Goal: Task Accomplishment & Management: Complete application form

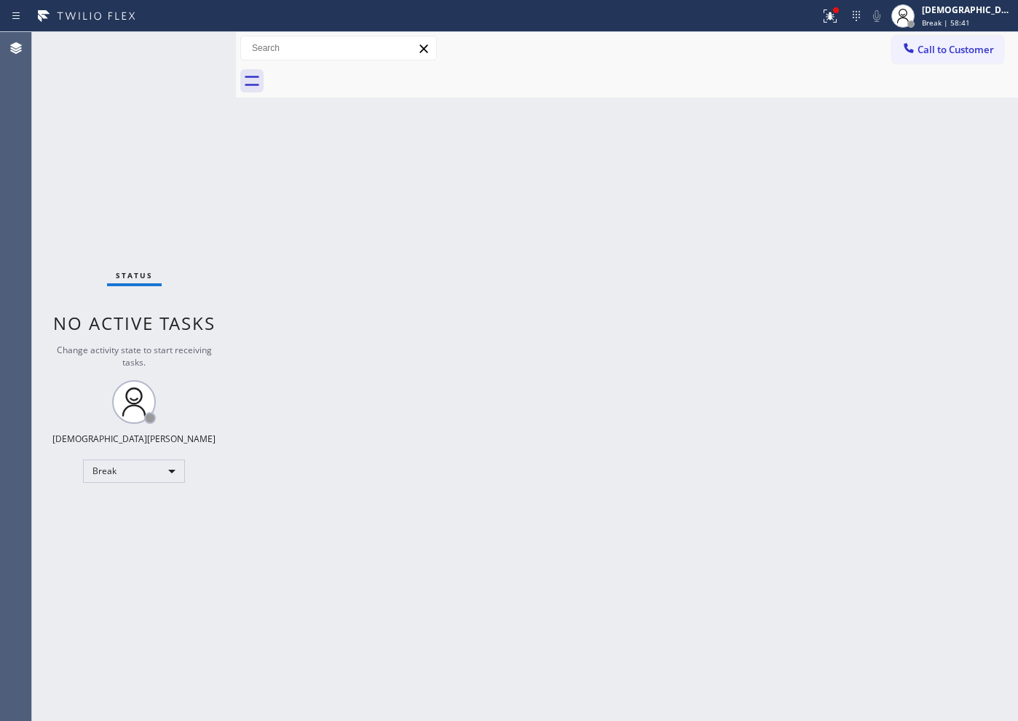
click at [813, 566] on div "Back to Dashboard Change Sender ID Customers Technicians Select a contact Outbo…" at bounding box center [627, 376] width 782 height 689
click at [154, 474] on div "Break" at bounding box center [134, 471] width 102 height 23
click at [151, 511] on li "Available" at bounding box center [133, 509] width 99 height 17
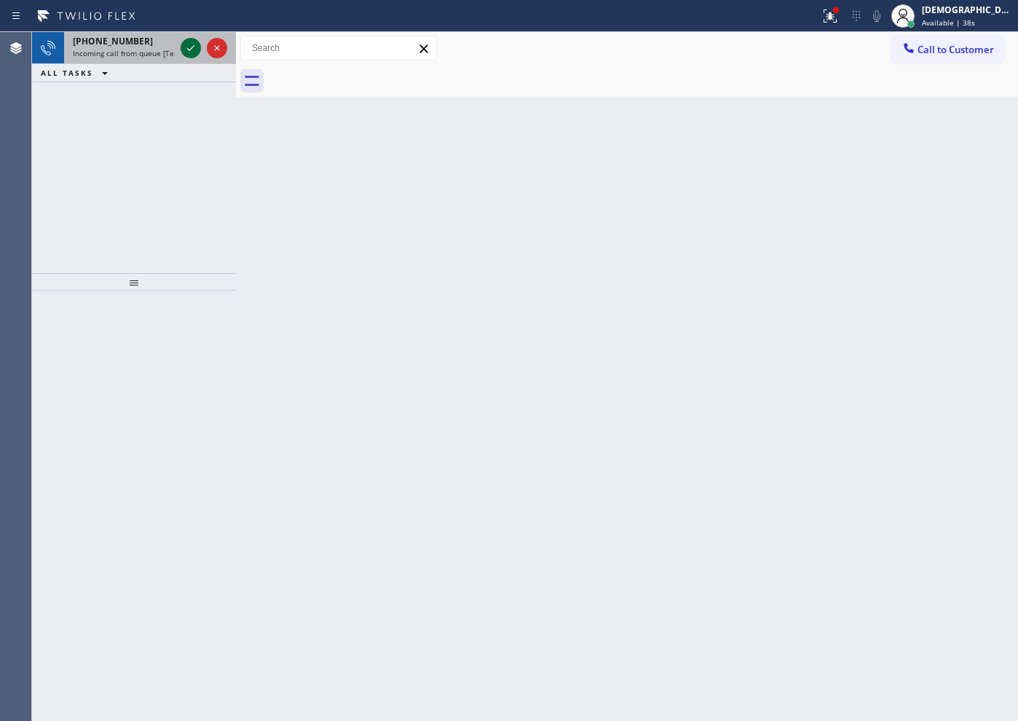
click at [186, 46] on icon at bounding box center [190, 47] width 17 height 17
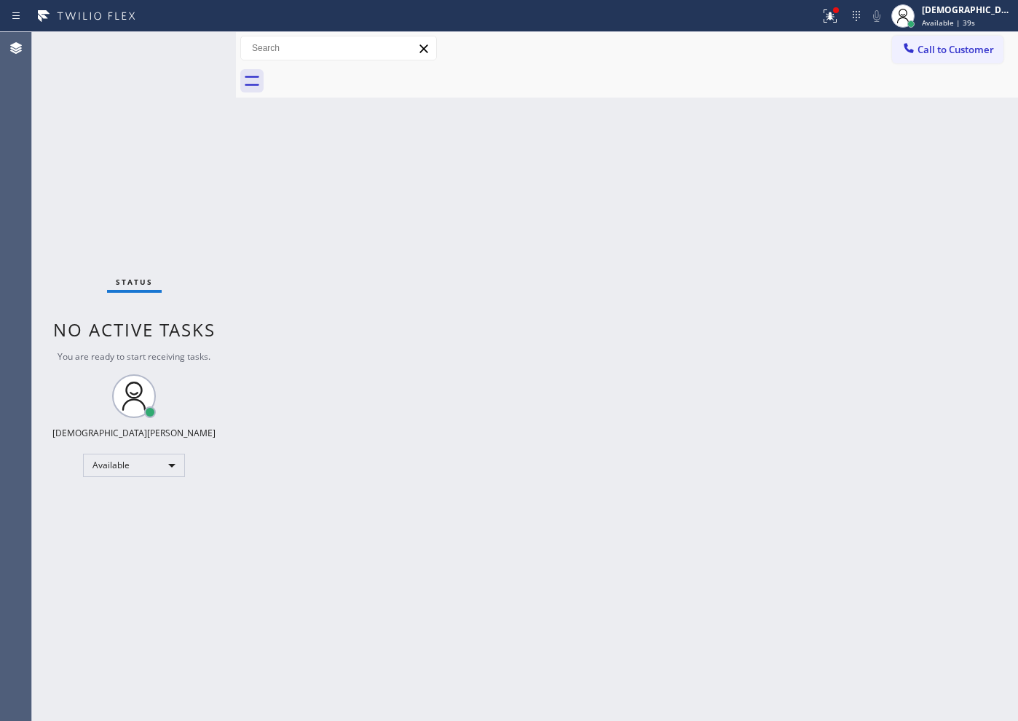
click at [186, 46] on div "Status No active tasks You are ready to start receiving tasks. Christian Cinco …" at bounding box center [134, 376] width 204 height 689
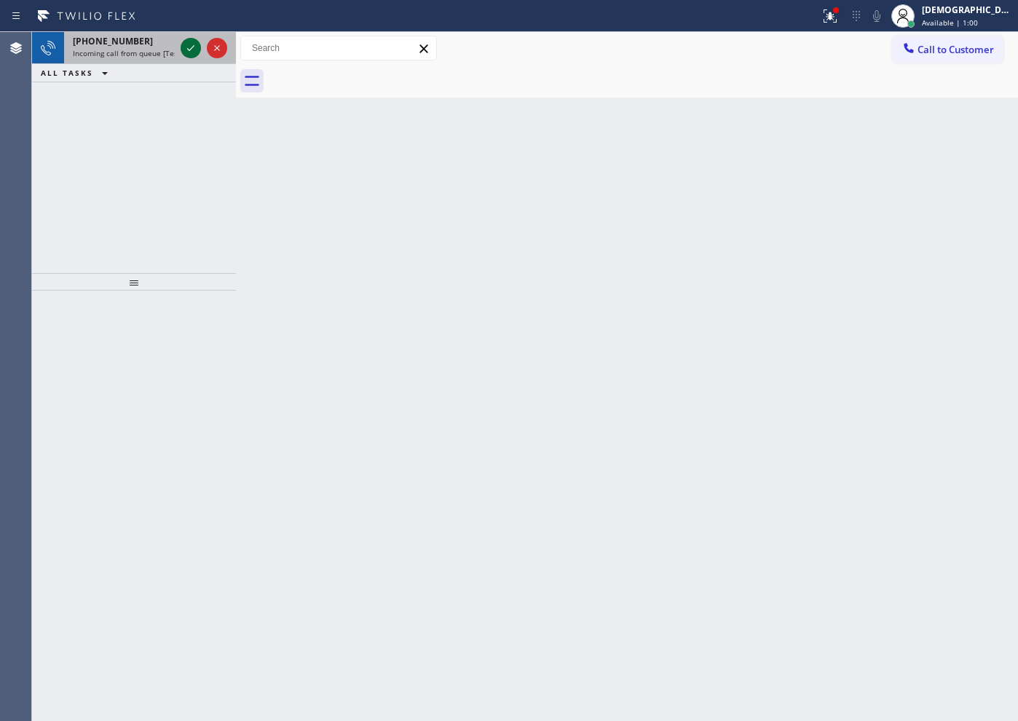
click at [189, 45] on icon at bounding box center [190, 47] width 17 height 17
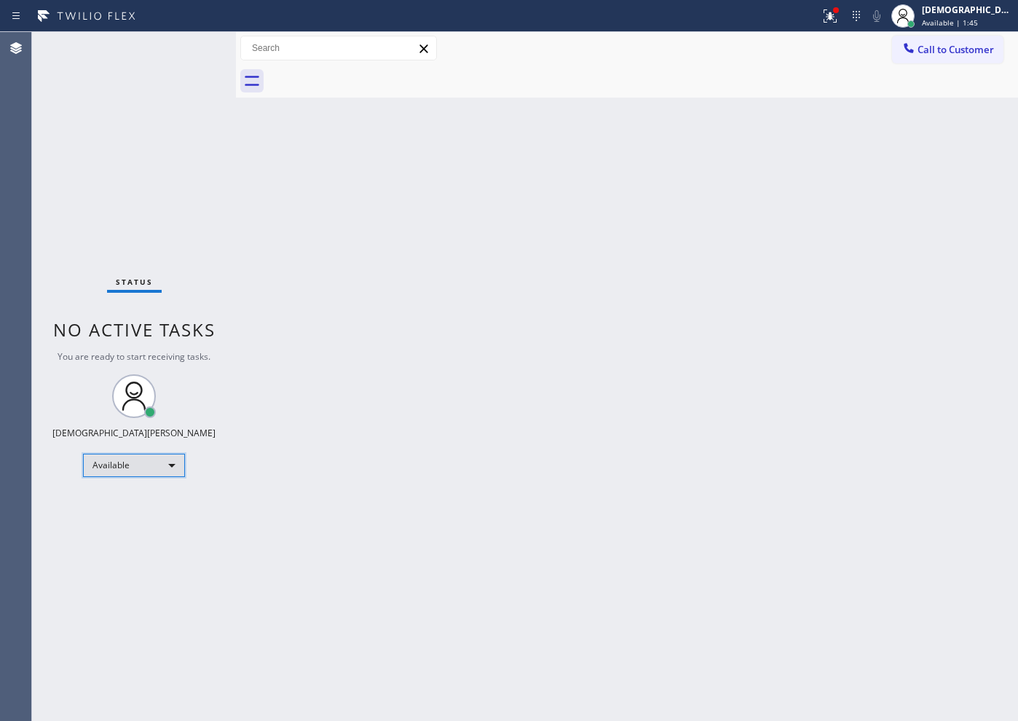
click at [149, 470] on div "Available" at bounding box center [134, 465] width 102 height 23
click at [143, 519] on li "Unavailable" at bounding box center [133, 521] width 99 height 17
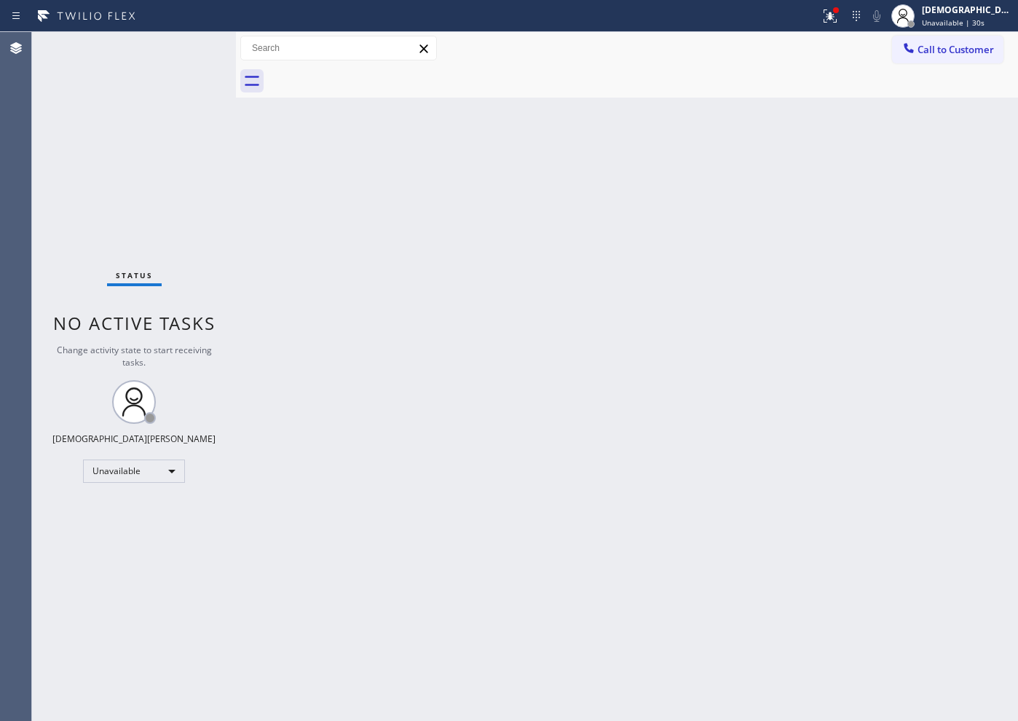
click at [123, 512] on div "Status No active tasks Change activity state to start receiving tasks. [PERSON_…" at bounding box center [134, 376] width 204 height 689
click at [133, 476] on div "Unavailable" at bounding box center [134, 471] width 102 height 23
click at [134, 510] on li "Available" at bounding box center [133, 509] width 99 height 17
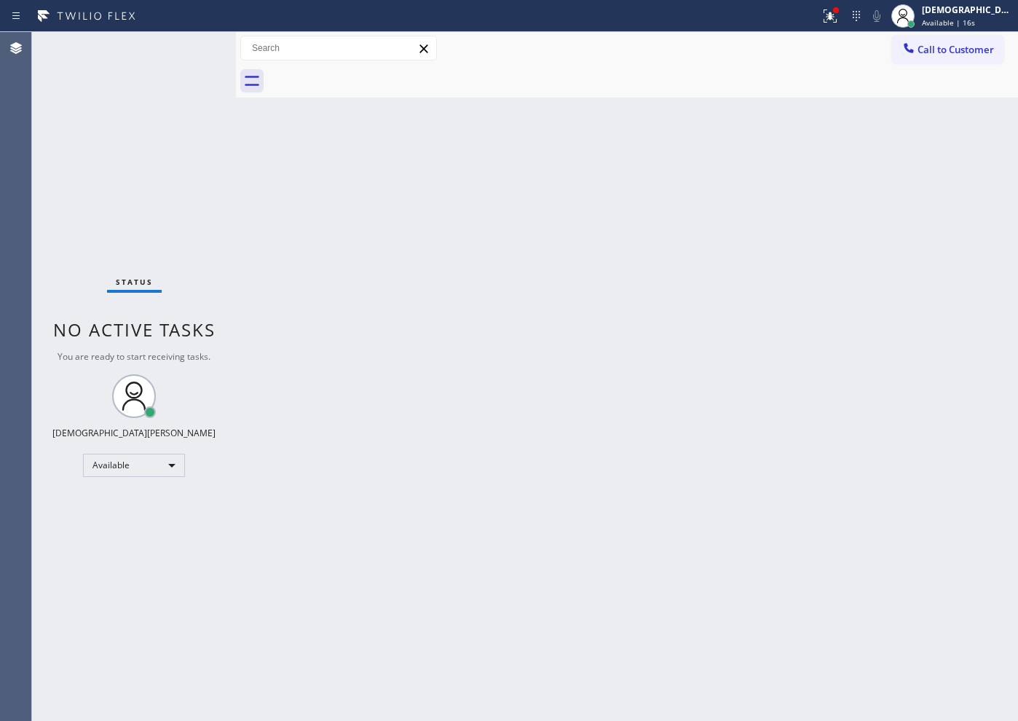
click at [74, 217] on div "Status No active tasks You are ready to start receiving tasks. Christian Cinco …" at bounding box center [134, 376] width 204 height 689
click at [837, 14] on icon at bounding box center [830, 15] width 13 height 13
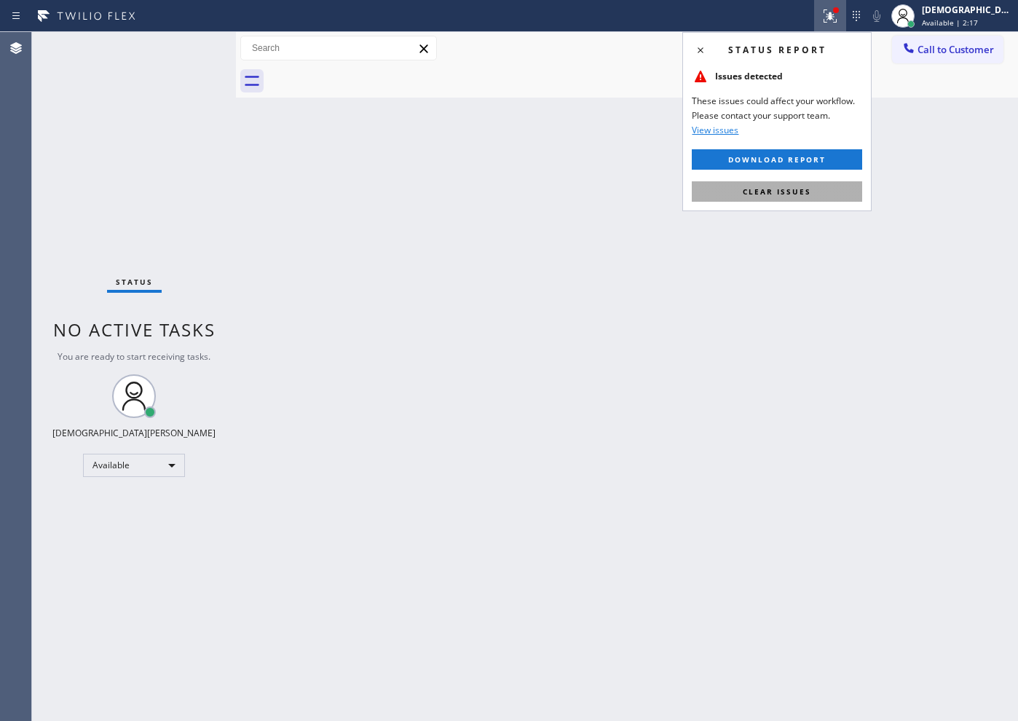
click at [826, 191] on button "Clear issues" at bounding box center [777, 191] width 170 height 20
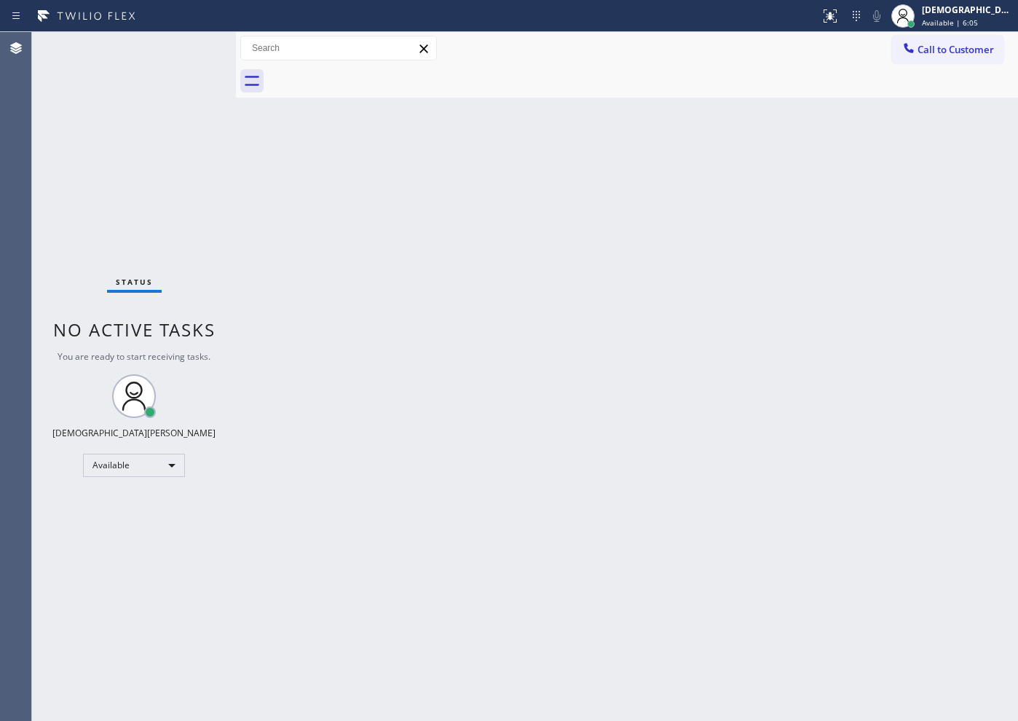
click at [197, 48] on div "Status No active tasks You are ready to start receiving tasks. Christian Cinco …" at bounding box center [134, 376] width 204 height 689
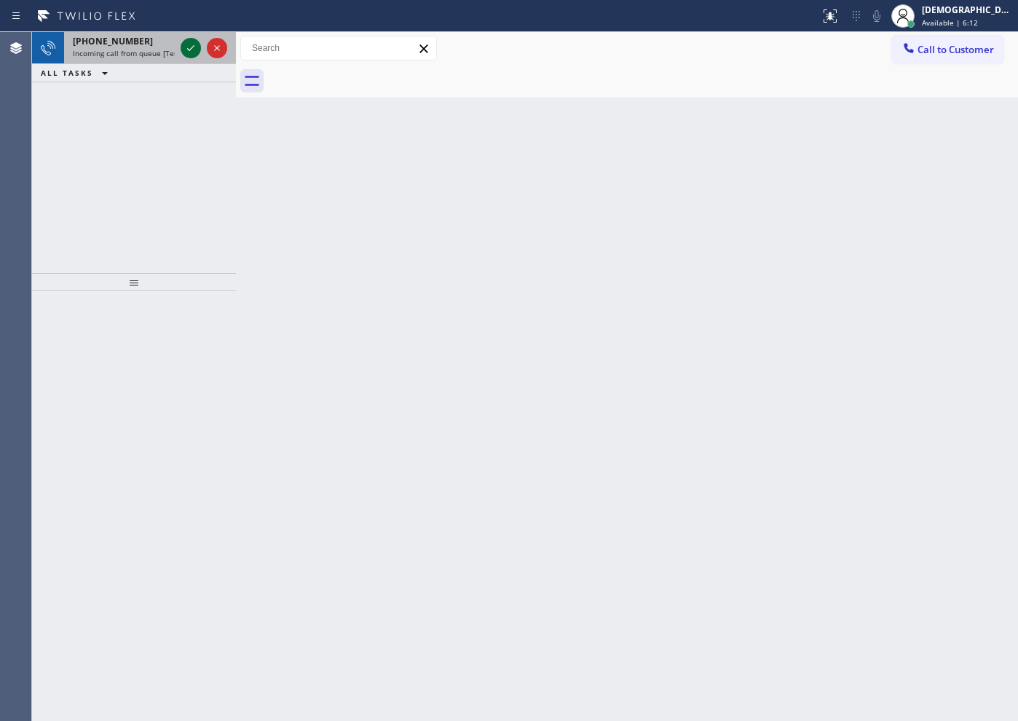
click at [194, 52] on icon at bounding box center [190, 47] width 17 height 17
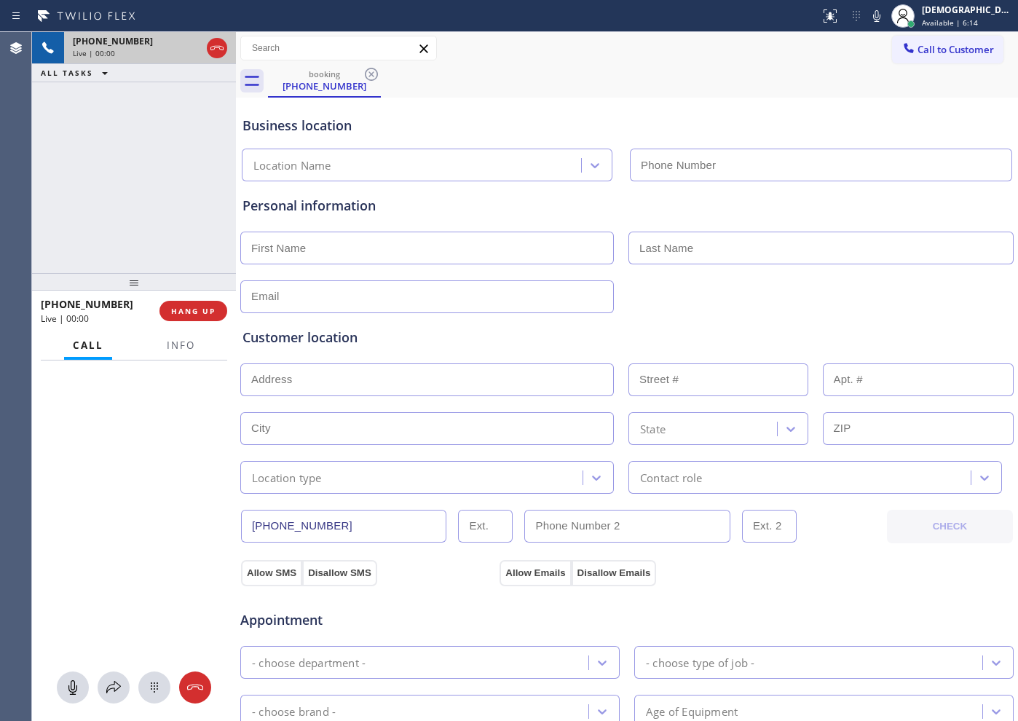
type input "[PHONE_NUMBER]"
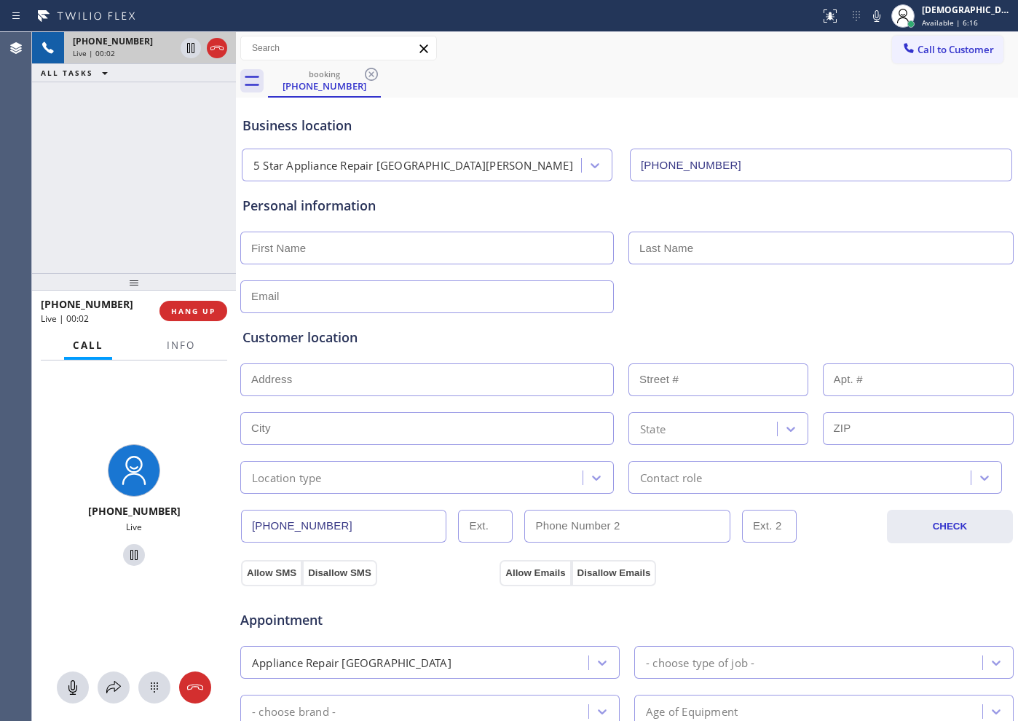
click at [215, 52] on icon at bounding box center [216, 47] width 17 height 17
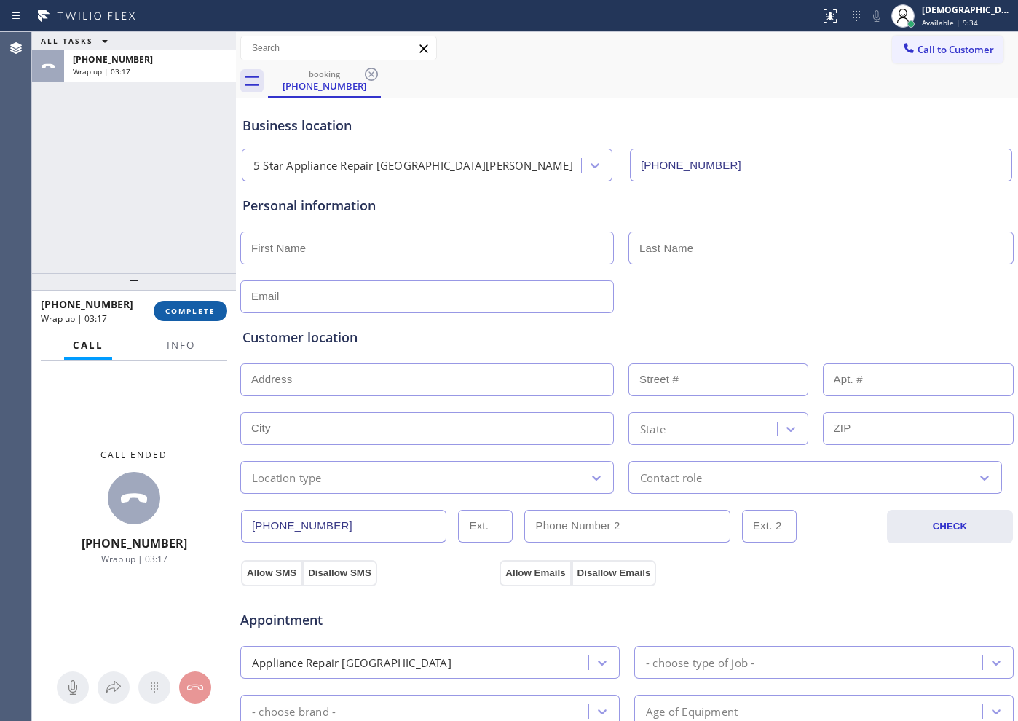
click at [175, 307] on span "COMPLETE" at bounding box center [190, 311] width 50 height 10
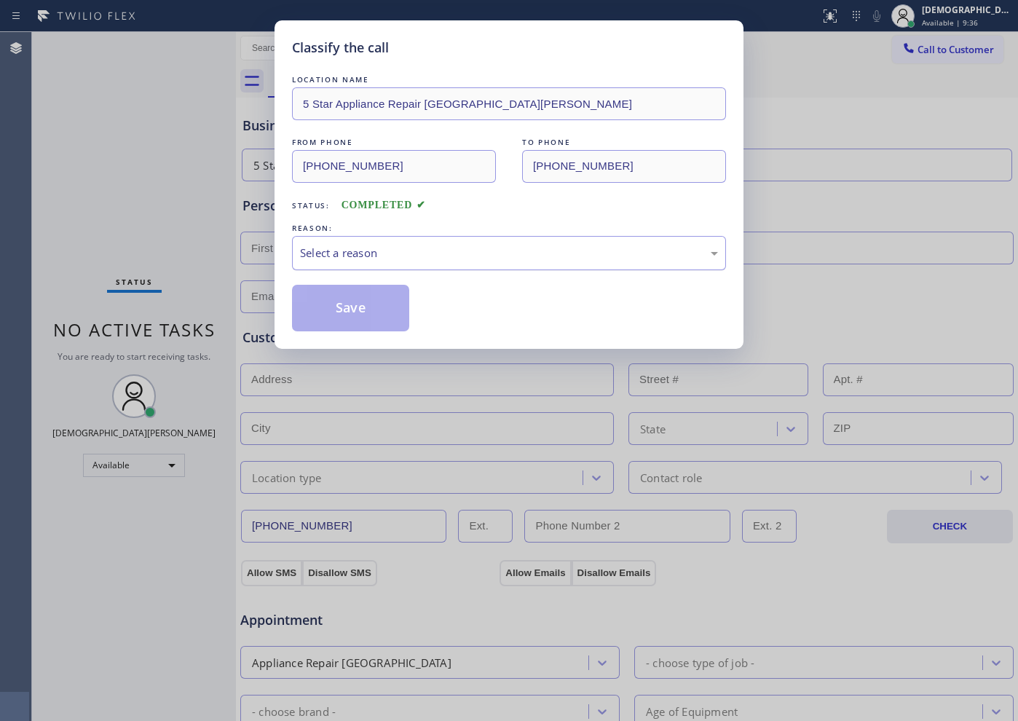
click at [406, 250] on div "Select a reason" at bounding box center [509, 253] width 418 height 17
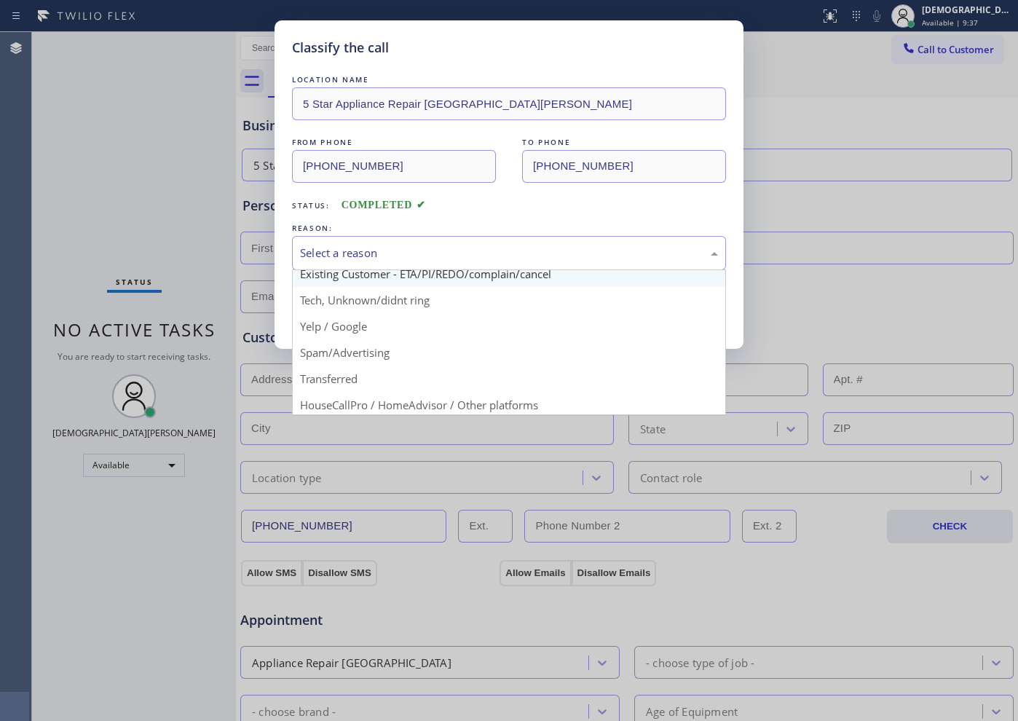
scroll to position [91, 0]
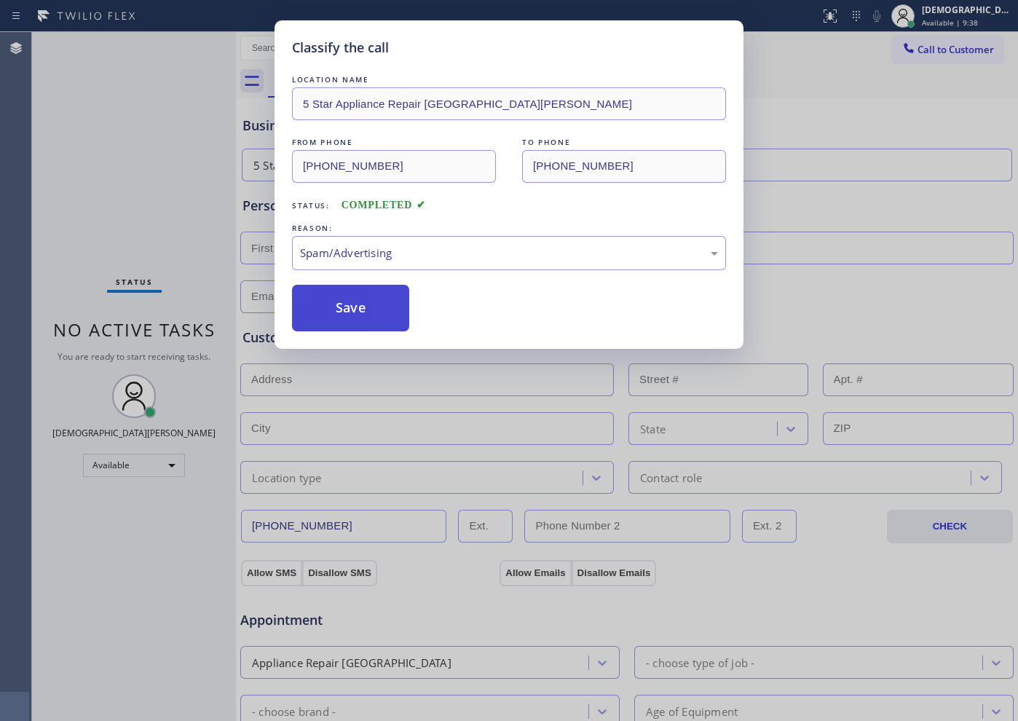
click at [376, 305] on button "Save" at bounding box center [350, 308] width 117 height 47
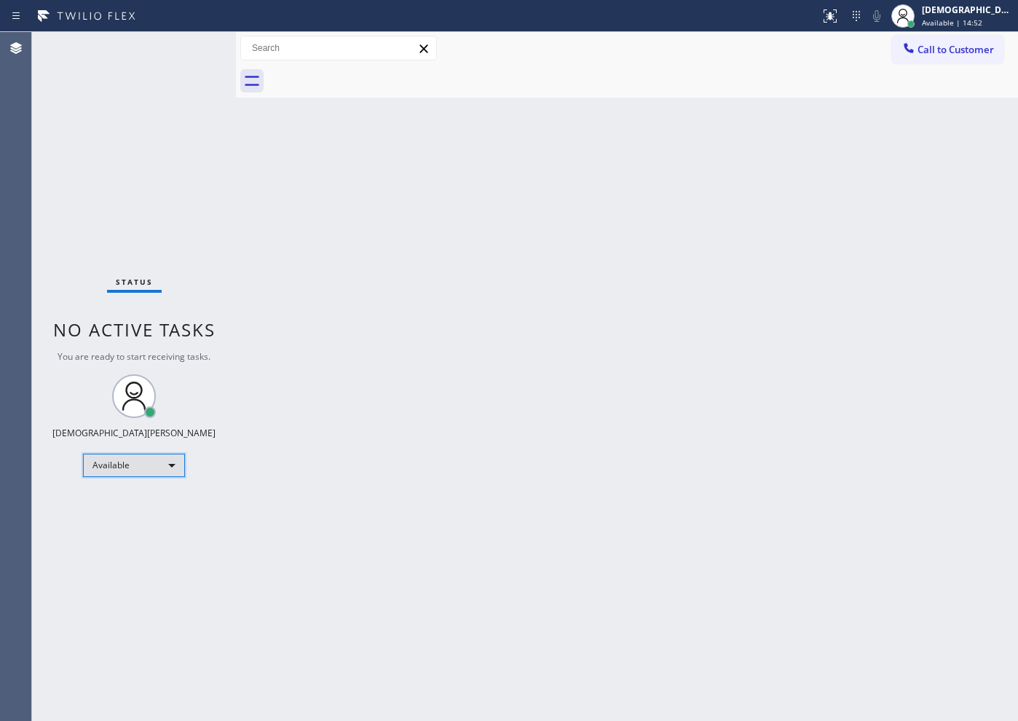
click at [122, 472] on div "Available" at bounding box center [134, 465] width 102 height 23
click at [127, 516] on li "Unavailable" at bounding box center [133, 521] width 99 height 17
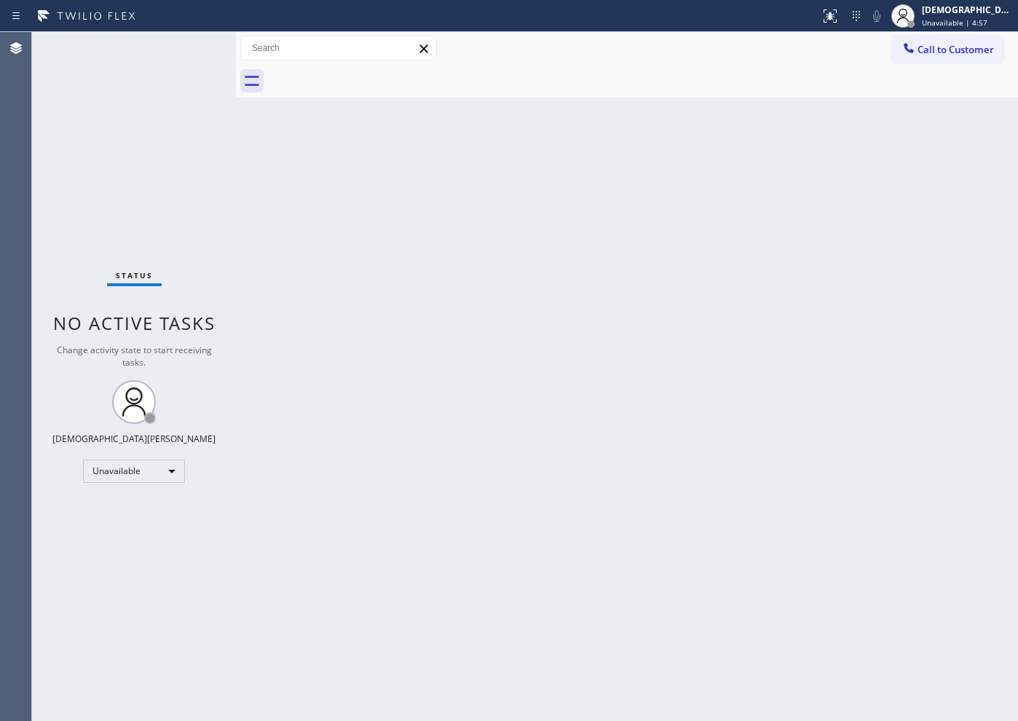
click at [679, 401] on div "Back to Dashboard Change Sender ID Customers Technicians Select a contact Outbo…" at bounding box center [627, 376] width 782 height 689
click at [153, 470] on div "Unavailable" at bounding box center [134, 471] width 102 height 23
click at [141, 506] on li "Available" at bounding box center [133, 509] width 99 height 17
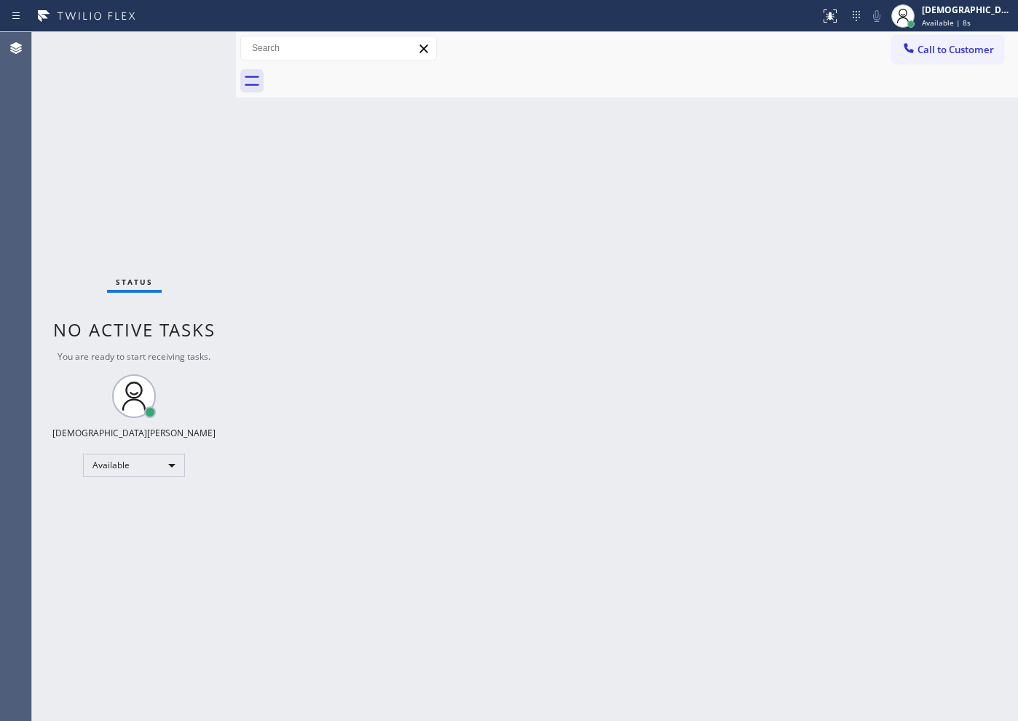
click at [117, 210] on div "Status No active tasks You are ready to start receiving tasks. Christian Cinco …" at bounding box center [134, 376] width 204 height 689
drag, startPoint x: 121, startPoint y: 142, endPoint x: 194, endPoint y: 122, distance: 75.4
click at [120, 142] on div "Status No active tasks You are ready to start receiving tasks. Christian Cinco …" at bounding box center [134, 376] width 204 height 689
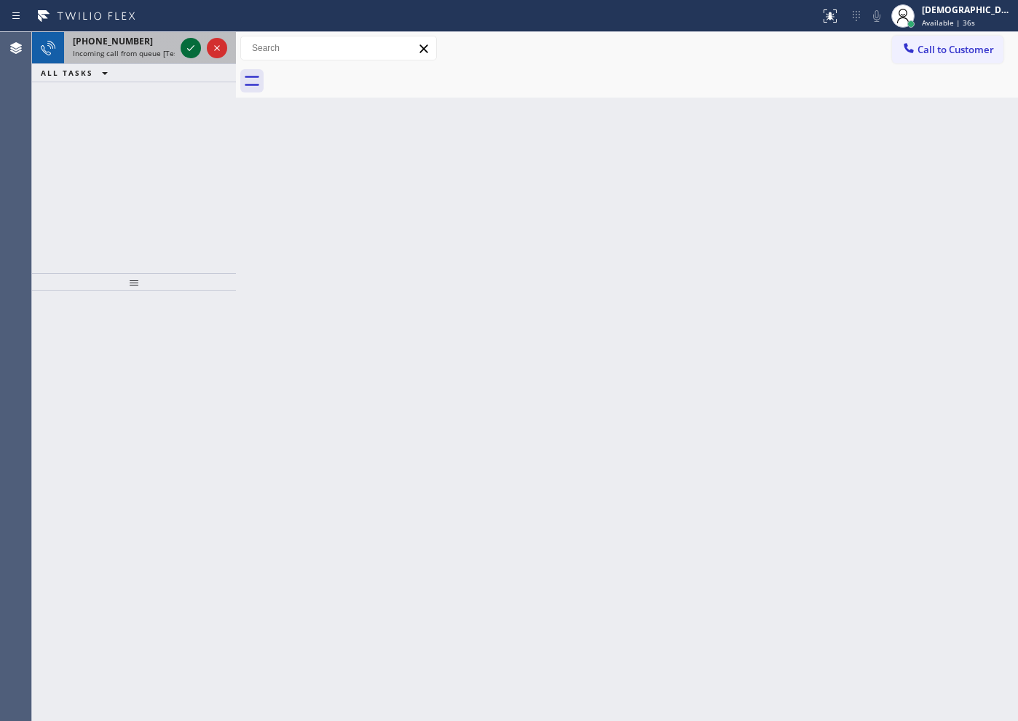
click at [189, 52] on icon at bounding box center [190, 47] width 17 height 17
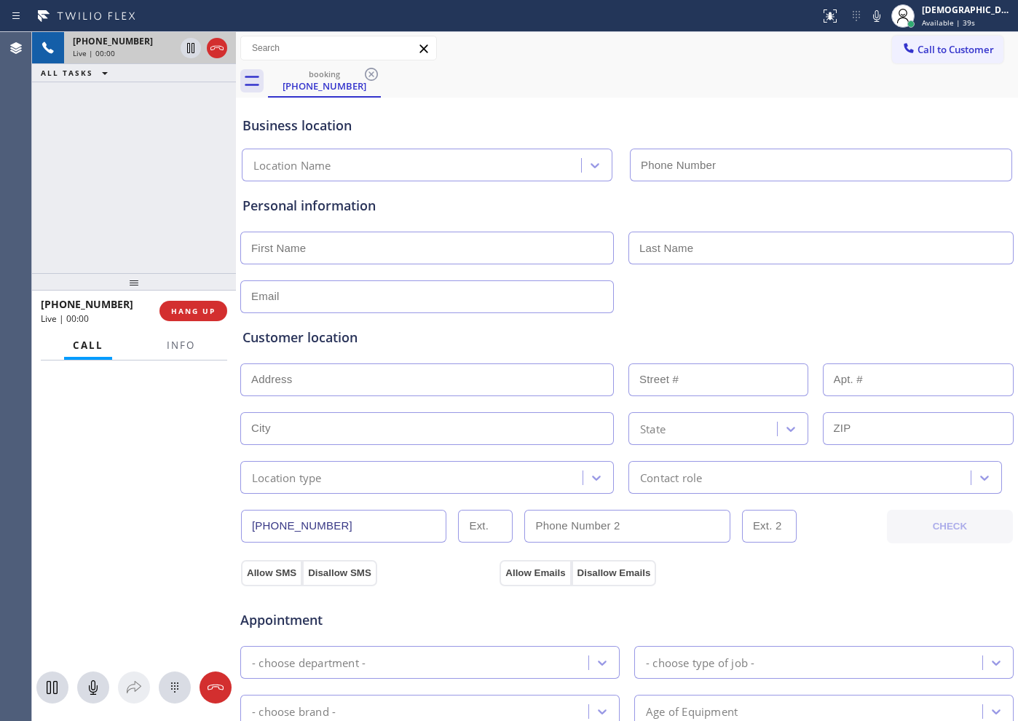
type input "[PHONE_NUMBER]"
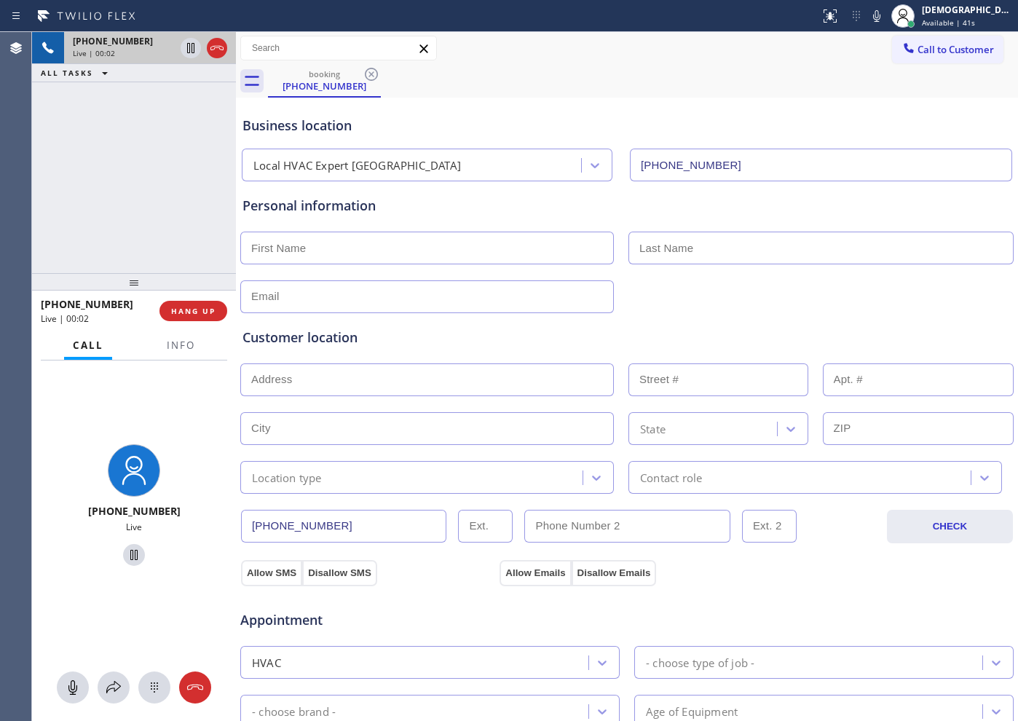
click at [198, 322] on div "[PHONE_NUMBER] Live | 00:02 HANG UP" at bounding box center [134, 311] width 186 height 38
click at [197, 315] on span "HANG UP" at bounding box center [193, 311] width 44 height 10
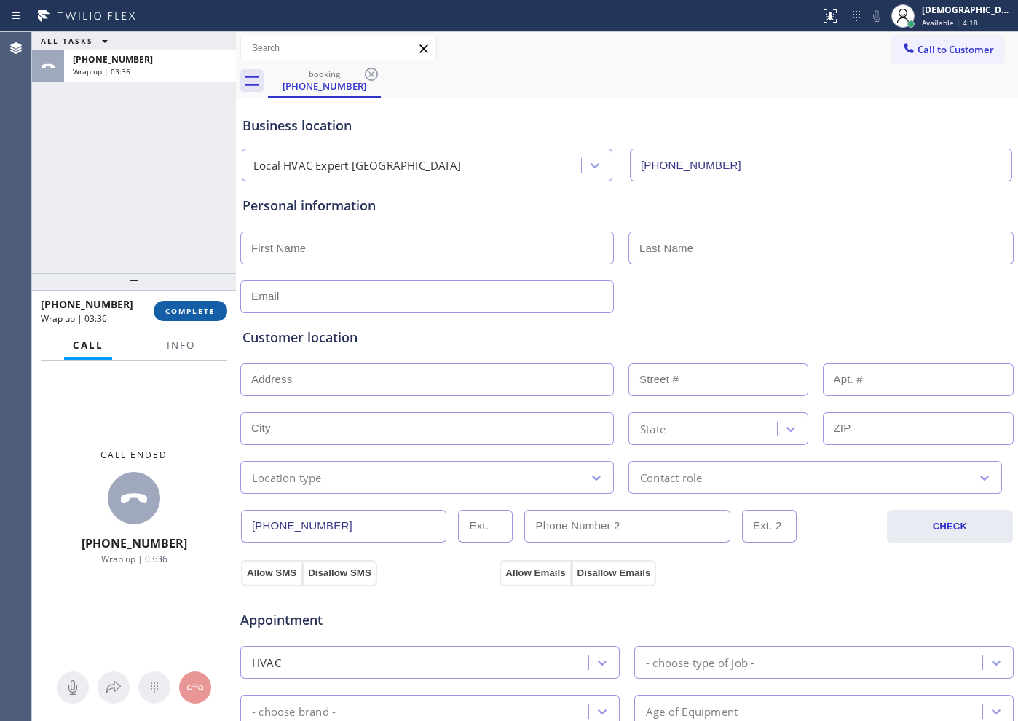
click at [216, 310] on button "COMPLETE" at bounding box center [191, 311] width 74 height 20
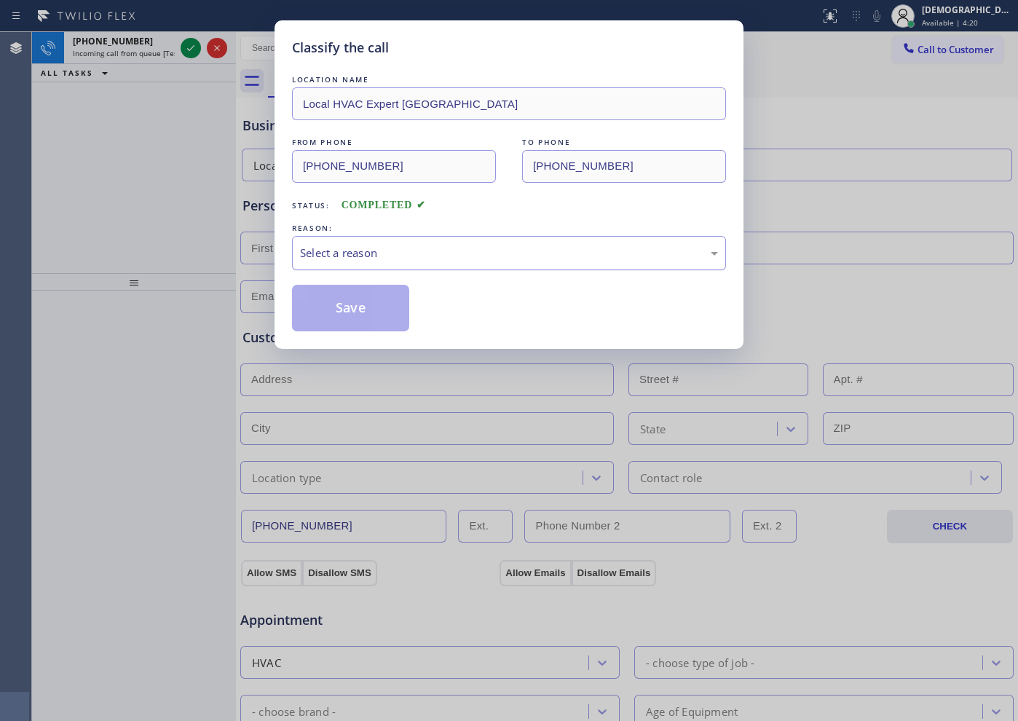
click at [347, 253] on div "Select a reason" at bounding box center [509, 253] width 418 height 17
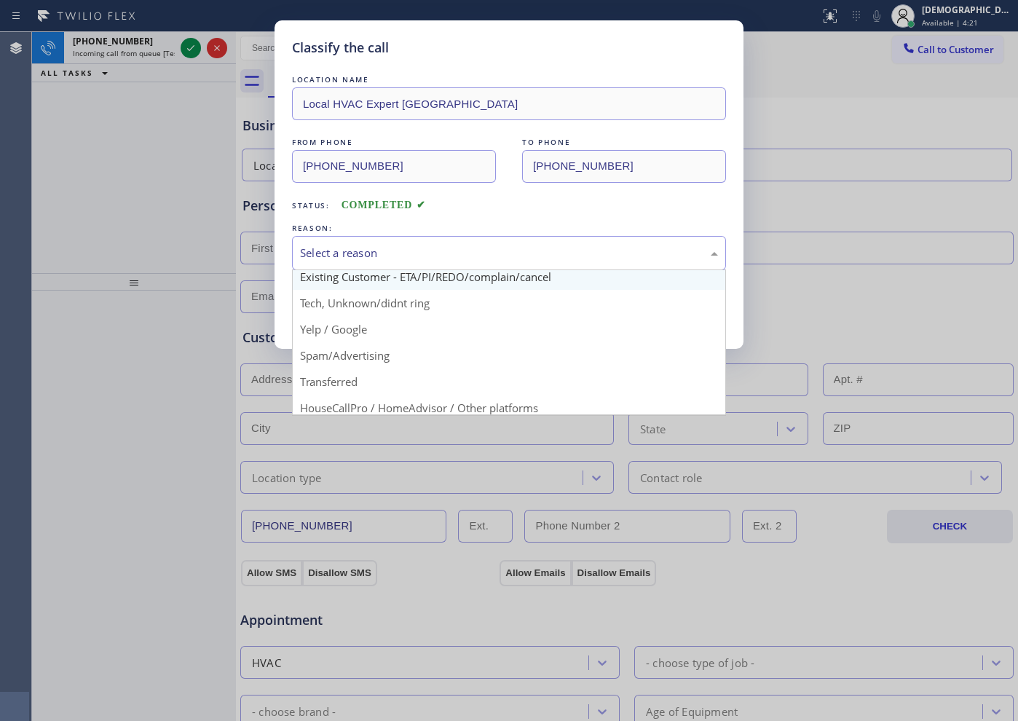
scroll to position [91, 0]
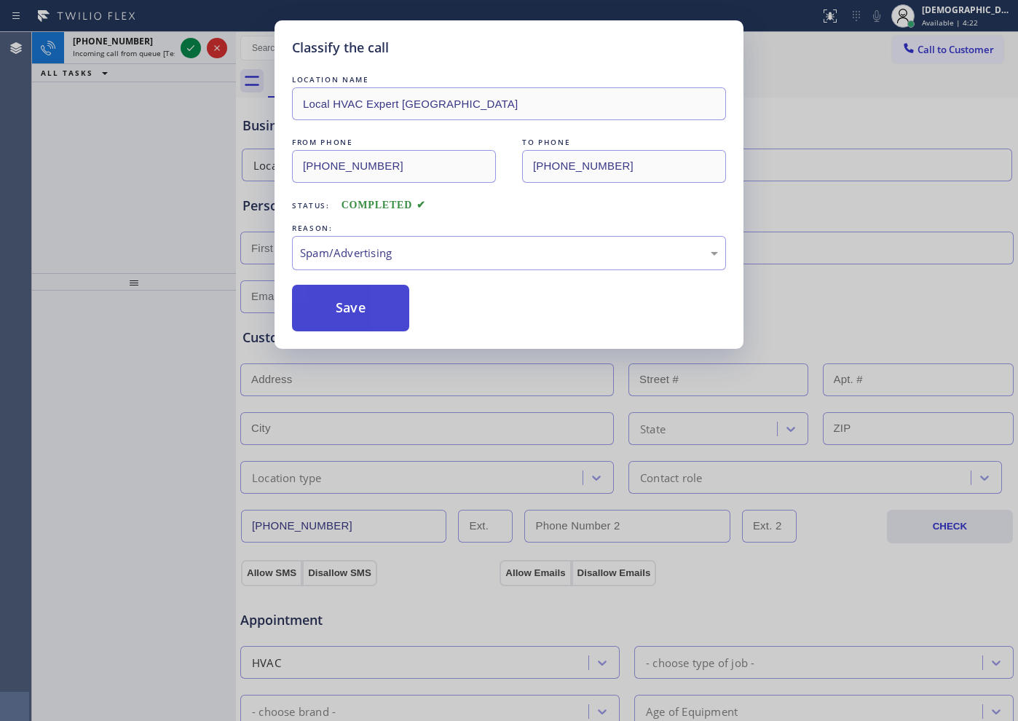
click at [342, 317] on button "Save" at bounding box center [350, 308] width 117 height 47
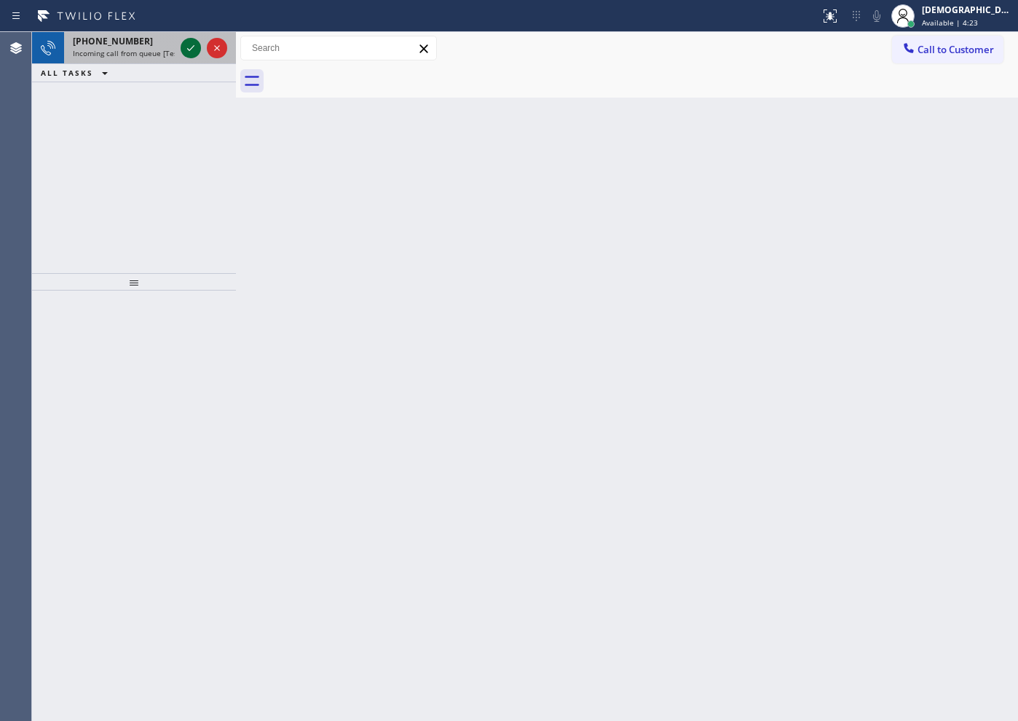
click at [192, 47] on icon at bounding box center [190, 48] width 7 height 6
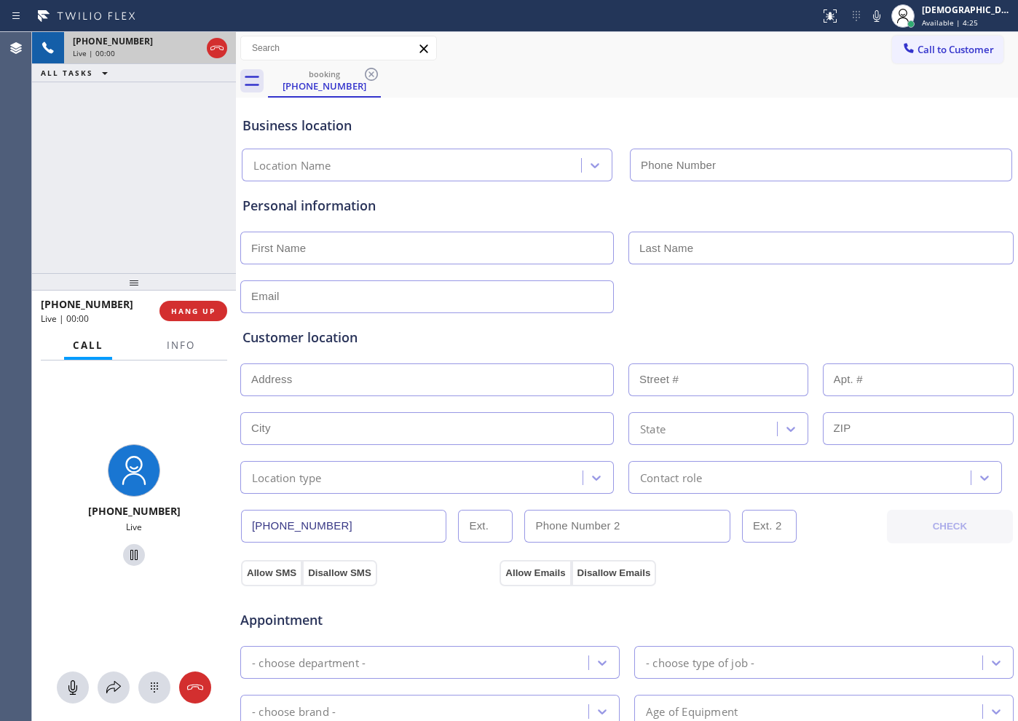
type input "[PHONE_NUMBER]"
click at [213, 42] on icon at bounding box center [216, 47] width 17 height 17
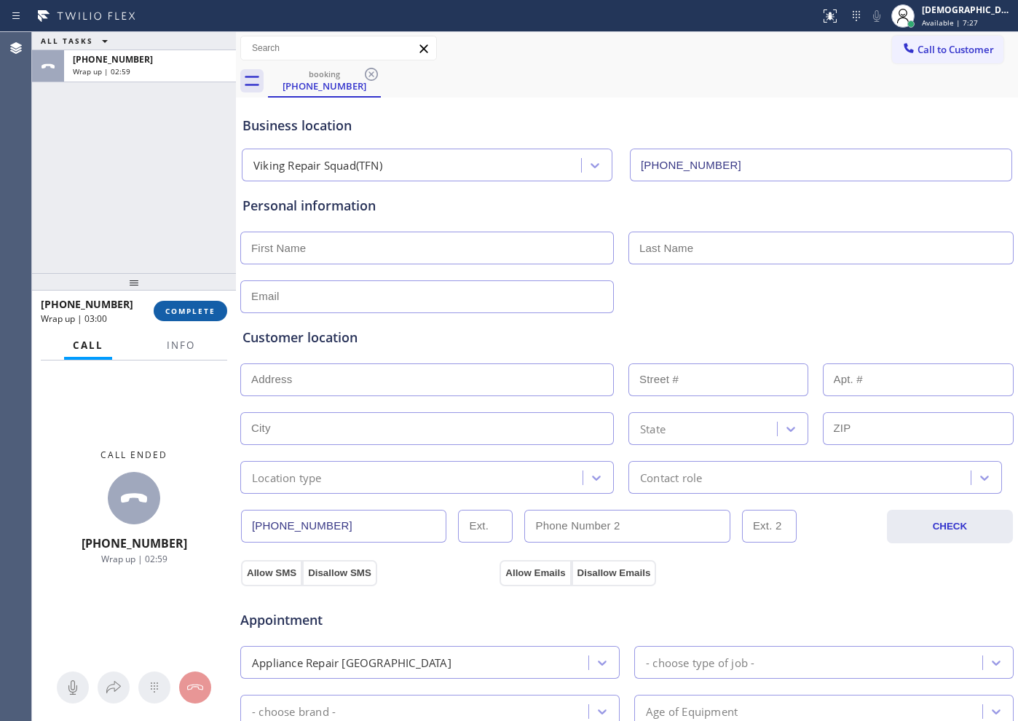
click at [205, 307] on span "COMPLETE" at bounding box center [190, 311] width 50 height 10
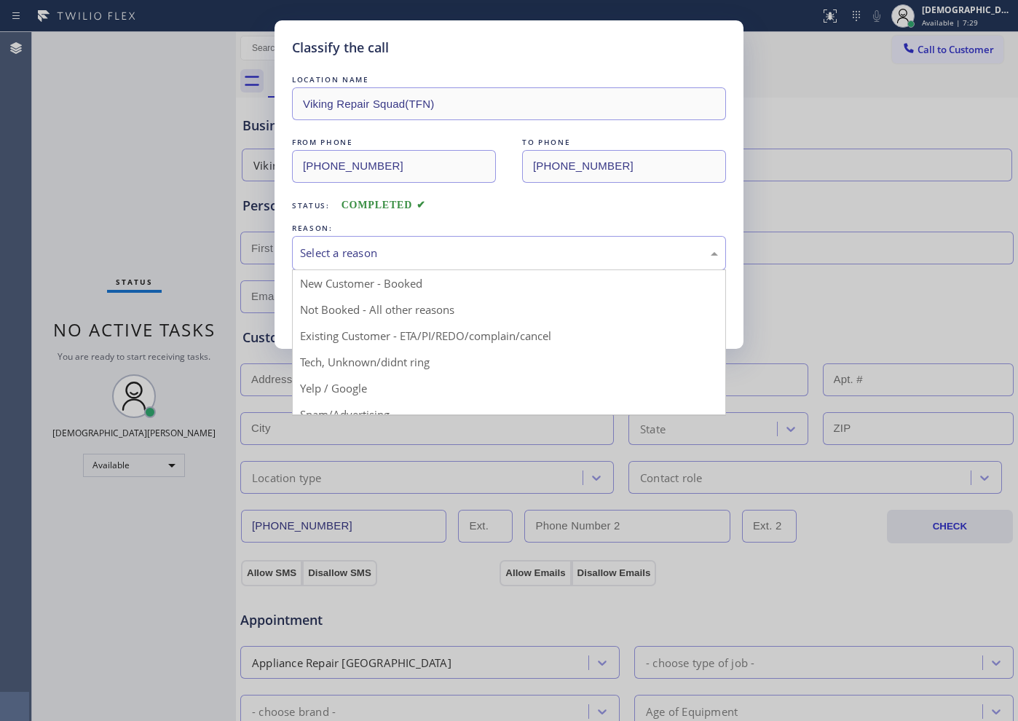
click at [300, 259] on div "Select a reason" at bounding box center [509, 253] width 418 height 17
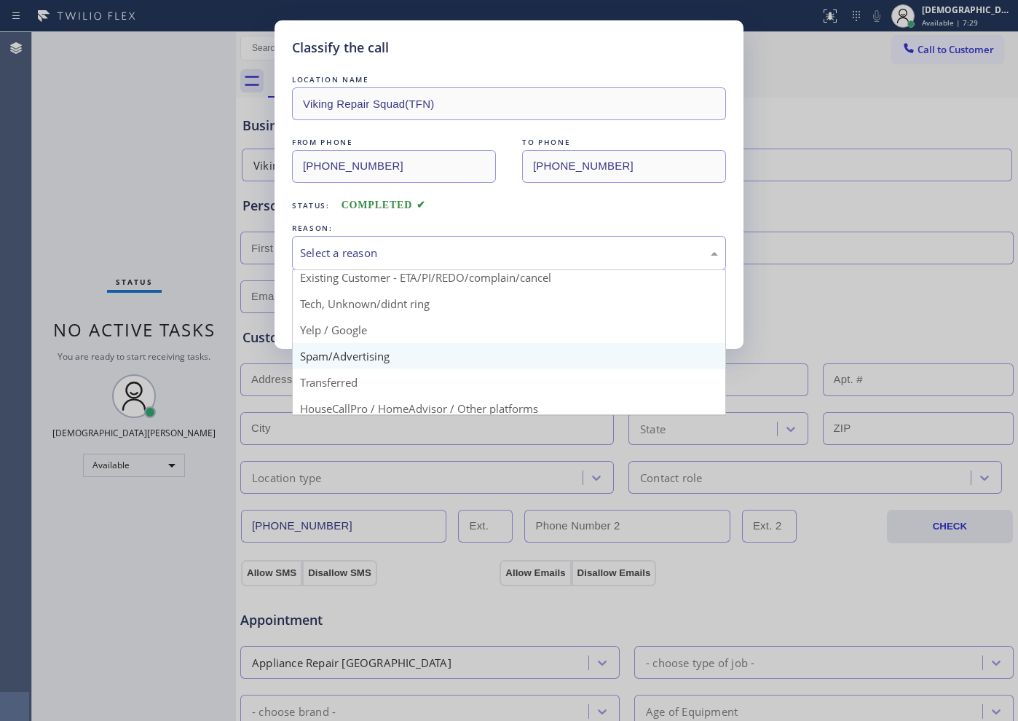
scroll to position [92, 0]
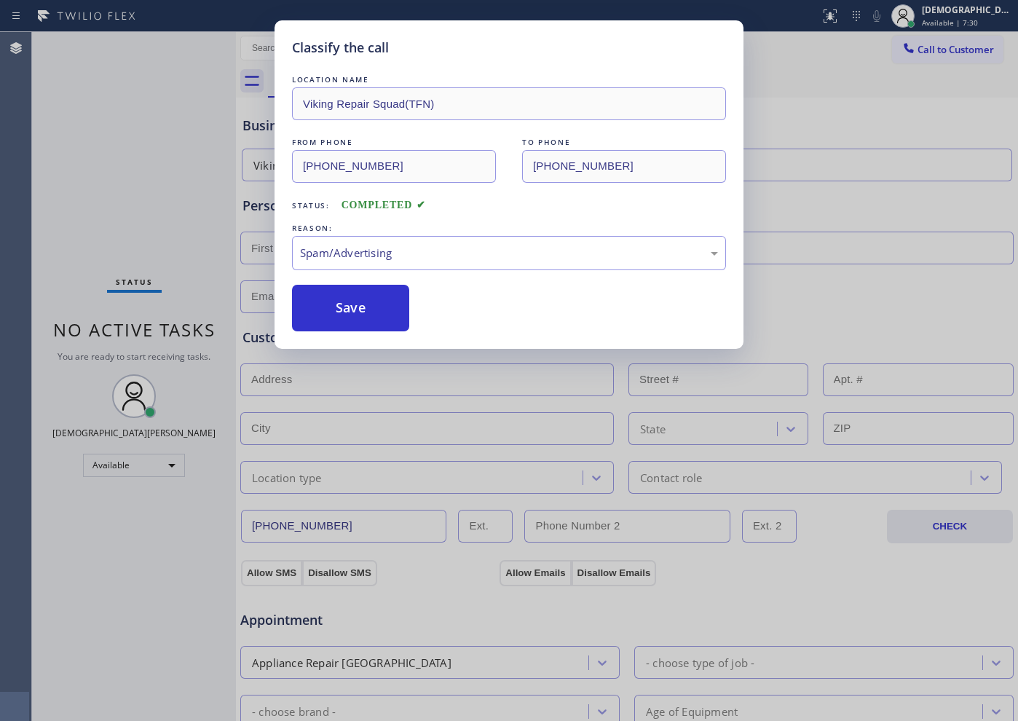
click at [310, 320] on button "Save" at bounding box center [350, 308] width 117 height 47
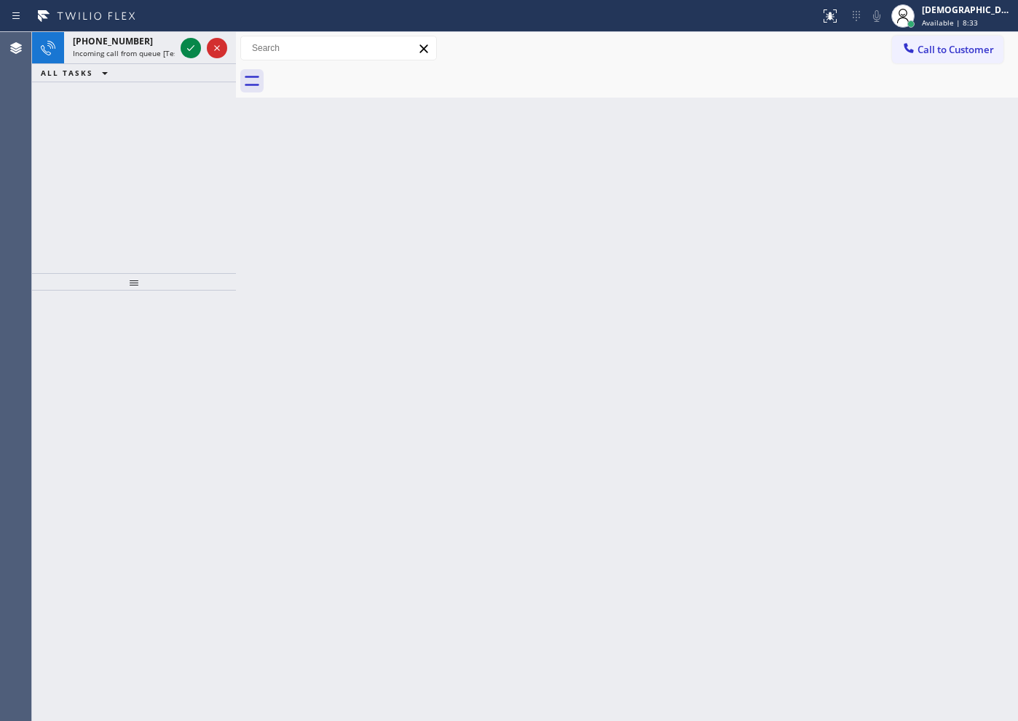
click at [151, 110] on div "[PHONE_NUMBER] Incoming call from queue [Test] All ALL TASKS ALL TASKS ACTIVE T…" at bounding box center [134, 152] width 204 height 241
click at [198, 45] on icon at bounding box center [190, 47] width 17 height 17
drag, startPoint x: 89, startPoint y: 154, endPoint x: 140, endPoint y: 125, distance: 58.7
click at [96, 149] on div "[PHONE_NUMBER] Incoming call from queue [Test] All ALL TASKS ALL TASKS ACTIVE T…" at bounding box center [134, 152] width 204 height 241
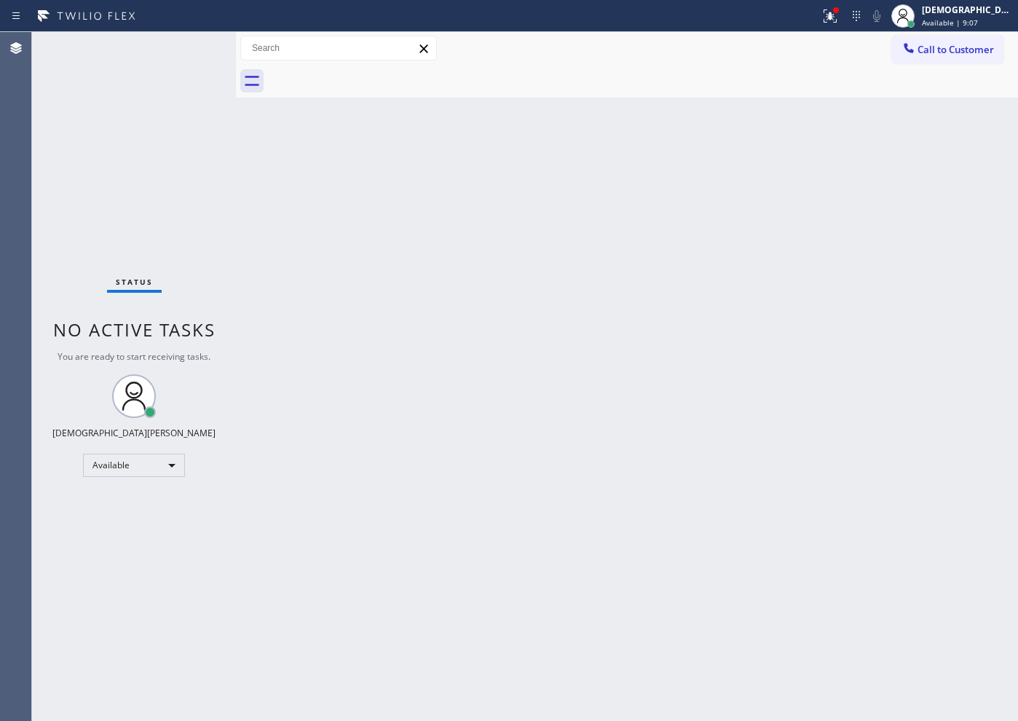
click at [193, 49] on div "Status No active tasks You are ready to start receiving tasks. Christian Cinco …" at bounding box center [134, 376] width 204 height 689
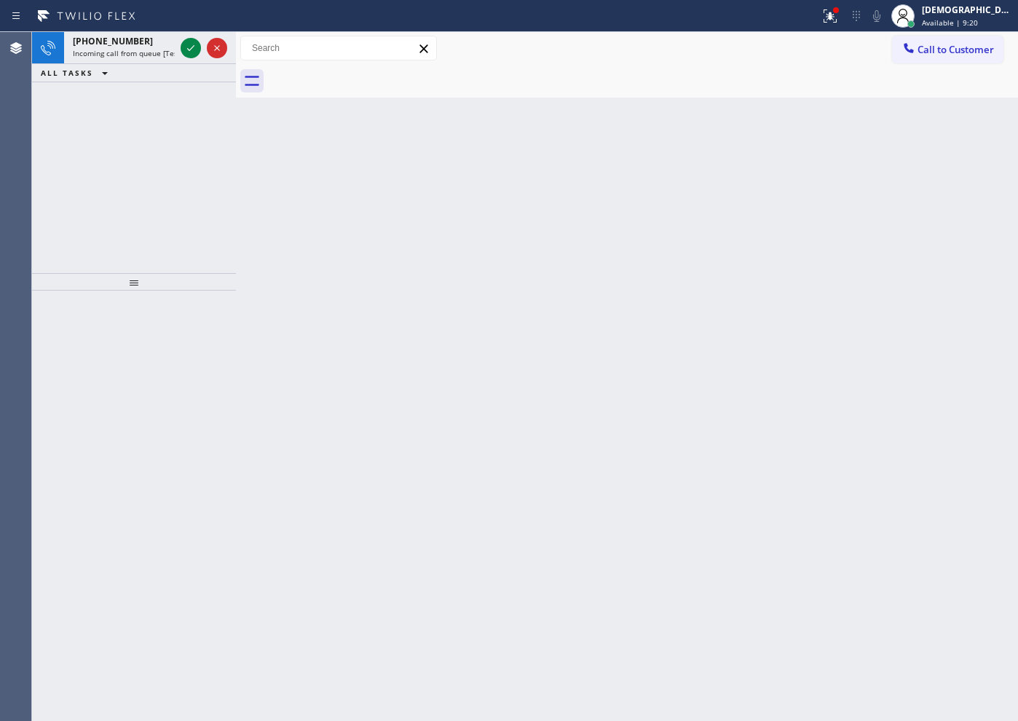
click at [114, 144] on div "[PHONE_NUMBER] Incoming call from queue [Test] All ALL TASKS ALL TASKS ACTIVE T…" at bounding box center [134, 152] width 204 height 241
click at [196, 44] on icon at bounding box center [190, 47] width 17 height 17
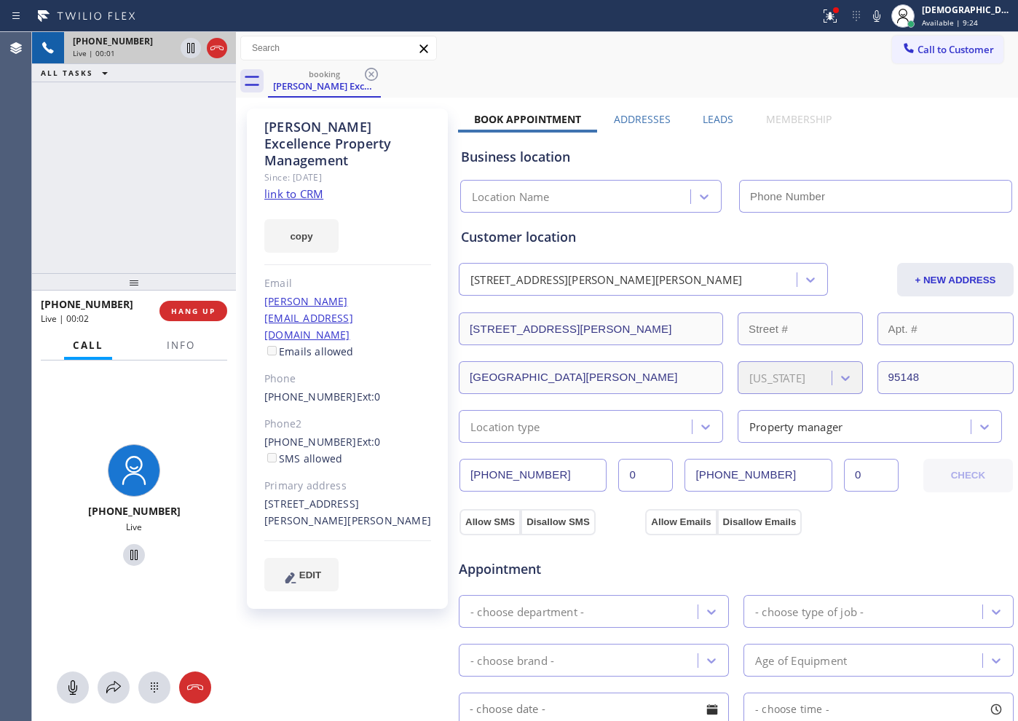
type input "[PHONE_NUMBER]"
click at [317, 186] on link "link to CRM" at bounding box center [293, 193] width 59 height 15
click at [194, 58] on div at bounding box center [204, 48] width 52 height 32
click at [189, 54] on icon at bounding box center [190, 47] width 17 height 17
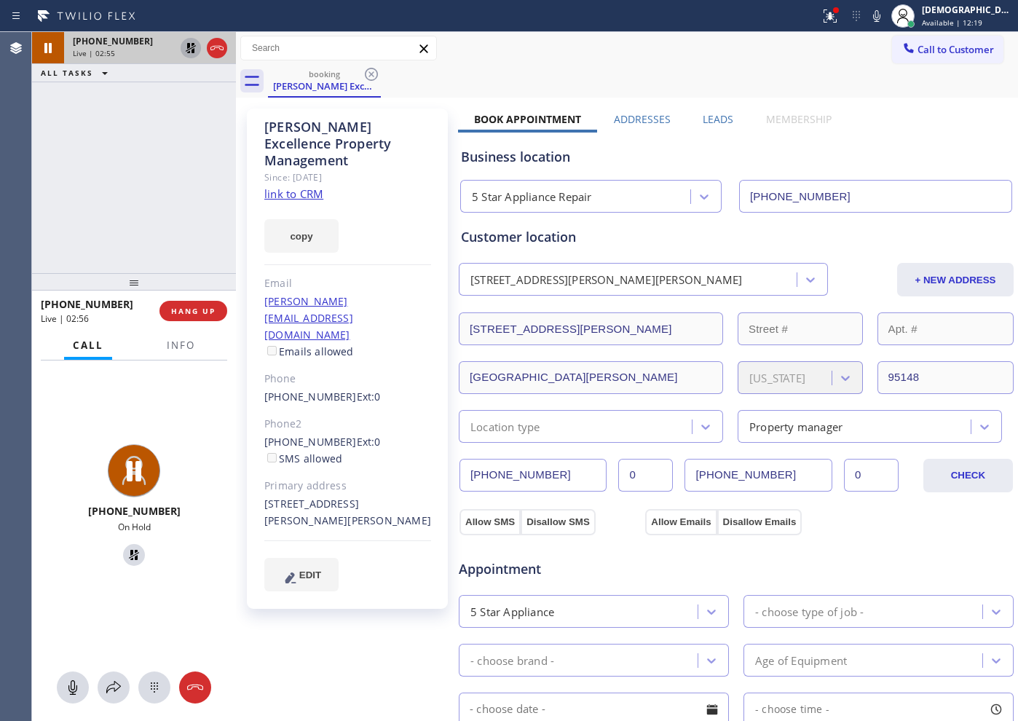
click at [192, 46] on icon at bounding box center [190, 47] width 17 height 17
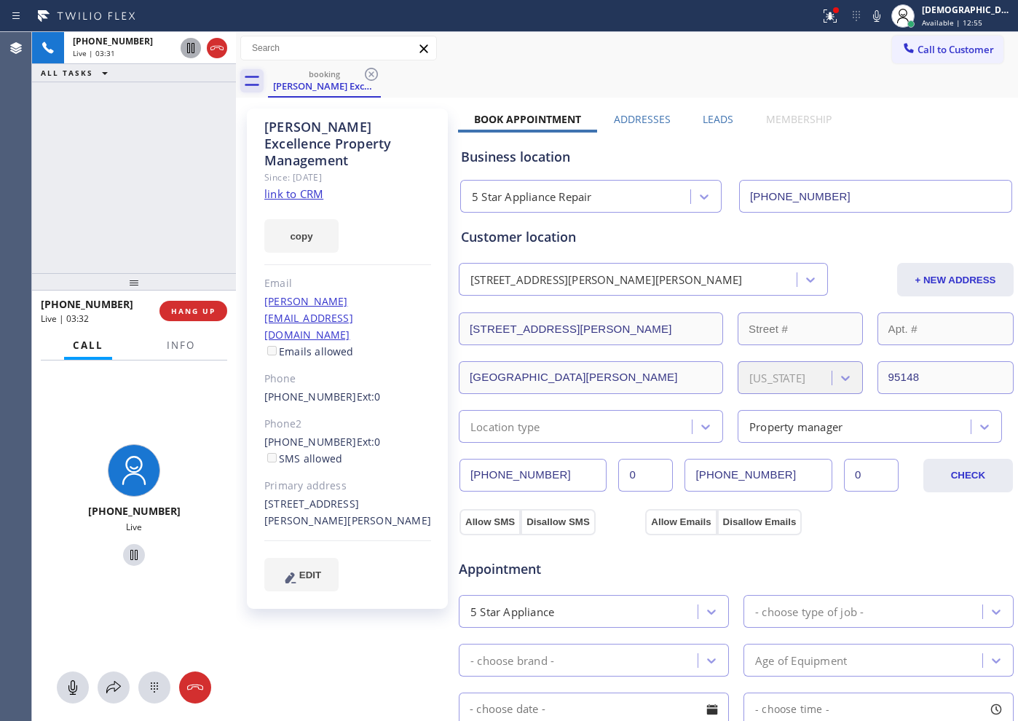
drag, startPoint x: 218, startPoint y: 52, endPoint x: 253, endPoint y: 74, distance: 40.2
click at [218, 52] on icon at bounding box center [216, 47] width 17 height 17
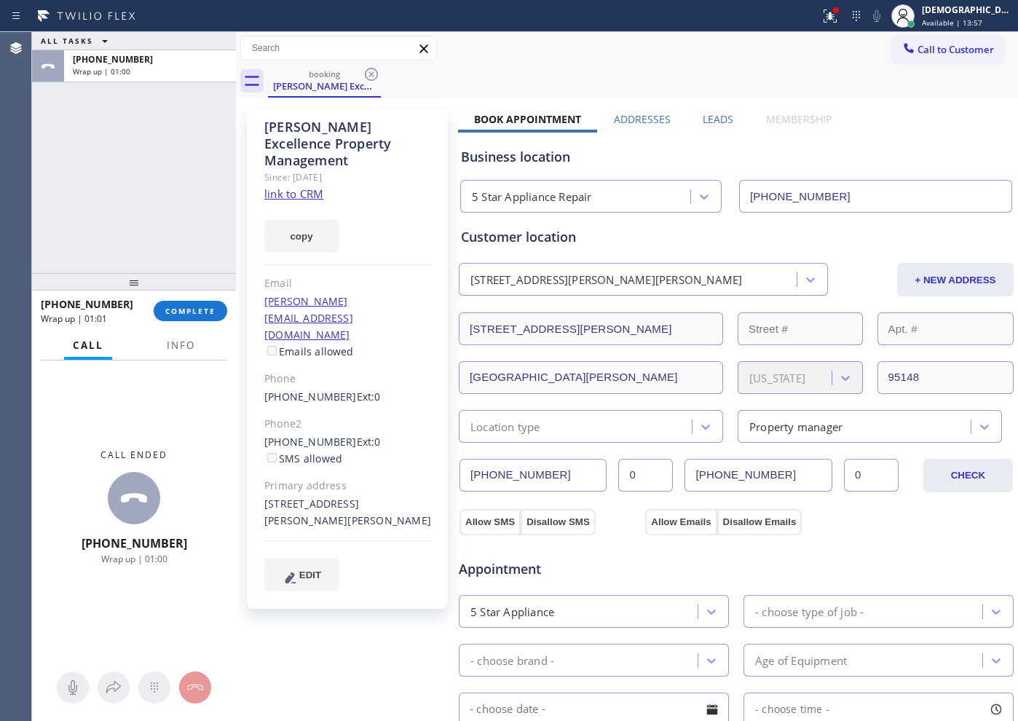
click at [151, 226] on div "ALL TASKS ALL TASKS ACTIVE TASKS TASKS IN WRAP UP [PHONE_NUMBER] Wrap up | 01:00" at bounding box center [134, 152] width 204 height 241
click at [182, 311] on span "COMPLETE" at bounding box center [190, 311] width 50 height 10
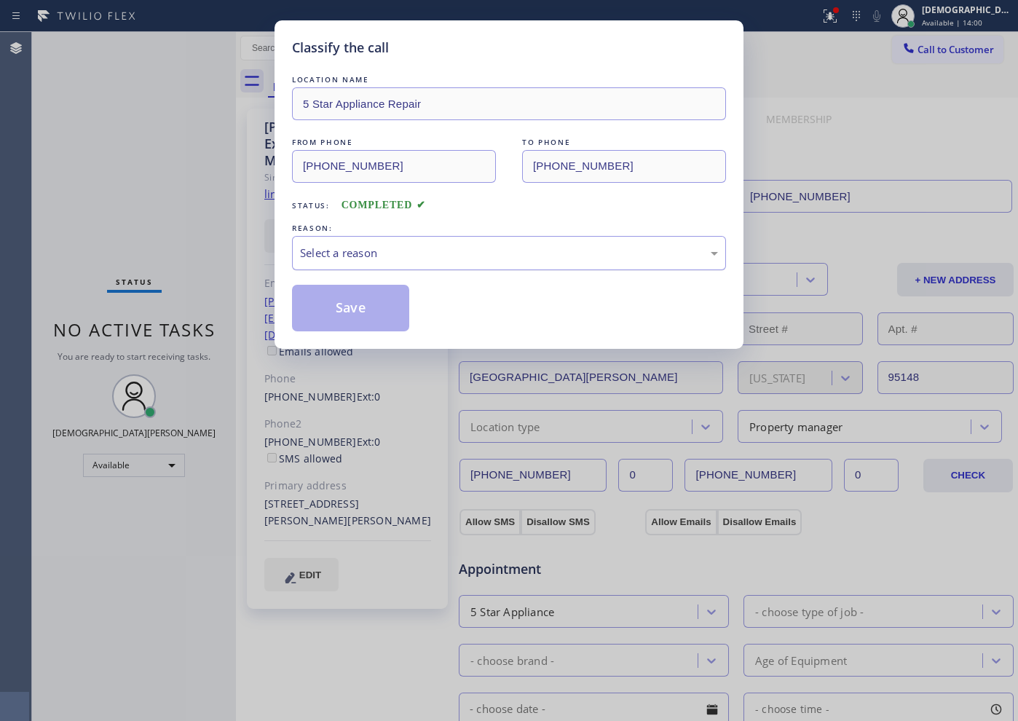
click at [500, 245] on div "Select a reason" at bounding box center [509, 253] width 418 height 17
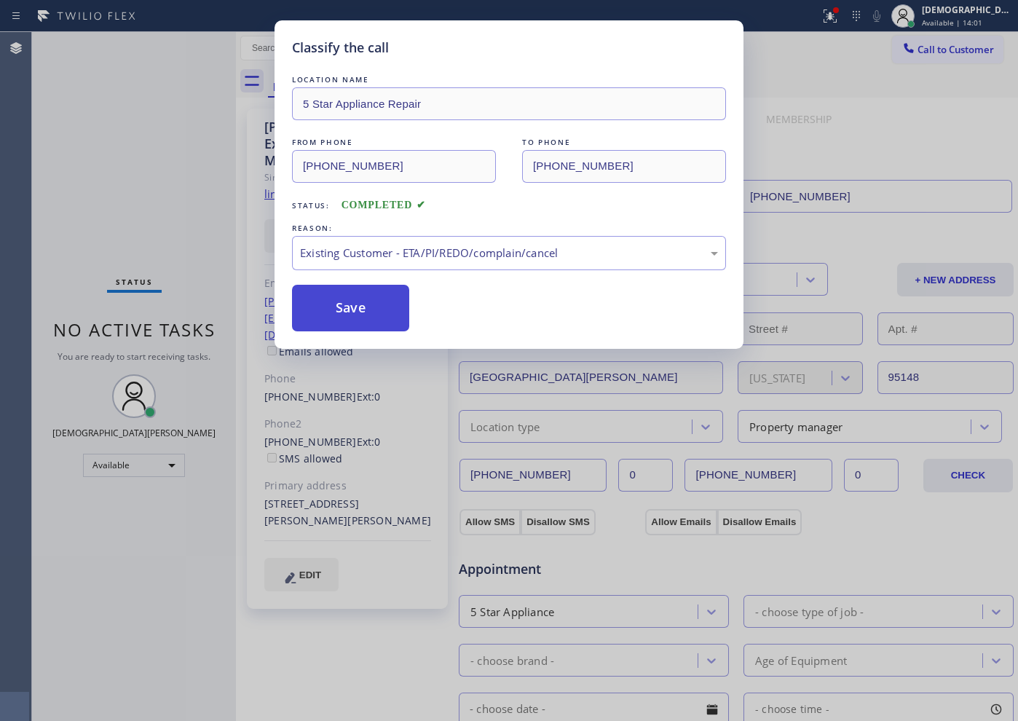
click at [374, 325] on button "Save" at bounding box center [350, 308] width 117 height 47
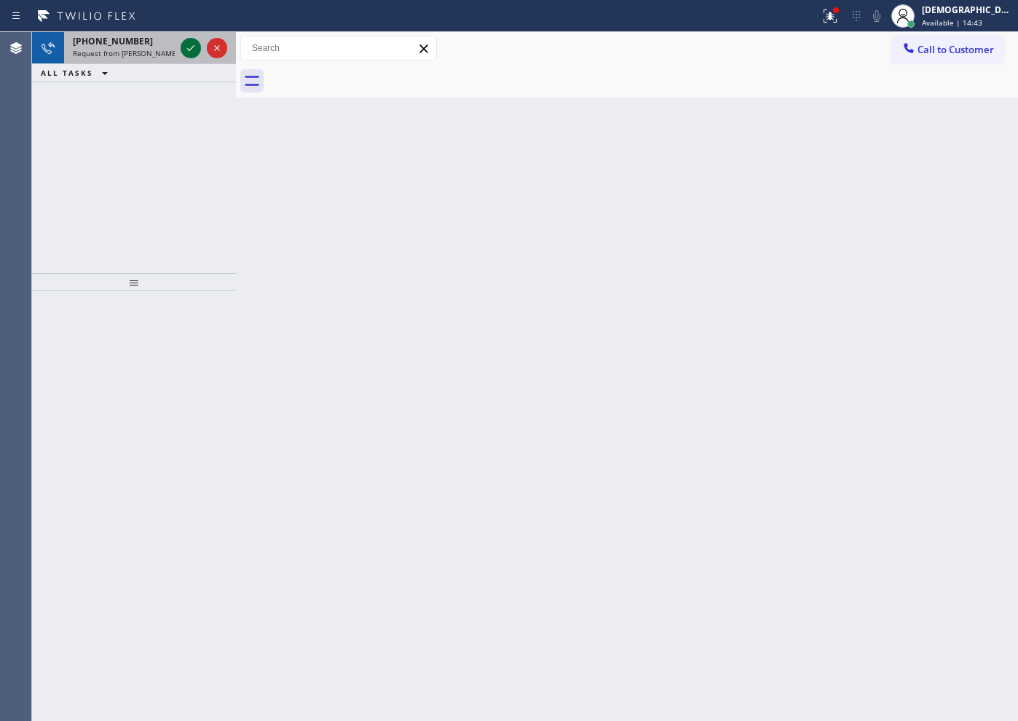
click at [192, 44] on icon at bounding box center [190, 47] width 17 height 17
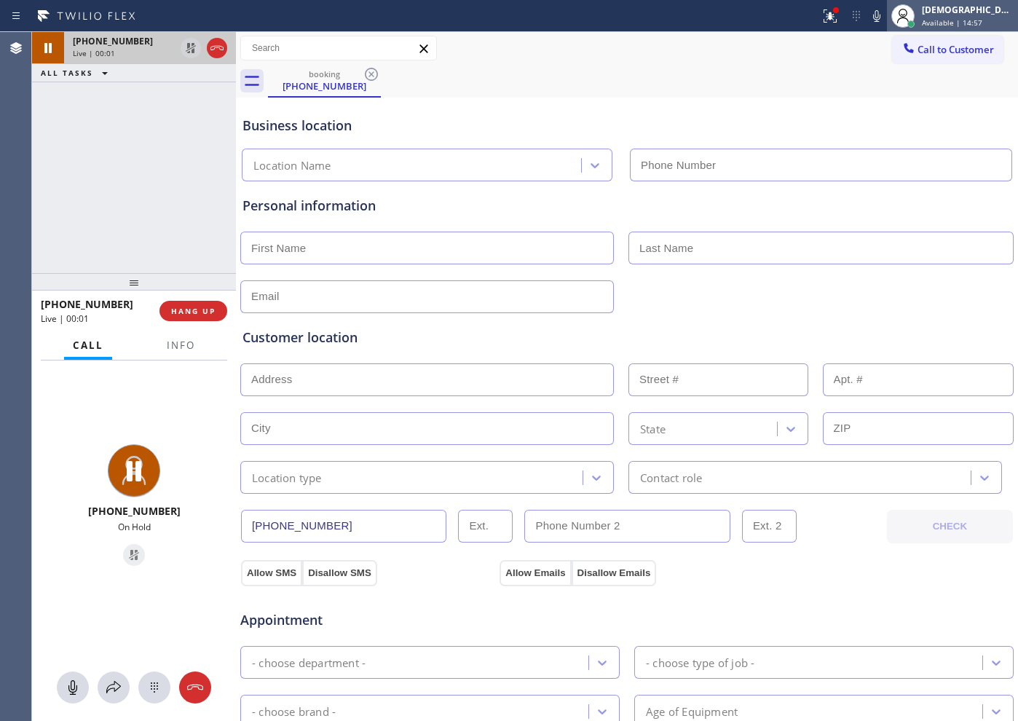
type input "[PHONE_NUMBER]"
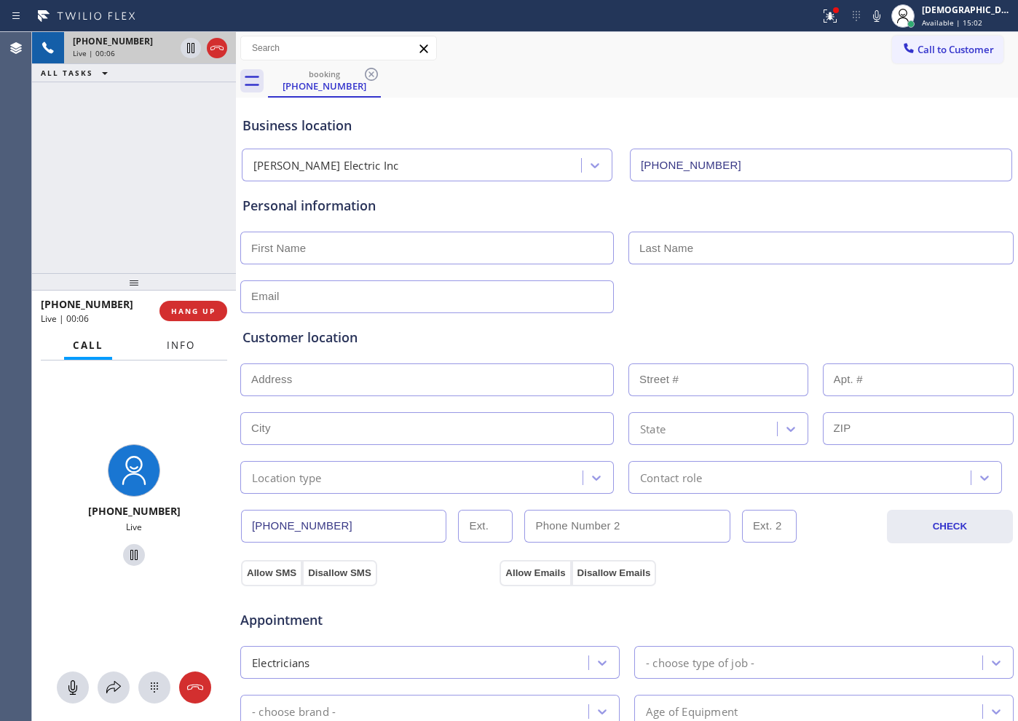
click at [178, 349] on span "Info" at bounding box center [181, 345] width 28 height 13
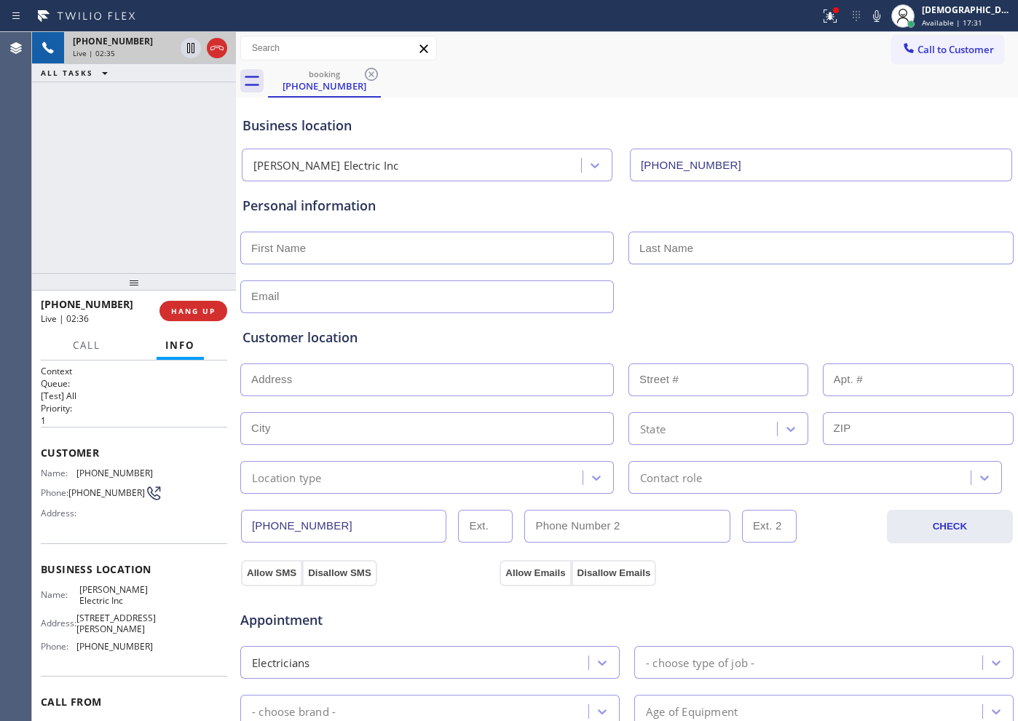
click at [779, 331] on div "Customer location" at bounding box center [627, 338] width 769 height 20
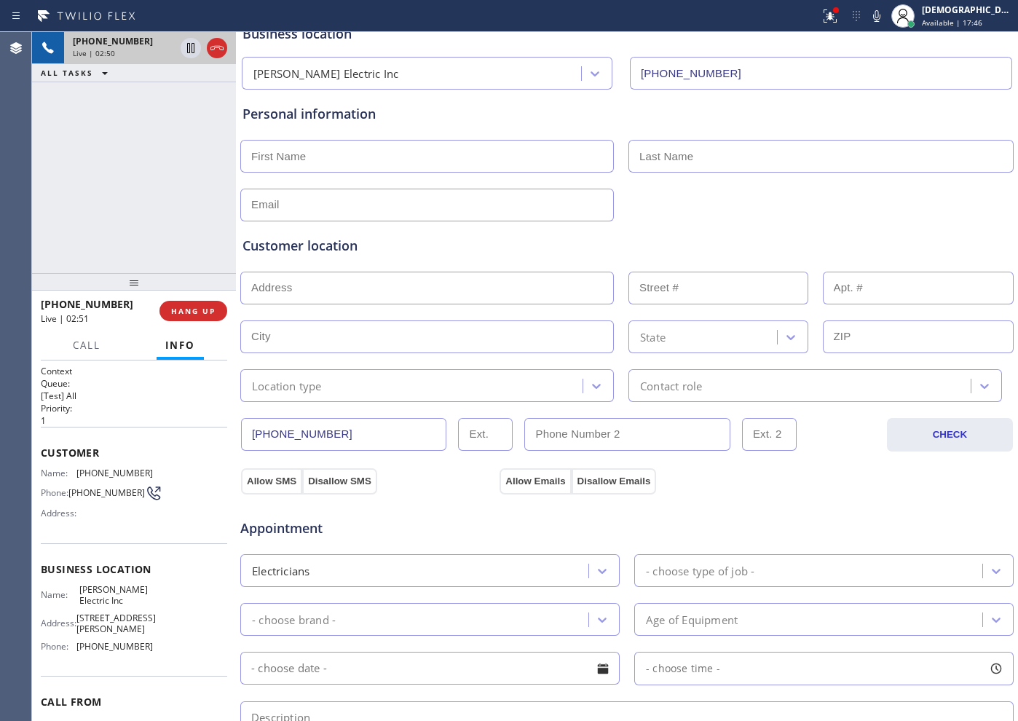
scroll to position [91, 0]
drag, startPoint x: 347, startPoint y: 433, endPoint x: 242, endPoint y: 435, distance: 105.6
click at [242, 435] on input "[PHONE_NUMBER]" at bounding box center [343, 435] width 205 height 33
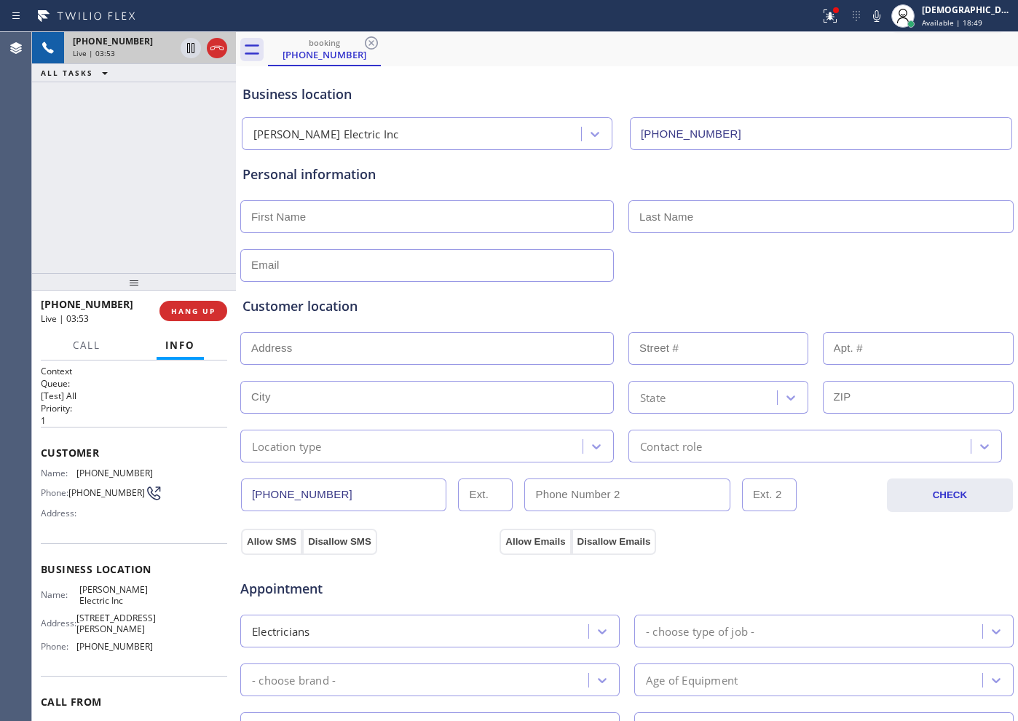
scroll to position [0, 0]
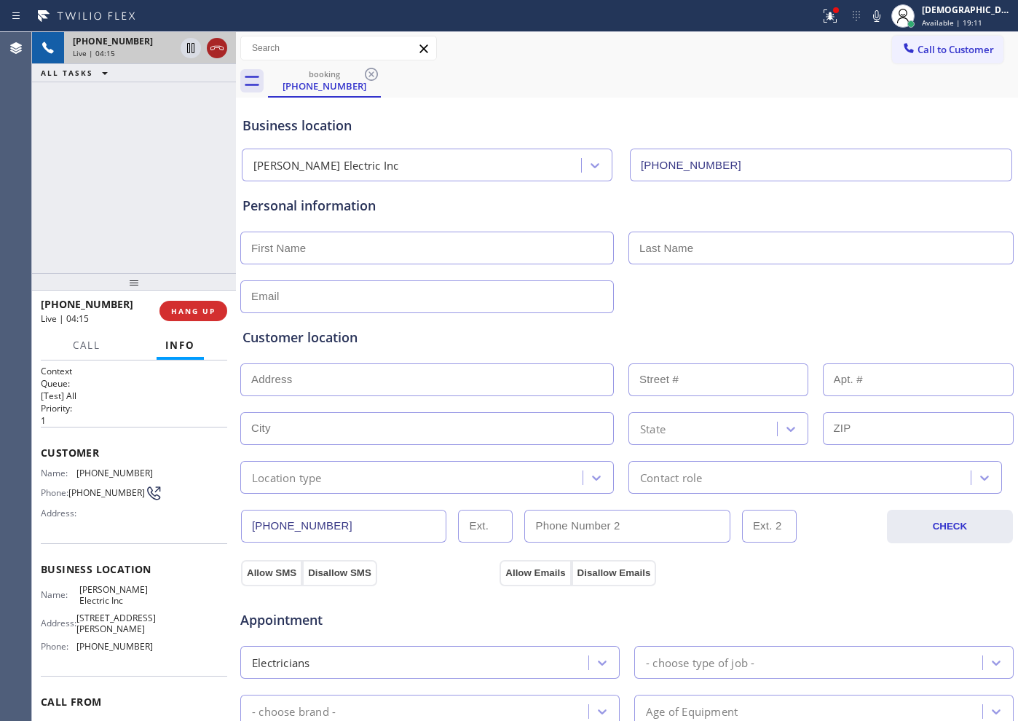
click at [210, 56] on icon at bounding box center [216, 47] width 17 height 17
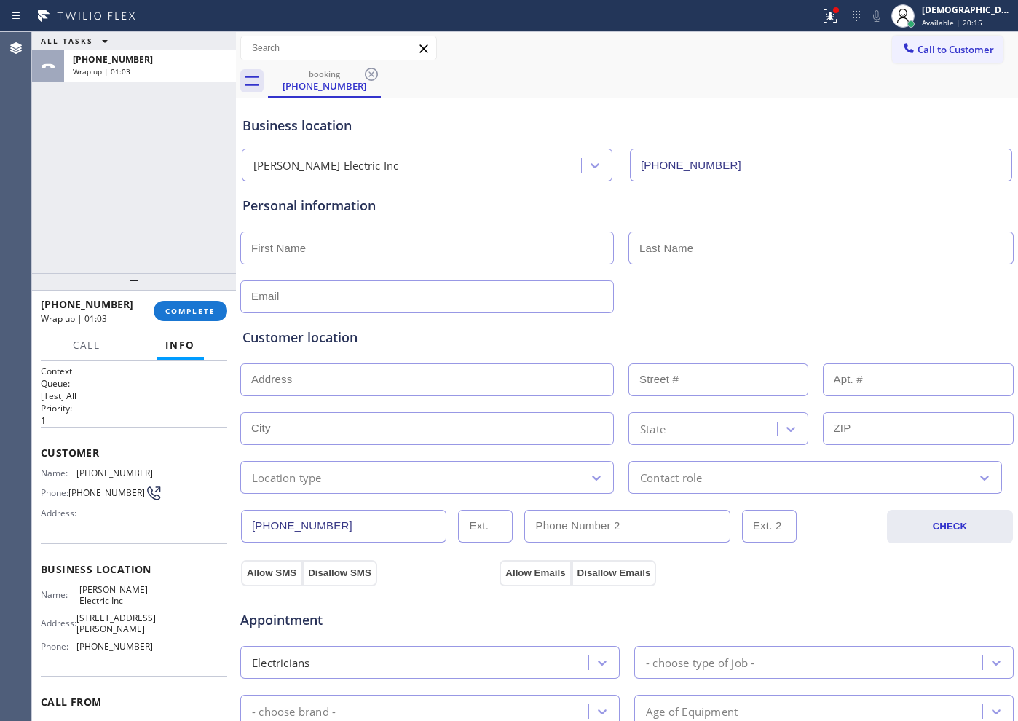
click at [408, 239] on input "text" at bounding box center [427, 248] width 374 height 33
paste input "Dauglas"
type input "Dauglas"
click at [769, 256] on input "text" at bounding box center [820, 248] width 385 height 33
paste input "Thomson"
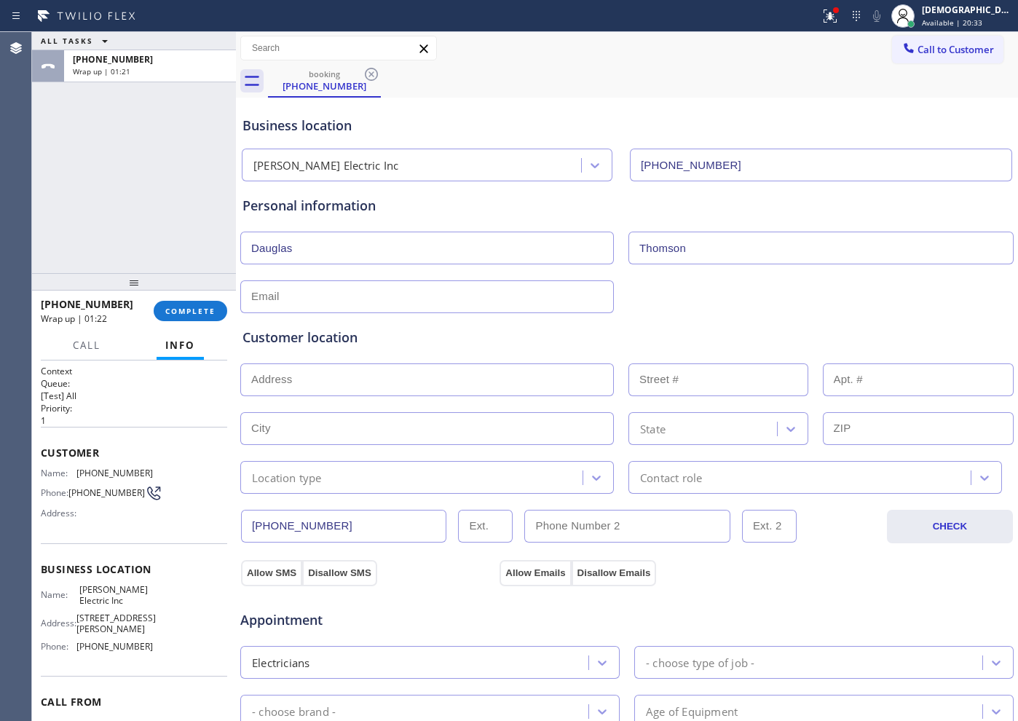
type input "Thomson"
click at [568, 303] on input "text" at bounding box center [427, 296] width 374 height 33
type input "[EMAIL_ADDRESS][DOMAIN_NAME]"
click at [712, 301] on div "[EMAIL_ADDRESS][DOMAIN_NAME]" at bounding box center [627, 295] width 776 height 36
click at [314, 393] on input "text" at bounding box center [427, 379] width 374 height 33
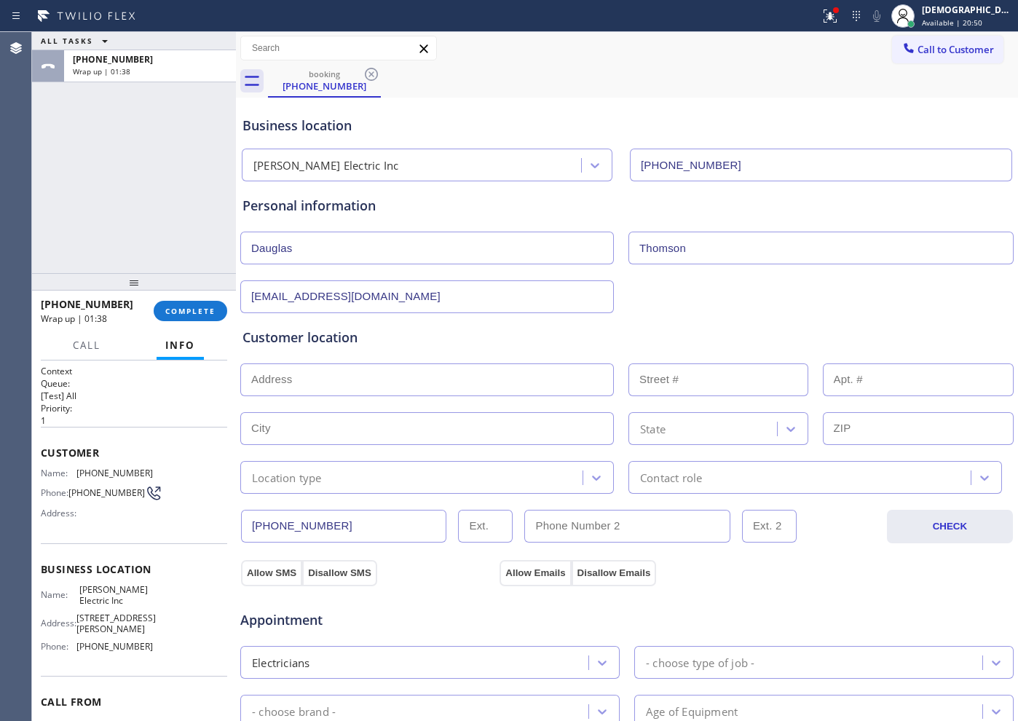
paste input "[STREET_ADDRESS][PERSON_NAME]"
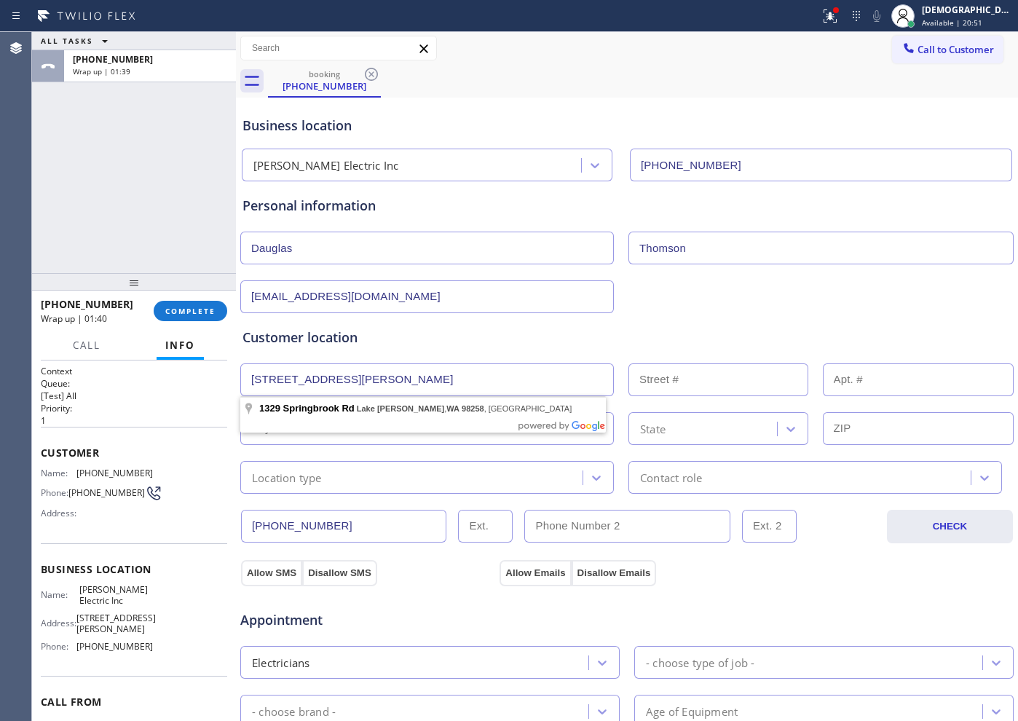
type input "[STREET_ADDRESS]"
type input "1329"
type input "Lake [PERSON_NAME]"
type input "98258"
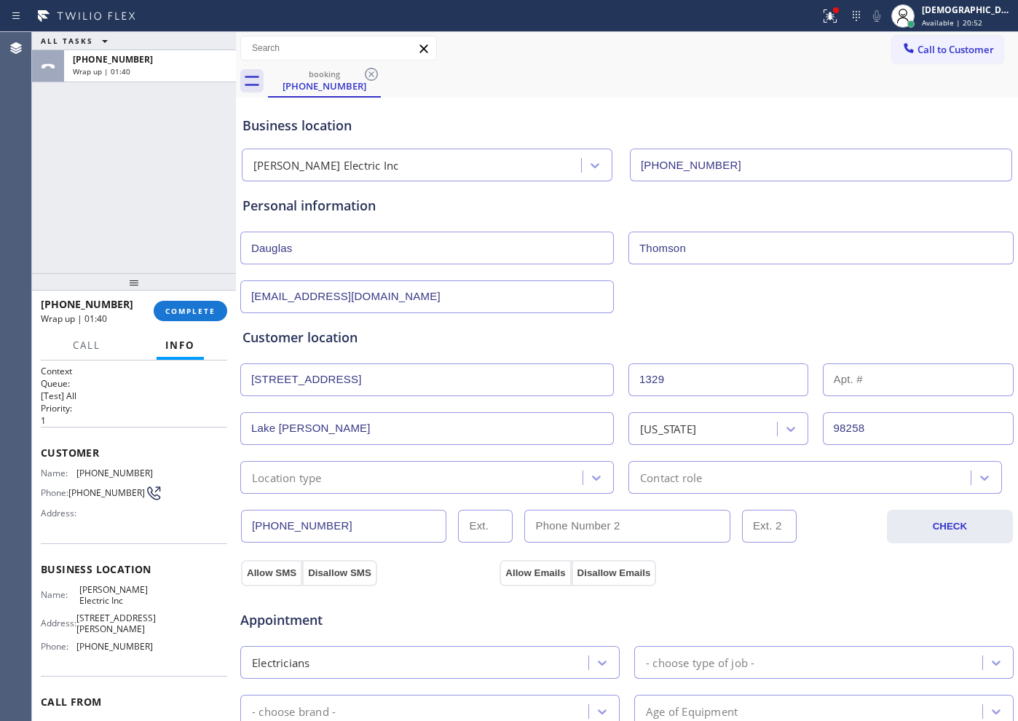
click at [321, 478] on div "Location type" at bounding box center [287, 477] width 70 height 17
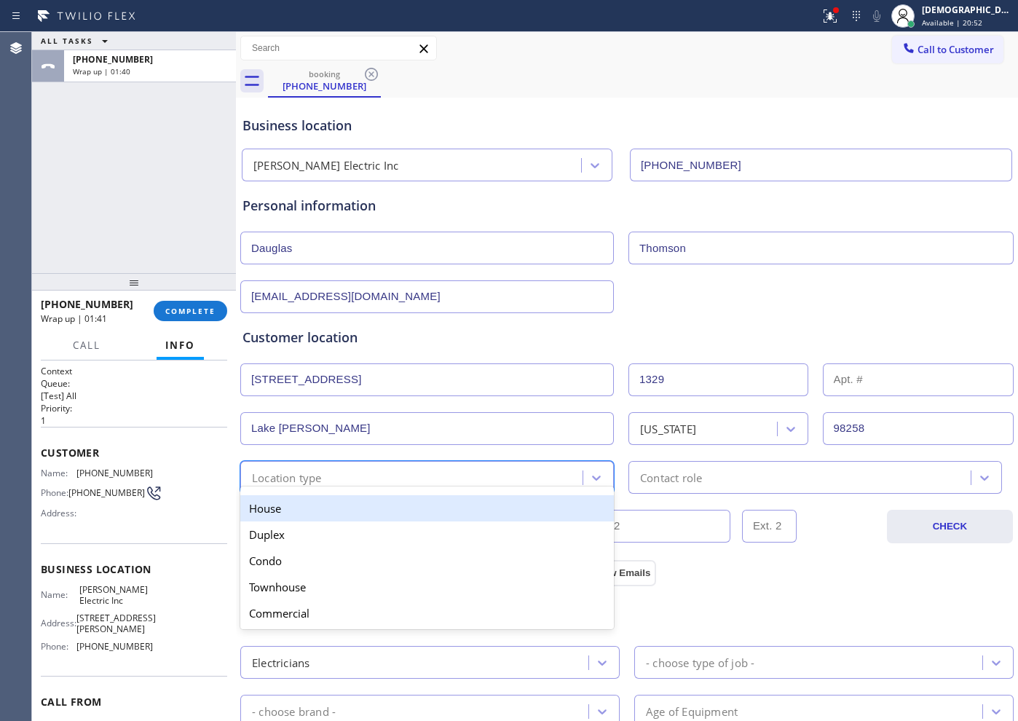
drag, startPoint x: 315, startPoint y: 497, endPoint x: 524, endPoint y: 539, distance: 213.1
click at [319, 498] on div "House" at bounding box center [427, 508] width 374 height 26
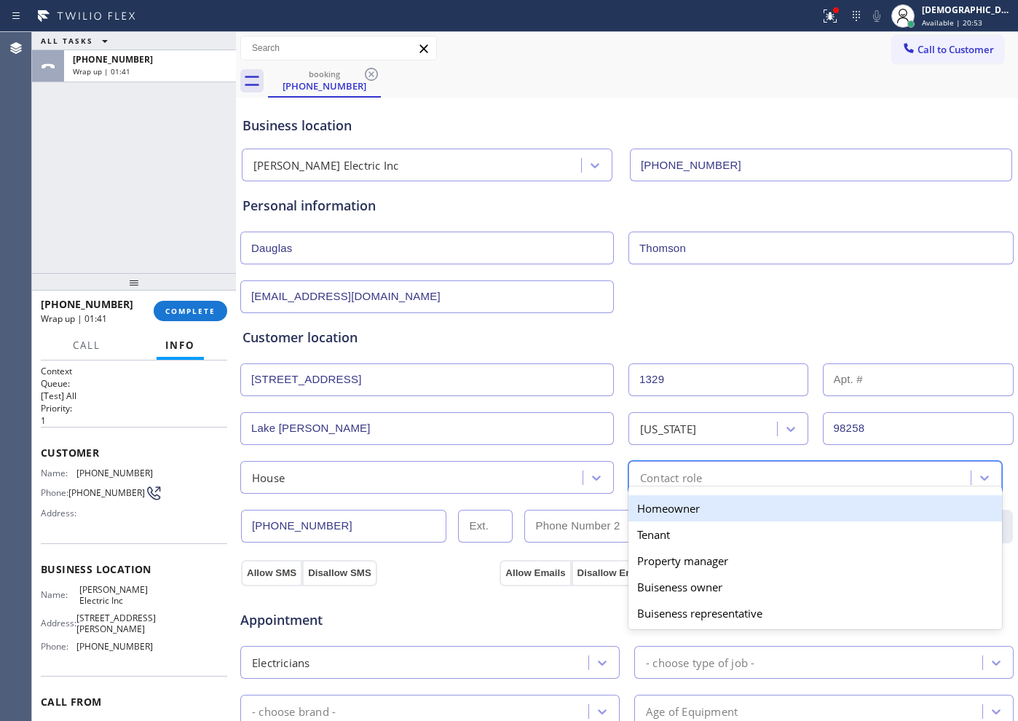
click at [661, 481] on div "Contact role" at bounding box center [671, 477] width 62 height 17
click at [645, 513] on div "Homeowner" at bounding box center [815, 508] width 374 height 26
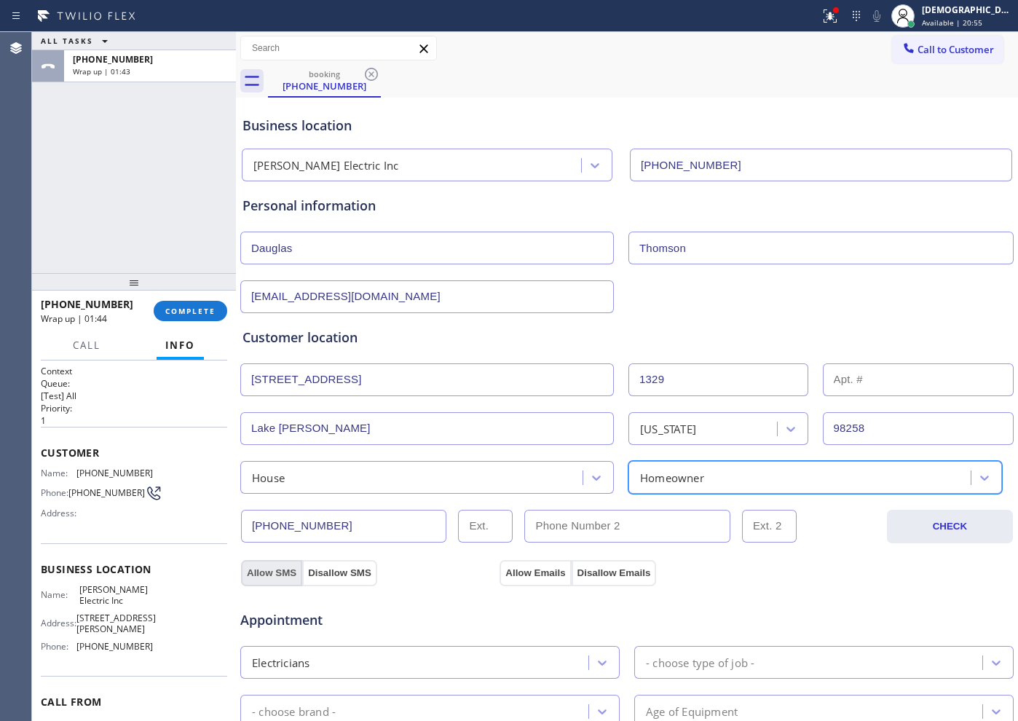
click at [287, 567] on button "Allow SMS" at bounding box center [271, 573] width 61 height 26
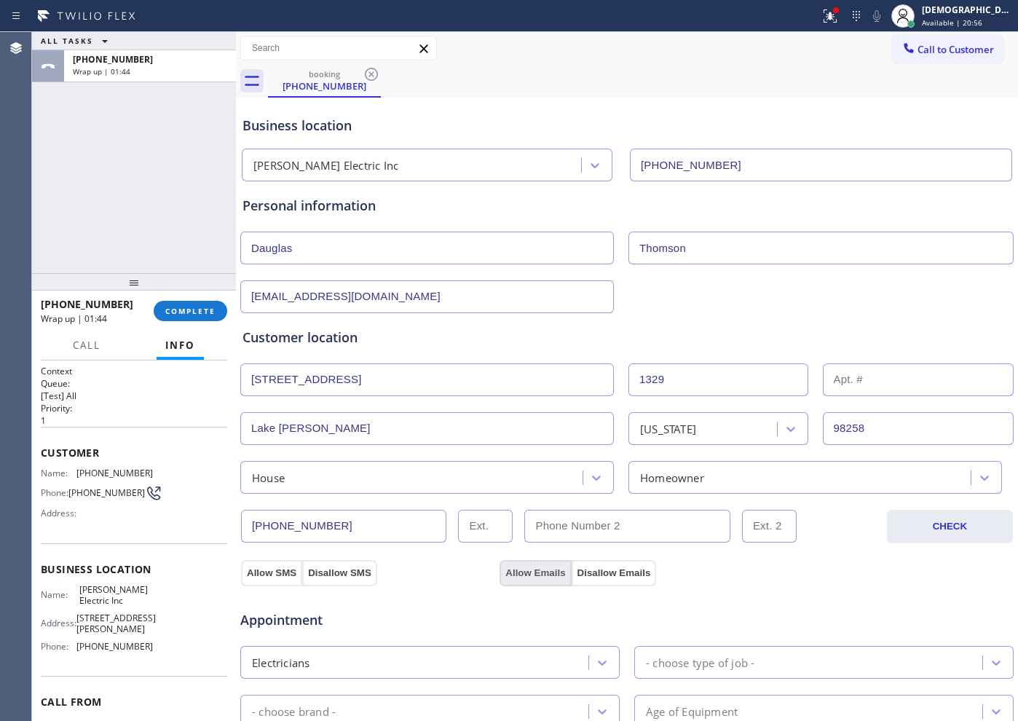
click at [513, 570] on button "Allow Emails" at bounding box center [535, 573] width 71 height 26
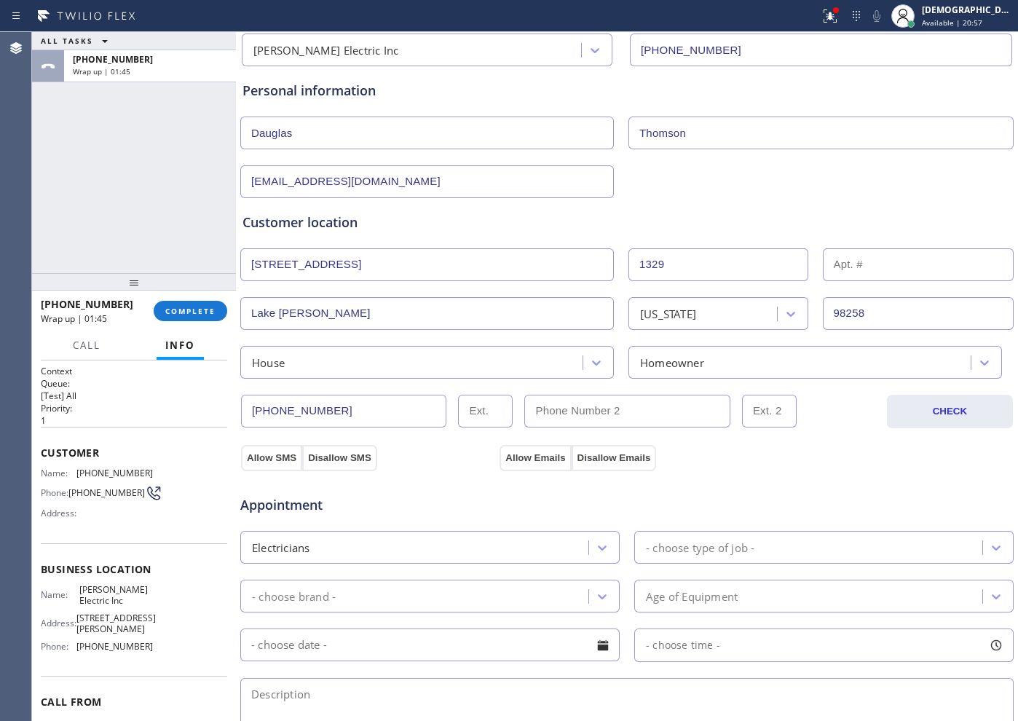
scroll to position [182, 0]
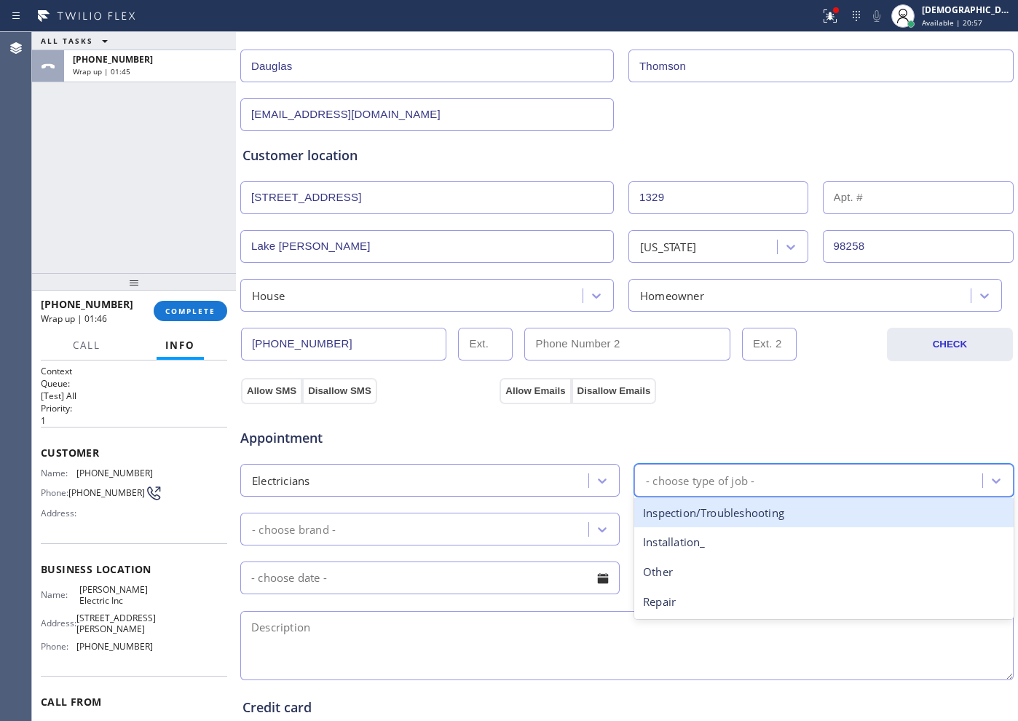
click at [670, 472] on div "- choose type of job -" at bounding box center [700, 480] width 109 height 17
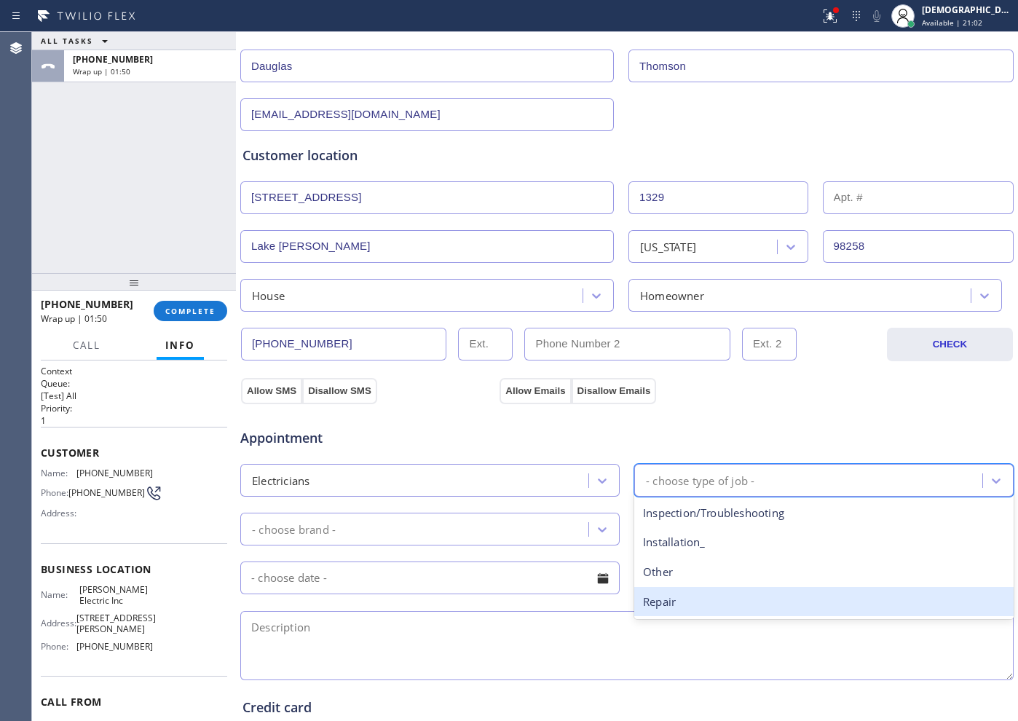
click at [659, 603] on div "Repair" at bounding box center [823, 602] width 379 height 30
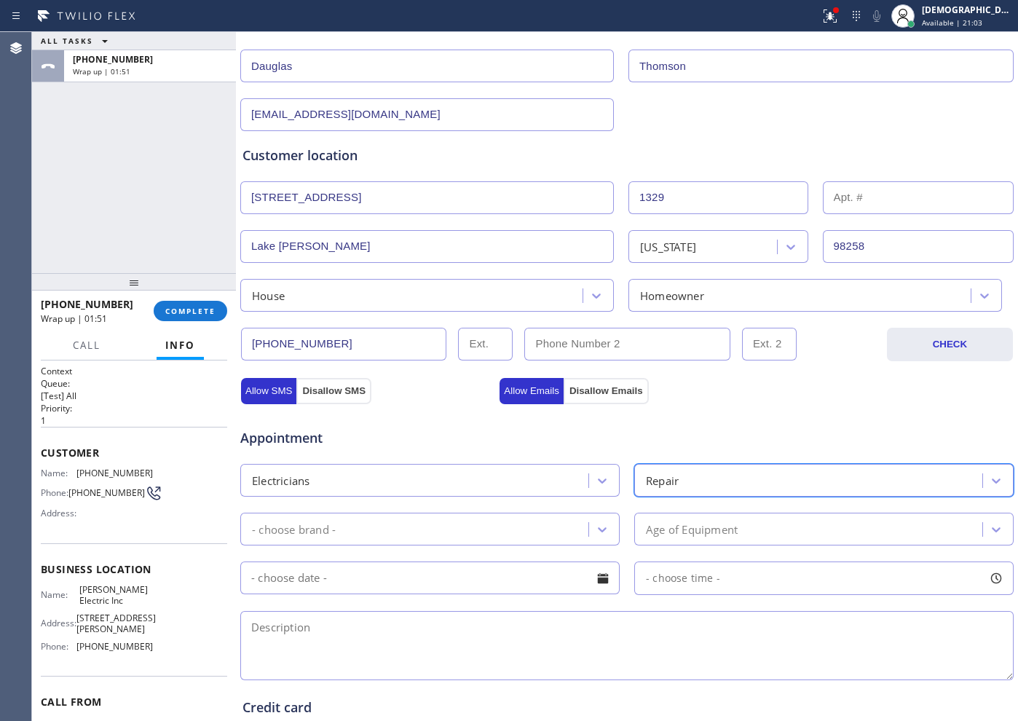
click at [499, 525] on div "- choose brand -" at bounding box center [417, 528] width 344 height 25
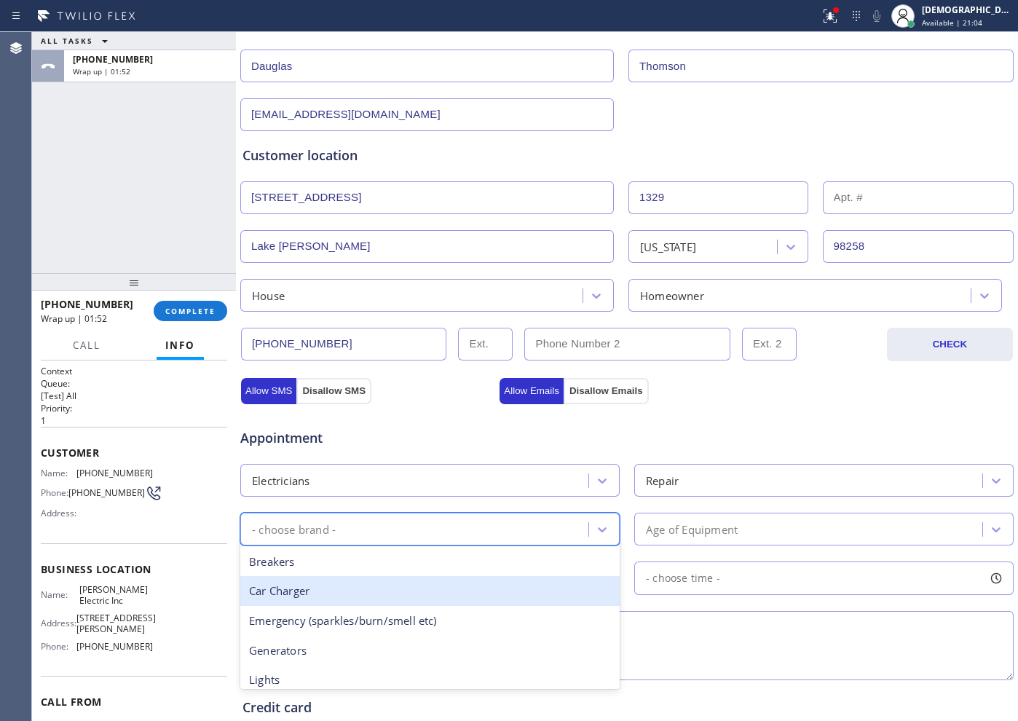
type input "b"
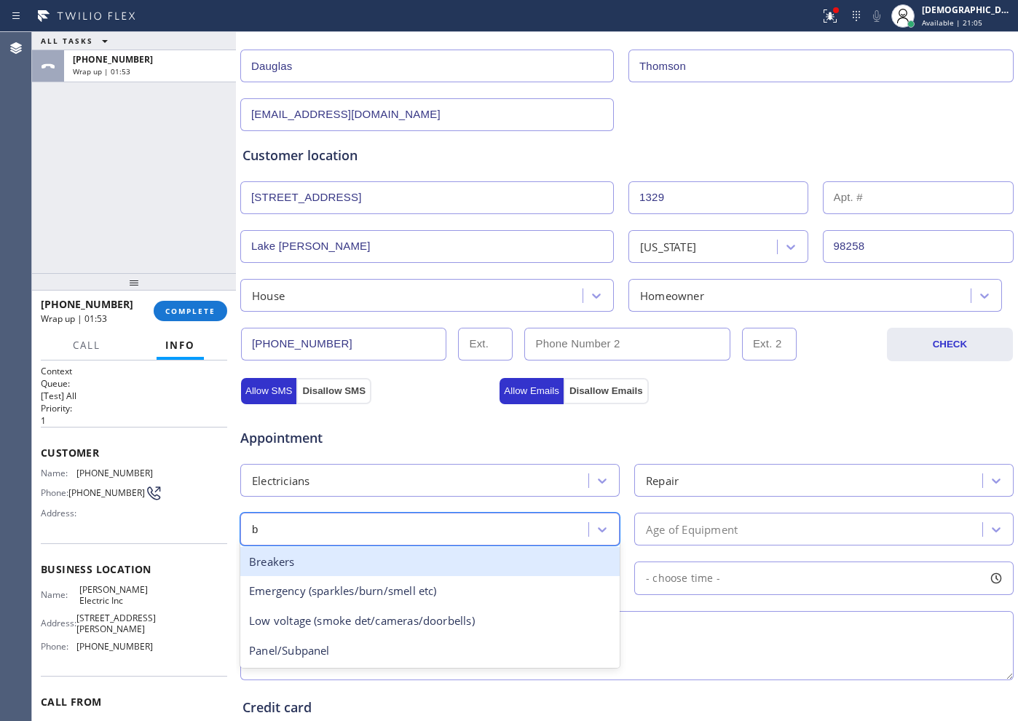
click at [430, 567] on div "Breakers" at bounding box center [429, 562] width 379 height 30
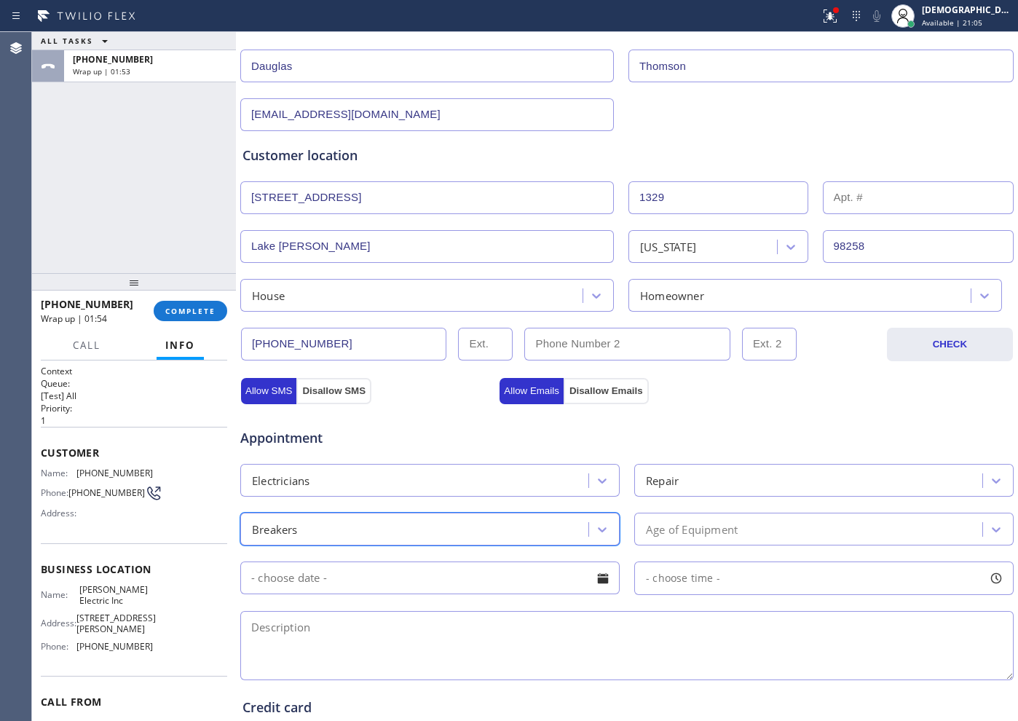
click at [677, 533] on div "Age of Equipment" at bounding box center [692, 529] width 92 height 17
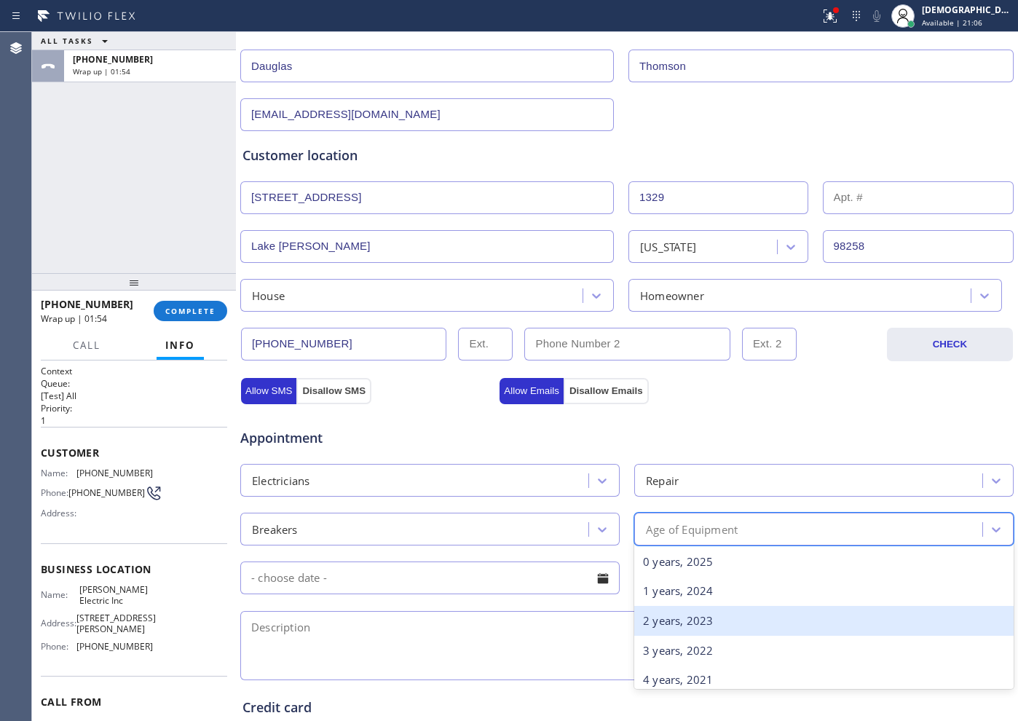
click at [655, 636] on div "3 years, 2022" at bounding box center [823, 651] width 379 height 30
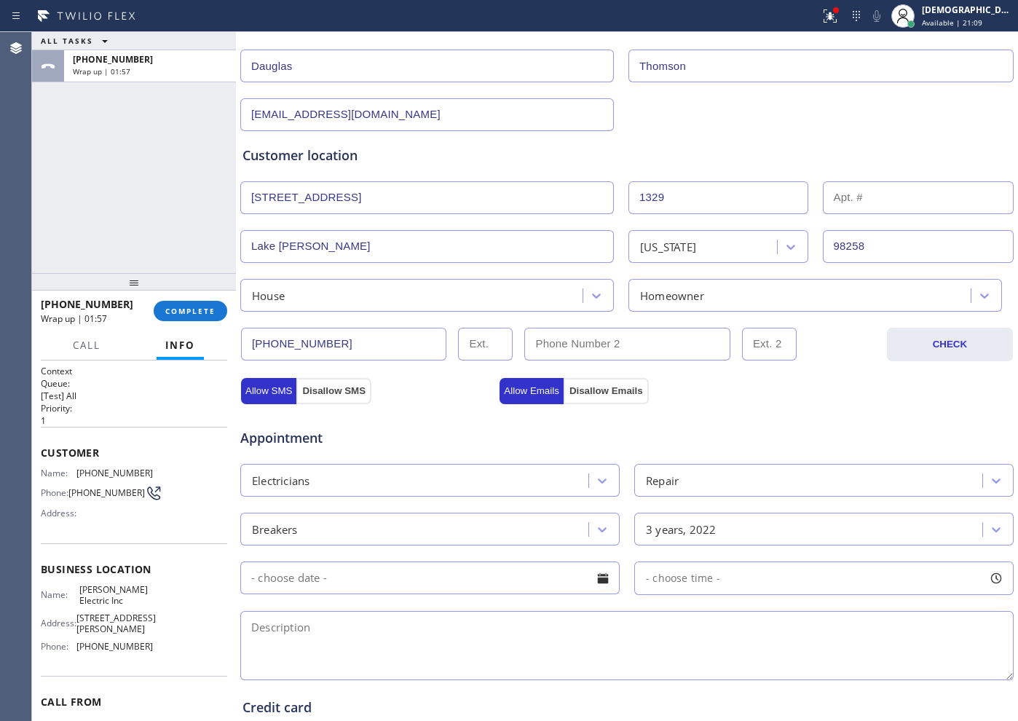
click at [411, 626] on textarea at bounding box center [626, 645] width 773 height 69
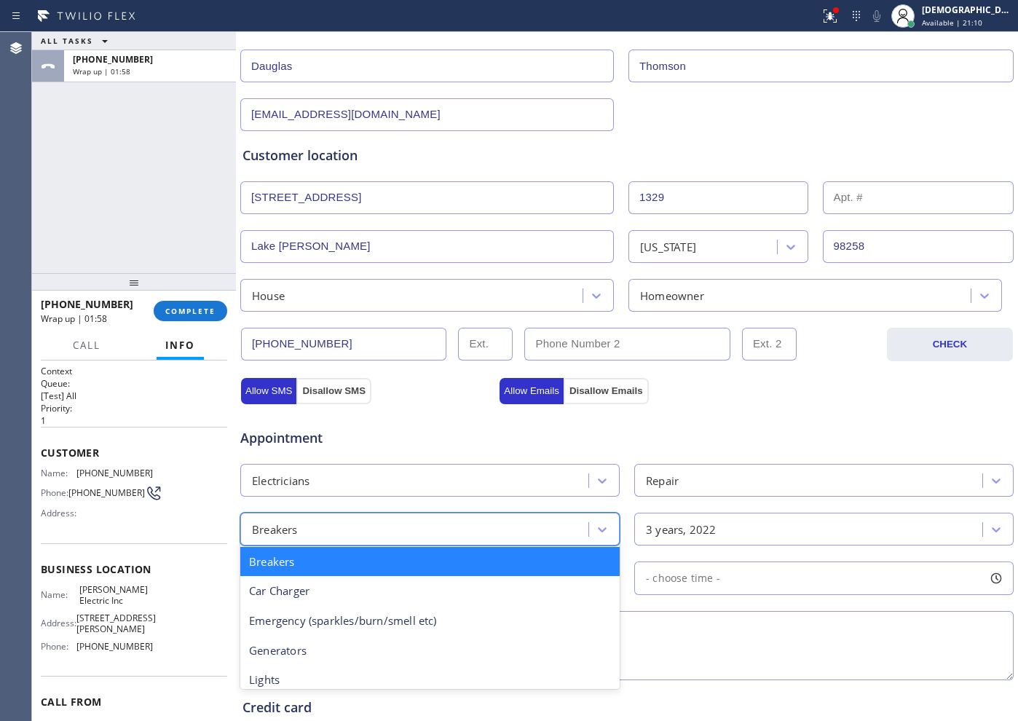
click at [358, 530] on div "Breakers" at bounding box center [417, 528] width 344 height 25
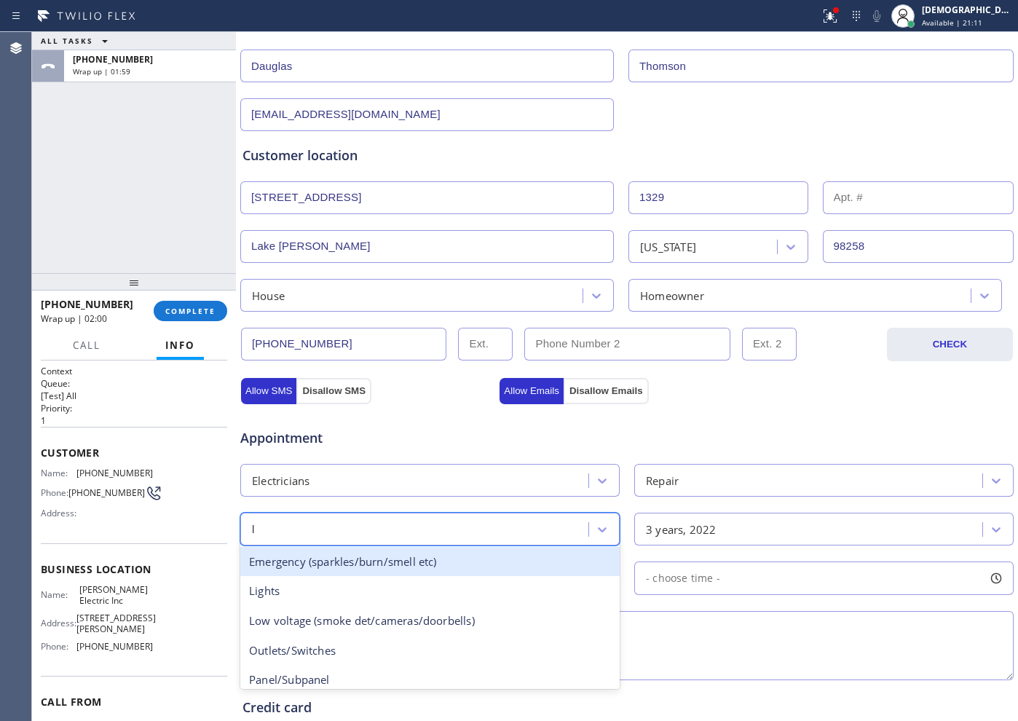
type input "li"
click at [349, 563] on div "Lights" at bounding box center [429, 562] width 379 height 30
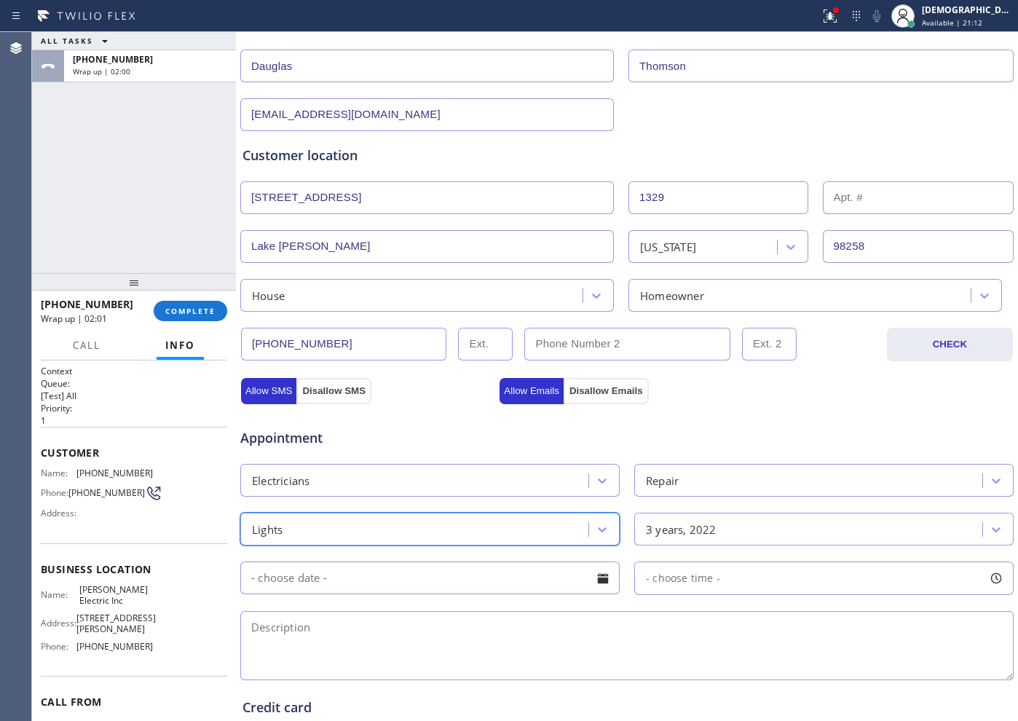
click at [315, 629] on textarea at bounding box center [626, 645] width 773 height 69
click at [138, 208] on div "ALL TASKS ALL TASKS ACTIVE TASKS TASKS IN WRAP UP [PHONE_NUMBER] Wrap up | 02:08" at bounding box center [134, 152] width 204 height 241
click at [293, 626] on textarea "The" at bounding box center [626, 645] width 773 height 69
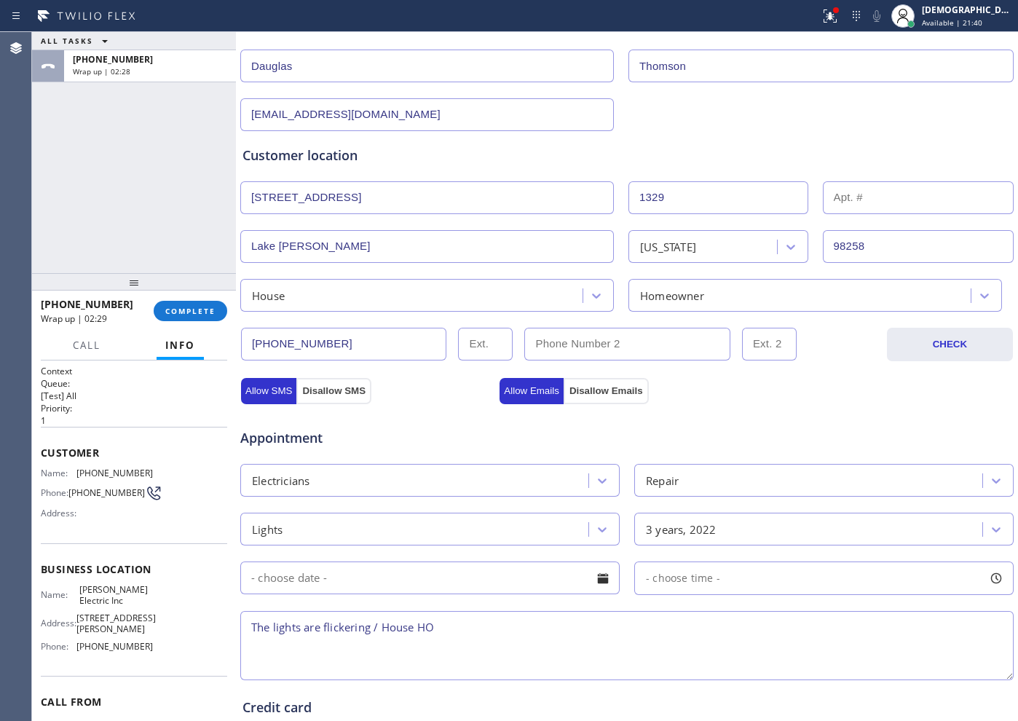
click at [509, 632] on textarea "The lights are flickering / House HO" at bounding box center [626, 645] width 773 height 69
paste textarea "[STREET_ADDRESS][PERSON_NAME]"
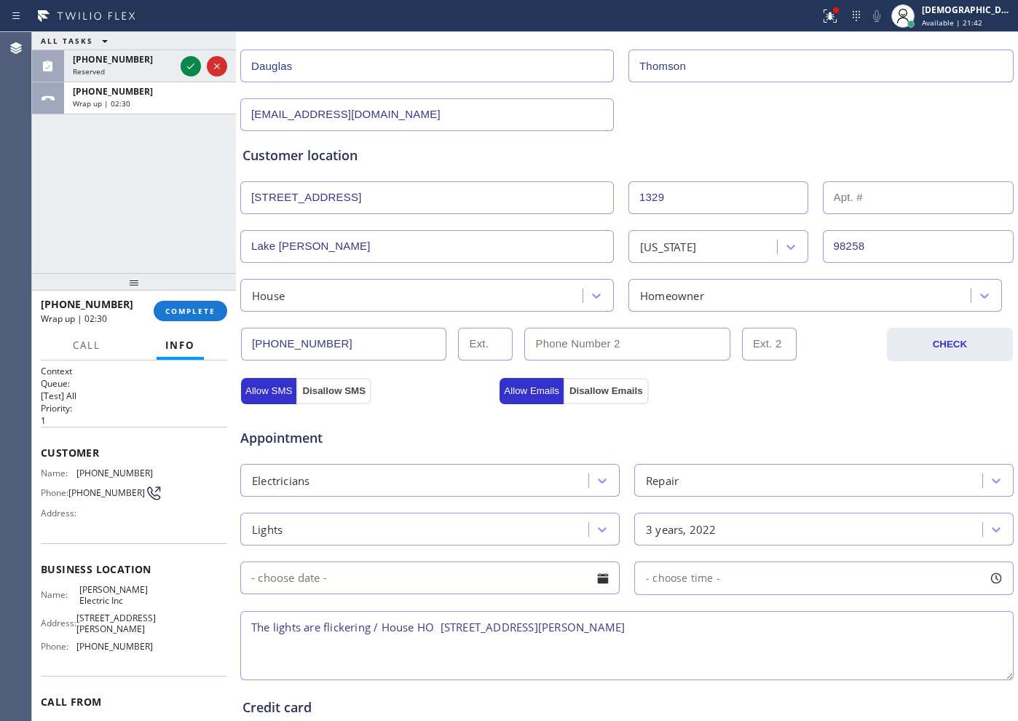
click at [141, 576] on span "Business location" at bounding box center [134, 569] width 186 height 14
drag, startPoint x: 88, startPoint y: 606, endPoint x: 75, endPoint y: 600, distance: 14.3
click at [75, 600] on div "Name: [PERSON_NAME] Electric Inc" at bounding box center [97, 595] width 112 height 23
copy div "[PERSON_NAME] Electric Inc"
click at [722, 632] on textarea "The lights are flickering / House HO [STREET_ADDRESS][PERSON_NAME]" at bounding box center [626, 645] width 773 height 69
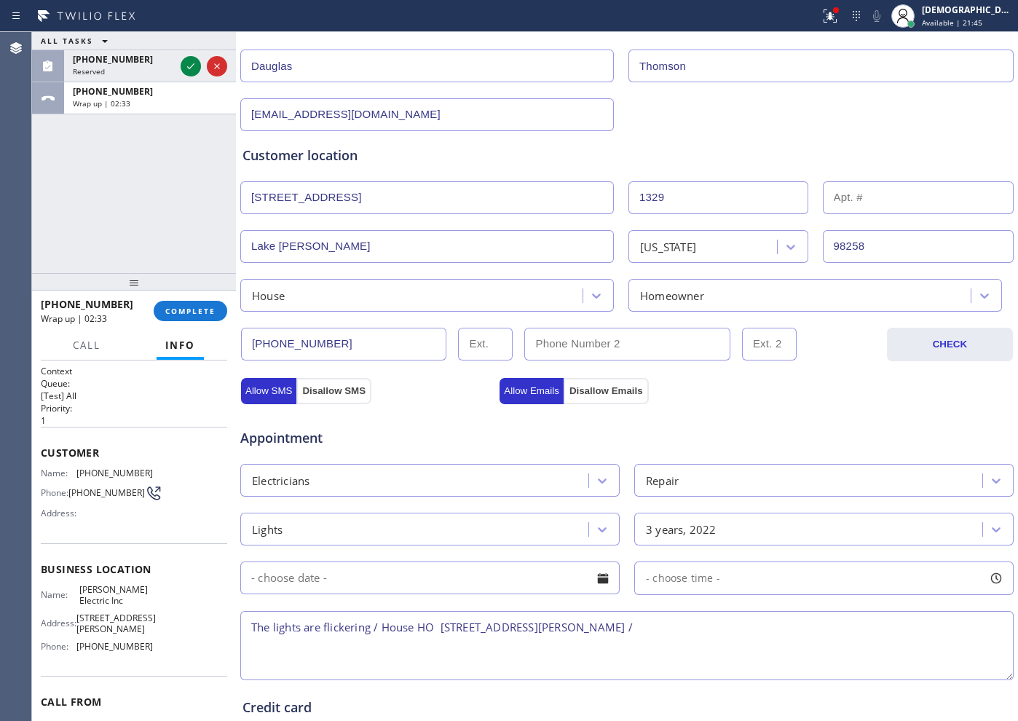
paste textarea "[PERSON_NAME] Electric Inc"
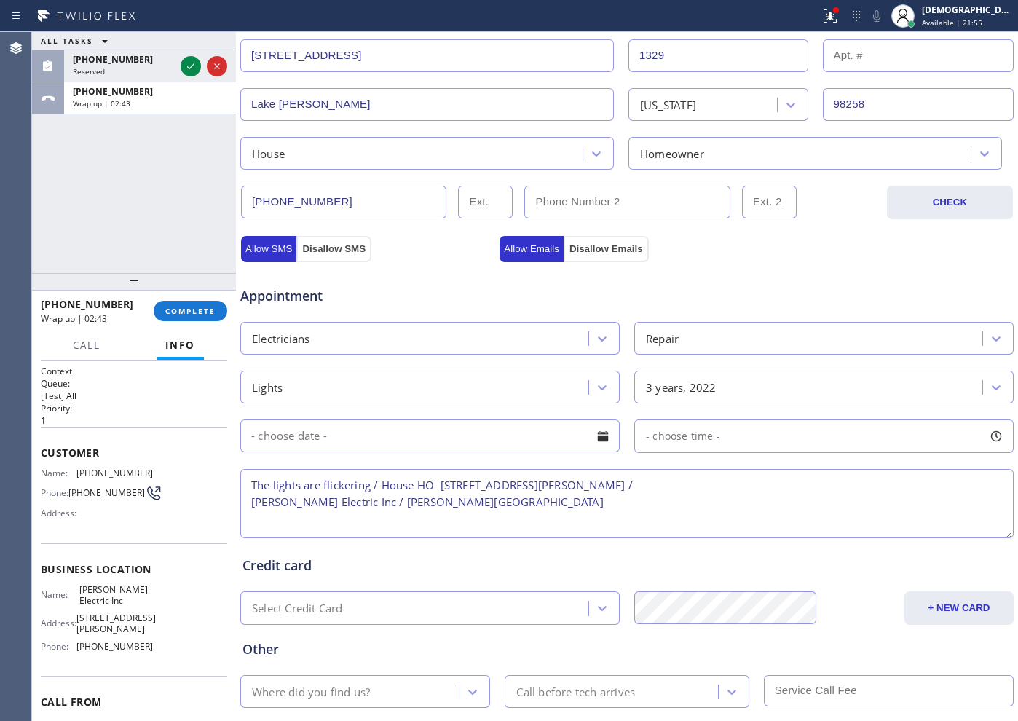
scroll to position [364, 0]
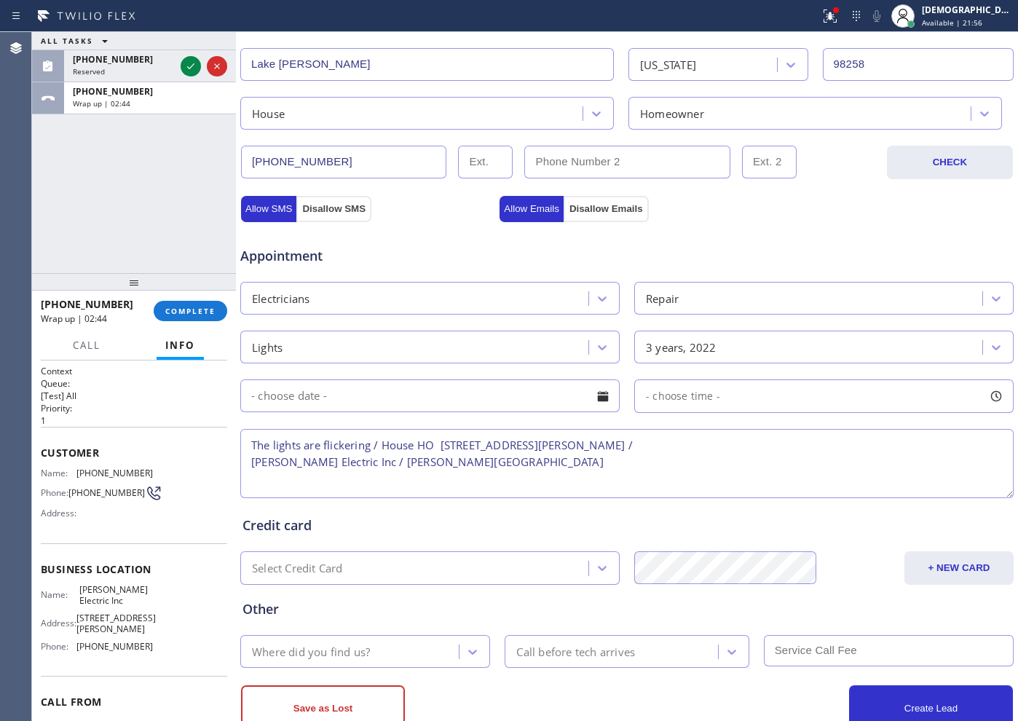
type textarea "The lights are flickering / House HO [STREET_ADDRESS][PERSON_NAME] / [PERSON_NA…"
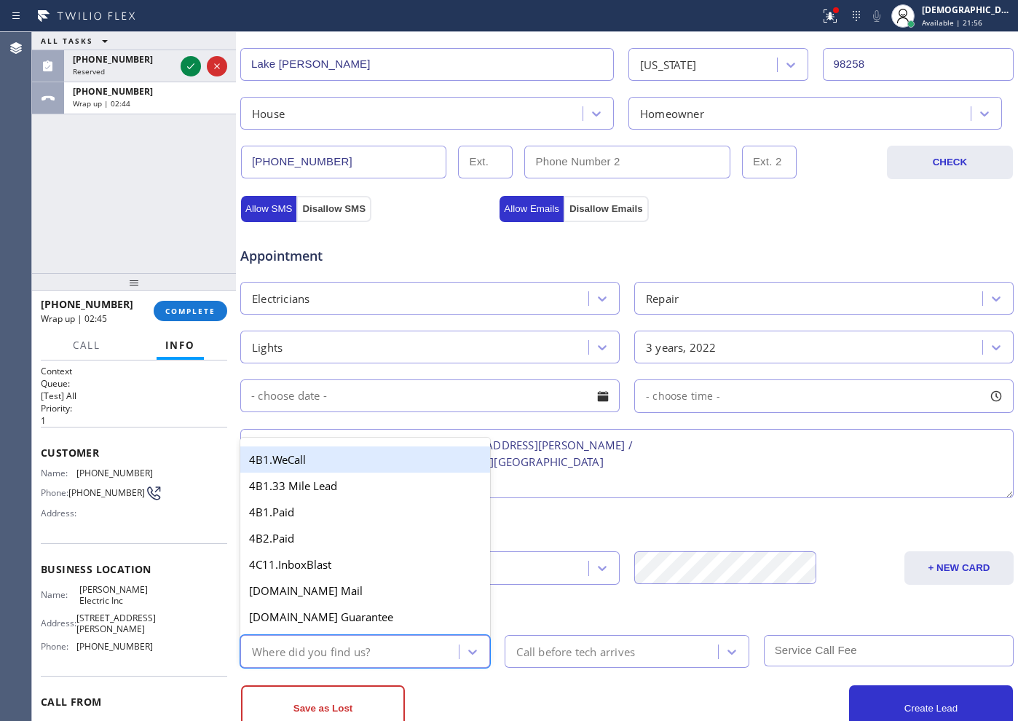
click at [382, 654] on div "Where did you find us?" at bounding box center [352, 651] width 214 height 25
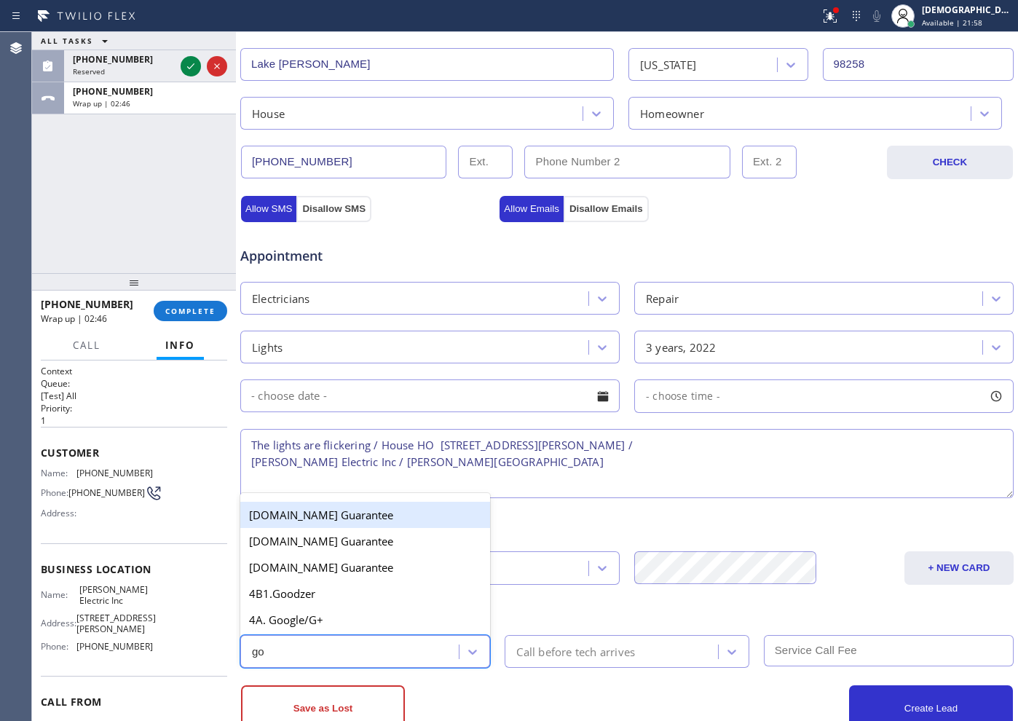
type input "goo"
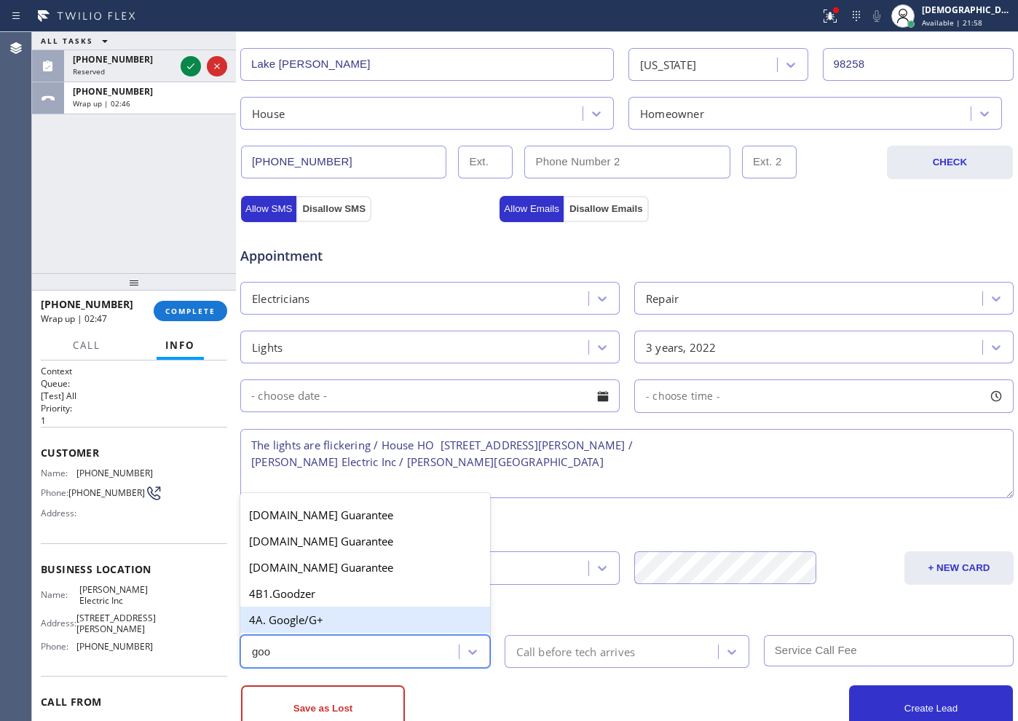
click at [344, 618] on div "4A. Google/G+" at bounding box center [365, 620] width 250 height 26
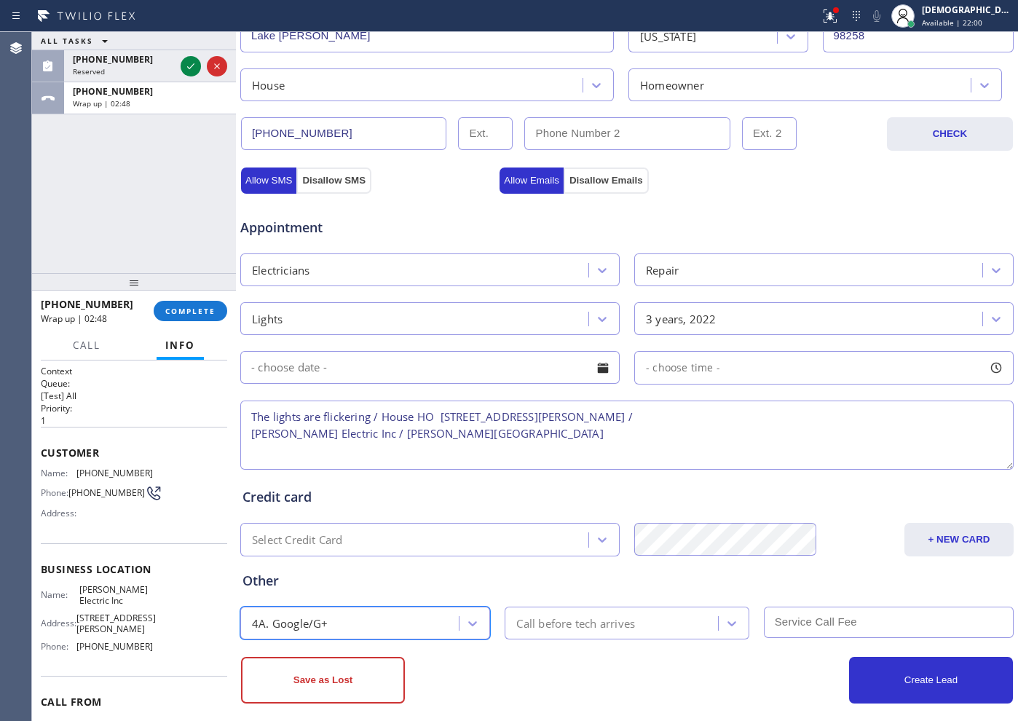
scroll to position [408, 0]
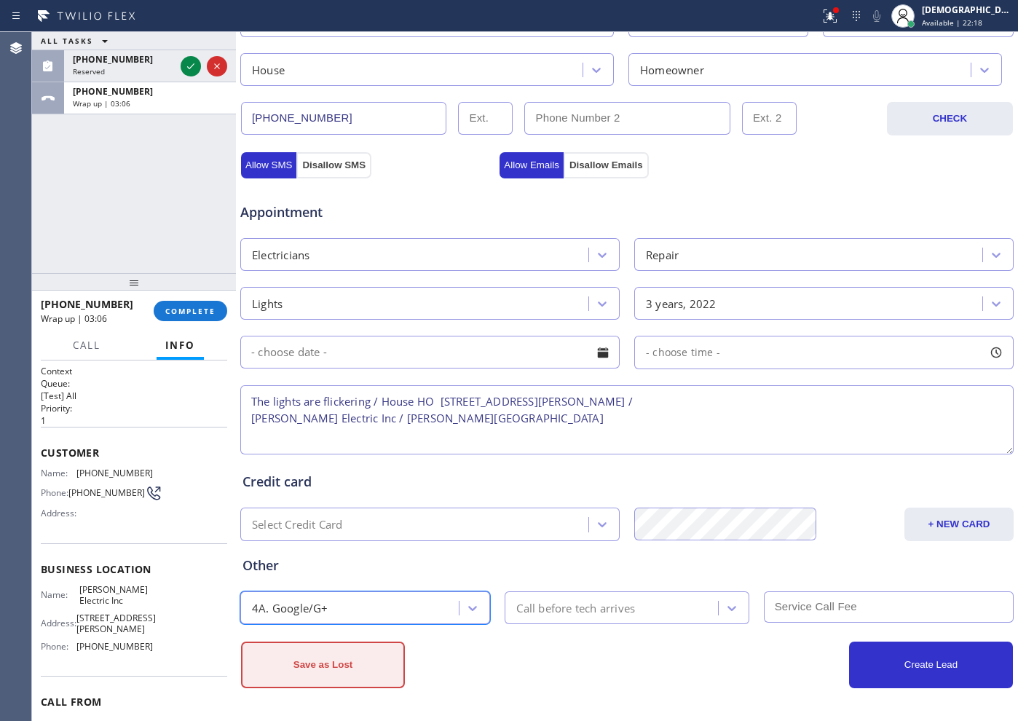
click at [355, 666] on button "Save as Lost" at bounding box center [323, 665] width 164 height 47
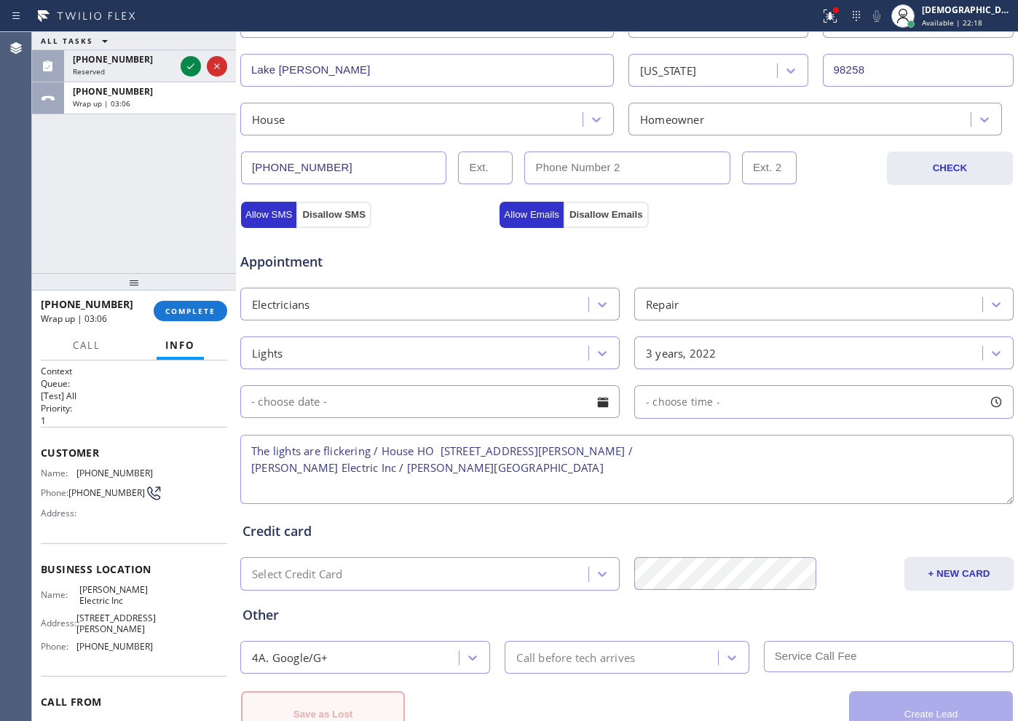
scroll to position [457, 0]
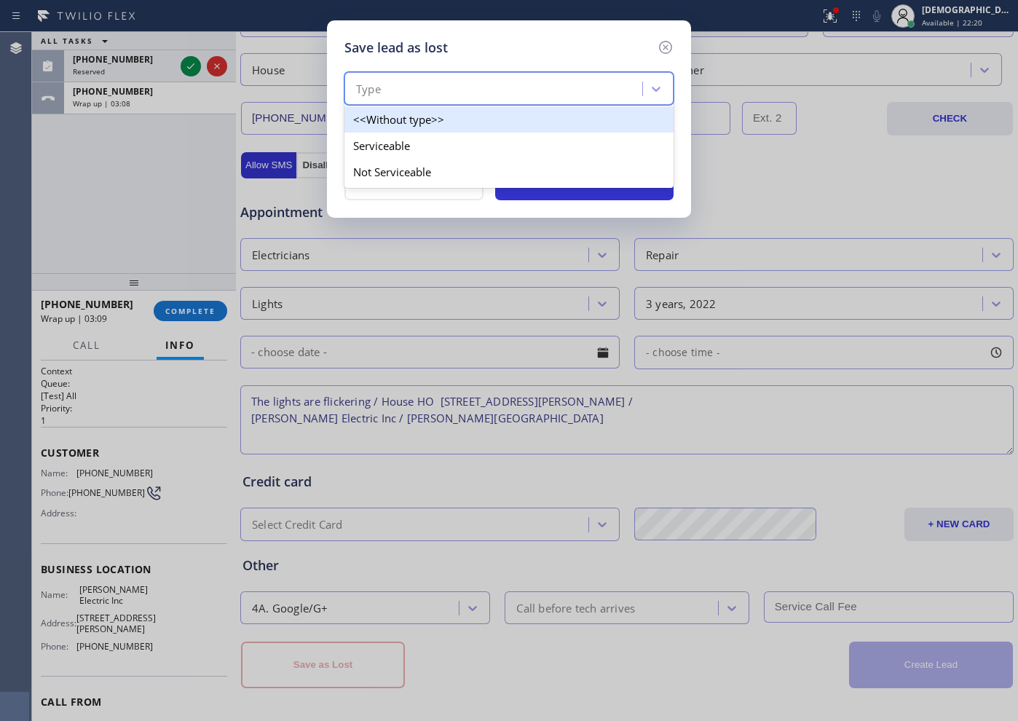
click at [470, 88] on div "Type" at bounding box center [495, 88] width 293 height 25
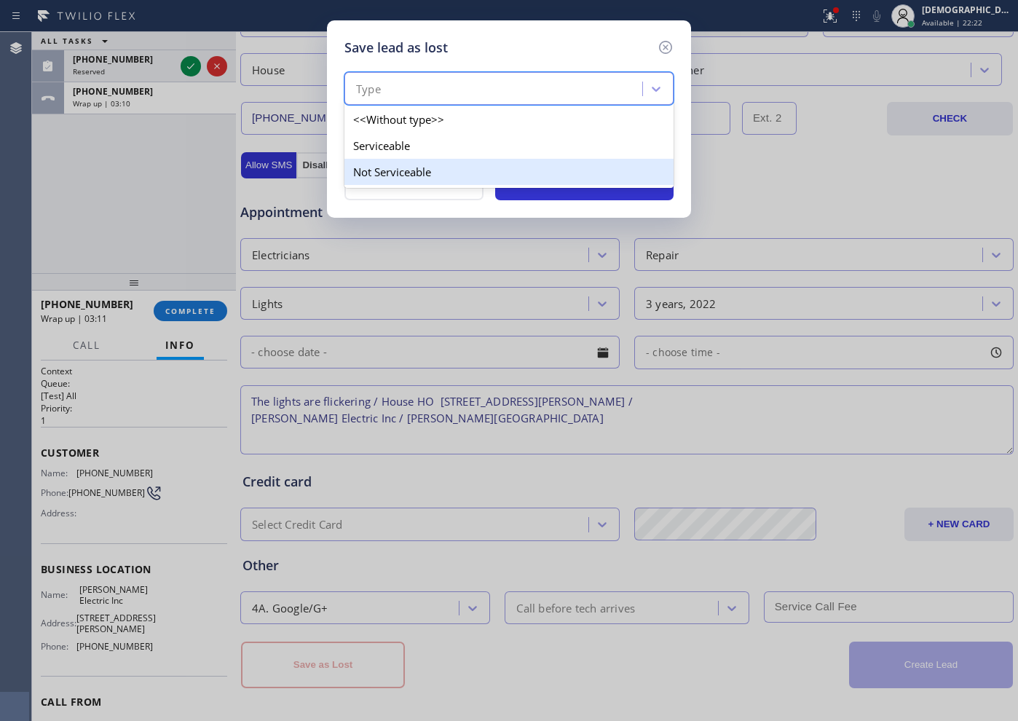
click at [425, 165] on div "Not Serviceable" at bounding box center [508, 172] width 329 height 26
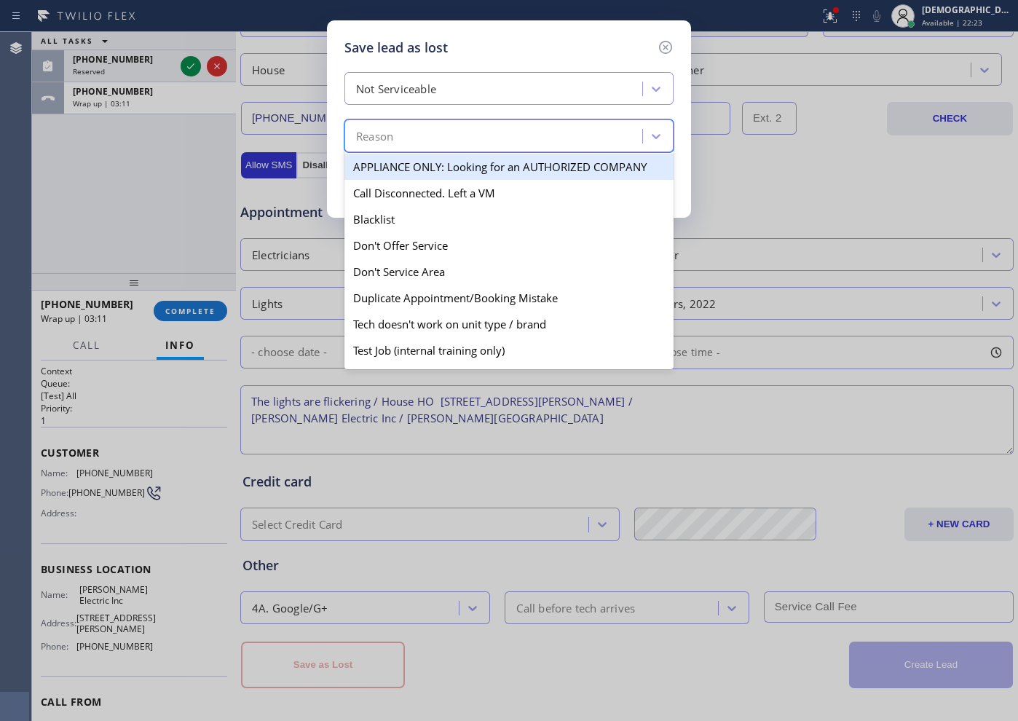
click at [420, 139] on div "Reason" at bounding box center [495, 136] width 293 height 25
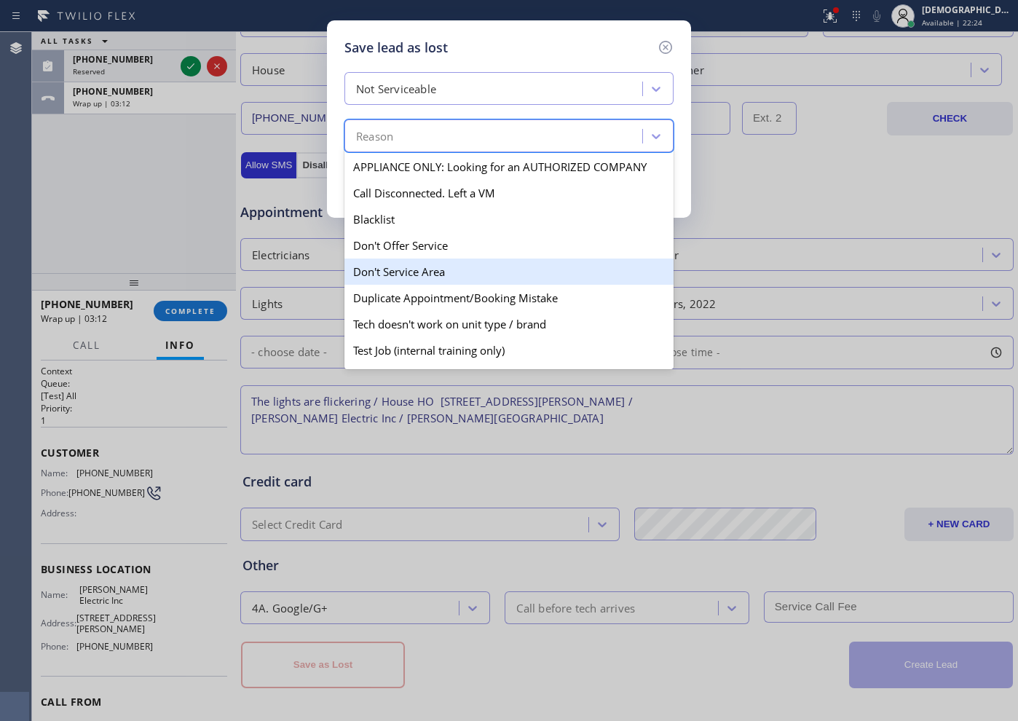
click at [457, 261] on div "Don't Service Area" at bounding box center [508, 272] width 329 height 26
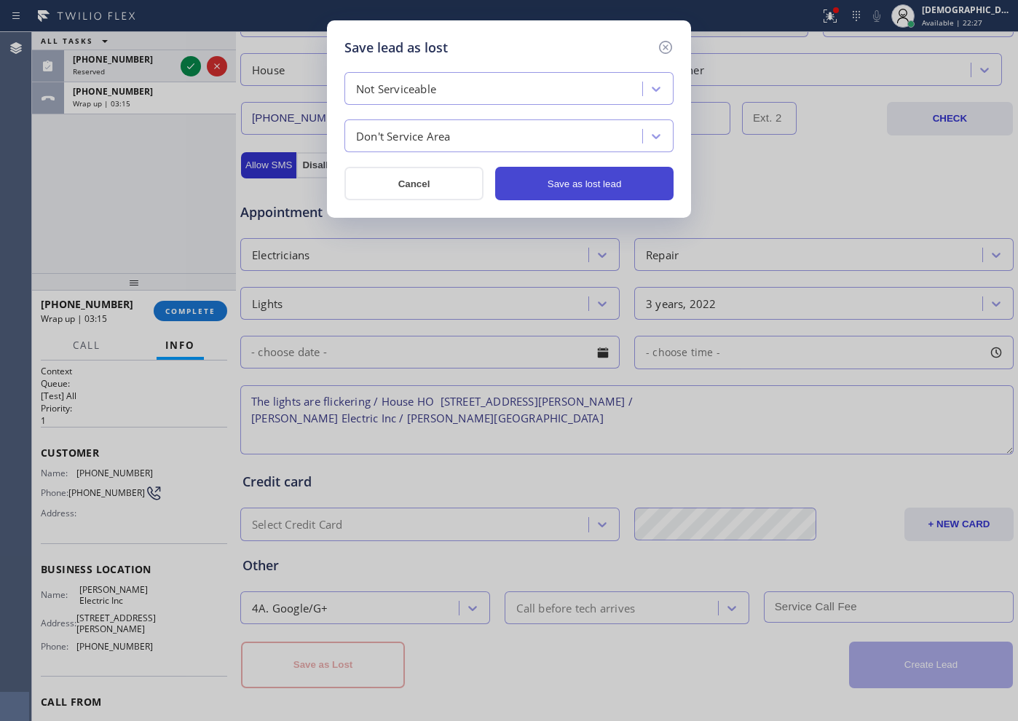
click at [568, 185] on button "Save as lost lead" at bounding box center [584, 183] width 178 height 33
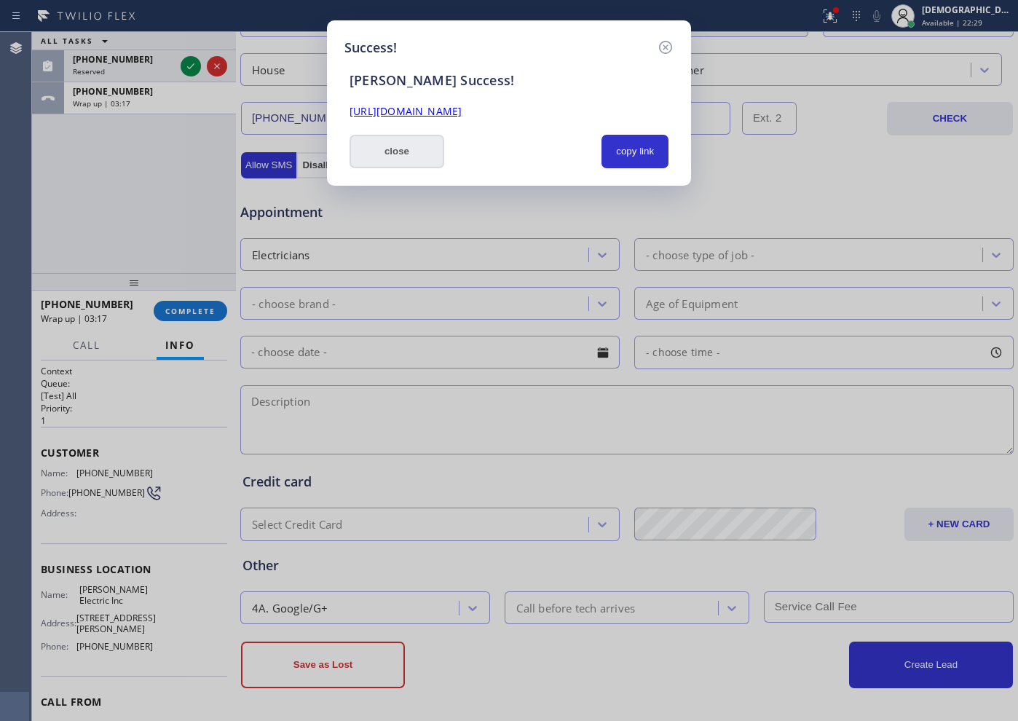
click at [425, 145] on button "close" at bounding box center [397, 151] width 95 height 33
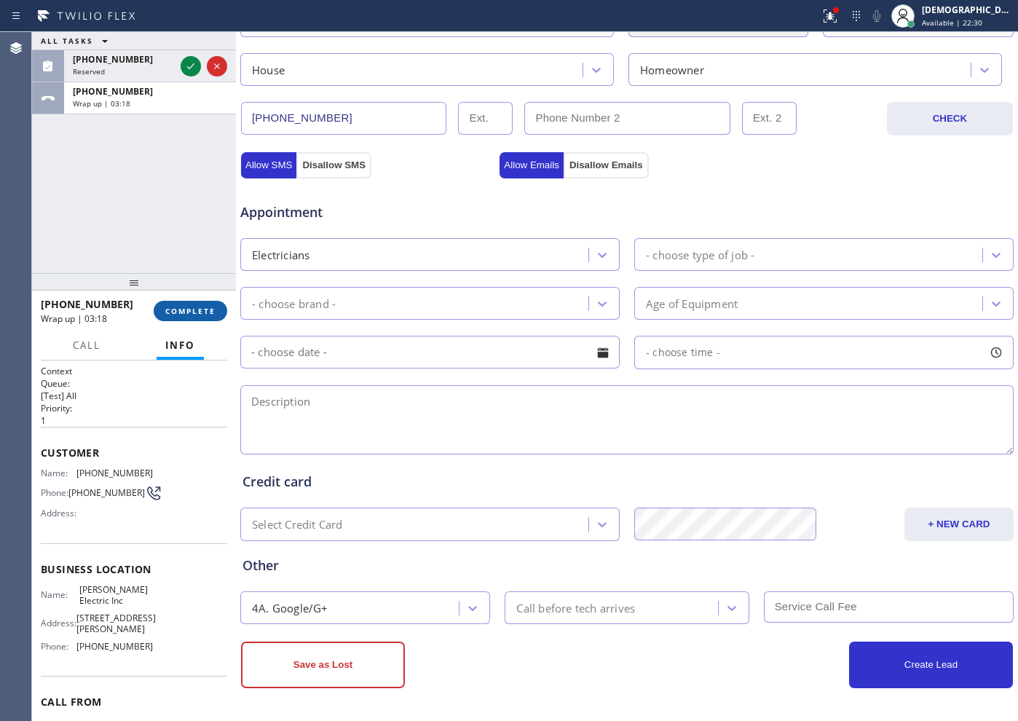
click at [204, 306] on span "COMPLETE" at bounding box center [190, 311] width 50 height 10
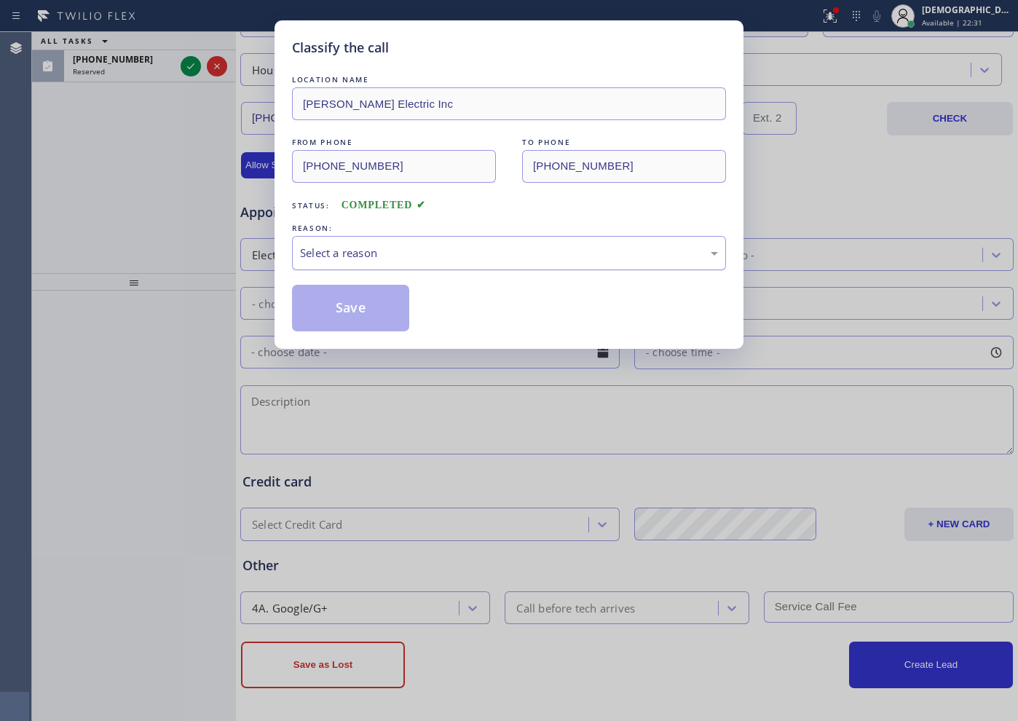
click at [371, 255] on div "Select a reason" at bounding box center [509, 253] width 418 height 17
click at [339, 307] on button "Save" at bounding box center [350, 308] width 117 height 47
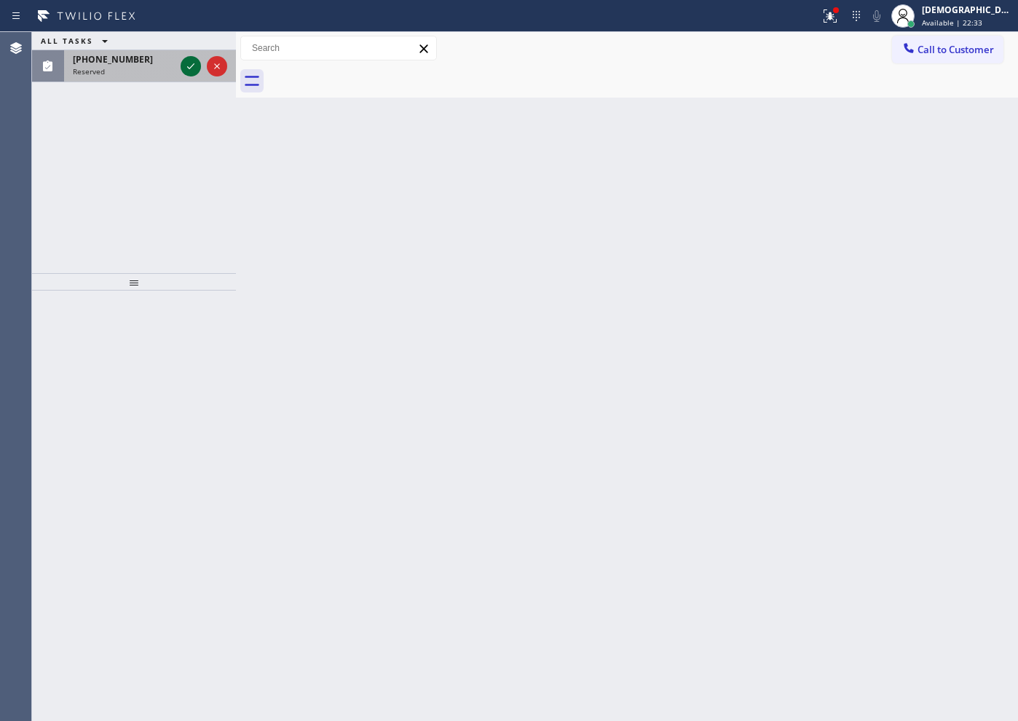
click at [191, 67] on icon at bounding box center [190, 66] width 7 height 6
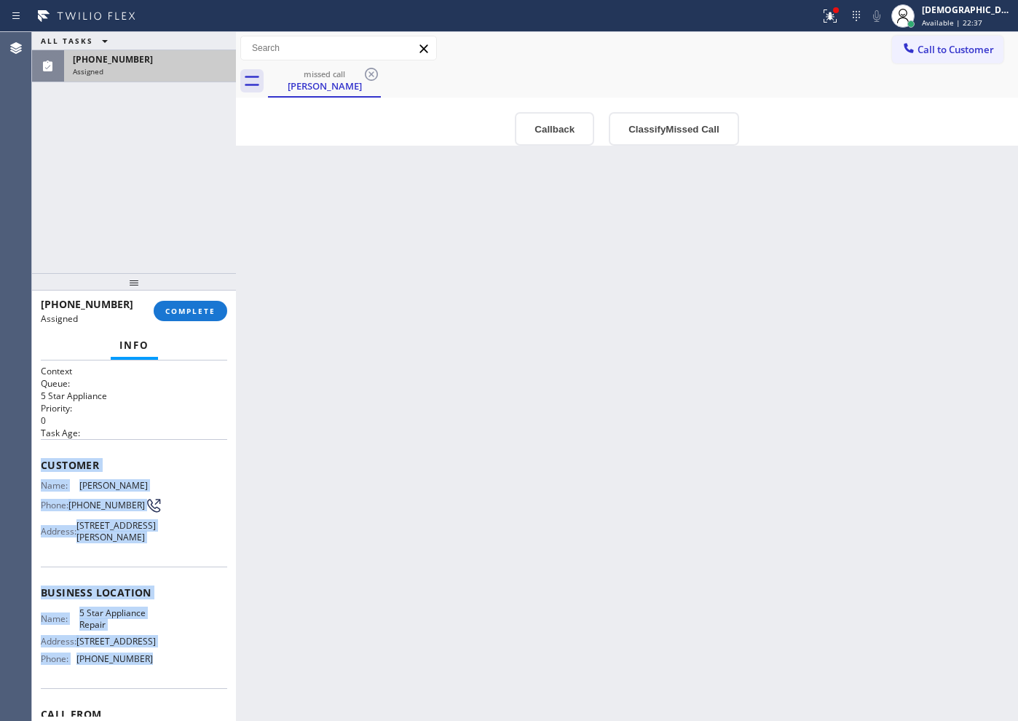
drag, startPoint x: 150, startPoint y: 586, endPoint x: 36, endPoint y: 472, distance: 161.7
click at [36, 472] on div "Context Queue: 5 Star Appliance Priority: 0 Task Age: Customer Name: [PERSON_NA…" at bounding box center [134, 540] width 204 height 360
copy div "Customer Name: [PERSON_NAME] Phone: [PHONE_NUMBER] Address: [STREET_ADDRESS][PE…"
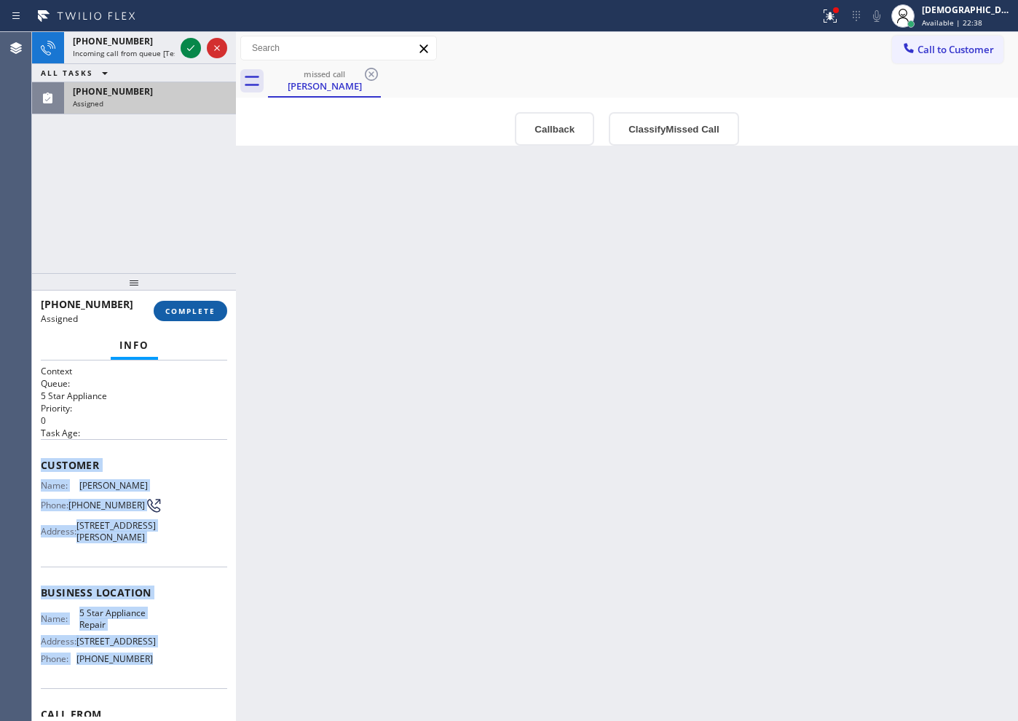
click at [193, 302] on button "COMPLETE" at bounding box center [191, 311] width 74 height 20
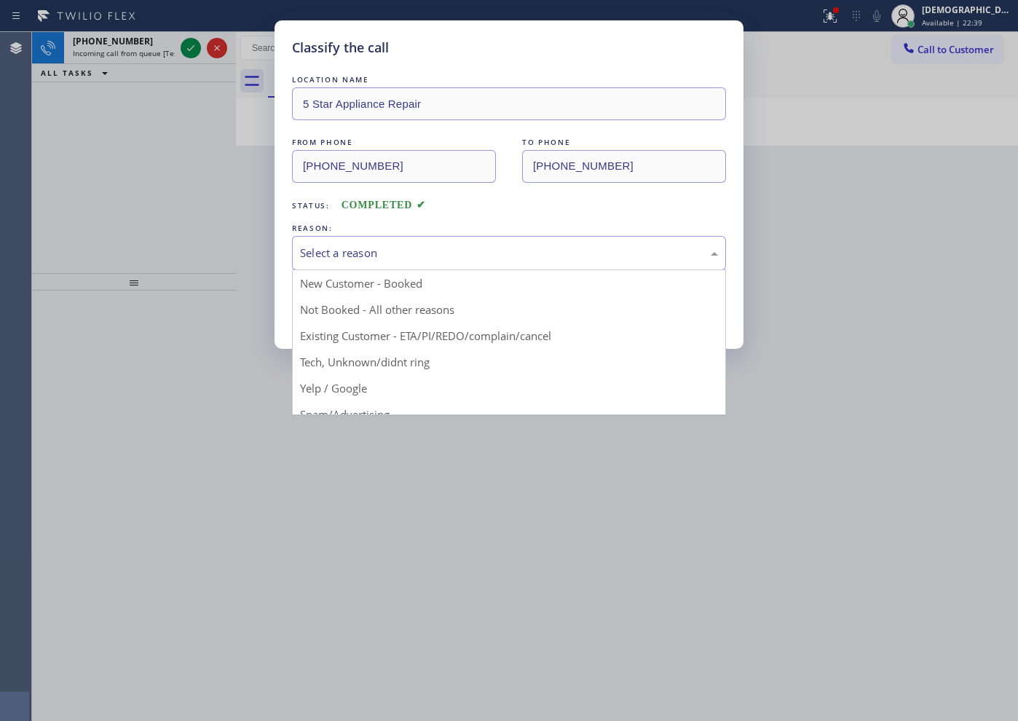
click at [342, 251] on div "Select a reason" at bounding box center [509, 253] width 418 height 17
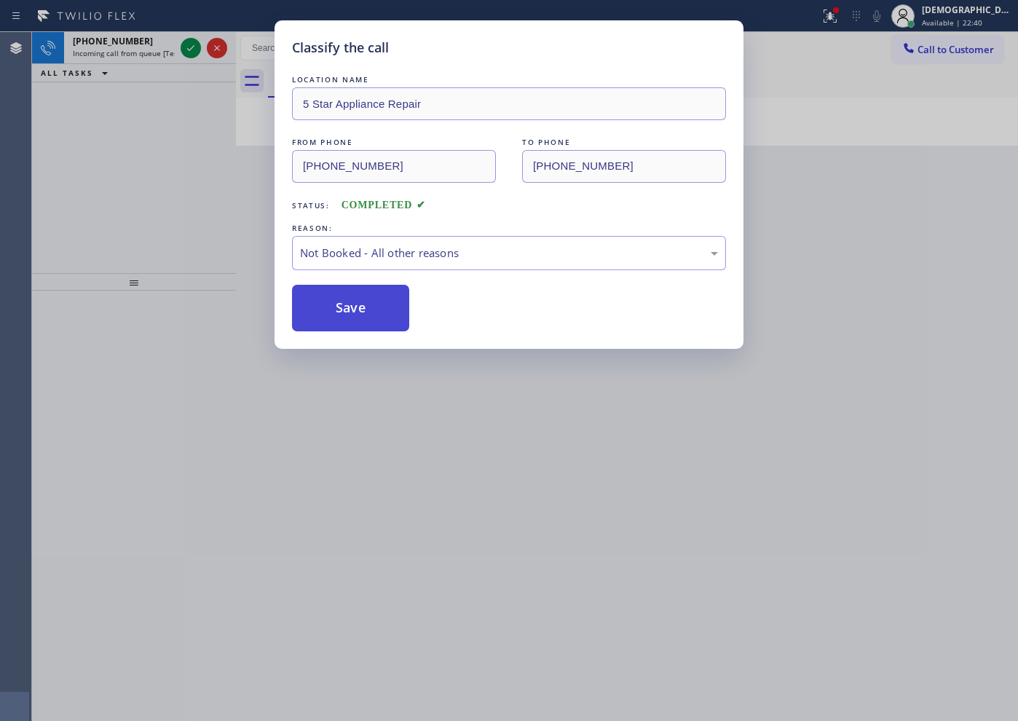
click at [343, 304] on button "Save" at bounding box center [350, 308] width 117 height 47
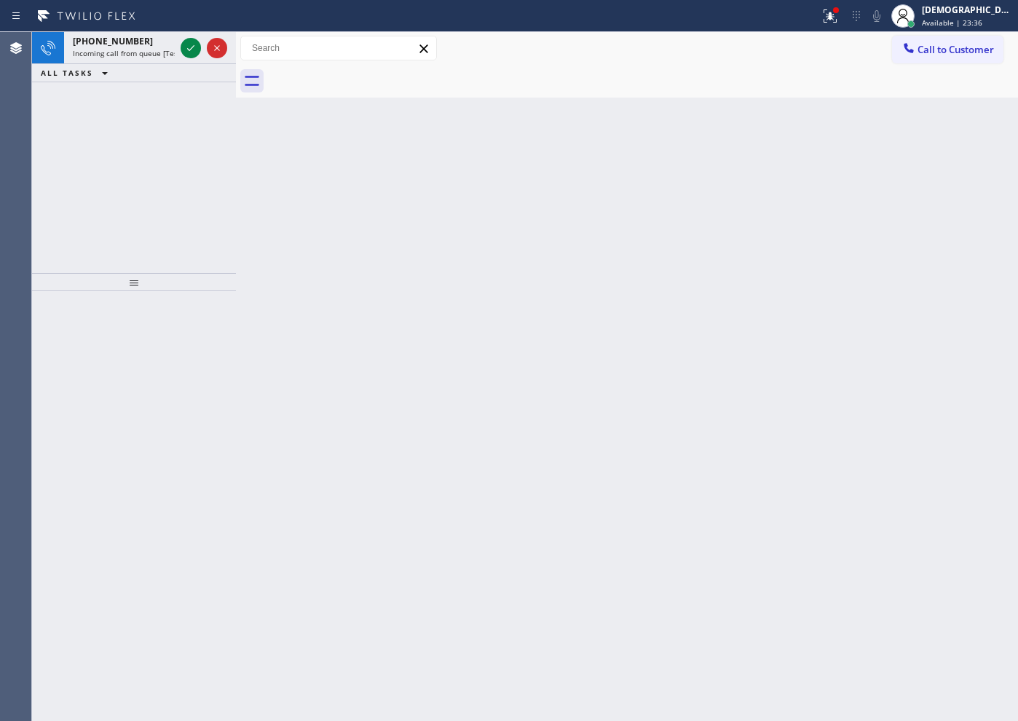
click at [124, 91] on div "[PHONE_NUMBER] Incoming call from queue [Test] All ALL TASKS ALL TASKS ACTIVE T…" at bounding box center [134, 152] width 204 height 241
click at [195, 47] on icon at bounding box center [190, 47] width 17 height 17
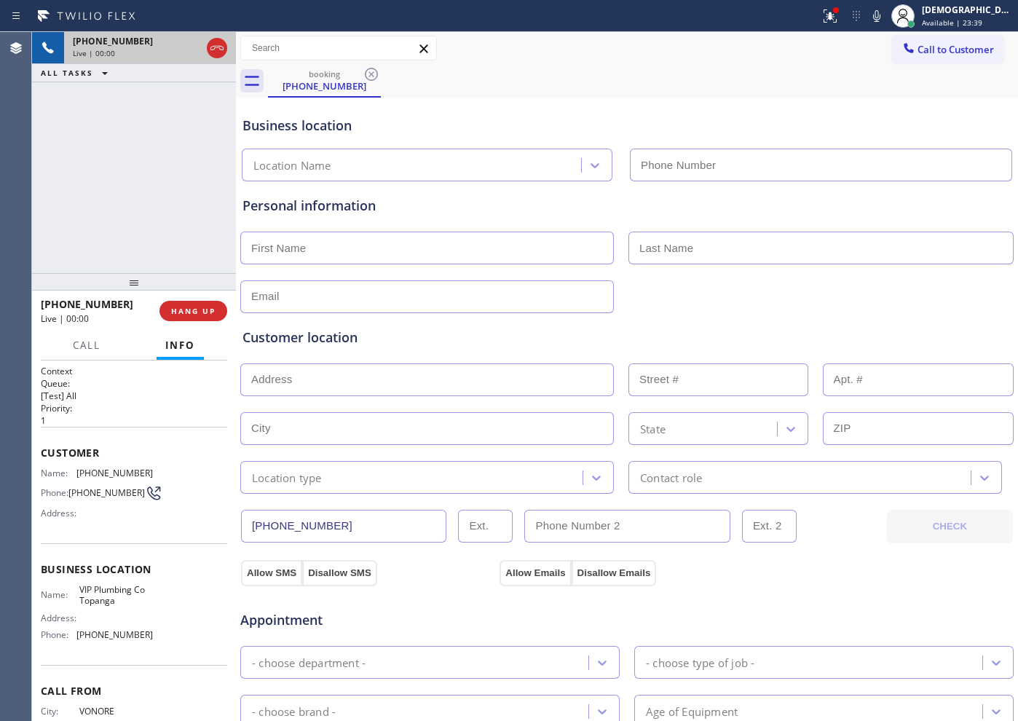
type input "[PHONE_NUMBER]"
click at [220, 51] on icon at bounding box center [216, 47] width 17 height 17
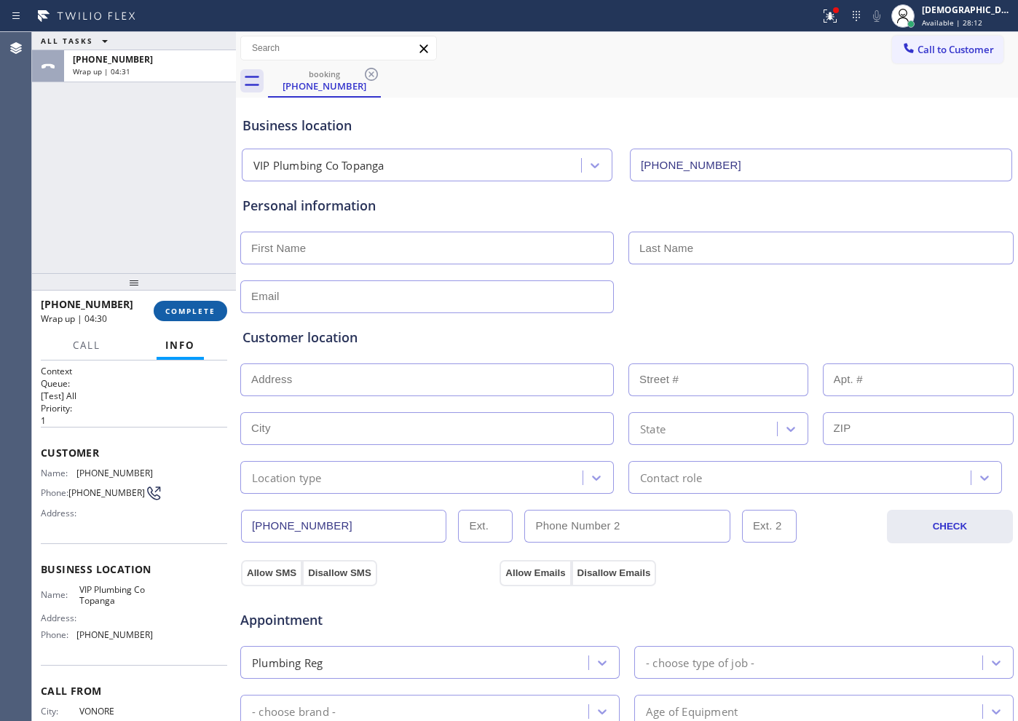
click at [205, 318] on button "COMPLETE" at bounding box center [191, 311] width 74 height 20
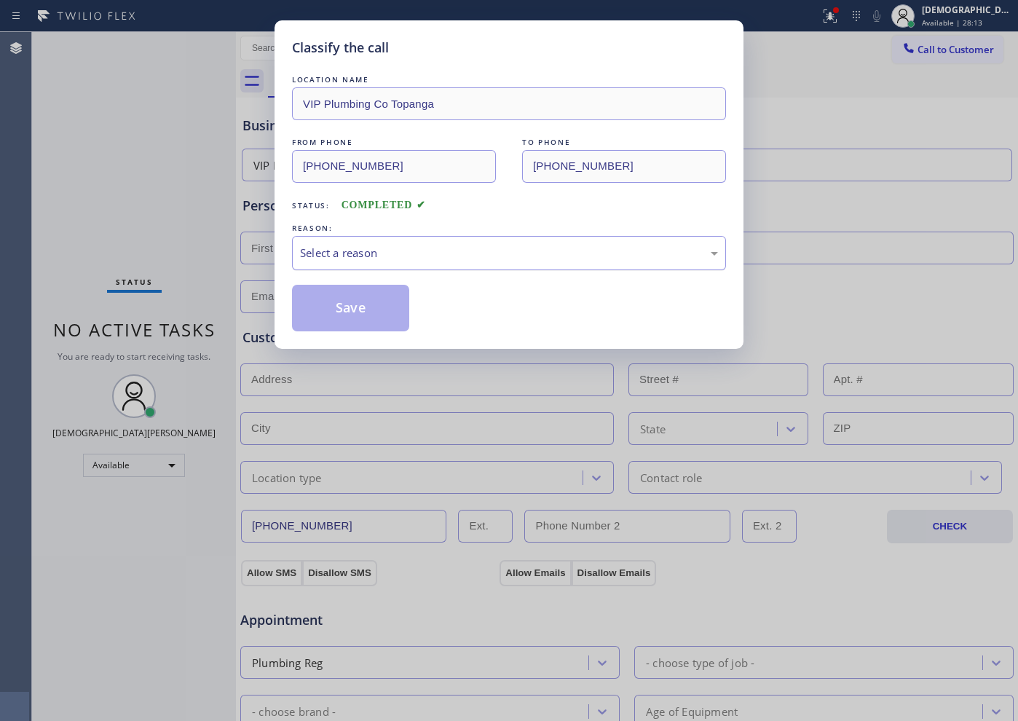
click at [423, 260] on div "Select a reason" at bounding box center [509, 253] width 418 height 17
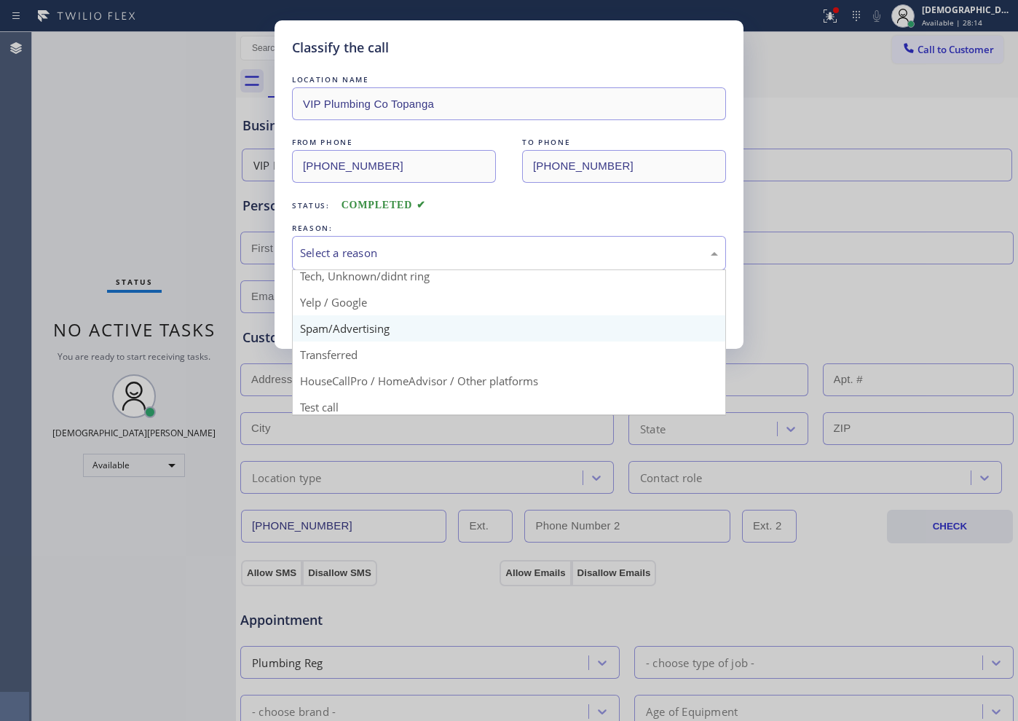
scroll to position [92, 0]
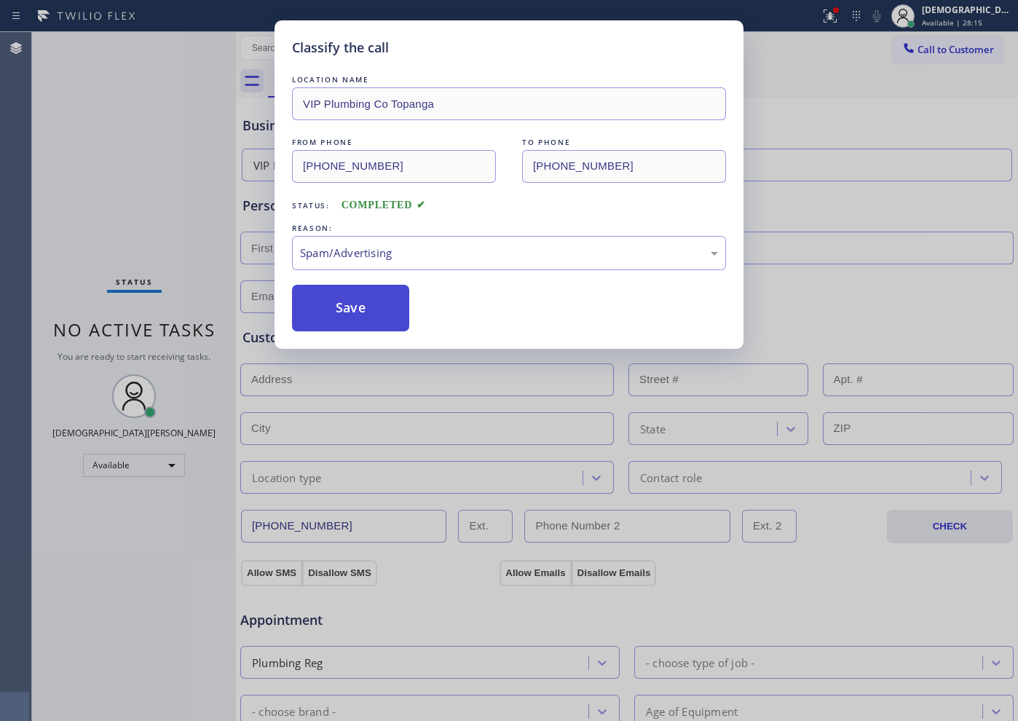
click at [376, 315] on button "Save" at bounding box center [350, 308] width 117 height 47
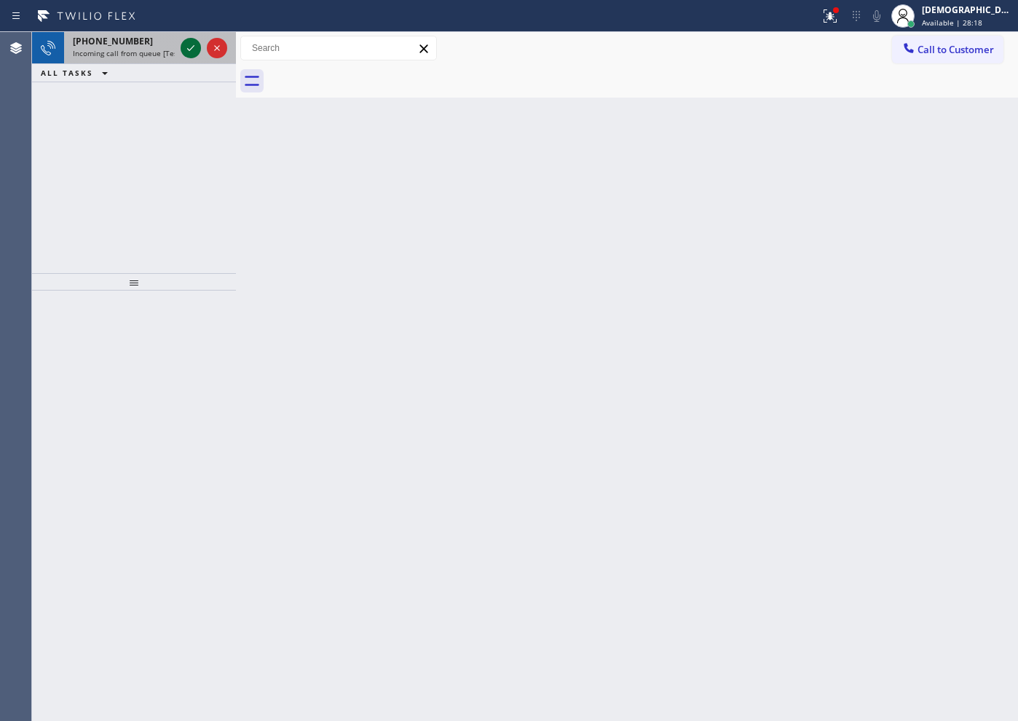
click at [192, 51] on icon at bounding box center [190, 47] width 17 height 17
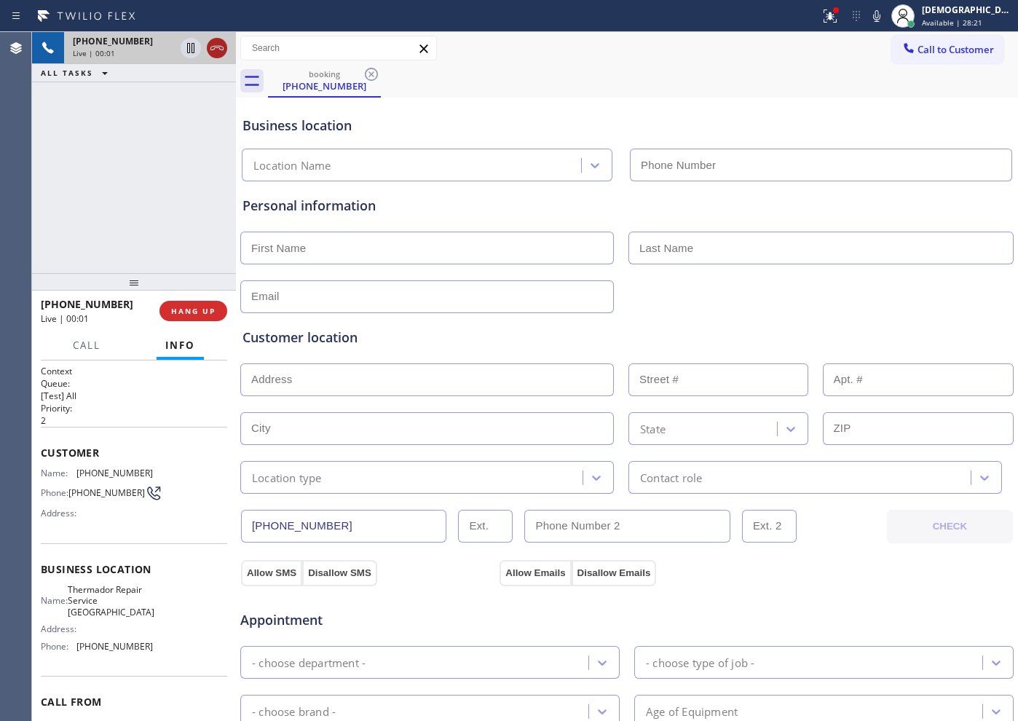
click at [221, 52] on icon at bounding box center [216, 47] width 17 height 17
type input "[PHONE_NUMBER]"
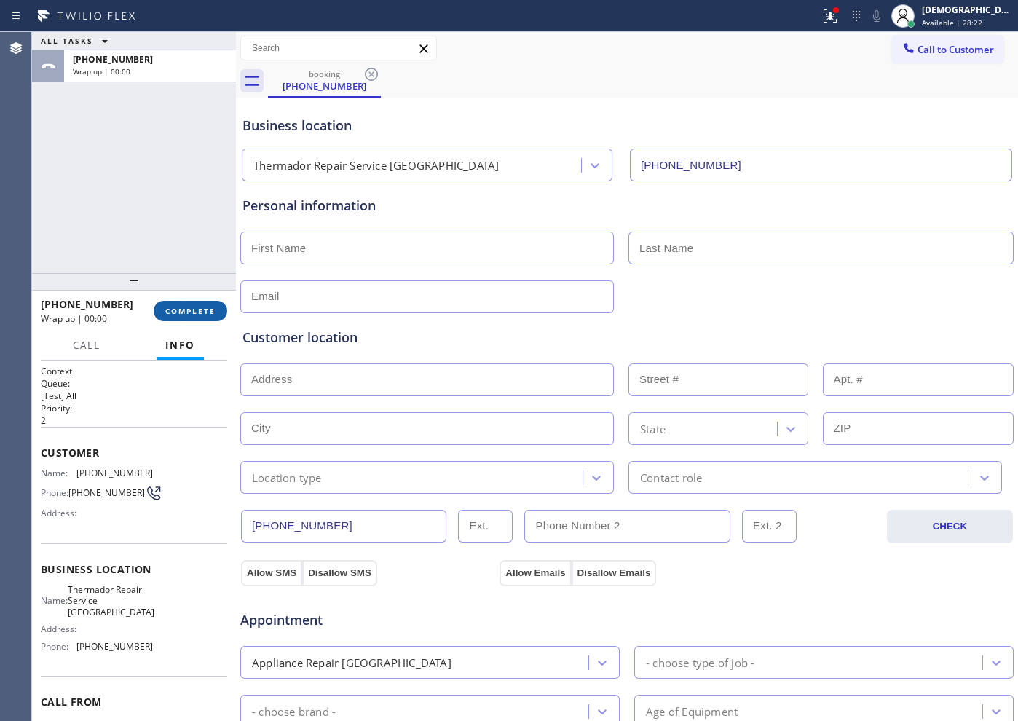
click at [181, 315] on span "COMPLETE" at bounding box center [190, 311] width 50 height 10
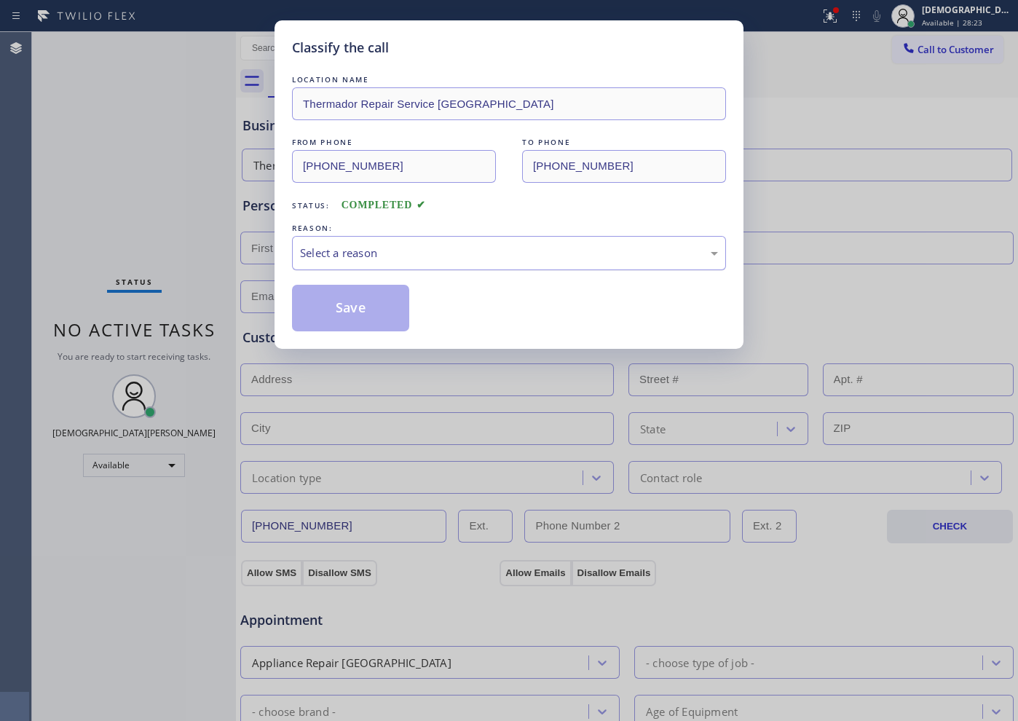
click at [417, 248] on div "Select a reason" at bounding box center [509, 253] width 418 height 17
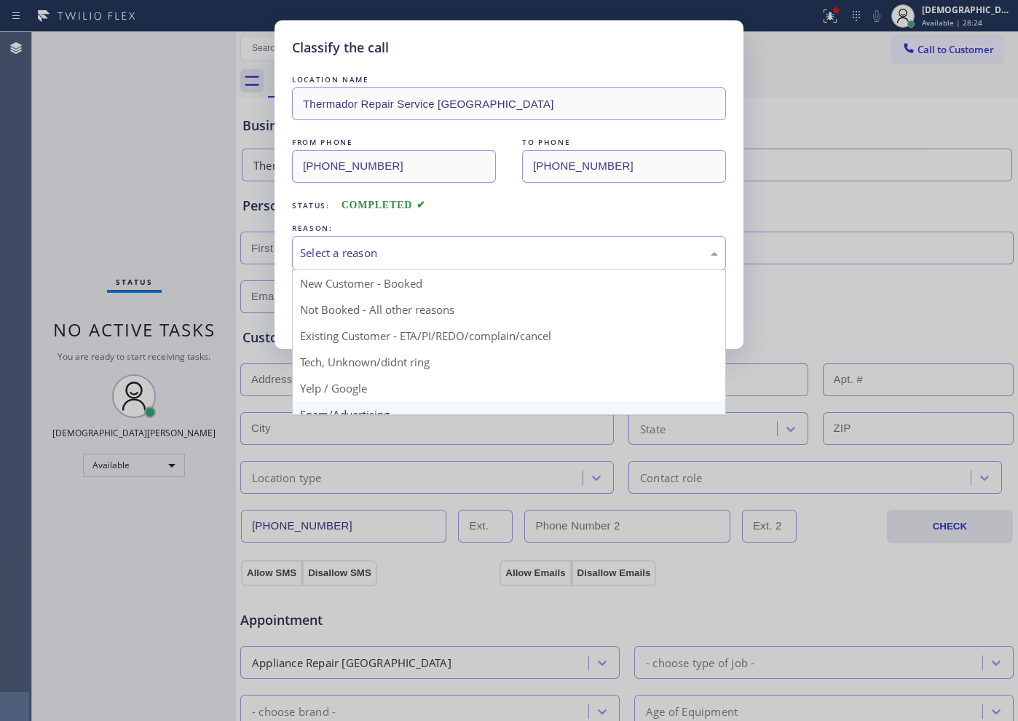
scroll to position [91, 0]
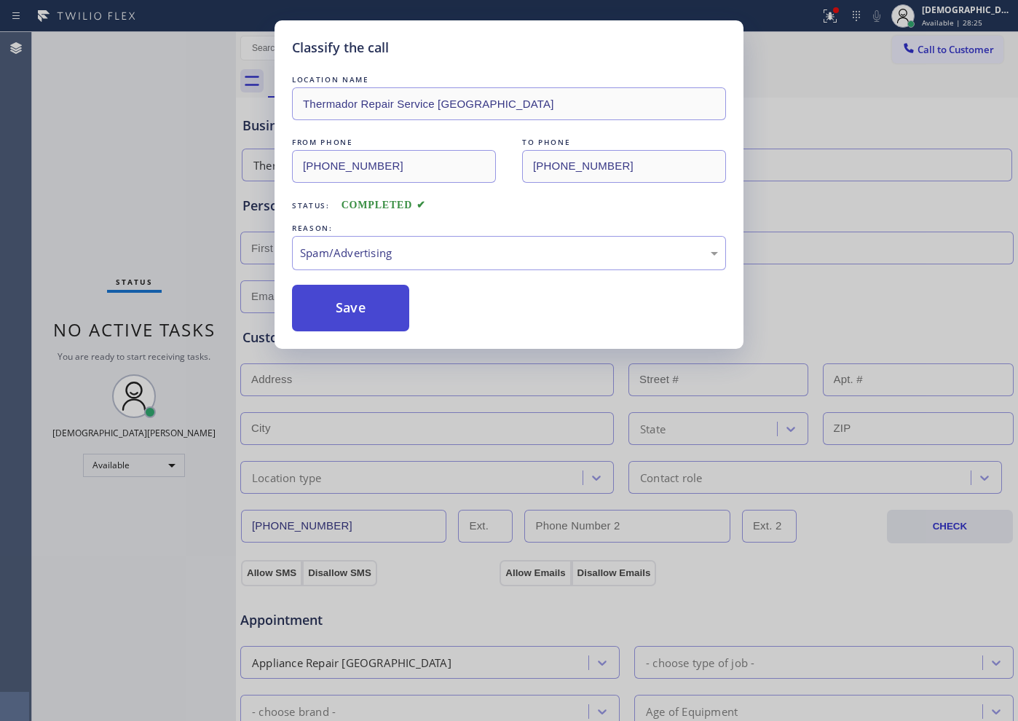
click at [354, 312] on button "Save" at bounding box center [350, 308] width 117 height 47
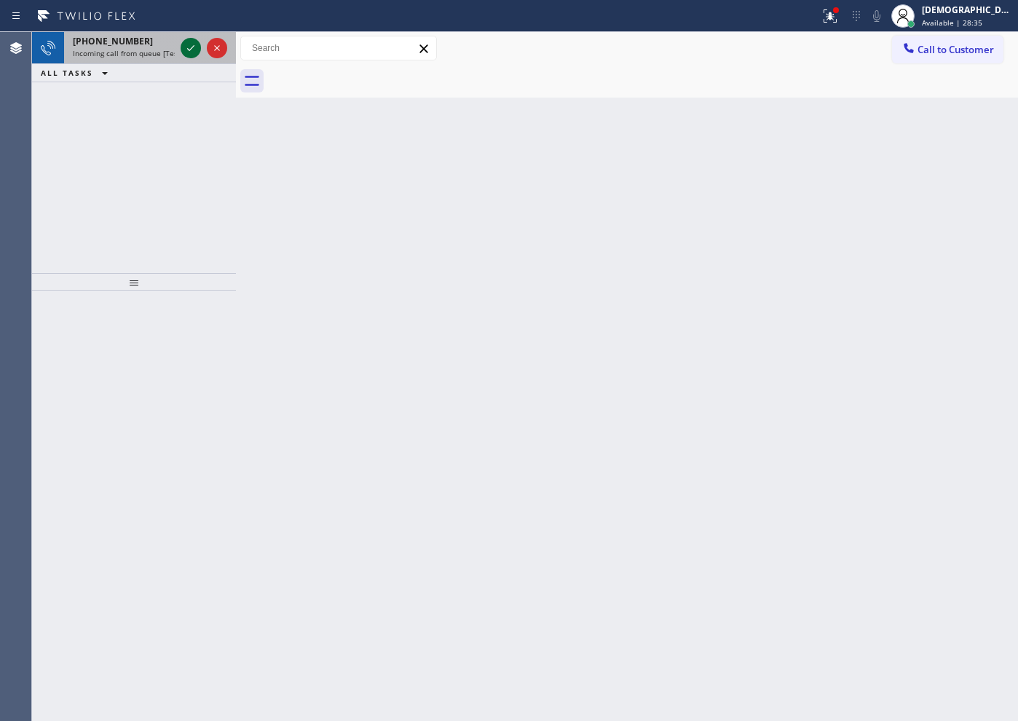
click at [190, 50] on icon at bounding box center [190, 47] width 17 height 17
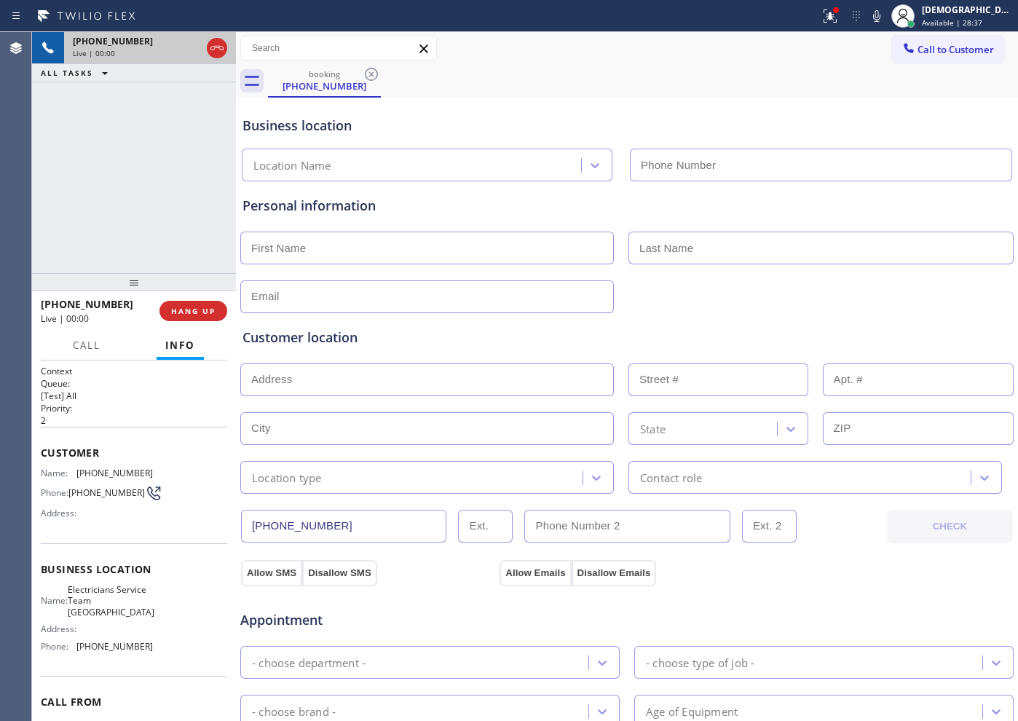
type input "[PHONE_NUMBER]"
click at [216, 42] on icon at bounding box center [216, 47] width 17 height 17
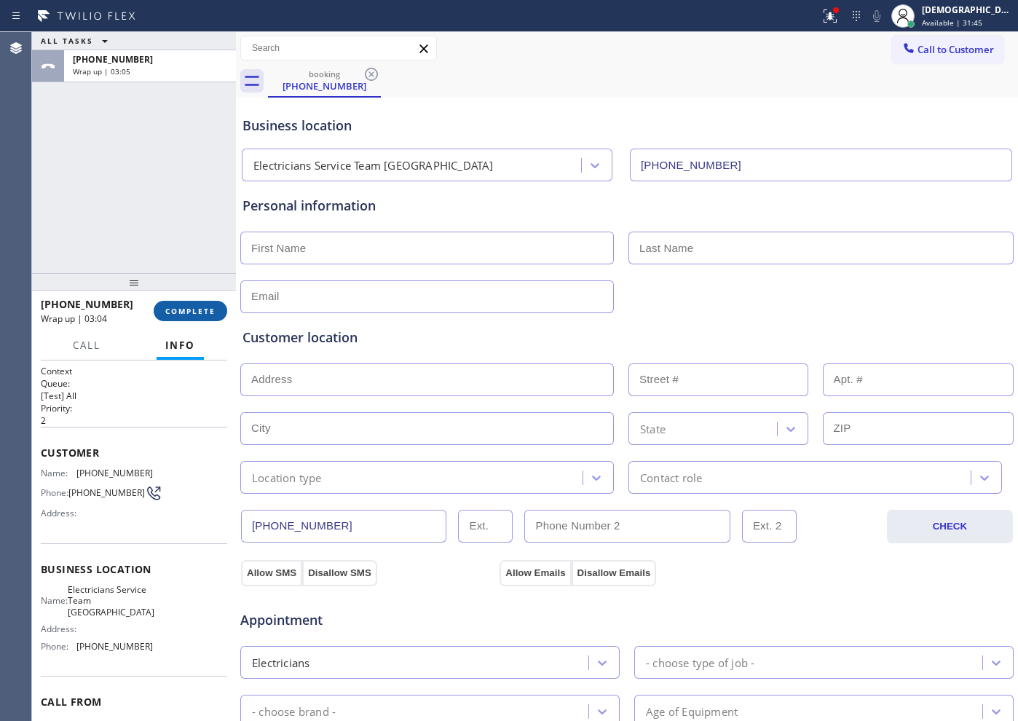
click at [169, 315] on span "COMPLETE" at bounding box center [190, 311] width 50 height 10
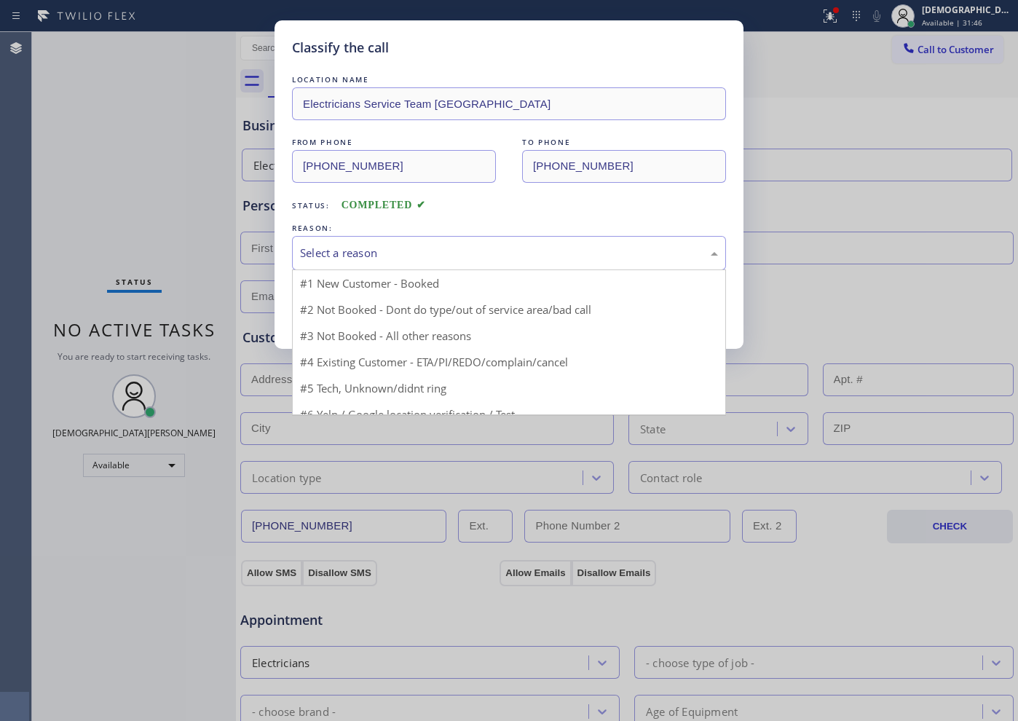
drag, startPoint x: 355, startPoint y: 242, endPoint x: 359, endPoint y: 248, distance: 7.9
click at [355, 242] on div "Select a reason" at bounding box center [509, 253] width 434 height 34
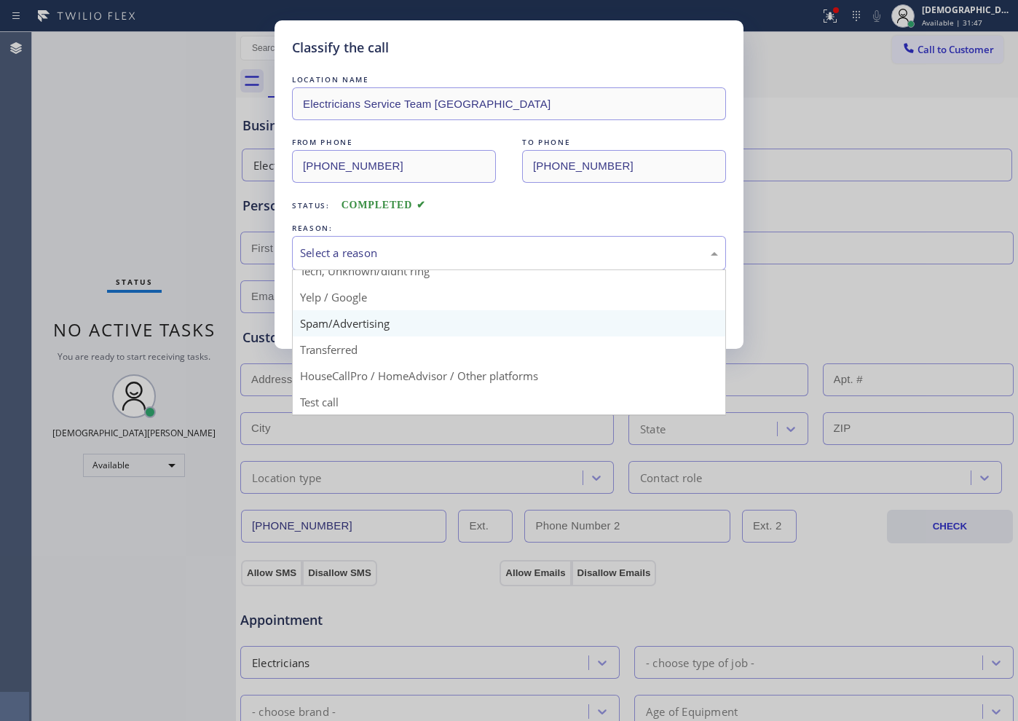
scroll to position [92, 0]
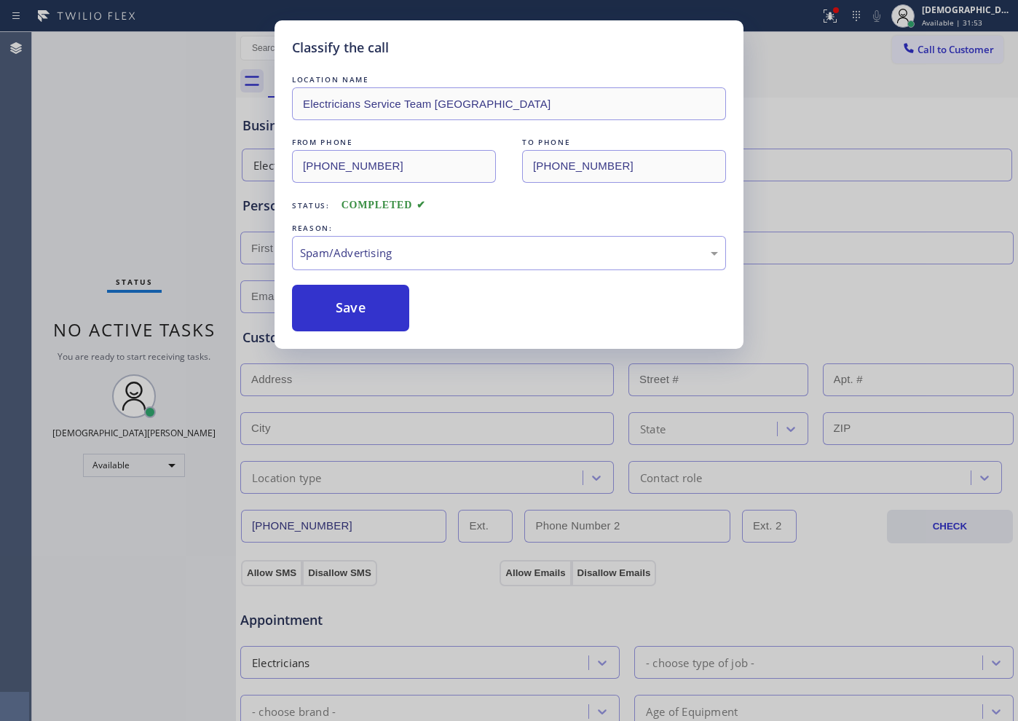
click at [375, 320] on button "Save" at bounding box center [350, 308] width 117 height 47
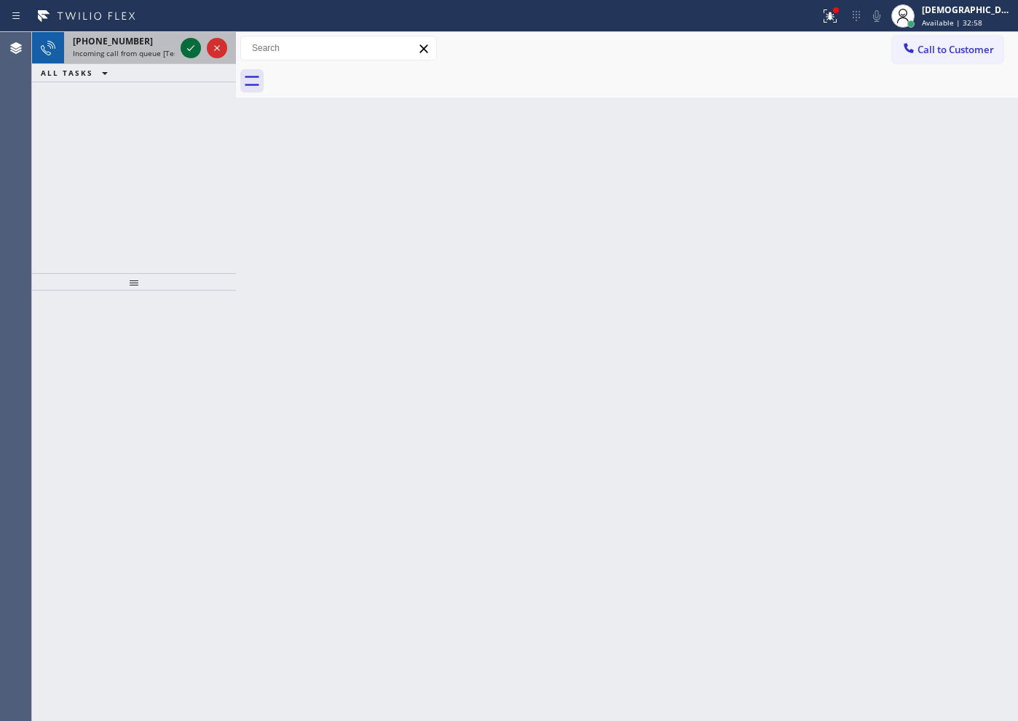
click at [189, 42] on icon at bounding box center [190, 47] width 17 height 17
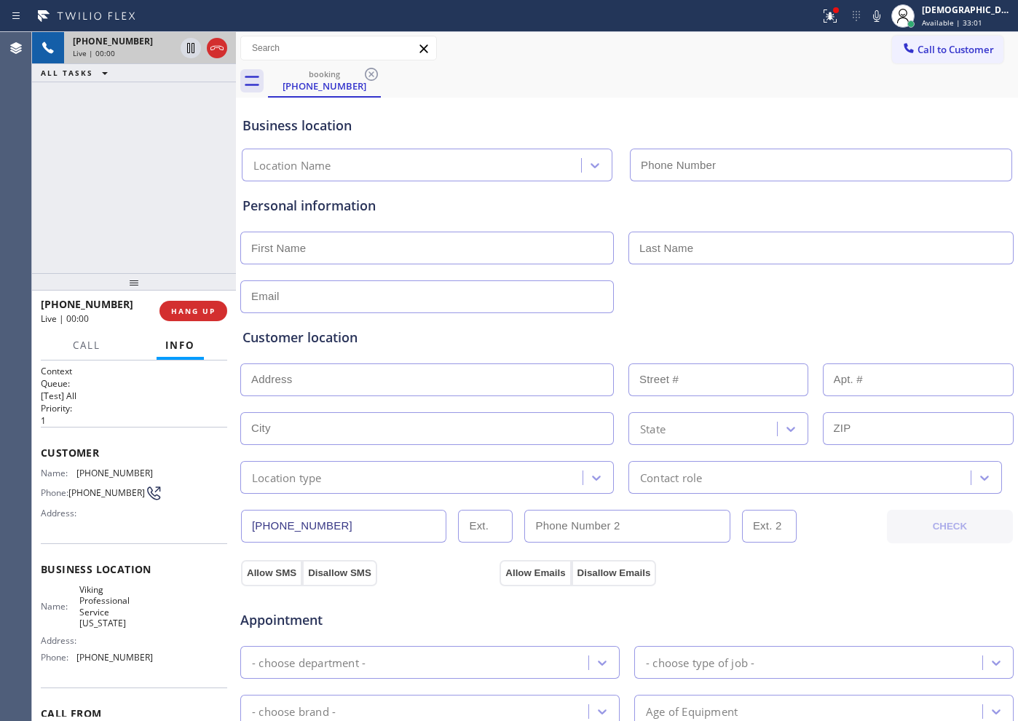
type input "[PHONE_NUMBER]"
click at [219, 50] on icon at bounding box center [216, 47] width 17 height 17
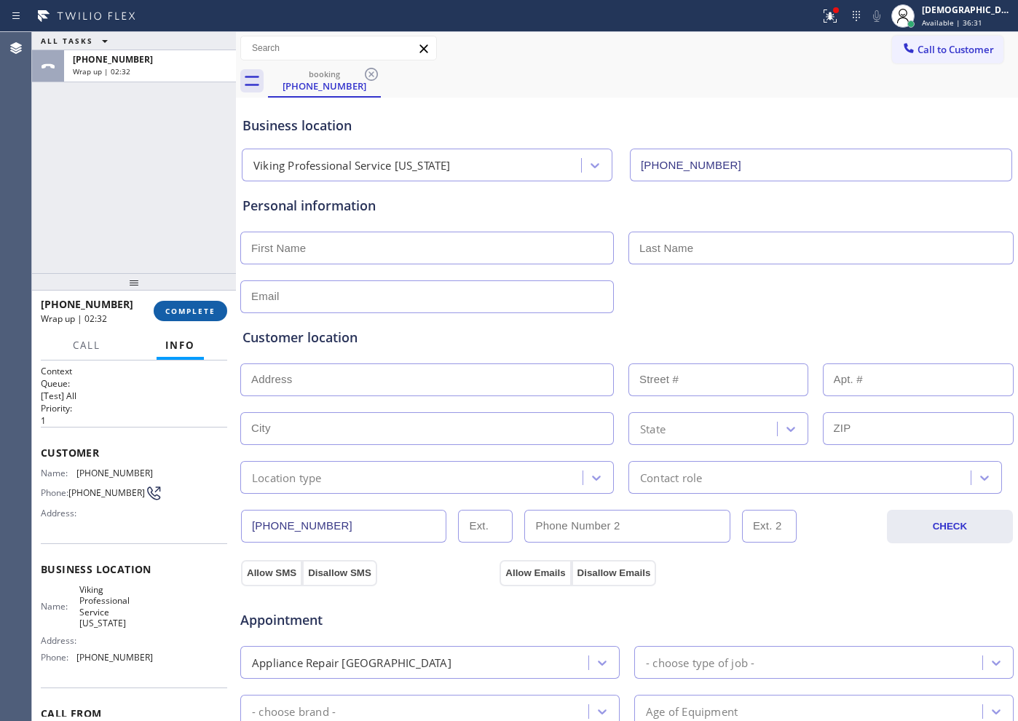
click at [205, 309] on span "COMPLETE" at bounding box center [190, 311] width 50 height 10
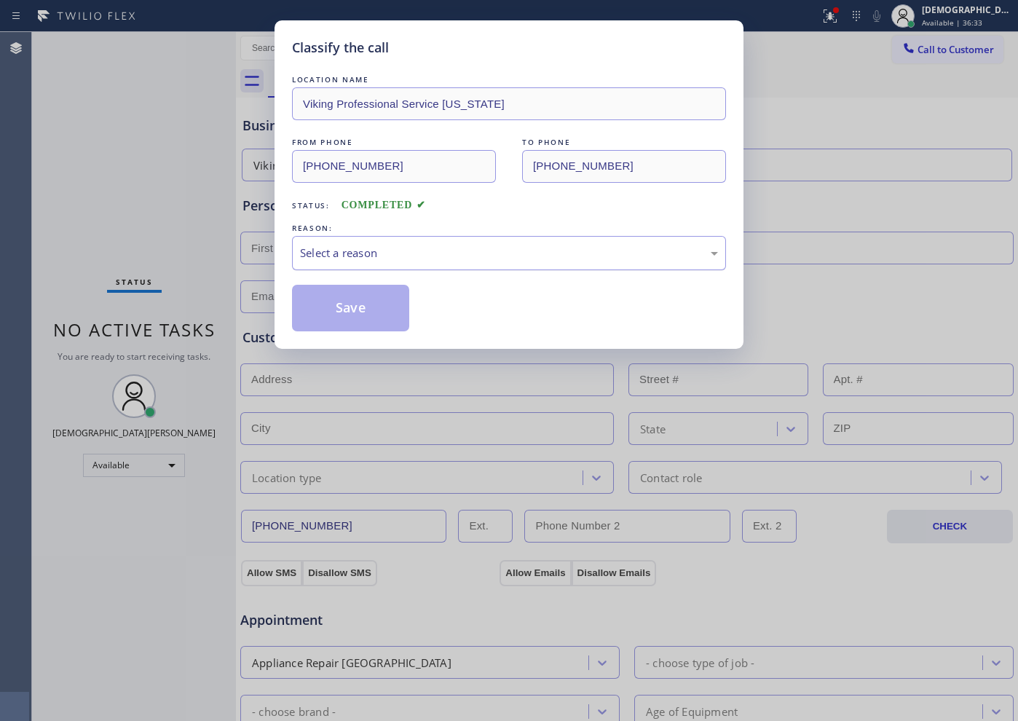
click at [338, 254] on div "Select a reason" at bounding box center [509, 253] width 418 height 17
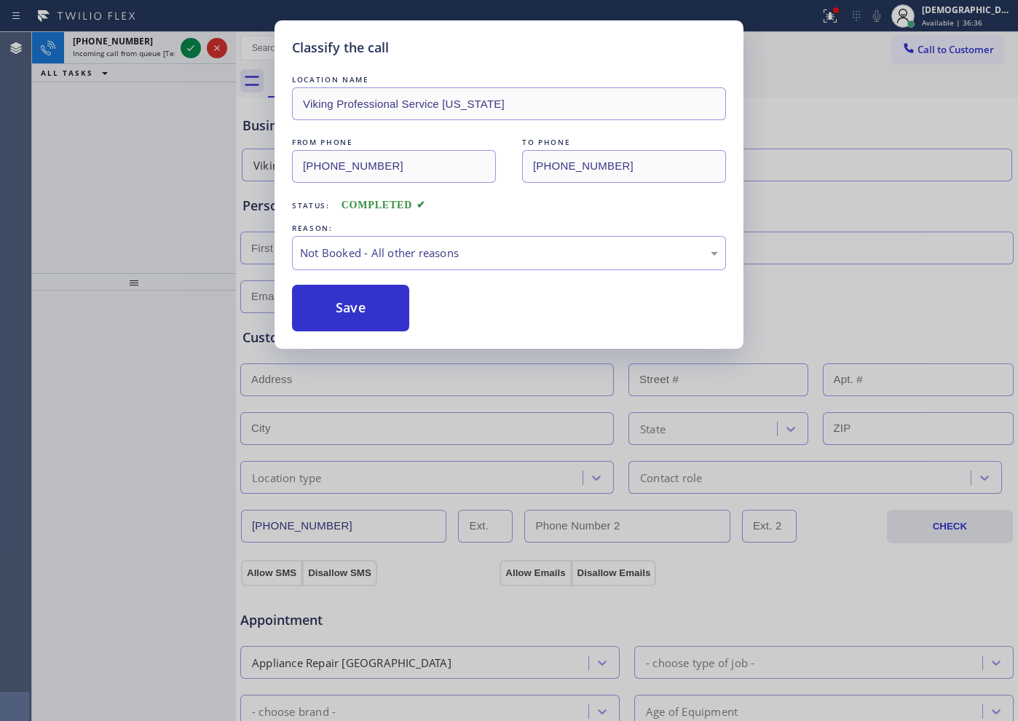
click at [355, 304] on button "Save" at bounding box center [350, 308] width 117 height 47
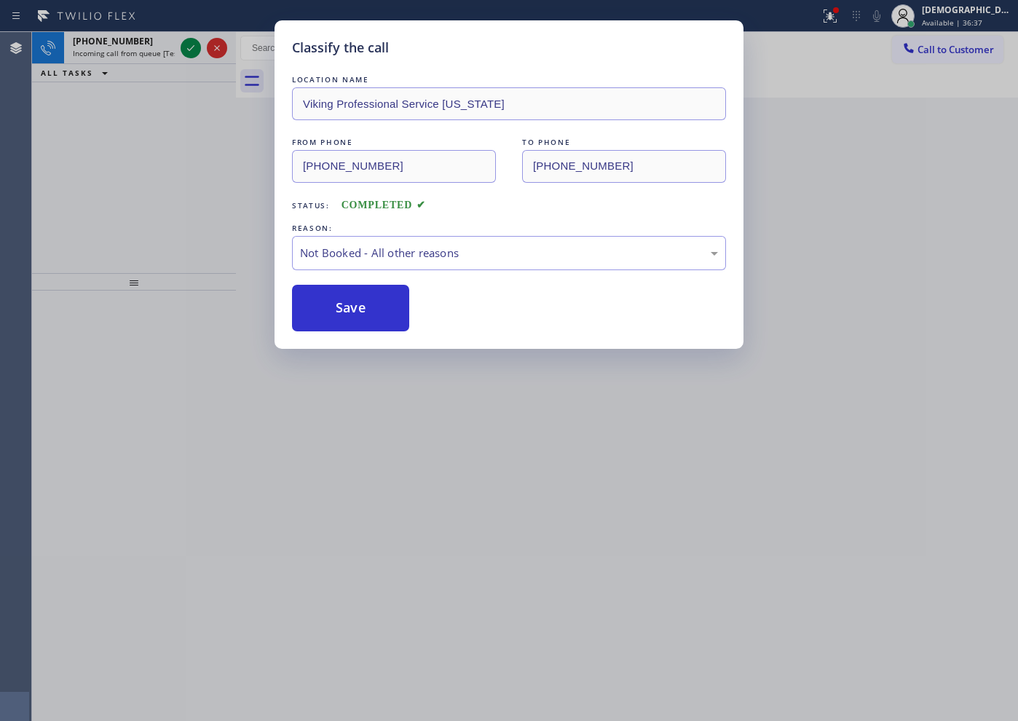
click at [187, 44] on icon at bounding box center [190, 47] width 17 height 17
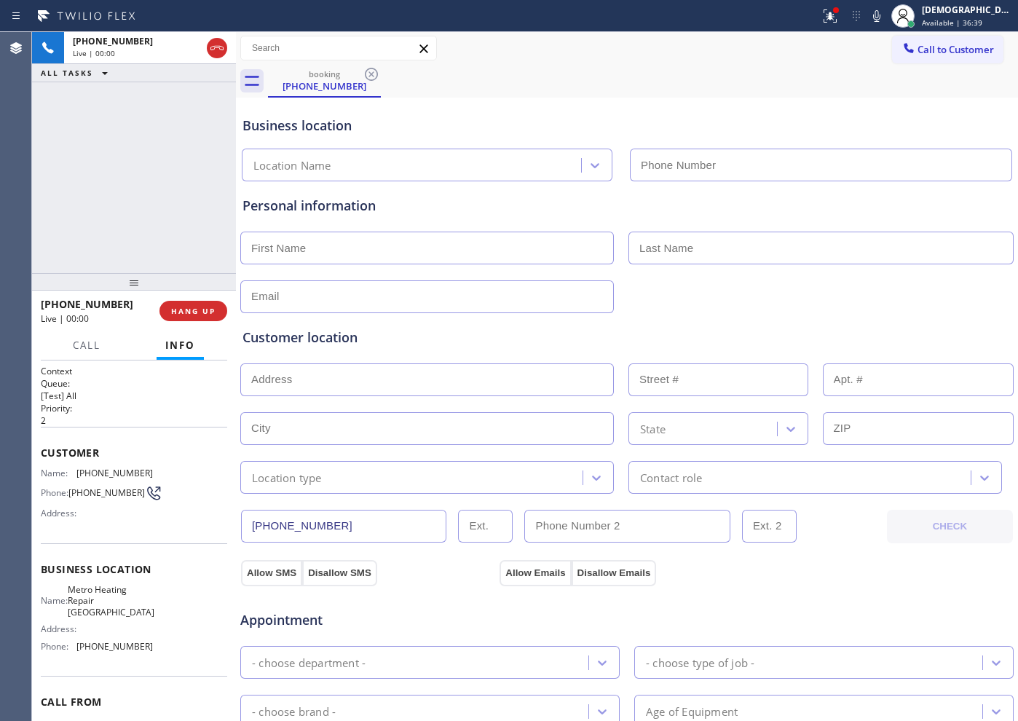
type input "[PHONE_NUMBER]"
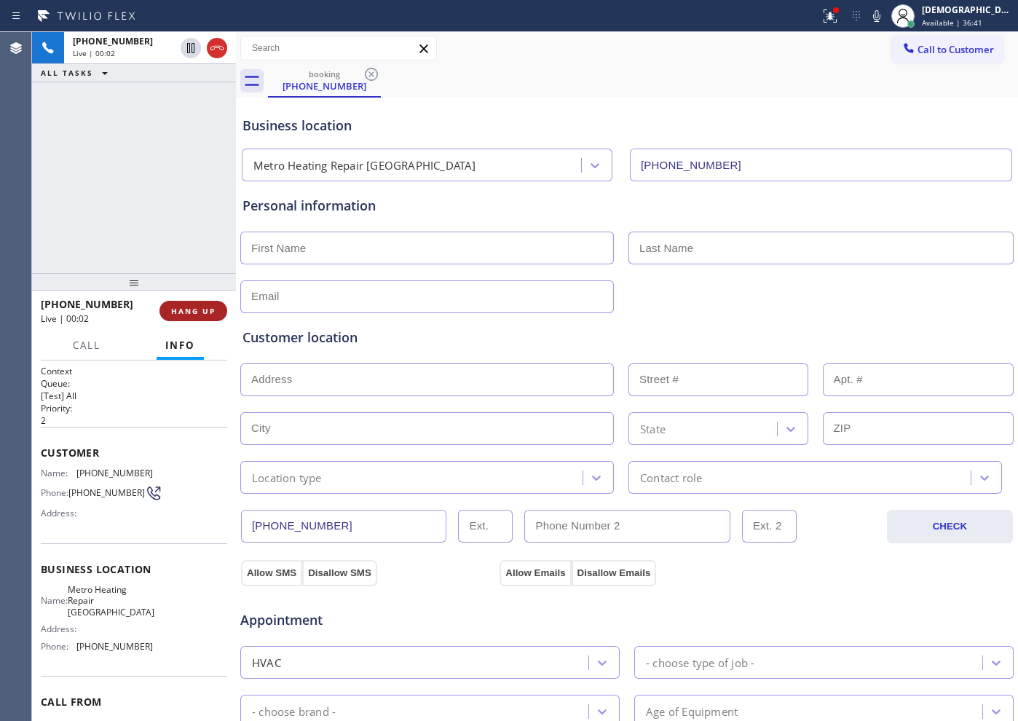
click at [184, 310] on span "HANG UP" at bounding box center [193, 311] width 44 height 10
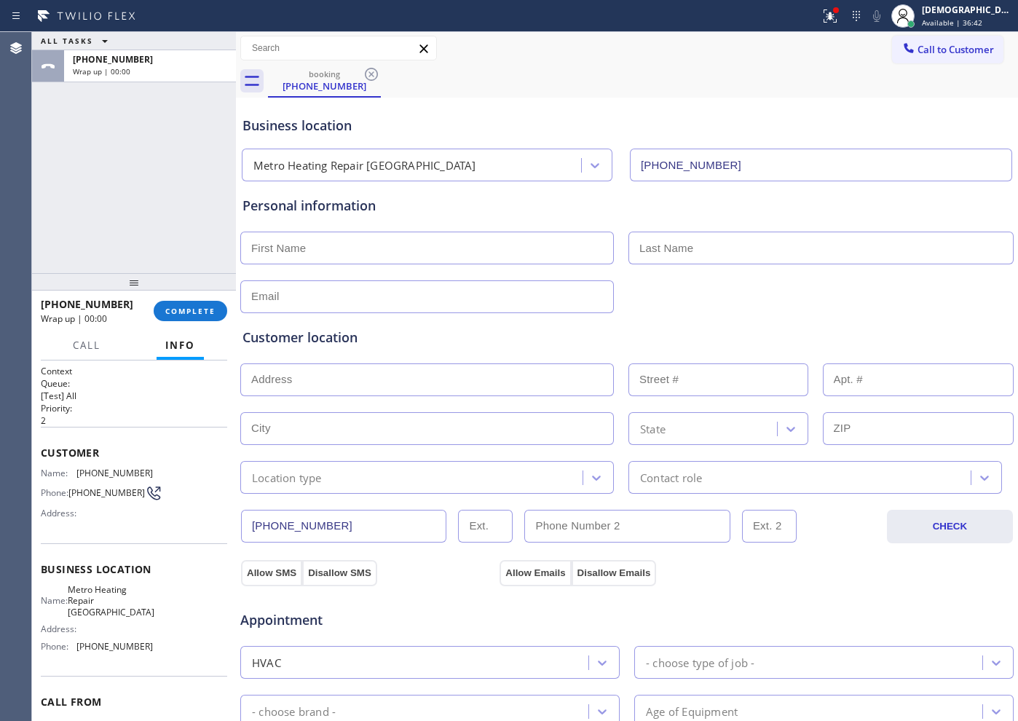
drag, startPoint x: 180, startPoint y: 308, endPoint x: 254, endPoint y: 300, distance: 74.7
click at [181, 308] on span "COMPLETE" at bounding box center [190, 311] width 50 height 10
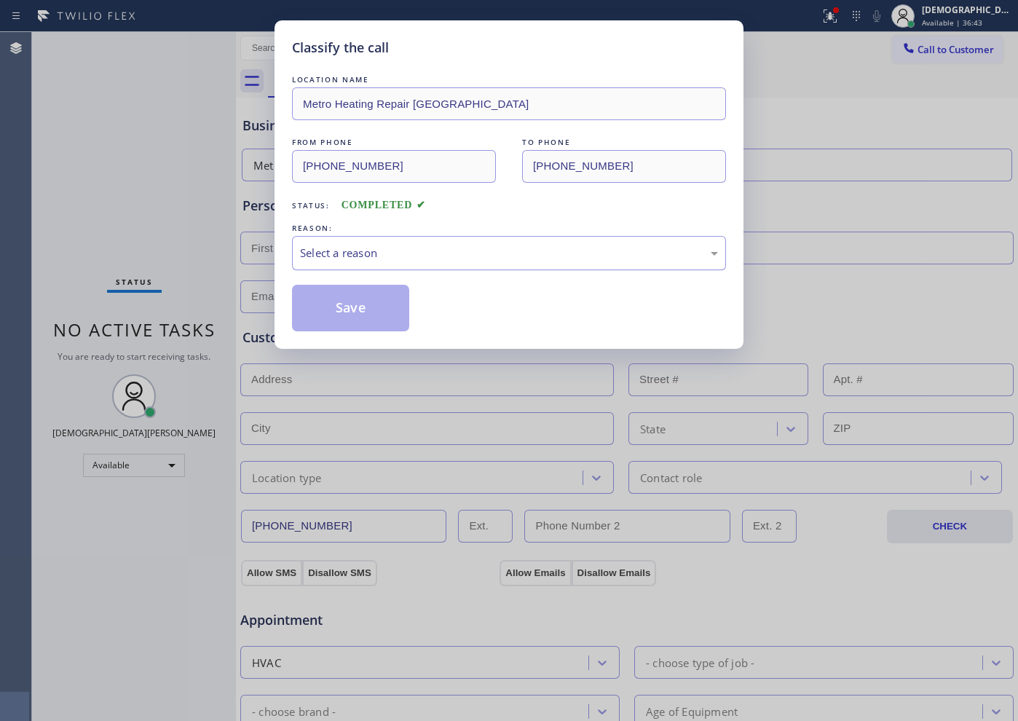
click at [433, 264] on div "Select a reason" at bounding box center [509, 253] width 434 height 34
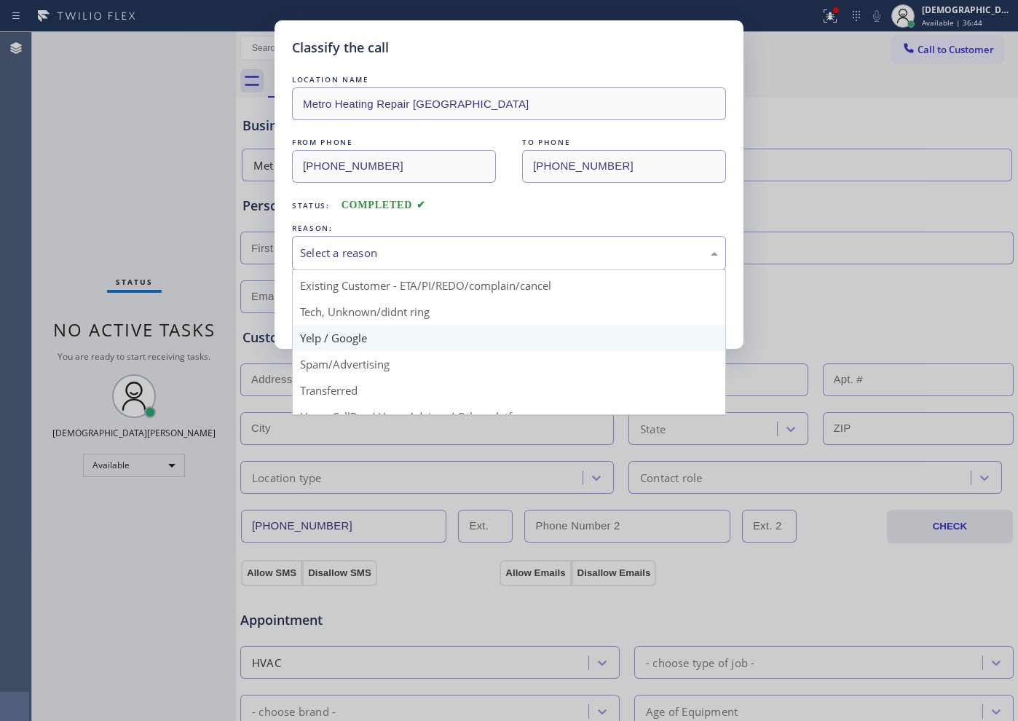
scroll to position [91, 0]
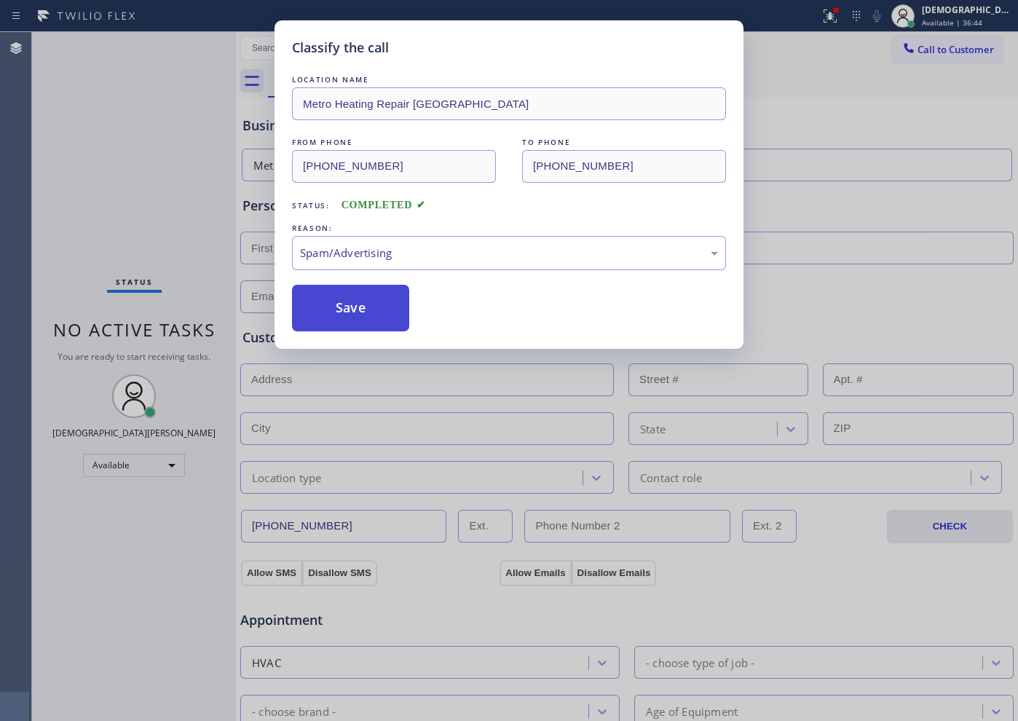
click at [385, 312] on button "Save" at bounding box center [350, 308] width 117 height 47
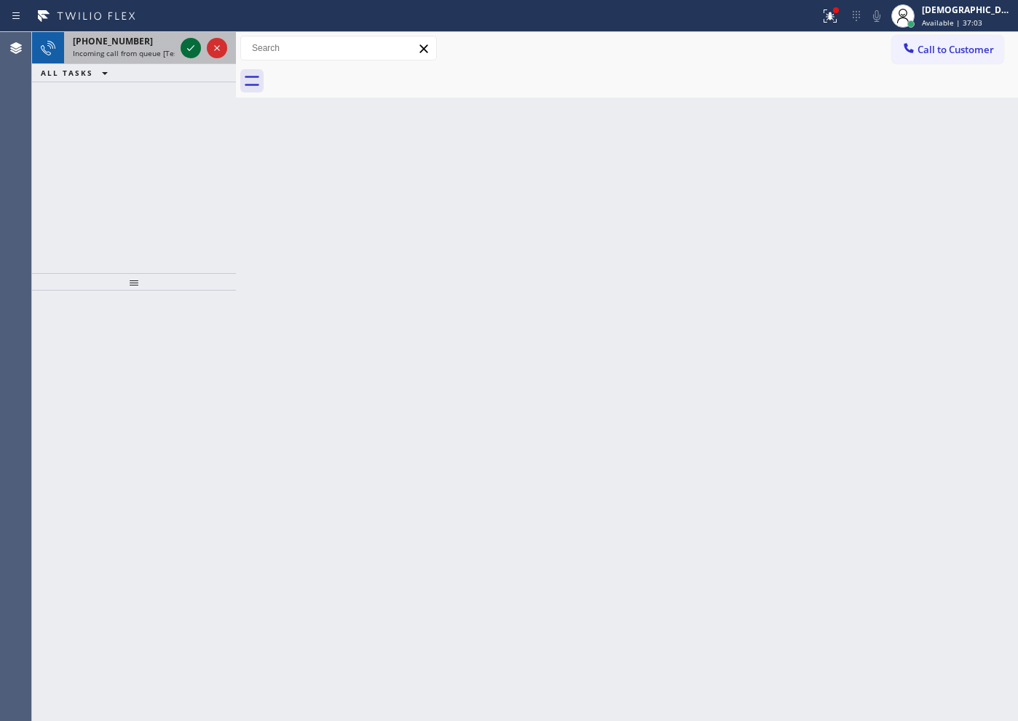
click at [189, 47] on icon at bounding box center [190, 47] width 17 height 17
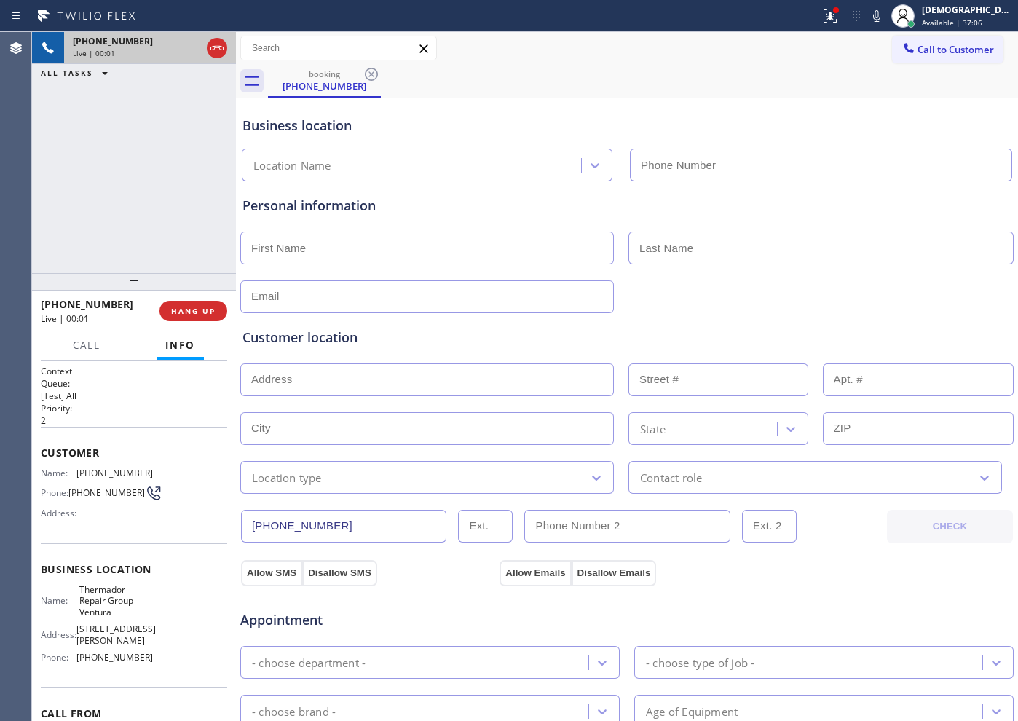
type input "[PHONE_NUMBER]"
click at [184, 46] on icon at bounding box center [190, 47] width 17 height 17
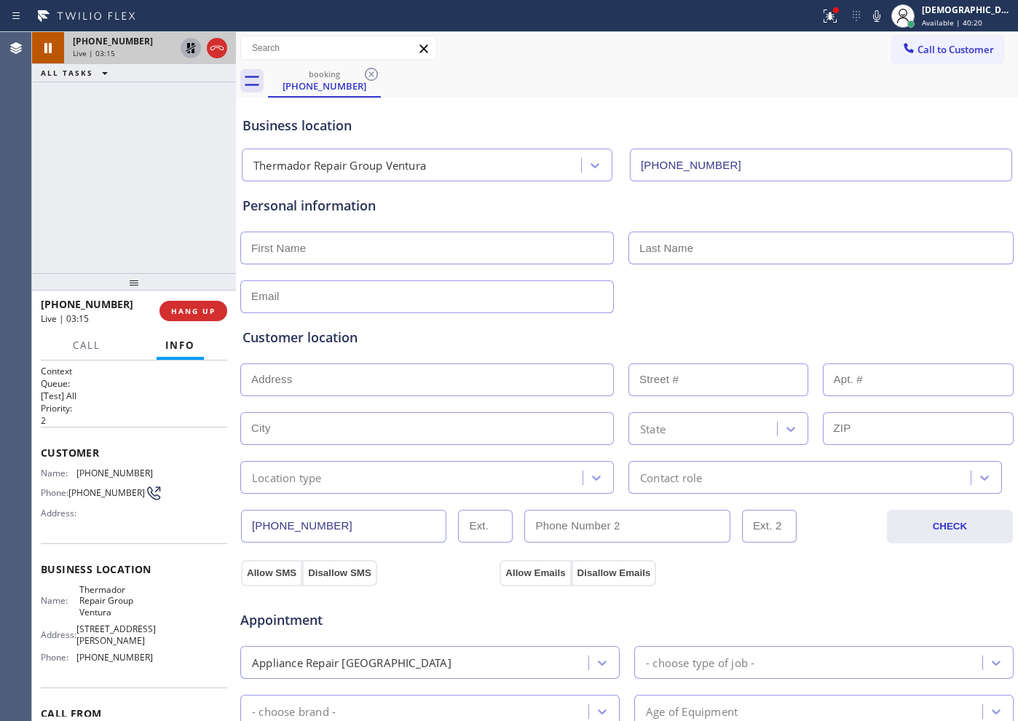
click at [189, 50] on icon at bounding box center [190, 47] width 17 height 17
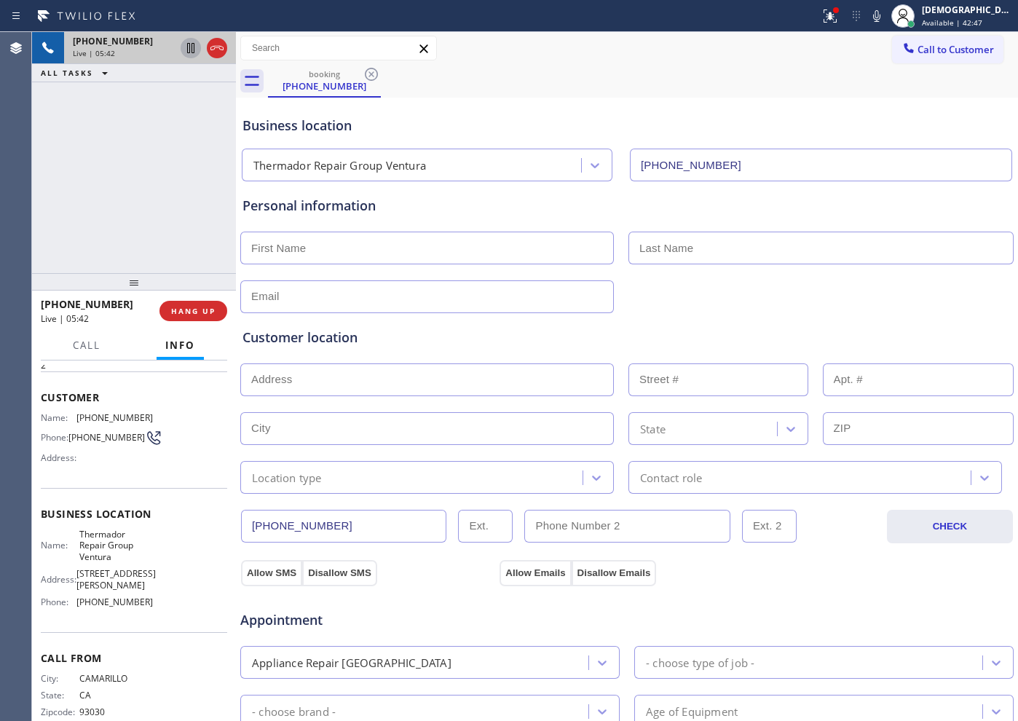
scroll to position [86, 0]
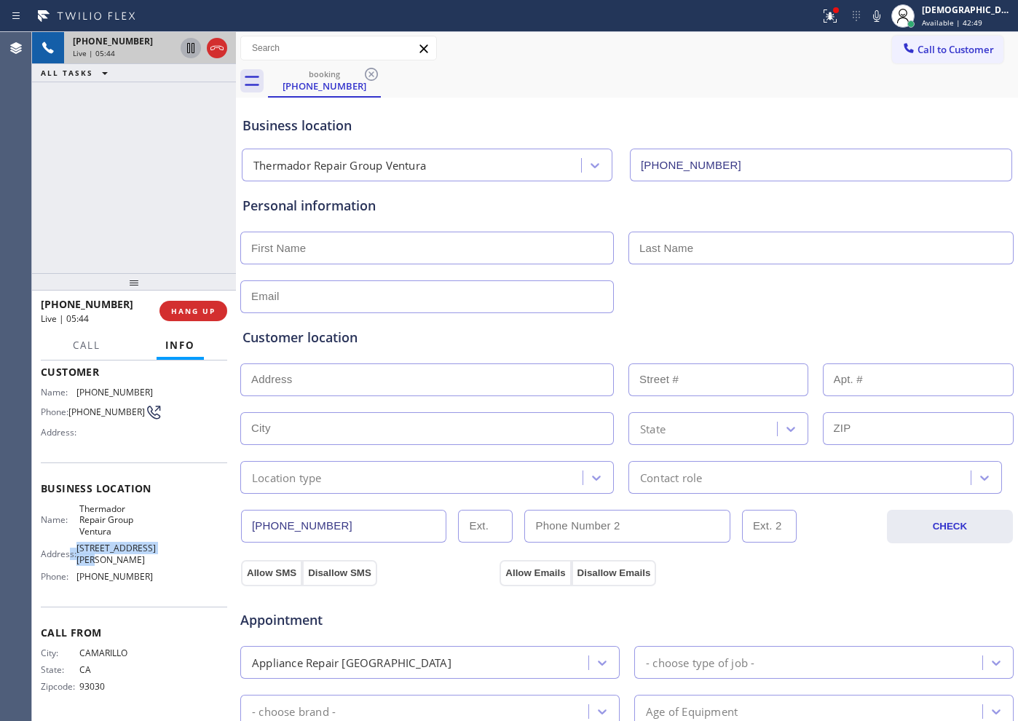
drag, startPoint x: 117, startPoint y: 564, endPoint x: 71, endPoint y: 549, distance: 48.4
click at [71, 549] on div "Address: [STREET_ADDRESS][PERSON_NAME]" at bounding box center [97, 554] width 112 height 23
click at [143, 549] on span "[STREET_ADDRESS][PERSON_NAME]" at bounding box center [115, 554] width 79 height 23
click at [111, 532] on span "Thermador Repair Group Ventura" at bounding box center [115, 519] width 73 height 33
drag, startPoint x: 111, startPoint y: 563, endPoint x: 76, endPoint y: 553, distance: 35.7
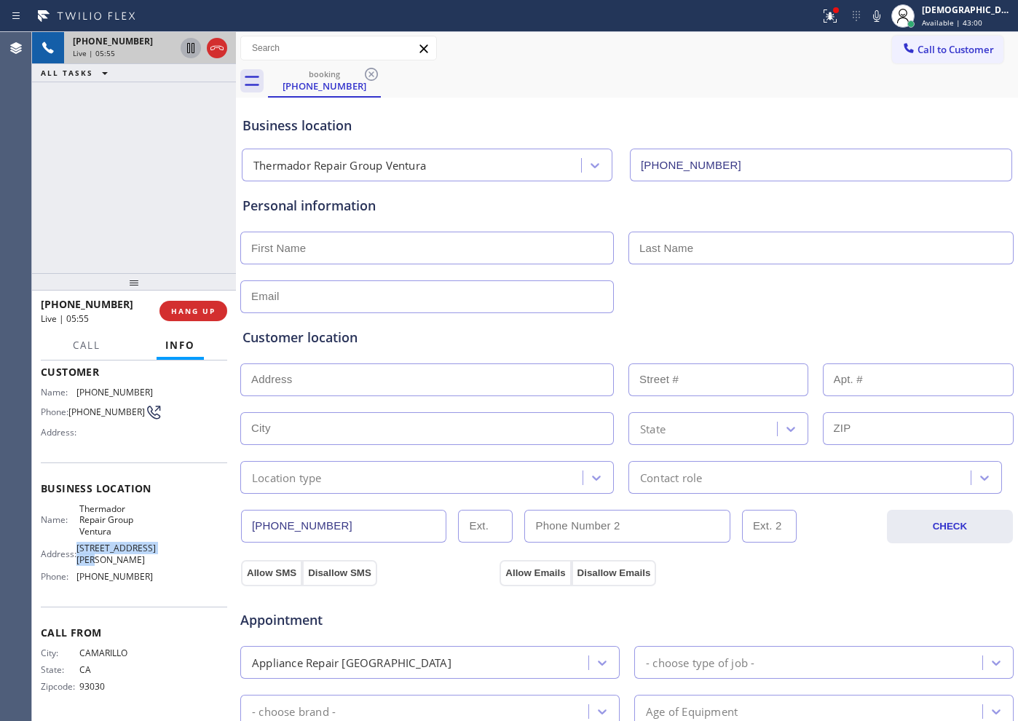
click at [76, 553] on span "[STREET_ADDRESS][PERSON_NAME]" at bounding box center [115, 554] width 79 height 23
copy span "[STREET_ADDRESS][PERSON_NAME]"
click at [218, 53] on icon at bounding box center [216, 47] width 17 height 17
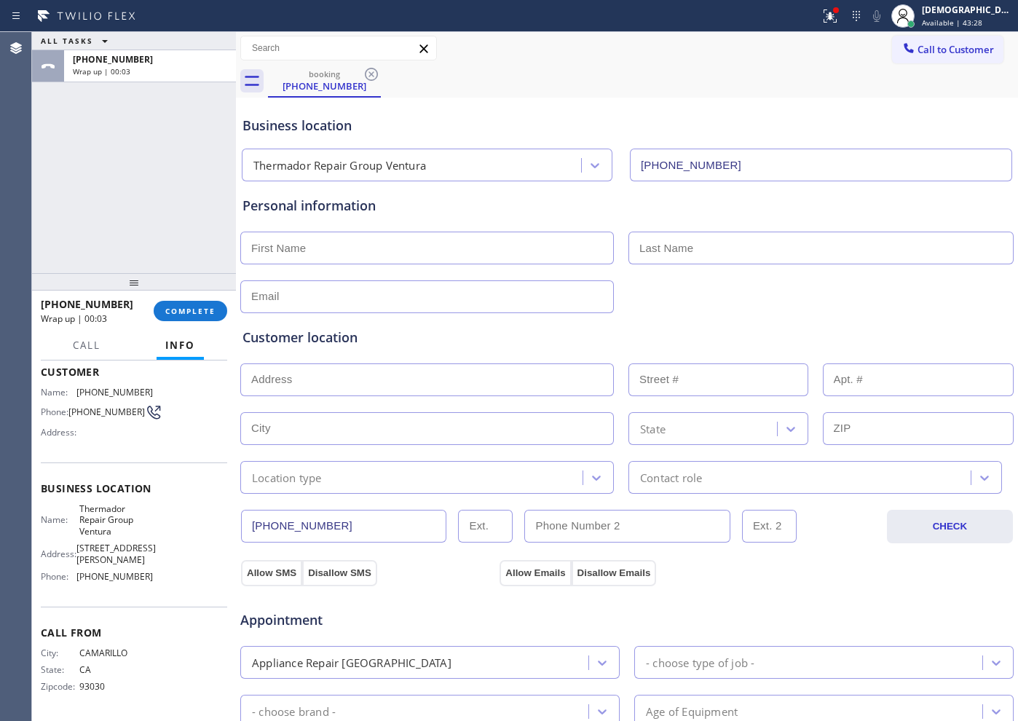
click at [291, 253] on input "text" at bounding box center [427, 248] width 374 height 33
paste input "[PERSON_NAME]"
type input "[PERSON_NAME]"
click at [728, 248] on input "text" at bounding box center [820, 248] width 385 height 33
paste input "donaldton"
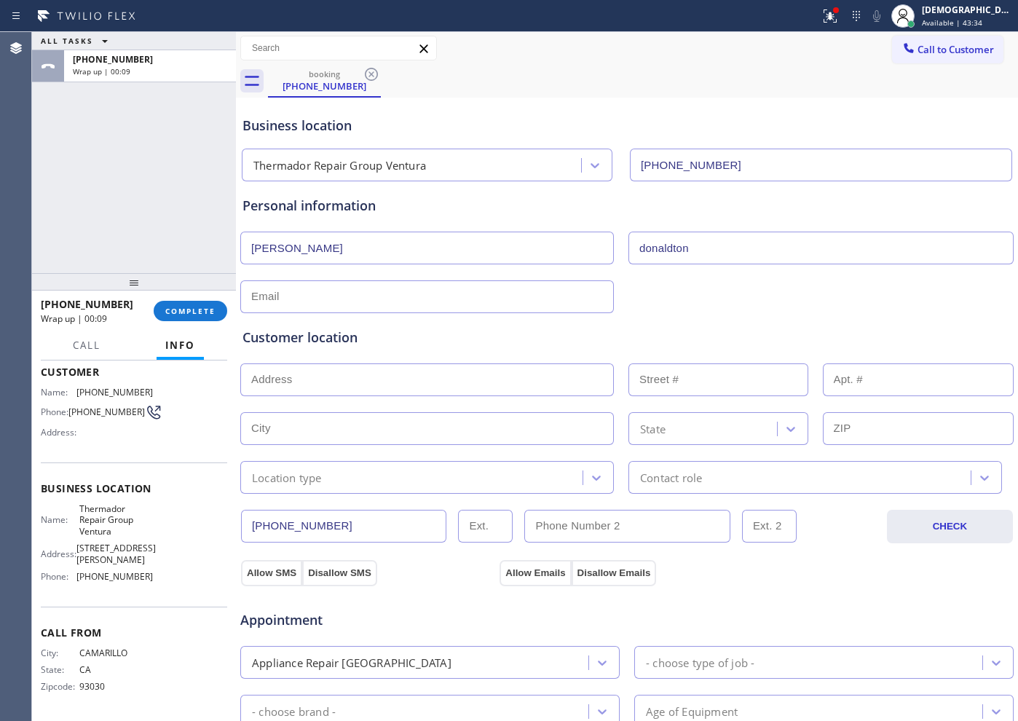
type input "donaldton"
click at [474, 288] on input "text" at bounding box center [427, 296] width 374 height 33
type input "[EMAIL_ADDRESS][DOMAIN_NAME]"
drag, startPoint x: 267, startPoint y: 578, endPoint x: 470, endPoint y: 595, distance: 204.7
click at [280, 578] on button "Allow SMS" at bounding box center [271, 573] width 61 height 26
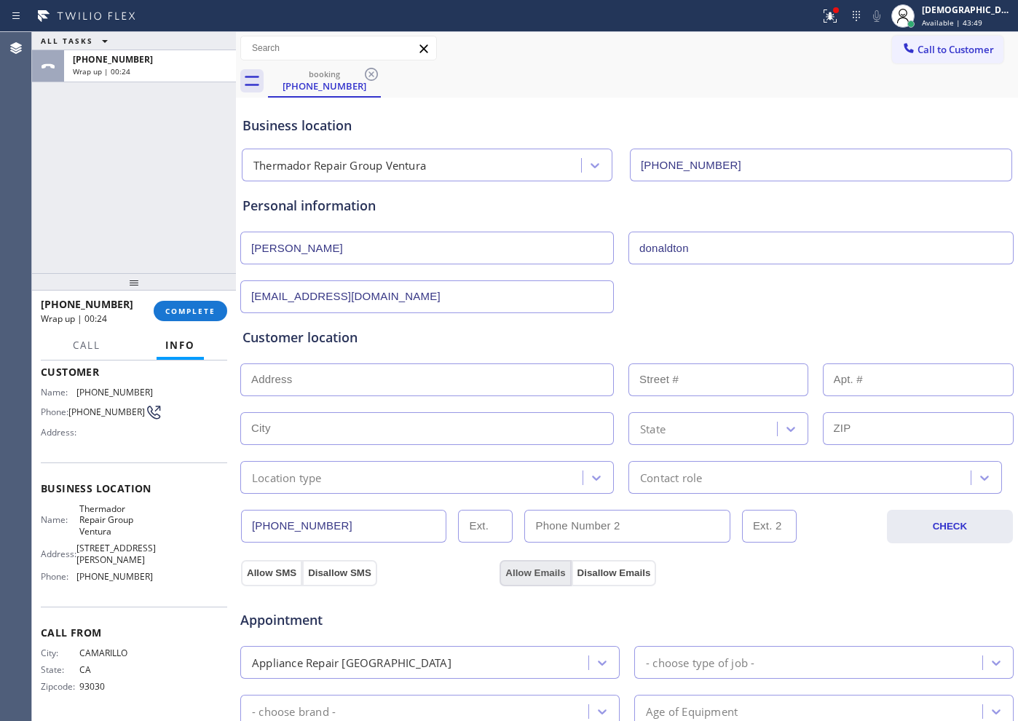
click at [532, 575] on button "Allow Emails" at bounding box center [535, 573] width 71 height 26
drag, startPoint x: 285, startPoint y: 572, endPoint x: 328, endPoint y: 585, distance: 44.2
click at [287, 572] on button "Allow SMS" at bounding box center [271, 573] width 61 height 26
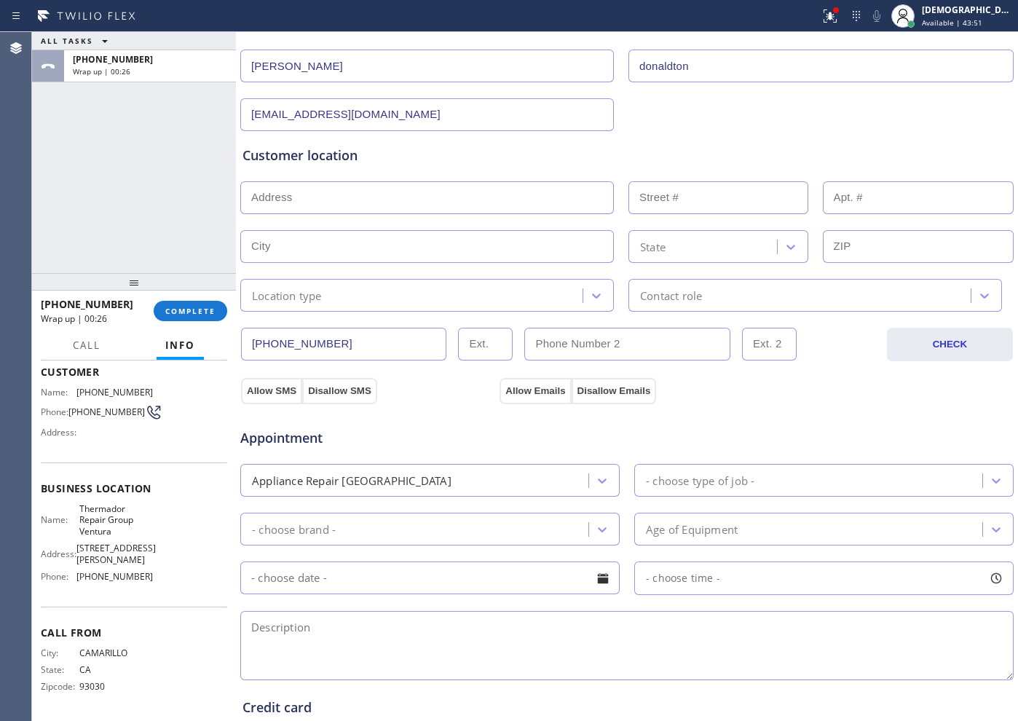
click at [298, 622] on textarea at bounding box center [626, 645] width 773 height 69
paste textarea "Thermador / oven / less than a year / cx wants install the oven"
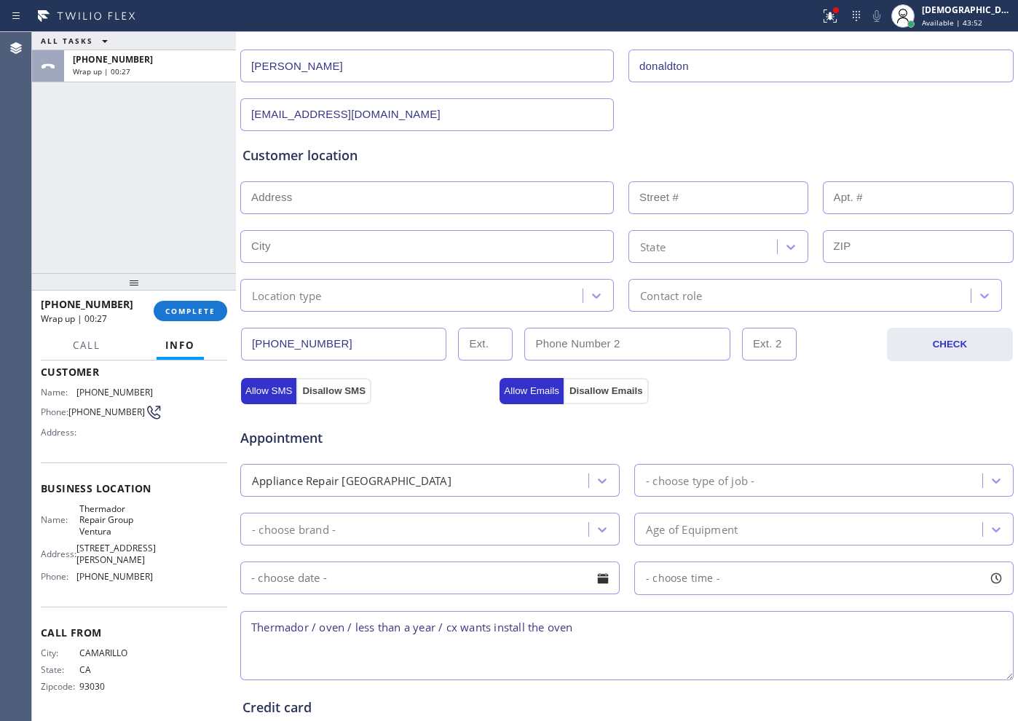
click at [636, 628] on textarea "Thermador / oven / less than a year / cx wants install the oven" at bounding box center [626, 645] width 773 height 69
drag, startPoint x: 610, startPoint y: 615, endPoint x: 610, endPoint y: 628, distance: 12.4
click at [610, 618] on textarea "Thermador / oven / less than a year / cx wants install the oven /" at bounding box center [626, 645] width 773 height 69
paste textarea "[STREET_ADDRESS][GEOGRAPHIC_DATA]"
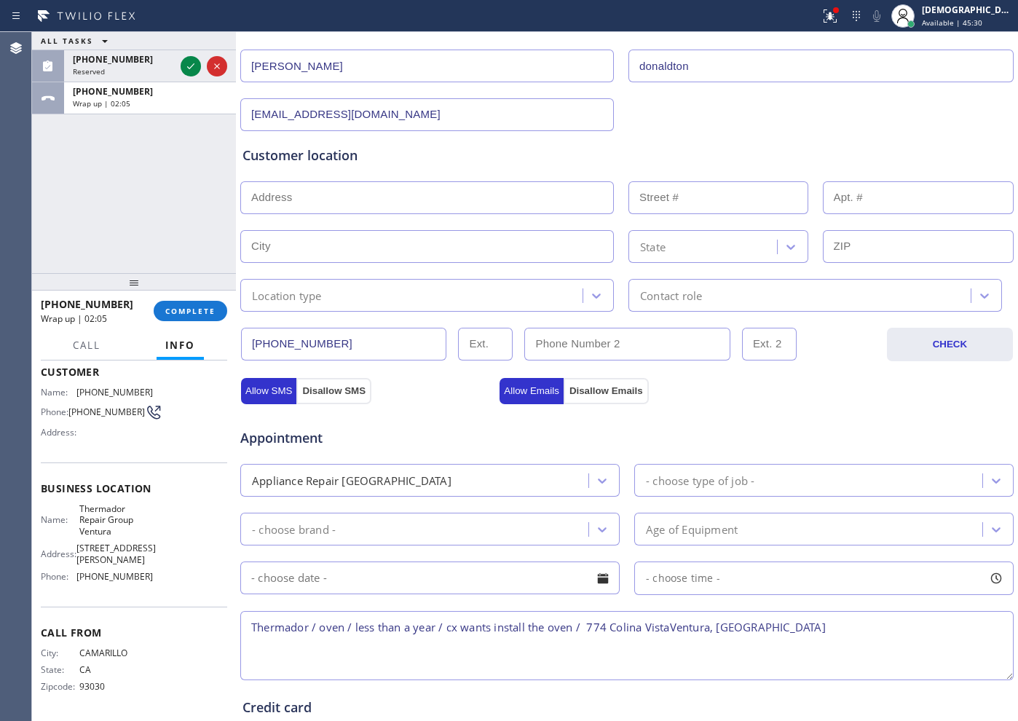
scroll to position [0, 0]
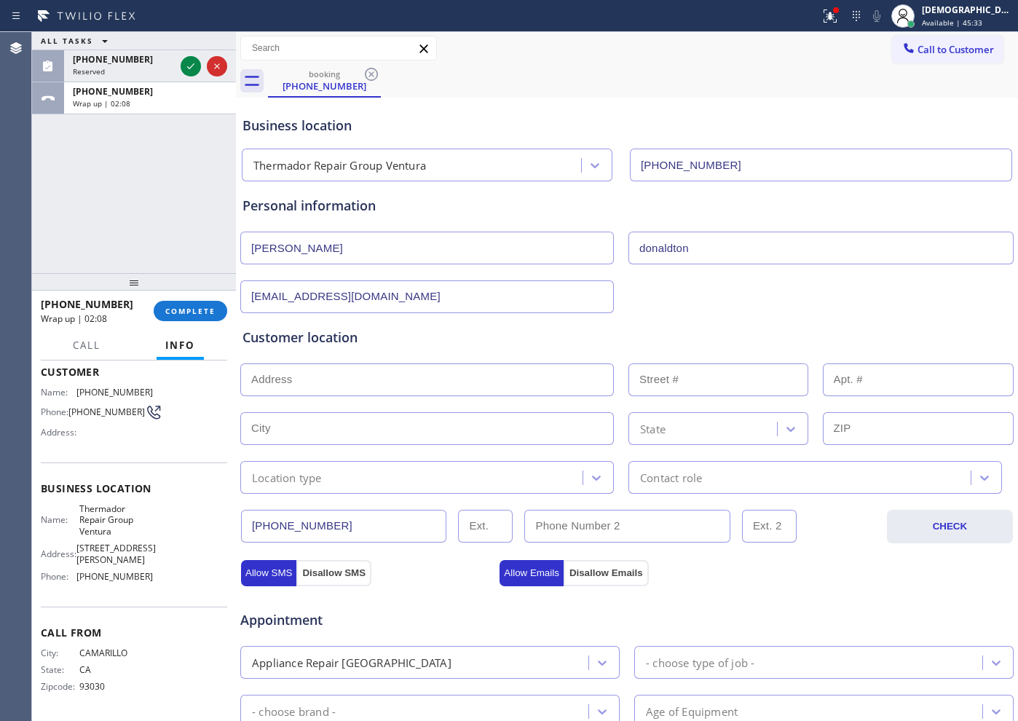
type textarea "Thermador / oven / less than a year / cx wants install the oven / 774 Colina Vi…"
click at [368, 375] on input "text" at bounding box center [427, 379] width 374 height 33
paste input "[STREET_ADDRESS][GEOGRAPHIC_DATA]"
type input "774 Colina Vista"
type input "774"
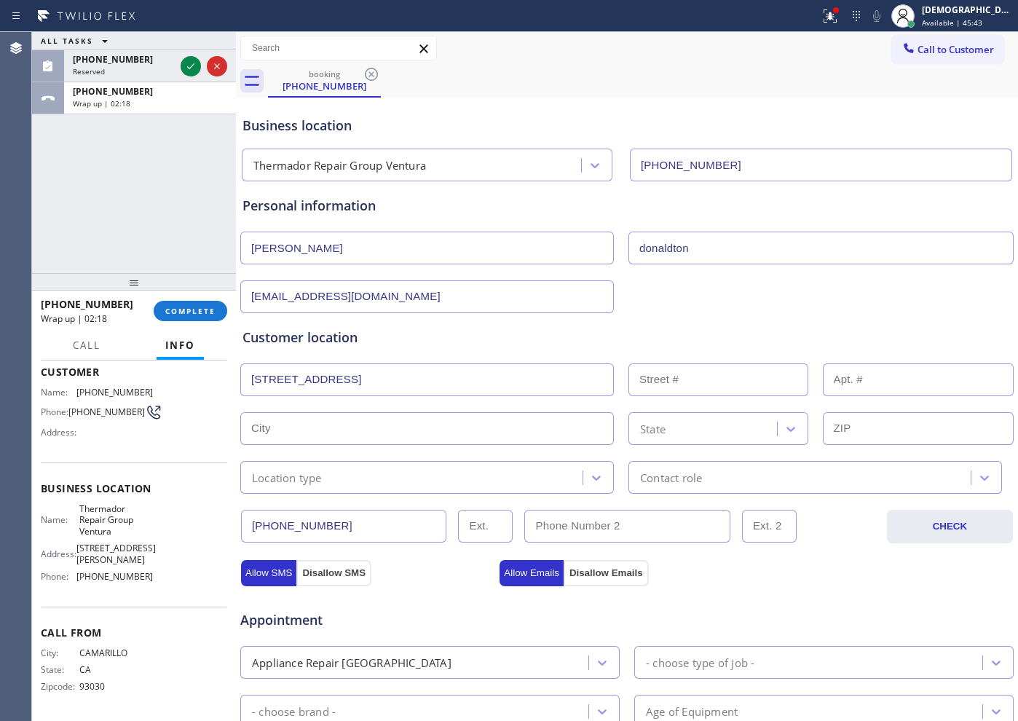
type input "Ventura"
type input "93003"
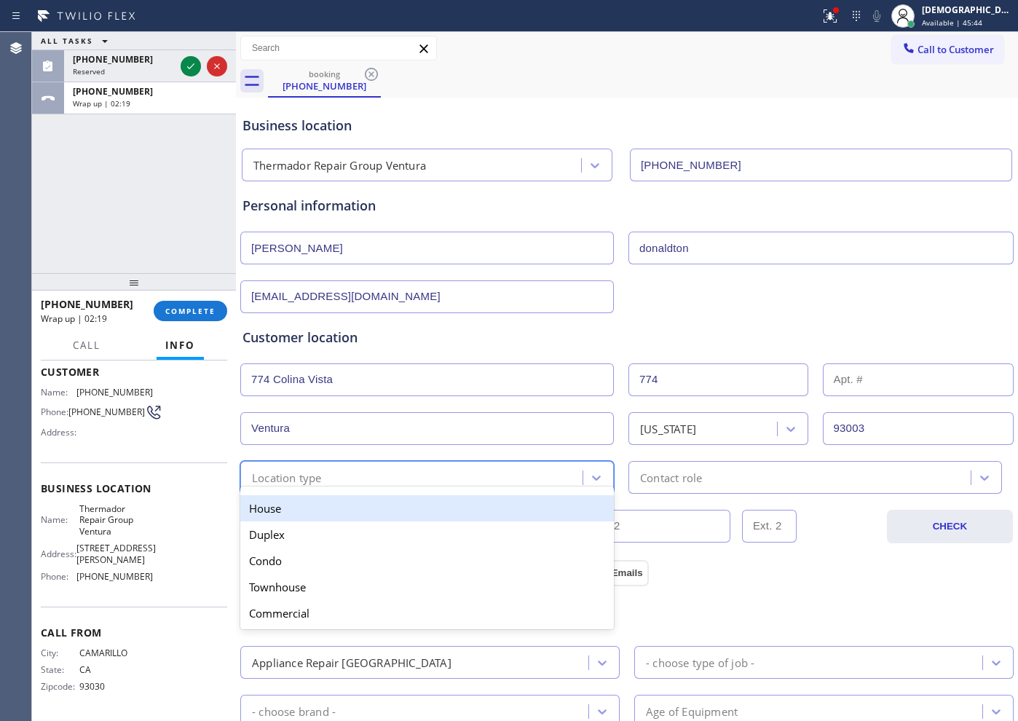
click at [352, 481] on div "Location type" at bounding box center [414, 477] width 338 height 25
click at [339, 502] on div "House" at bounding box center [427, 508] width 374 height 26
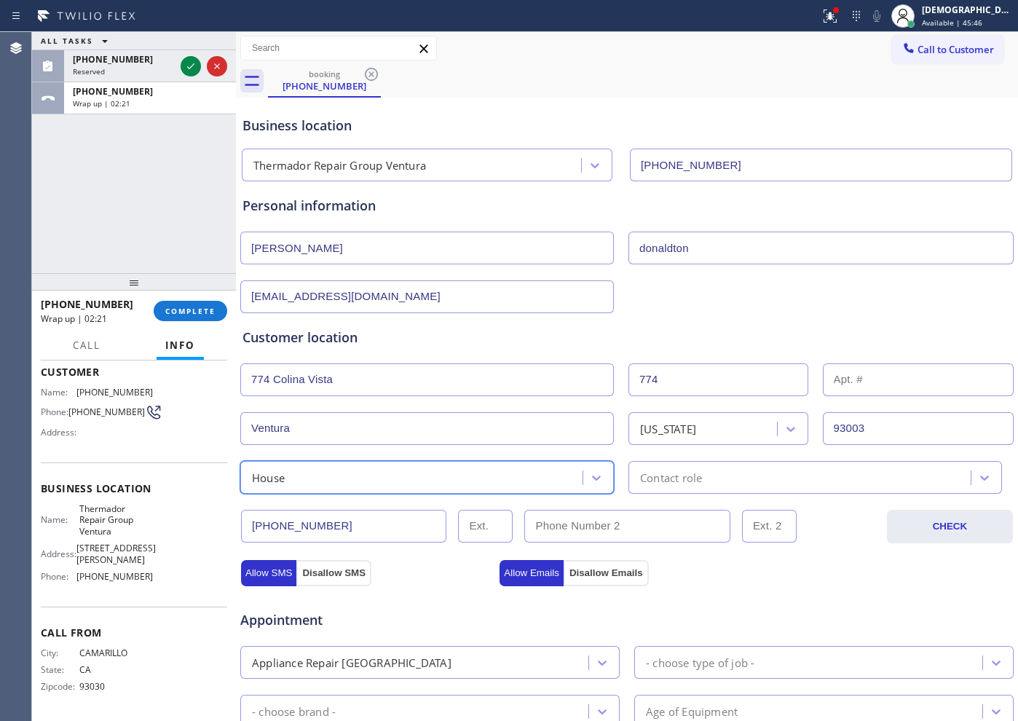
click at [670, 475] on div "Contact role" at bounding box center [671, 477] width 62 height 17
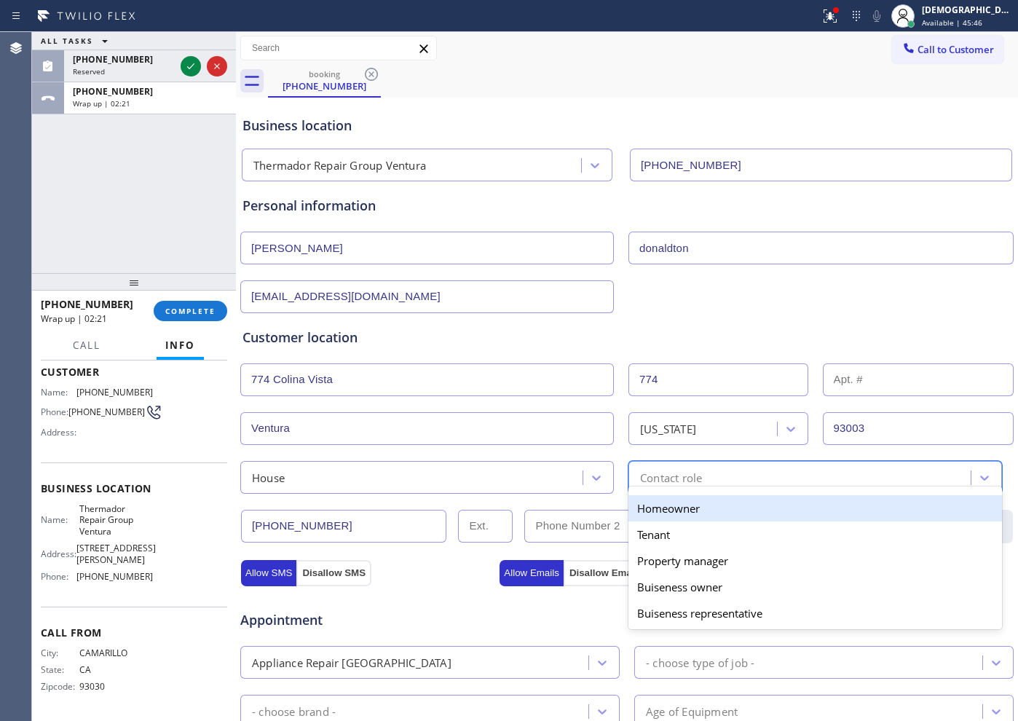
click at [661, 508] on div "Homeowner" at bounding box center [815, 508] width 374 height 26
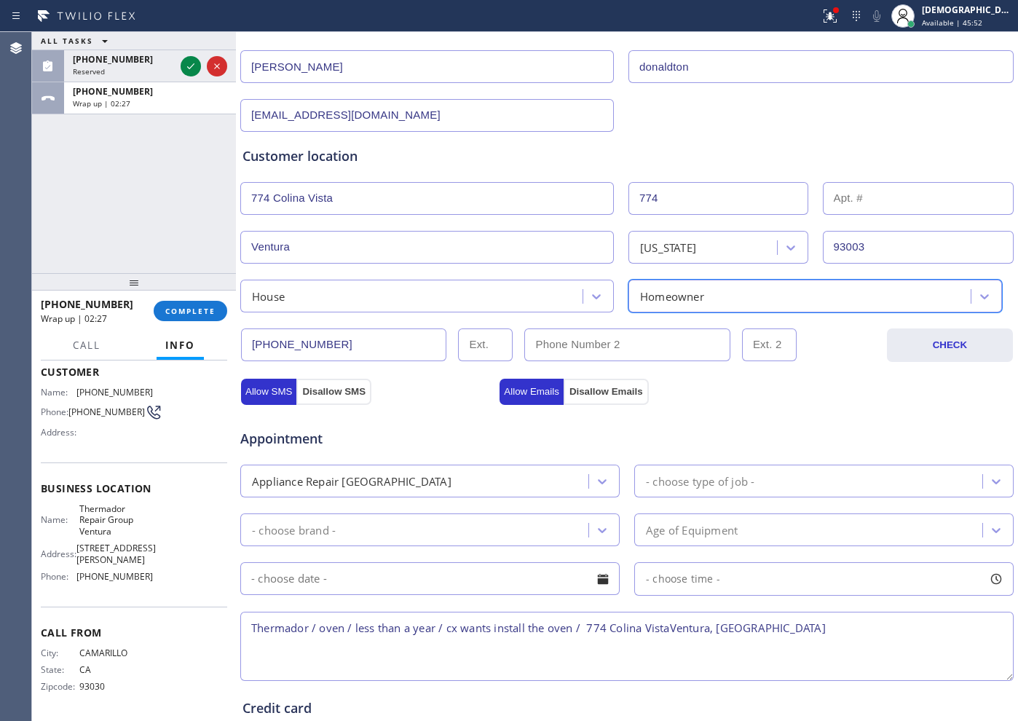
scroll to position [182, 0]
click at [841, 623] on textarea "Thermador / oven / less than a year / cx wants install the oven / 774 Colina Vi…" at bounding box center [626, 645] width 773 height 69
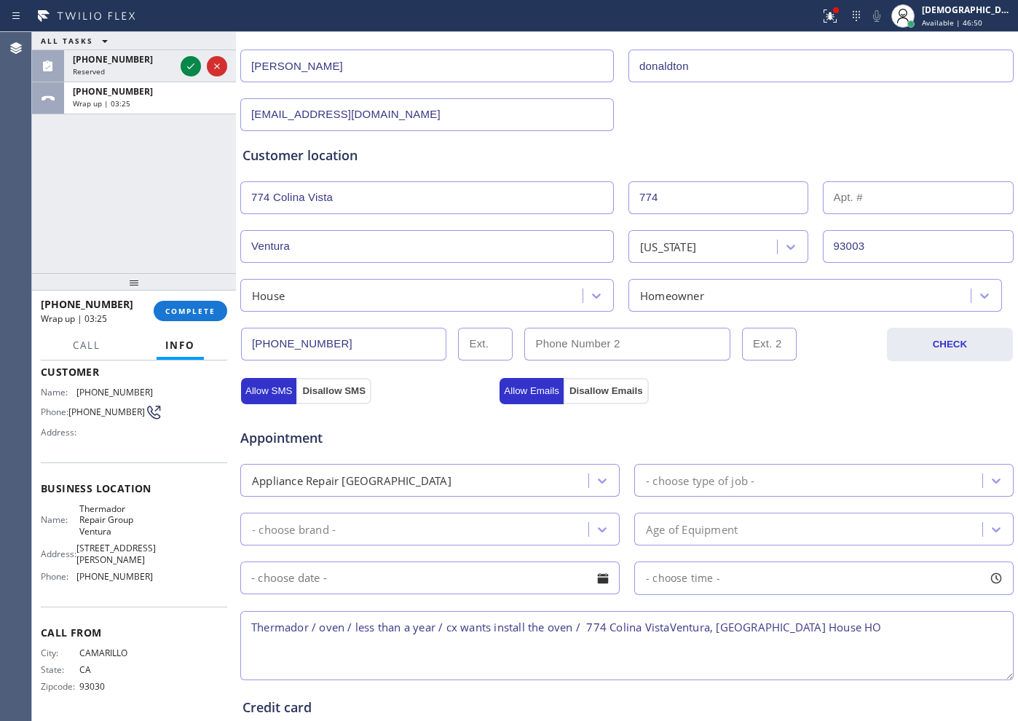
paste textarea "[STREET_ADDRESS][GEOGRAPHIC_DATA]"
click at [146, 538] on div "Name: Thermador Repair Group Ventura Address: [STREET_ADDRESS][PERSON_NAME] Pho…" at bounding box center [134, 545] width 186 height 85
drag, startPoint x: 112, startPoint y: 532, endPoint x: 72, endPoint y: 508, distance: 46.7
click at [72, 508] on div "Name: Thermador Repair Group Ventura" at bounding box center [97, 519] width 112 height 33
copy span "Thermador Repair Group Ventura"
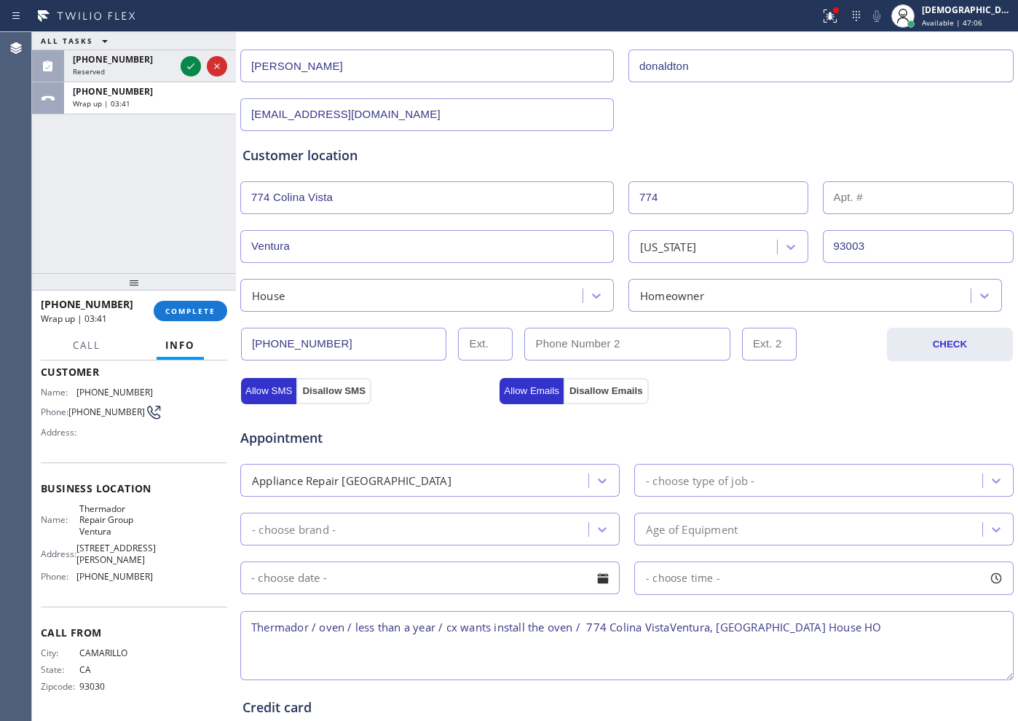
click at [938, 636] on textarea "Thermador / oven / less than a year / cx wants install the oven / 774 Colina Vi…" at bounding box center [626, 645] width 773 height 69
click at [901, 627] on textarea "Thermador / oven / less than a year / cx wants install the oven / 774 Colina Vi…" at bounding box center [626, 645] width 773 height 69
paste textarea "Thermador Repair Group Ventura"
click at [963, 625] on textarea "Thermador / oven / less than a year / cx wants install the oven / 774 Colina Vi…" at bounding box center [626, 645] width 773 height 69
click at [101, 528] on span "Thermador Repair Group Ventura" at bounding box center [115, 519] width 73 height 33
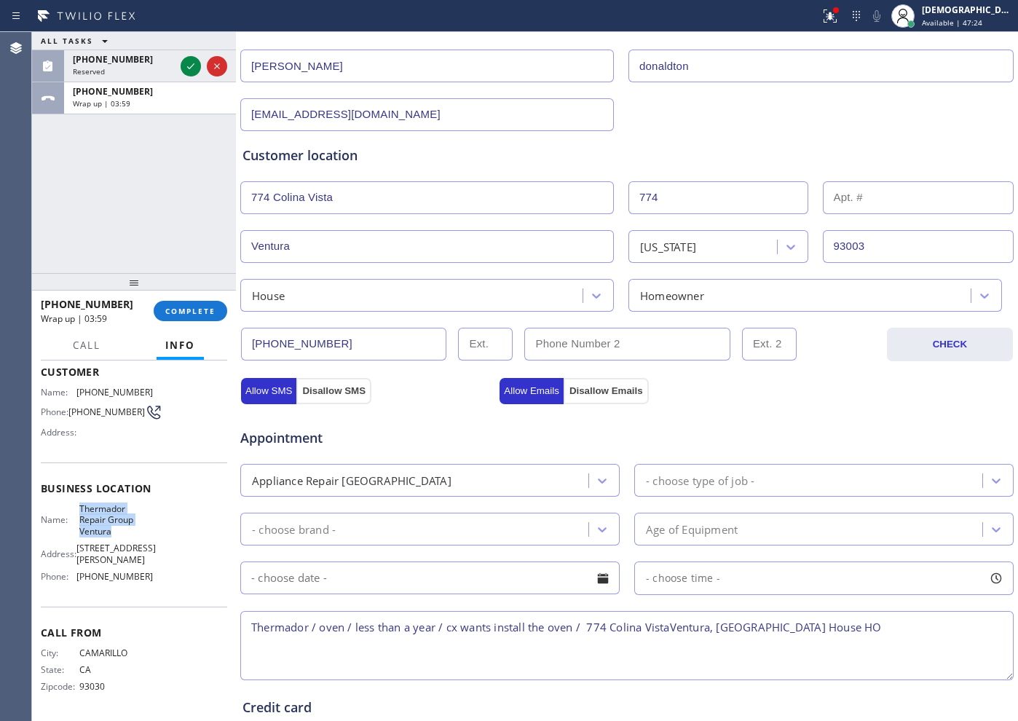
drag, startPoint x: 111, startPoint y: 527, endPoint x: 72, endPoint y: 505, distance: 44.7
click at [72, 505] on div "Name: Thermador Repair Group Ventura" at bounding box center [97, 519] width 112 height 33
copy span "Thermador Repair Group Ventura"
click at [895, 628] on textarea "Thermador / oven / less than a year / cx wants install the oven / 774 Colina Vi…" at bounding box center [626, 645] width 773 height 69
paste textarea "Thermador Repair Group Ventura"
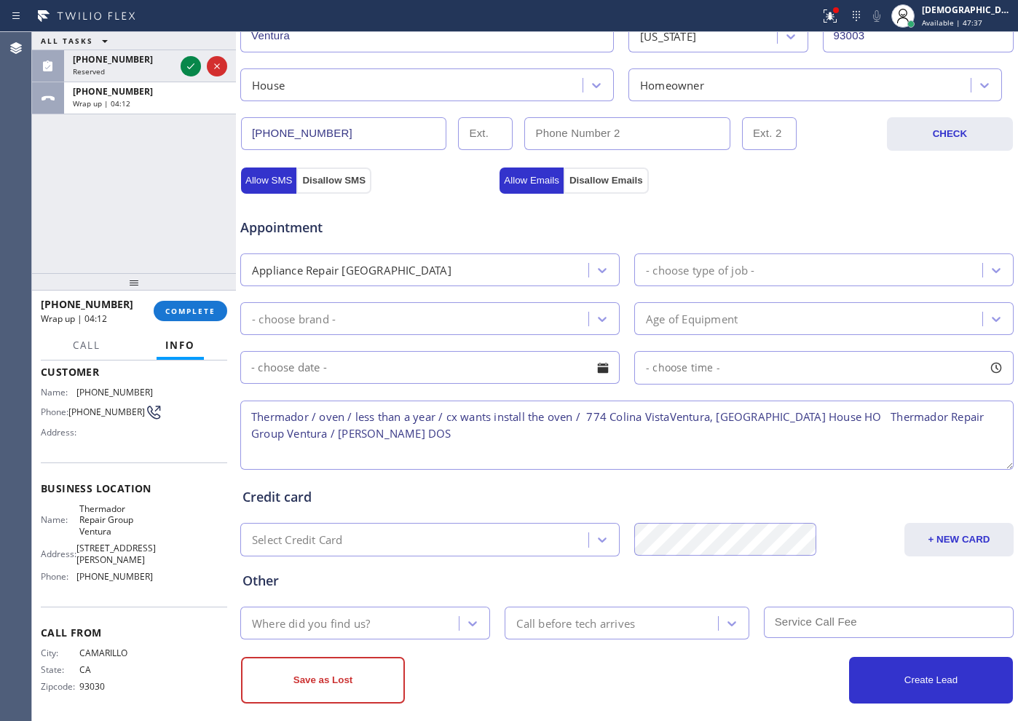
scroll to position [408, 0]
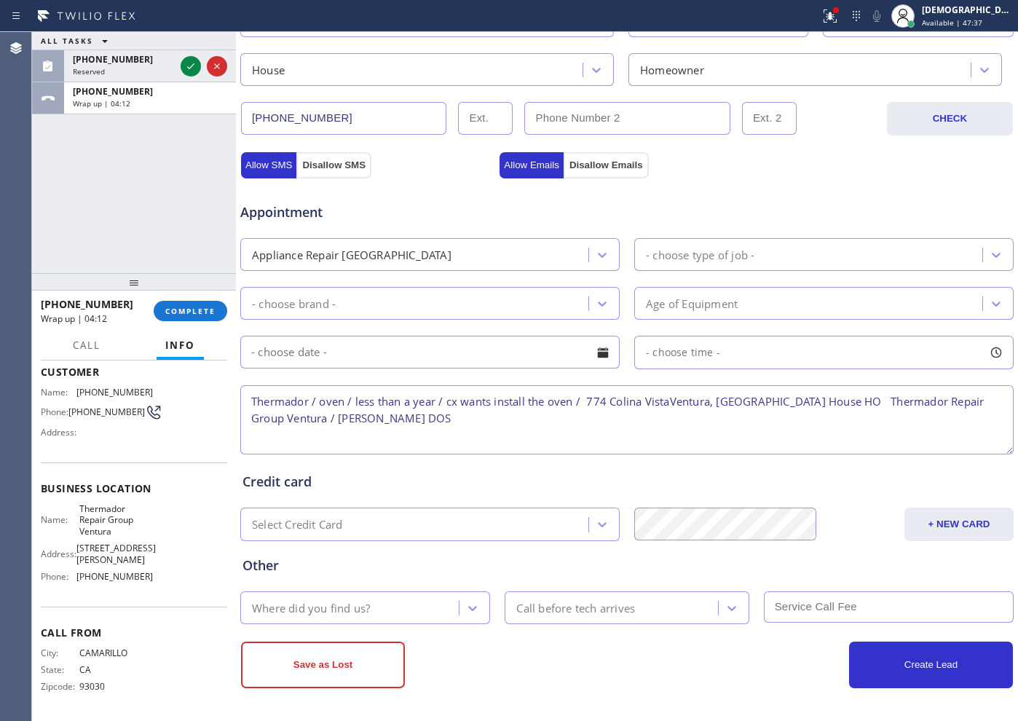
type textarea "Thermador / oven / less than a year / cx wants install the oven / 774 Colina Vi…"
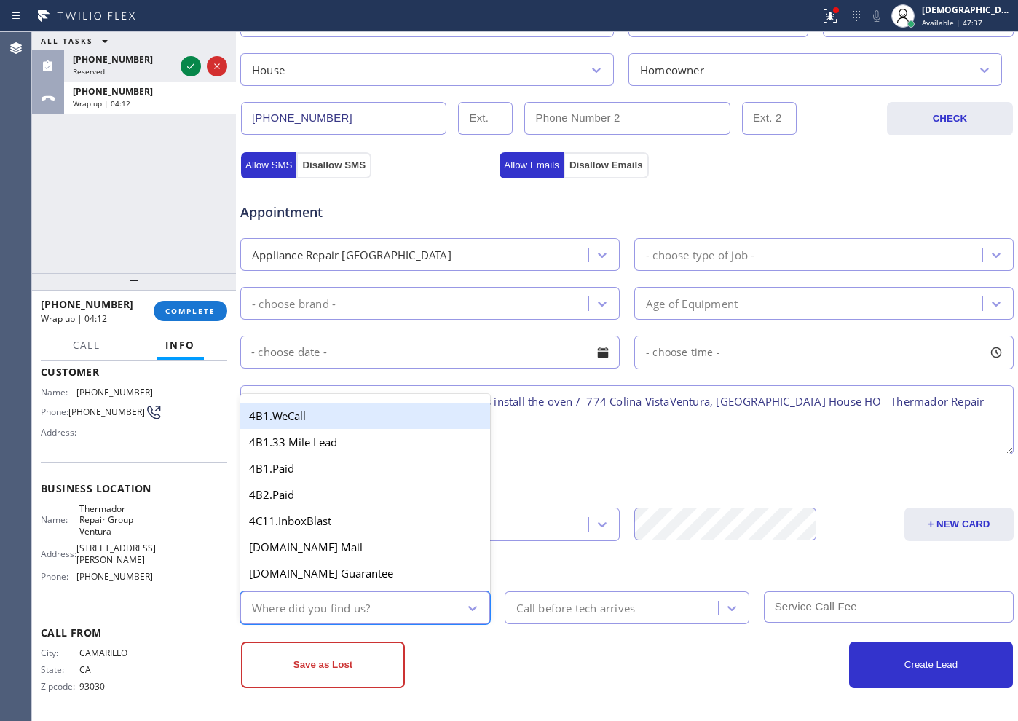
click at [382, 609] on div "Where did you find us?" at bounding box center [352, 607] width 214 height 25
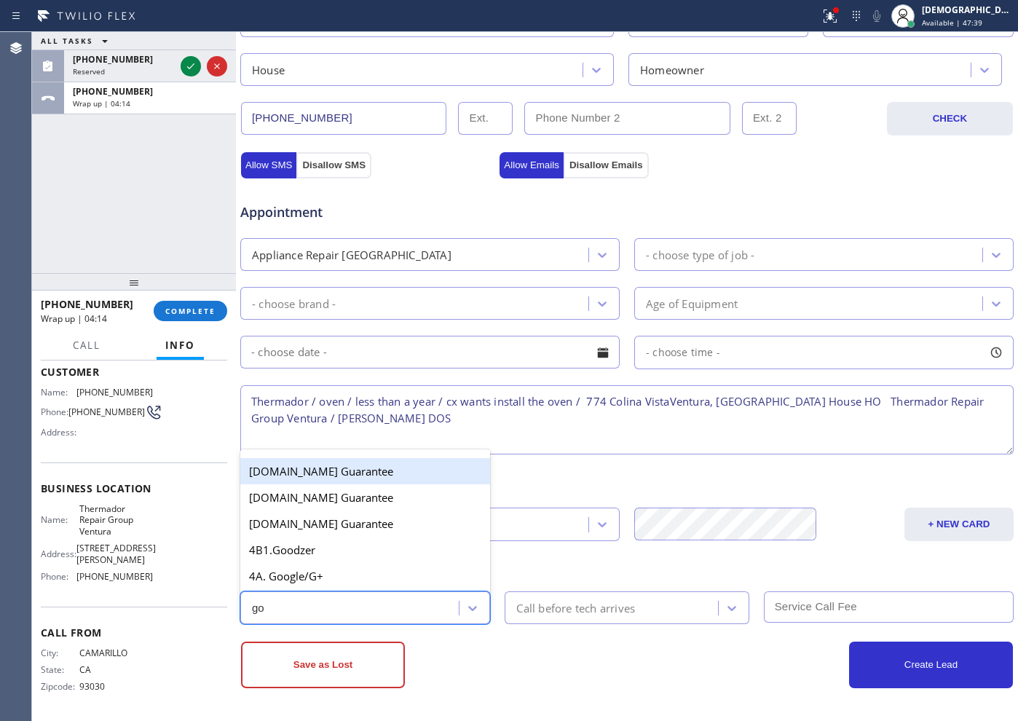
type input "goo"
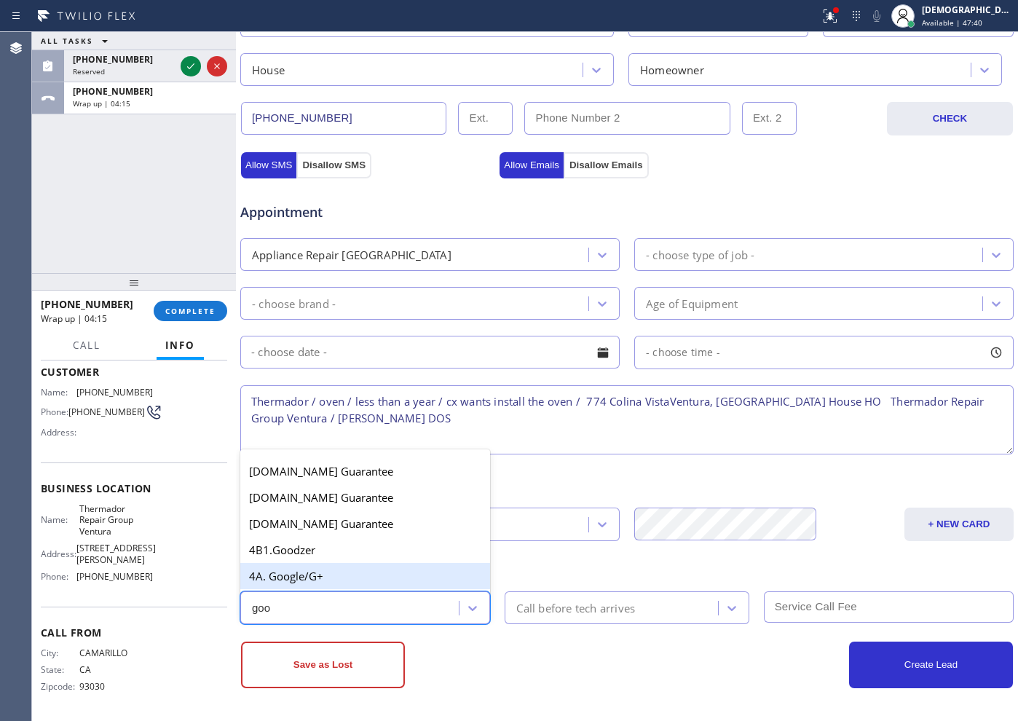
click at [345, 573] on div "4A. Google/G+" at bounding box center [365, 576] width 250 height 26
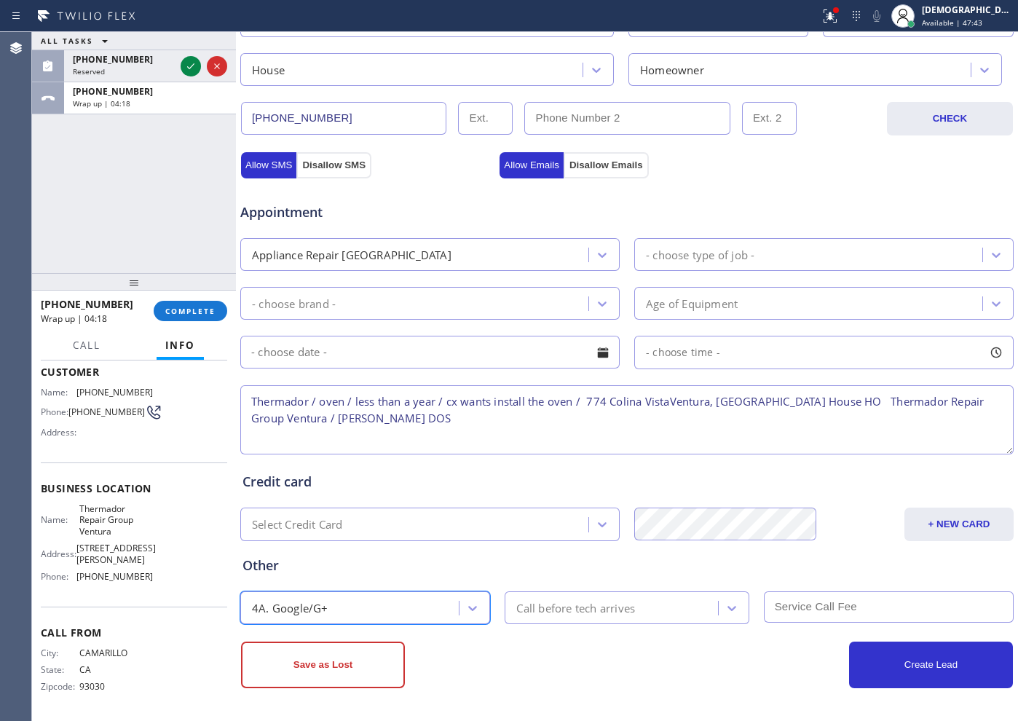
click at [682, 254] on div "- choose type of job -" at bounding box center [700, 254] width 109 height 17
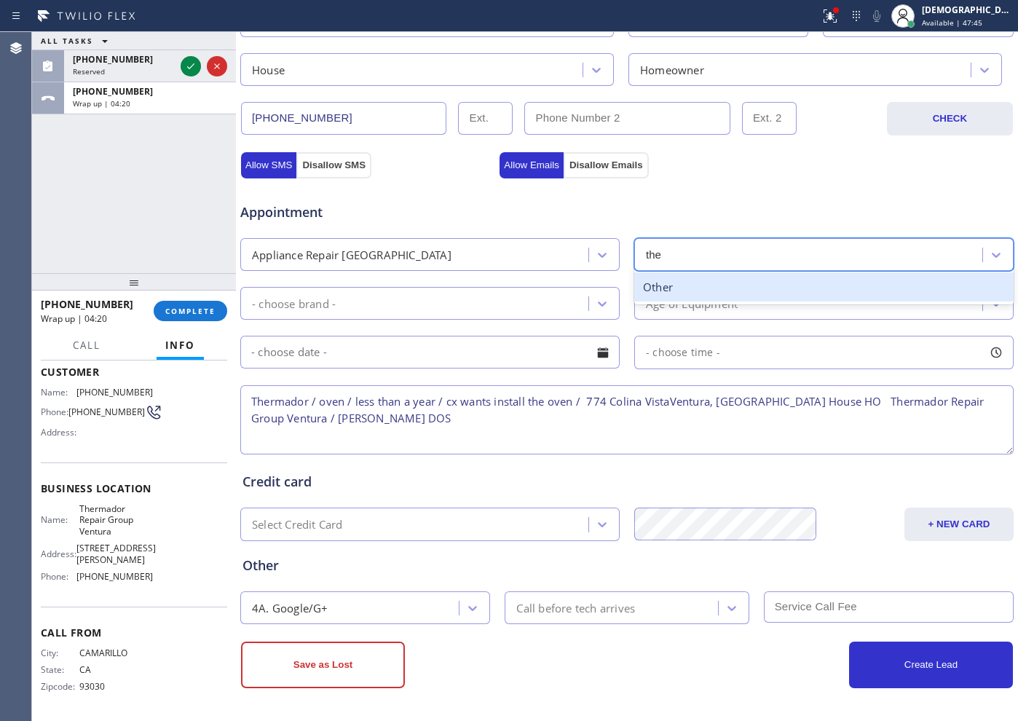
type input "ther"
click at [665, 287] on div "Other" at bounding box center [823, 287] width 379 height 30
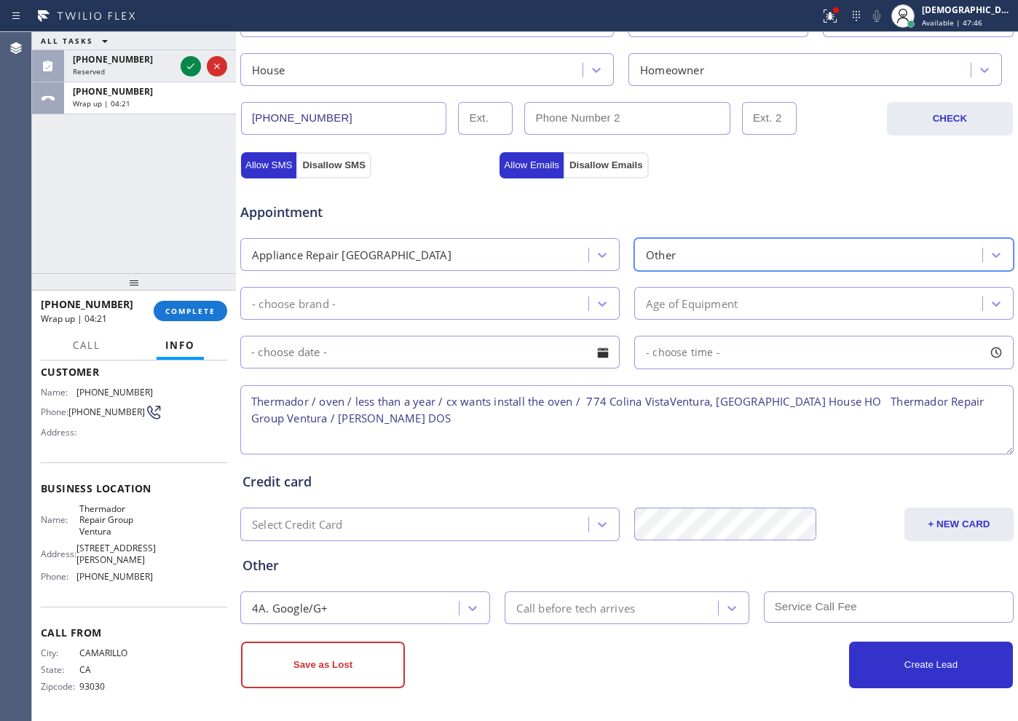
click at [677, 258] on div "Other" at bounding box center [811, 254] width 344 height 25
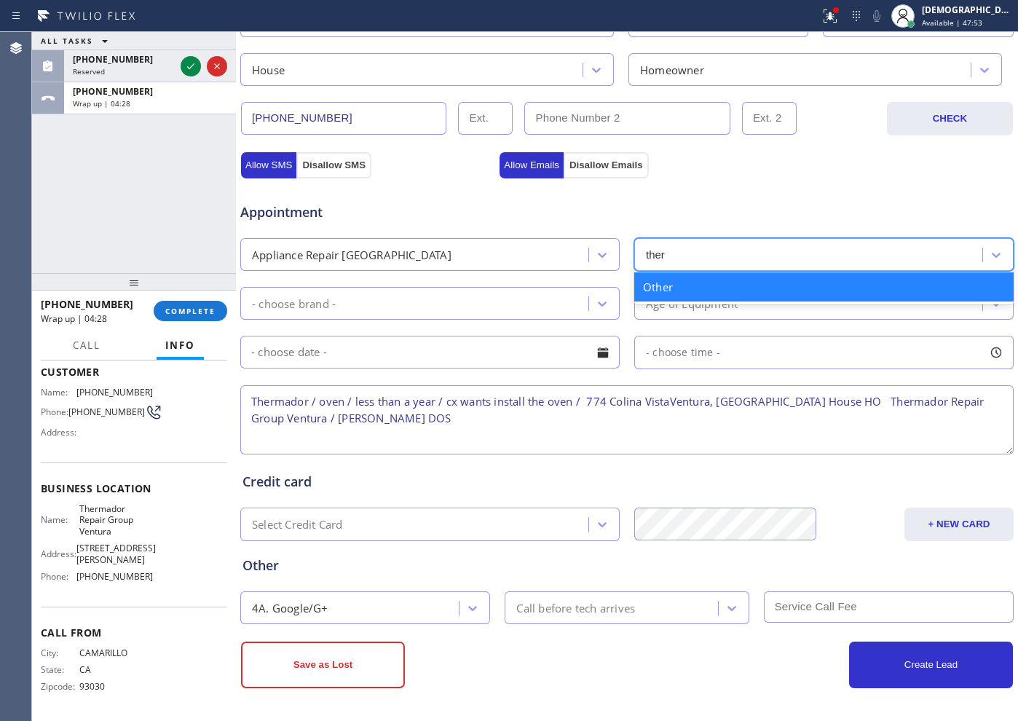
type input "ther"
click at [478, 257] on div "Appliance Repair [GEOGRAPHIC_DATA]" at bounding box center [417, 254] width 344 height 25
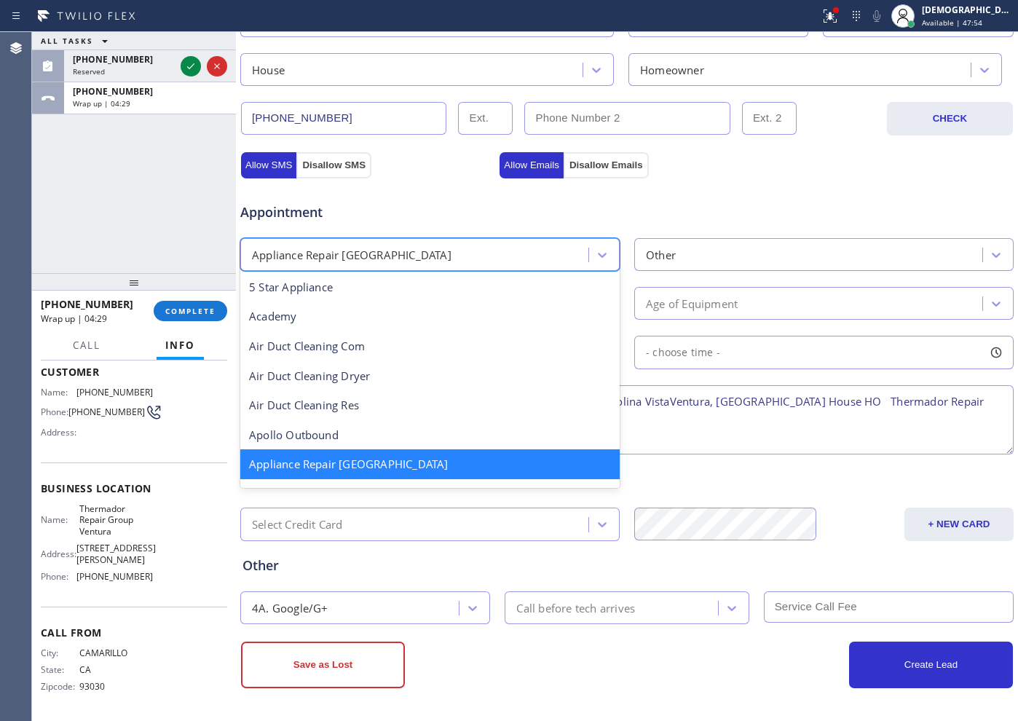
scroll to position [2, 0]
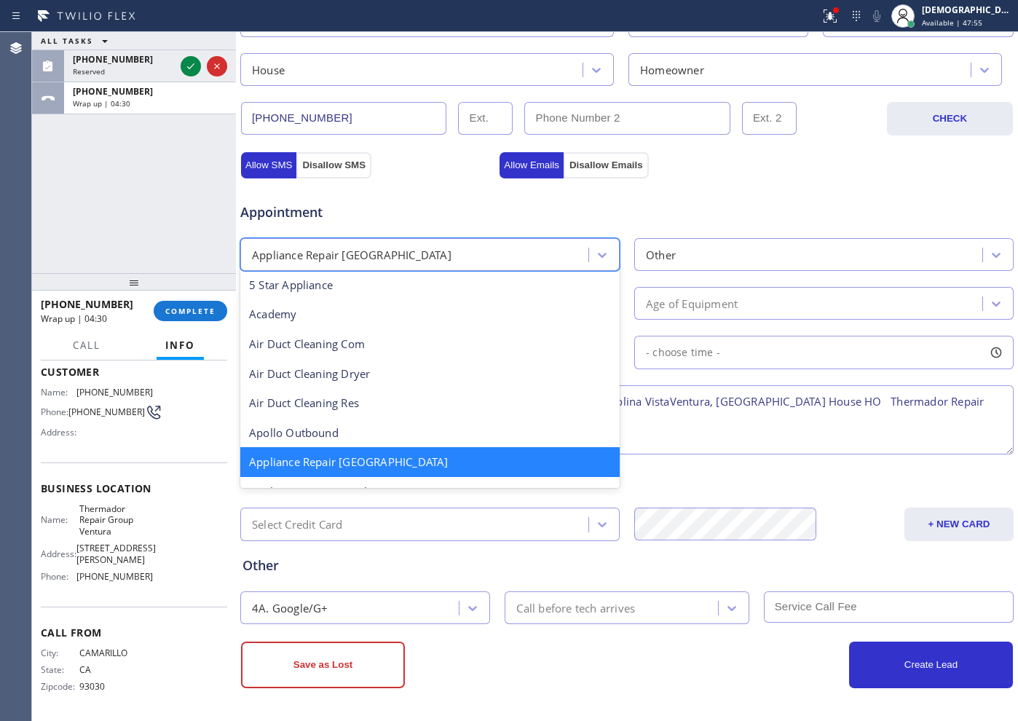
click at [442, 453] on div "Appliance Repair [GEOGRAPHIC_DATA]" at bounding box center [429, 462] width 379 height 30
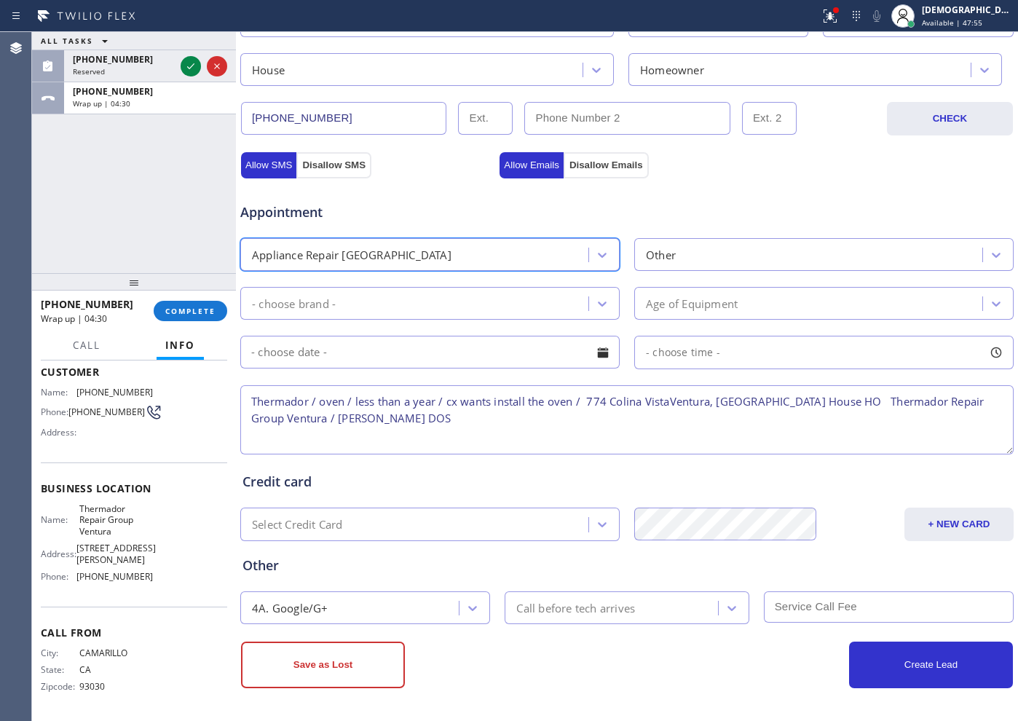
click at [489, 264] on div "Appliance Repair [GEOGRAPHIC_DATA]" at bounding box center [417, 254] width 344 height 25
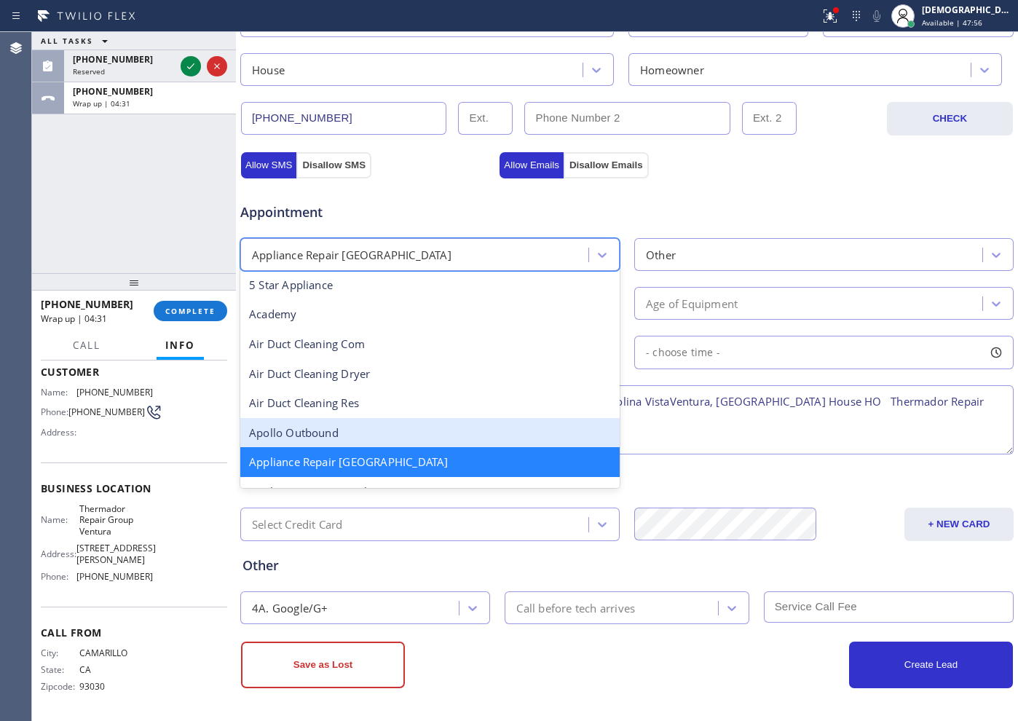
click at [434, 429] on div "Apollo Outbound" at bounding box center [429, 433] width 379 height 30
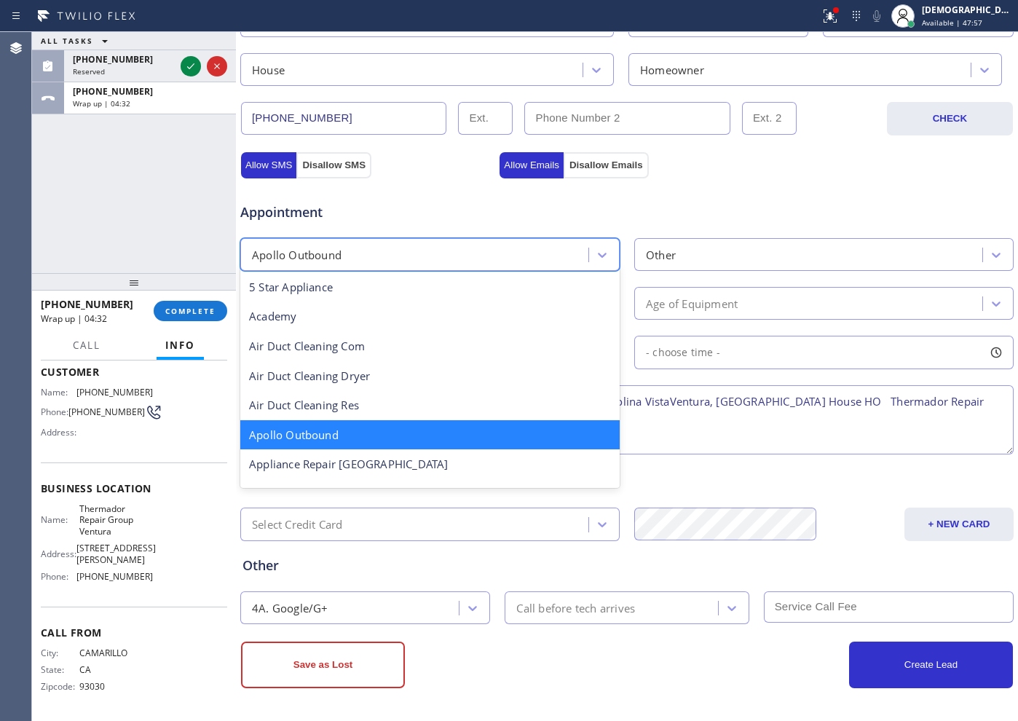
click at [429, 260] on div "Apollo Outbound" at bounding box center [417, 254] width 344 height 25
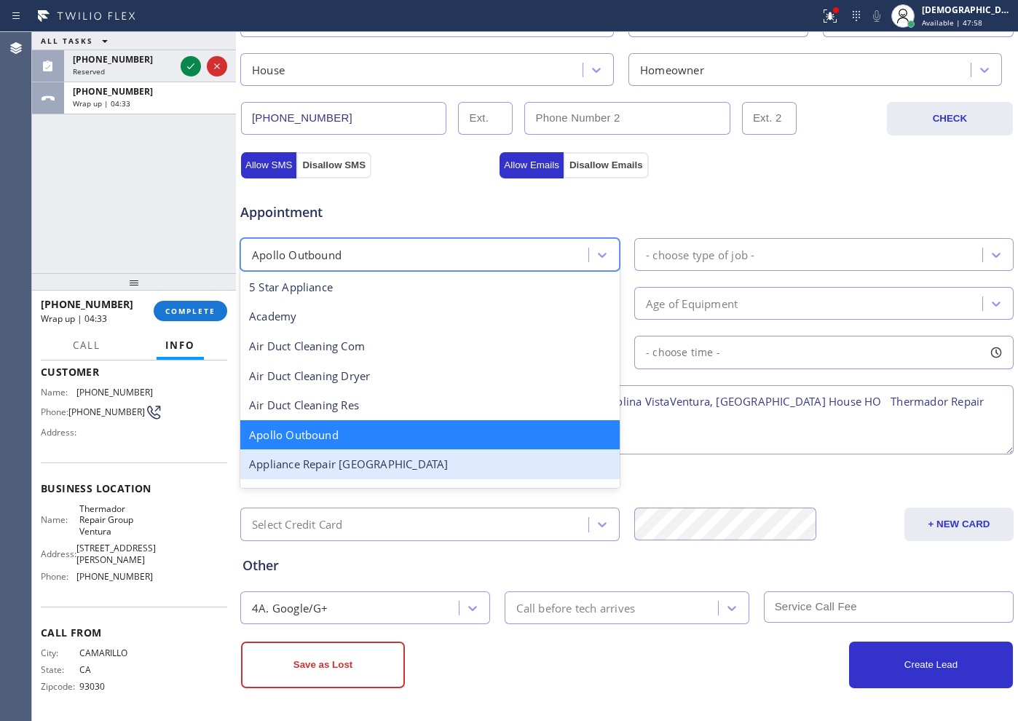
click at [380, 460] on div "Appliance Repair [GEOGRAPHIC_DATA]" at bounding box center [429, 464] width 379 height 30
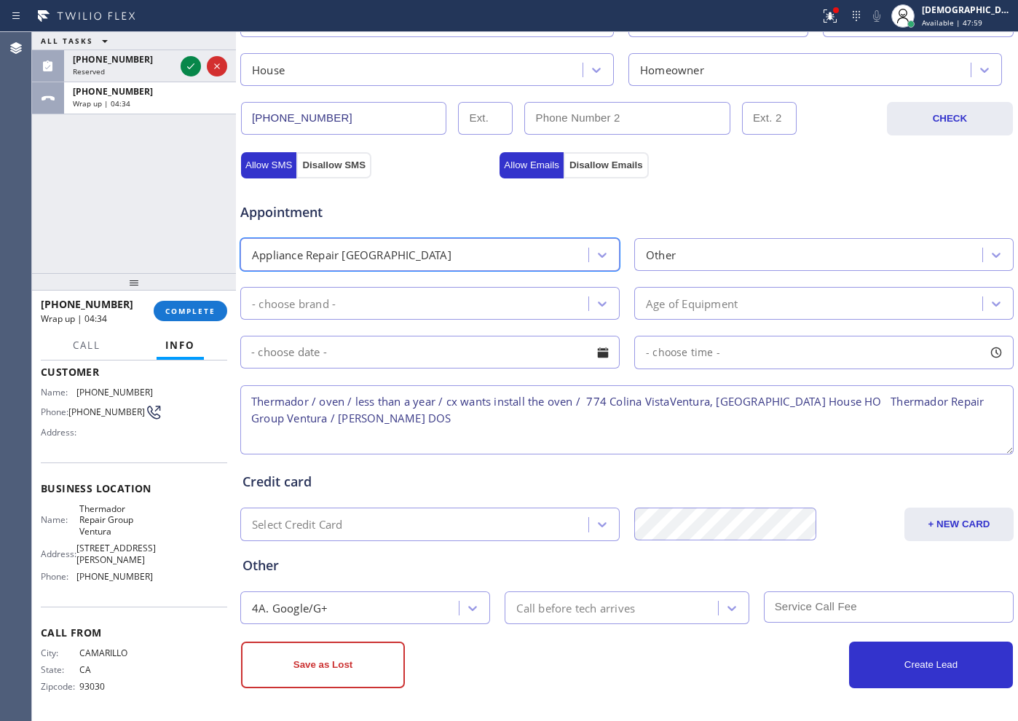
click at [674, 263] on div "Other" at bounding box center [811, 254] width 344 height 25
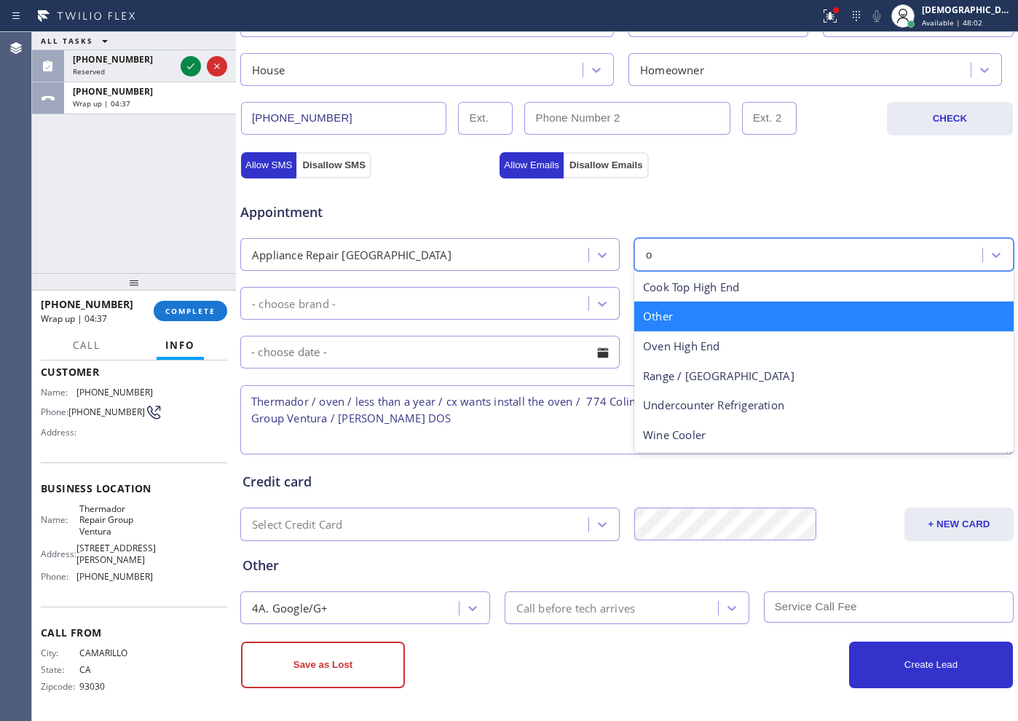
type input "ov"
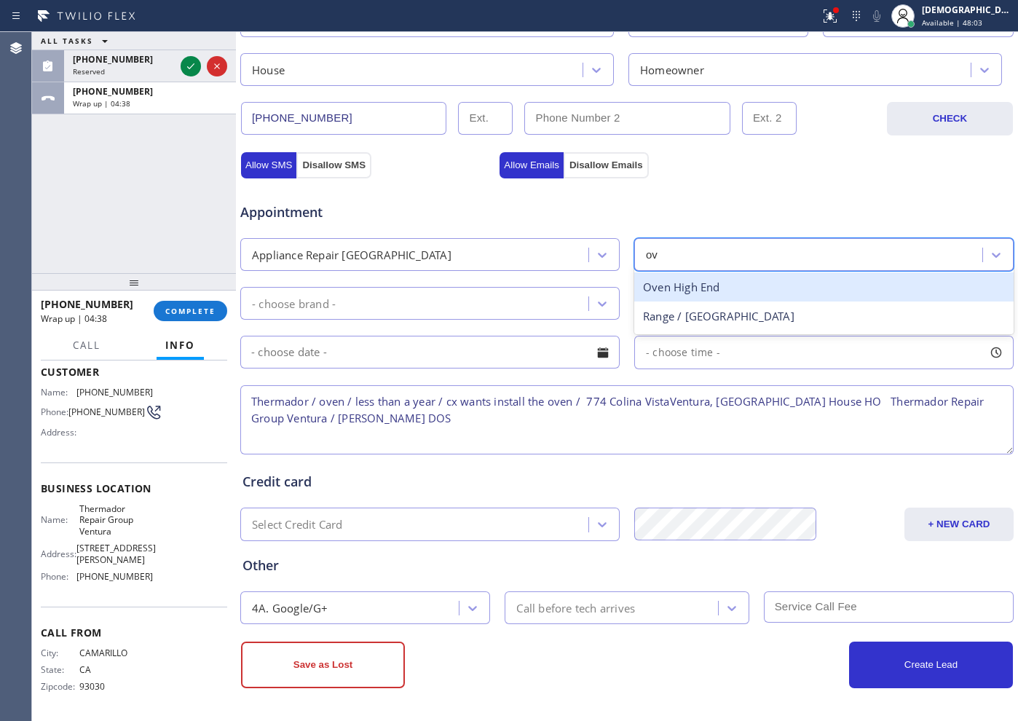
click at [665, 284] on div "Oven High End" at bounding box center [823, 287] width 379 height 30
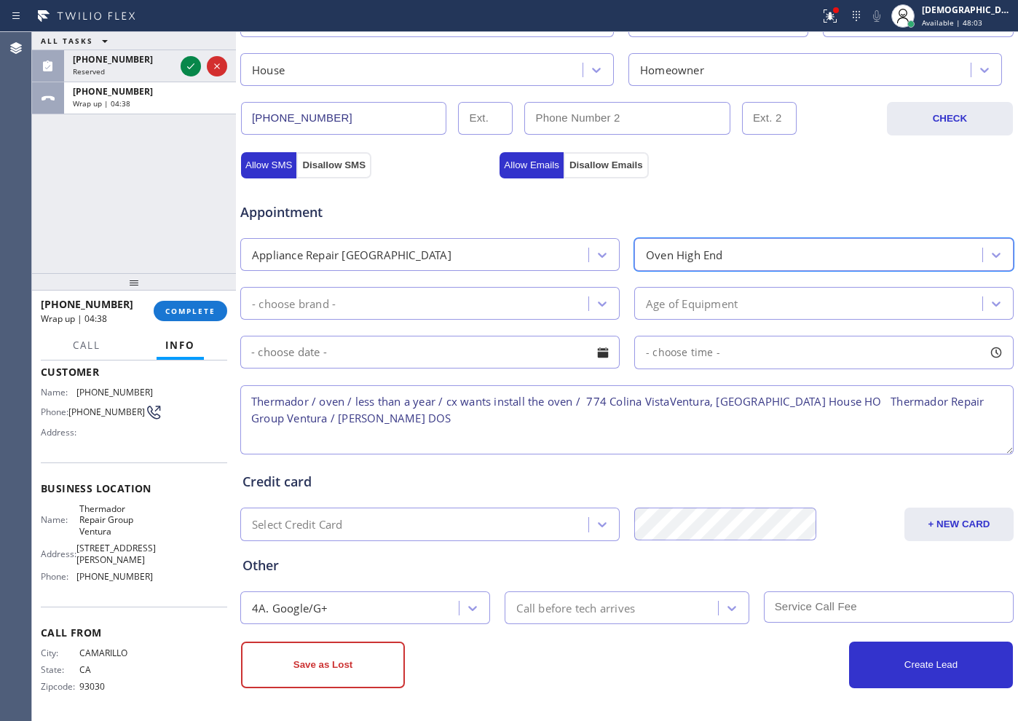
click at [519, 301] on div "- choose brand -" at bounding box center [417, 303] width 344 height 25
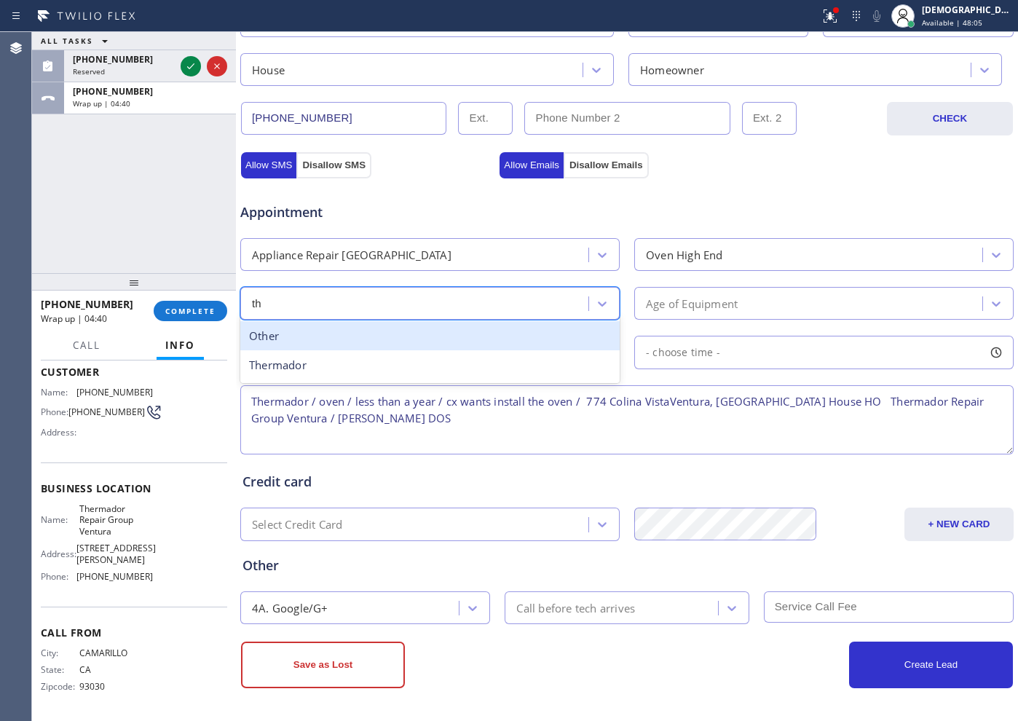
type input "the"
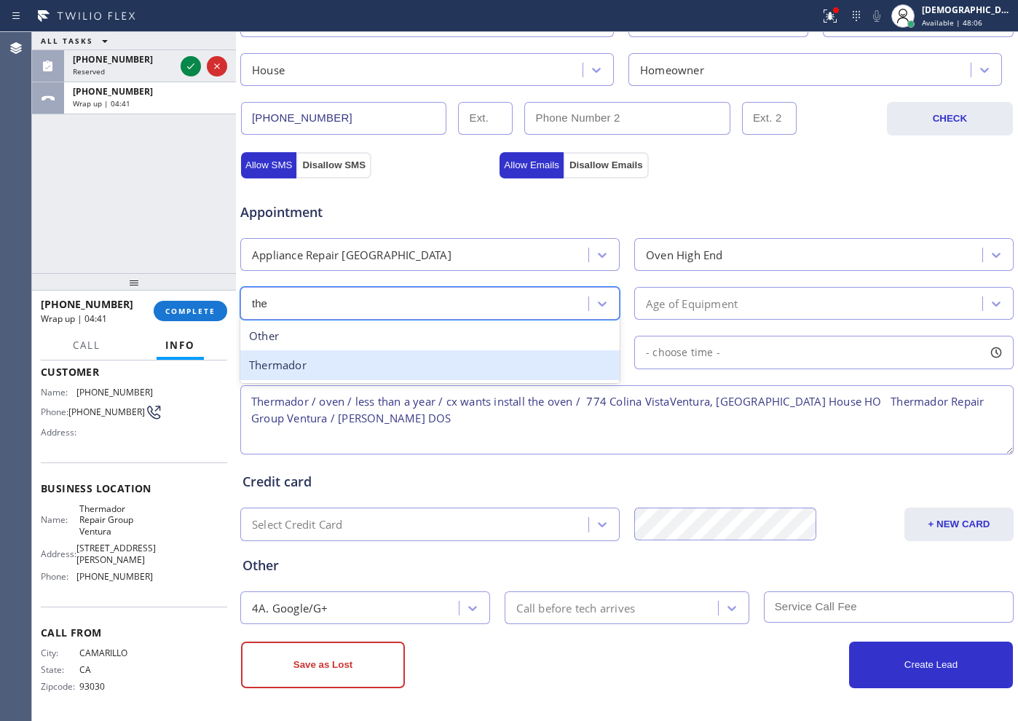
click at [510, 367] on div "Thermador" at bounding box center [429, 365] width 379 height 30
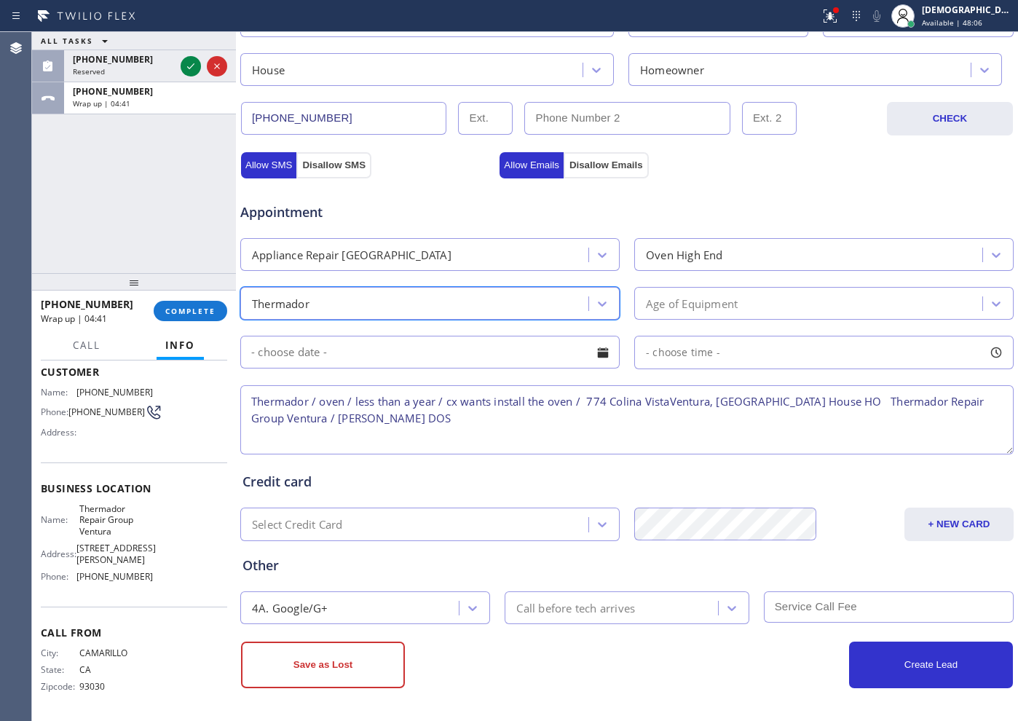
click at [686, 298] on div "Age of Equipment" at bounding box center [692, 303] width 92 height 17
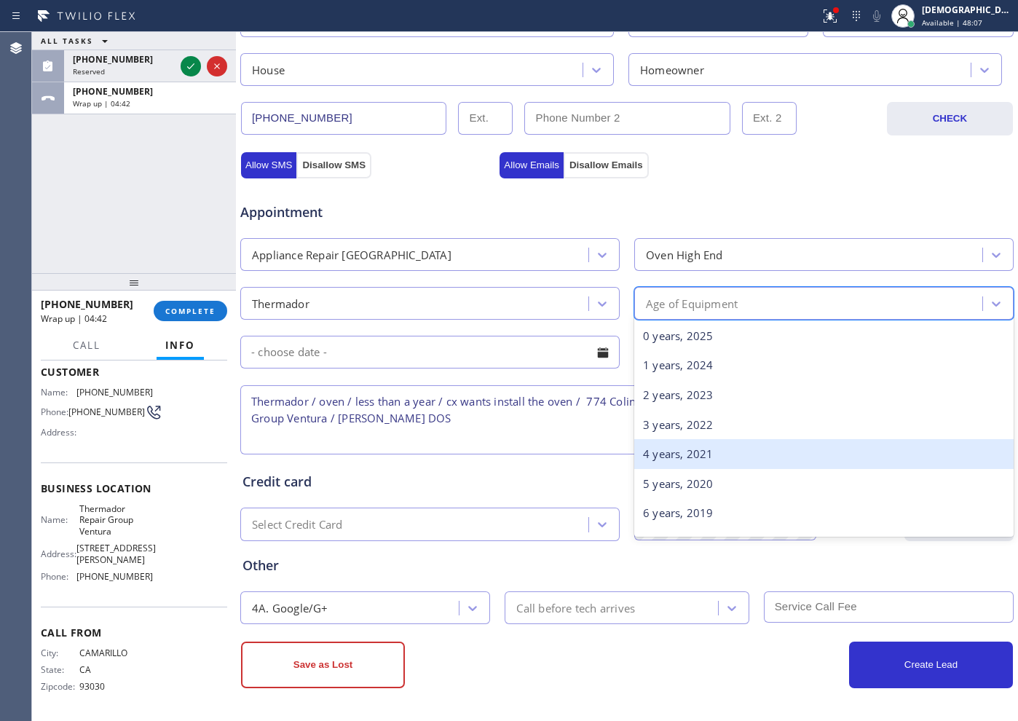
click at [653, 451] on div "4 years, 2021" at bounding box center [823, 454] width 379 height 30
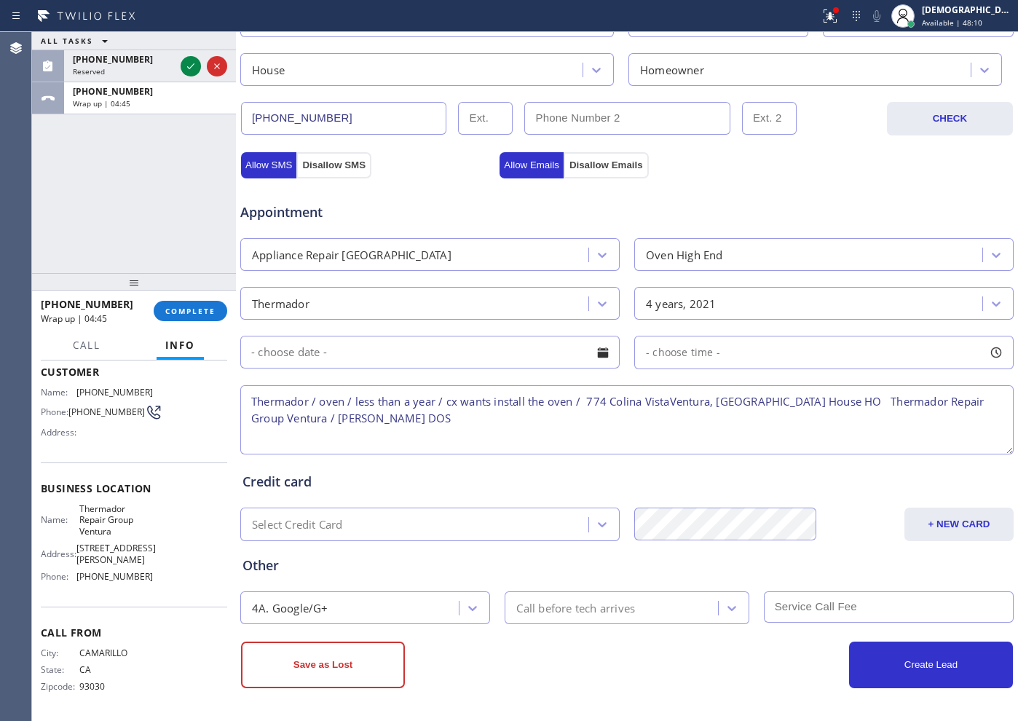
click at [311, 689] on div "Business location Thermador Repair Group [GEOGRAPHIC_DATA] [PHONE_NUMBER] Perso…" at bounding box center [627, 205] width 782 height 1031
click at [312, 682] on button "Save as Lost" at bounding box center [323, 665] width 164 height 47
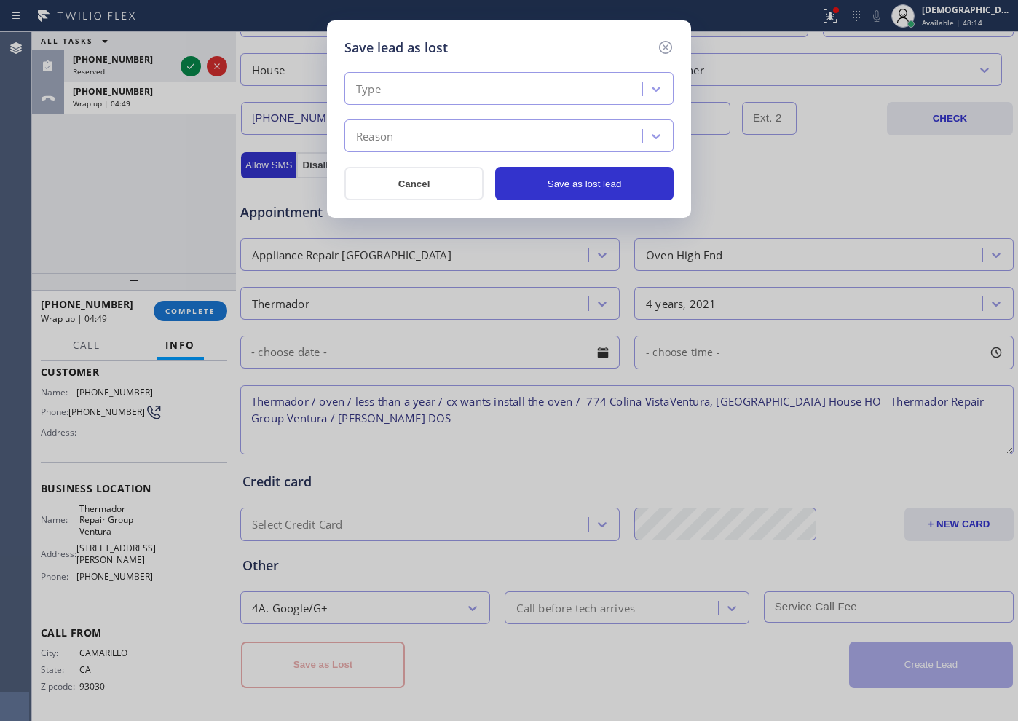
click at [464, 77] on div "Type" at bounding box center [495, 88] width 293 height 25
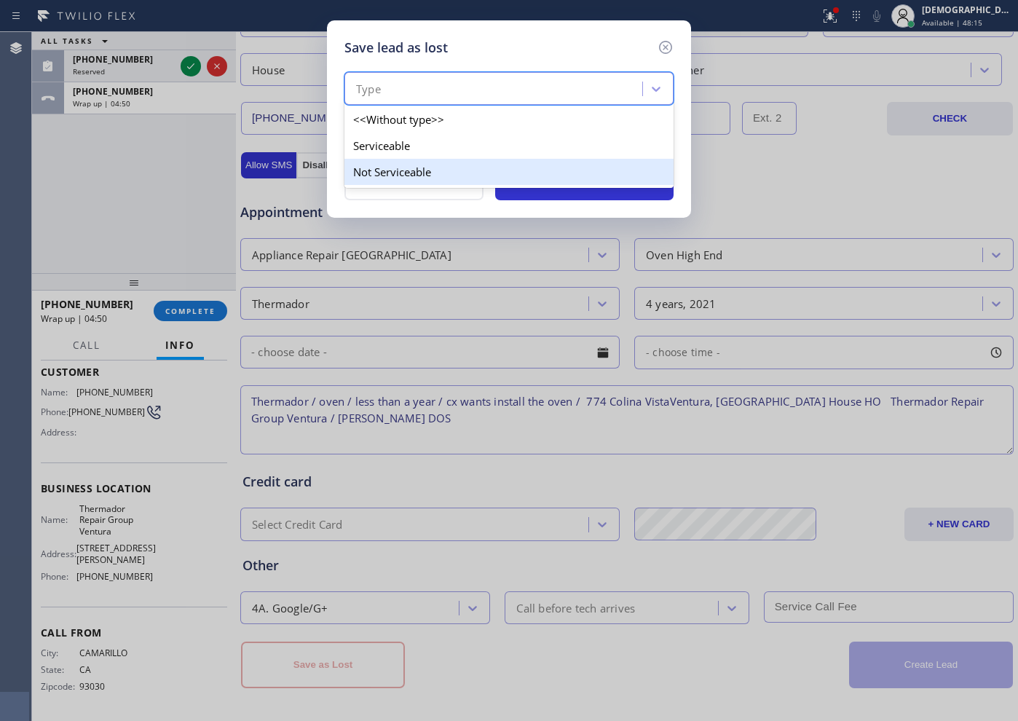
click at [410, 173] on div "Not Serviceable" at bounding box center [508, 172] width 329 height 26
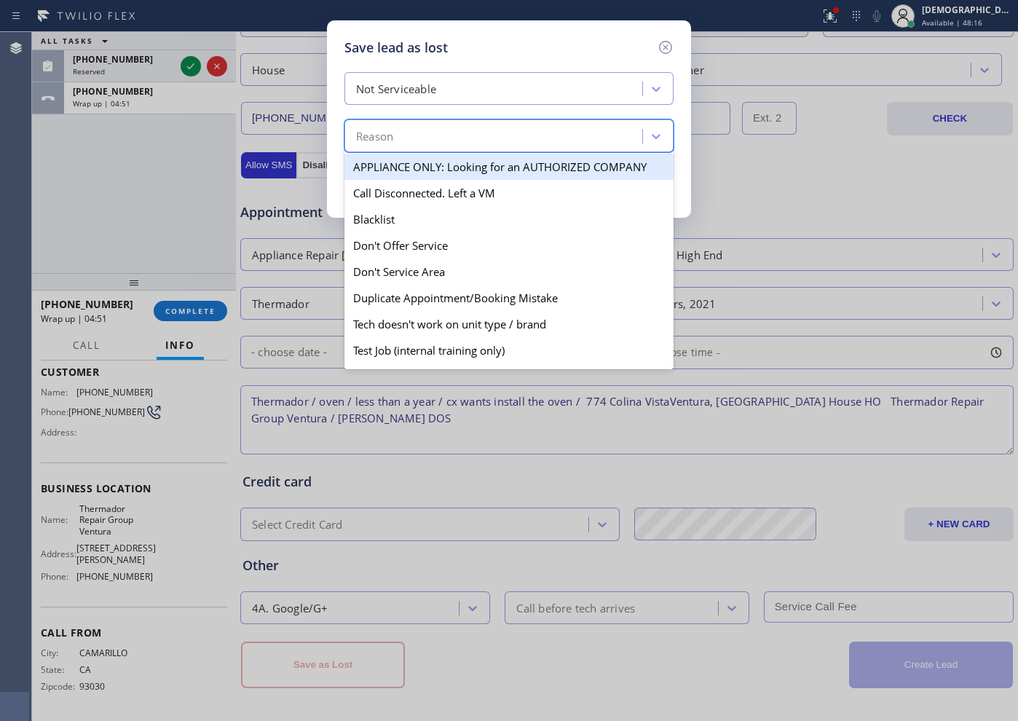
click at [411, 146] on div "Reason" at bounding box center [495, 136] width 293 height 25
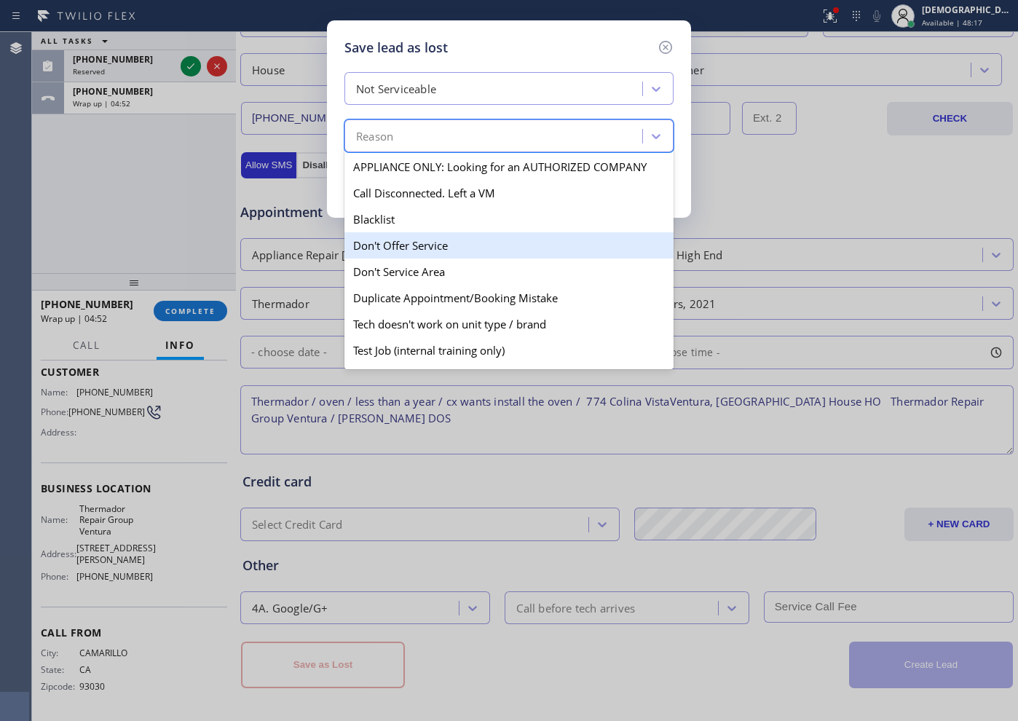
click at [416, 245] on div "Don't Offer Service" at bounding box center [508, 245] width 329 height 26
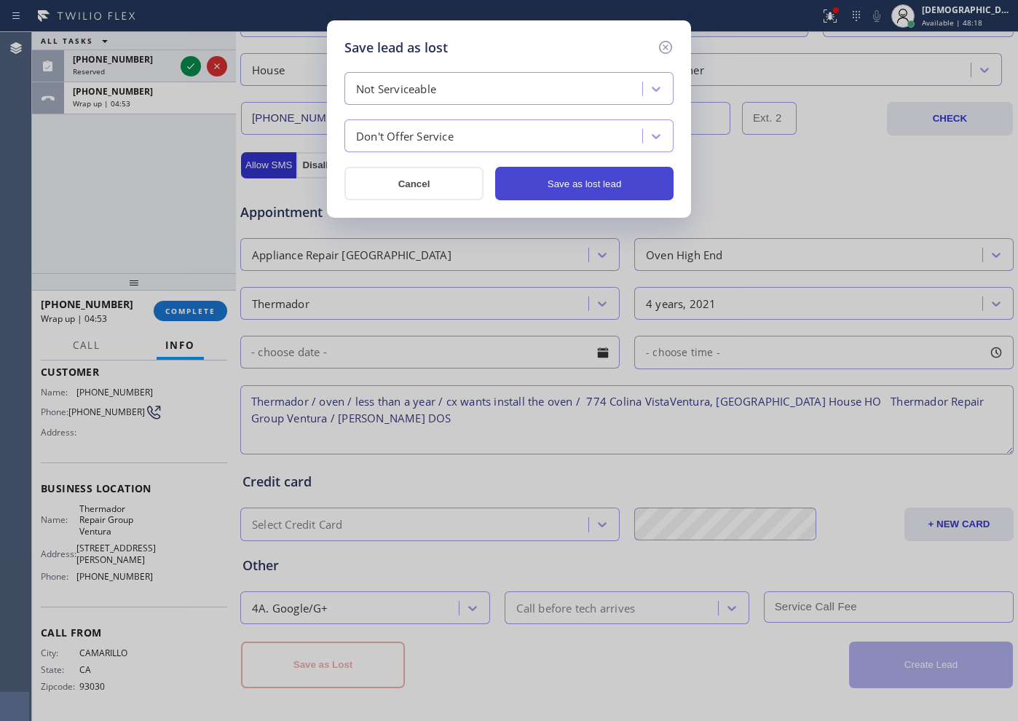
click at [616, 189] on button "Save as lost lead" at bounding box center [584, 183] width 178 height 33
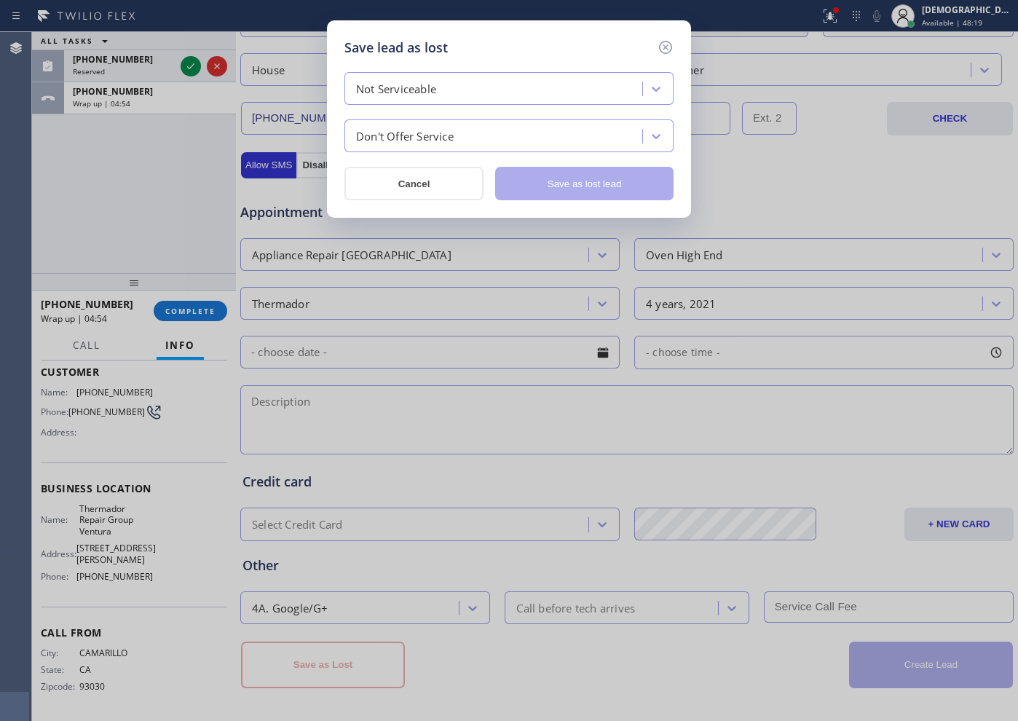
scroll to position [0, 0]
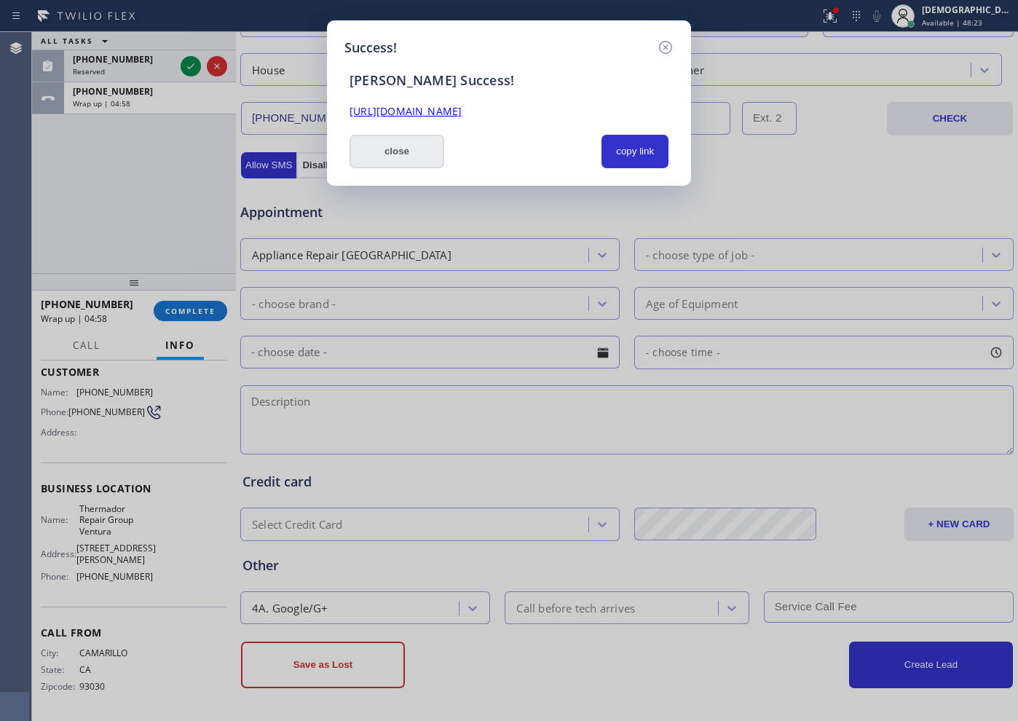
click at [408, 152] on button "close" at bounding box center [397, 151] width 95 height 33
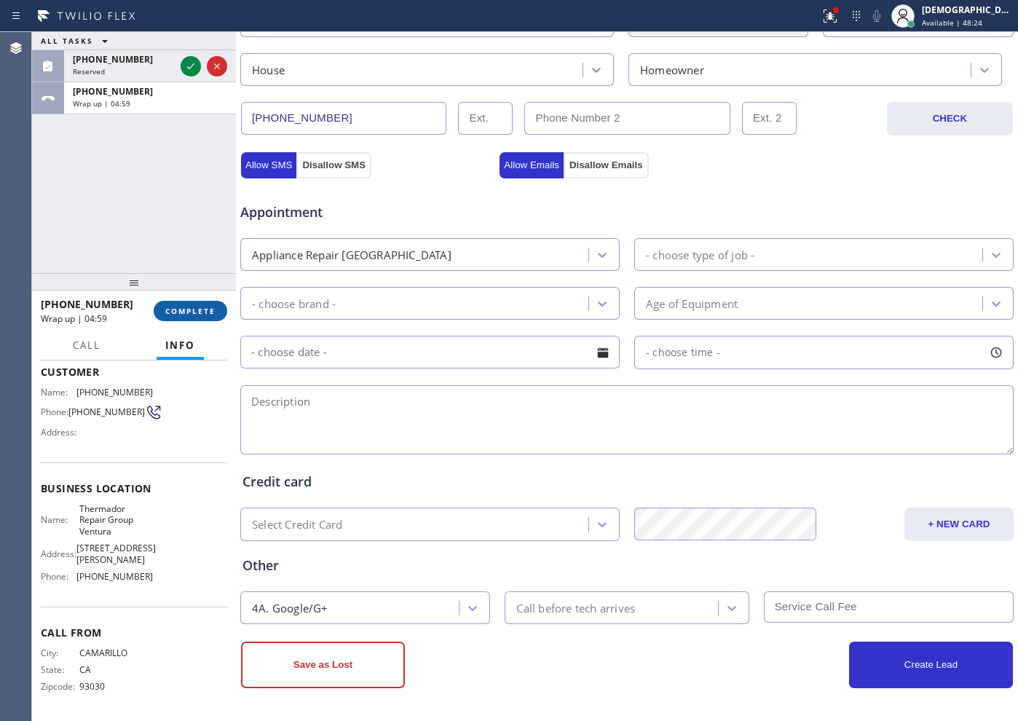
click at [188, 313] on span "COMPLETE" at bounding box center [190, 311] width 50 height 10
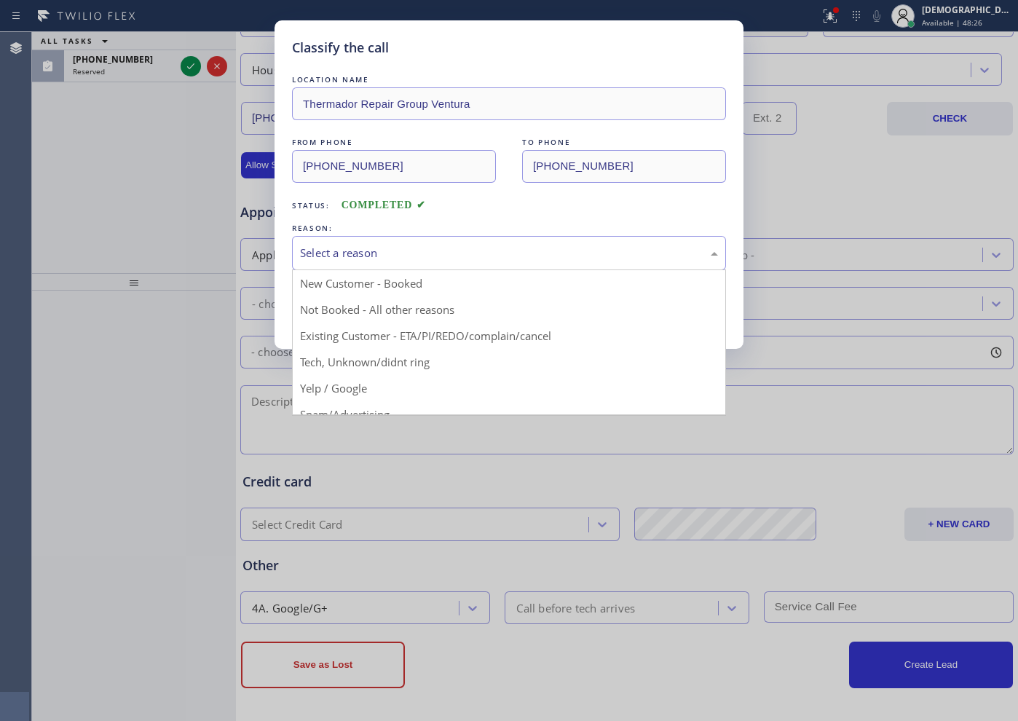
click at [470, 259] on div "Select a reason" at bounding box center [509, 253] width 418 height 17
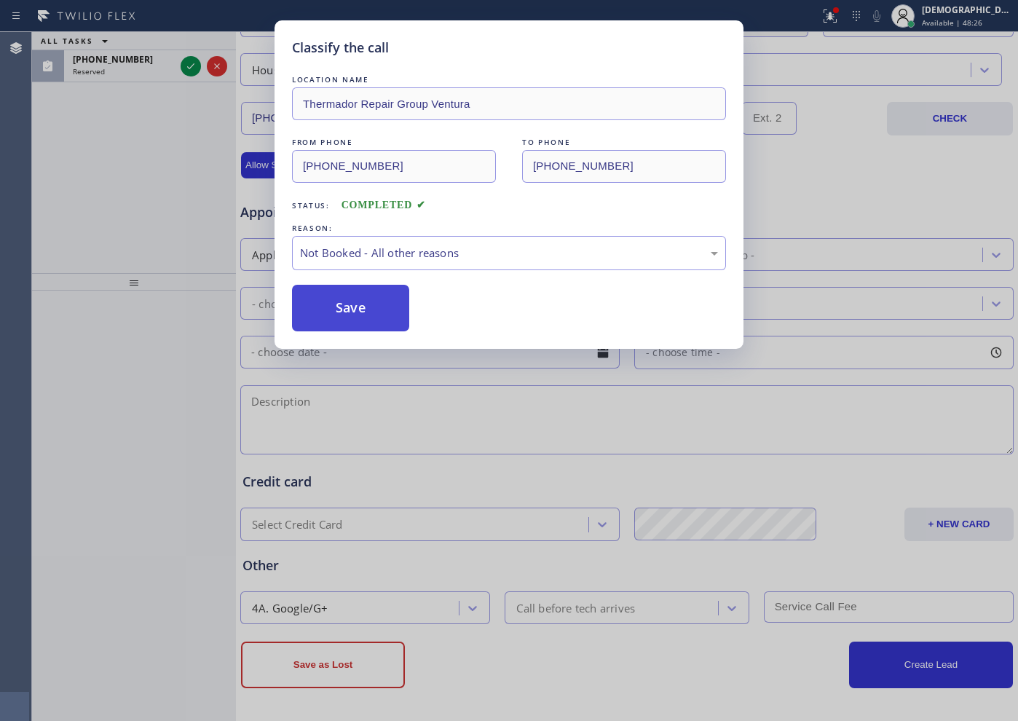
click at [406, 305] on button "Save" at bounding box center [350, 308] width 117 height 47
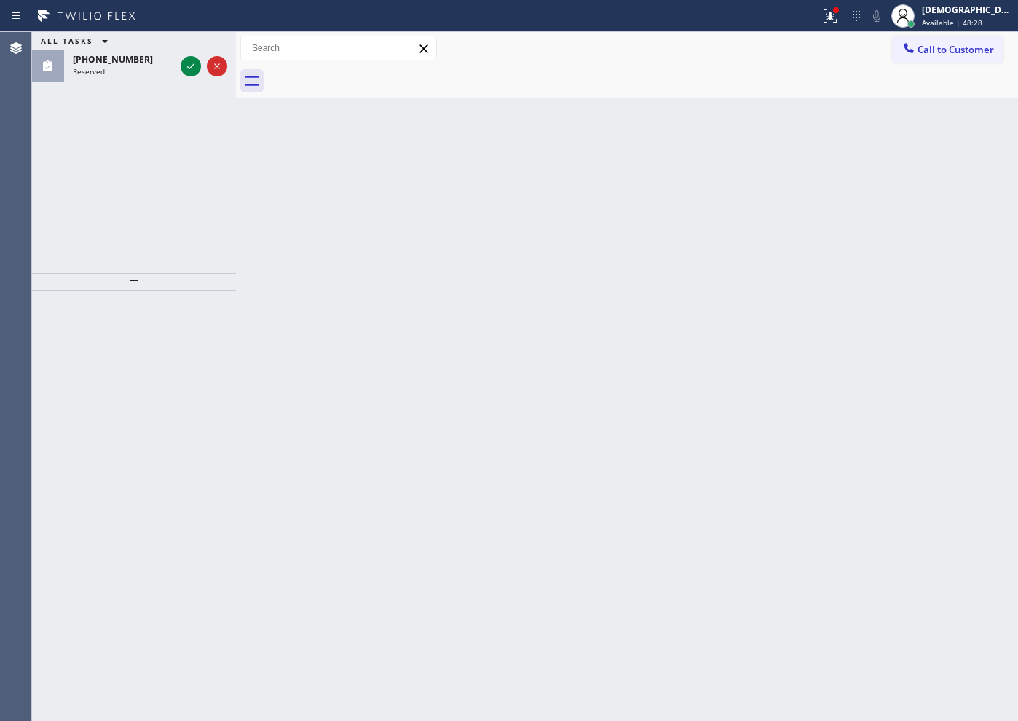
drag, startPoint x: 406, startPoint y: 305, endPoint x: 461, endPoint y: 296, distance: 55.3
click at [461, 296] on div "Classify the call LOCATION NAME 5 Star Appliance Repair FROM PHONE [PHONE_NUMBE…" at bounding box center [525, 376] width 986 height 689
click at [982, 20] on span "Available | 48:35" at bounding box center [952, 22] width 60 height 10
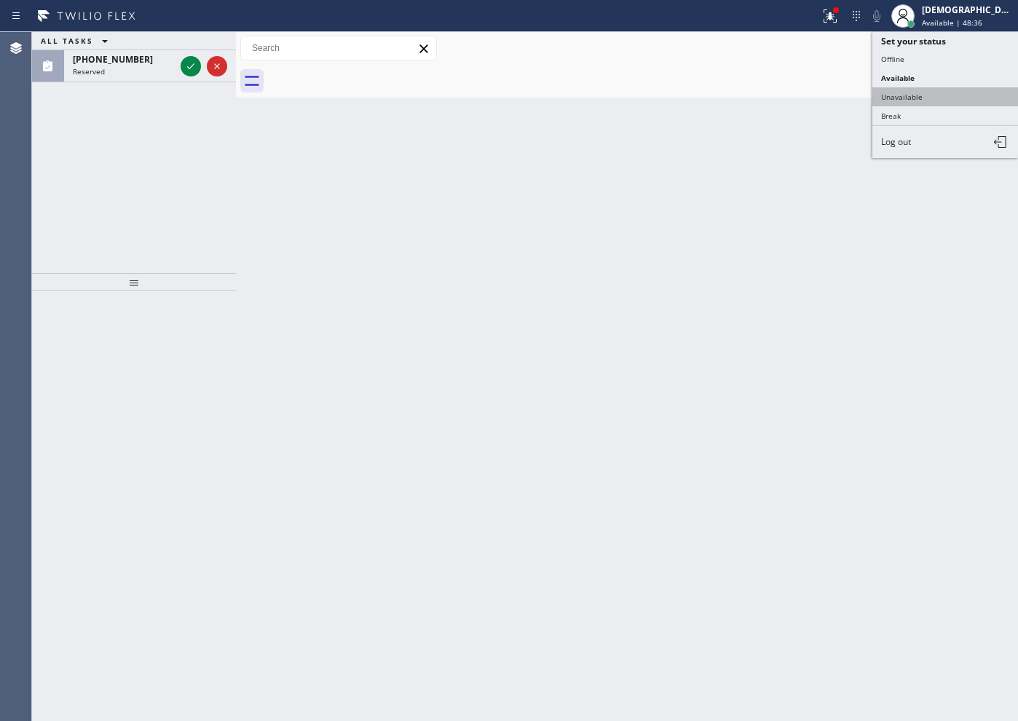
click at [940, 89] on button "Unavailable" at bounding box center [945, 96] width 146 height 19
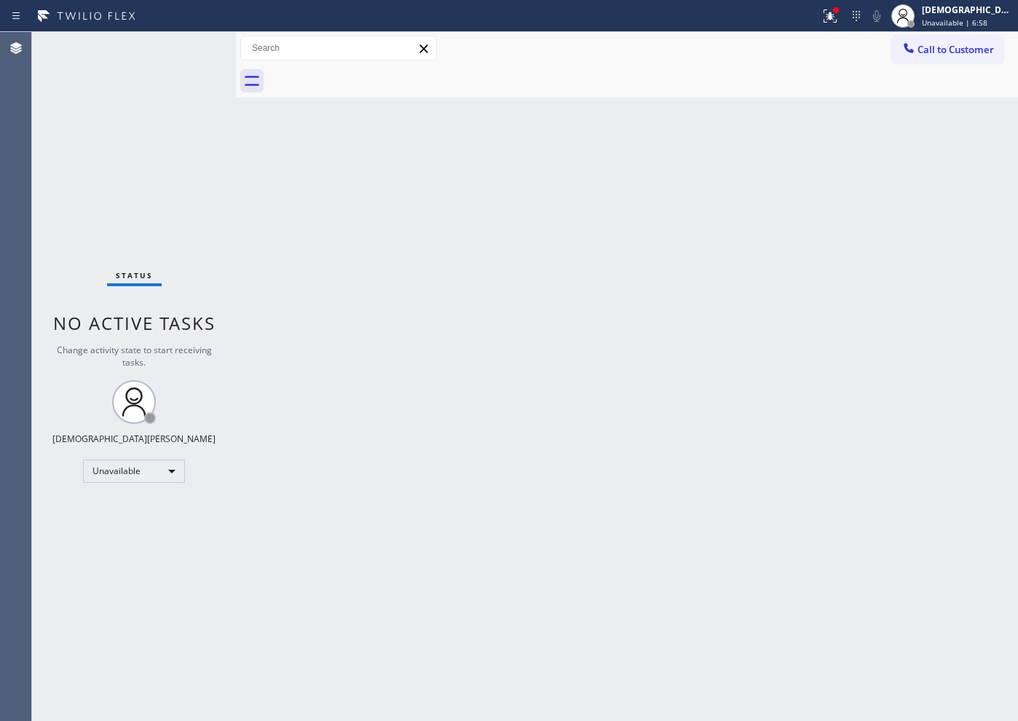
click at [669, 584] on div "Back to Dashboard Change Sender ID Customers Technicians Select a contact Outbo…" at bounding box center [627, 376] width 782 height 689
click at [100, 475] on div "Unavailable" at bounding box center [134, 471] width 102 height 23
click at [109, 512] on li "Available" at bounding box center [133, 509] width 99 height 17
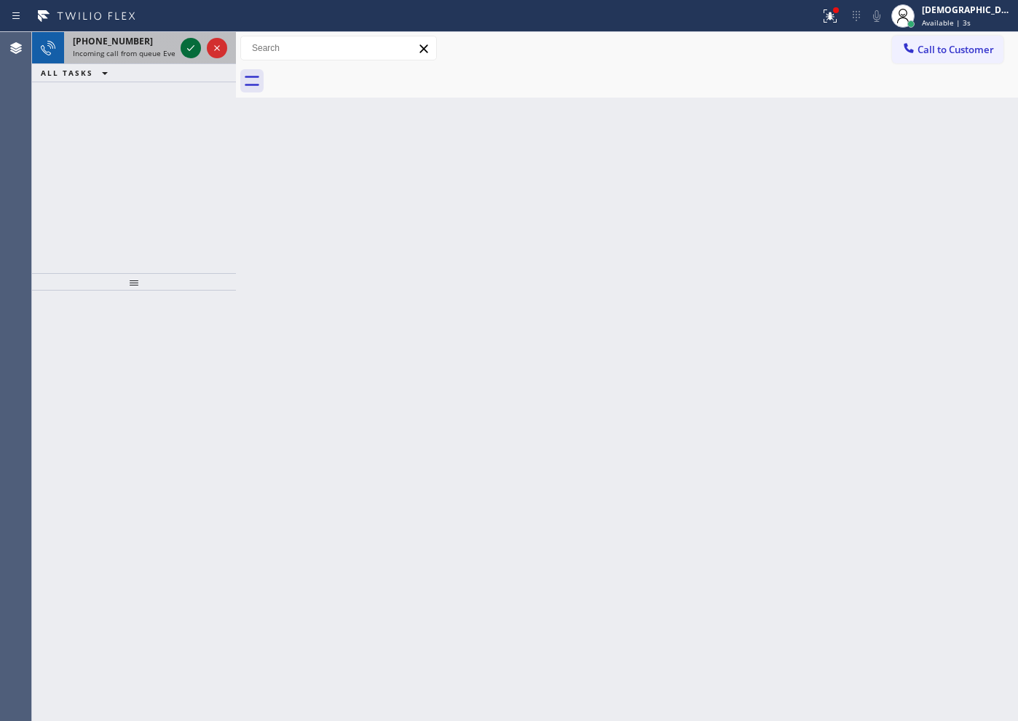
click at [189, 55] on icon at bounding box center [190, 47] width 17 height 17
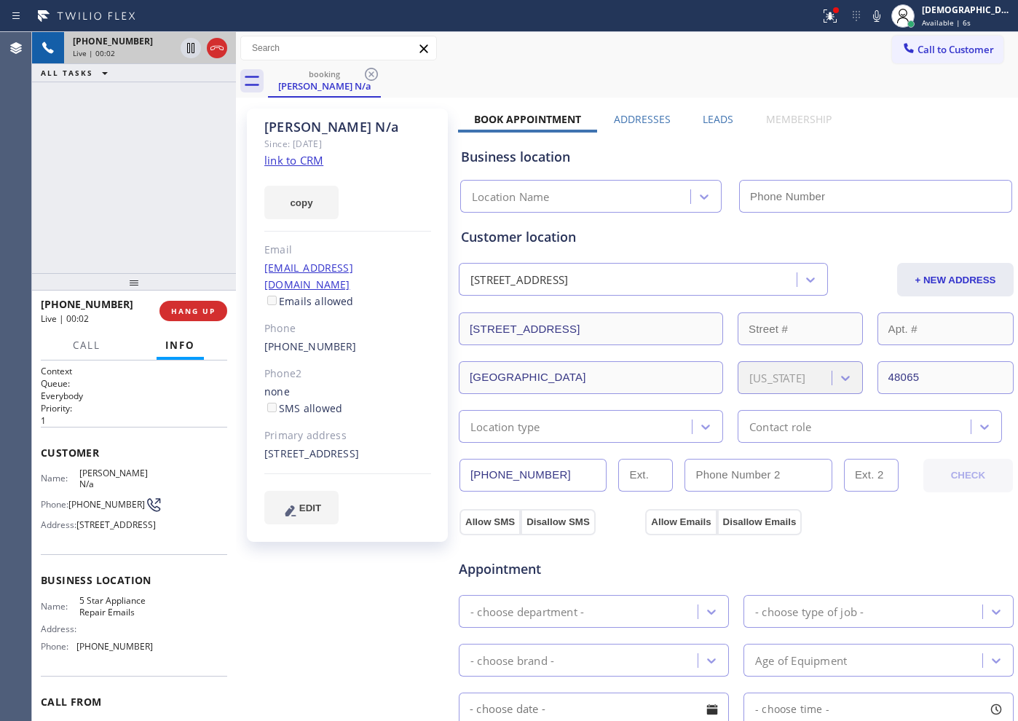
type input "[PHONE_NUMBER]"
click at [289, 160] on link "link to CRM" at bounding box center [293, 160] width 59 height 15
click at [188, 49] on icon at bounding box center [190, 48] width 7 height 10
click at [194, 49] on icon at bounding box center [191, 48] width 10 height 10
click at [215, 44] on icon at bounding box center [216, 47] width 17 height 17
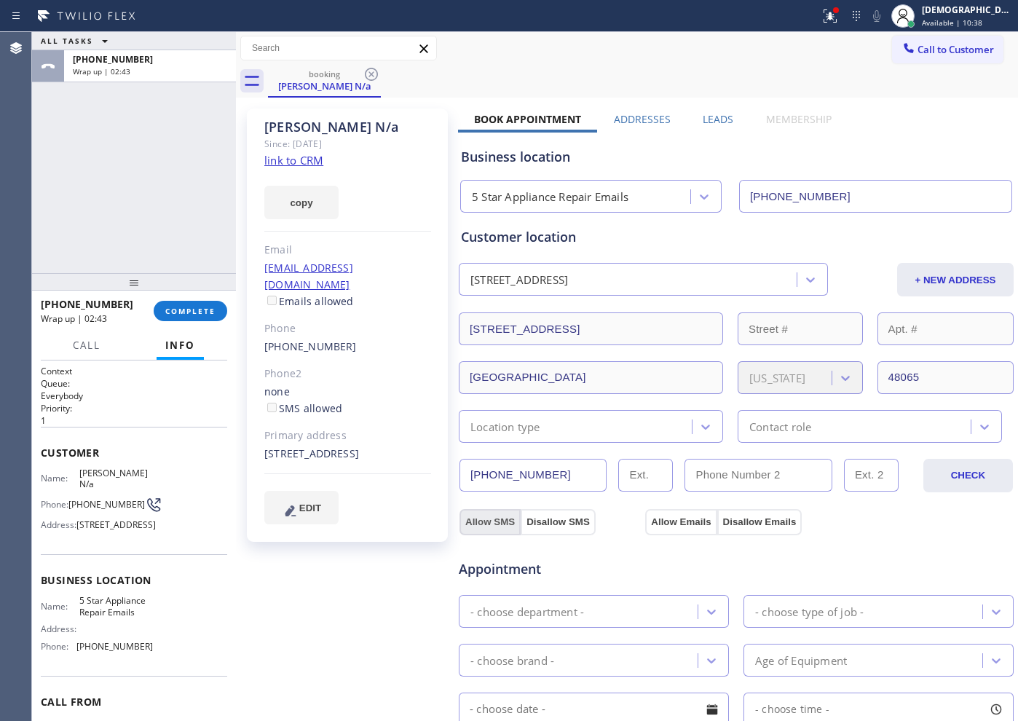
click at [490, 518] on button "Allow SMS" at bounding box center [490, 522] width 61 height 26
click at [676, 519] on button "Allow Emails" at bounding box center [680, 522] width 71 height 26
checkbox input "true"
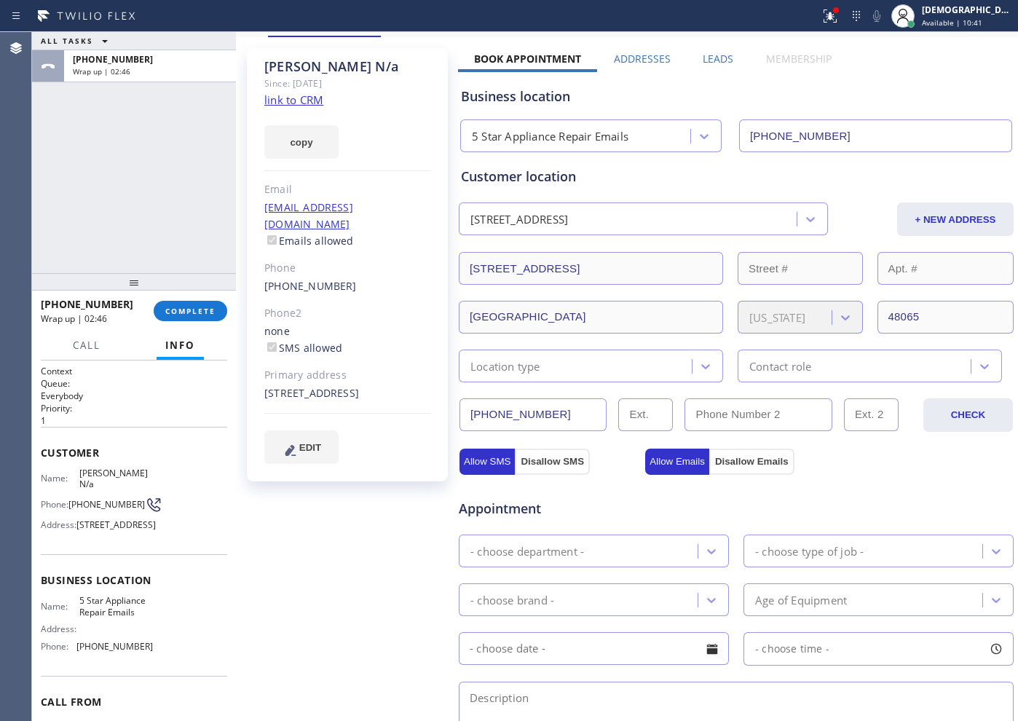
scroll to position [182, 0]
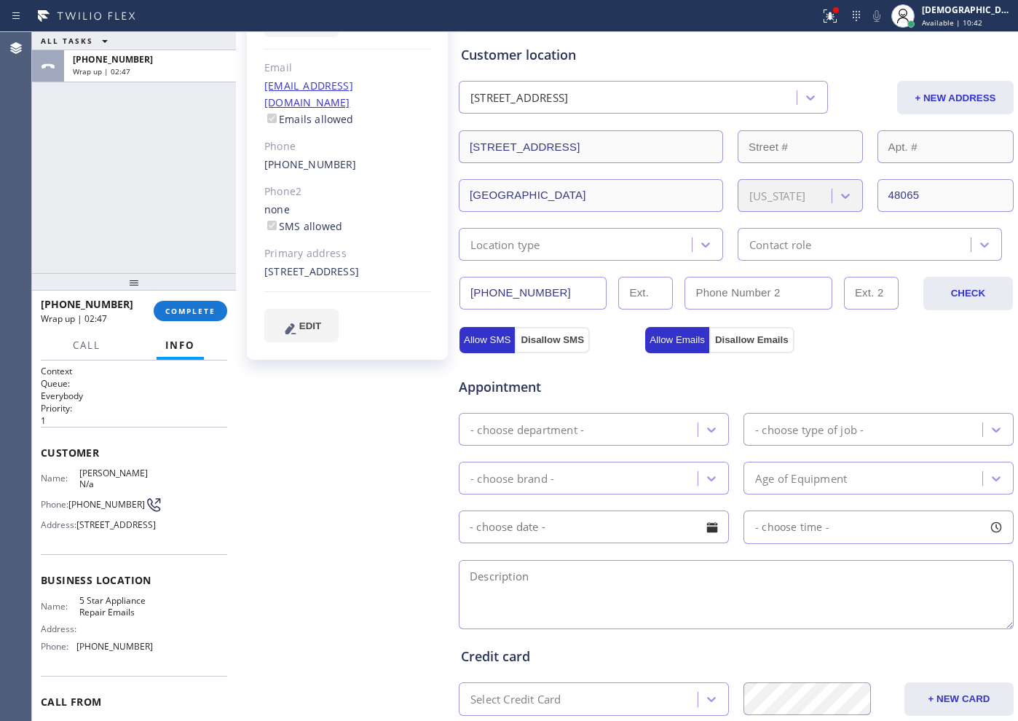
click at [661, 424] on div "- choose department -" at bounding box center [580, 429] width 234 height 25
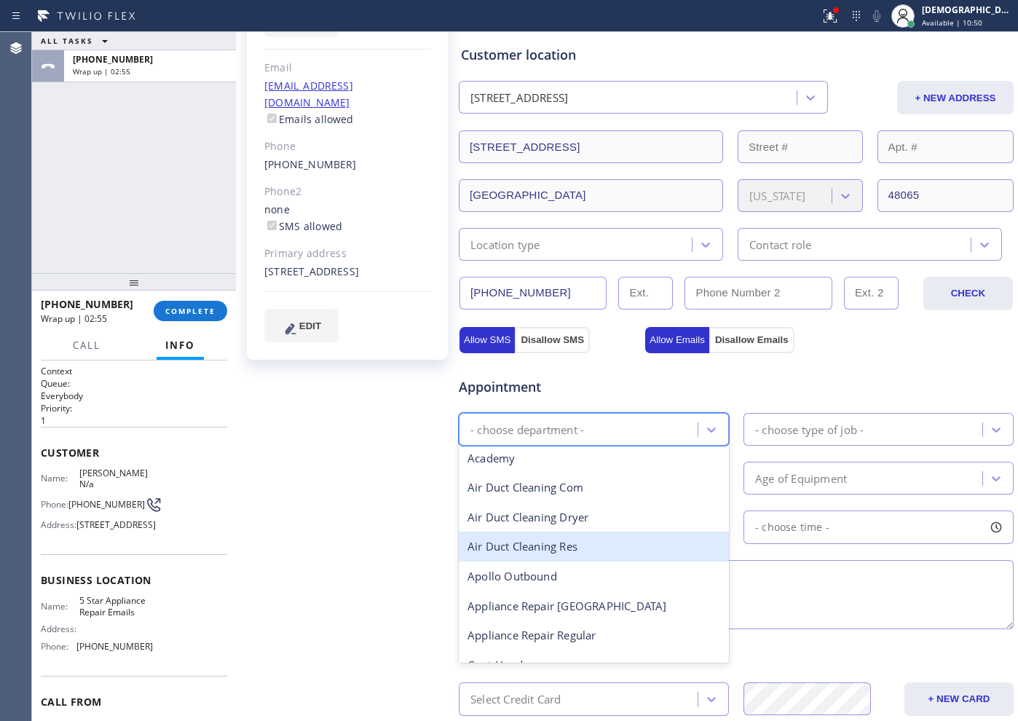
scroll to position [91, 0]
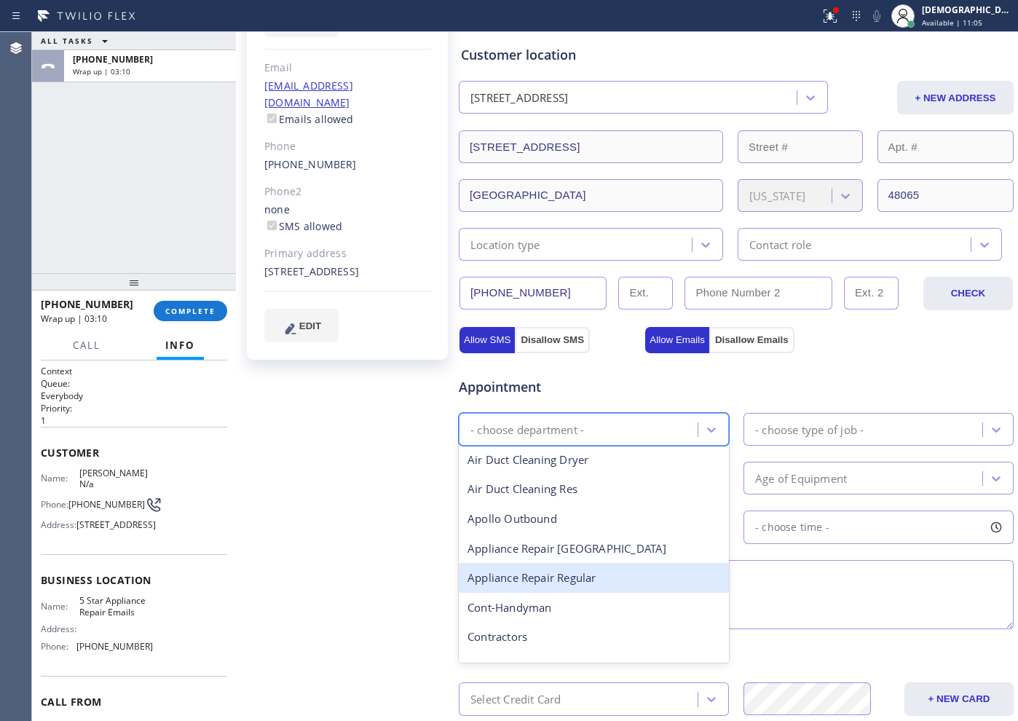
click at [648, 581] on div "Appliance Repair Regular" at bounding box center [594, 578] width 270 height 30
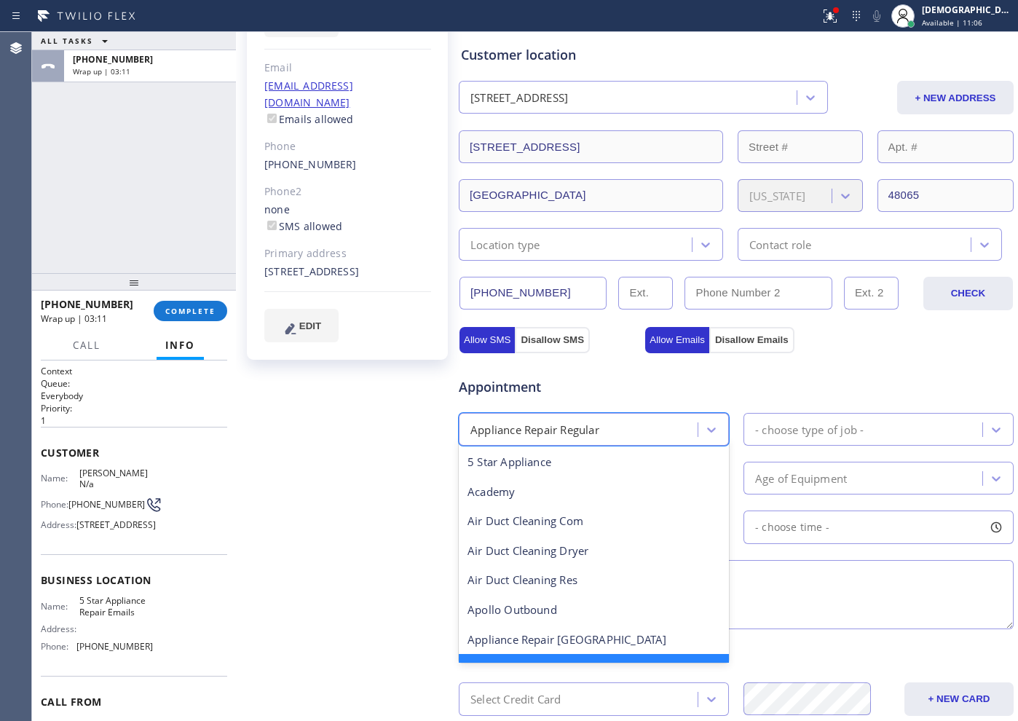
click at [671, 414] on div "Appliance Repair Regular" at bounding box center [594, 429] width 270 height 33
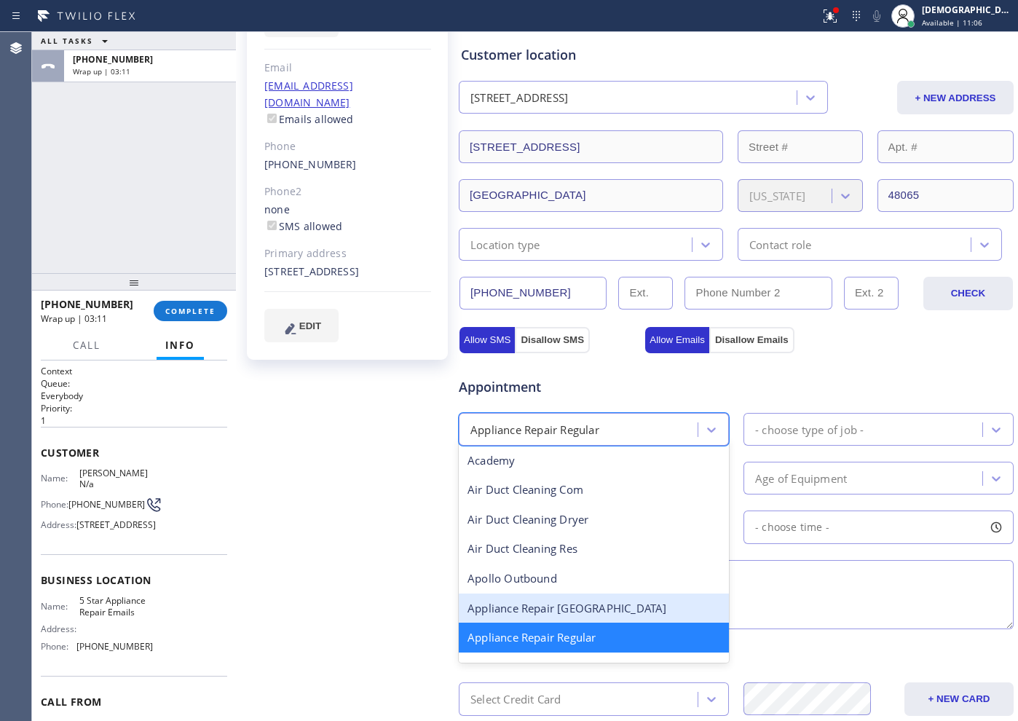
click at [605, 613] on div "Appliance Repair [GEOGRAPHIC_DATA]" at bounding box center [594, 609] width 270 height 30
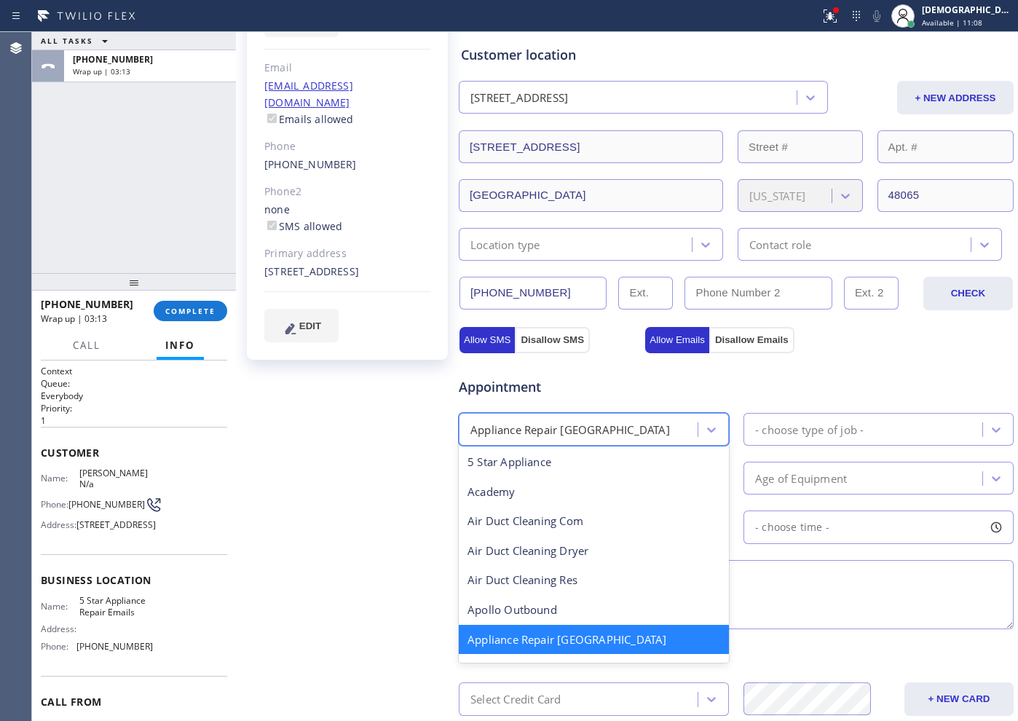
click at [670, 429] on div "Appliance Repair [GEOGRAPHIC_DATA]" at bounding box center [580, 429] width 234 height 25
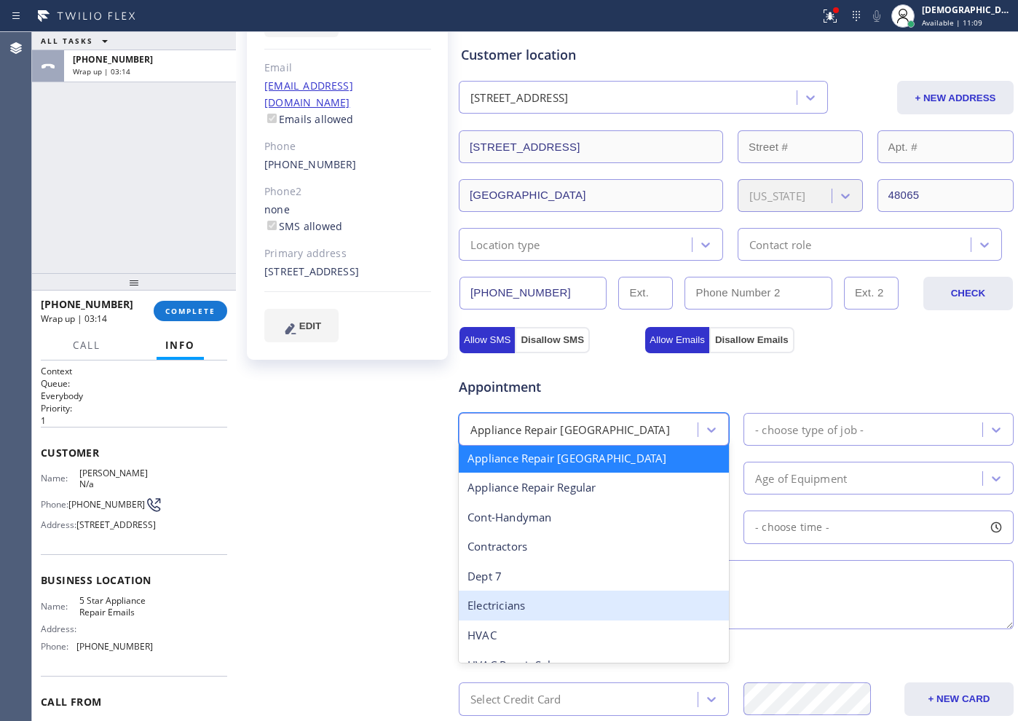
scroll to position [184, 0]
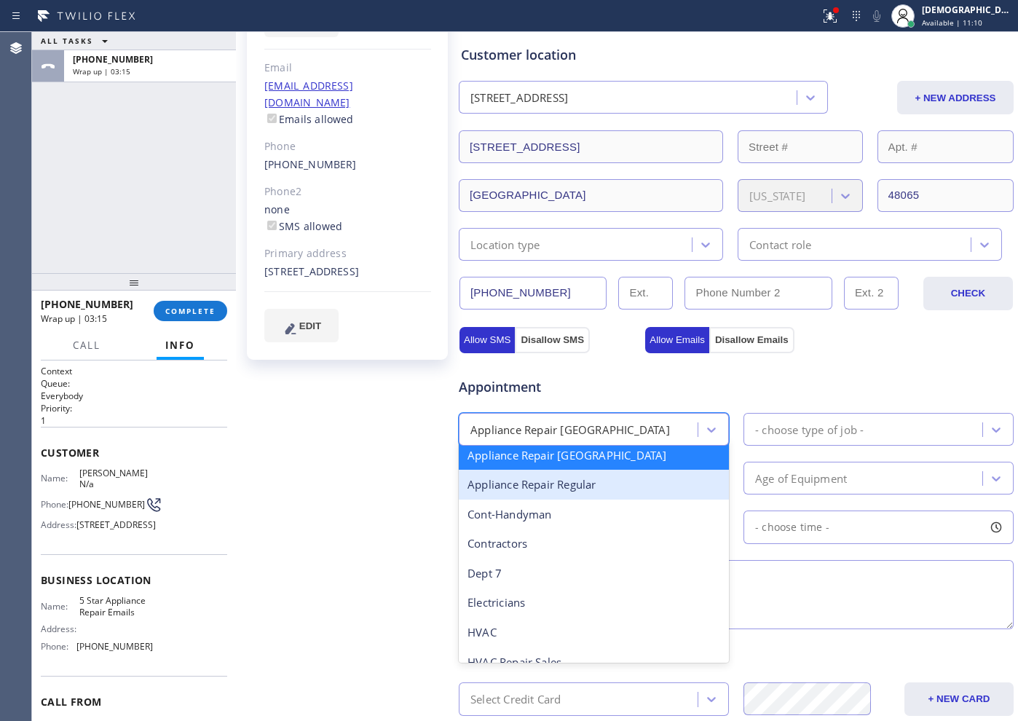
click at [591, 481] on div "Appliance Repair Regular" at bounding box center [594, 485] width 270 height 30
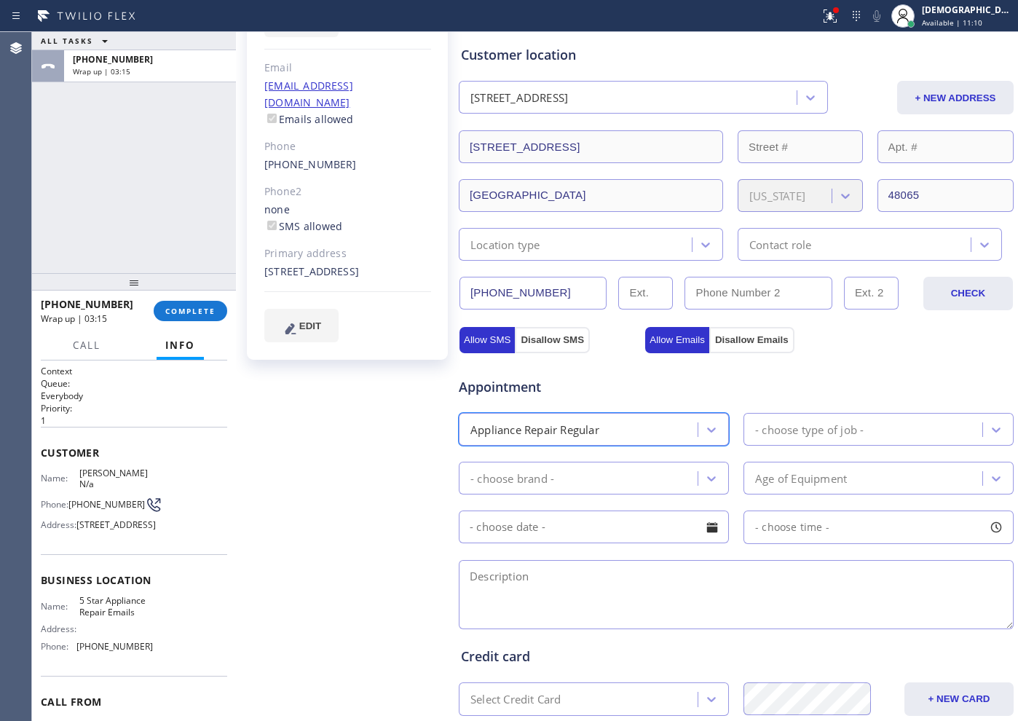
click at [805, 419] on div "- choose type of job -" at bounding box center [865, 429] width 234 height 25
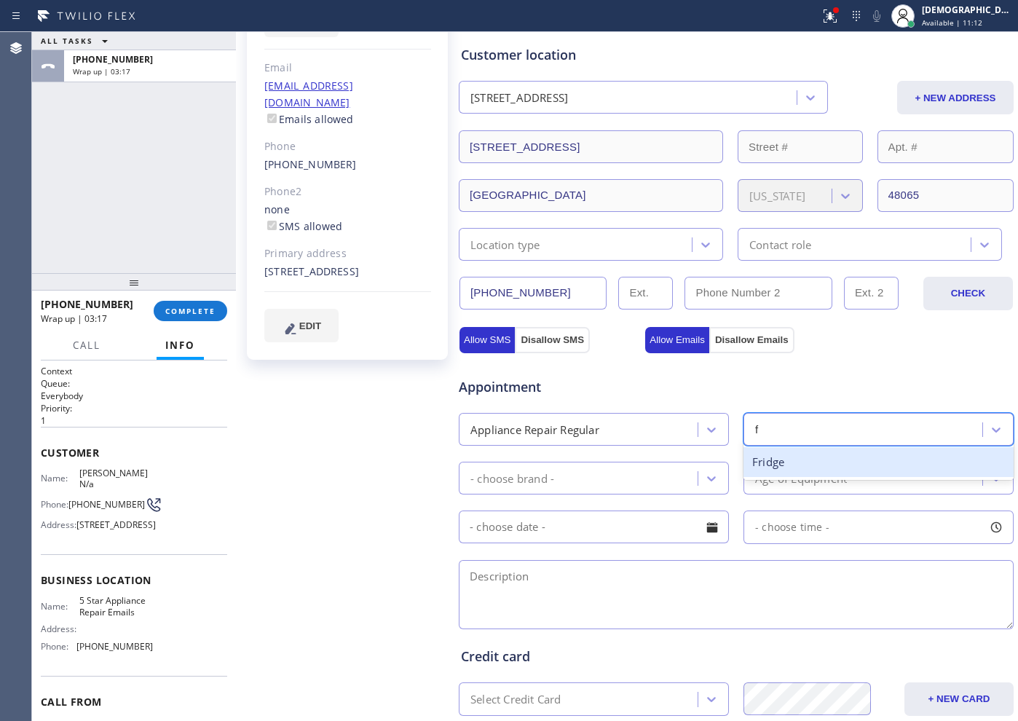
type input "fr"
click at [798, 457] on div "Fridge" at bounding box center [879, 462] width 270 height 30
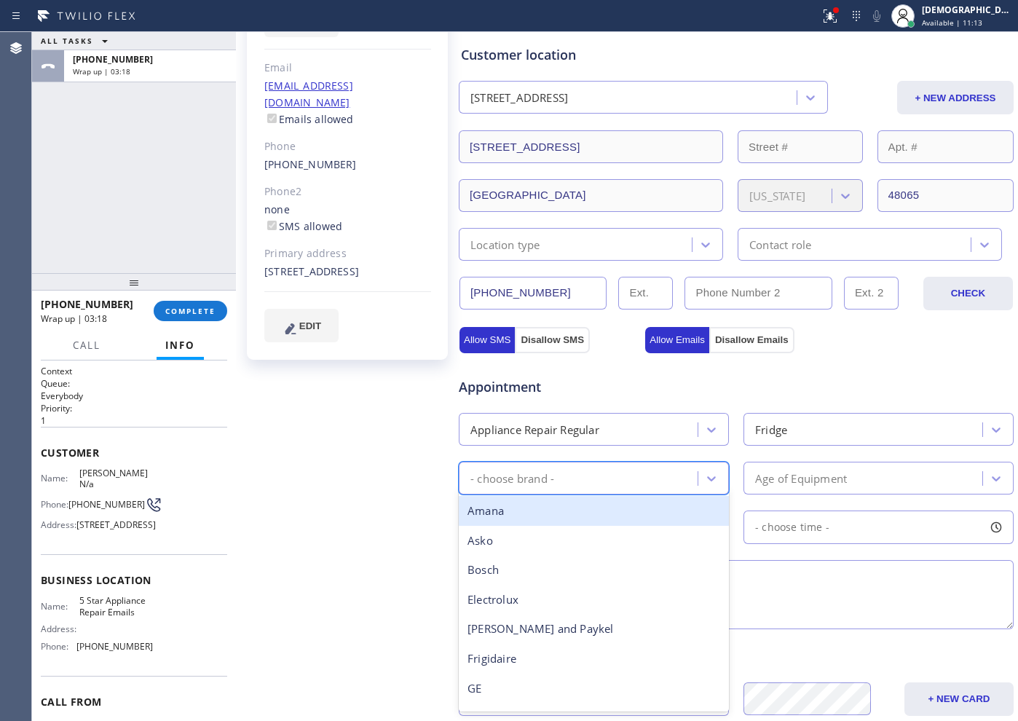
click at [607, 486] on div "- choose brand -" at bounding box center [580, 477] width 234 height 25
type input "jen"
click at [577, 509] on div "Jenn-Air" at bounding box center [594, 511] width 270 height 30
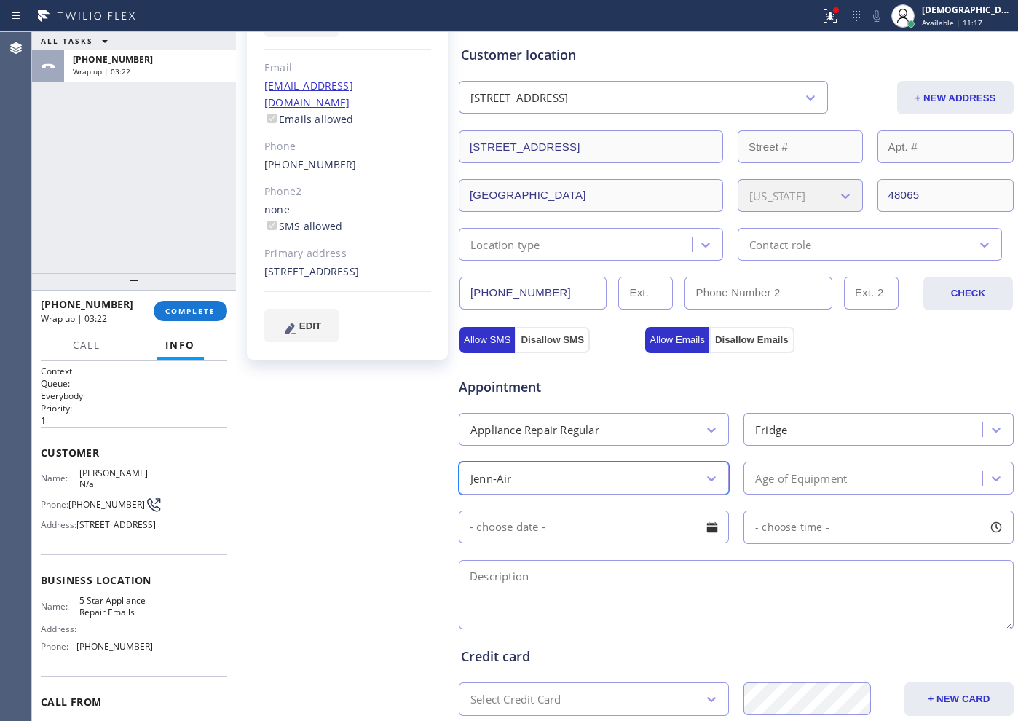
click at [790, 467] on div "Age of Equipment" at bounding box center [865, 477] width 234 height 25
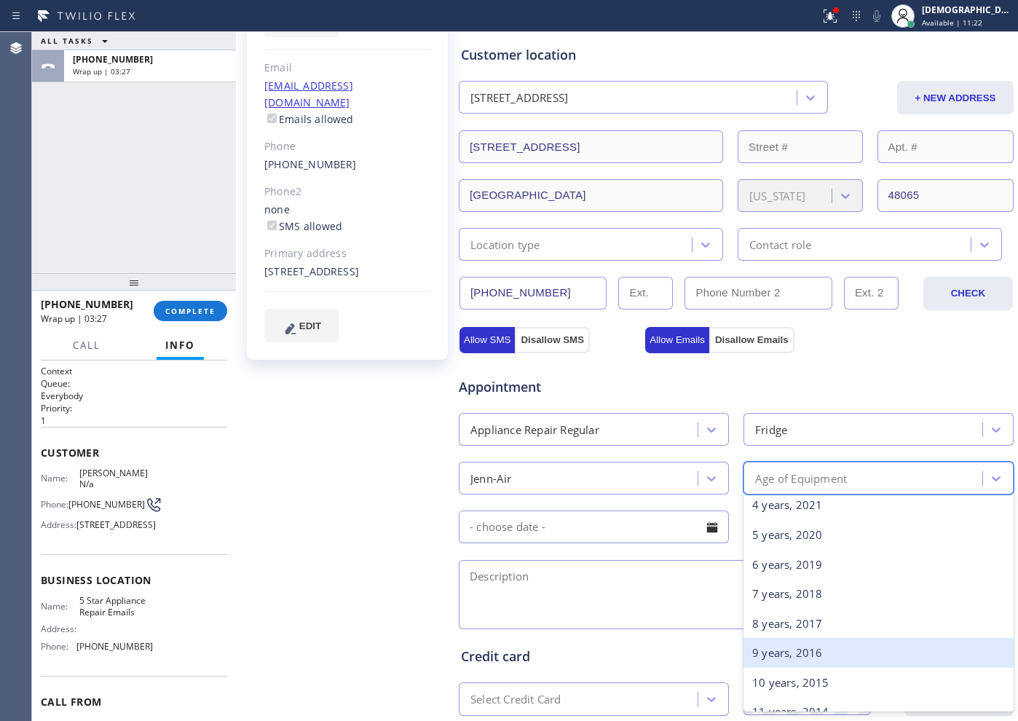
scroll to position [182, 0]
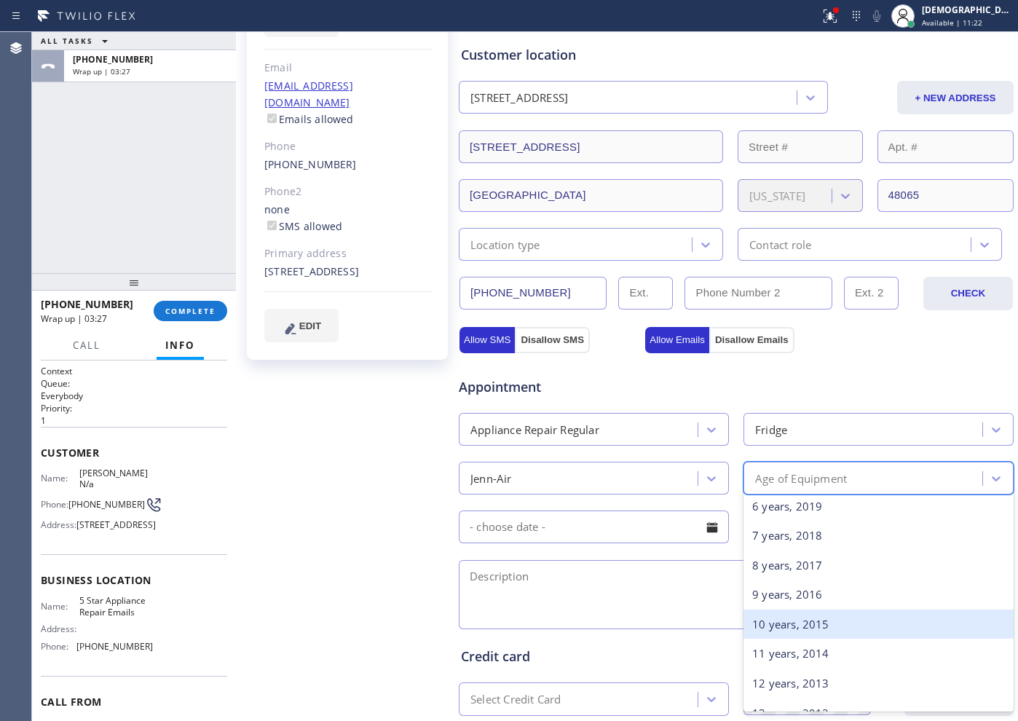
click at [786, 633] on div "10 years, 2015" at bounding box center [879, 625] width 270 height 30
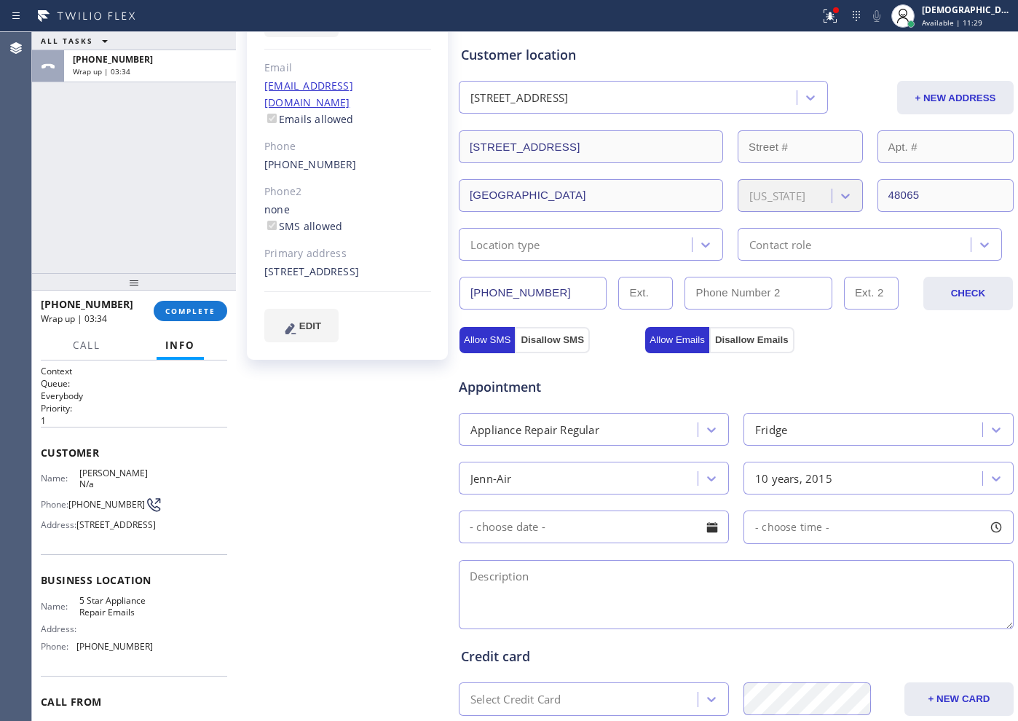
click at [498, 578] on textarea at bounding box center [736, 594] width 555 height 69
paste textarea "Jen air / Fridge / Freezer / its leaking water / 10 years /its making beeping s…"
click at [469, 596] on textarea "Jen air / Fridge / Freezer / its leaking water / 10 years /its making beeping s…" at bounding box center [736, 594] width 555 height 69
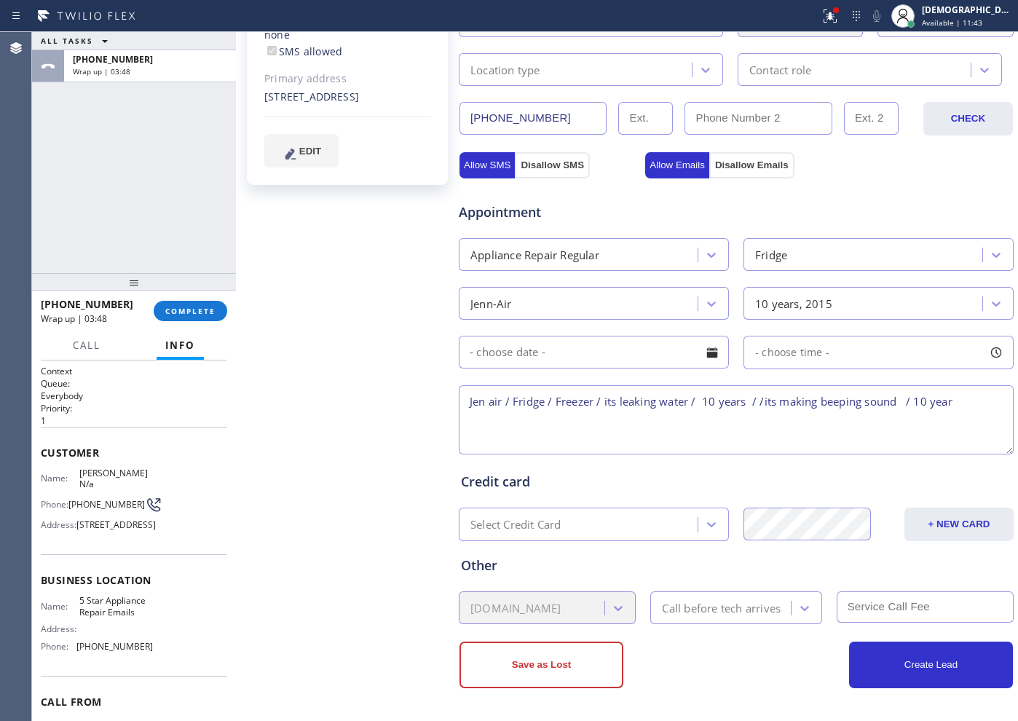
click at [971, 403] on textarea "Jen air / Fridge / Freezer / its leaking water / 10 years / /its making beeping…" at bounding box center [736, 419] width 555 height 69
click at [981, 395] on textarea "Jen air / Fridge / Freezer / its leaking water / 10 years / /its making beeping…" at bounding box center [736, 419] width 555 height 69
paste textarea "[STREET_ADDRESS]"
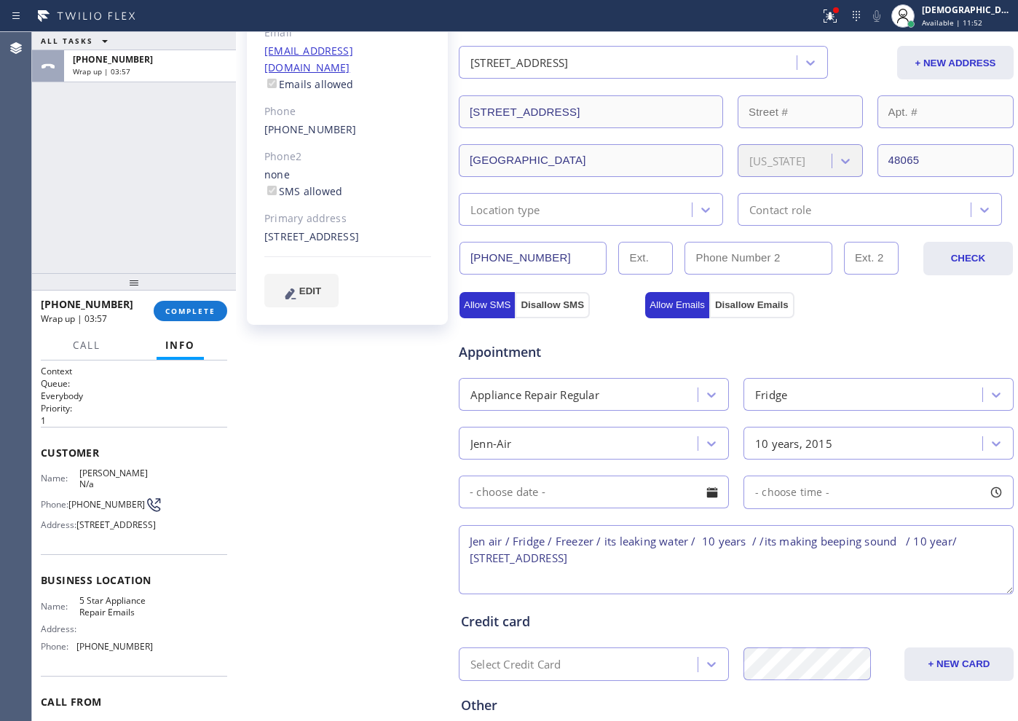
scroll to position [175, 0]
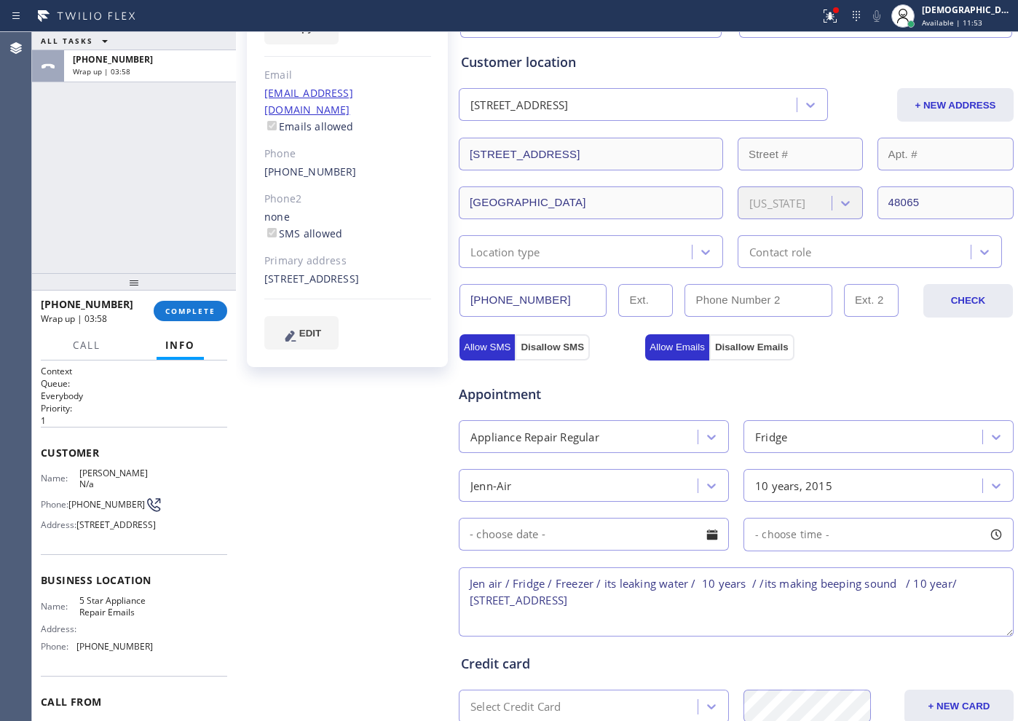
click at [751, 605] on textarea "Jen air / Fridge / Freezer / its leaking water / 10 years / /its making beeping…" at bounding box center [736, 601] width 555 height 69
drag, startPoint x: 138, startPoint y: 646, endPoint x: 74, endPoint y: 636, distance: 65.5
click at [74, 636] on div "Name: 5 Star Appliance Repair Emails Address: Phone: [PHONE_NUMBER]" at bounding box center [97, 626] width 112 height 63
copy div "5 Star Appliance Repair Emails"
click at [760, 599] on textarea "Jen air / Fridge / Freezer / its leaking water / 10 years / /its making beeping…" at bounding box center [736, 601] width 555 height 69
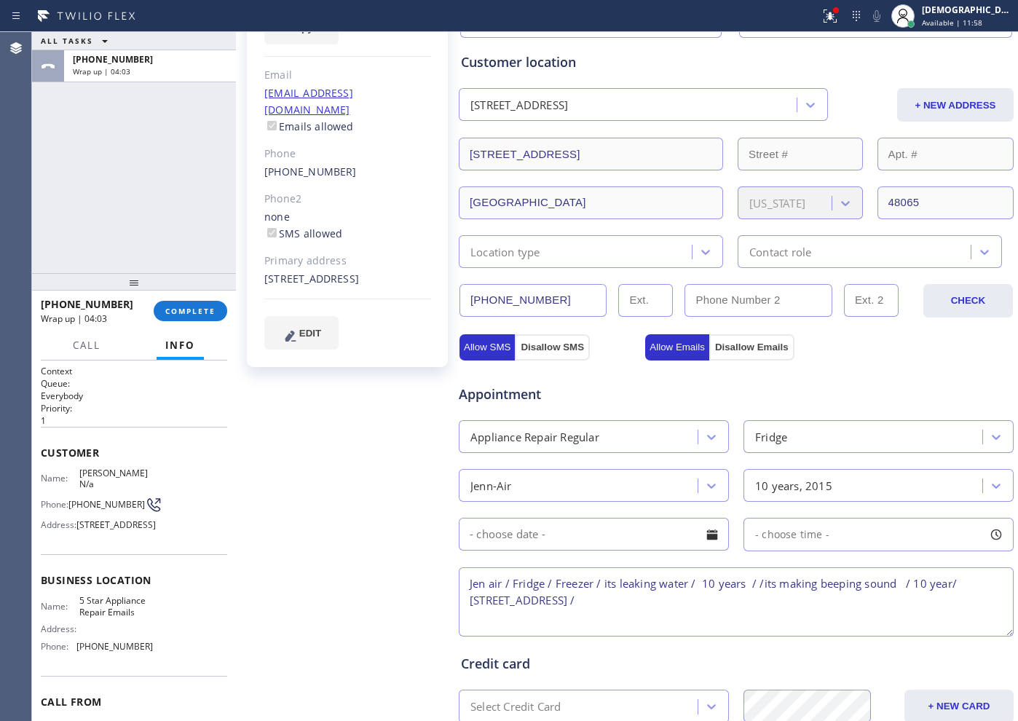
paste textarea "5 Star Appliance Repair Emails"
click at [471, 620] on textarea "Jen air / Fridge / Freezer / its leaking water / 10 years / /its making beeping…" at bounding box center [736, 601] width 555 height 69
click at [926, 603] on textarea "Jen air / Fridge / Freezer / its leaking water / 10 years / /its making beeping…" at bounding box center [736, 601] width 555 height 69
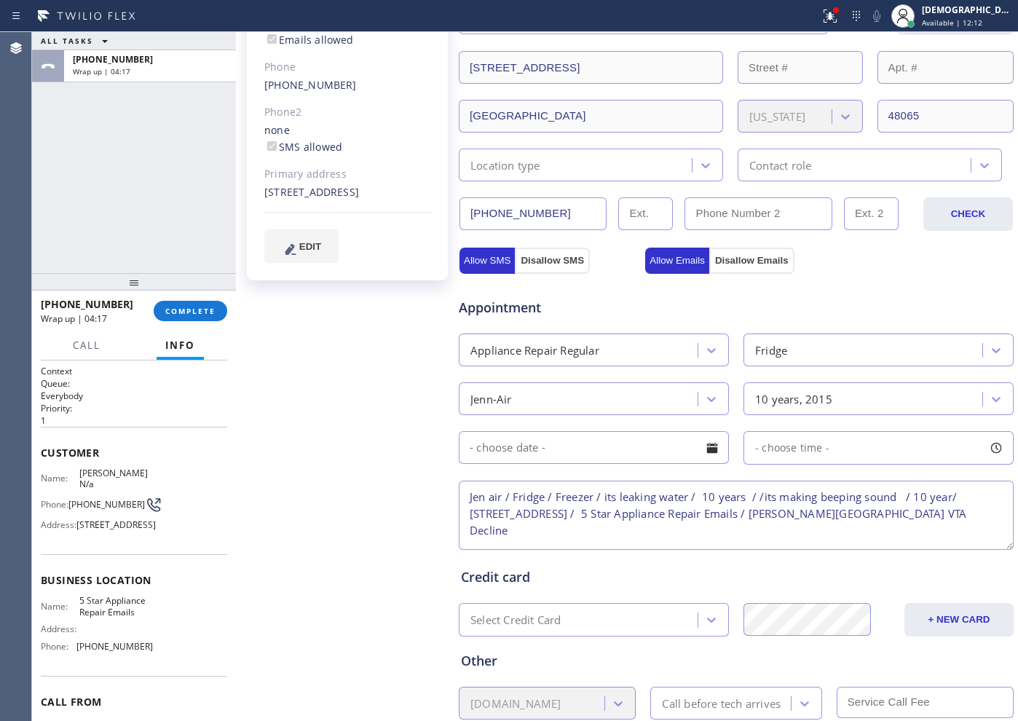
scroll to position [357, 0]
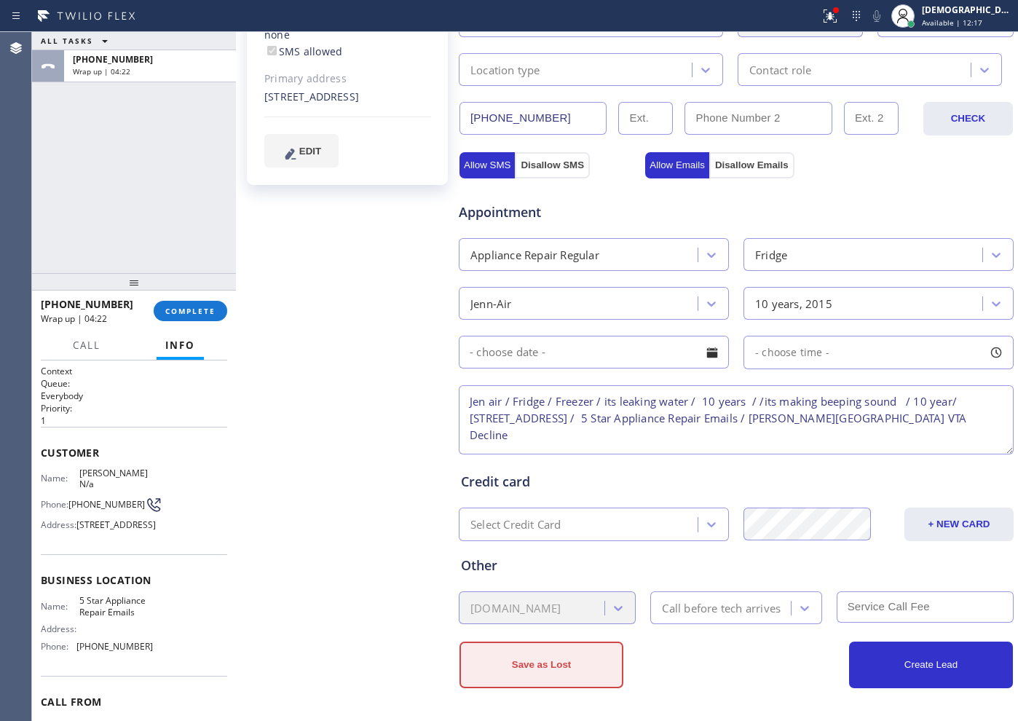
type textarea "Jen air / Fridge / Freezer / its leaking water / 10 years / /its making beeping…"
click at [599, 669] on button "Save as Lost" at bounding box center [542, 665] width 164 height 47
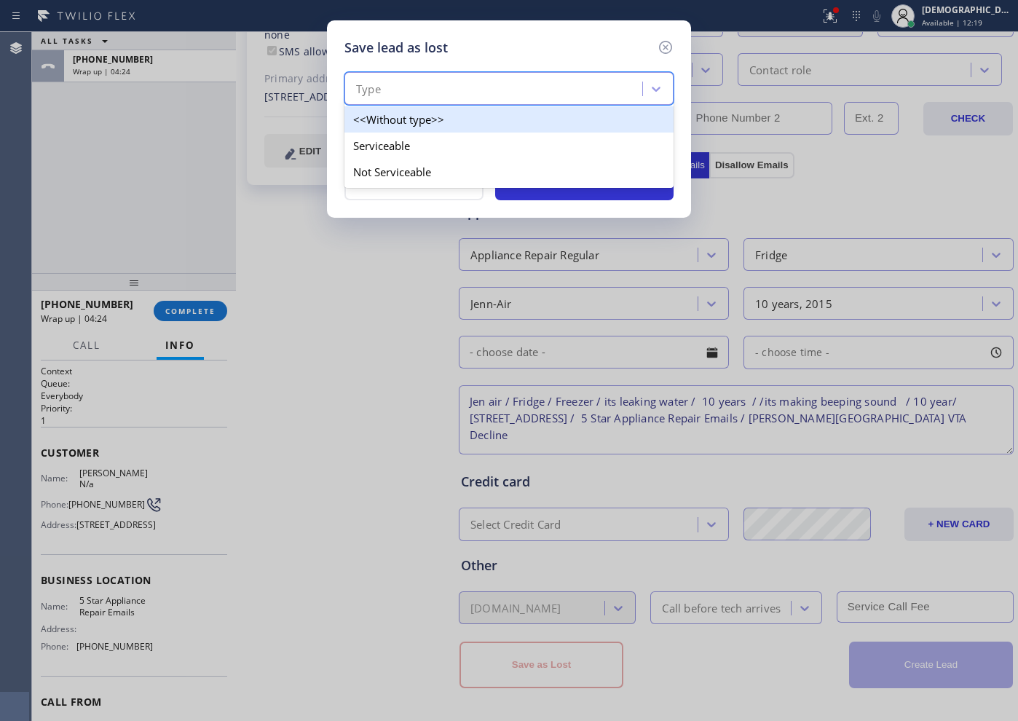
click at [569, 92] on div "Type" at bounding box center [495, 88] width 293 height 25
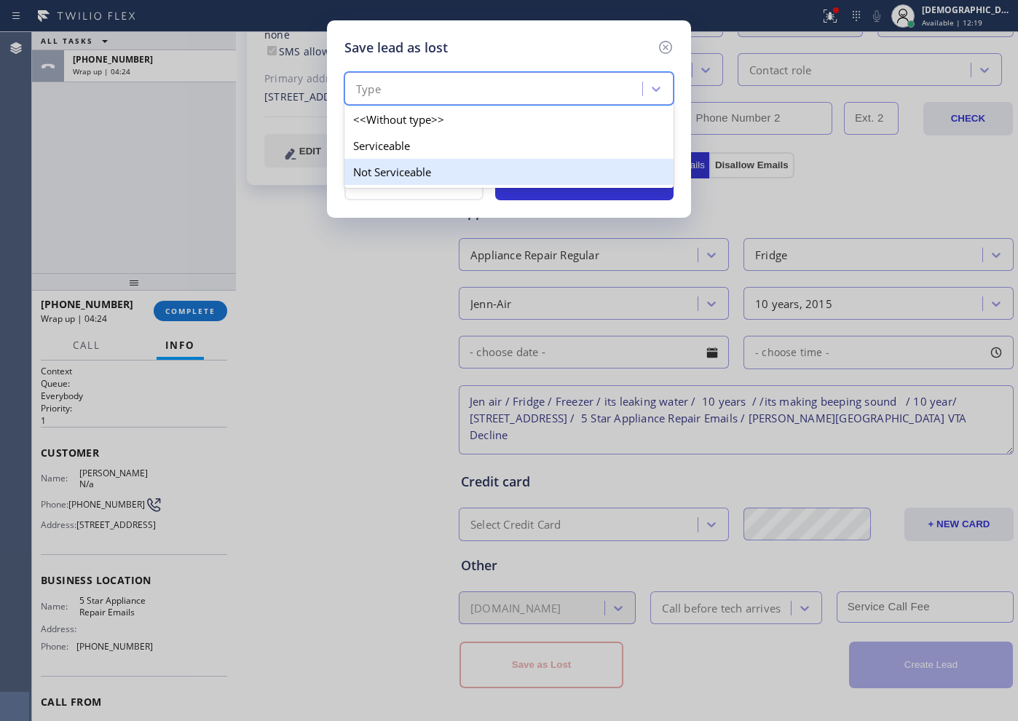
click at [524, 162] on div "Not Serviceable" at bounding box center [508, 172] width 329 height 26
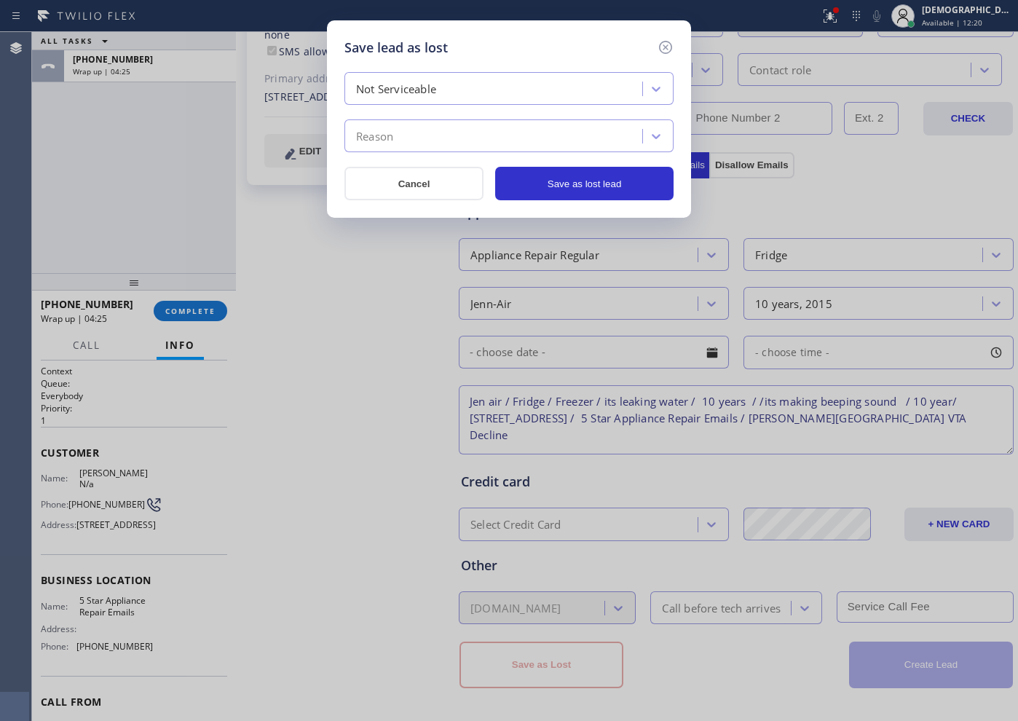
click at [516, 133] on div "Reason" at bounding box center [495, 136] width 293 height 25
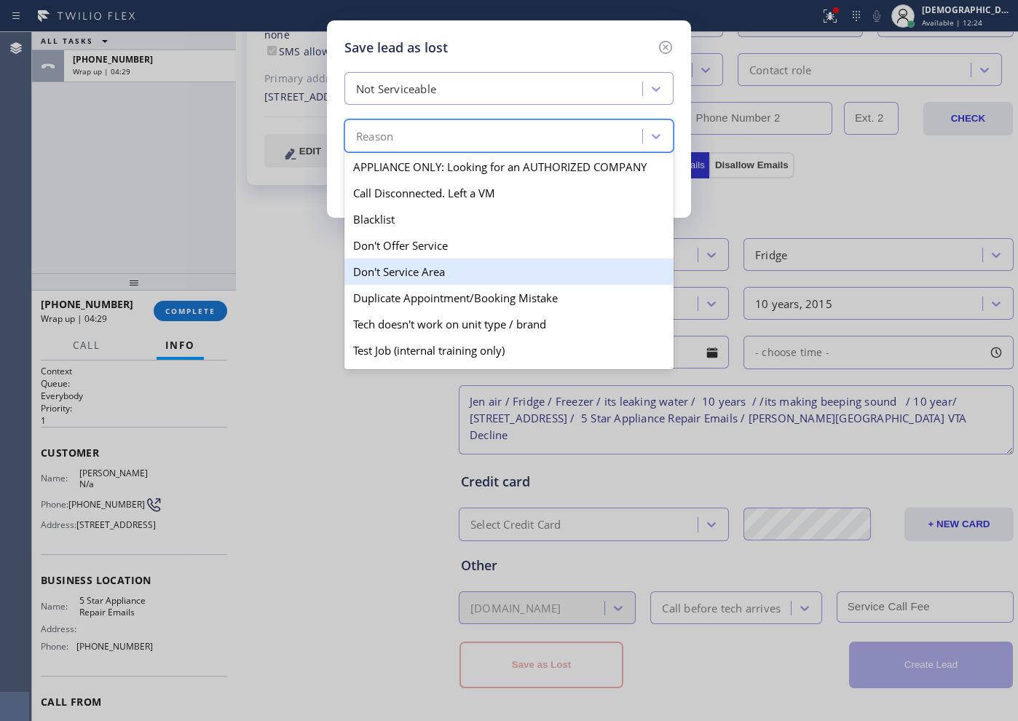
click at [438, 267] on div "Don't Service Area" at bounding box center [508, 272] width 329 height 26
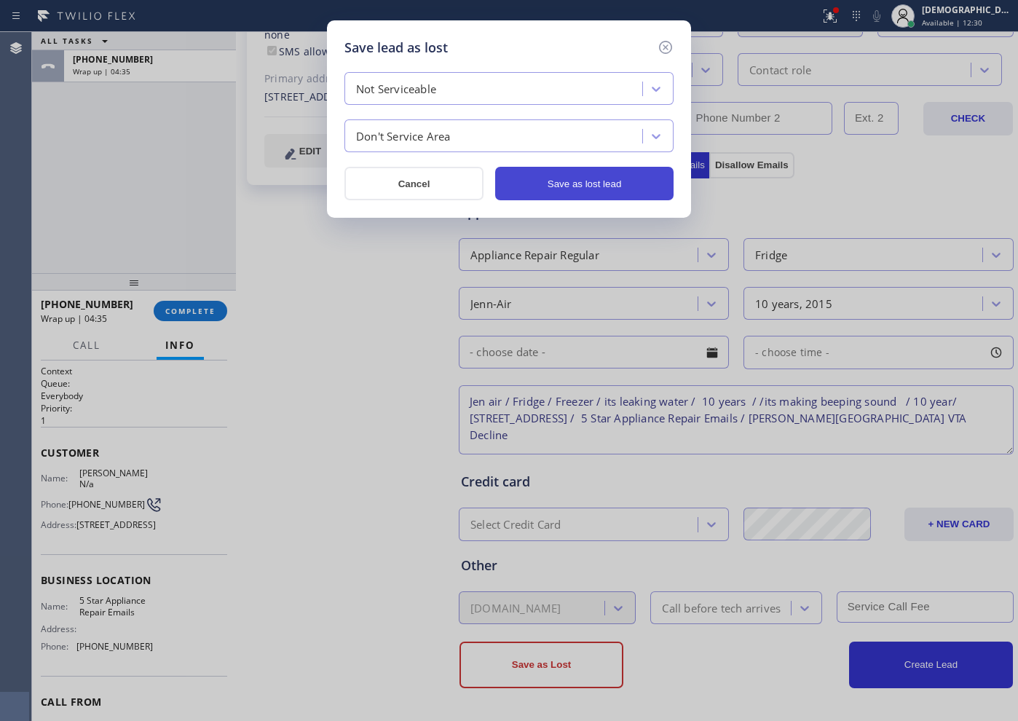
click at [548, 180] on button "Save as lost lead" at bounding box center [584, 183] width 178 height 33
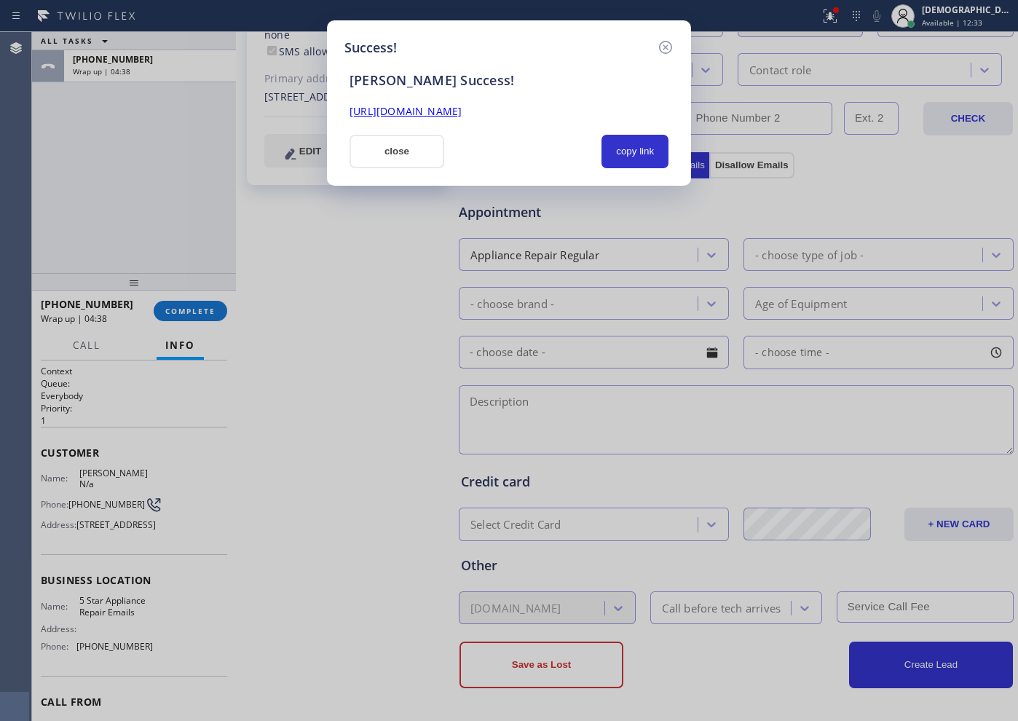
click at [462, 106] on link "[URL][DOMAIN_NAME]" at bounding box center [406, 111] width 112 height 14
click at [414, 162] on button "close" at bounding box center [397, 151] width 95 height 33
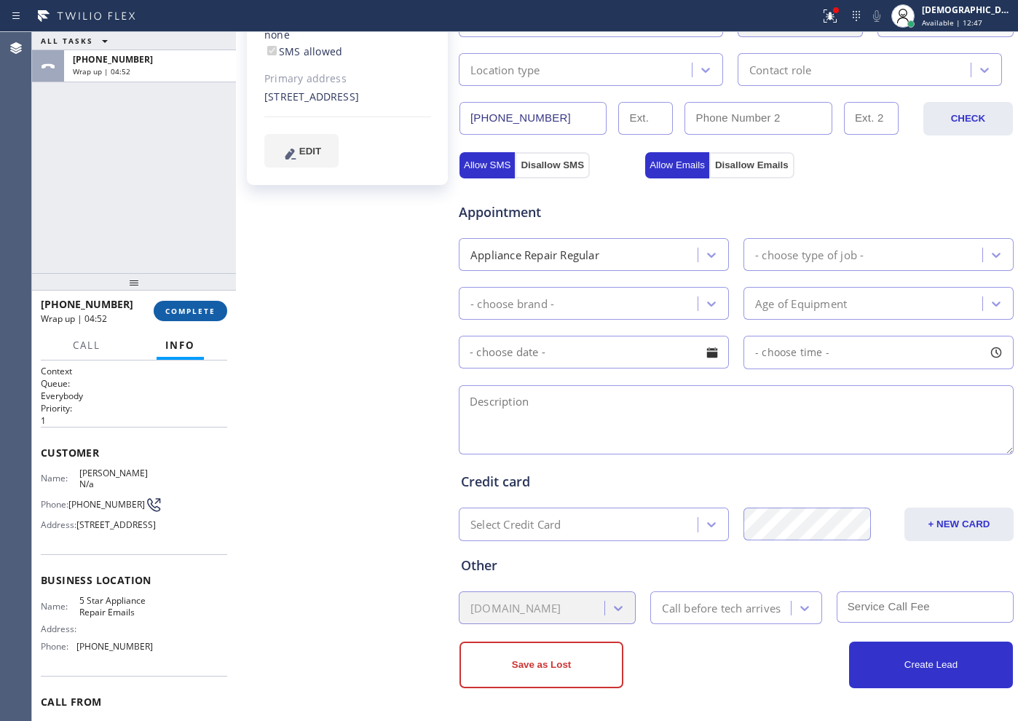
click at [203, 320] on button "COMPLETE" at bounding box center [191, 311] width 74 height 20
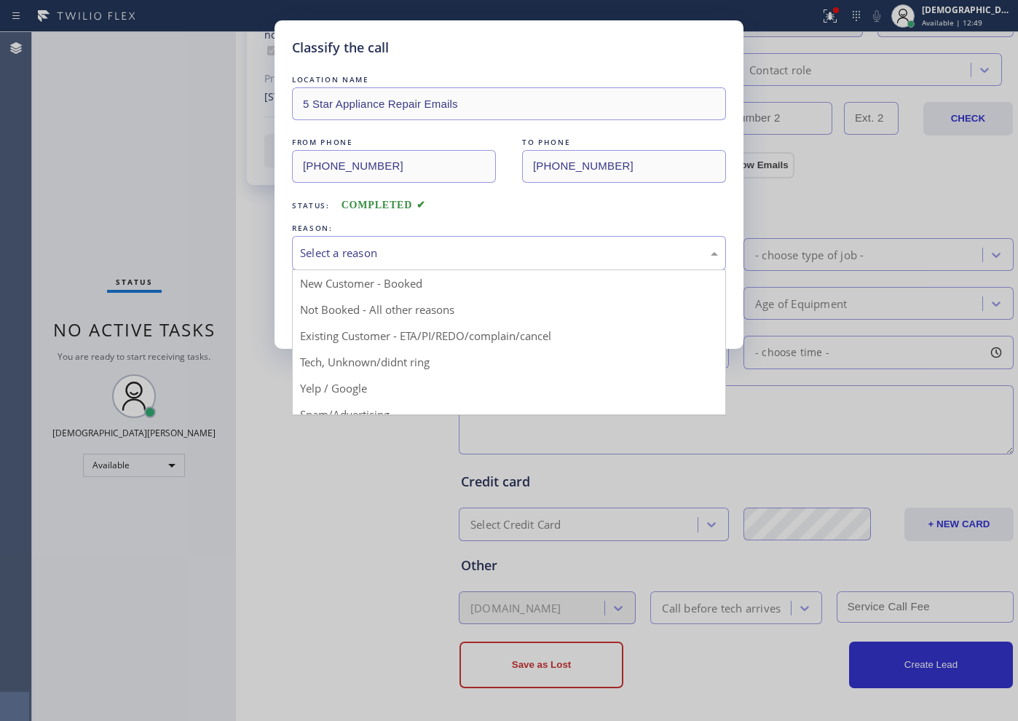
click at [437, 266] on div "Select a reason" at bounding box center [509, 253] width 434 height 34
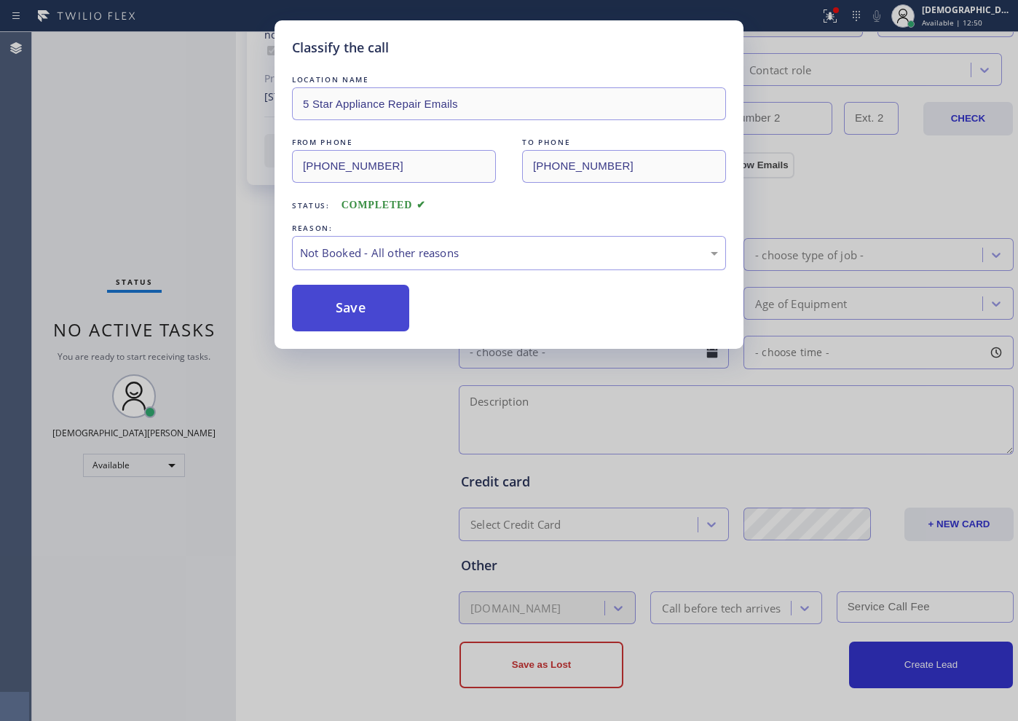
click at [355, 317] on button "Save" at bounding box center [350, 308] width 117 height 47
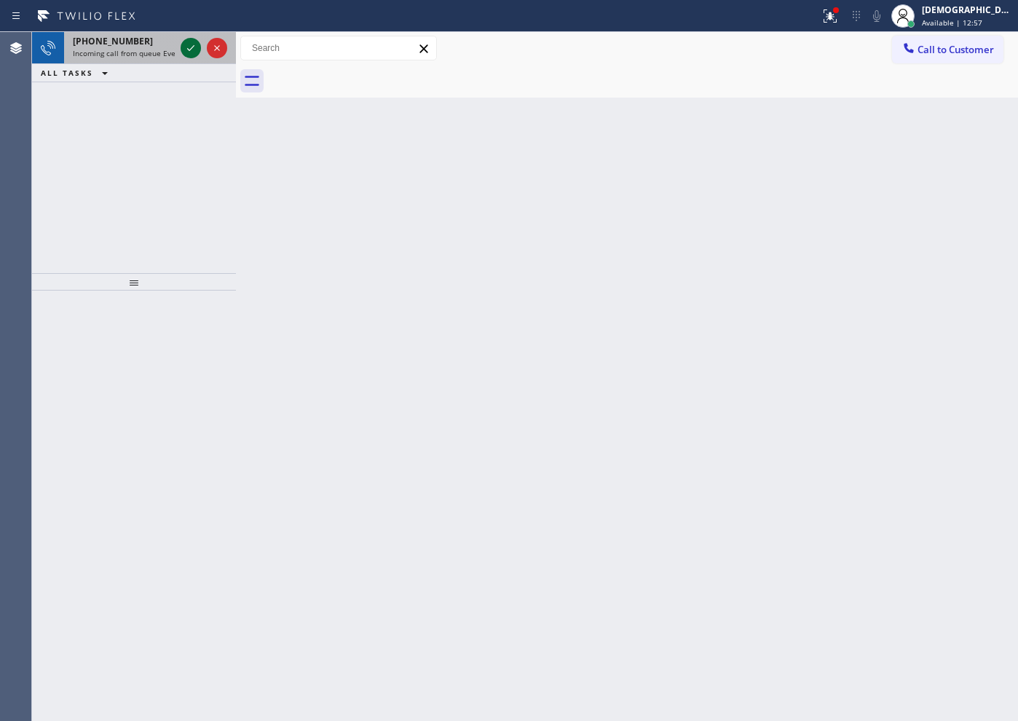
click at [189, 52] on icon at bounding box center [190, 47] width 17 height 17
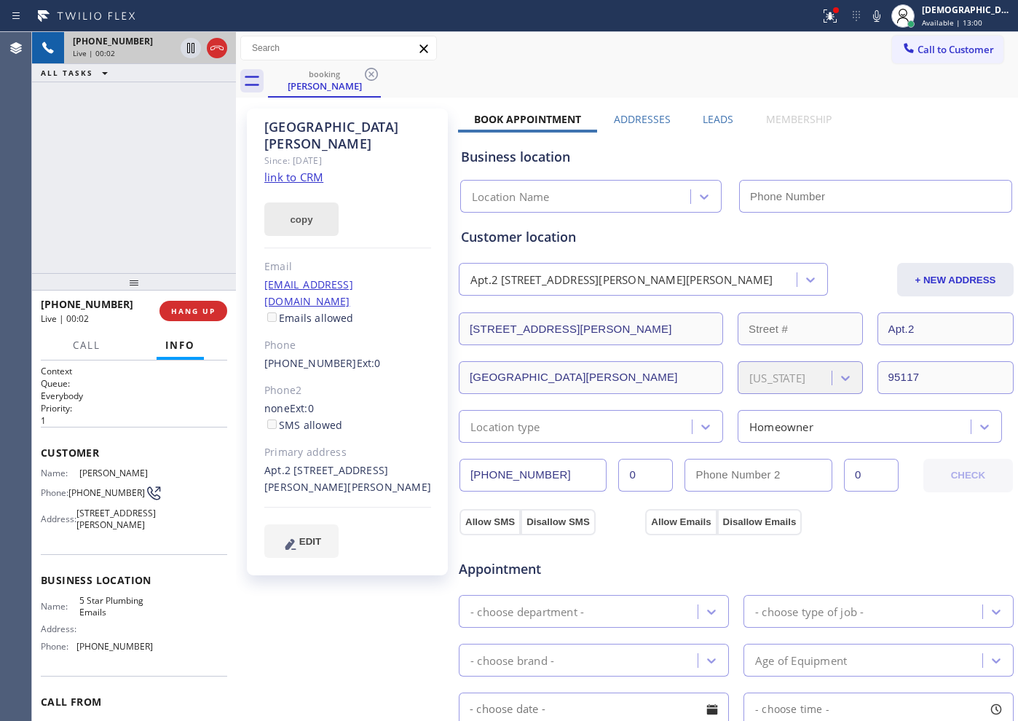
type input "[PHONE_NUMBER]"
click at [189, 49] on icon at bounding box center [190, 48] width 7 height 10
drag, startPoint x: 89, startPoint y: 141, endPoint x: 84, endPoint y: 95, distance: 46.8
click at [89, 141] on div "[PHONE_NUMBER] Live | 03:33 ALL TASKS ALL TASKS ACTIVE TASKS TASKS IN WRAP UP" at bounding box center [134, 152] width 204 height 241
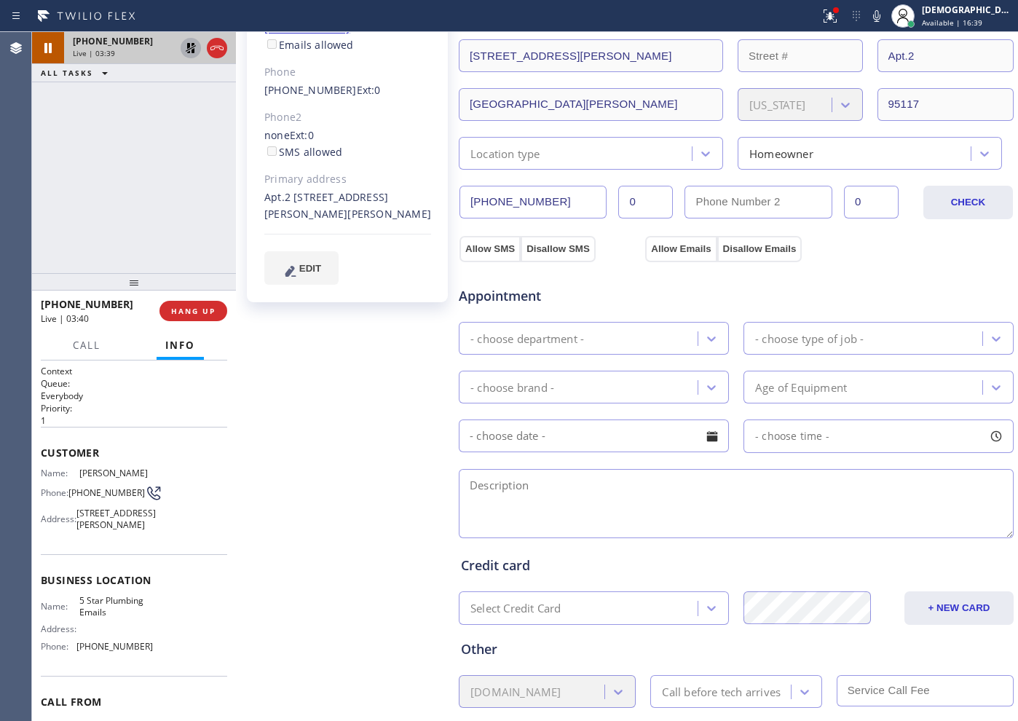
scroll to position [357, 0]
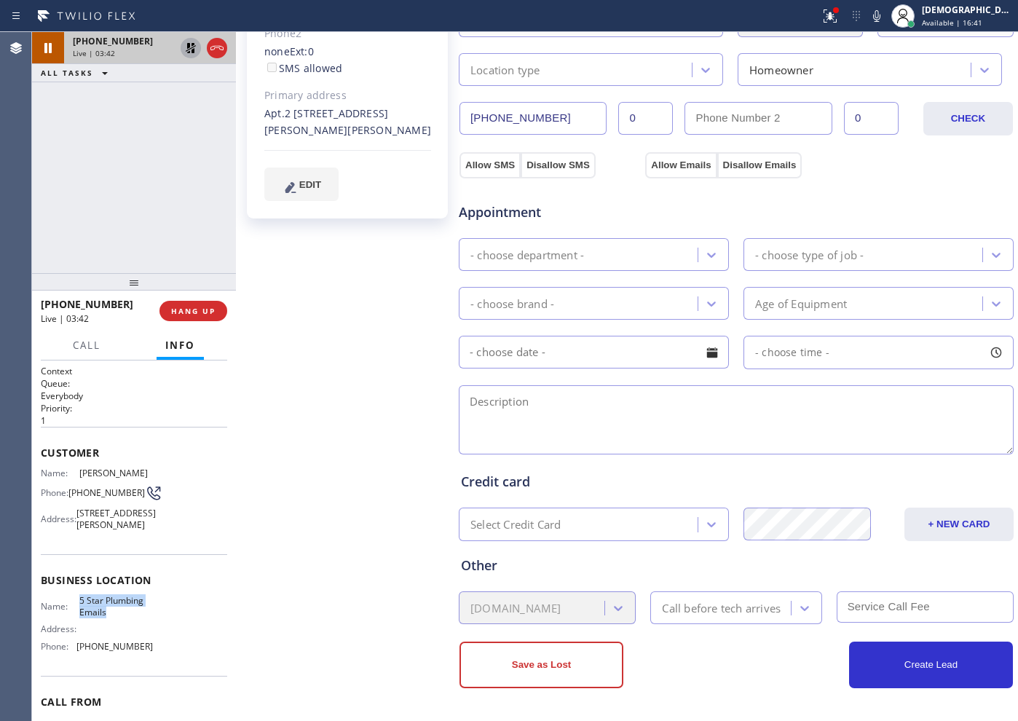
drag, startPoint x: 117, startPoint y: 628, endPoint x: 76, endPoint y: 616, distance: 42.6
click at [76, 616] on div "Name: 5 Star Plumbing Emails" at bounding box center [97, 606] width 112 height 23
copy div "5 Star Plumbing Emails"
drag, startPoint x: 76, startPoint y: 154, endPoint x: 498, endPoint y: 68, distance: 430.3
click at [78, 154] on div "[PHONE_NUMBER] Live | 03:59 ALL TASKS ALL TASKS ACTIVE TASKS TASKS IN WRAP UP" at bounding box center [134, 152] width 204 height 241
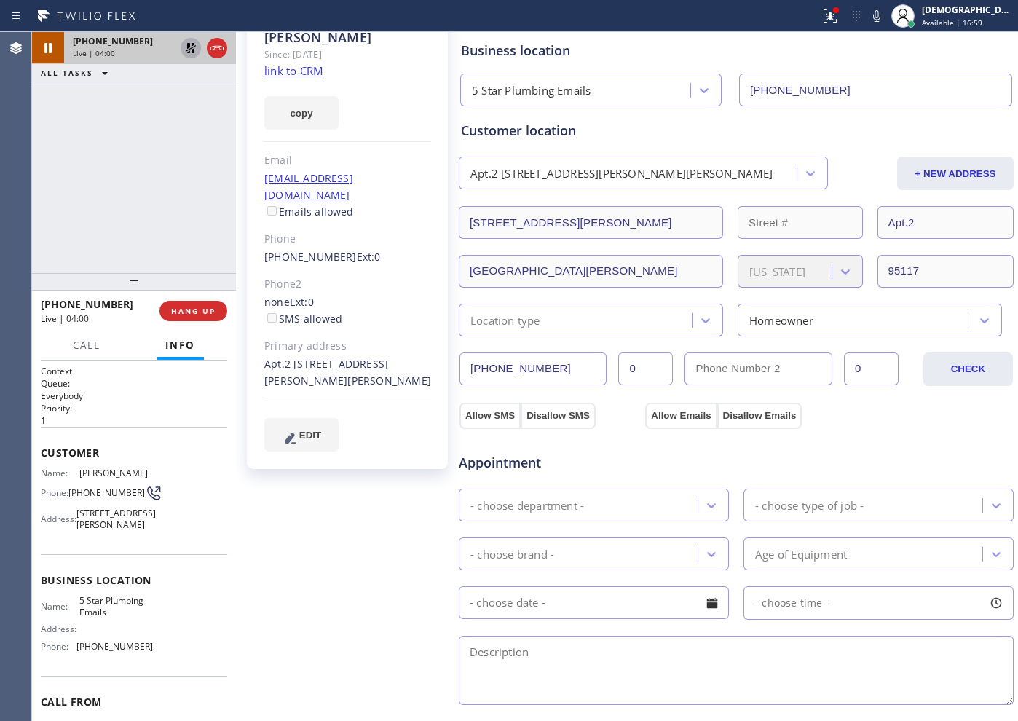
scroll to position [0, 0]
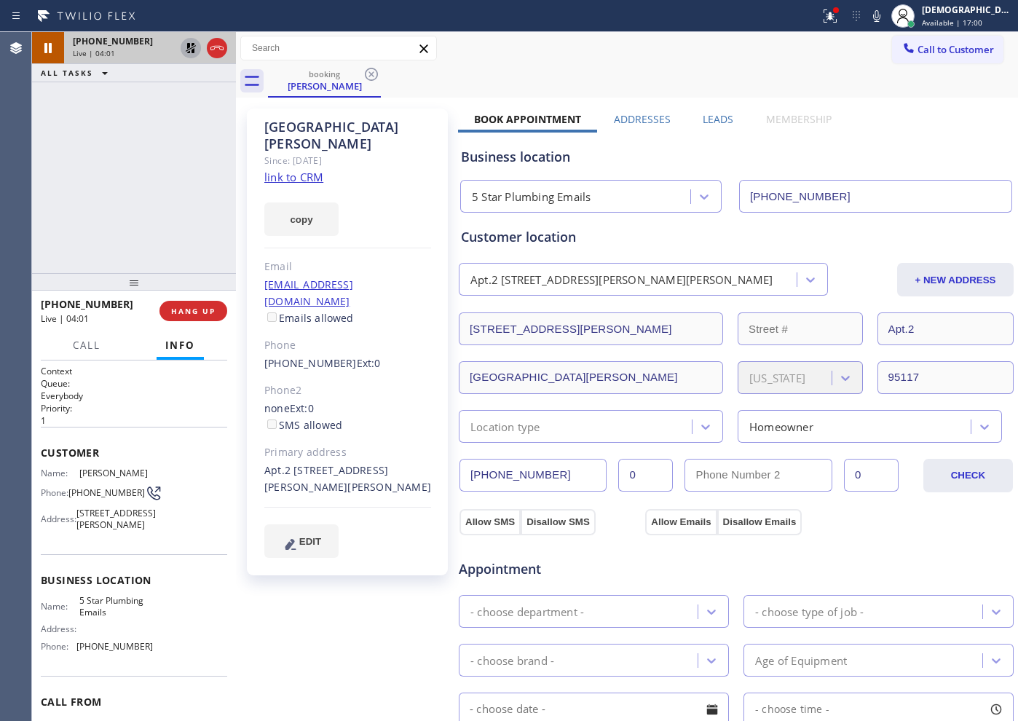
drag, startPoint x: 834, startPoint y: 197, endPoint x: 730, endPoint y: 205, distance: 104.4
click at [736, 205] on div "[PHONE_NUMBER]" at bounding box center [875, 196] width 279 height 33
drag, startPoint x: 100, startPoint y: 191, endPoint x: 175, endPoint y: 112, distance: 108.7
click at [101, 190] on div "[PHONE_NUMBER] Live | 04:31 ALL TASKS ALL TASKS ACTIVE TASKS TASKS IN WRAP UP" at bounding box center [134, 152] width 204 height 241
click at [188, 50] on icon at bounding box center [191, 48] width 10 height 10
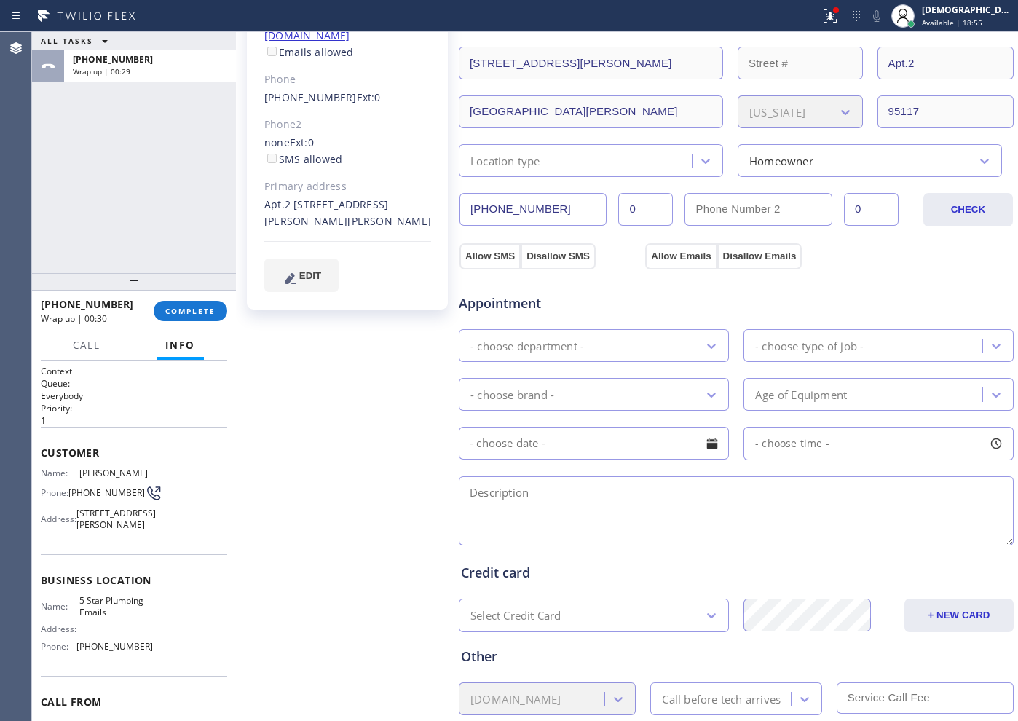
scroll to position [357, 0]
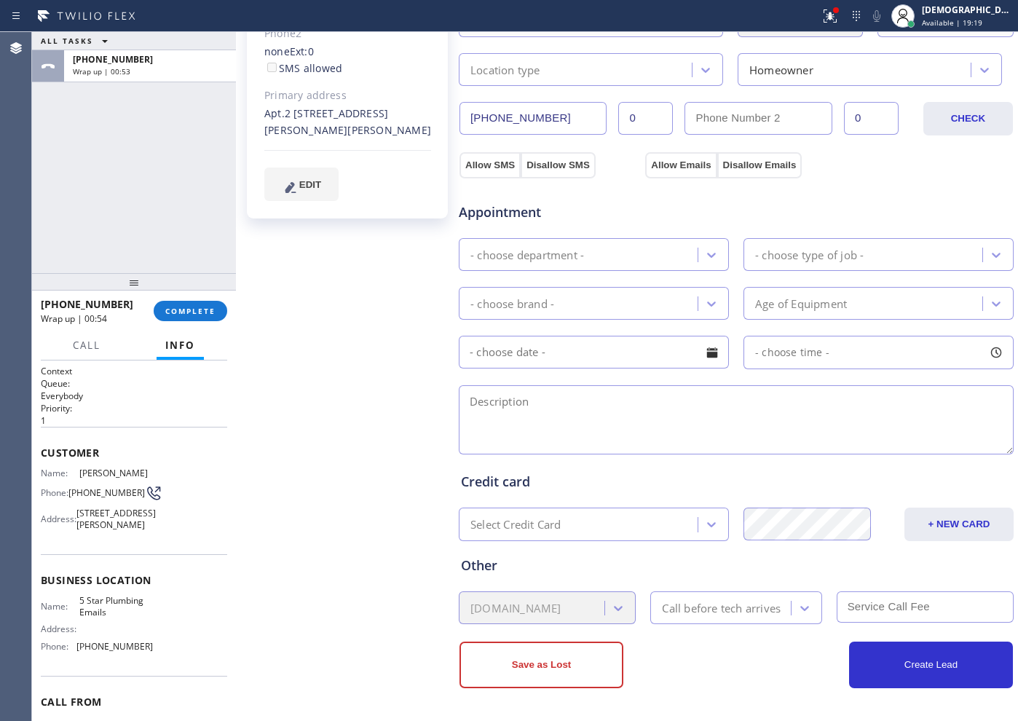
click at [87, 227] on div "ALL TASKS ALL TASKS ACTIVE TASKS TASKS IN WRAP UP [PHONE_NUMBER] Wrap up | 00:53" at bounding box center [134, 152] width 204 height 241
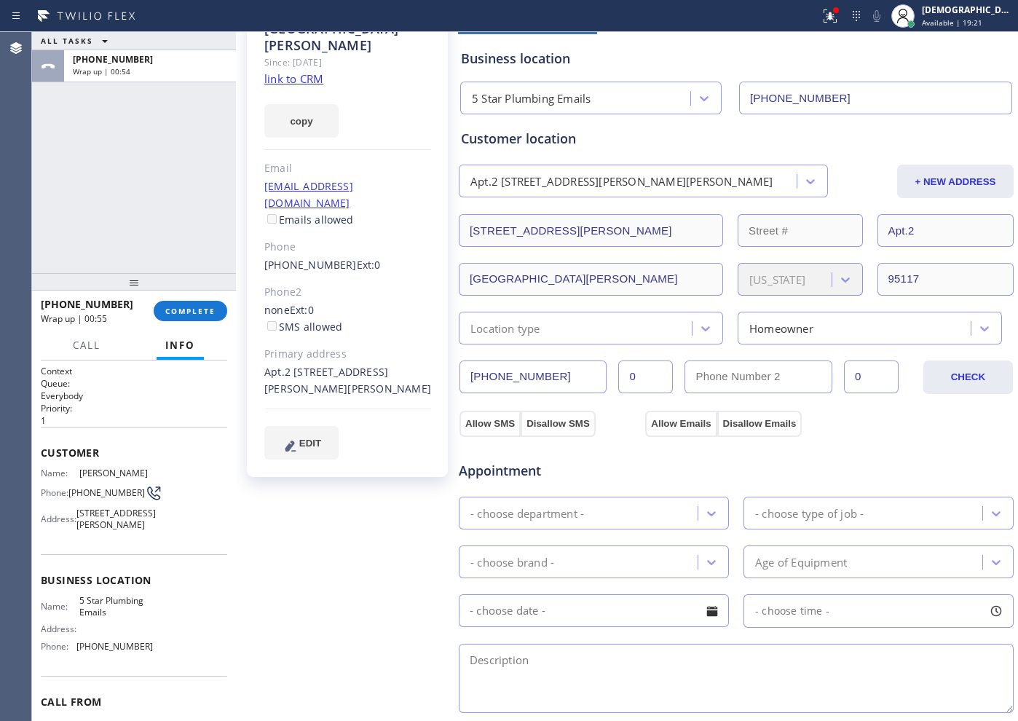
scroll to position [0, 0]
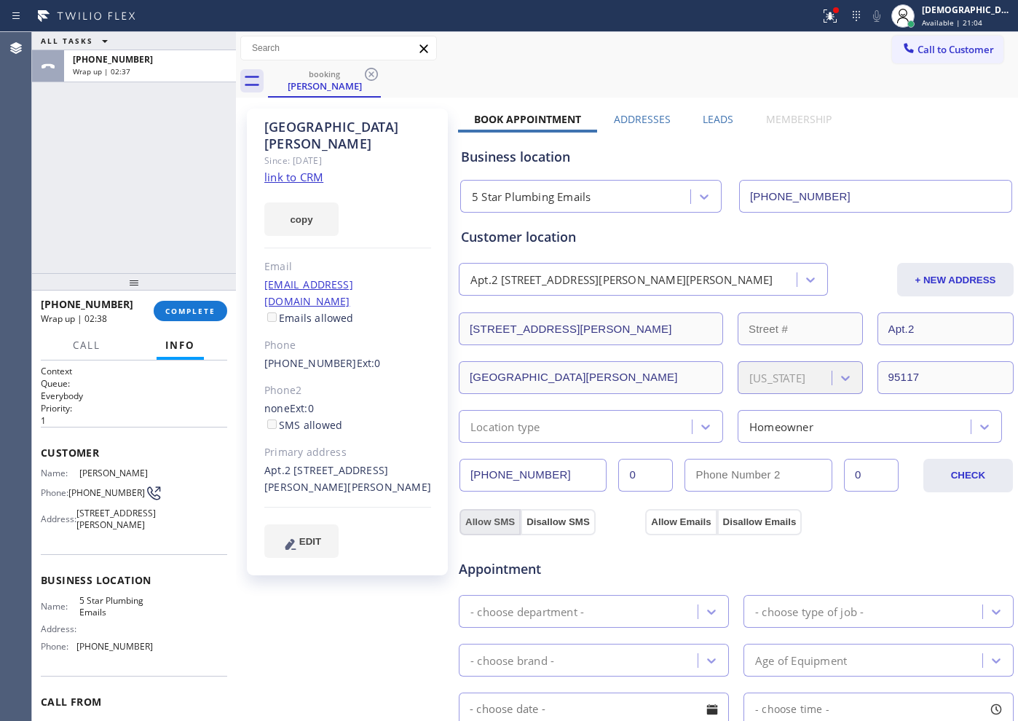
click at [488, 524] on button "Allow SMS" at bounding box center [490, 522] width 61 height 26
click at [679, 521] on button "Allow Emails" at bounding box center [680, 522] width 71 height 26
checkbox input "true"
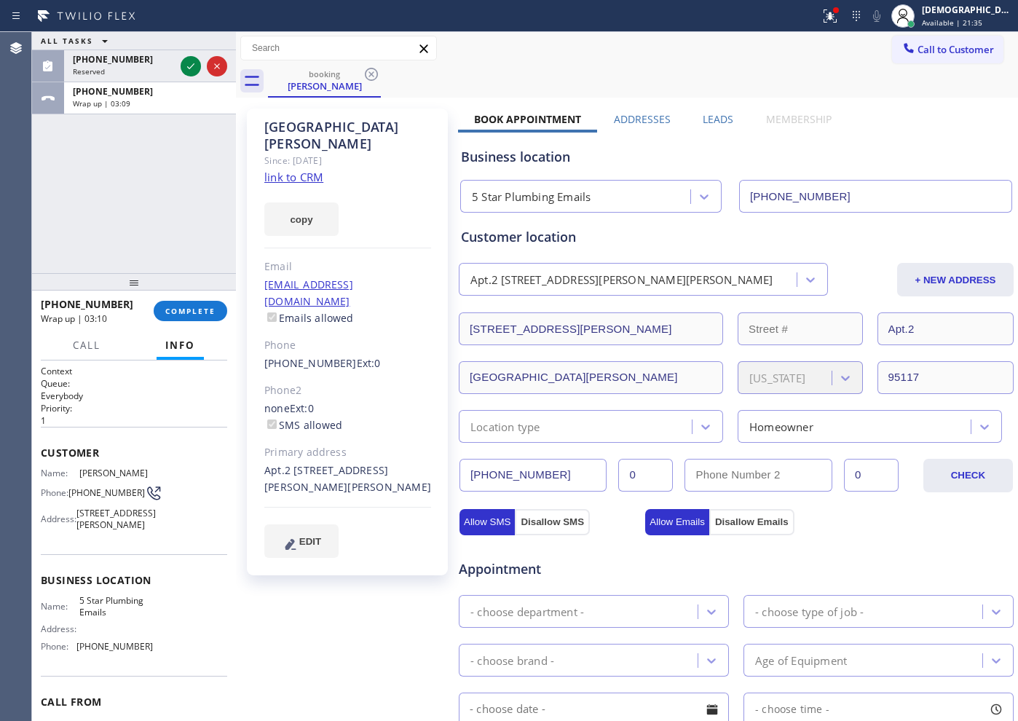
click at [610, 553] on div "Appointment" at bounding box center [550, 562] width 186 height 34
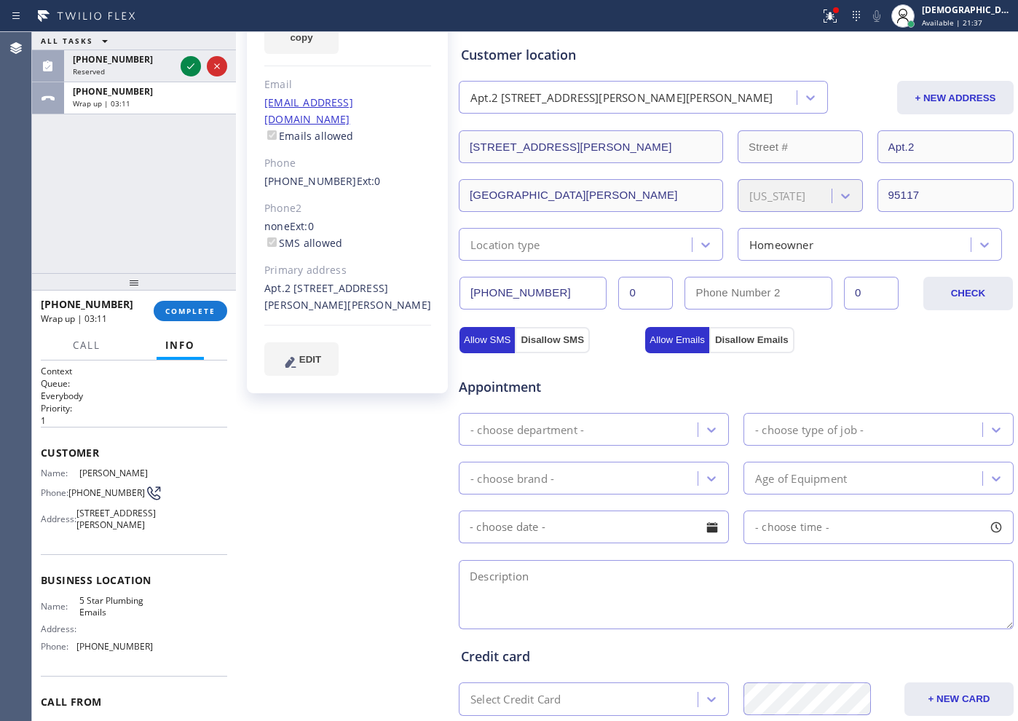
click at [579, 418] on div "- choose department -" at bounding box center [580, 429] width 234 height 25
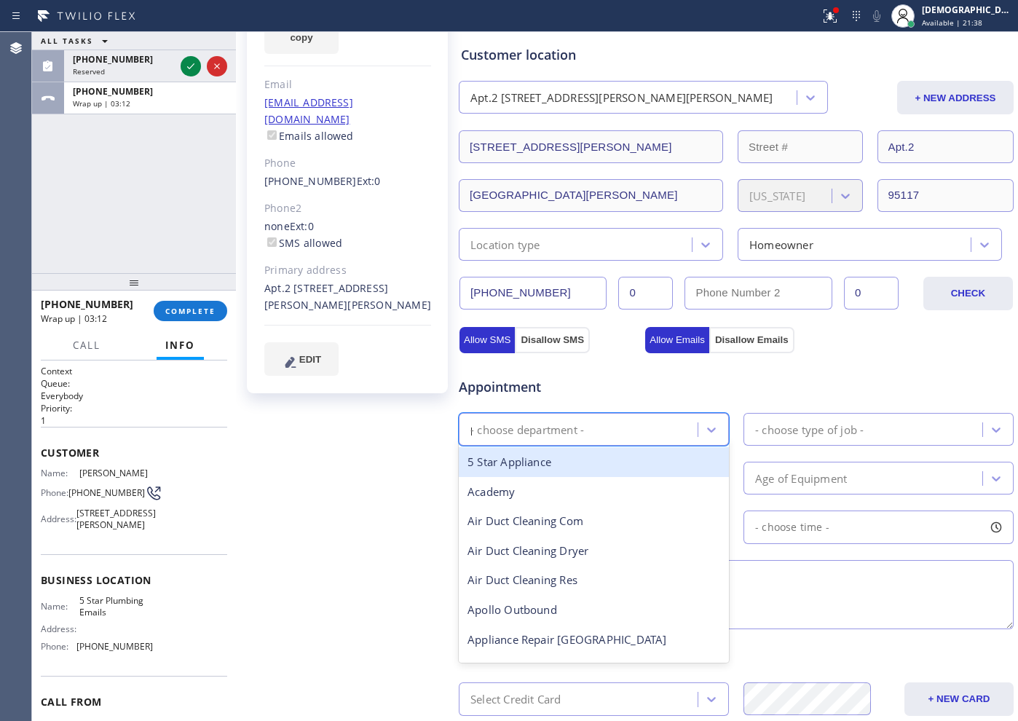
type input "pl"
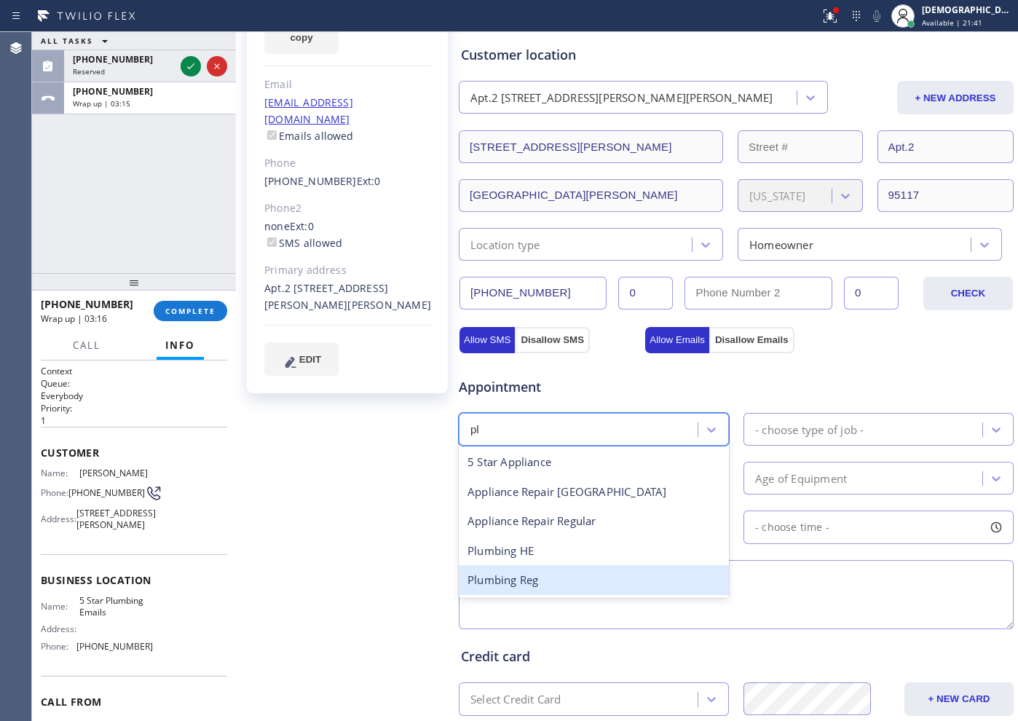
click at [551, 575] on div "Plumbing Reg" at bounding box center [594, 580] width 270 height 30
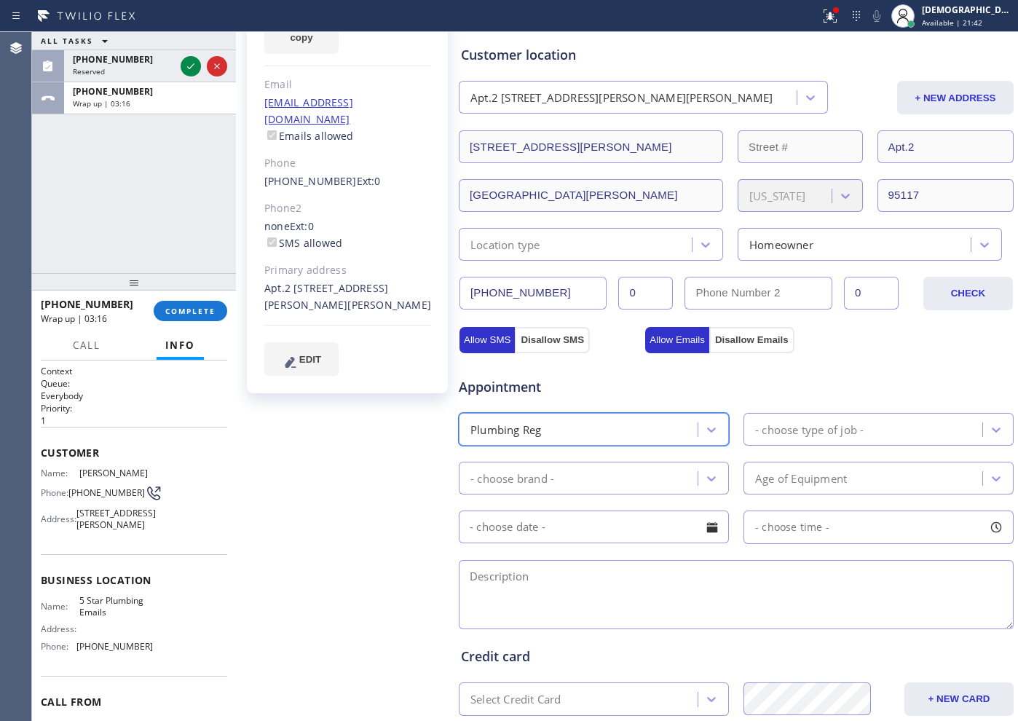
click at [801, 425] on div "- choose type of job -" at bounding box center [809, 429] width 109 height 17
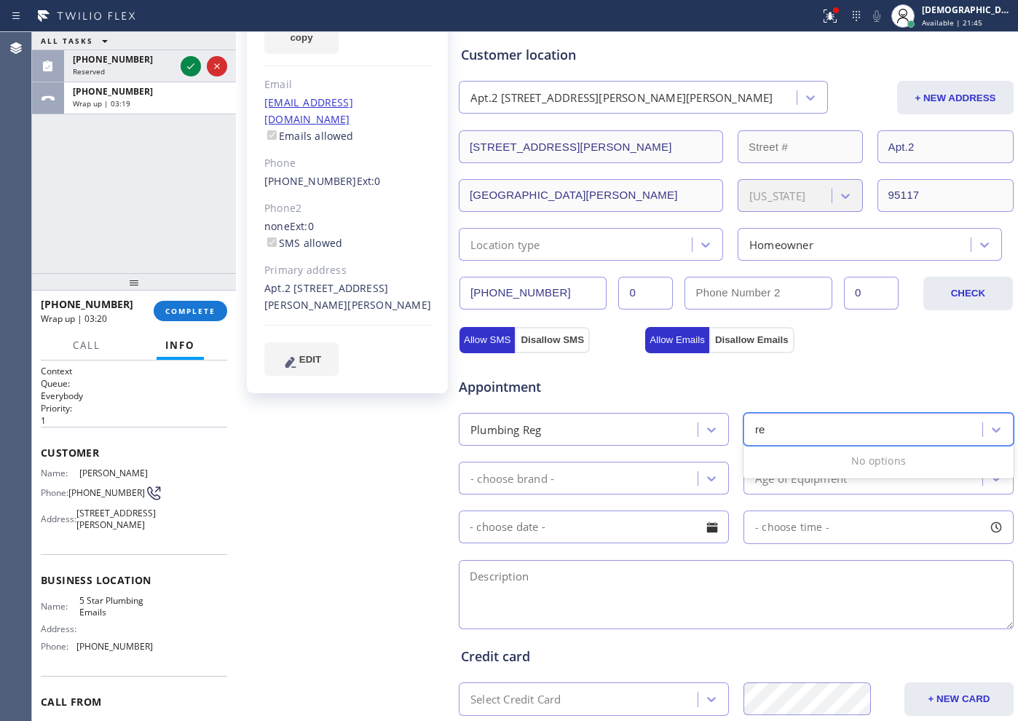
type input "re"
click at [805, 371] on div "Appointment" at bounding box center [736, 378] width 558 height 37
click at [679, 340] on button "Allow Emails" at bounding box center [677, 340] width 64 height 26
click at [628, 580] on textarea at bounding box center [736, 594] width 555 height 69
paste textarea "the kitchen sink is clog"
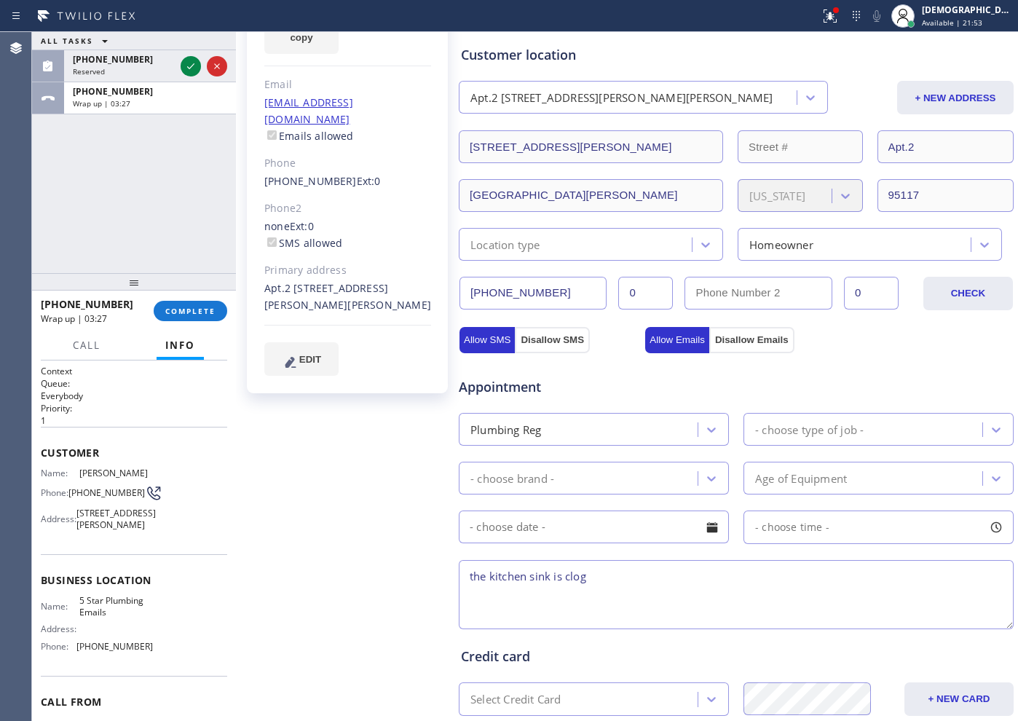
type textarea "the kitchen sink is clog"
click at [109, 187] on div "ALL TASKS ALL TASKS ACTIVE TASKS TASKS IN WRAP UP [PHONE_NUMBER] Reserved [PHON…" at bounding box center [134, 152] width 204 height 241
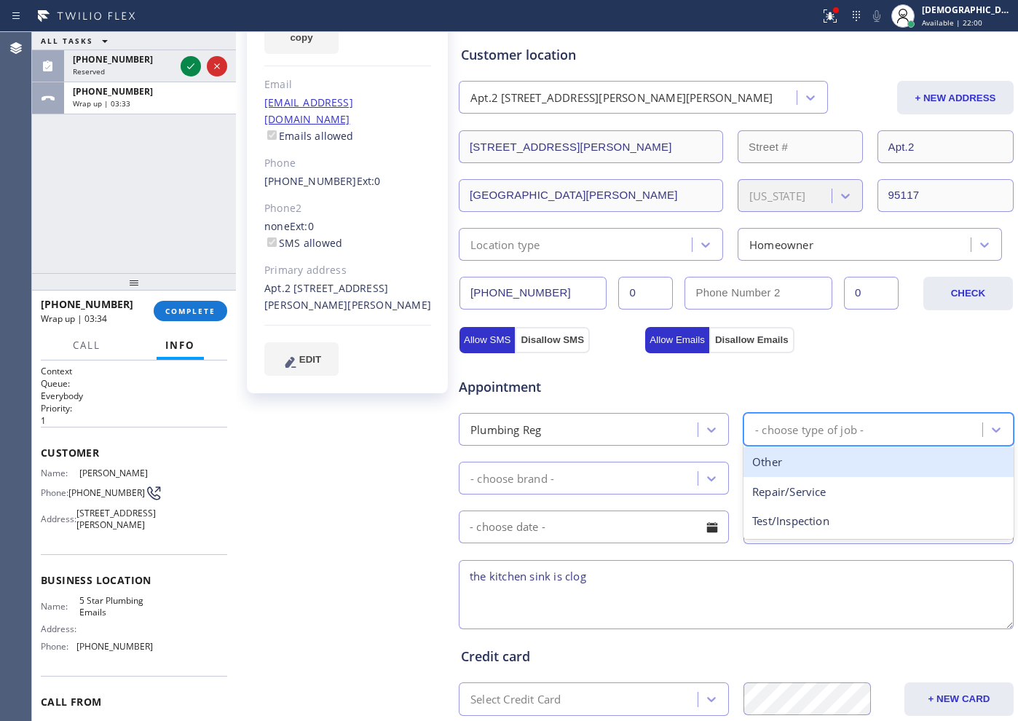
click at [755, 431] on div "- choose type of job -" at bounding box center [809, 429] width 109 height 17
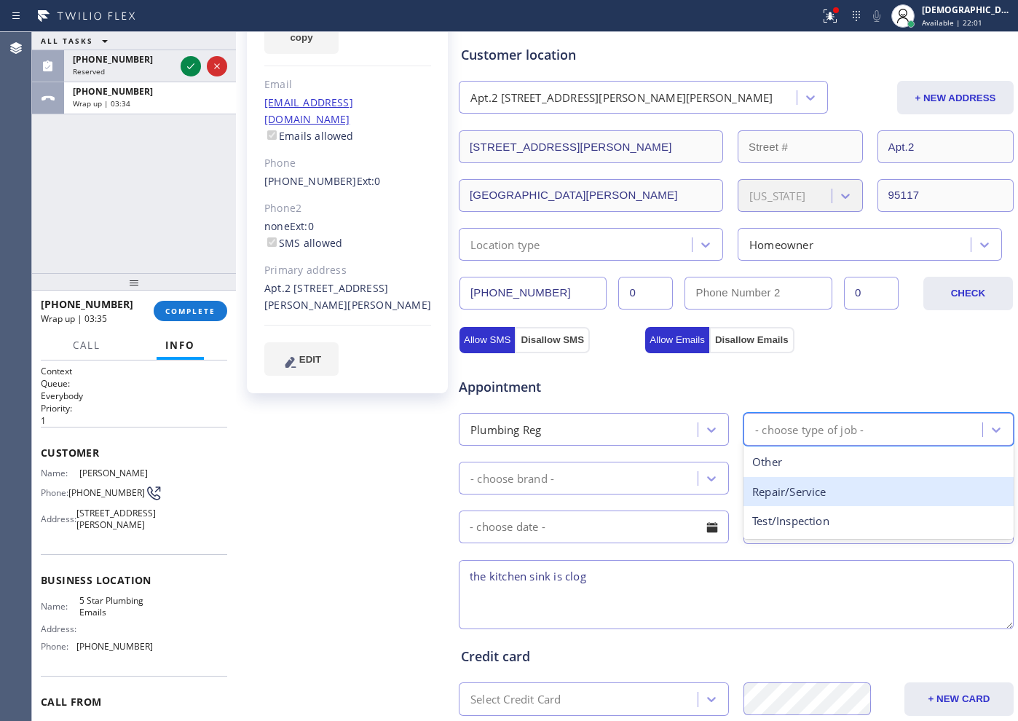
click at [776, 490] on div "Repair/Service" at bounding box center [879, 492] width 270 height 30
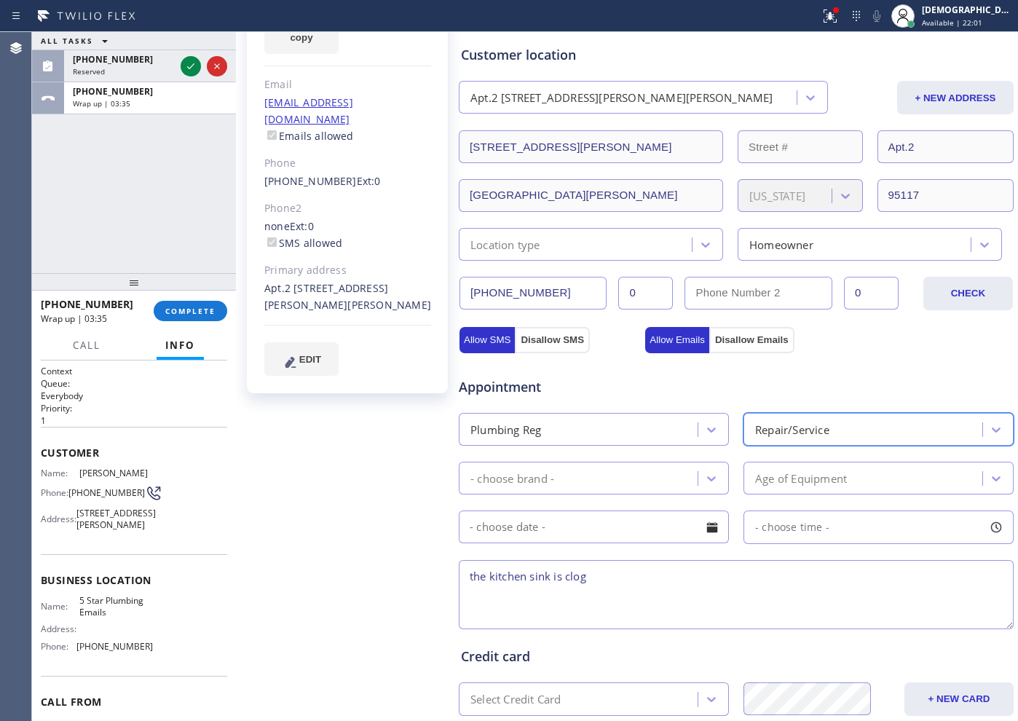
click at [584, 479] on div "- choose brand -" at bounding box center [580, 477] width 234 height 25
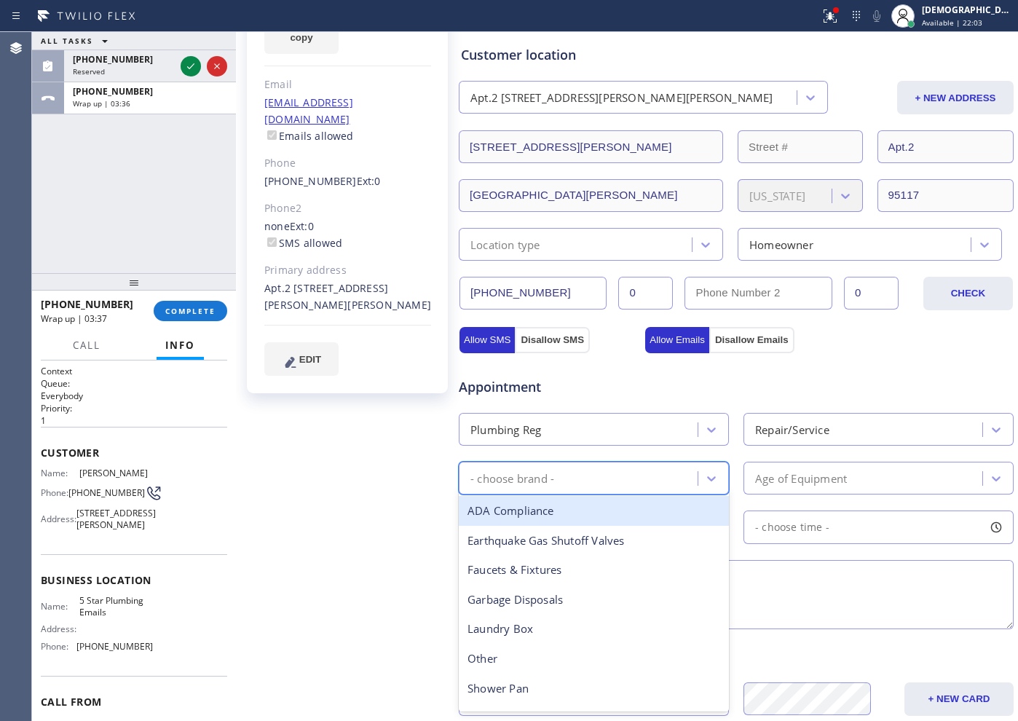
type input "k"
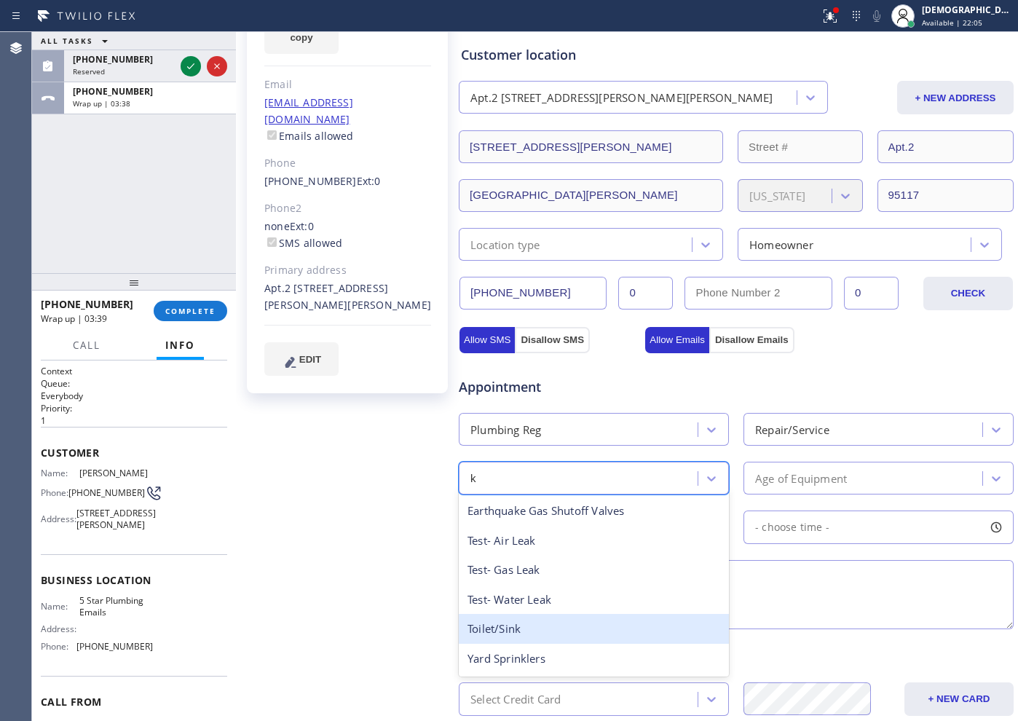
click at [547, 620] on div "Toilet/Sink" at bounding box center [594, 629] width 270 height 30
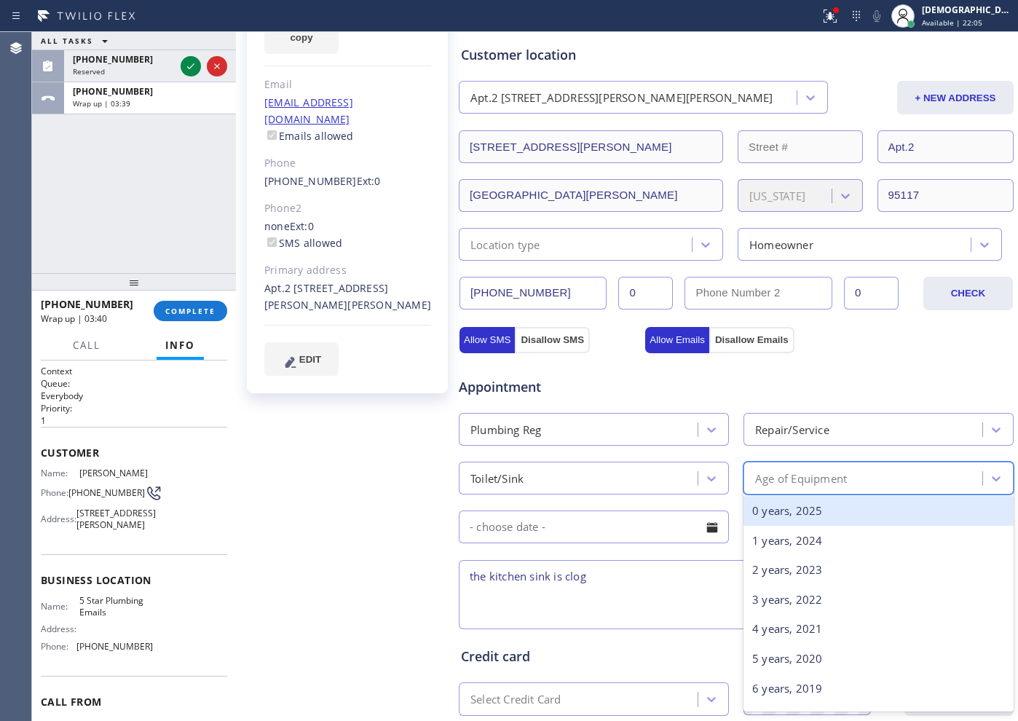
click at [775, 470] on div "Age of Equipment" at bounding box center [801, 478] width 92 height 17
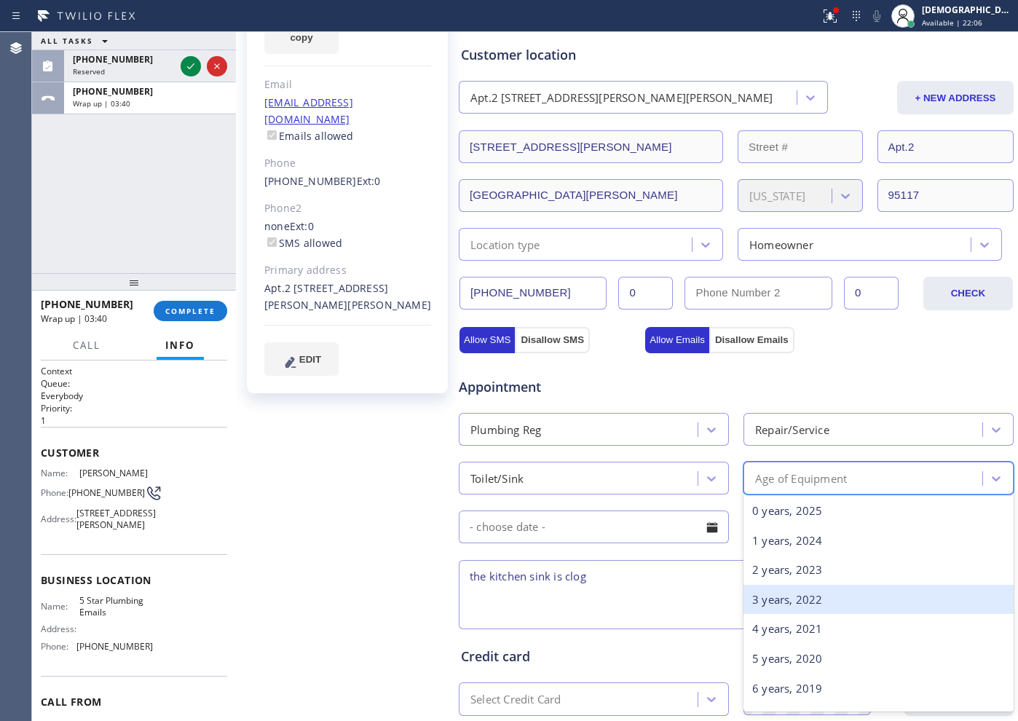
click at [751, 587] on div "3 years, 2022" at bounding box center [879, 600] width 270 height 30
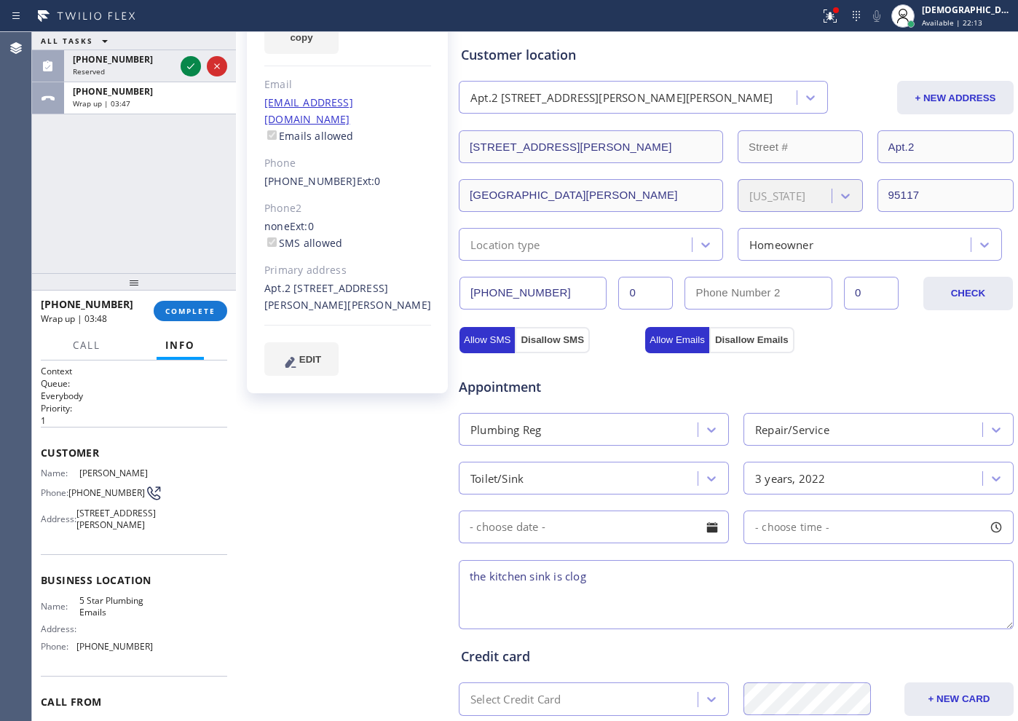
click at [636, 587] on textarea "the kitchen sink is clog" at bounding box center [736, 594] width 555 height 69
paste textarea "[STREET_ADDRESS][PERSON_NAME]"
click at [92, 491] on span "[PHONE_NUMBER]" at bounding box center [106, 492] width 76 height 11
drag, startPoint x: 110, startPoint y: 628, endPoint x: 72, endPoint y: 617, distance: 39.6
click at [72, 617] on div "Name: 5 Star Plumbing Emails" at bounding box center [97, 606] width 112 height 23
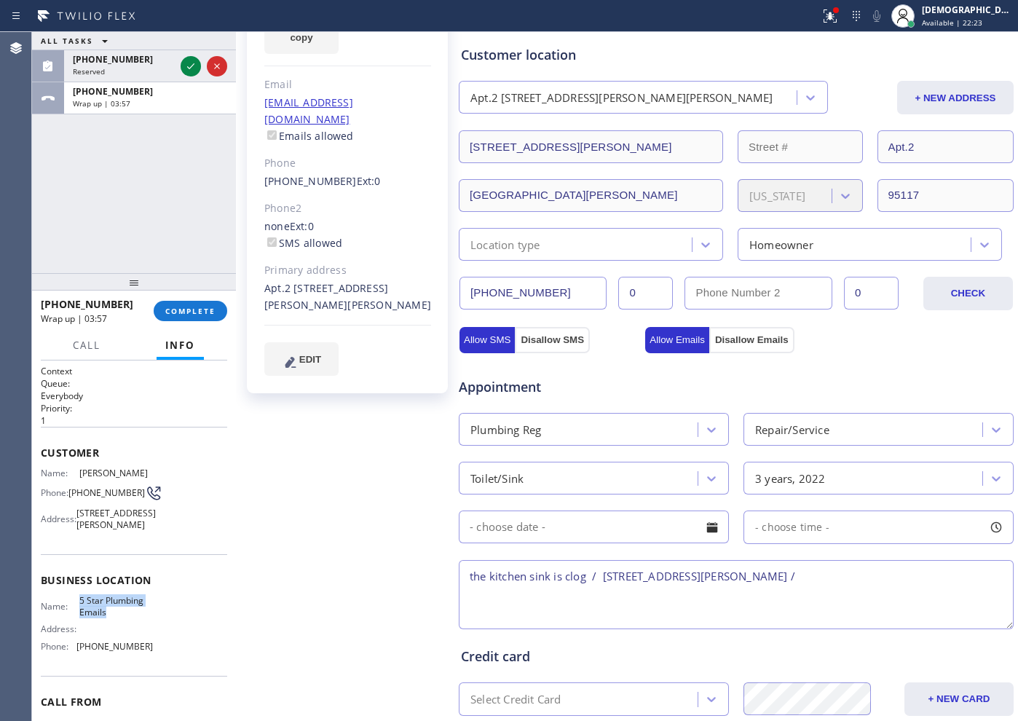
copy div "5 Star Plumbing Emails"
click at [903, 578] on textarea "the kitchen sink is clog / [STREET_ADDRESS][PERSON_NAME] /" at bounding box center [736, 594] width 555 height 69
paste textarea "5 Star Plumbing Emails"
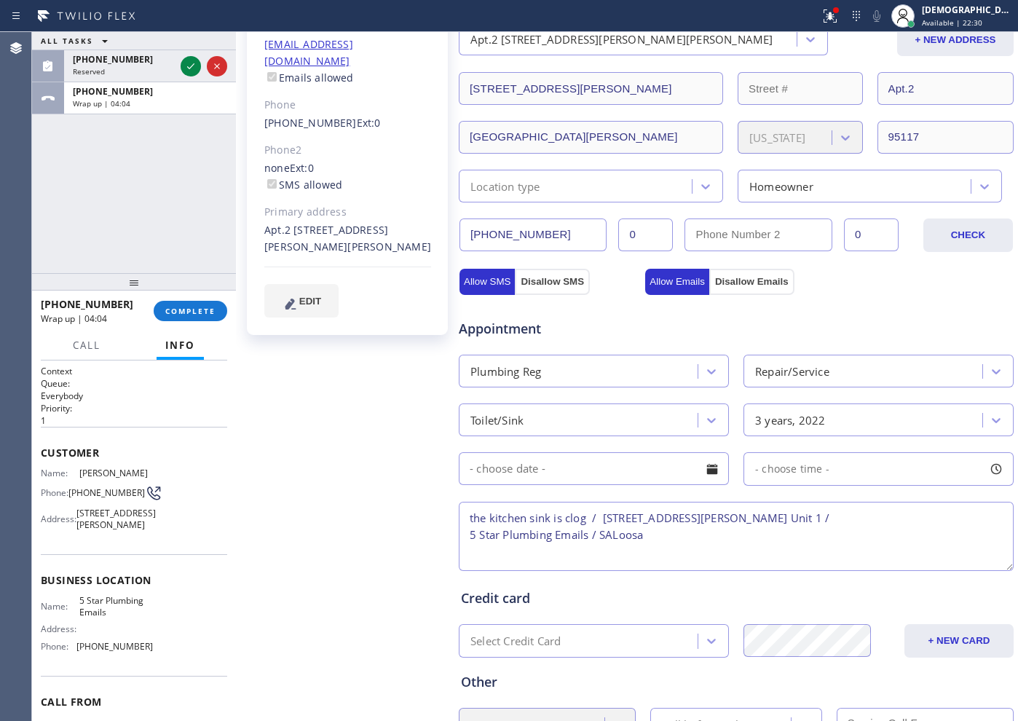
scroll to position [357, 0]
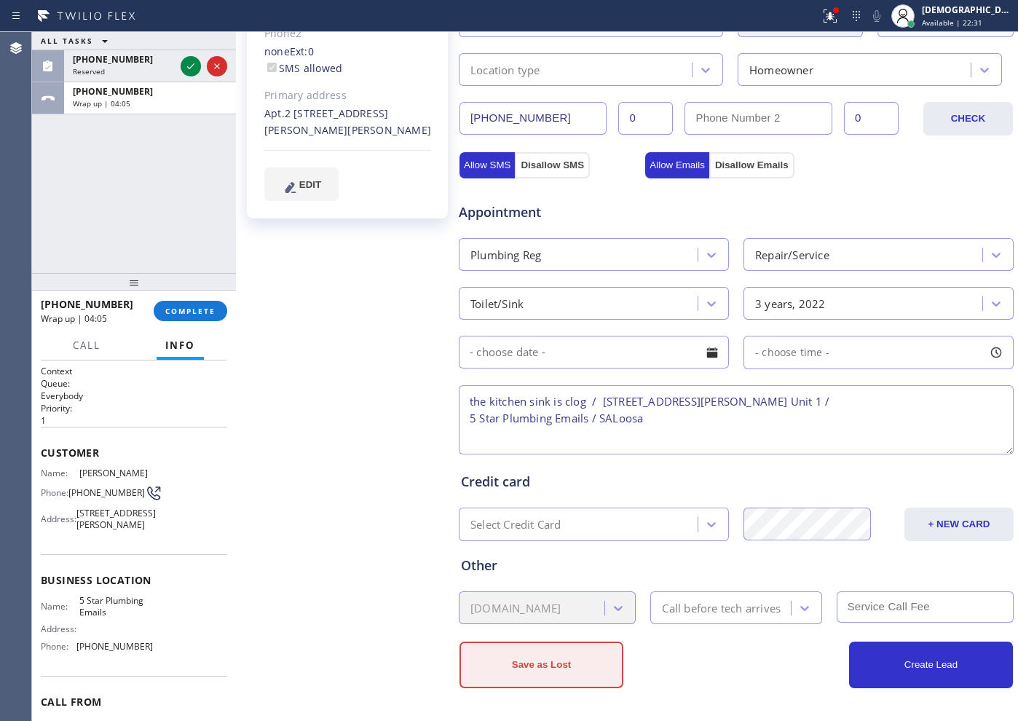
type textarea "the kitchen sink is clog / [STREET_ADDRESS][PERSON_NAME] Unit 1 / 5 Star Plumbi…"
click at [568, 674] on button "Save as Lost" at bounding box center [542, 665] width 164 height 47
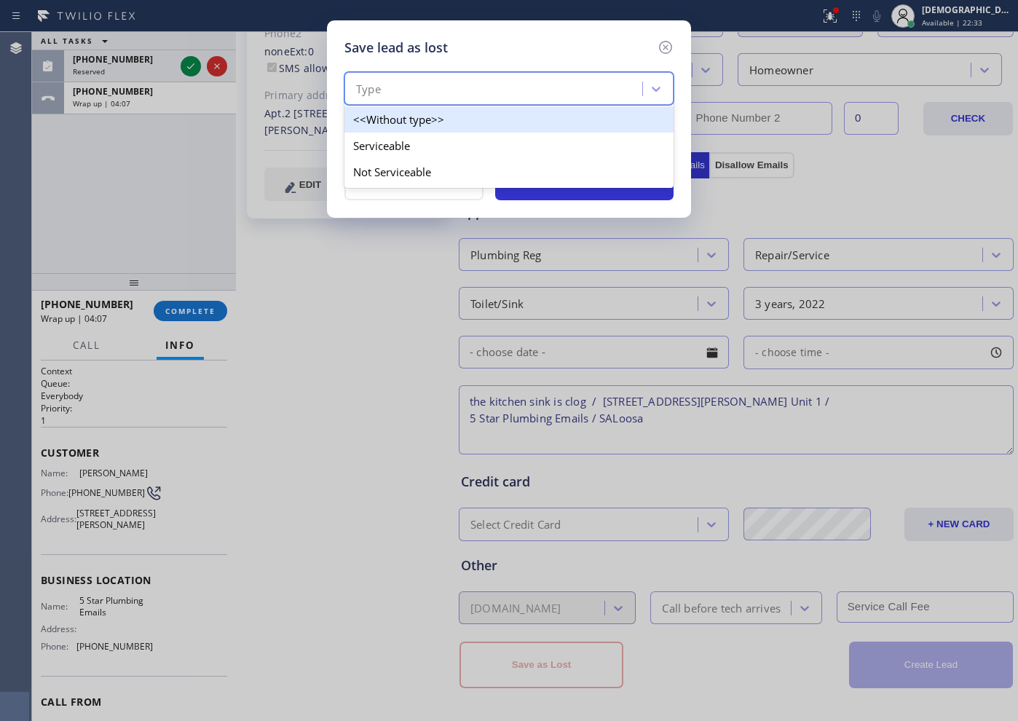
click at [505, 74] on div "Type" at bounding box center [508, 88] width 329 height 33
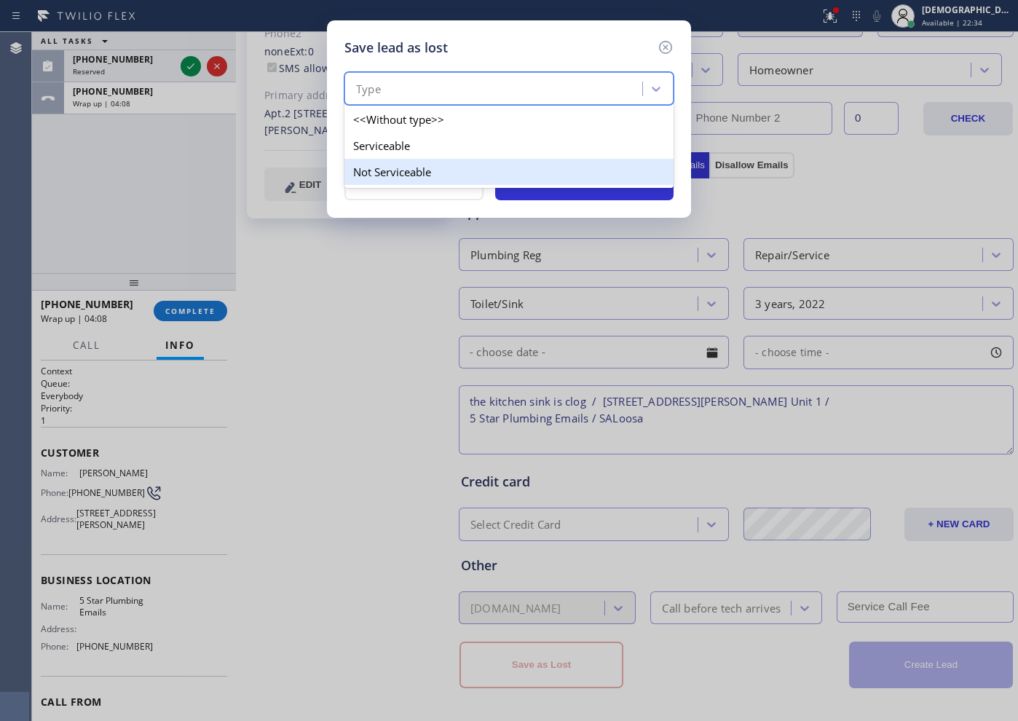
click at [452, 167] on div "Not Serviceable" at bounding box center [508, 172] width 329 height 26
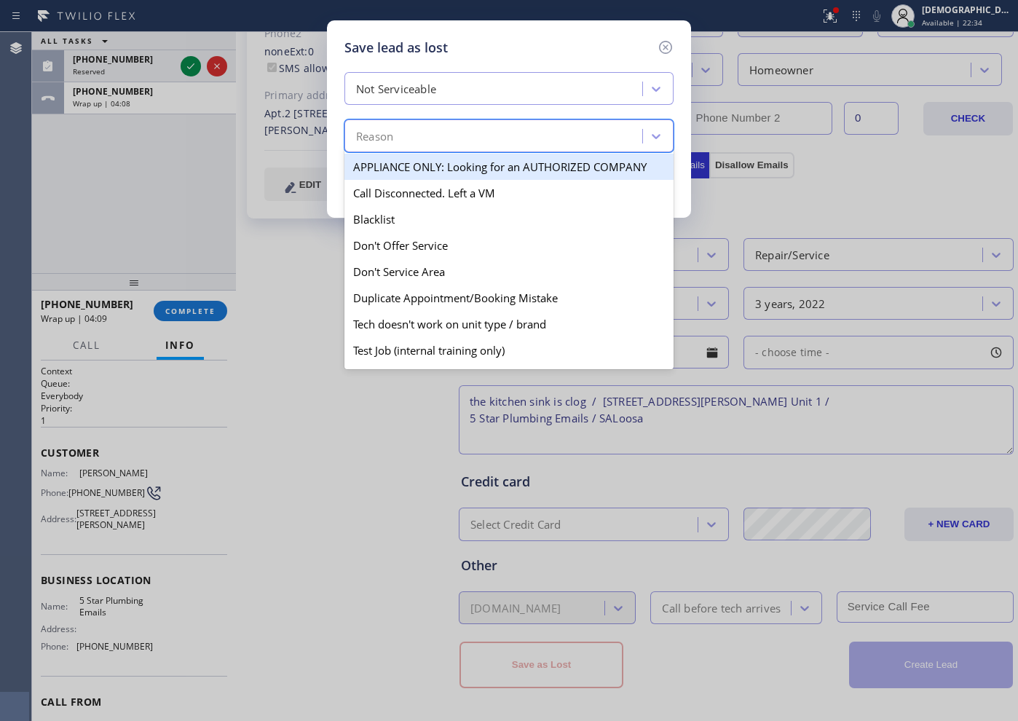
click at [449, 145] on div "Reason" at bounding box center [495, 136] width 293 height 25
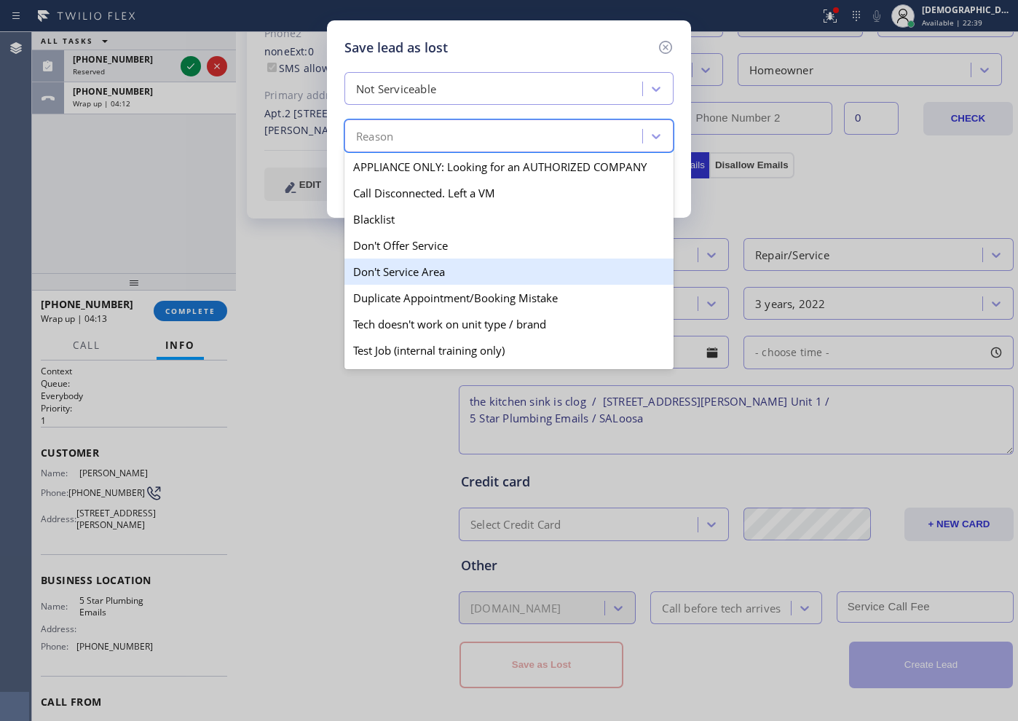
click at [464, 273] on div "Don't Service Area" at bounding box center [508, 272] width 329 height 26
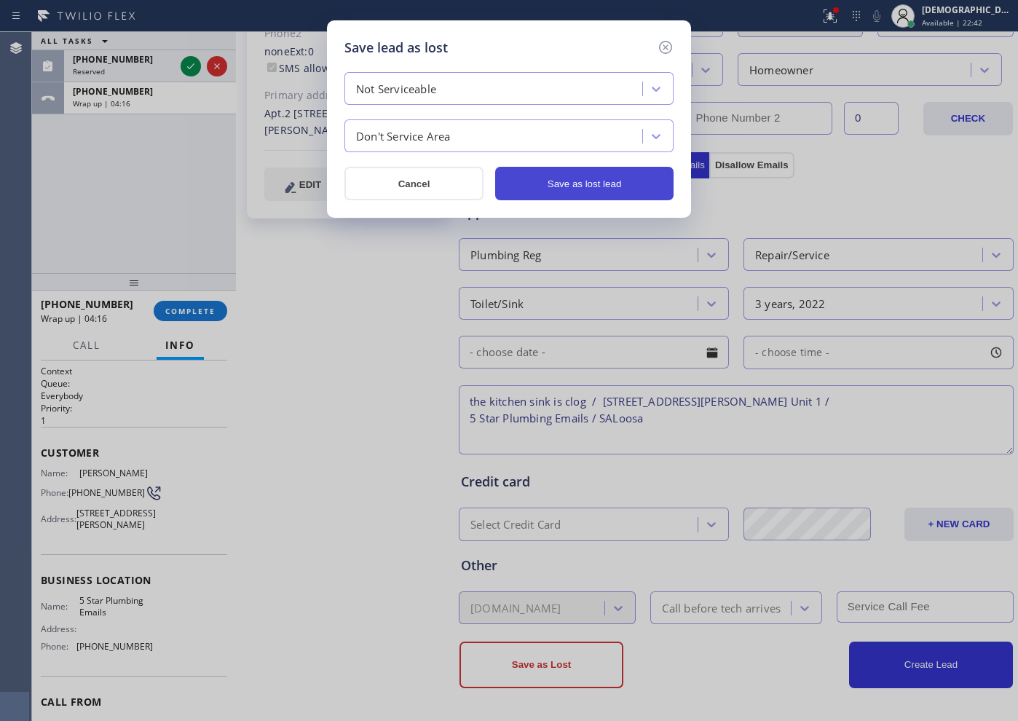
click at [556, 170] on button "Save as lost lead" at bounding box center [584, 183] width 178 height 33
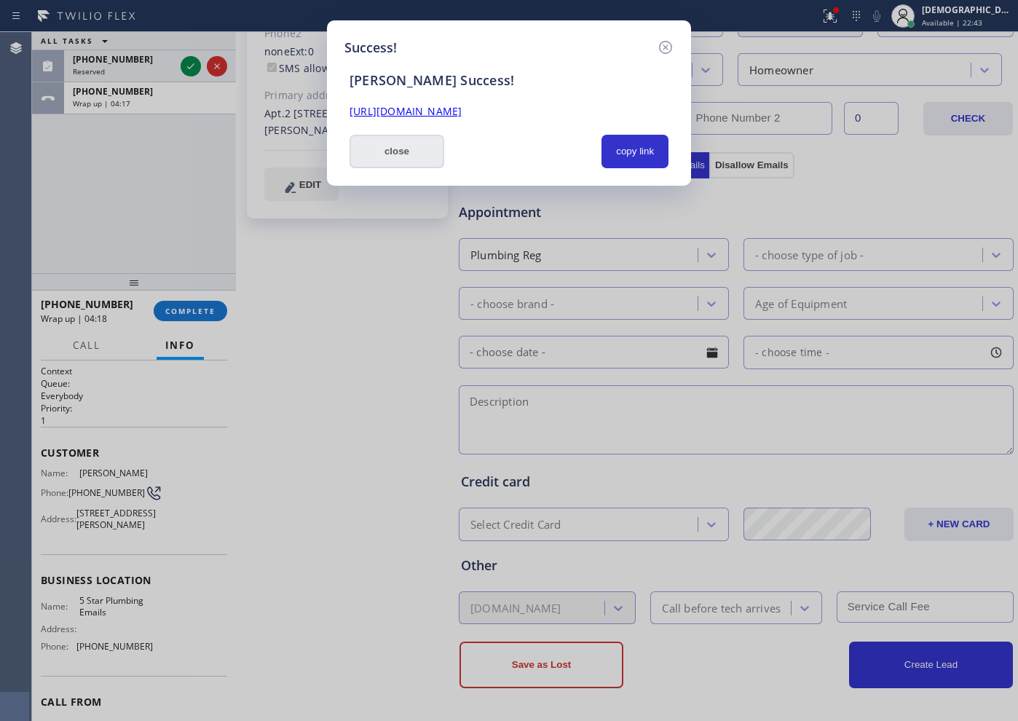
click at [411, 159] on button "close" at bounding box center [397, 151] width 95 height 33
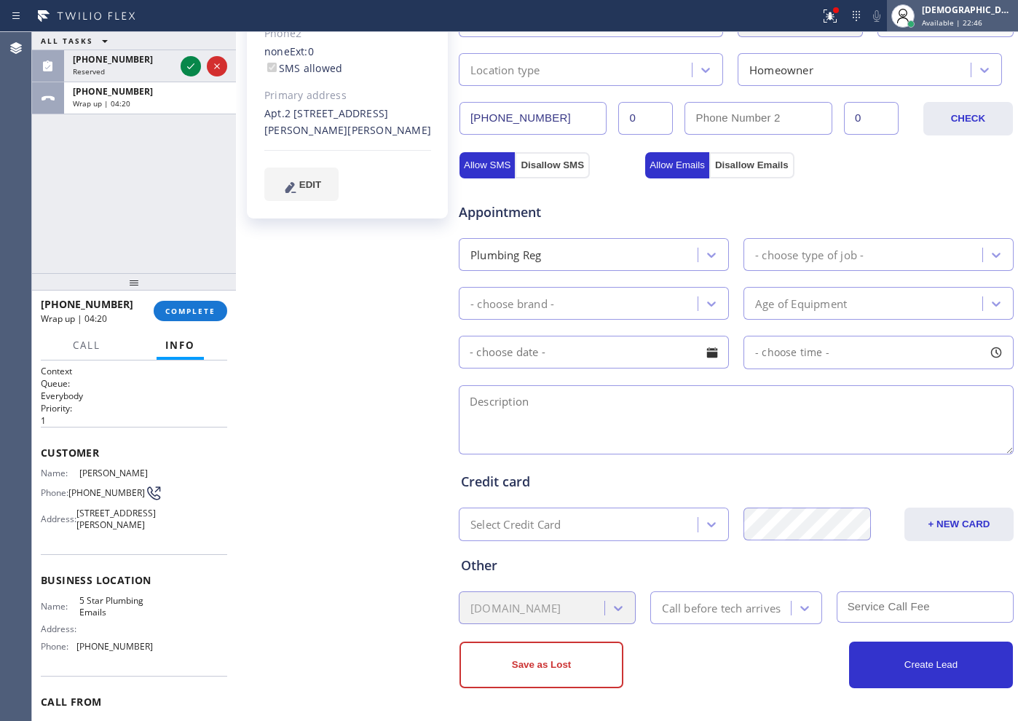
click at [963, 17] on span "Available | 22:46" at bounding box center [952, 22] width 60 height 10
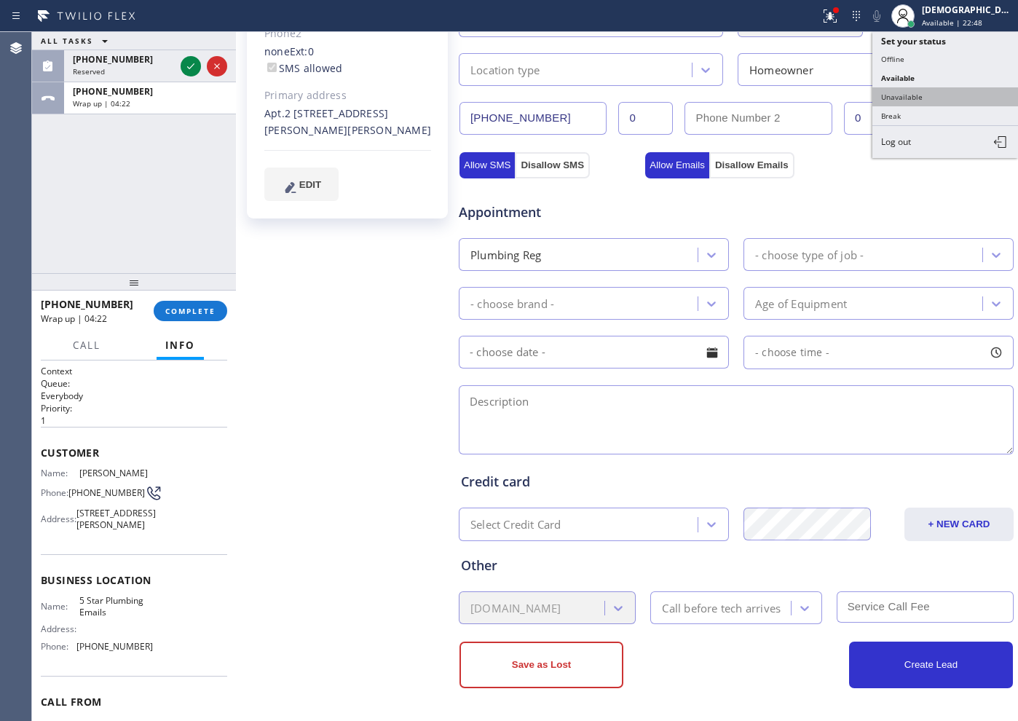
click at [930, 98] on button "Unavailable" at bounding box center [945, 96] width 146 height 19
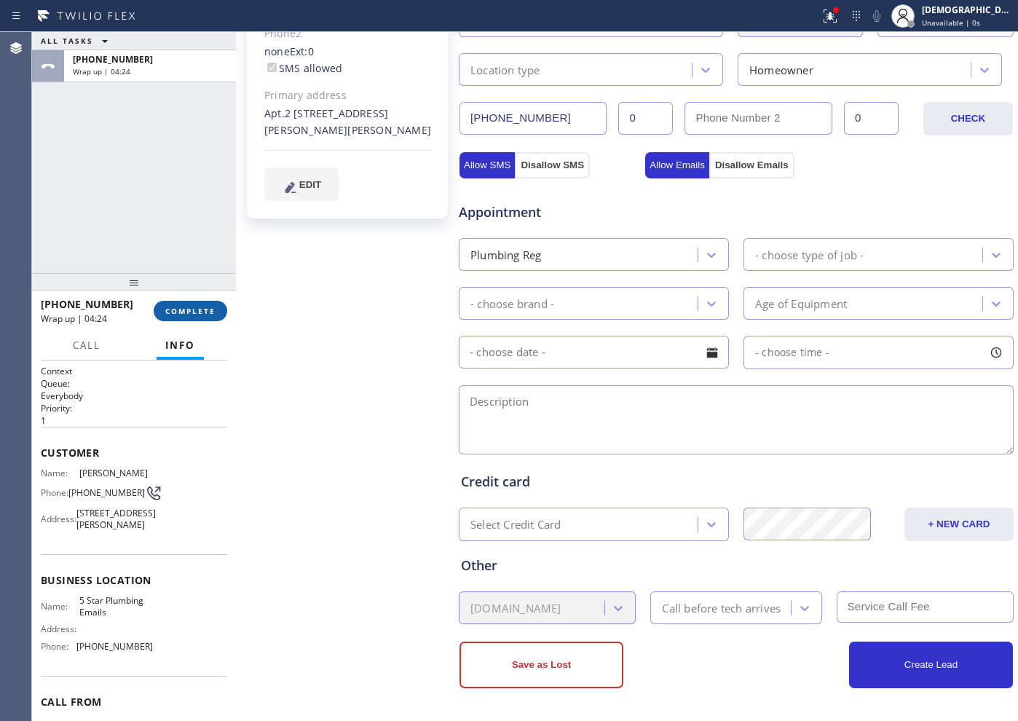
click at [192, 304] on button "COMPLETE" at bounding box center [191, 311] width 74 height 20
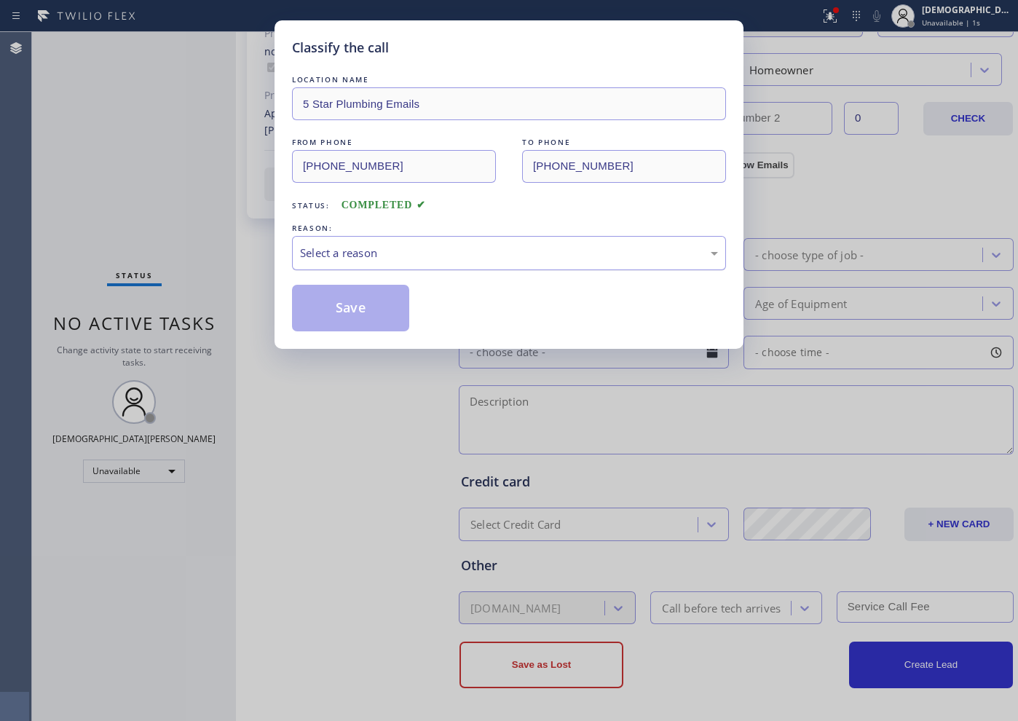
click at [400, 256] on div "Select a reason" at bounding box center [509, 253] width 418 height 17
click at [374, 296] on button "Save" at bounding box center [350, 308] width 117 height 47
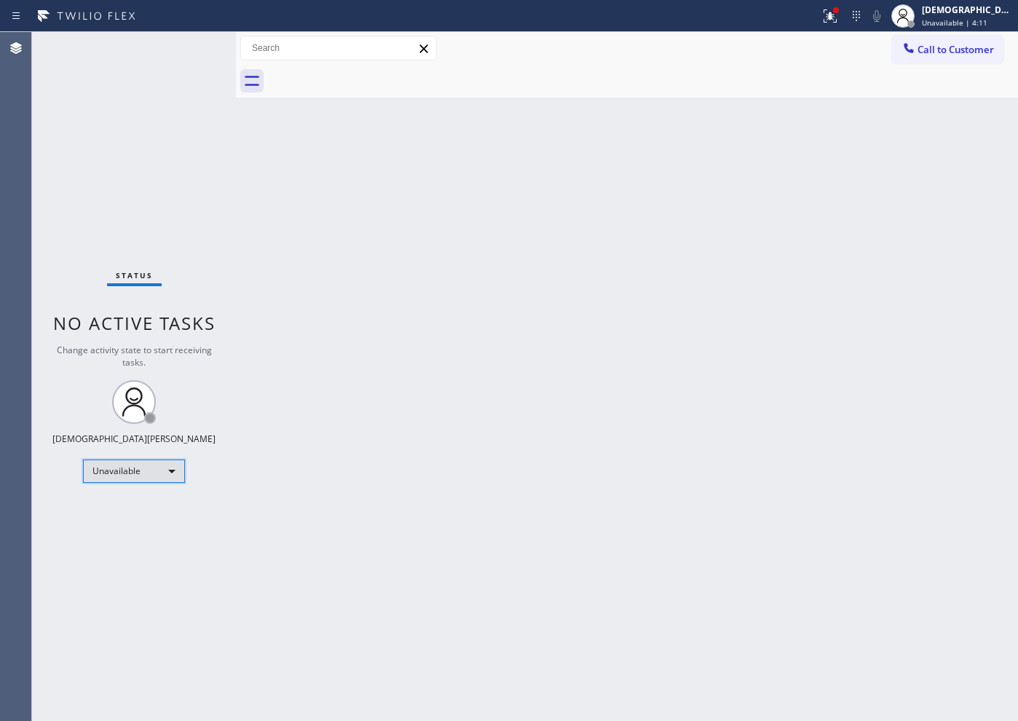
click at [162, 473] on div "Unavailable" at bounding box center [134, 471] width 102 height 23
click at [121, 205] on div at bounding box center [509, 360] width 1018 height 721
click at [154, 473] on div "Unavailable" at bounding box center [134, 471] width 102 height 23
click at [144, 508] on li "Available" at bounding box center [133, 509] width 99 height 17
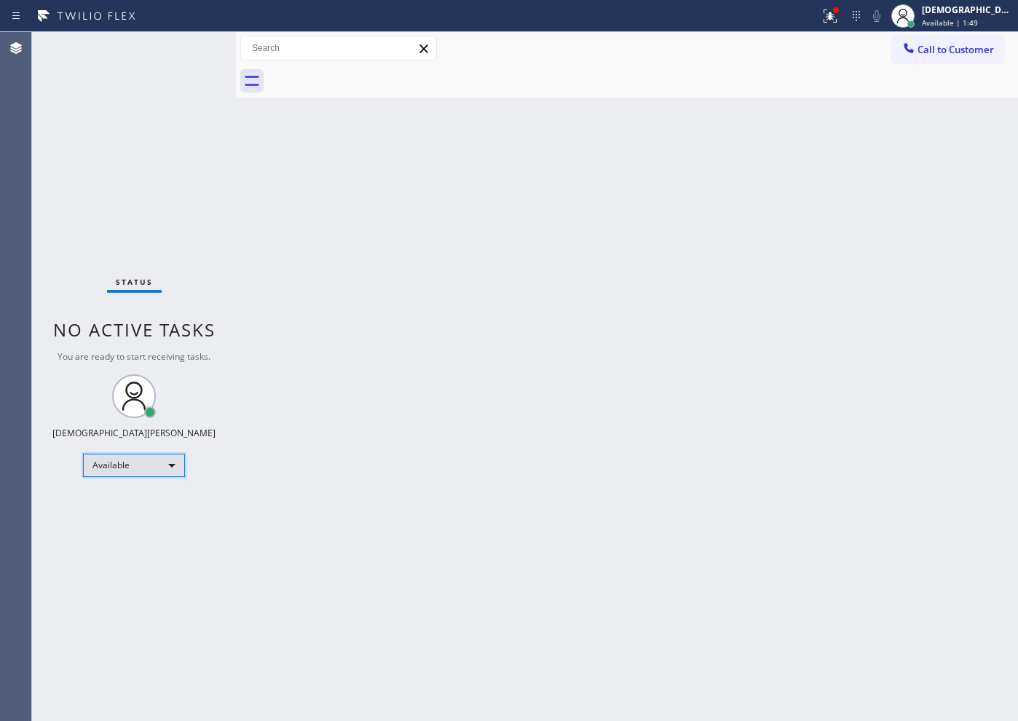
click at [120, 460] on div "Available" at bounding box center [134, 465] width 102 height 23
click at [107, 519] on li "Unavailable" at bounding box center [133, 521] width 99 height 17
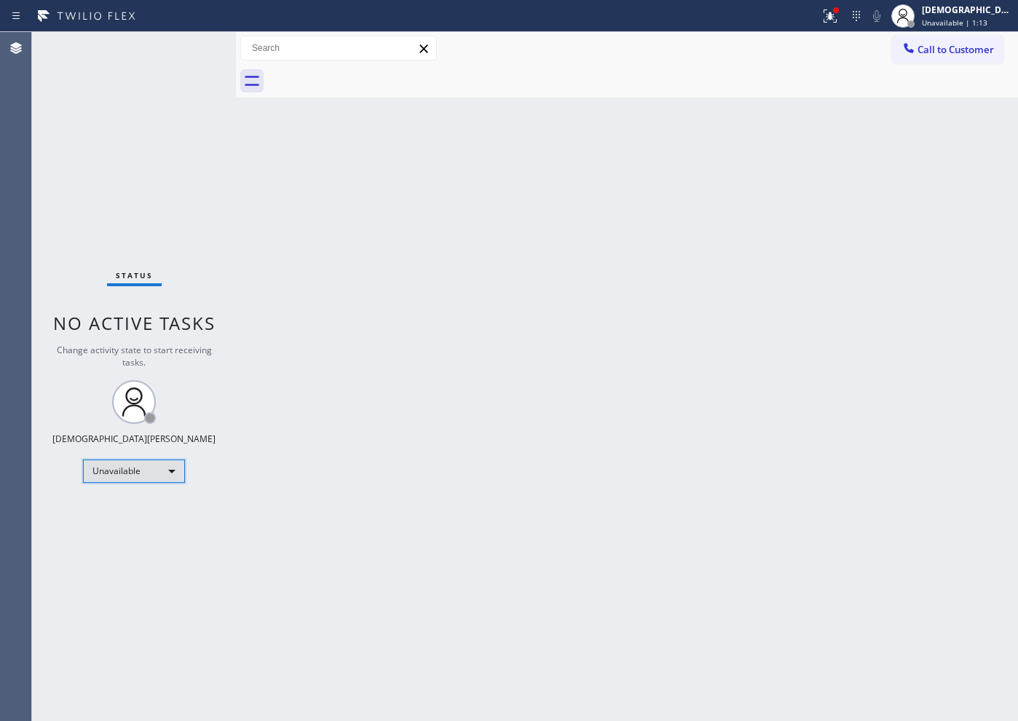
click at [132, 462] on div "Unavailable" at bounding box center [134, 471] width 102 height 23
click at [133, 504] on li "Available" at bounding box center [133, 509] width 99 height 17
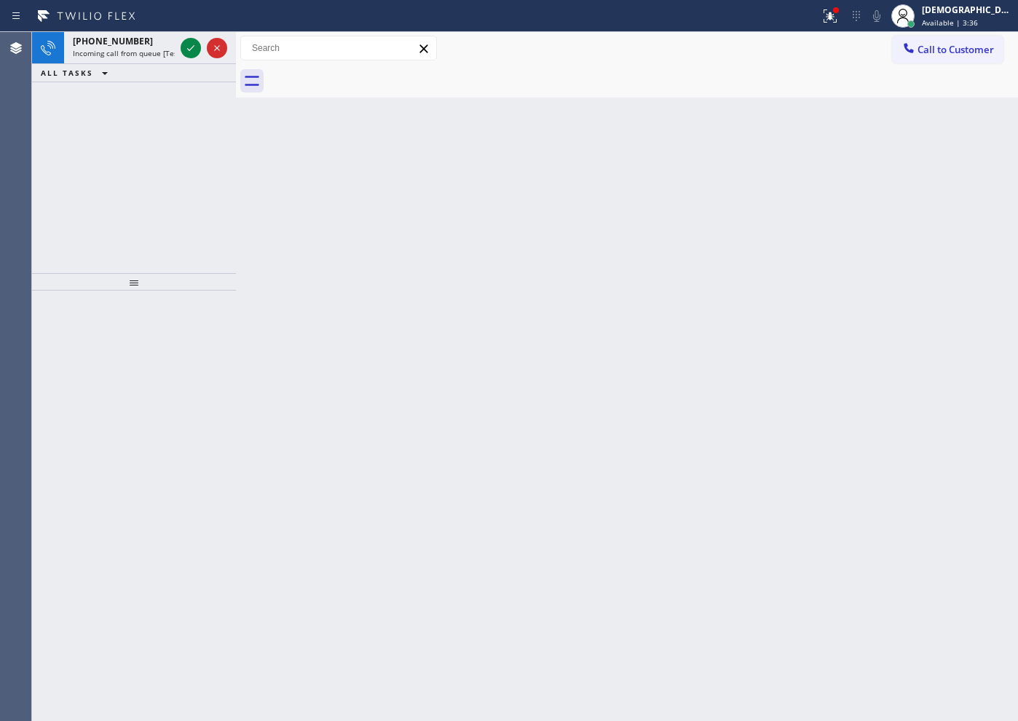
drag, startPoint x: 170, startPoint y: 143, endPoint x: 152, endPoint y: 110, distance: 37.5
click at [151, 112] on div "[PHONE_NUMBER] Incoming call from queue [Test] All ALL TASKS ALL TASKS ACTIVE T…" at bounding box center [134, 152] width 204 height 241
click at [188, 46] on icon at bounding box center [190, 47] width 17 height 17
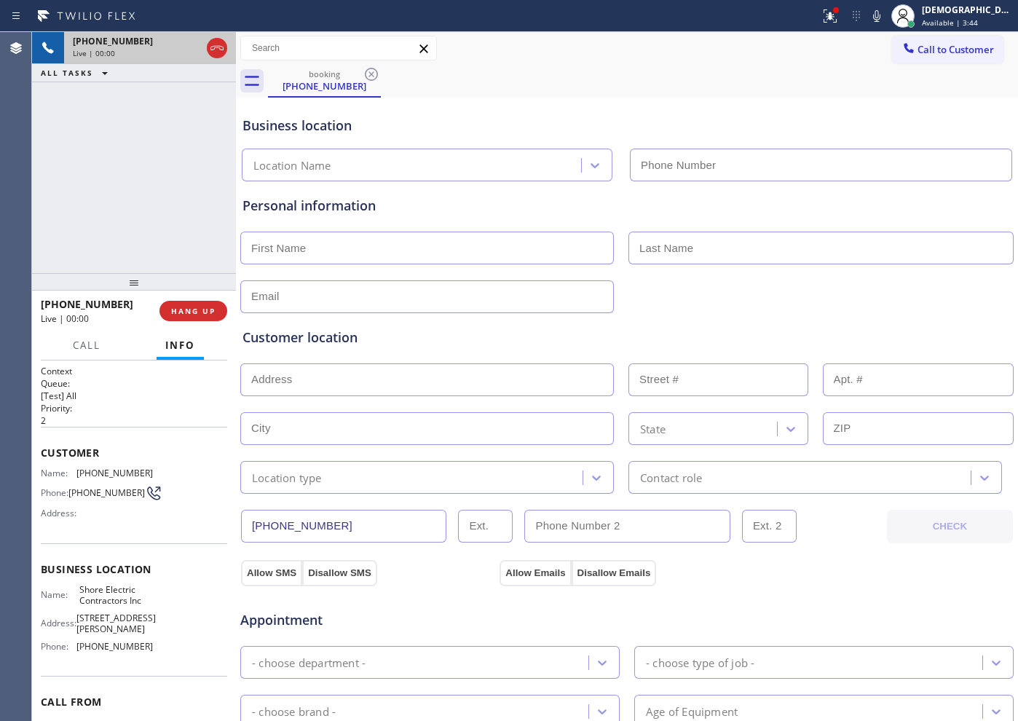
type input "[PHONE_NUMBER]"
click at [204, 312] on span "HANG UP" at bounding box center [193, 311] width 44 height 10
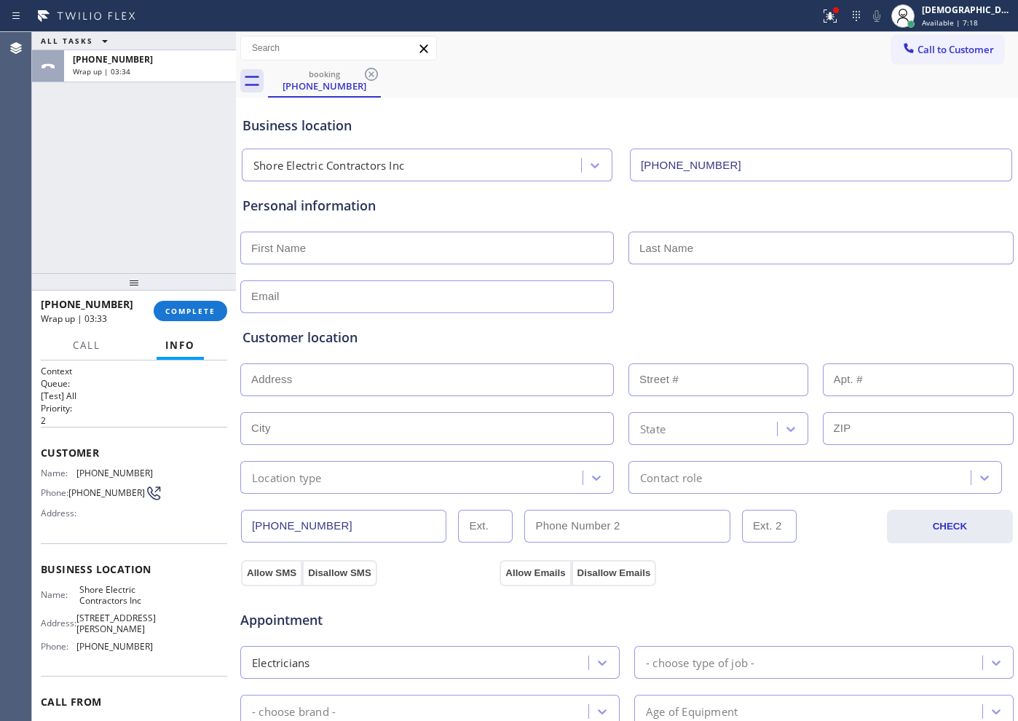
drag, startPoint x: 4, startPoint y: 277, endPoint x: 133, endPoint y: 192, distance: 153.9
click at [133, 192] on div "ALL TASKS ALL TASKS ACTIVE TASKS TASKS IN WRAP UP [PHONE_NUMBER] Wrap up | 03:34" at bounding box center [134, 152] width 204 height 241
click at [199, 311] on span "COMPLETE" at bounding box center [190, 311] width 50 height 10
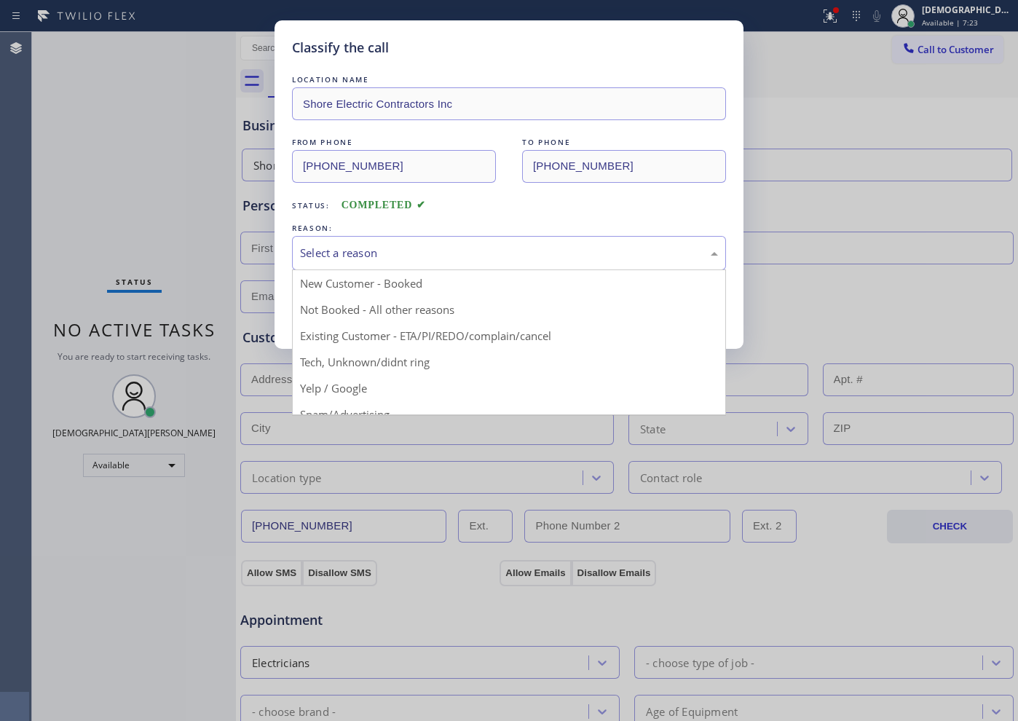
click at [370, 259] on div "Select a reason" at bounding box center [509, 253] width 418 height 17
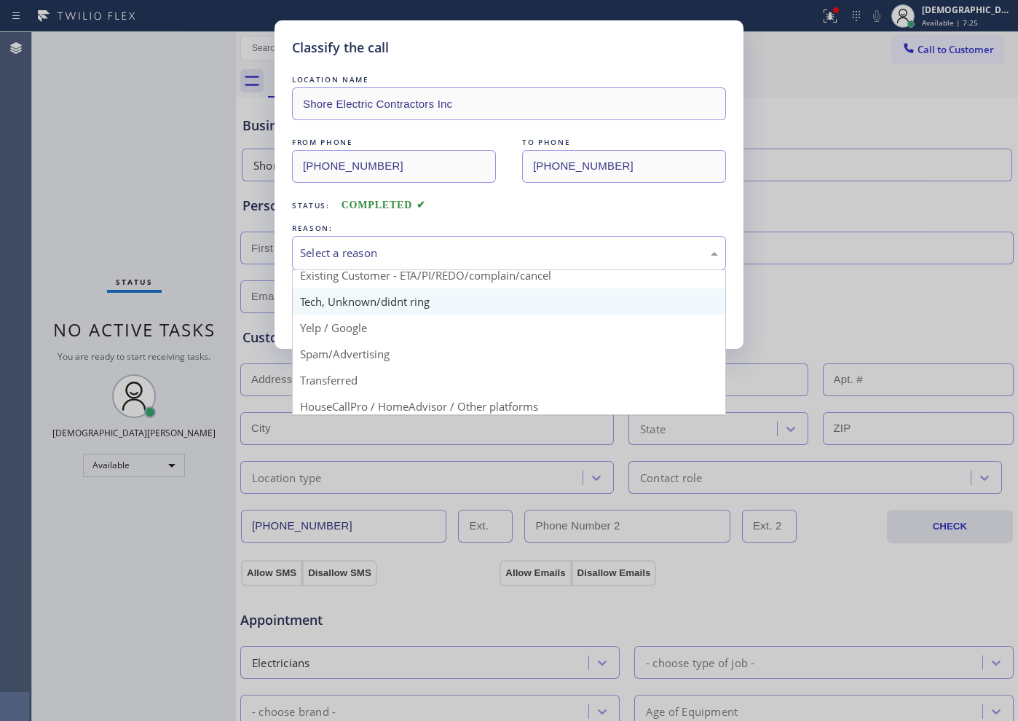
scroll to position [91, 0]
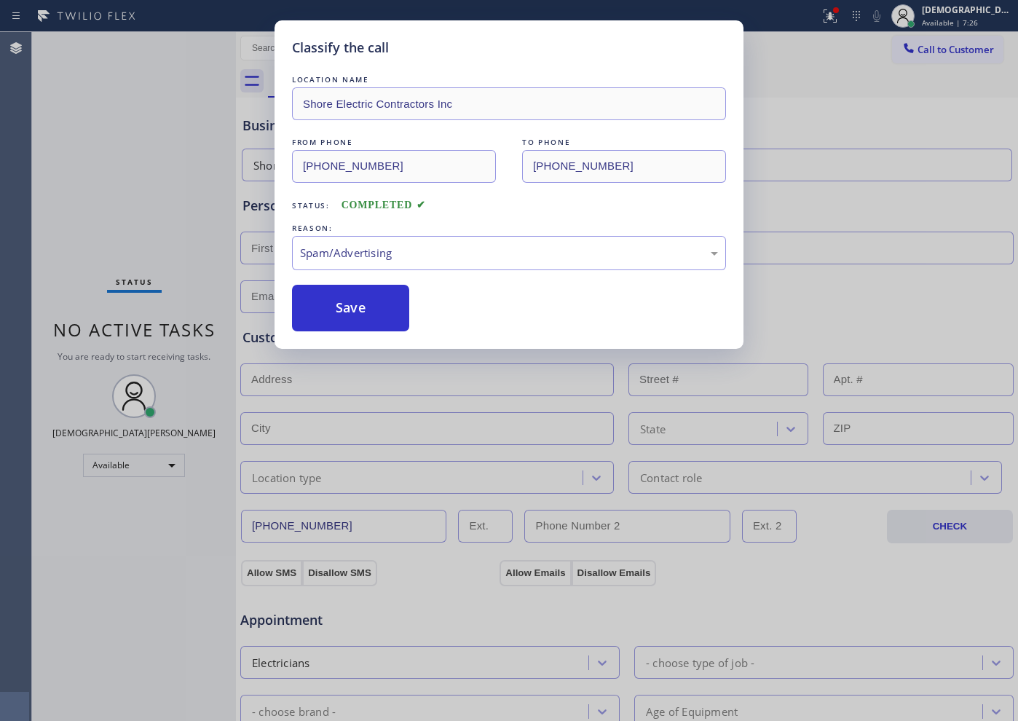
click at [347, 320] on button "Save" at bounding box center [350, 308] width 117 height 47
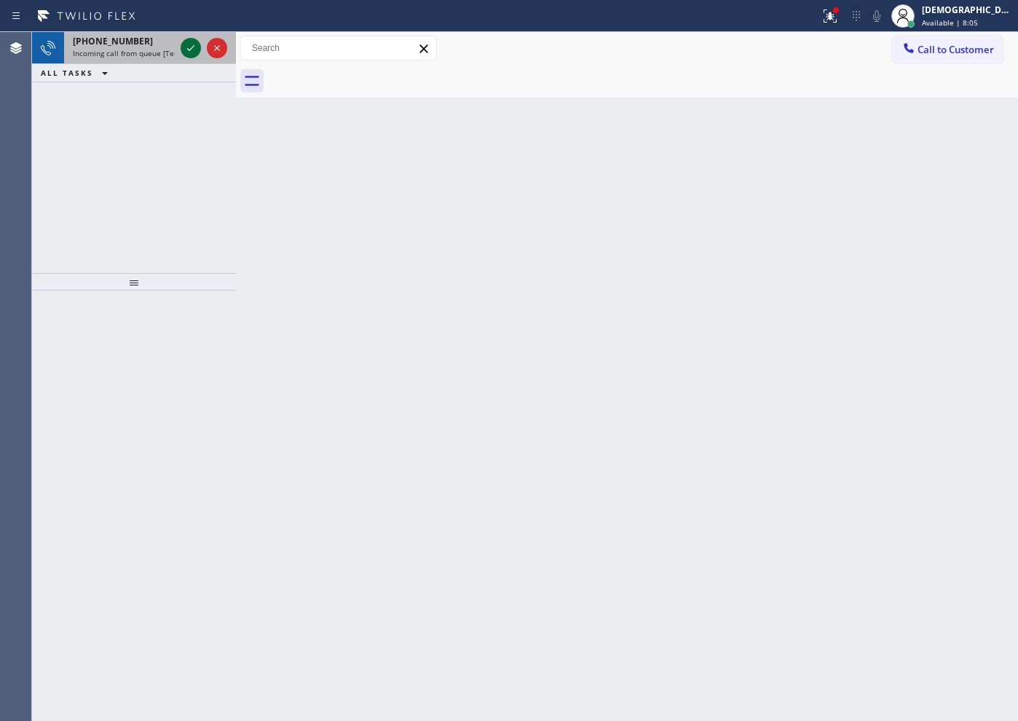
click at [190, 46] on icon at bounding box center [190, 47] width 17 height 17
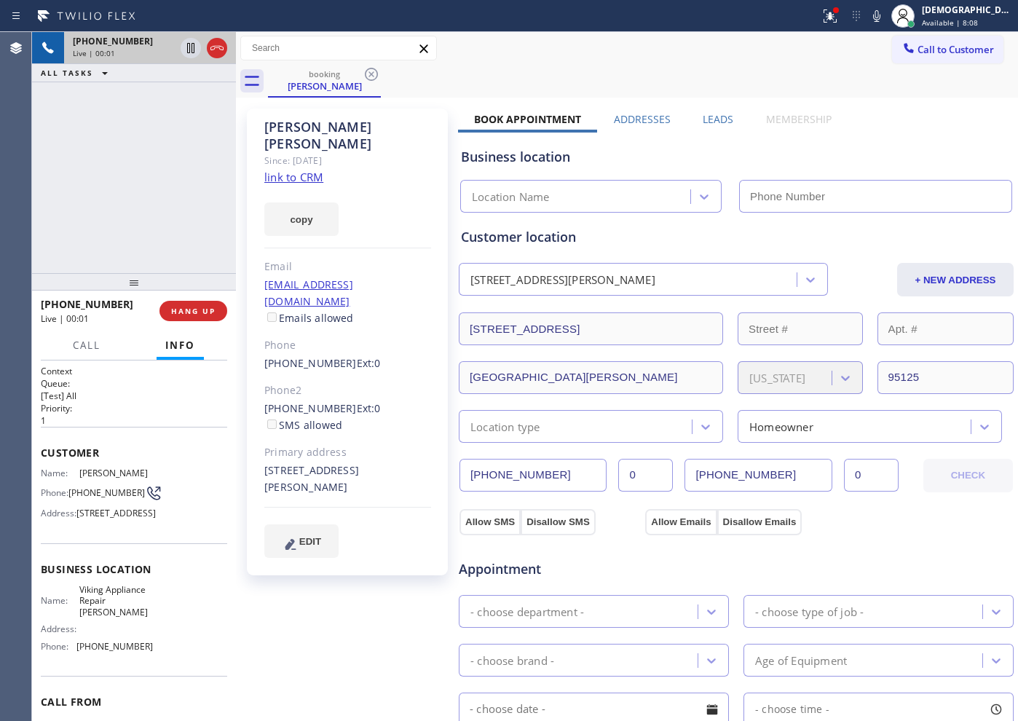
type input "[PHONE_NUMBER]"
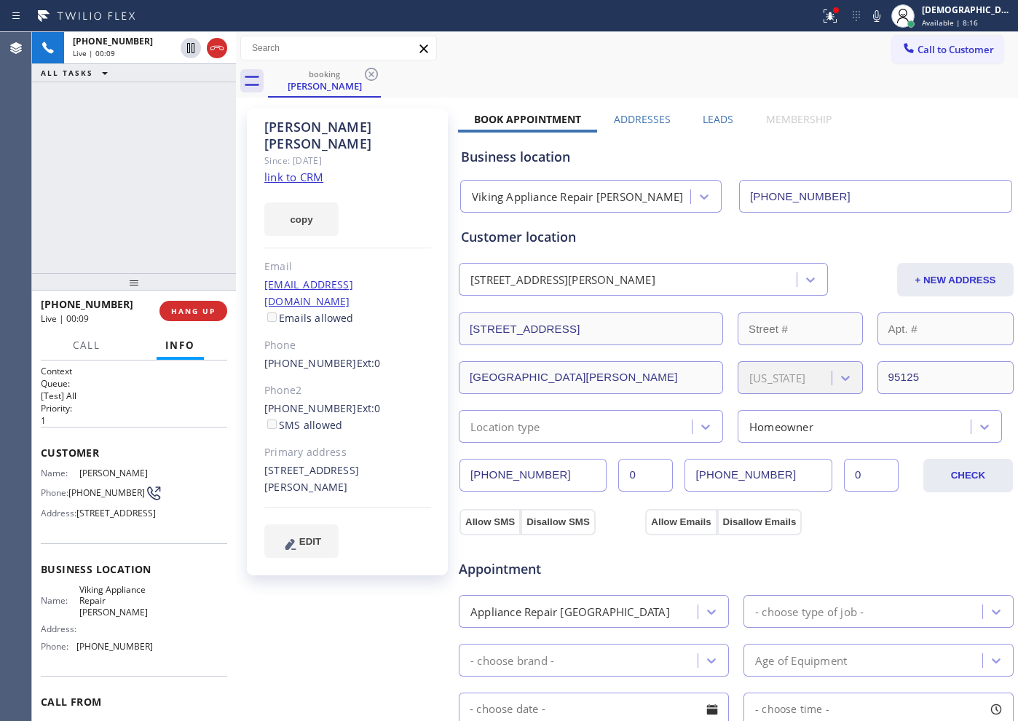
click at [321, 170] on link "link to CRM" at bounding box center [293, 177] width 59 height 15
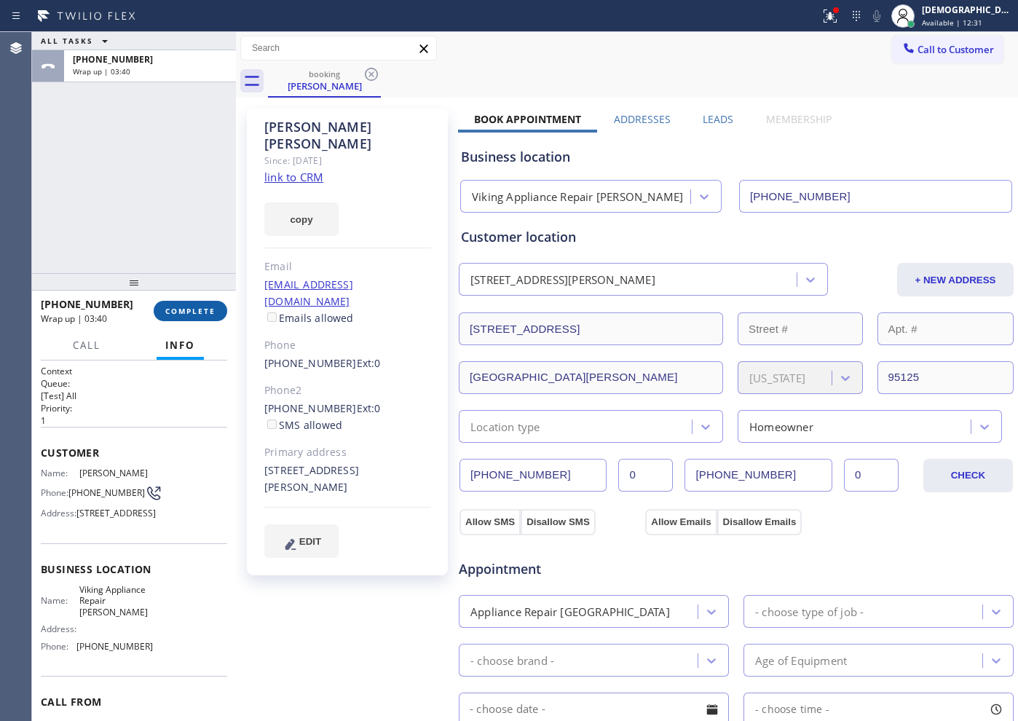
click at [179, 304] on button "COMPLETE" at bounding box center [191, 311] width 74 height 20
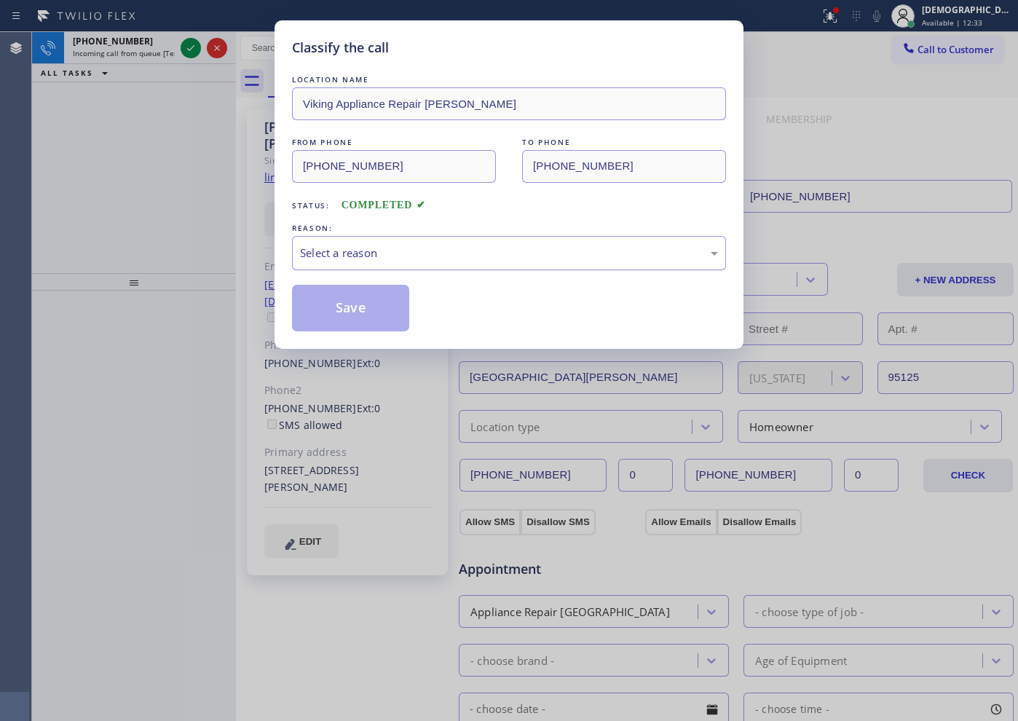
click at [409, 260] on div "Select a reason" at bounding box center [509, 253] width 418 height 17
click at [373, 312] on button "Save" at bounding box center [350, 308] width 117 height 47
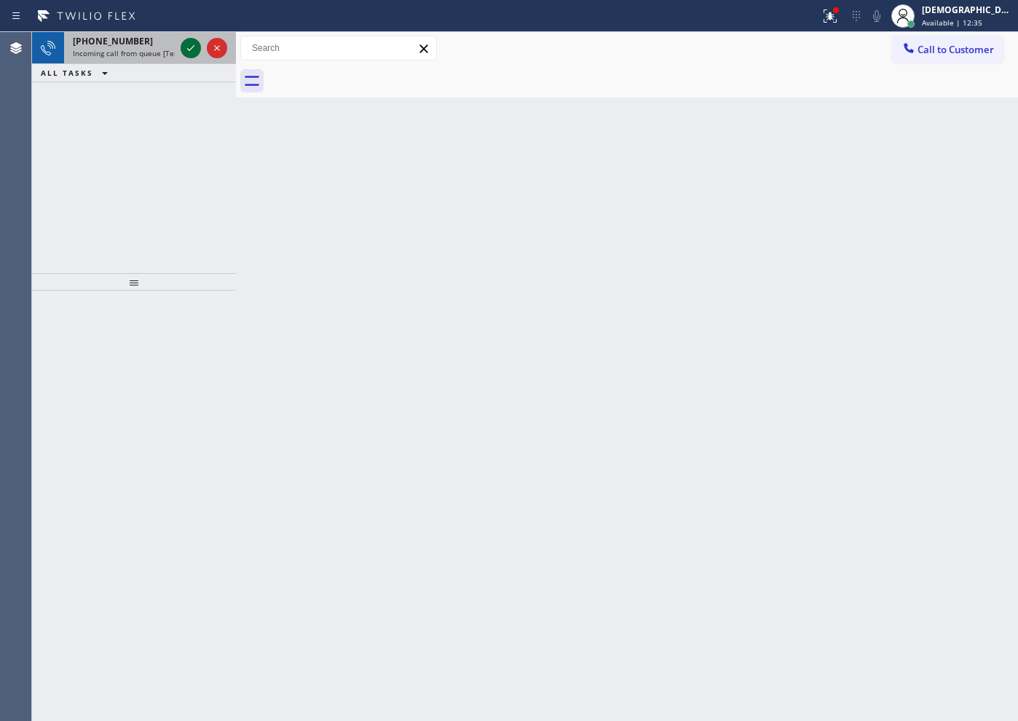
click at [192, 44] on icon at bounding box center [190, 47] width 17 height 17
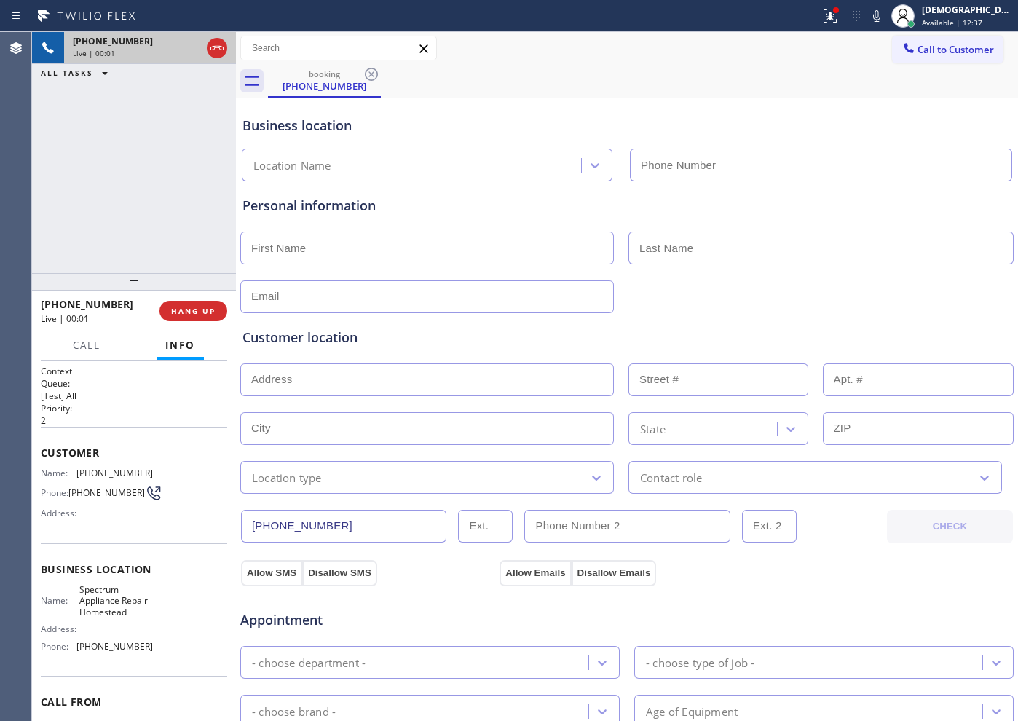
type input "[PHONE_NUMBER]"
click at [223, 42] on icon at bounding box center [216, 47] width 17 height 17
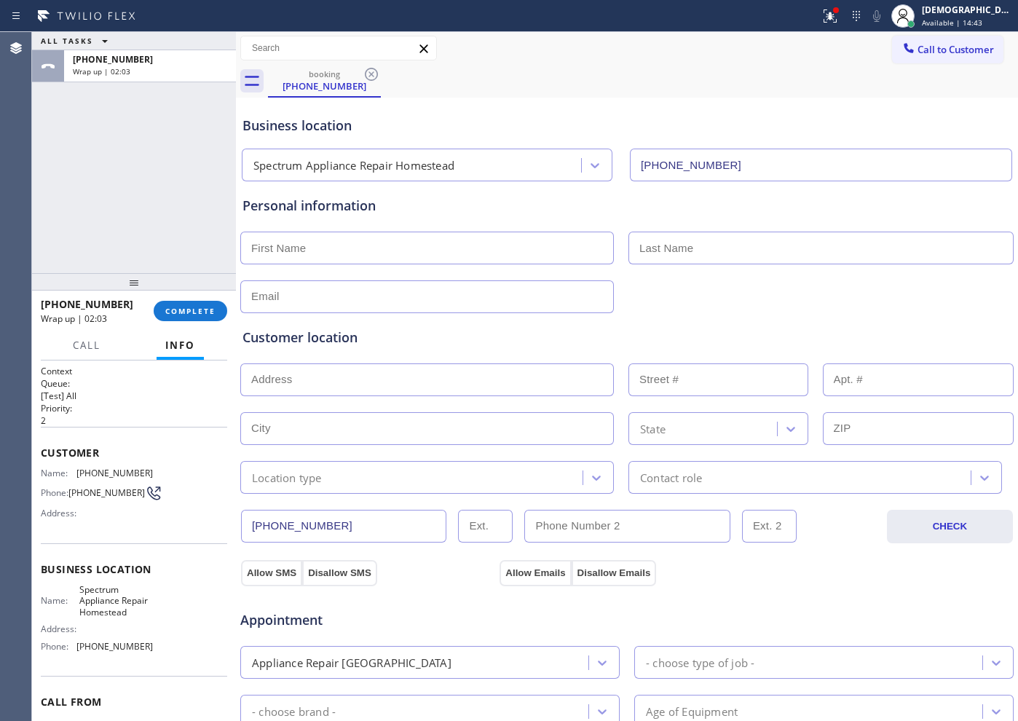
click at [189, 299] on div "[PHONE_NUMBER] Wrap up | 02:03 COMPLETE" at bounding box center [134, 311] width 186 height 38
click at [172, 306] on span "COMPLETE" at bounding box center [190, 311] width 50 height 10
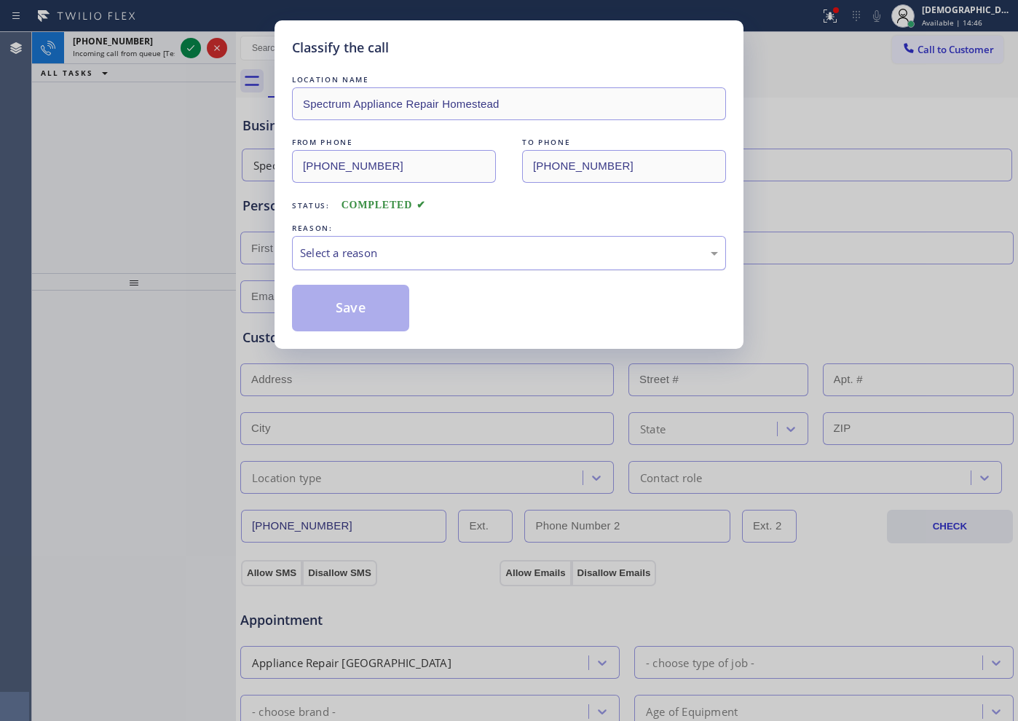
click at [432, 247] on div "Select a reason" at bounding box center [509, 253] width 418 height 17
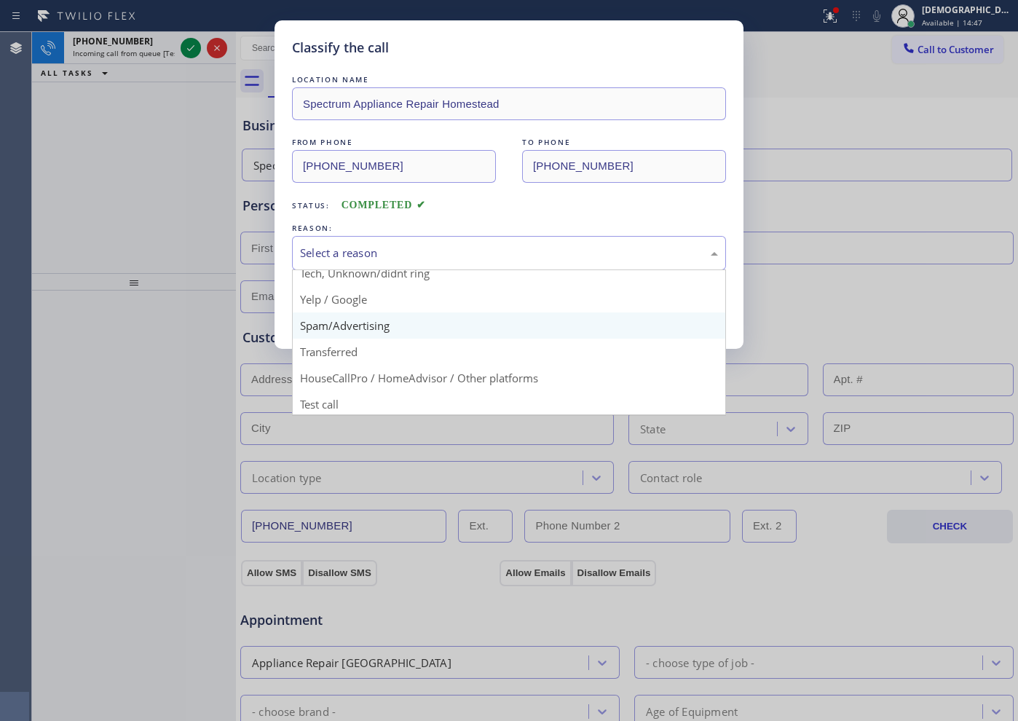
scroll to position [92, 0]
drag, startPoint x: 373, startPoint y: 325, endPoint x: 367, endPoint y: 309, distance: 17.0
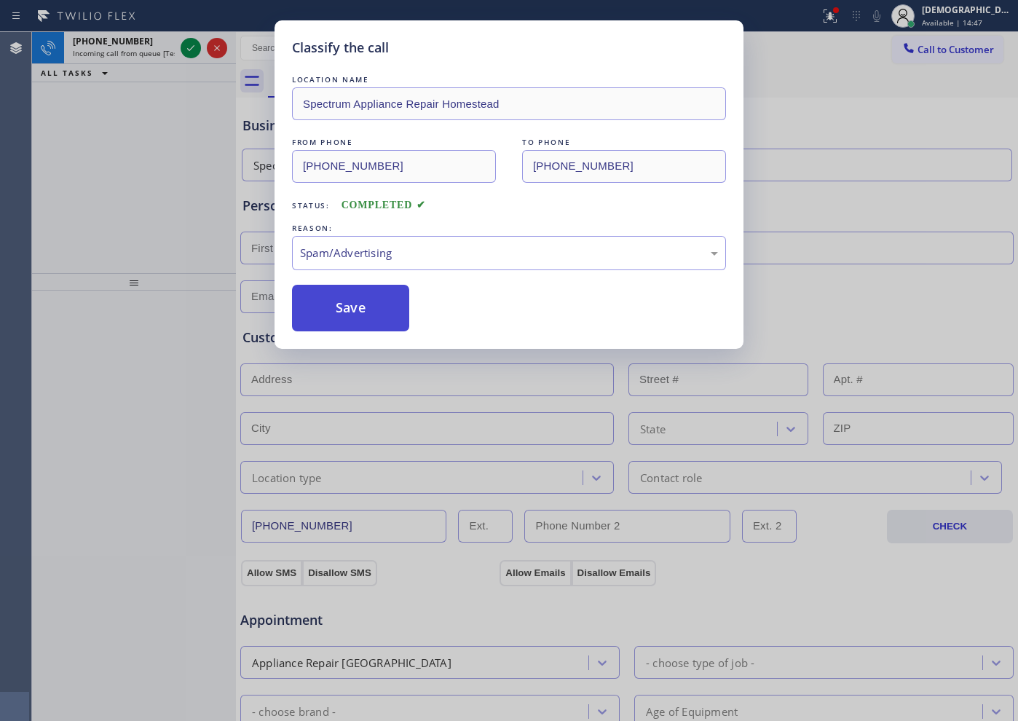
click at [367, 309] on button "Save" at bounding box center [350, 308] width 117 height 47
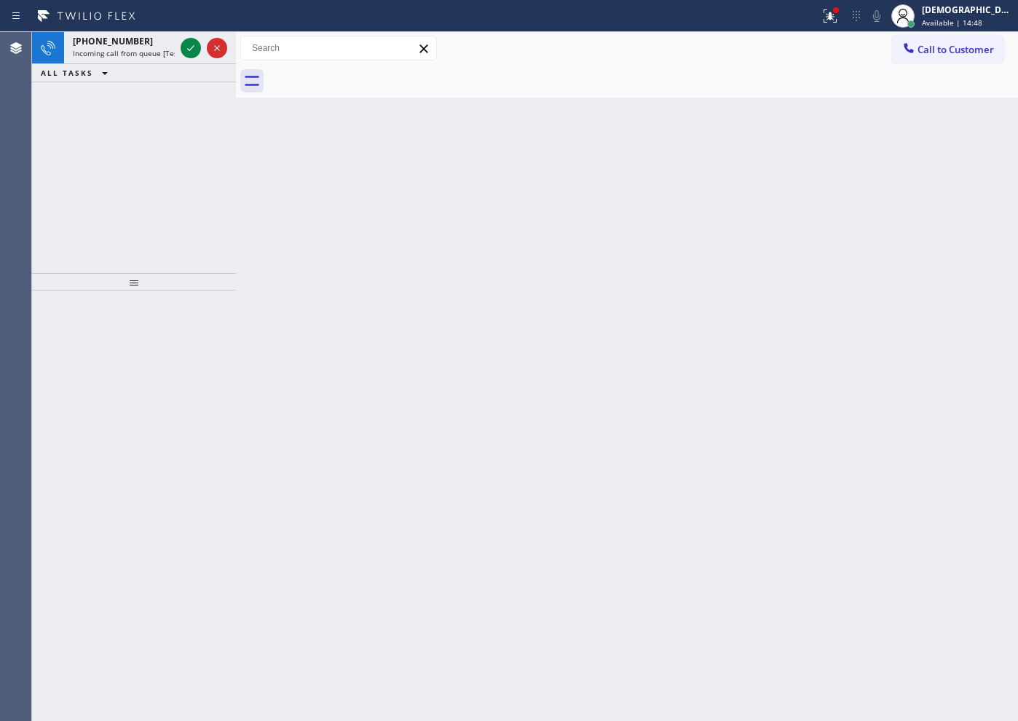
click at [188, 44] on icon at bounding box center [190, 47] width 17 height 17
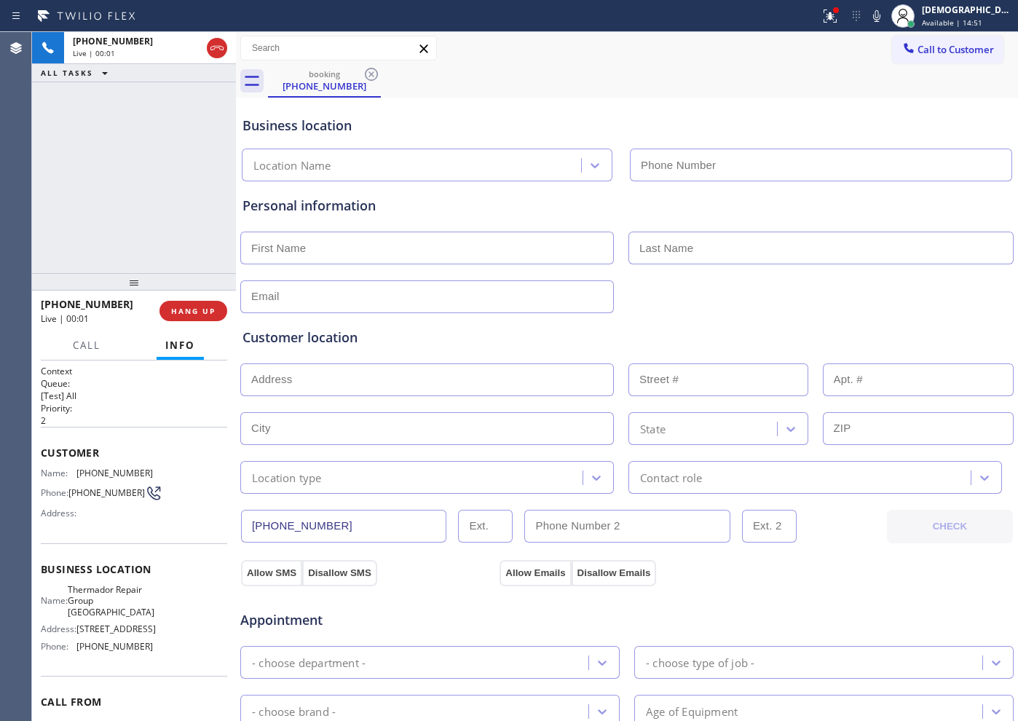
type input "[PHONE_NUMBER]"
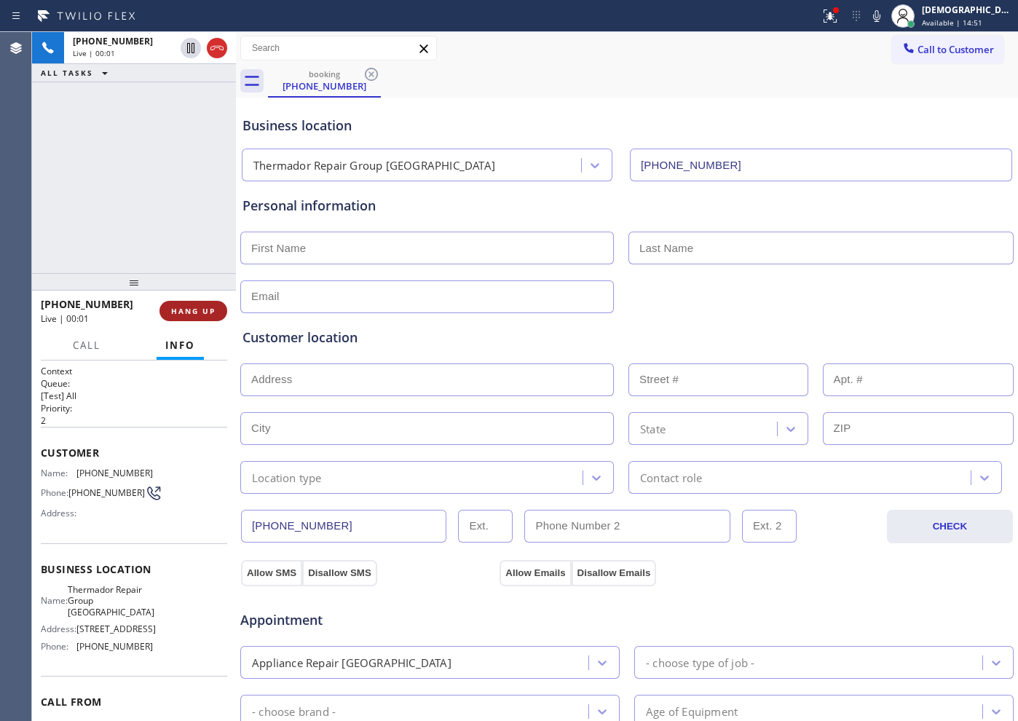
click at [202, 315] on span "HANG UP" at bounding box center [193, 311] width 44 height 10
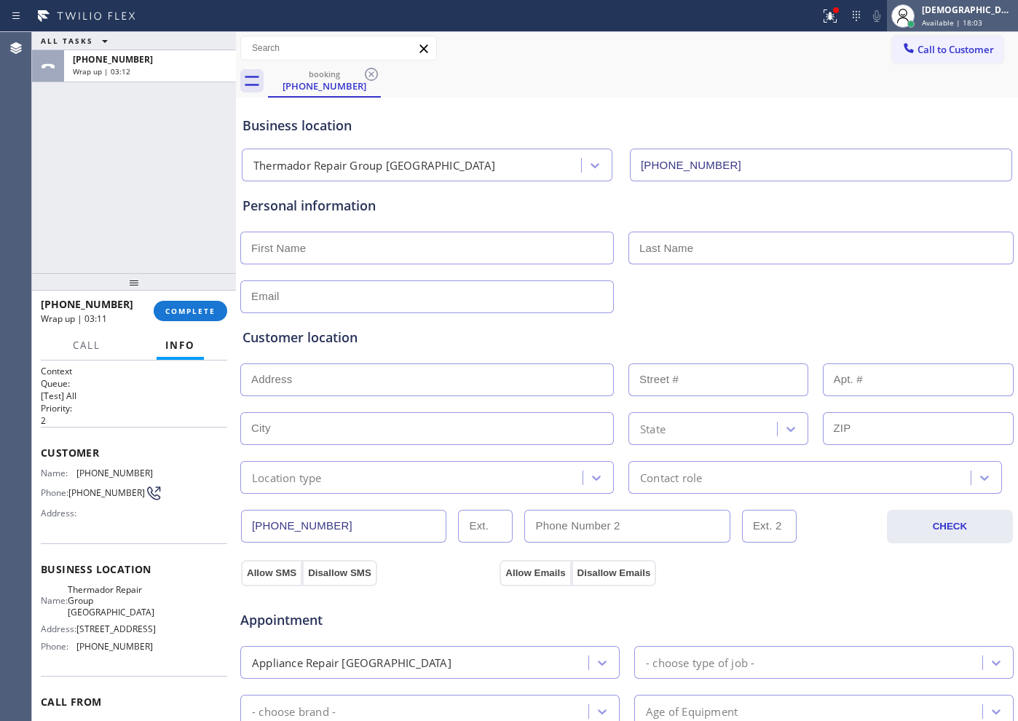
click at [963, 14] on div "[DEMOGRAPHIC_DATA][PERSON_NAME]" at bounding box center [968, 10] width 92 height 12
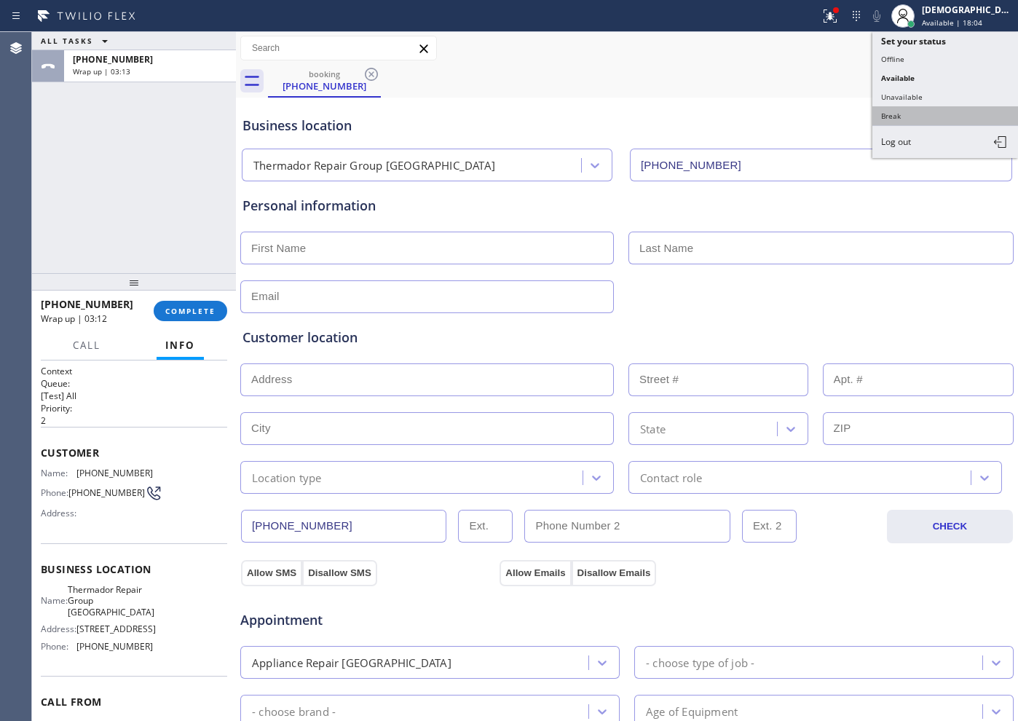
click at [926, 107] on button "Break" at bounding box center [945, 115] width 146 height 19
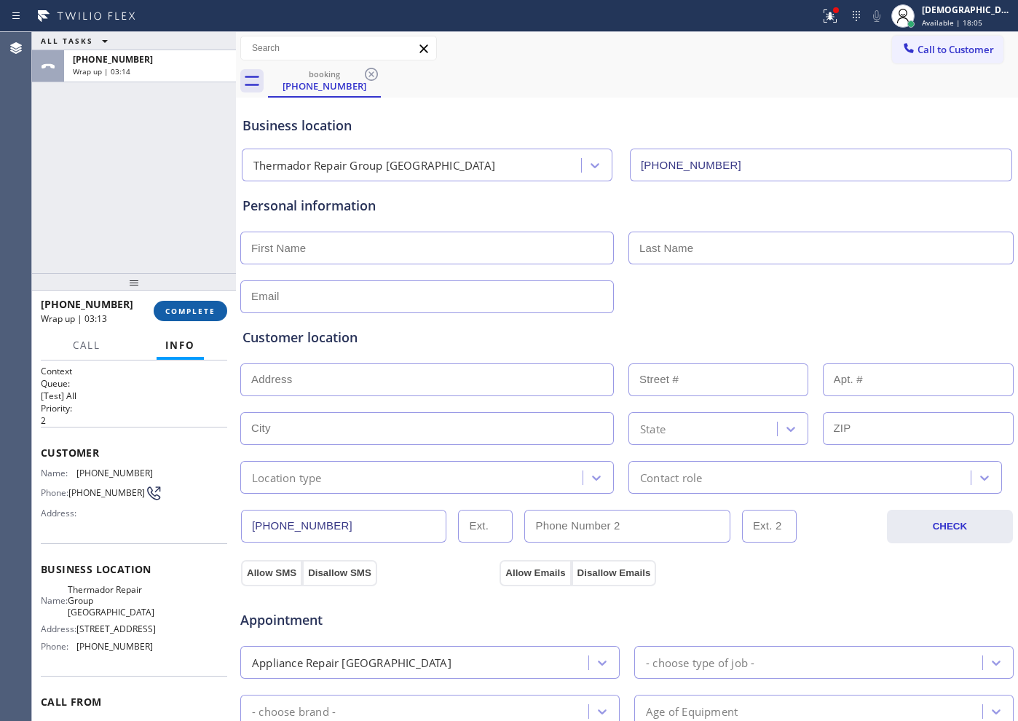
click at [202, 310] on span "COMPLETE" at bounding box center [190, 311] width 50 height 10
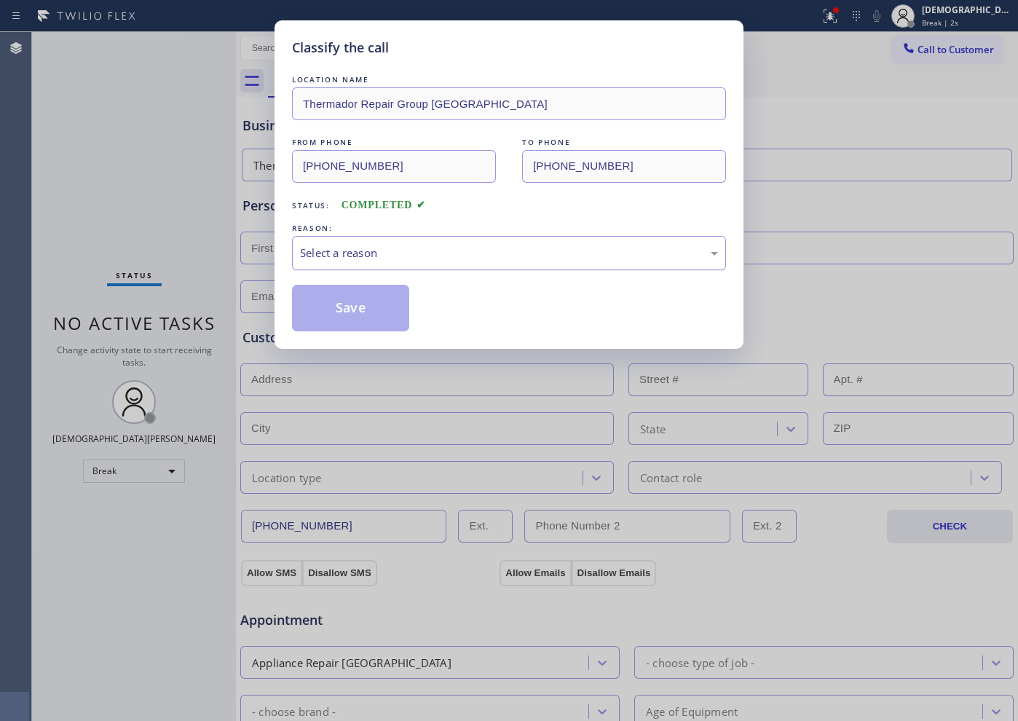
click at [365, 253] on div "Select a reason" at bounding box center [509, 253] width 418 height 17
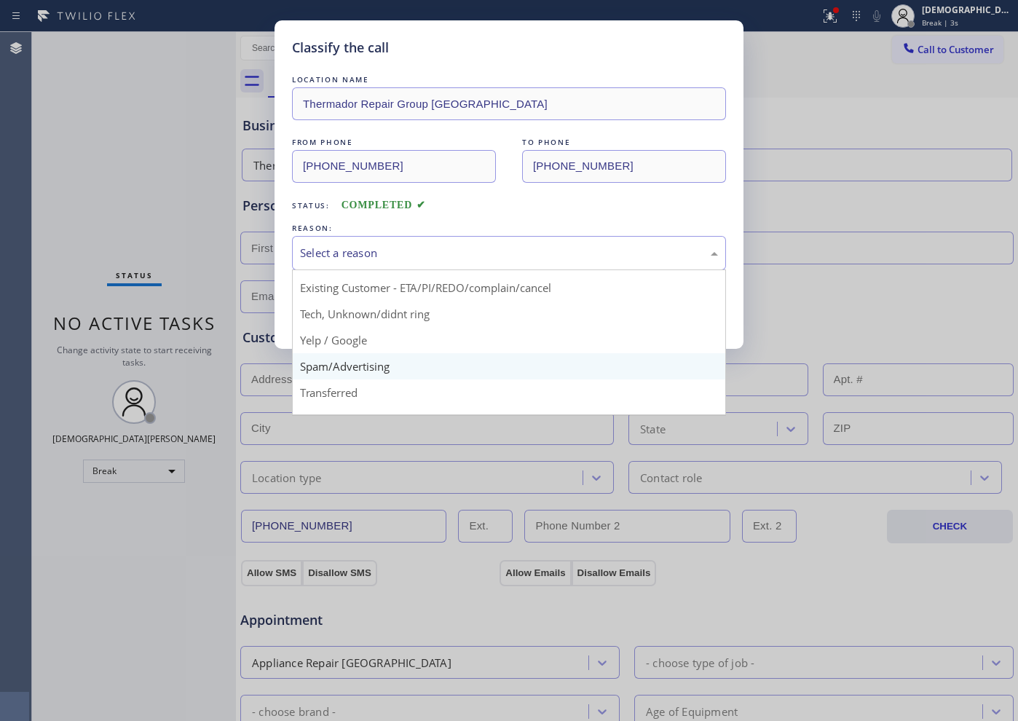
scroll to position [91, 0]
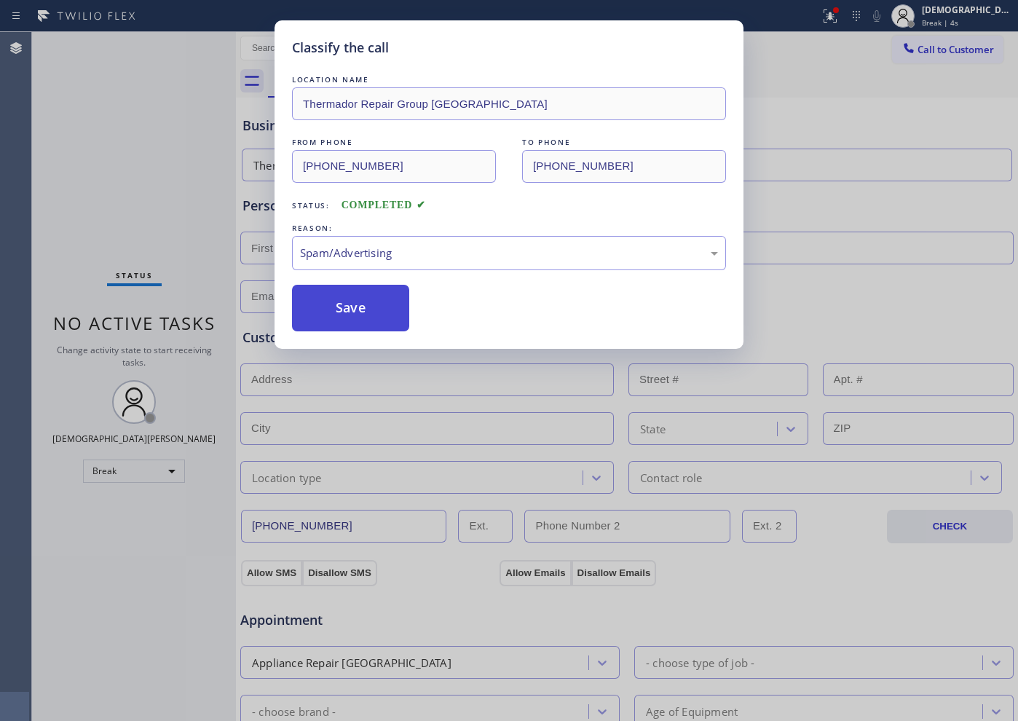
click at [349, 312] on button "Save" at bounding box center [350, 308] width 117 height 47
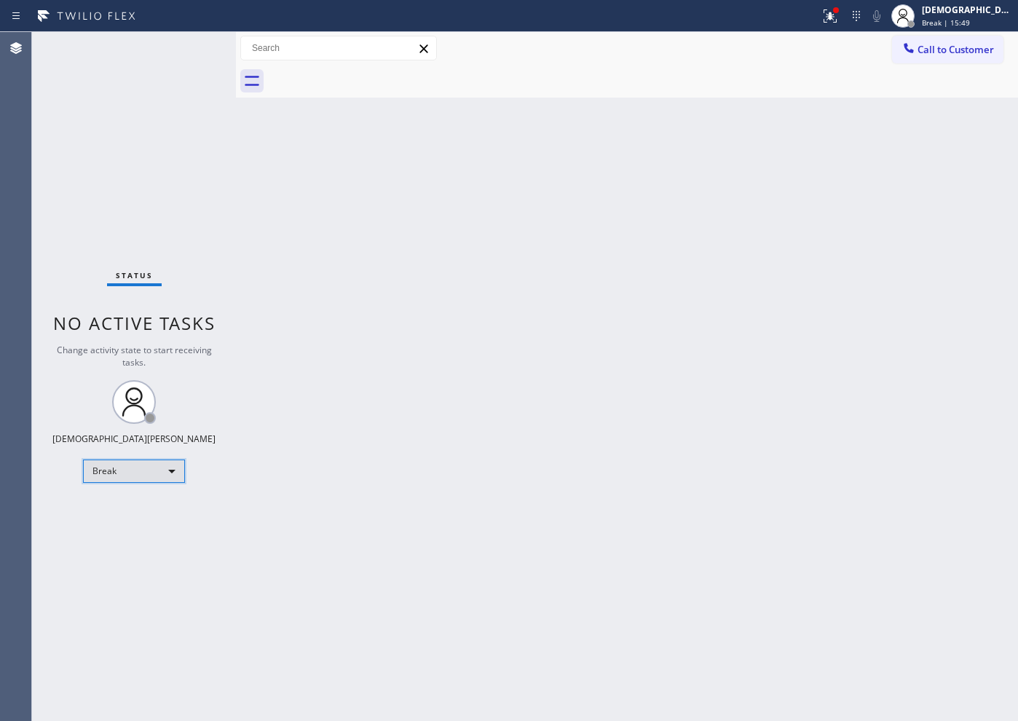
click at [170, 470] on div "Break" at bounding box center [134, 471] width 102 height 23
click at [154, 515] on li "Available" at bounding box center [133, 509] width 99 height 17
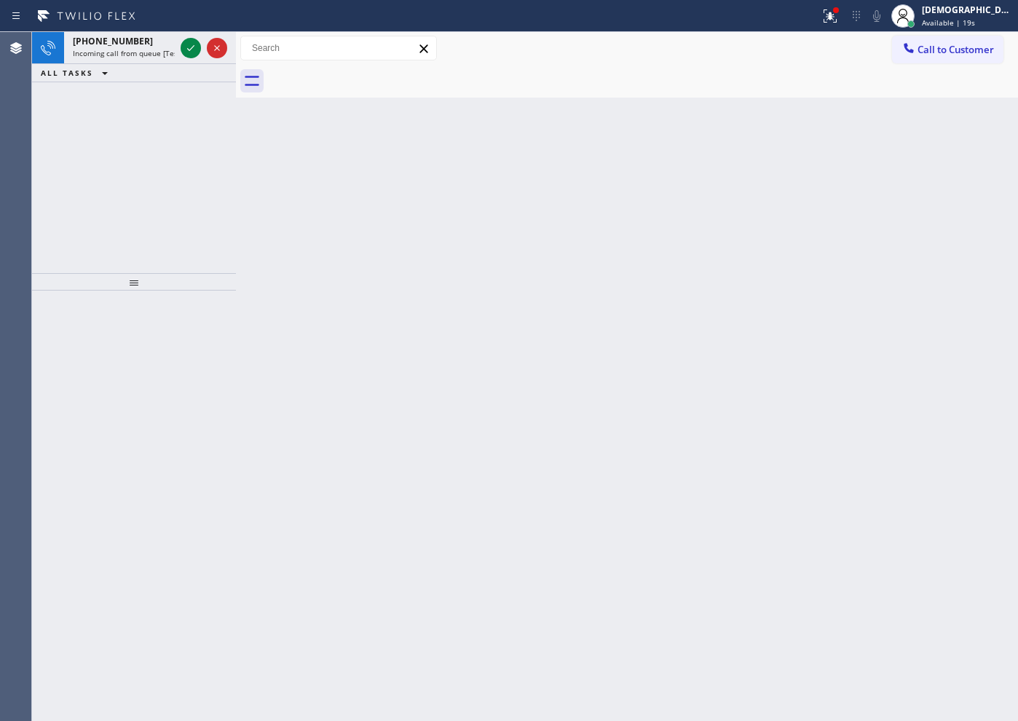
click at [111, 123] on div "[PHONE_NUMBER] Incoming call from queue [Test] All ALL TASKS ALL TASKS ACTIVE T…" at bounding box center [134, 152] width 204 height 241
click at [194, 50] on icon at bounding box center [190, 47] width 17 height 17
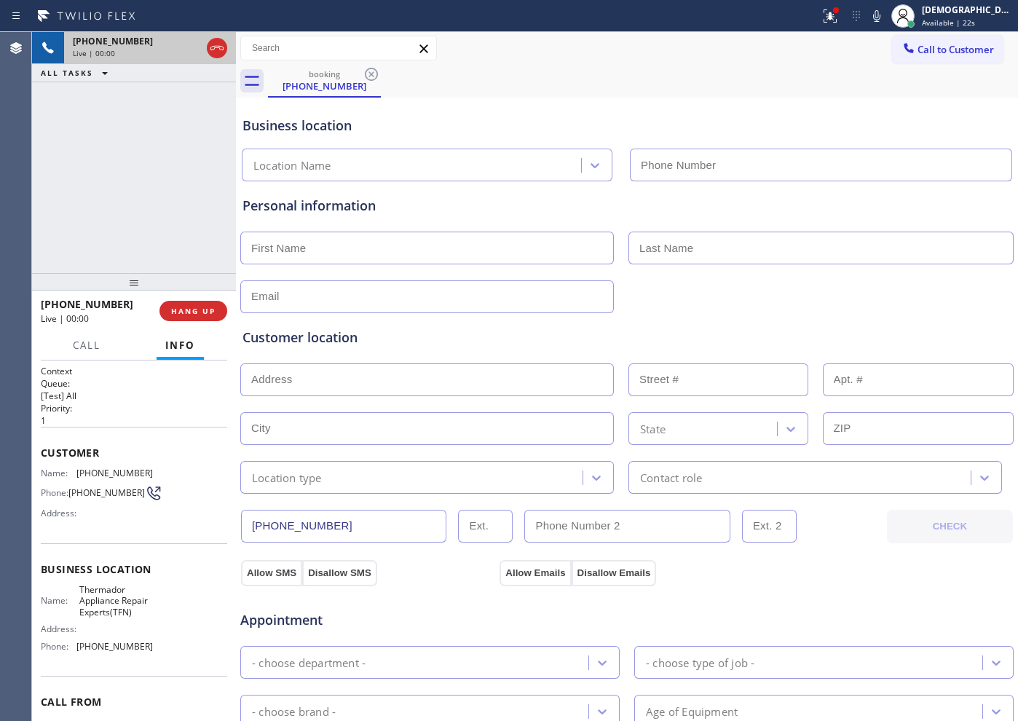
type input "[PHONE_NUMBER]"
click at [218, 44] on icon at bounding box center [216, 47] width 17 height 17
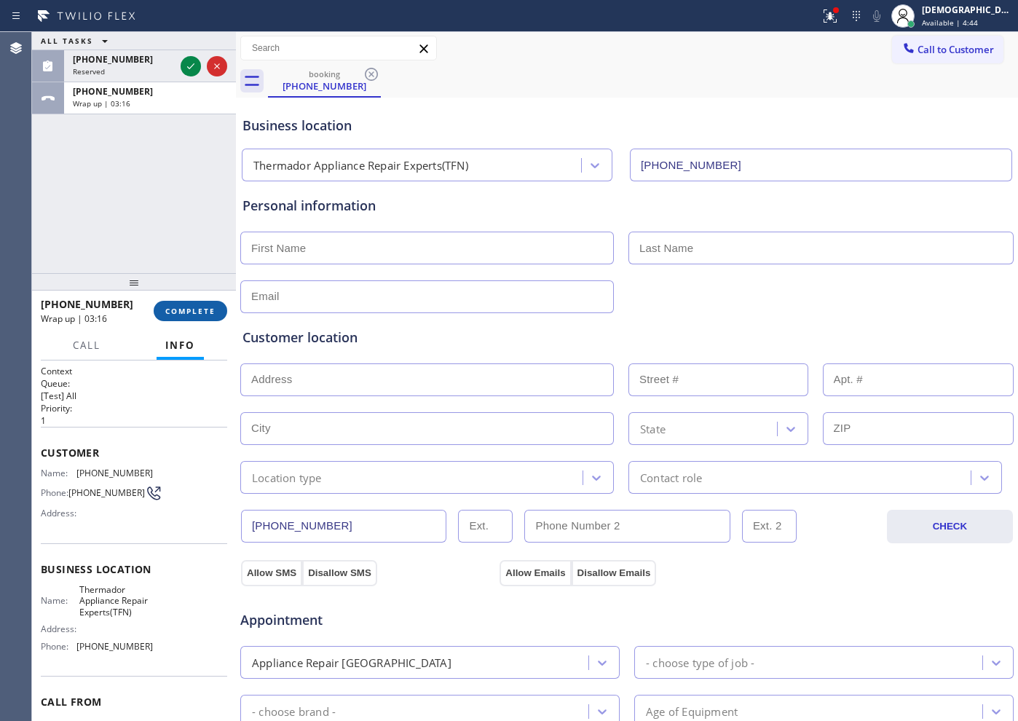
click at [202, 303] on button "COMPLETE" at bounding box center [191, 311] width 74 height 20
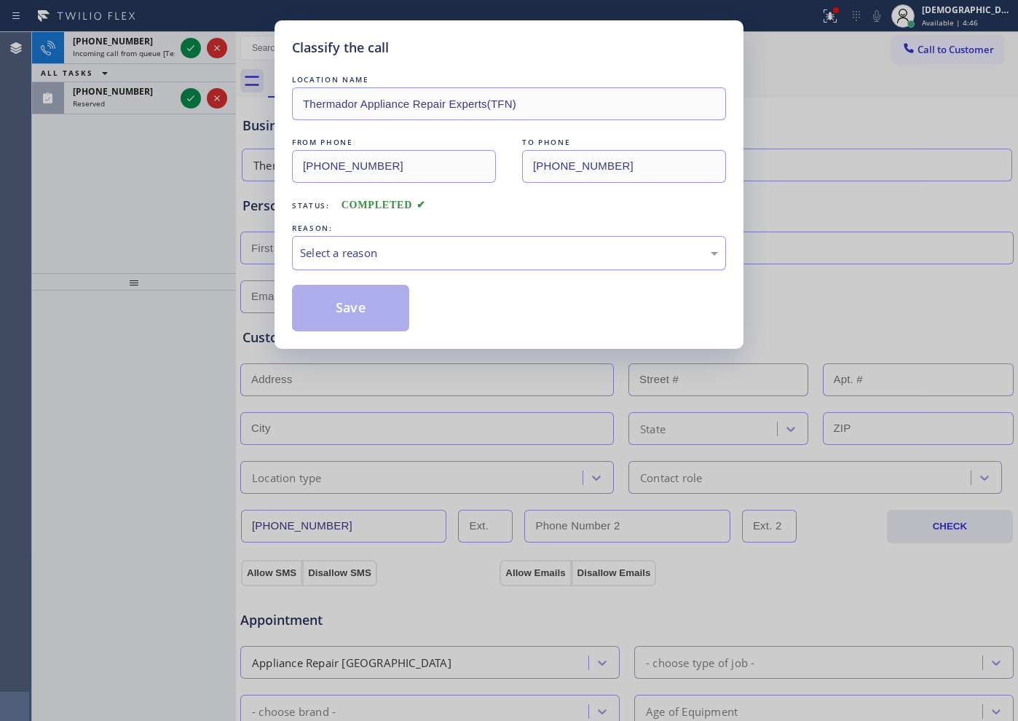
click at [367, 259] on div "Select a reason" at bounding box center [509, 253] width 418 height 17
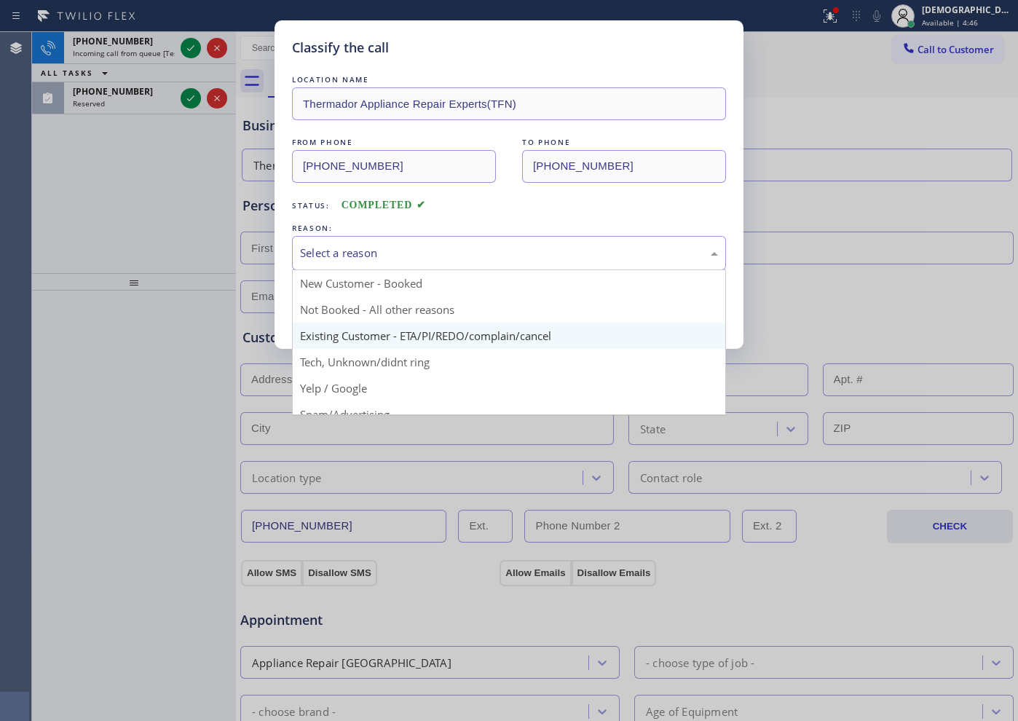
scroll to position [91, 0]
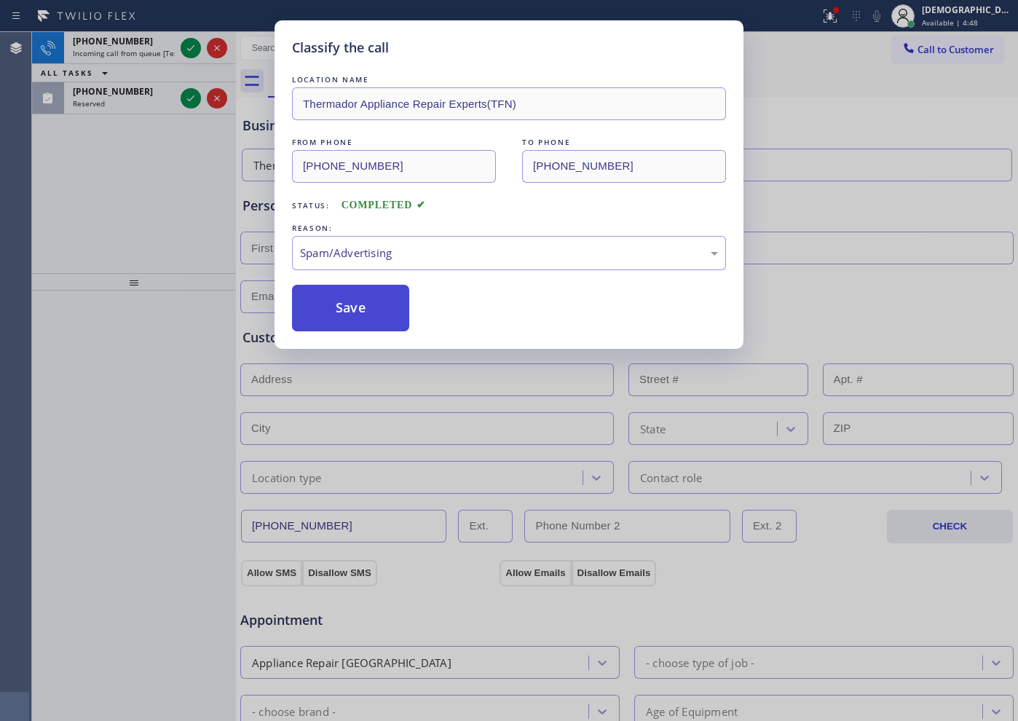
click at [358, 314] on button "Save" at bounding box center [350, 308] width 117 height 47
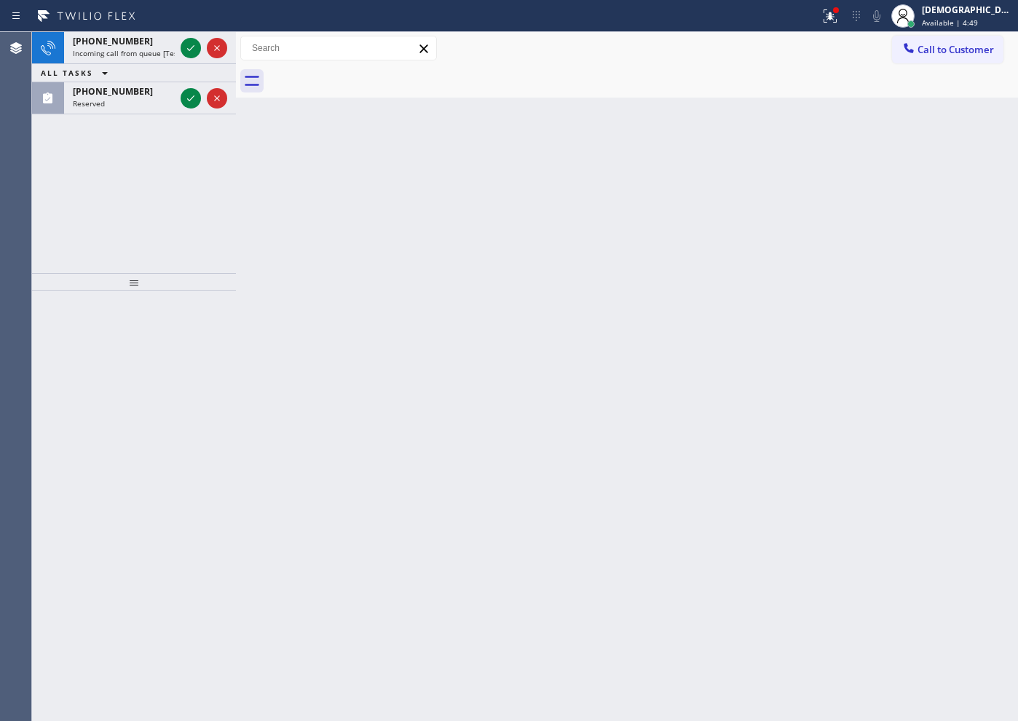
click at [195, 42] on icon at bounding box center [190, 47] width 17 height 17
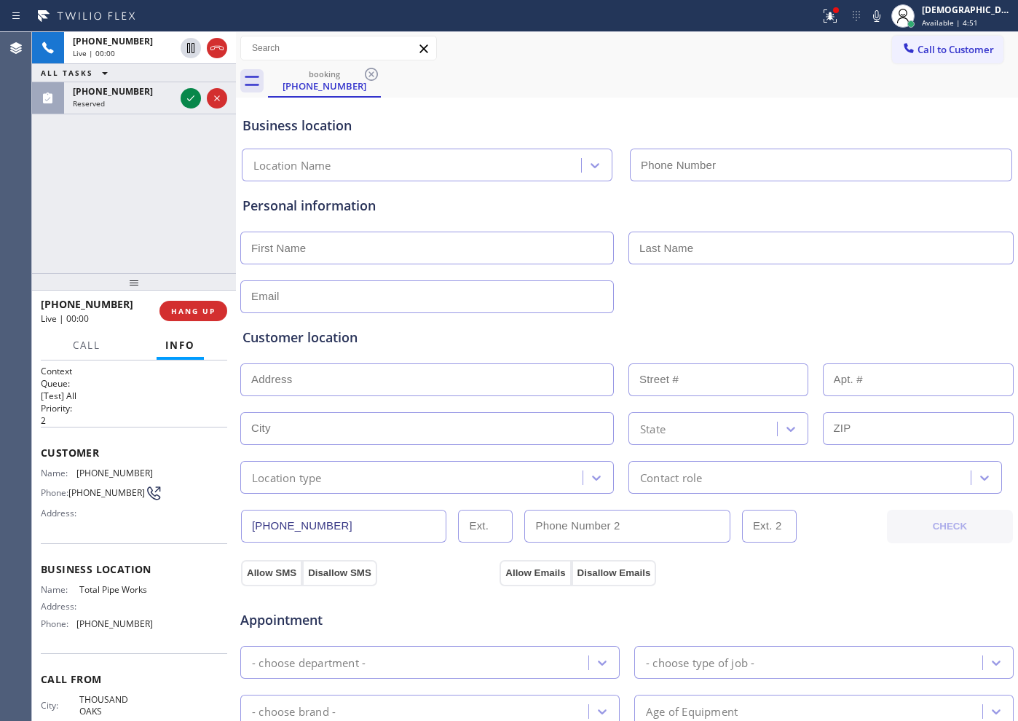
type input "[PHONE_NUMBER]"
click at [203, 311] on span "HANG UP" at bounding box center [193, 311] width 44 height 10
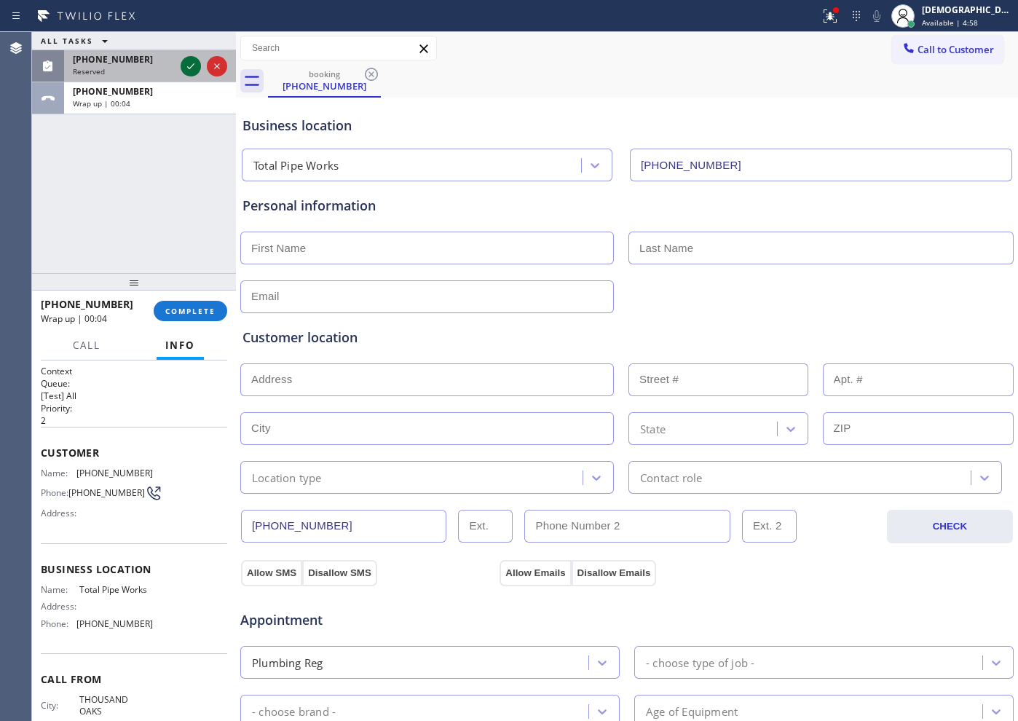
click at [196, 66] on icon at bounding box center [190, 66] width 17 height 17
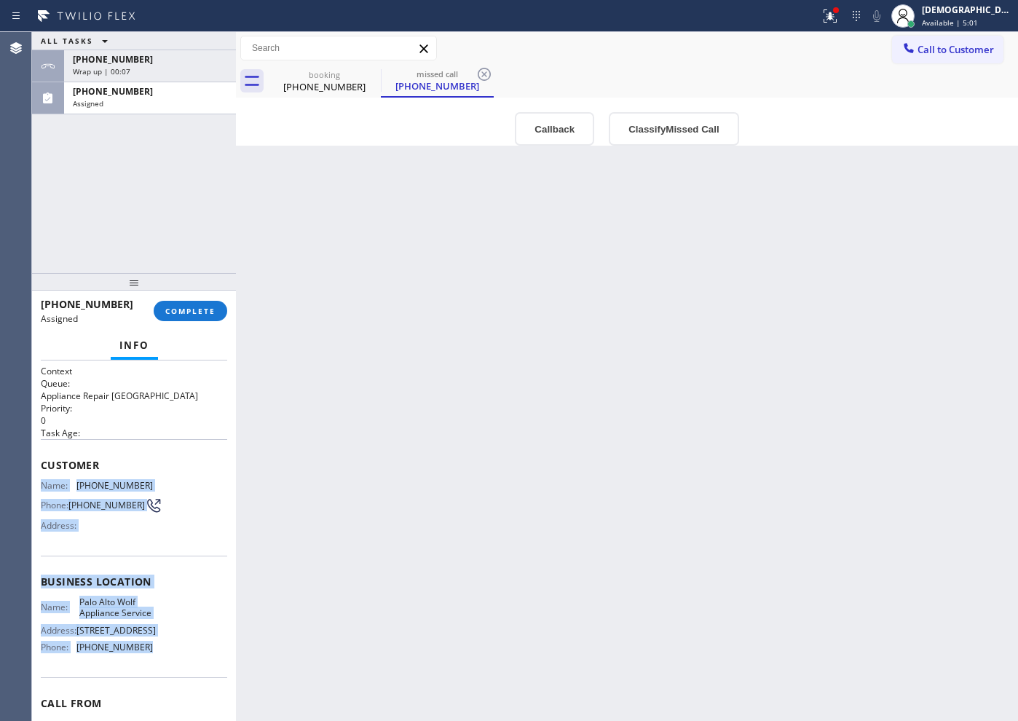
drag, startPoint x: 159, startPoint y: 675, endPoint x: 34, endPoint y: 478, distance: 233.1
click at [34, 478] on div "Context Queue: Appliance Repair High End Priority: 0 Task Age: Customer Name: […" at bounding box center [134, 540] width 204 height 360
copy div "Name: [PHONE_NUMBER] Phone: [PHONE_NUMBER] Address: Business location Name: [GE…"
click at [202, 314] on span "COMPLETE" at bounding box center [190, 311] width 50 height 10
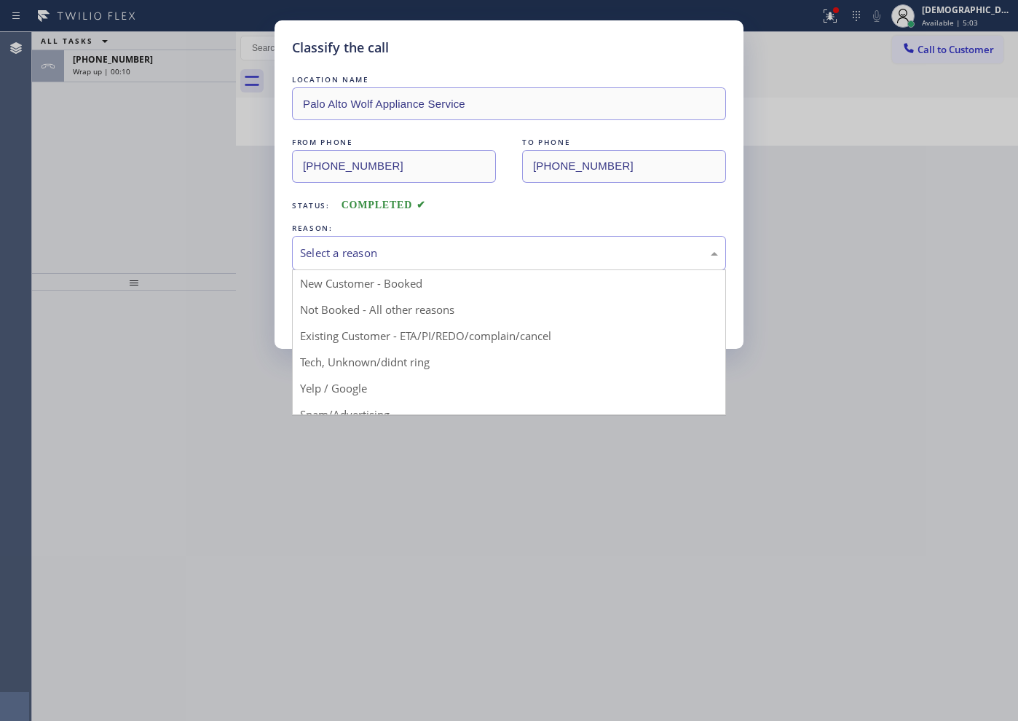
click at [323, 250] on div "Select a reason" at bounding box center [509, 253] width 418 height 17
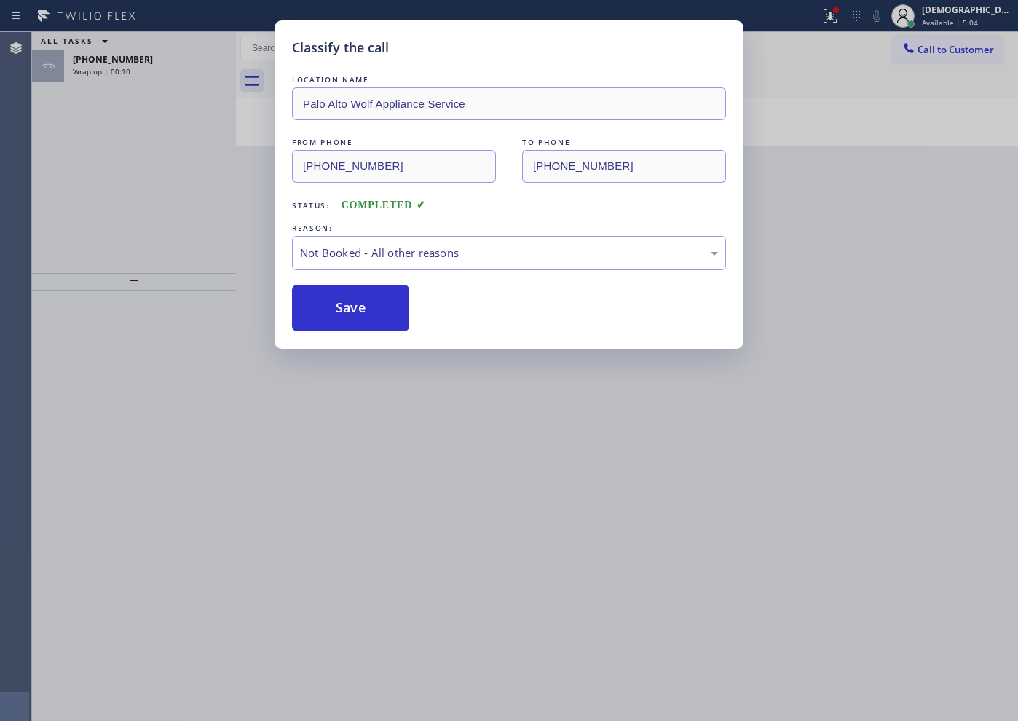
click at [331, 306] on button "Save" at bounding box center [350, 308] width 117 height 47
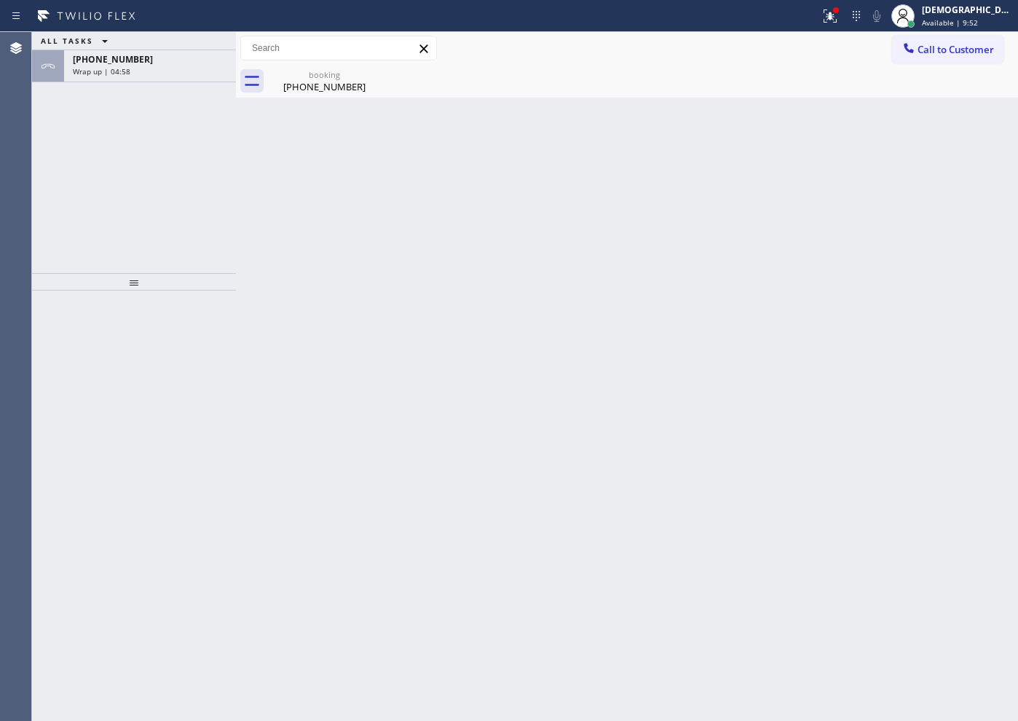
click at [117, 170] on div "ALL TASKS ALL TASKS ACTIVE TASKS TASKS IN WRAP UP [PHONE_NUMBER] Wrap up | 04:58" at bounding box center [134, 152] width 204 height 241
click at [200, 60] on div "[PHONE_NUMBER]" at bounding box center [150, 59] width 154 height 12
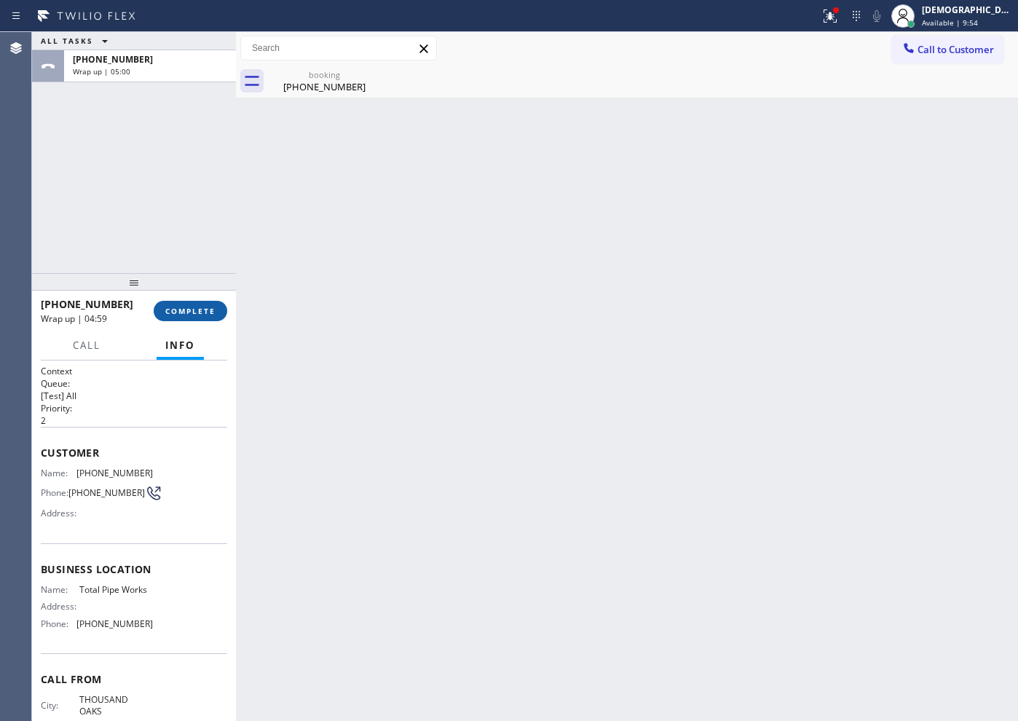
click at [199, 312] on span "COMPLETE" at bounding box center [190, 311] width 50 height 10
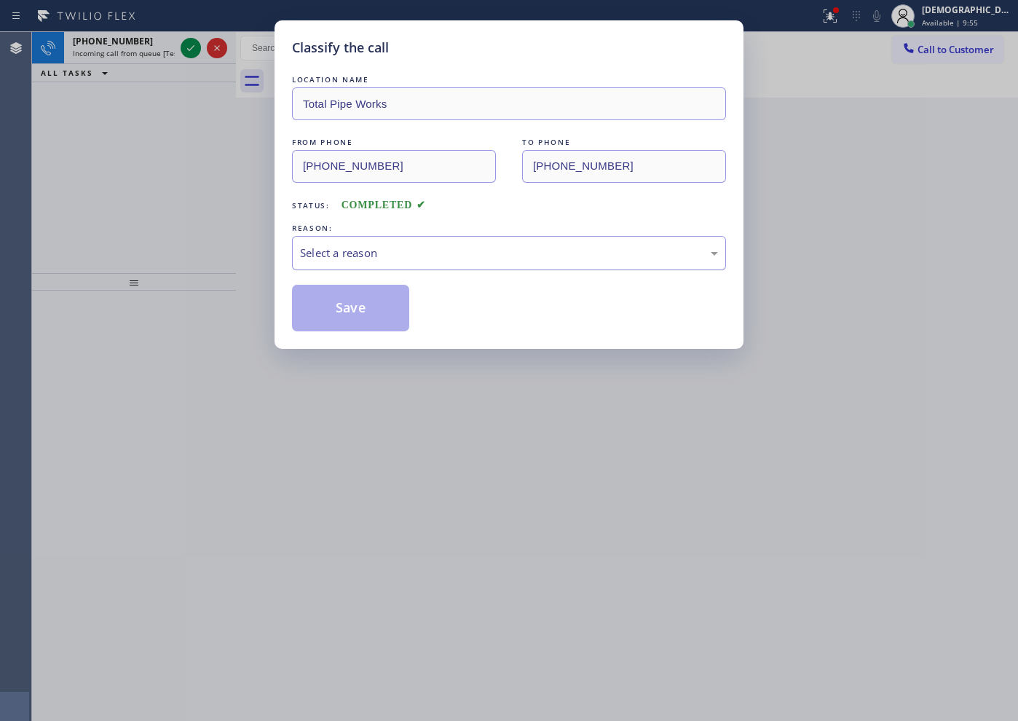
click at [431, 256] on div "Select a reason" at bounding box center [509, 253] width 418 height 17
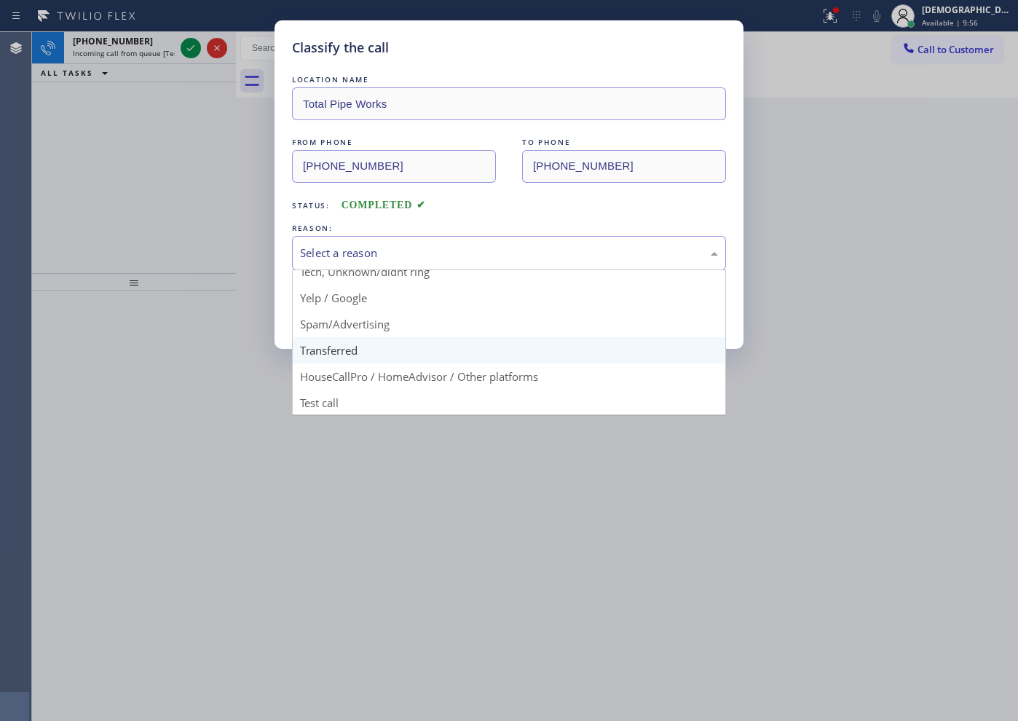
scroll to position [92, 0]
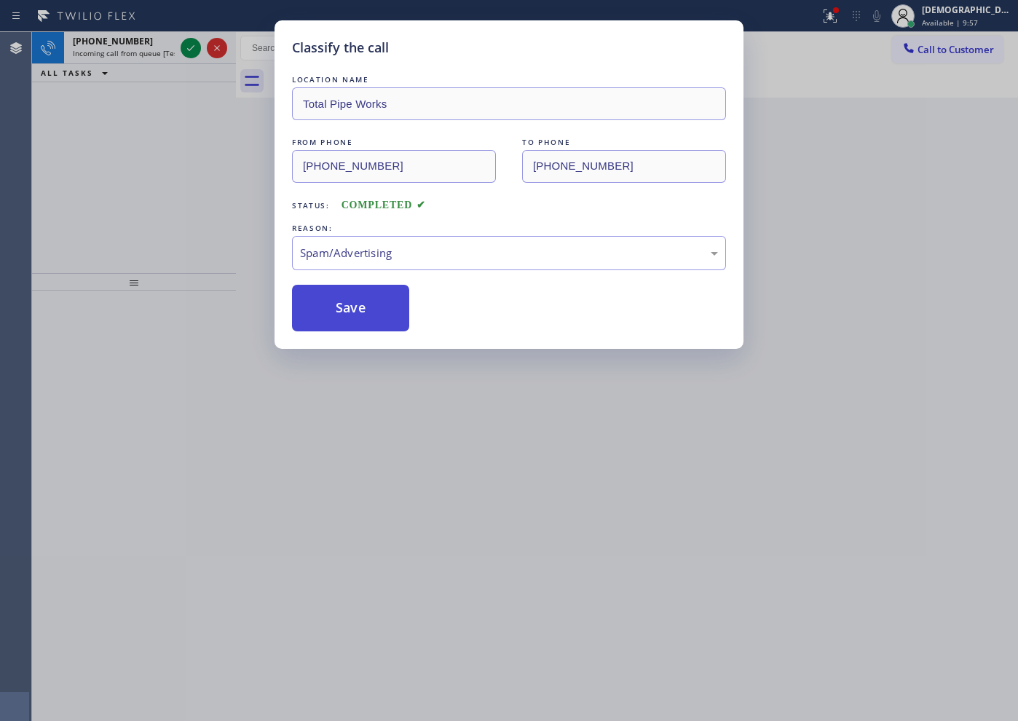
click at [358, 307] on button "Save" at bounding box center [350, 308] width 117 height 47
click at [196, 46] on icon at bounding box center [190, 47] width 17 height 17
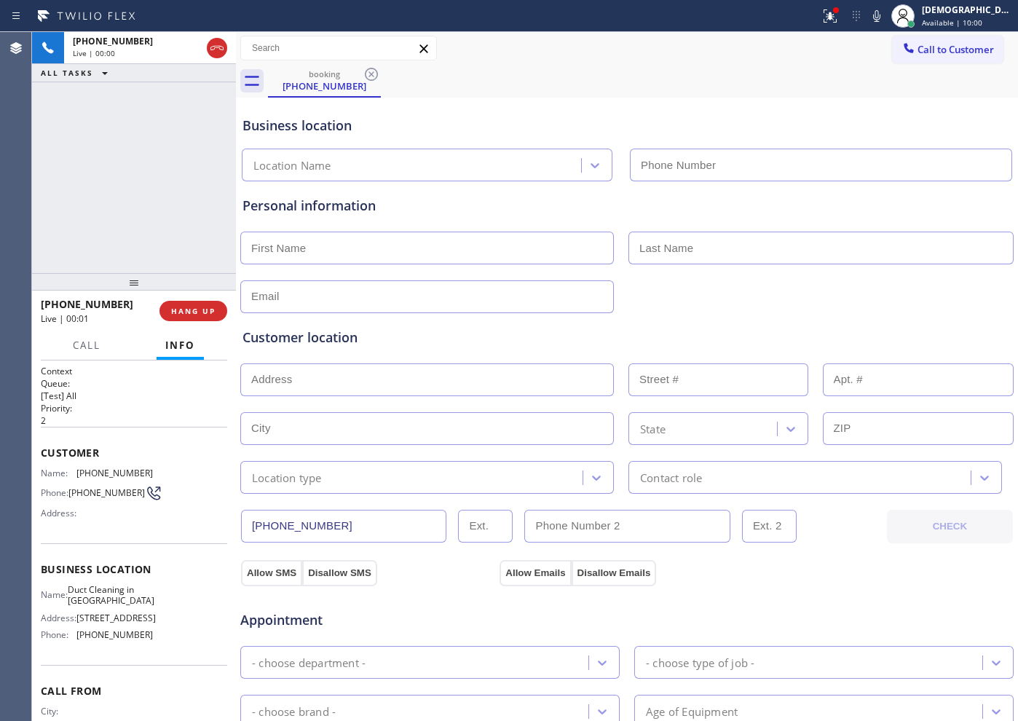
type input "[PHONE_NUMBER]"
click at [203, 315] on span "HANG UP" at bounding box center [193, 311] width 44 height 10
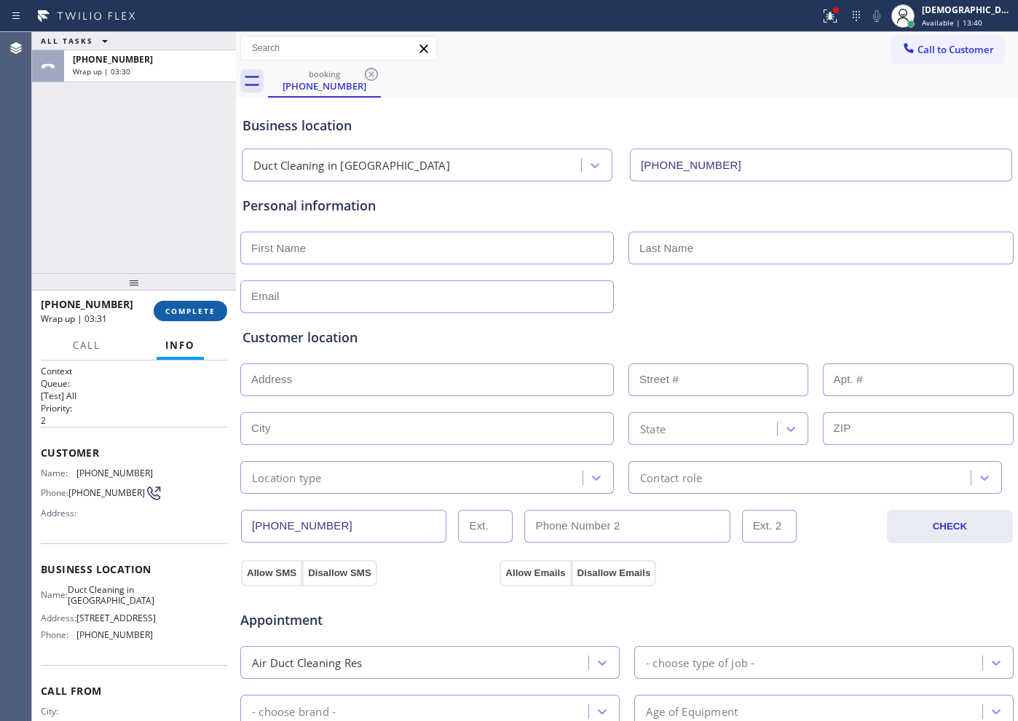
click at [194, 311] on span "COMPLETE" at bounding box center [190, 311] width 50 height 10
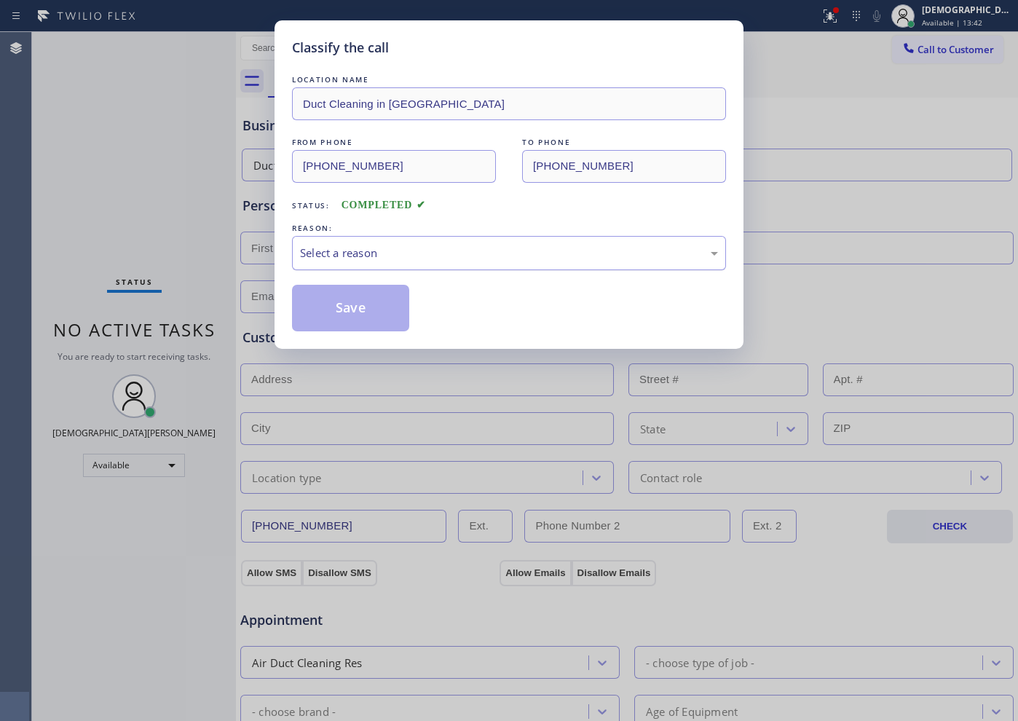
click at [388, 248] on div "Select a reason" at bounding box center [509, 253] width 418 height 17
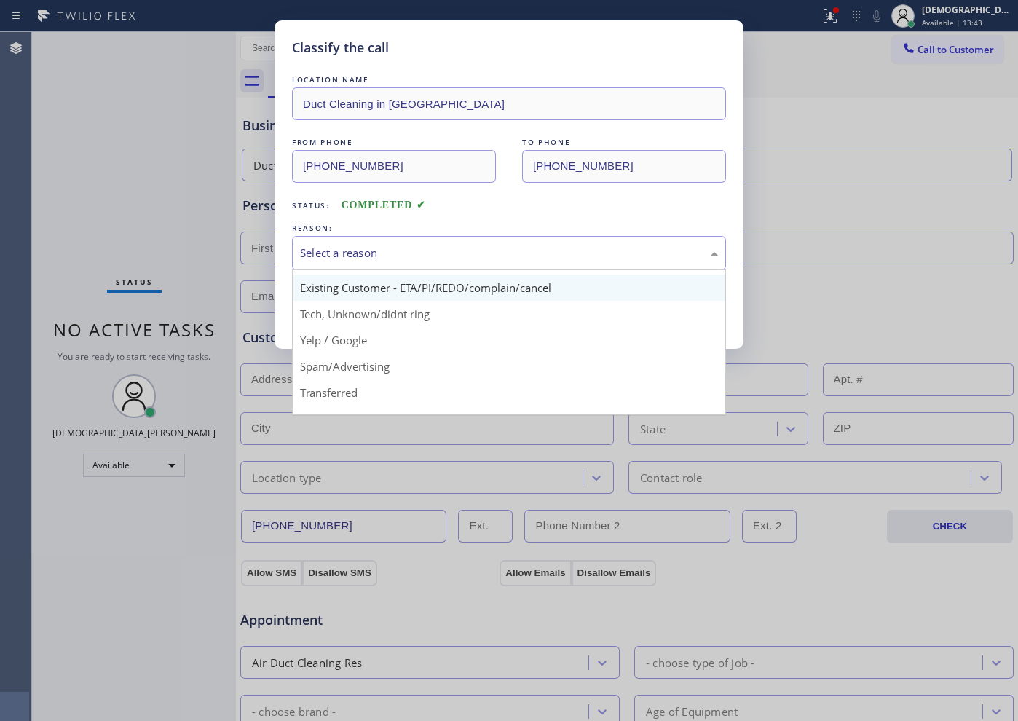
scroll to position [91, 0]
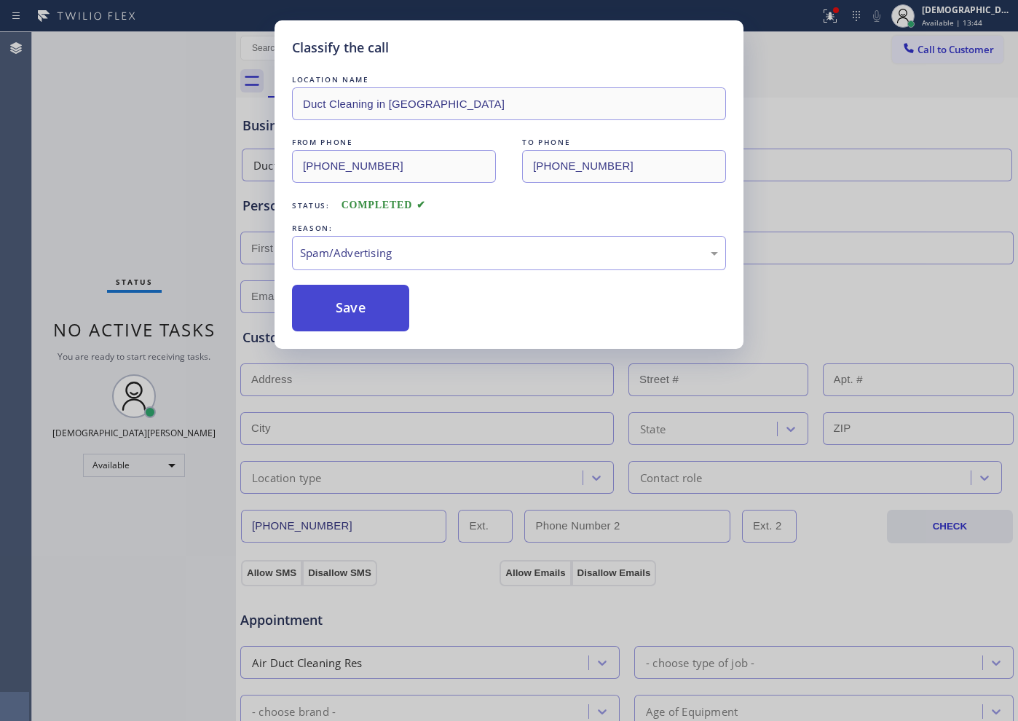
click at [366, 315] on button "Save" at bounding box center [350, 308] width 117 height 47
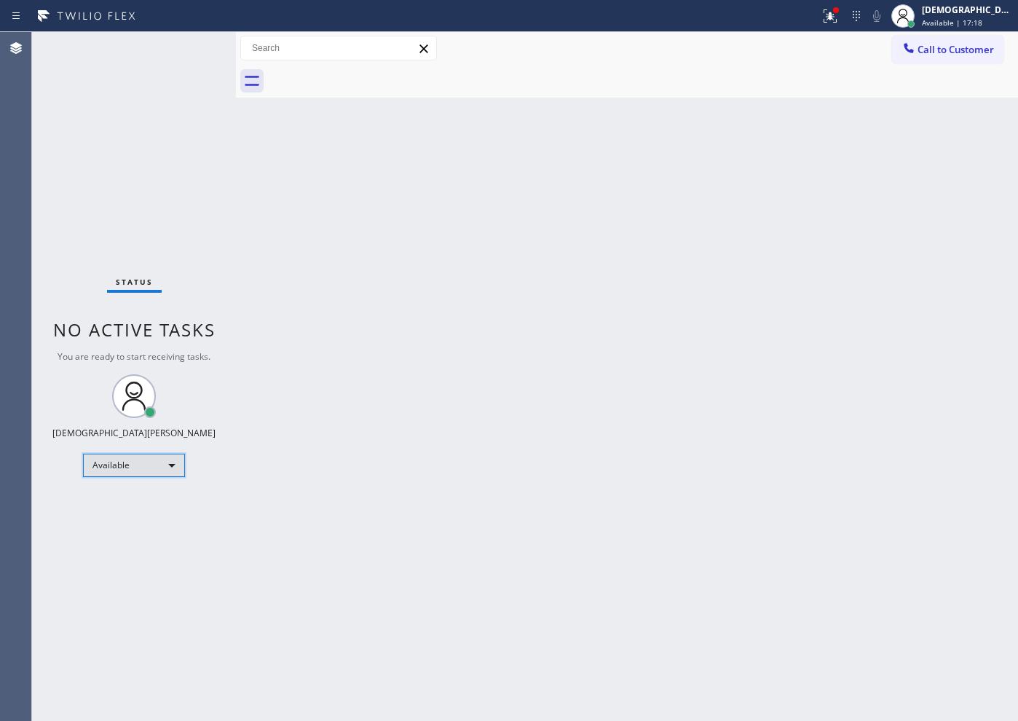
click at [144, 460] on div "Available" at bounding box center [134, 465] width 102 height 23
click at [127, 516] on li "Unavailable" at bounding box center [133, 521] width 99 height 17
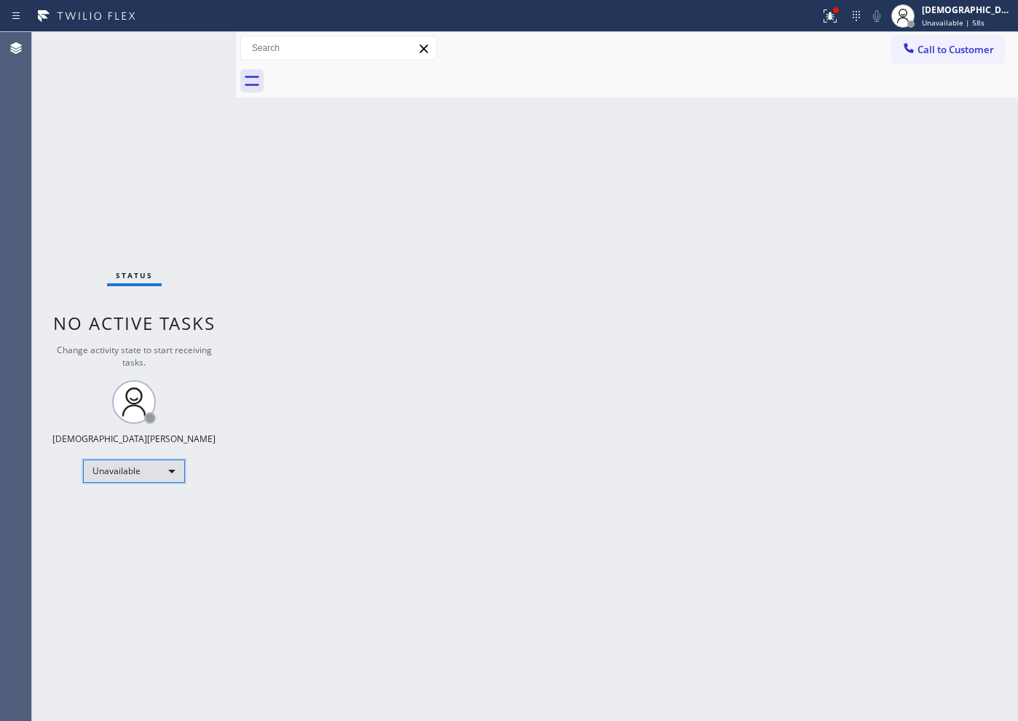
click at [133, 481] on div "Unavailable" at bounding box center [134, 471] width 102 height 23
click at [131, 514] on li "Available" at bounding box center [133, 509] width 99 height 17
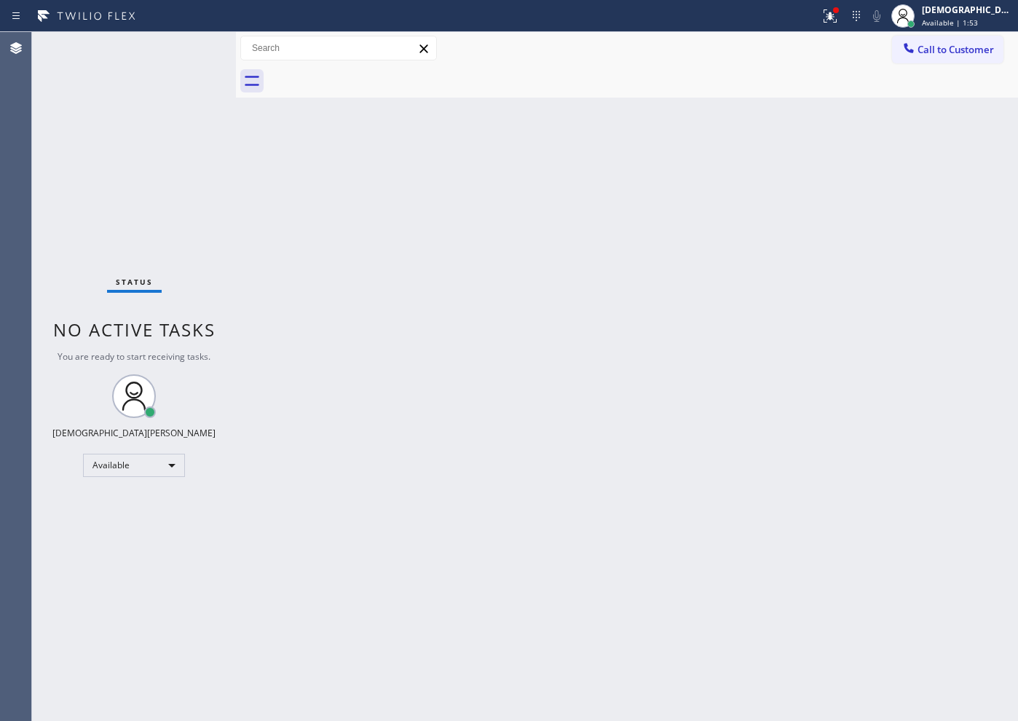
click at [109, 205] on div "Status No active tasks You are ready to start receiving tasks. Christian Cinco …" at bounding box center [134, 376] width 204 height 689
click at [135, 212] on div "Status No active tasks You are ready to start receiving tasks. Christian Cinco …" at bounding box center [134, 376] width 204 height 689
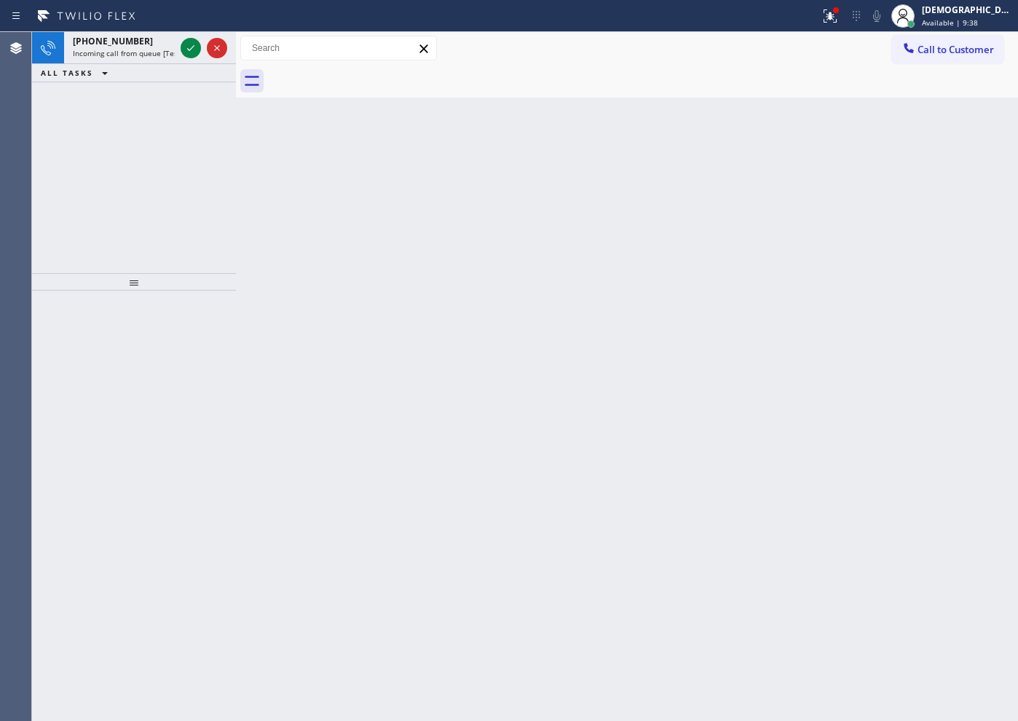
click at [197, 45] on icon at bounding box center [190, 47] width 17 height 17
click at [189, 50] on icon at bounding box center [190, 48] width 7 height 6
click at [195, 50] on icon at bounding box center [190, 47] width 17 height 17
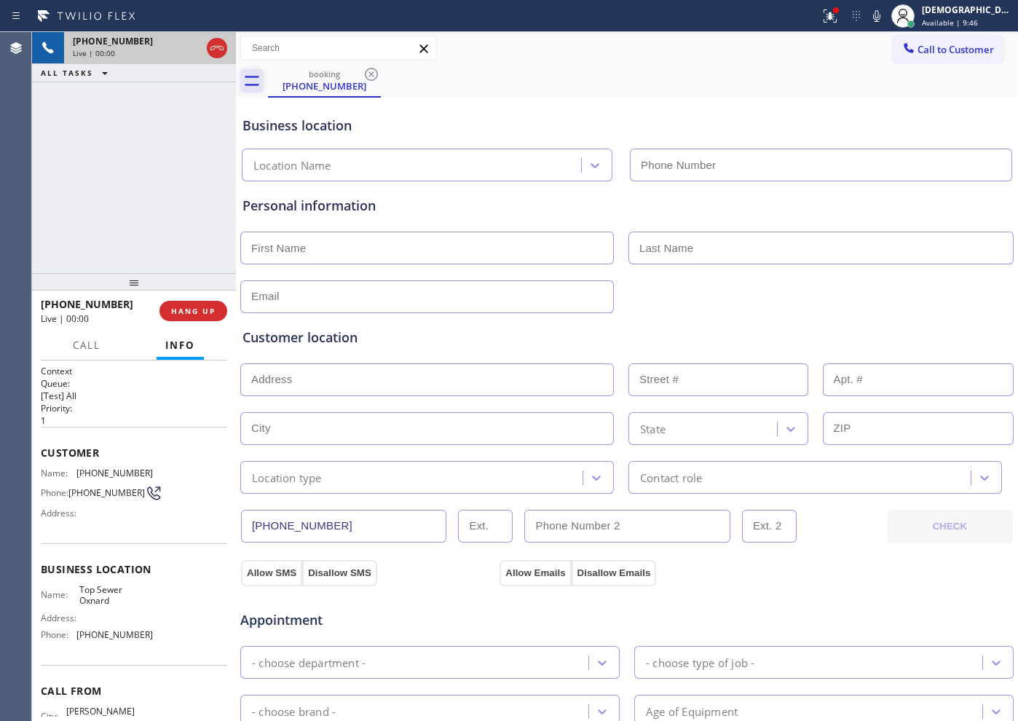
type input "[PHONE_NUMBER]"
click at [221, 50] on icon at bounding box center [216, 47] width 17 height 17
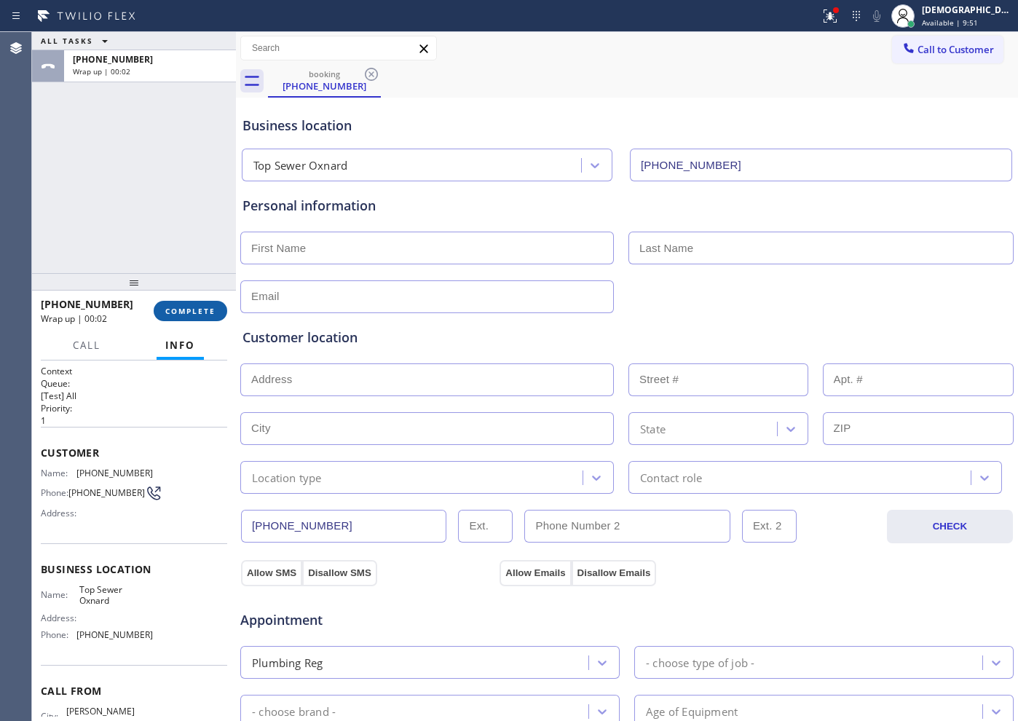
click at [187, 312] on span "COMPLETE" at bounding box center [190, 311] width 50 height 10
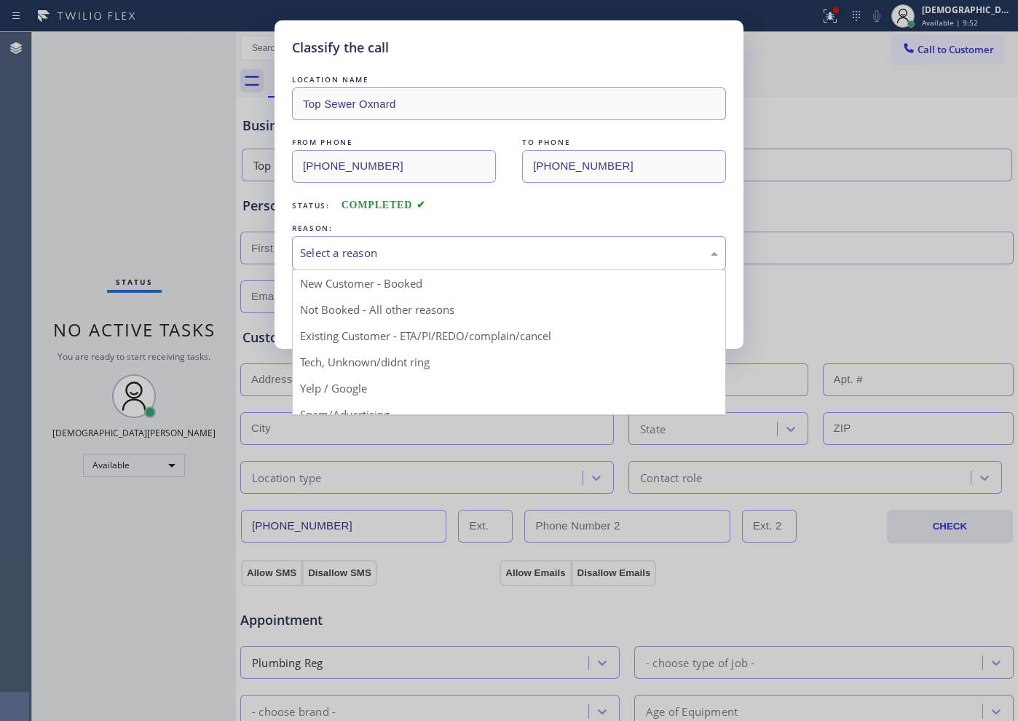
click at [344, 254] on div "Select a reason" at bounding box center [509, 253] width 418 height 17
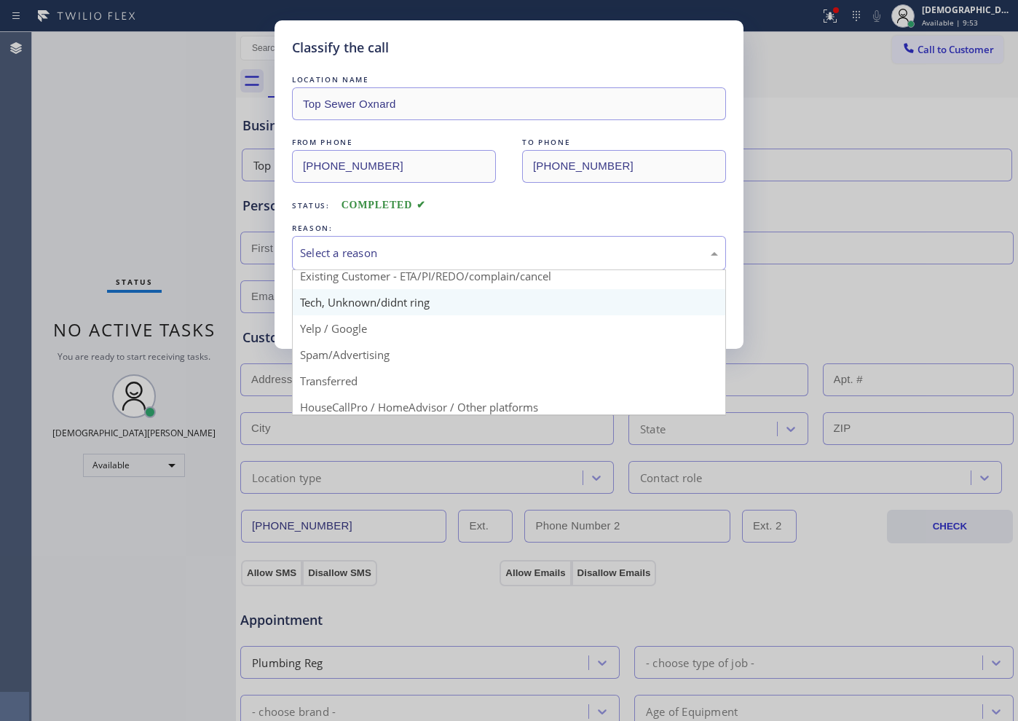
scroll to position [91, 0]
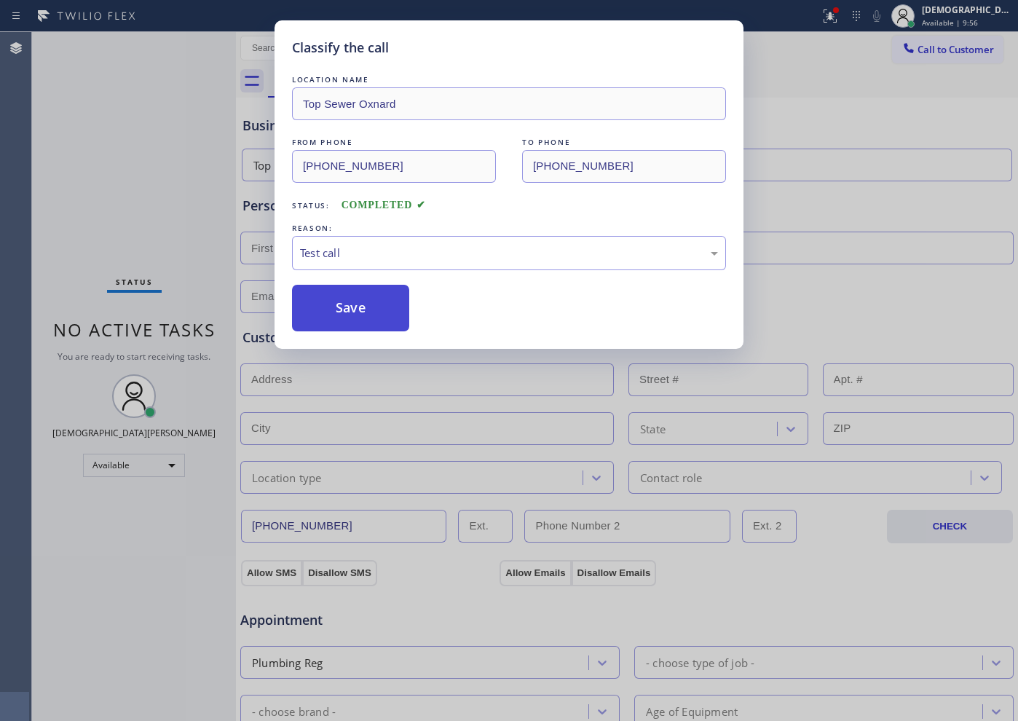
click at [371, 307] on button "Save" at bounding box center [350, 308] width 117 height 47
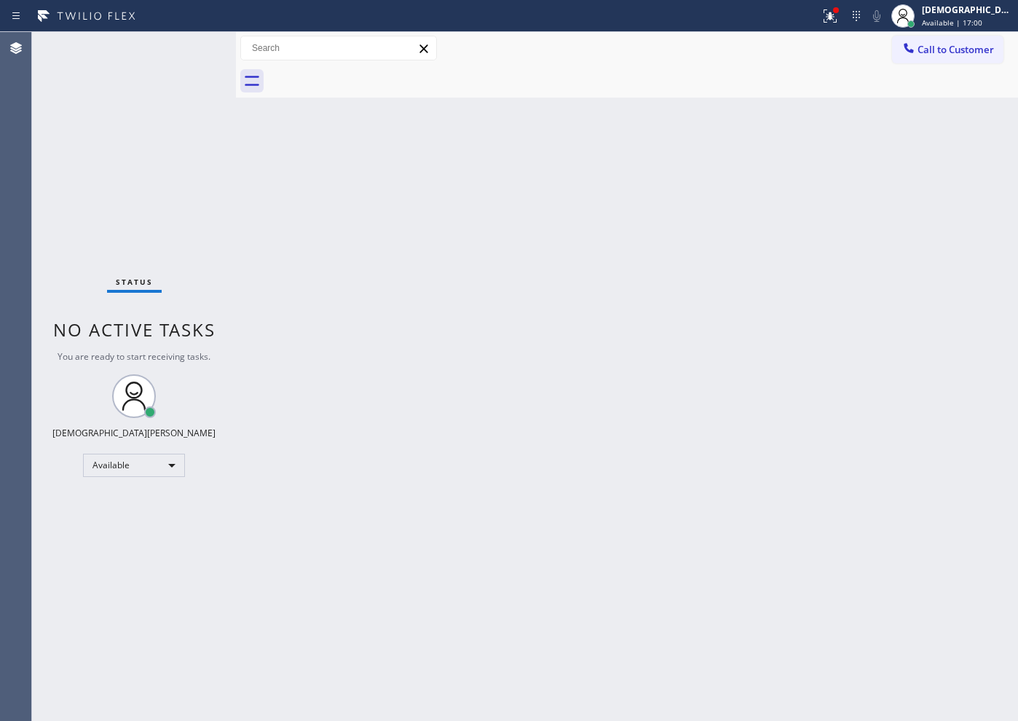
click at [192, 50] on div "Status No active tasks You are ready to start receiving tasks. Christian Cinco …" at bounding box center [134, 376] width 204 height 689
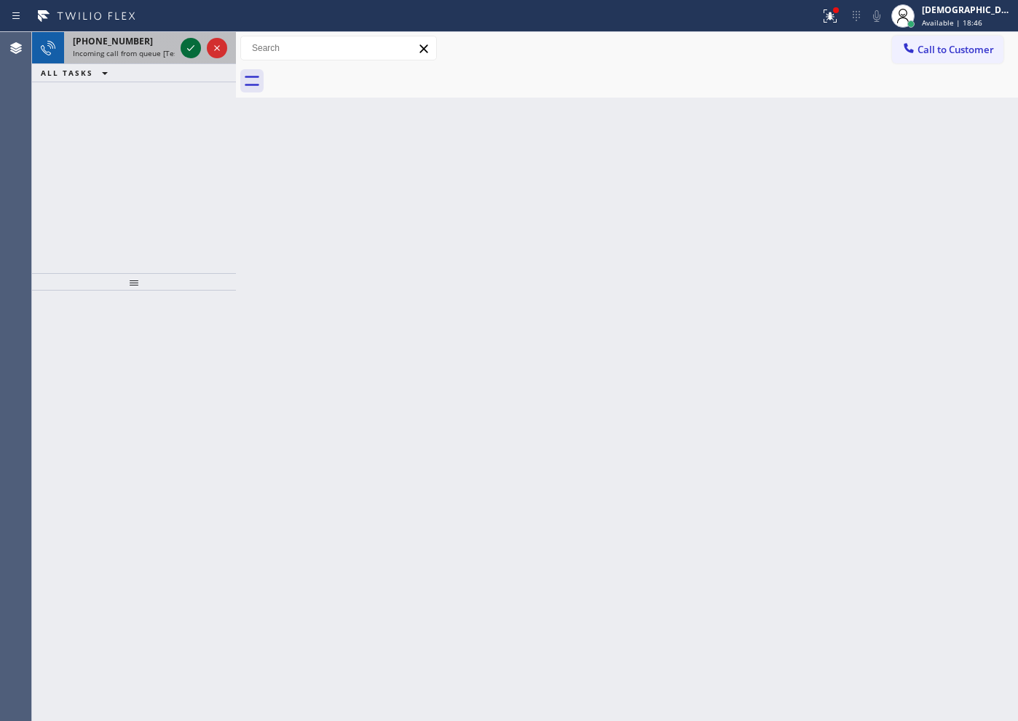
click at [189, 52] on icon at bounding box center [190, 47] width 17 height 17
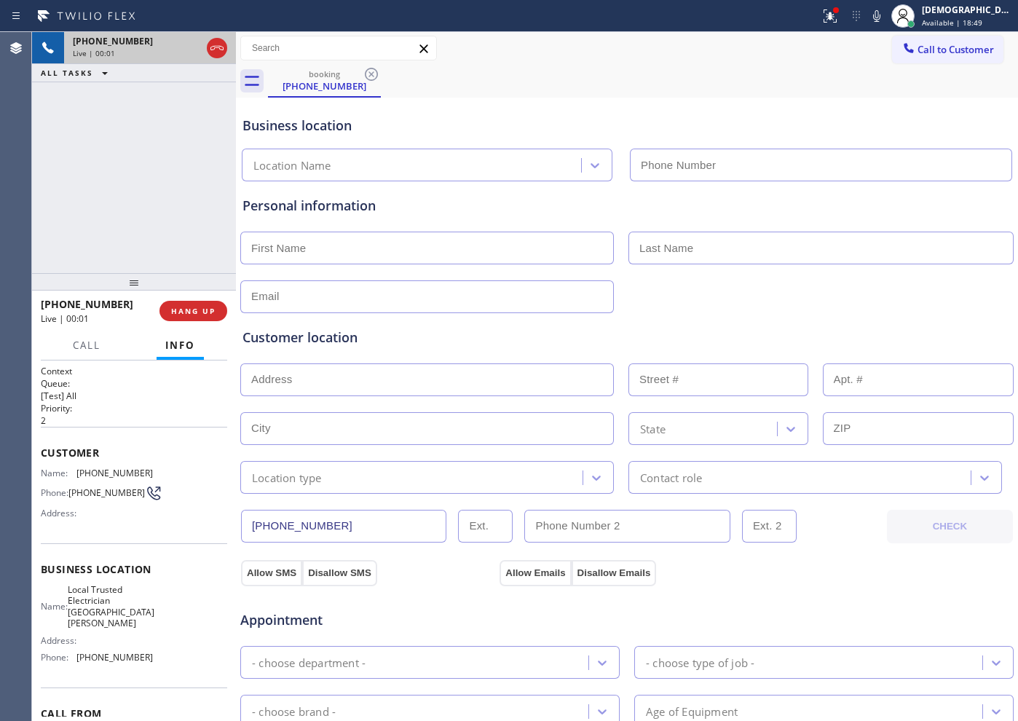
type input "[PHONE_NUMBER]"
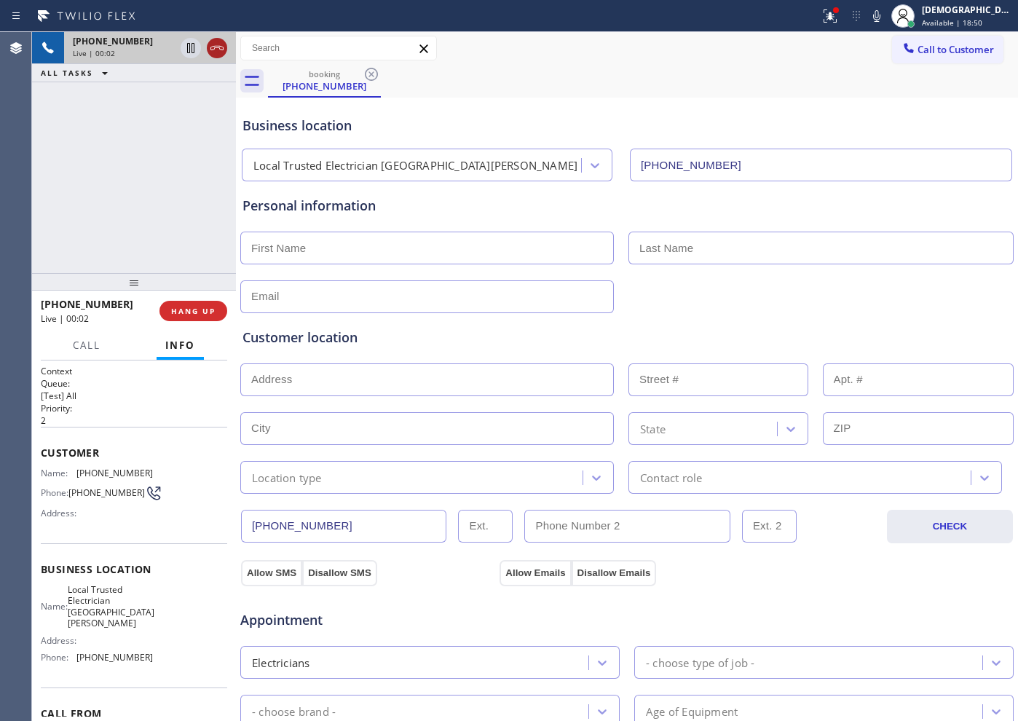
click at [208, 48] on icon at bounding box center [216, 47] width 17 height 17
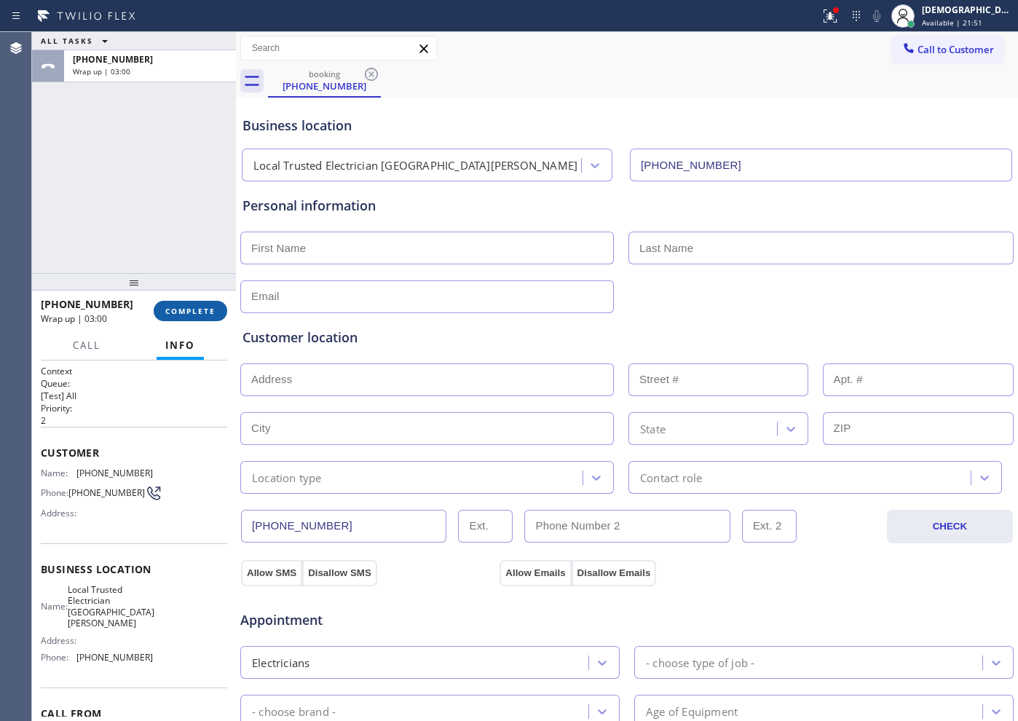
click at [184, 309] on span "COMPLETE" at bounding box center [190, 311] width 50 height 10
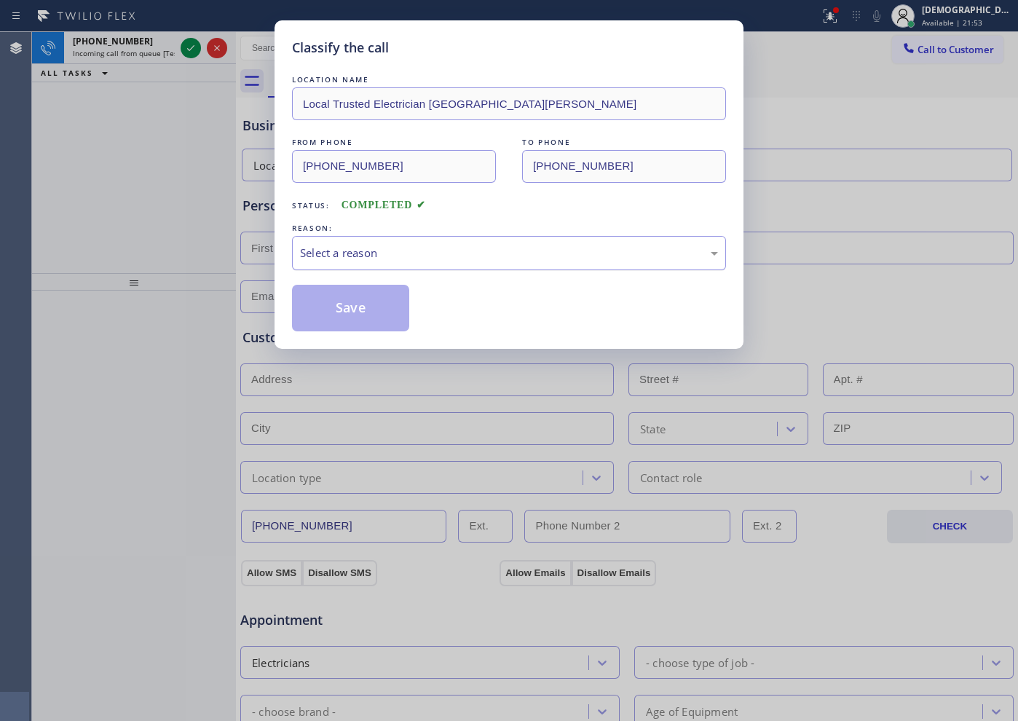
click at [326, 254] on div "Select a reason" at bounding box center [509, 253] width 418 height 17
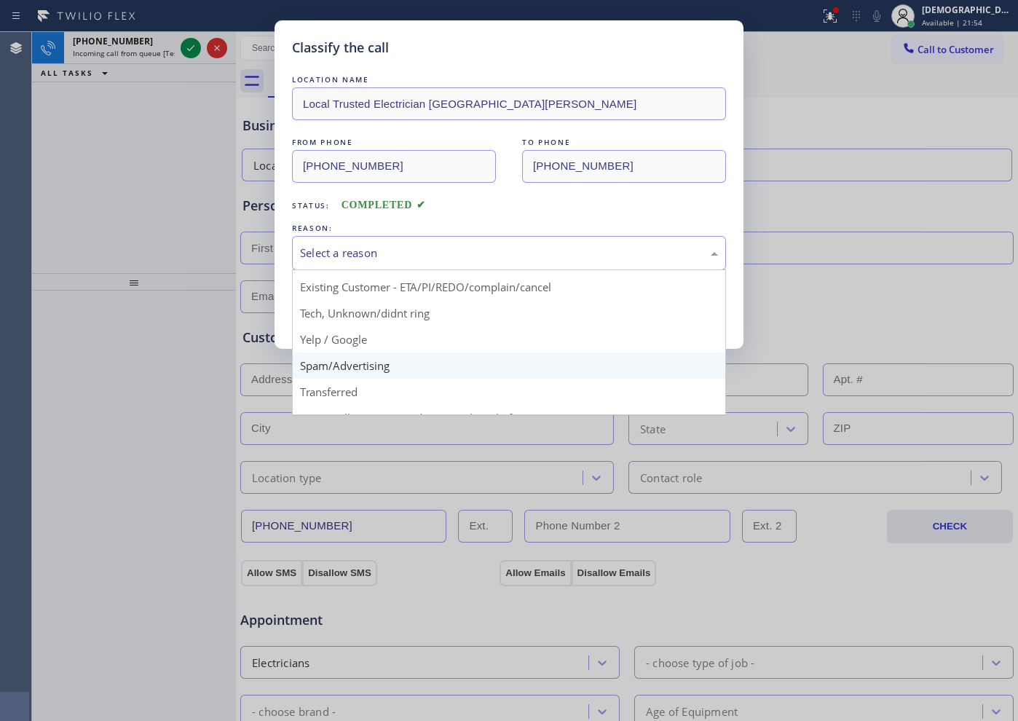
scroll to position [92, 0]
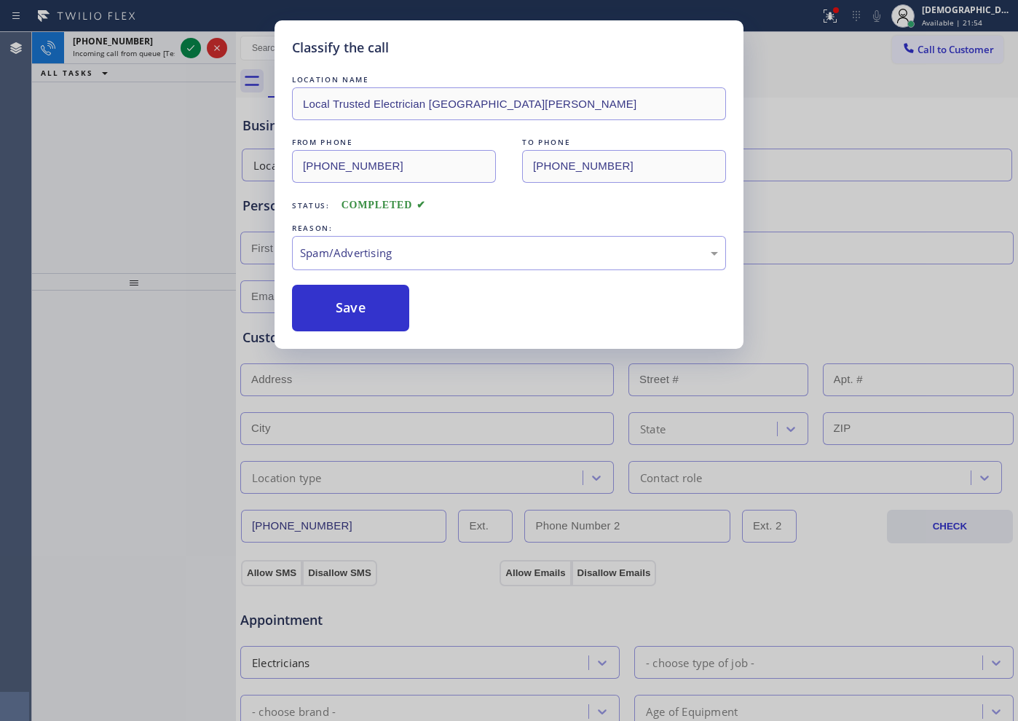
click at [320, 318] on button "Save" at bounding box center [350, 308] width 117 height 47
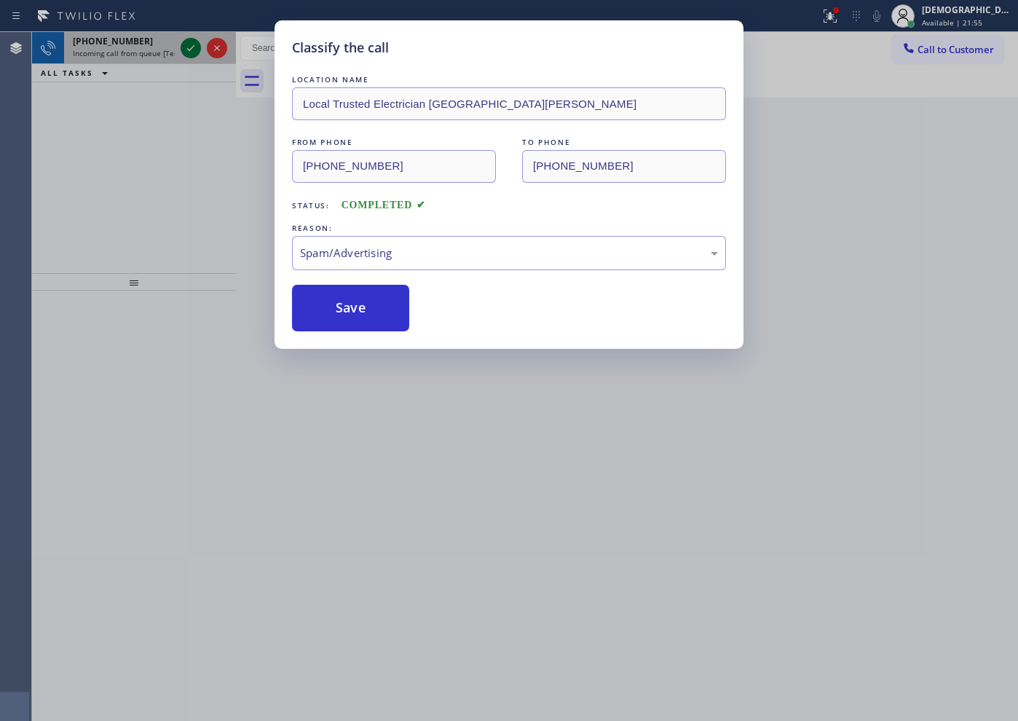
click at [194, 44] on icon at bounding box center [190, 47] width 17 height 17
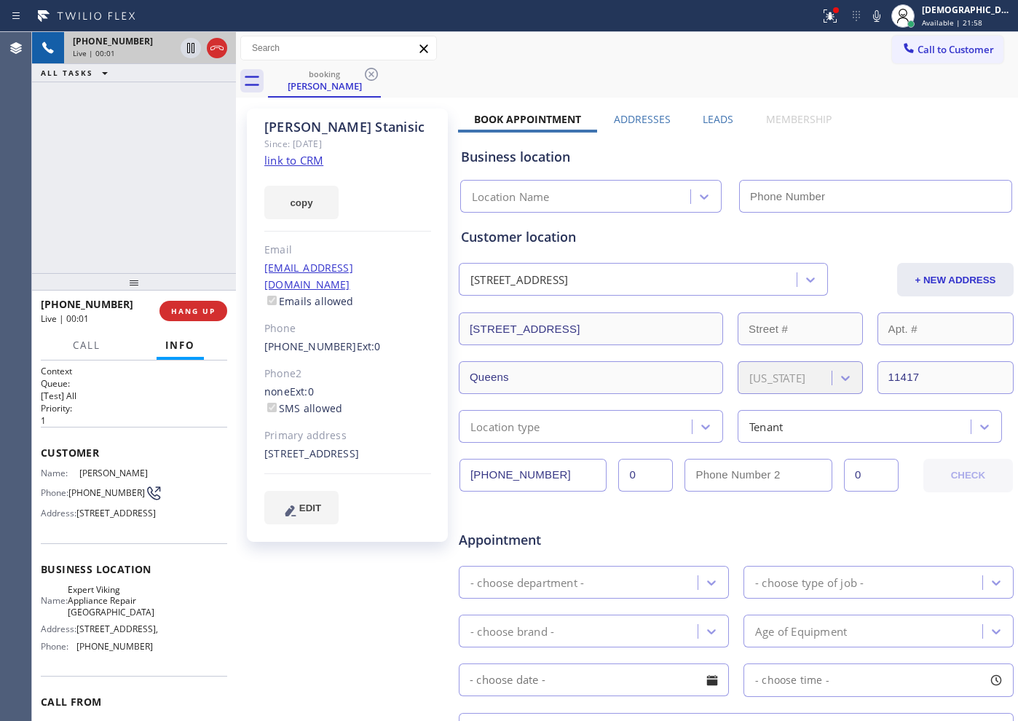
type input "[PHONE_NUMBER]"
click at [316, 155] on link "link to CRM" at bounding box center [293, 160] width 59 height 15
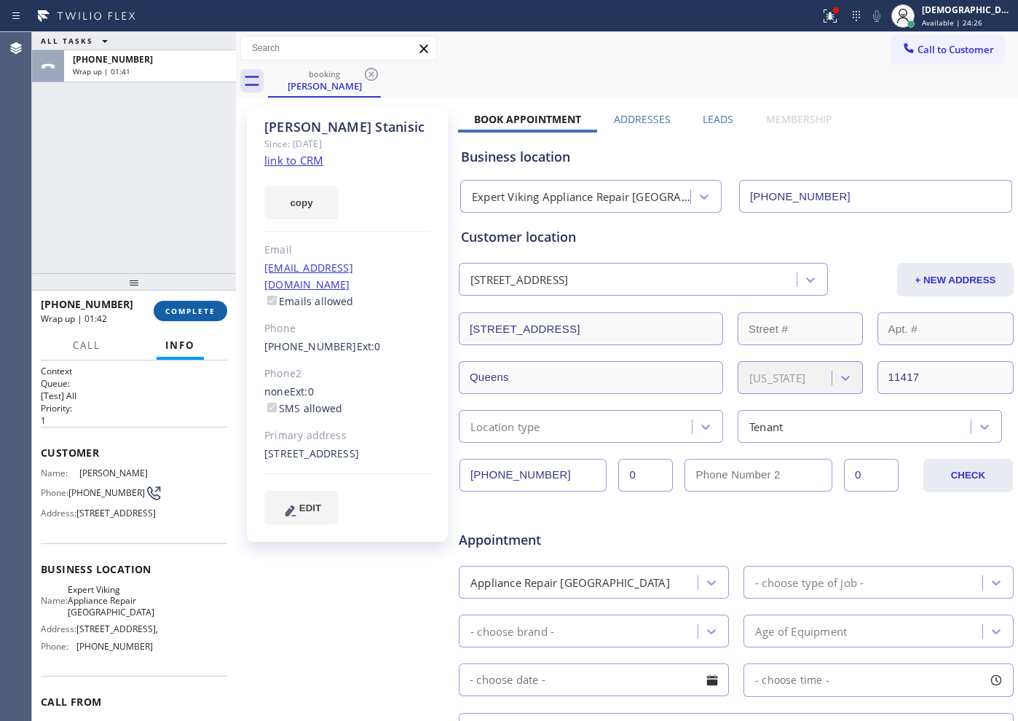
click at [204, 306] on span "COMPLETE" at bounding box center [190, 311] width 50 height 10
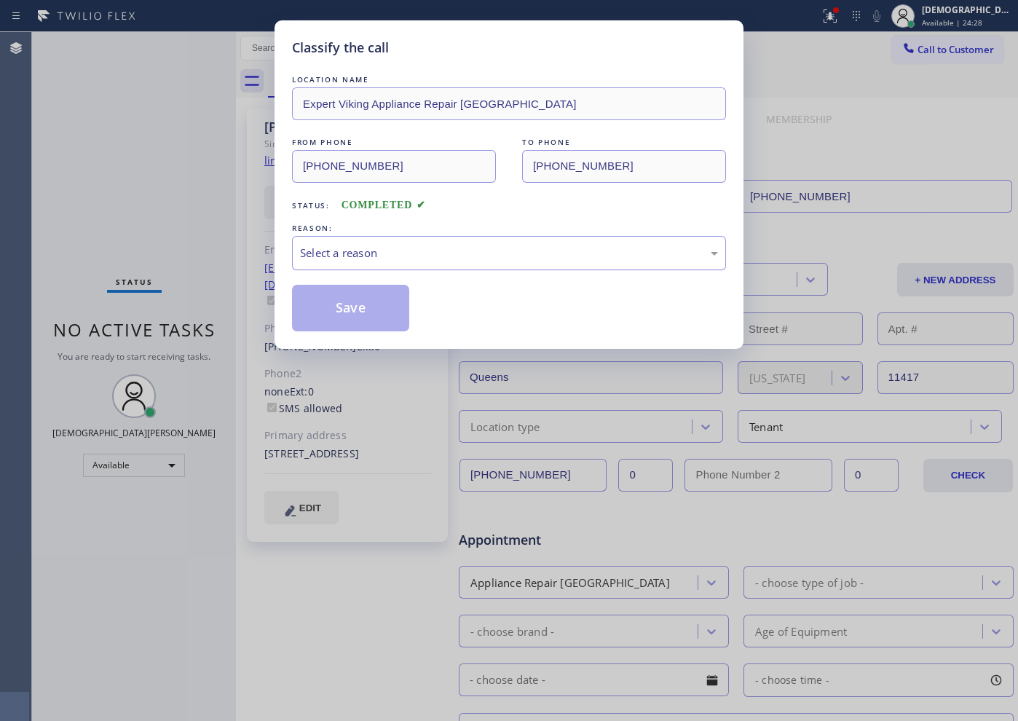
click at [352, 257] on div "Select a reason" at bounding box center [509, 253] width 418 height 17
drag, startPoint x: 332, startPoint y: 304, endPoint x: 363, endPoint y: 252, distance: 60.4
click at [363, 252] on div "LOCATION NAME Expert Viking Appliance Repair [GEOGRAPHIC_DATA] FROM PHONE [PHON…" at bounding box center [509, 201] width 434 height 259
click at [363, 252] on div "Not Booked - All other reasons" at bounding box center [509, 253] width 418 height 17
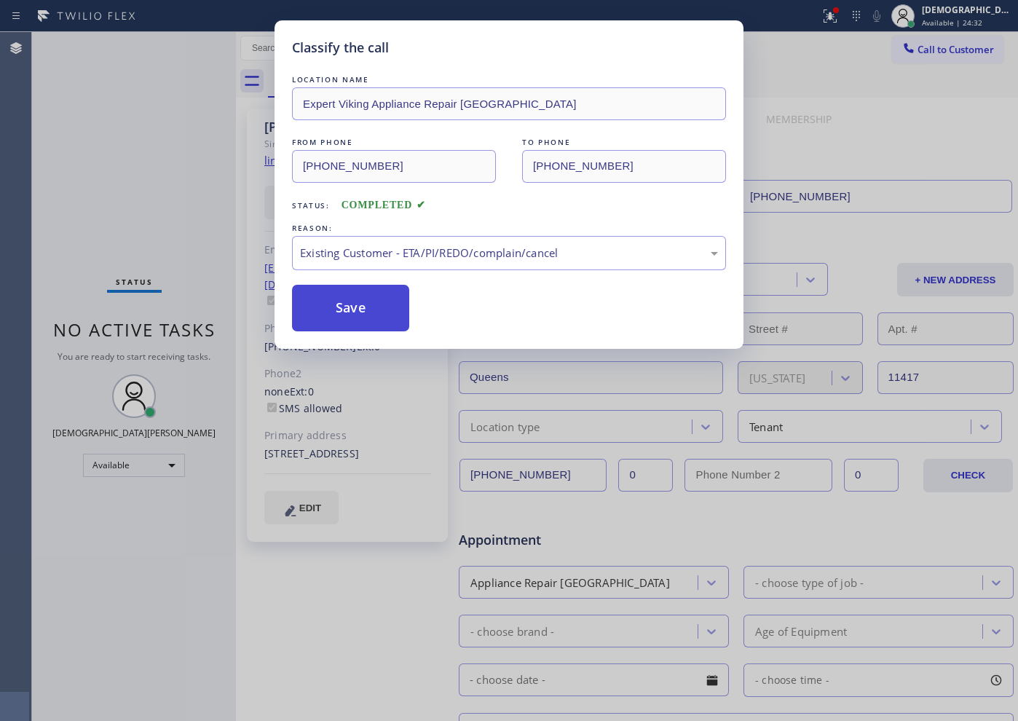
click at [334, 323] on button "Save" at bounding box center [350, 308] width 117 height 47
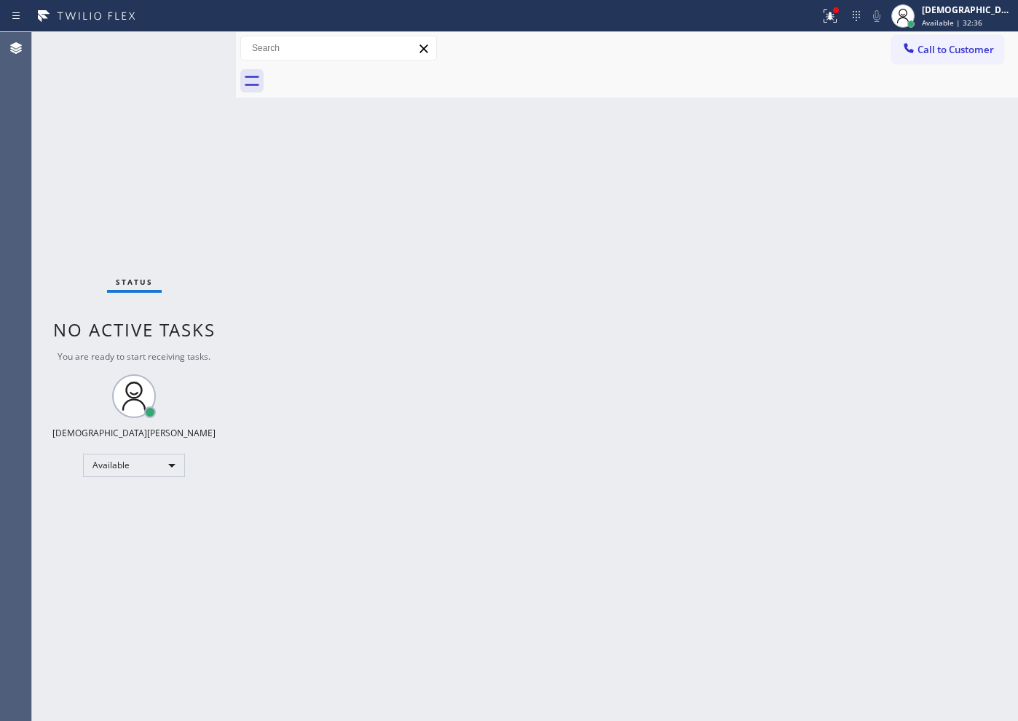
click at [182, 188] on div "Status No active tasks You are ready to start receiving tasks. Christian Cinco …" at bounding box center [134, 376] width 204 height 689
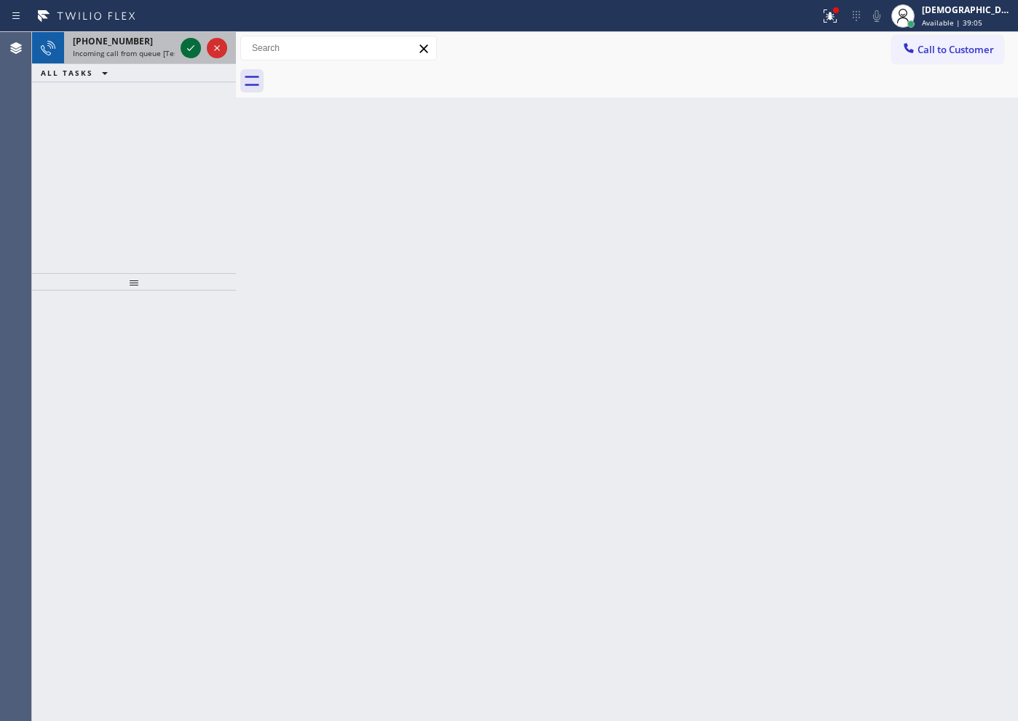
click at [188, 49] on icon at bounding box center [190, 47] width 17 height 17
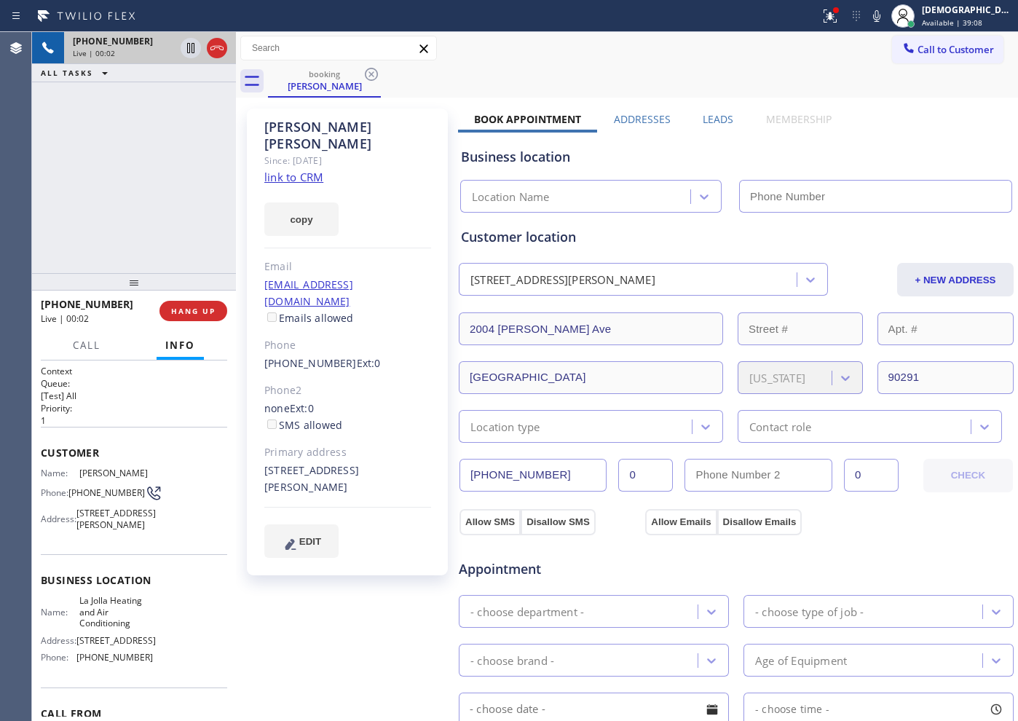
type input "[PHONE_NUMBER]"
click at [299, 170] on link "link to CRM" at bounding box center [293, 177] width 59 height 15
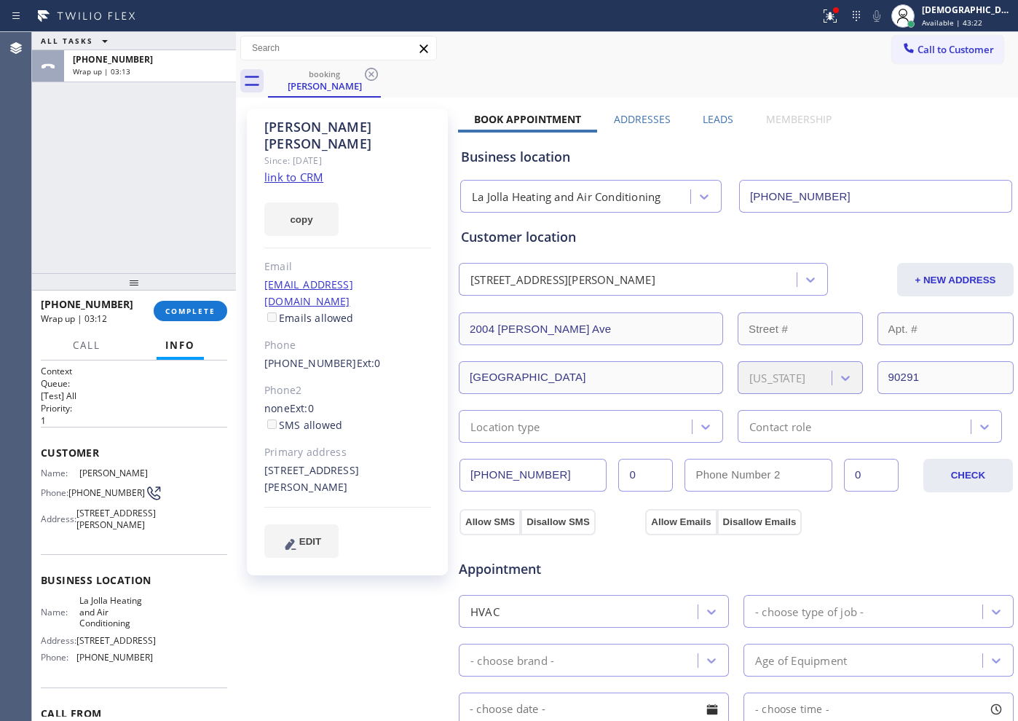
click at [186, 326] on div "[PHONE_NUMBER] Wrap up | 03:12 COMPLETE" at bounding box center [134, 311] width 186 height 38
click at [189, 312] on span "COMPLETE" at bounding box center [190, 311] width 50 height 10
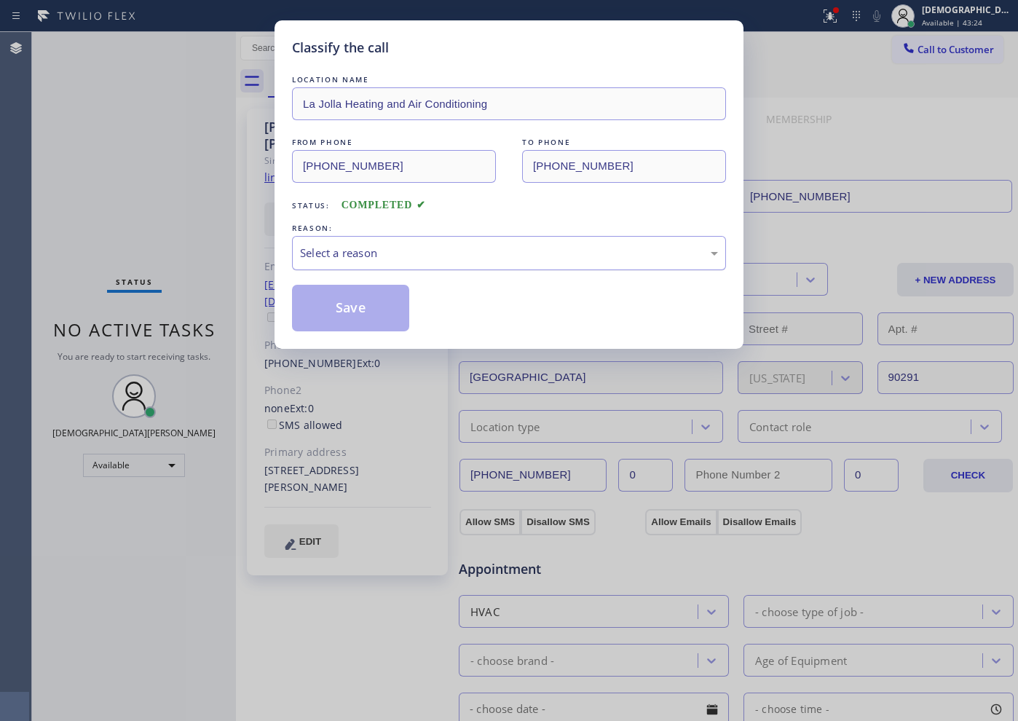
click at [344, 254] on div "Select a reason" at bounding box center [509, 253] width 418 height 17
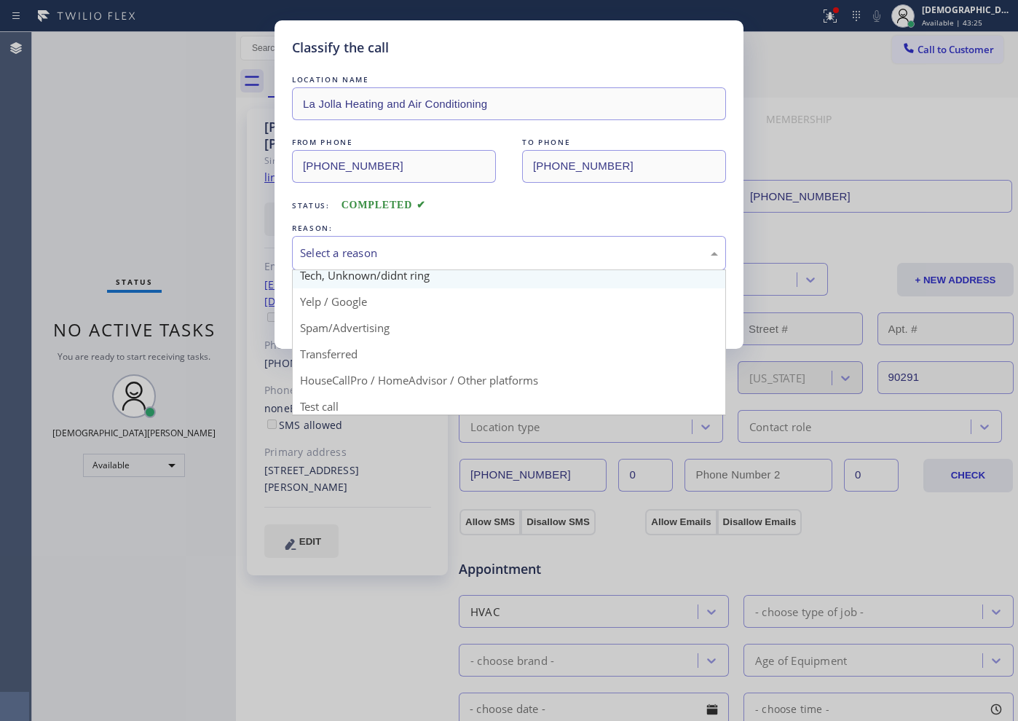
scroll to position [91, 0]
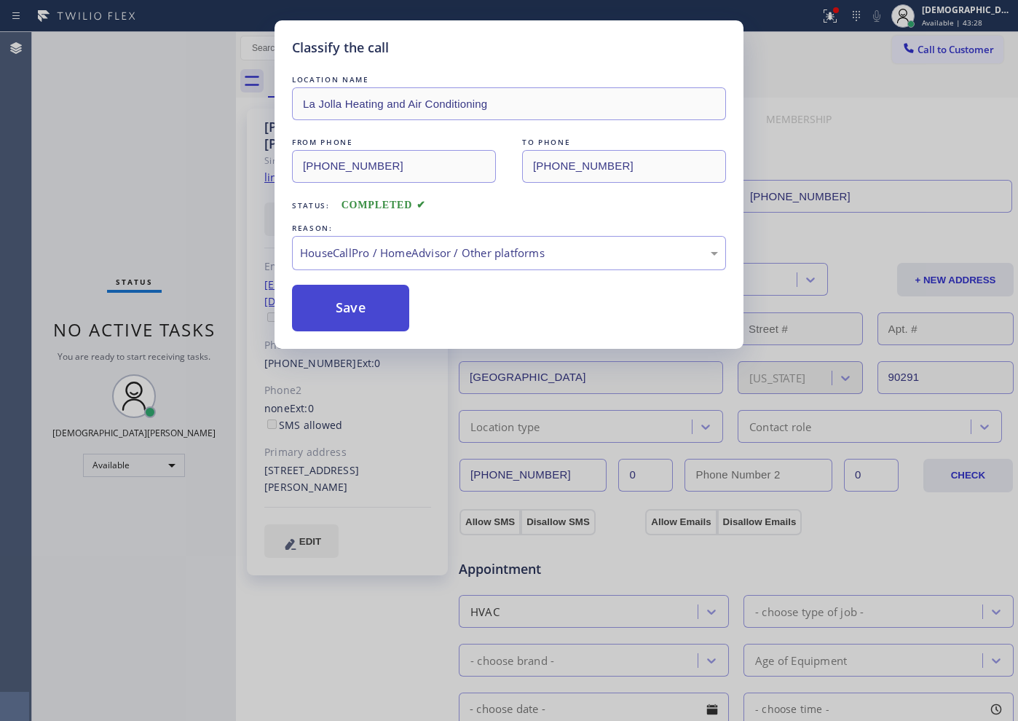
click at [368, 310] on button "Save" at bounding box center [350, 308] width 117 height 47
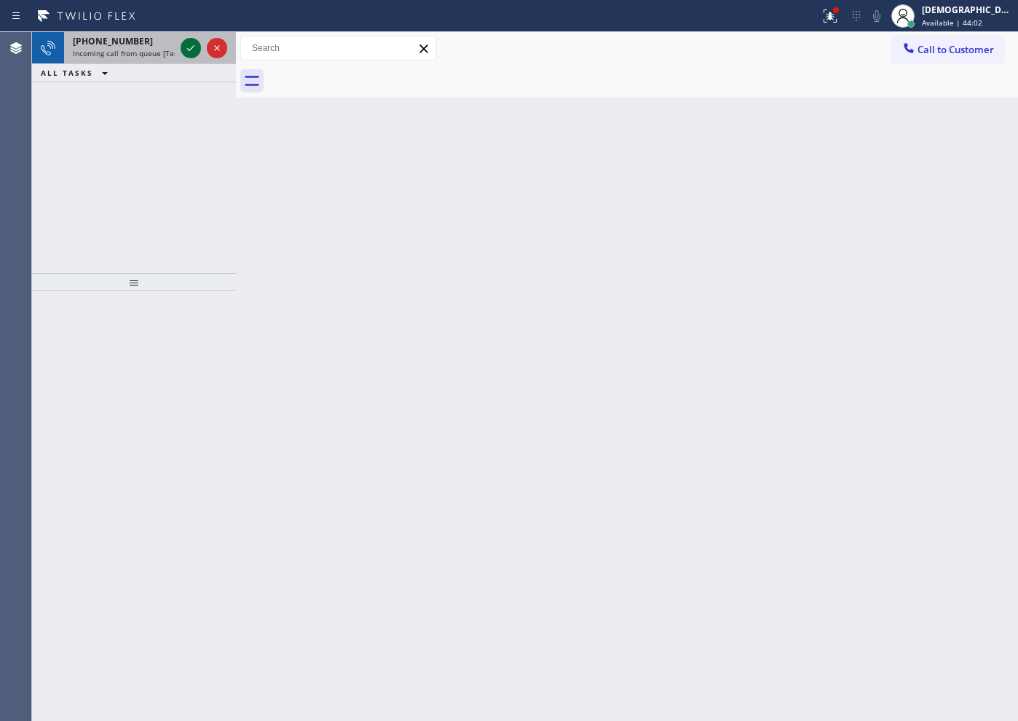
click at [184, 51] on icon at bounding box center [190, 47] width 17 height 17
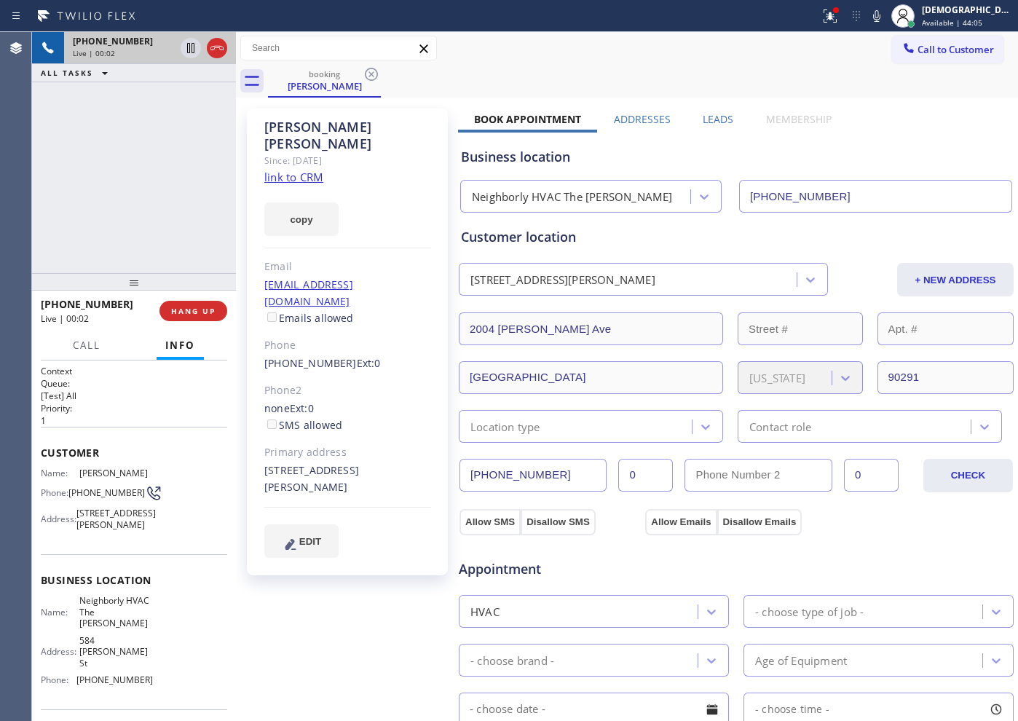
type input "[PHONE_NUMBER]"
click at [316, 170] on link "link to CRM" at bounding box center [293, 177] width 59 height 15
drag, startPoint x: 220, startPoint y: 41, endPoint x: 246, endPoint y: 29, distance: 28.7
click at [246, 29] on div "Status report Issues detected These issues could affect your workflow. Please c…" at bounding box center [509, 360] width 1018 height 721
click at [218, 49] on icon at bounding box center [216, 47] width 17 height 17
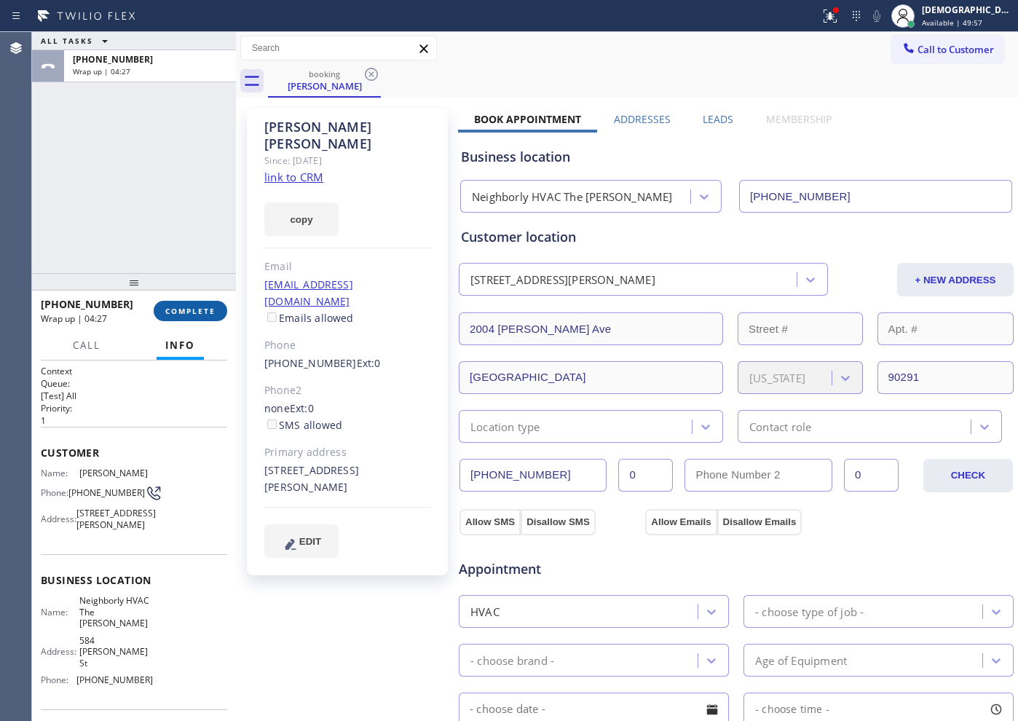
click at [215, 304] on button "COMPLETE" at bounding box center [191, 311] width 74 height 20
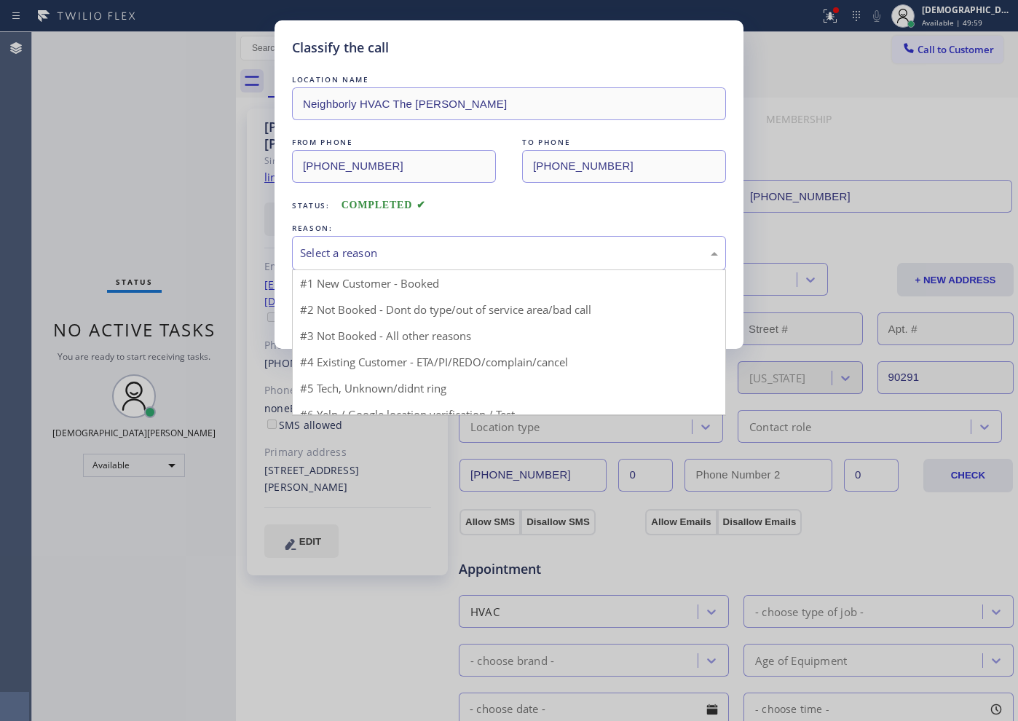
click at [372, 253] on div "Select a reason" at bounding box center [509, 253] width 418 height 17
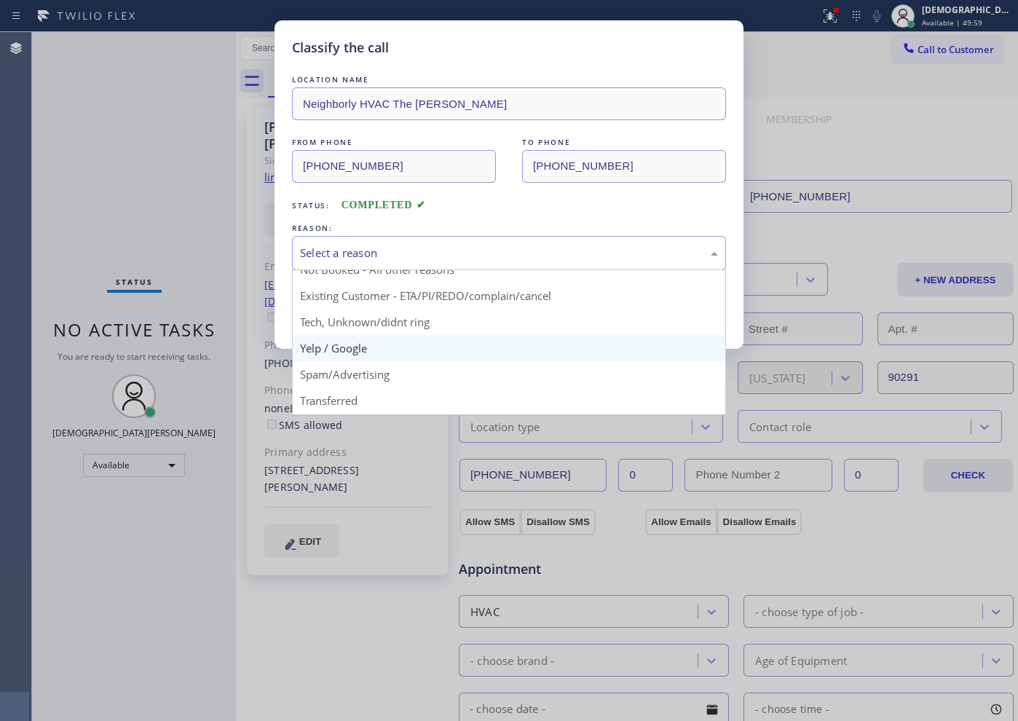
scroll to position [92, 0]
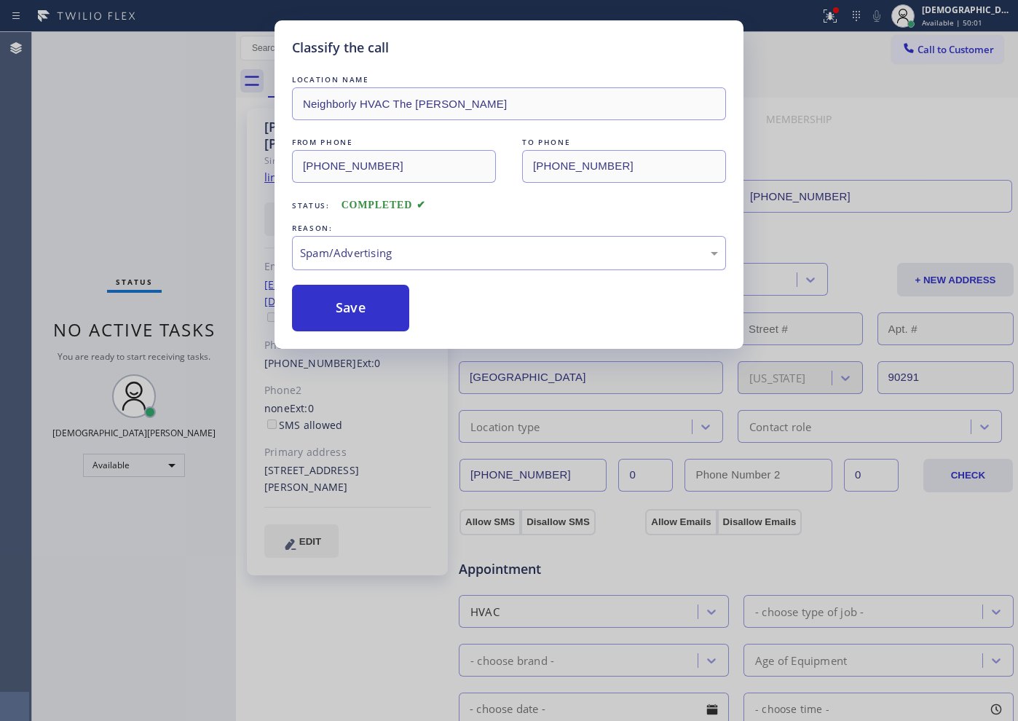
drag, startPoint x: 359, startPoint y: 317, endPoint x: 474, endPoint y: 273, distance: 123.1
click at [576, 335] on div "Classify the call LOCATION NAME Neighborly HVAC The [PERSON_NAME] FROM PHONE [P…" at bounding box center [509, 184] width 469 height 328
click at [433, 241] on div "Spam/Advertising" at bounding box center [509, 253] width 434 height 34
click at [372, 304] on button "Save" at bounding box center [350, 308] width 117 height 47
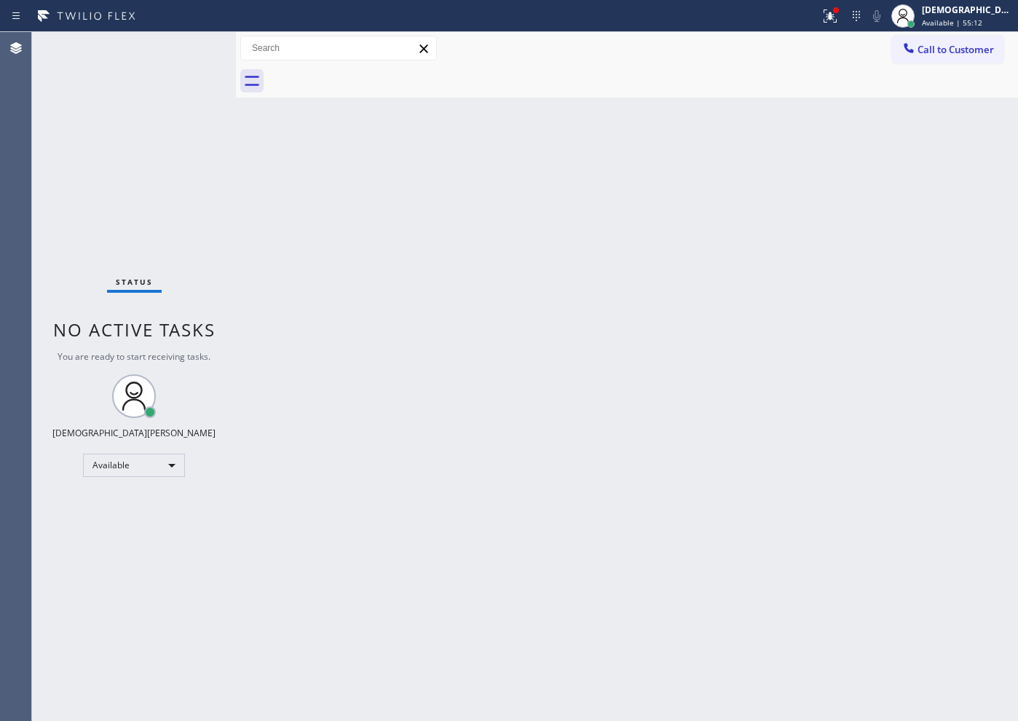
click at [201, 234] on div "Status No active tasks You are ready to start receiving tasks. Christian Cinco …" at bounding box center [134, 376] width 204 height 689
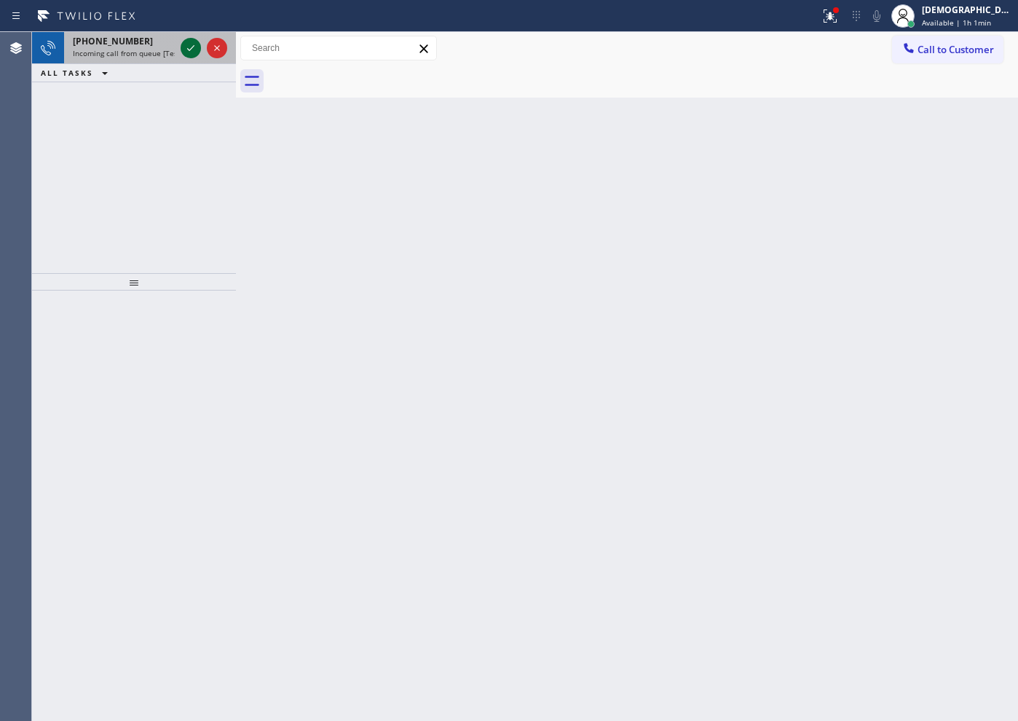
click at [189, 54] on icon at bounding box center [190, 47] width 17 height 17
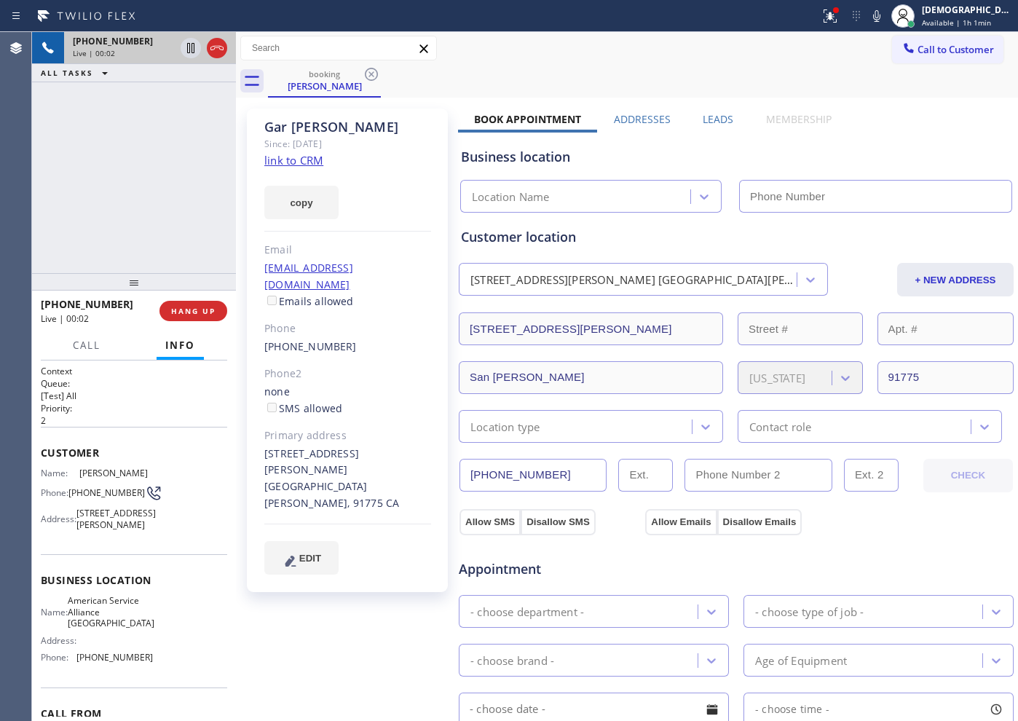
type input "[PHONE_NUMBER]"
click at [310, 156] on link "link to CRM" at bounding box center [293, 160] width 59 height 15
drag, startPoint x: 341, startPoint y: 126, endPoint x: 261, endPoint y: 127, distance: 79.4
click at [261, 127] on div "[PERSON_NAME] Since: [DATE] link to CRM copy Email [EMAIL_ADDRESS][DOMAIN_NAME]…" at bounding box center [347, 351] width 201 height 484
copy div "[PERSON_NAME]"
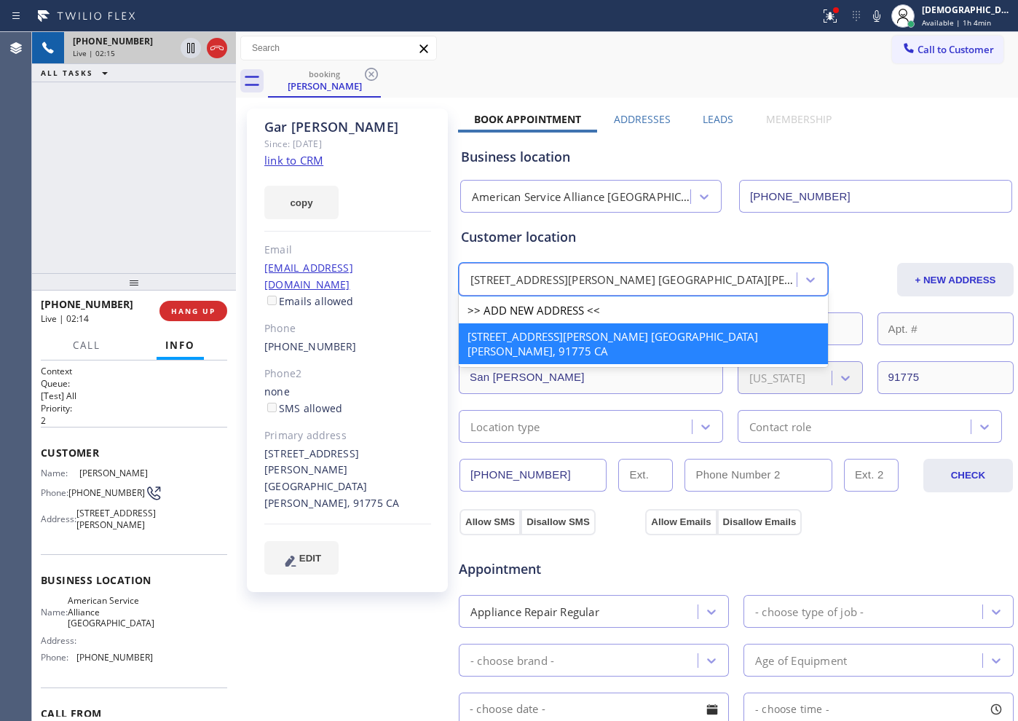
drag, startPoint x: 663, startPoint y: 278, endPoint x: 529, endPoint y: 278, distance: 133.3
click at [529, 278] on div "[STREET_ADDRESS][PERSON_NAME] [GEOGRAPHIC_DATA][PERSON_NAME], 91775 CA" at bounding box center [630, 279] width 334 height 25
click at [645, 237] on div "Customer location" at bounding box center [736, 237] width 551 height 20
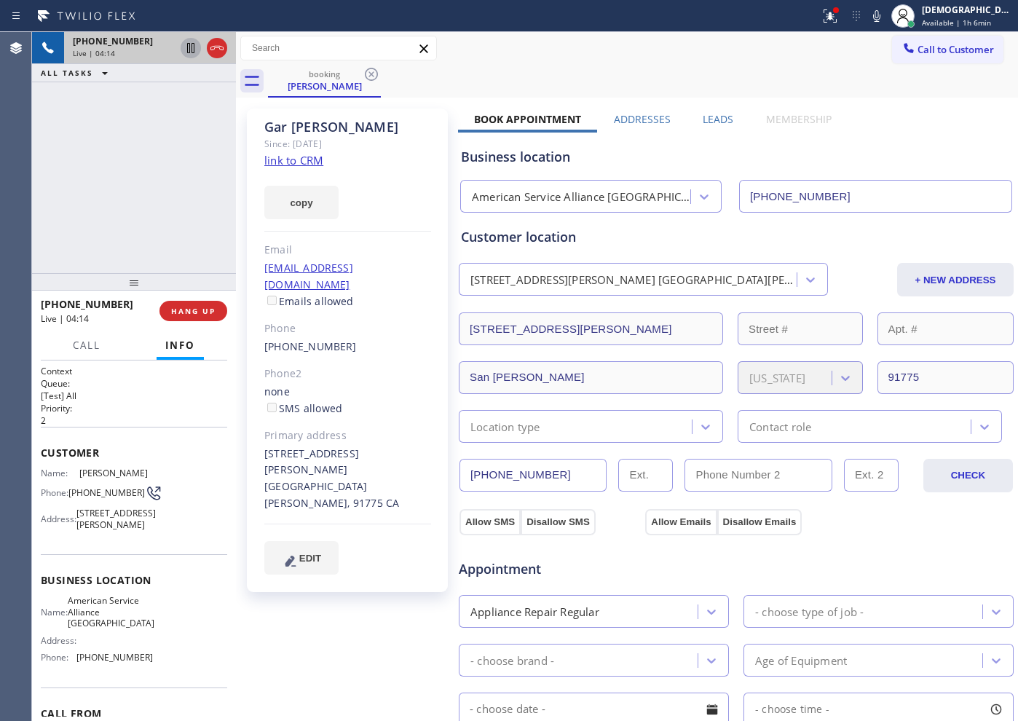
click at [190, 50] on icon at bounding box center [190, 48] width 7 height 10
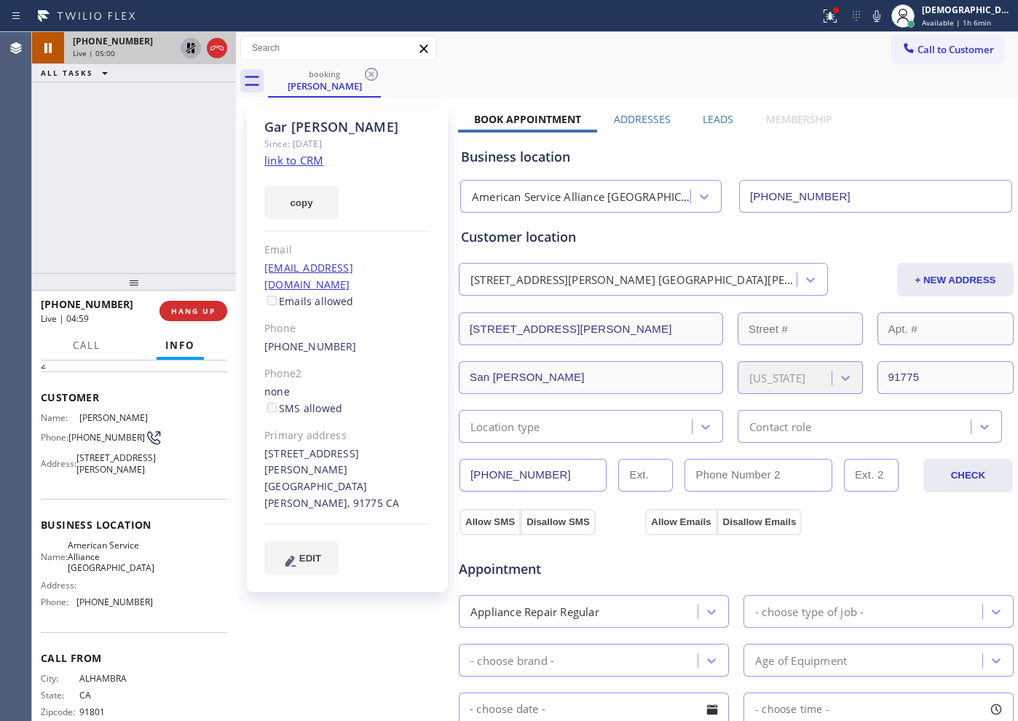
scroll to position [86, 0]
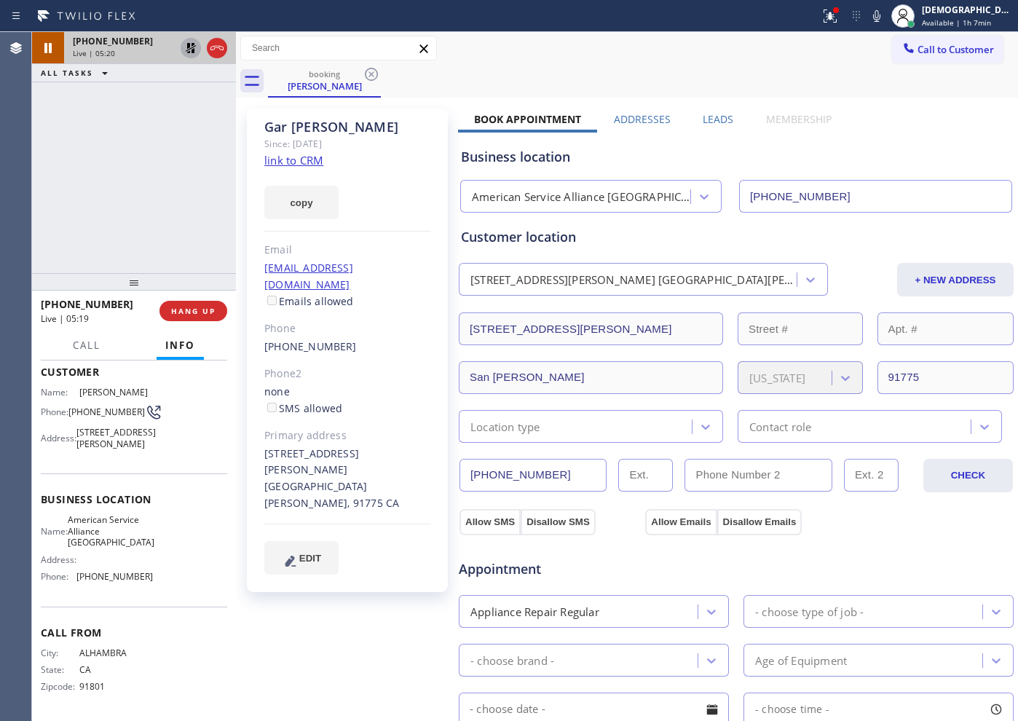
click at [190, 41] on icon at bounding box center [190, 47] width 17 height 17
click at [840, 131] on div "Business location American Service Alliance [GEOGRAPHIC_DATA] [PHONE_NUMBER]" at bounding box center [736, 170] width 556 height 86
drag, startPoint x: 562, startPoint y: 470, endPoint x: 466, endPoint y: 483, distance: 96.9
click at [466, 483] on input "[PHONE_NUMBER]" at bounding box center [533, 475] width 147 height 33
drag, startPoint x: 388, startPoint y: 268, endPoint x: 260, endPoint y: 274, distance: 128.3
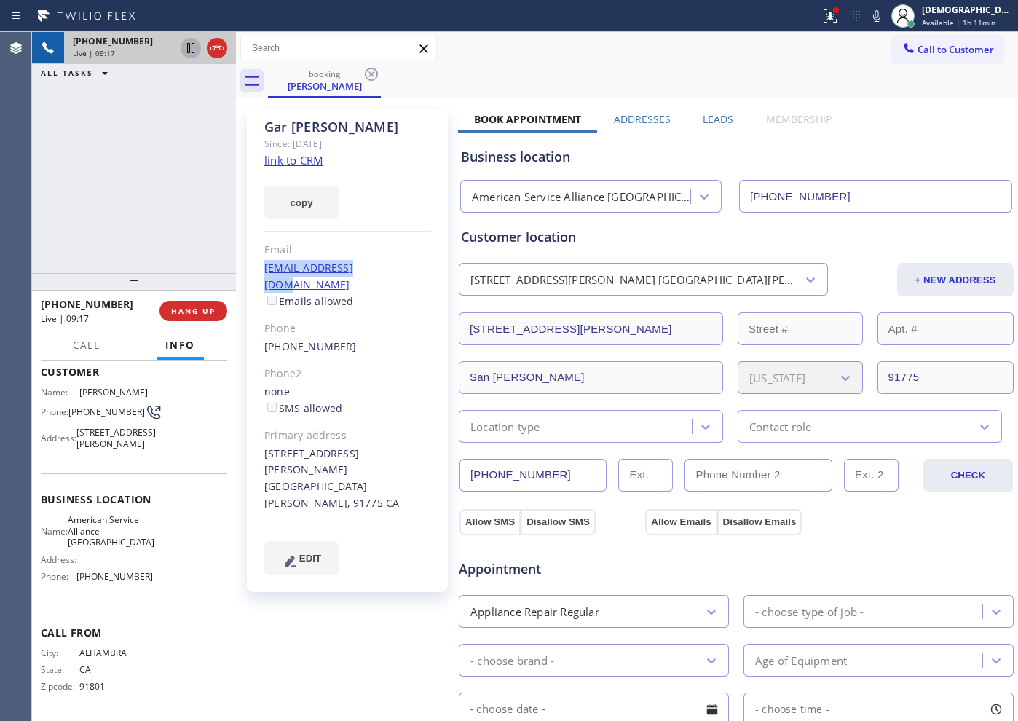
click at [260, 274] on div "[PERSON_NAME] Since: [DATE] link to CRM copy Email [EMAIL_ADDRESS][DOMAIN_NAME]…" at bounding box center [347, 351] width 201 height 484
click at [222, 53] on icon at bounding box center [216, 47] width 17 height 17
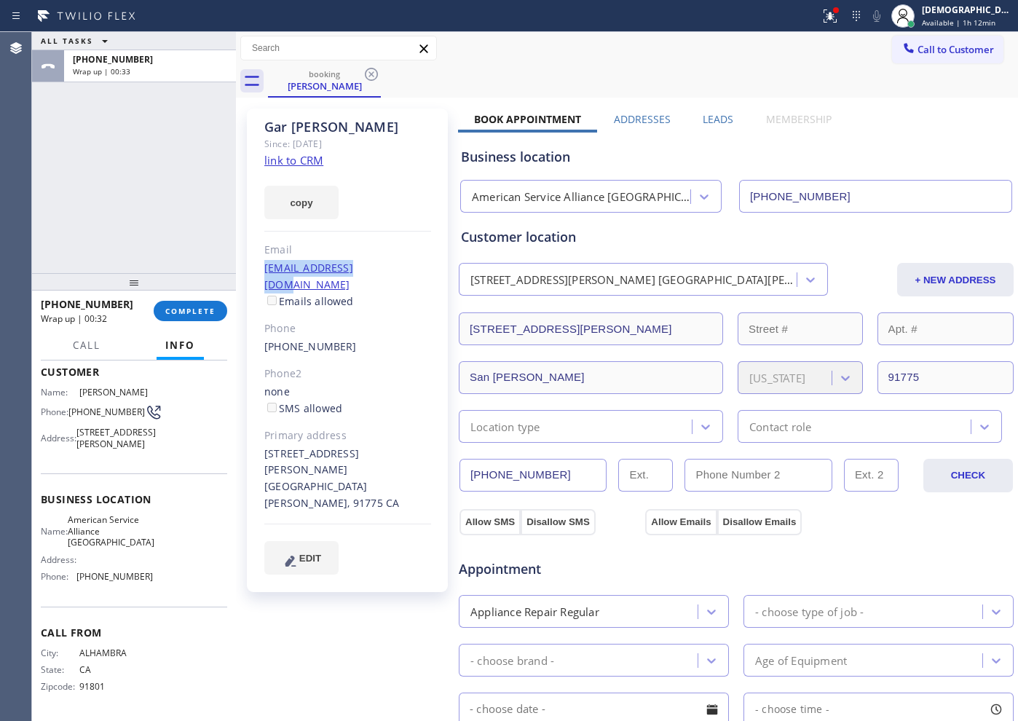
click at [591, 433] on div "Location type" at bounding box center [577, 426] width 229 height 25
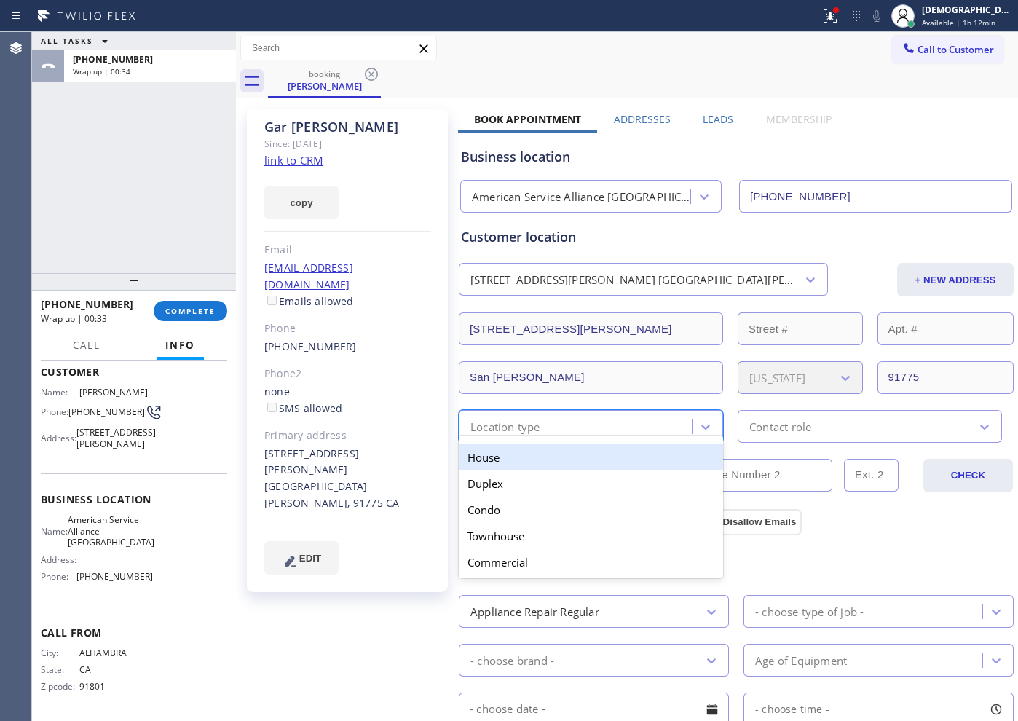
click at [553, 462] on div "House" at bounding box center [591, 457] width 264 height 26
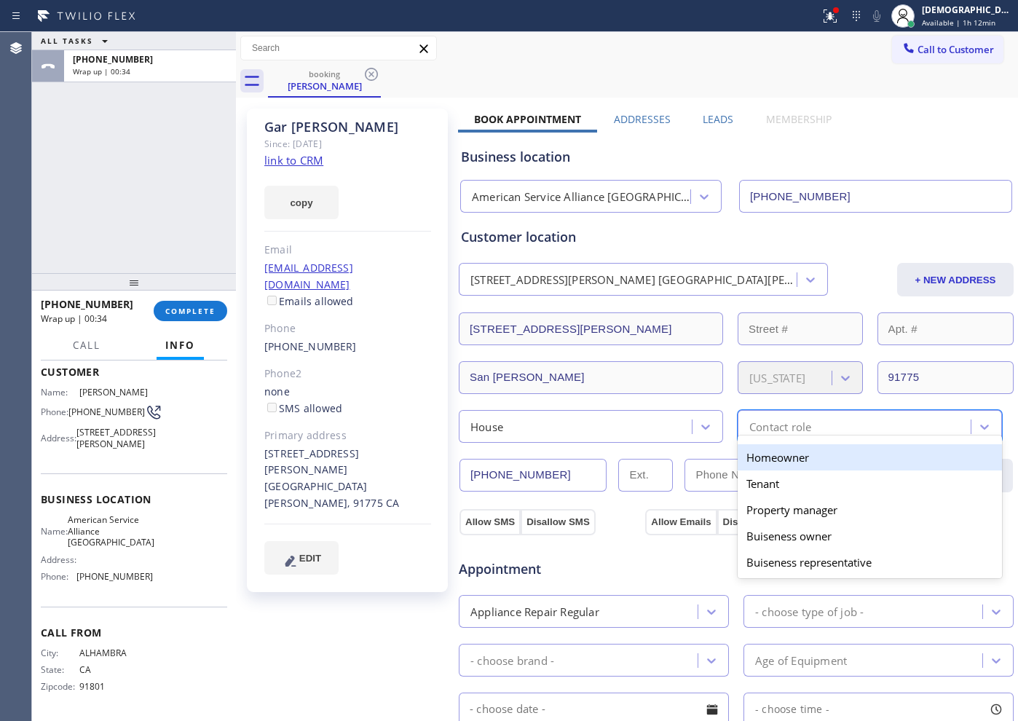
click at [787, 425] on div "Contact role" at bounding box center [780, 426] width 62 height 17
click at [755, 461] on div "Homeowner" at bounding box center [870, 457] width 264 height 26
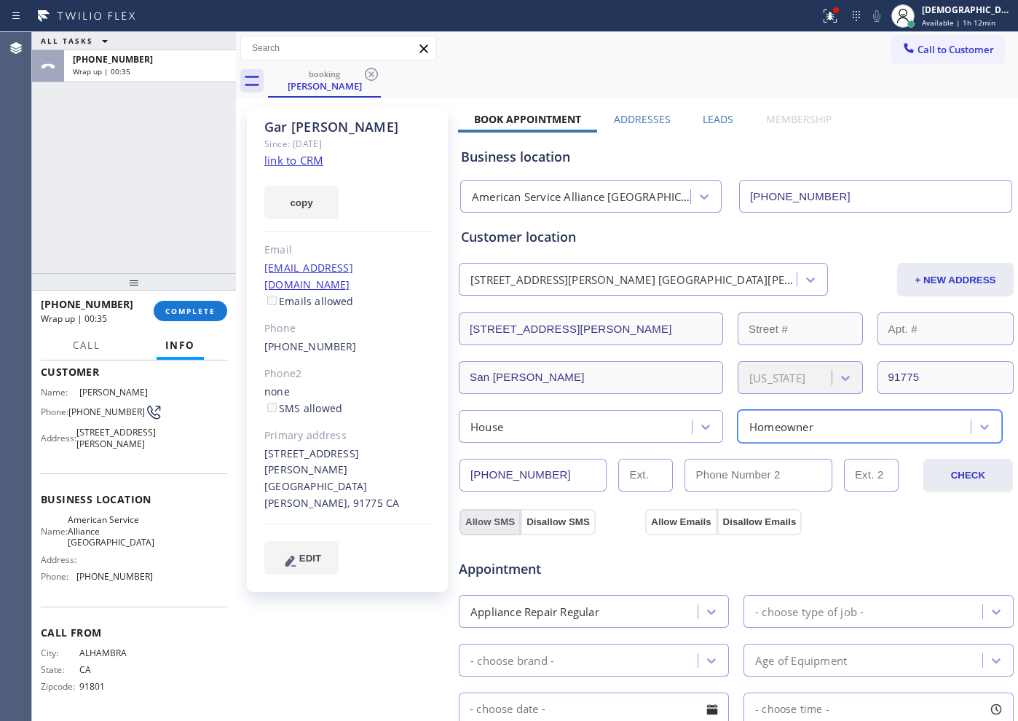
click at [481, 522] on button "Allow SMS" at bounding box center [490, 522] width 61 height 26
click at [673, 510] on button "Allow Emails" at bounding box center [680, 522] width 71 height 26
click at [486, 513] on button "Allow SMS" at bounding box center [490, 522] width 61 height 26
checkbox input "true"
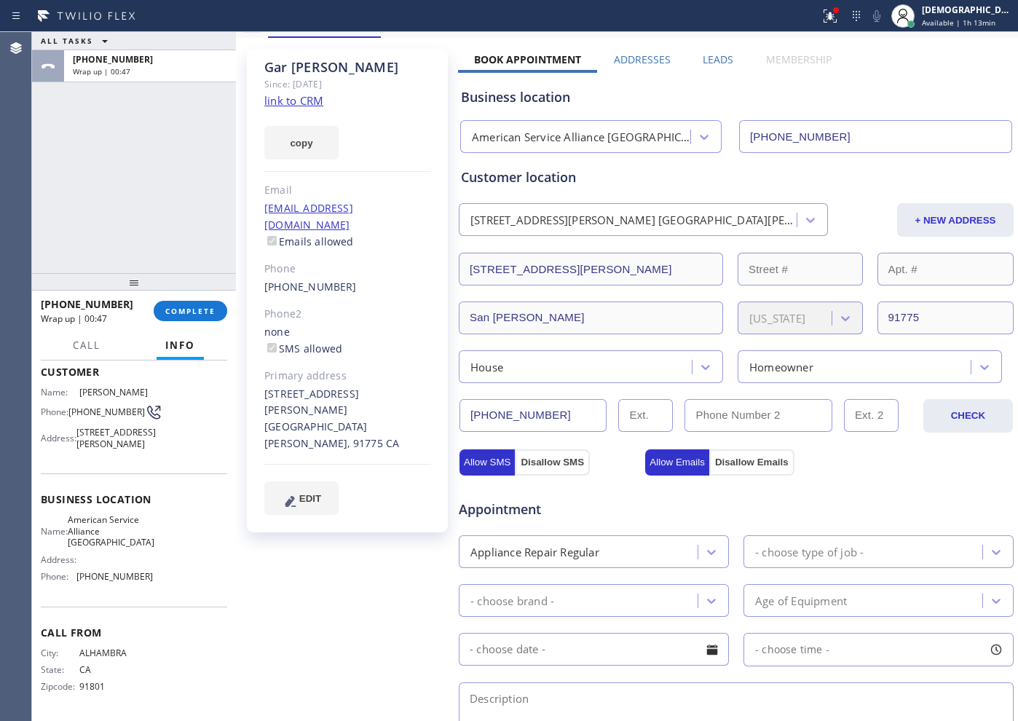
scroll to position [91, 0]
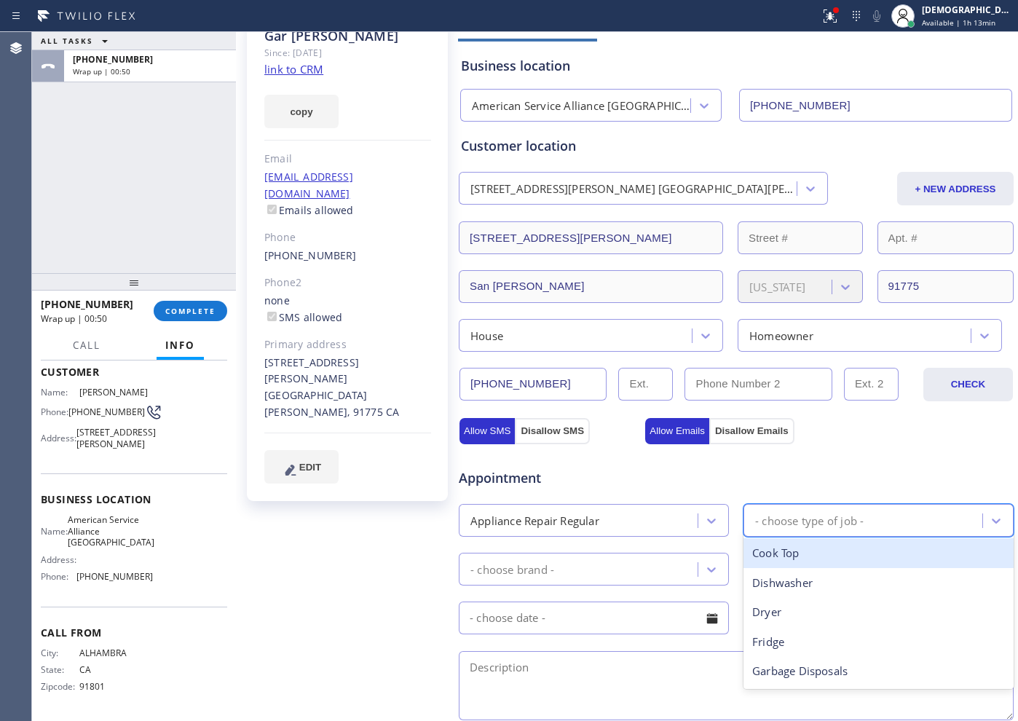
click at [815, 520] on div "- choose type of job -" at bounding box center [809, 520] width 109 height 17
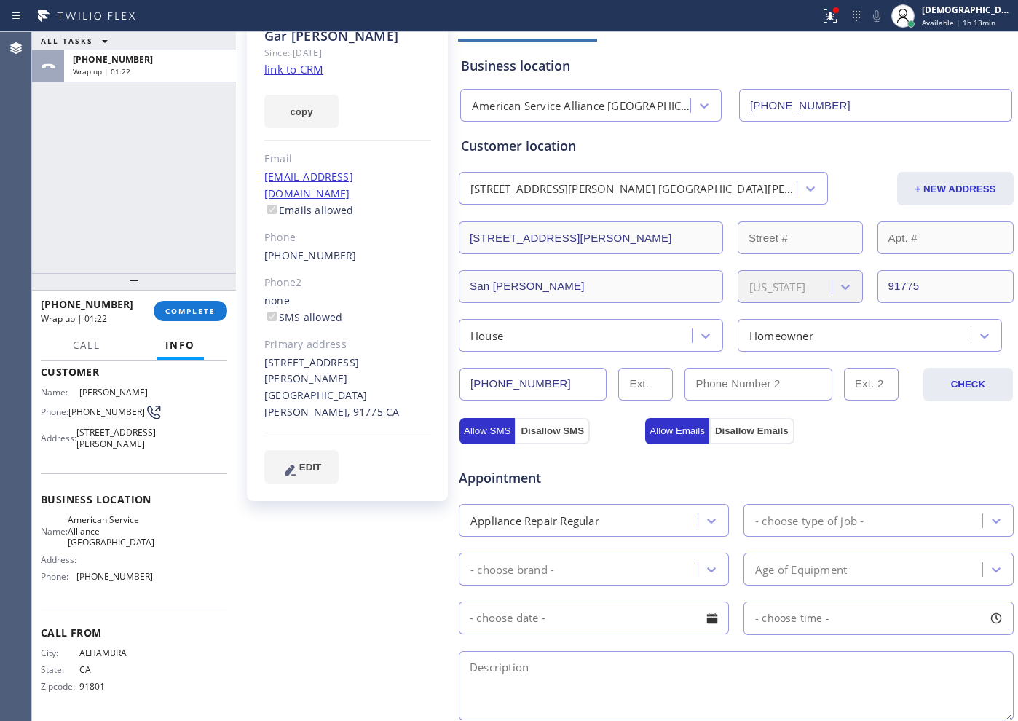
click at [118, 243] on div "ALL TASKS ALL TASKS ACTIVE TASKS TASKS IN WRAP UP [PHONE_NUMBER] Wrap up | 01:22" at bounding box center [134, 152] width 204 height 241
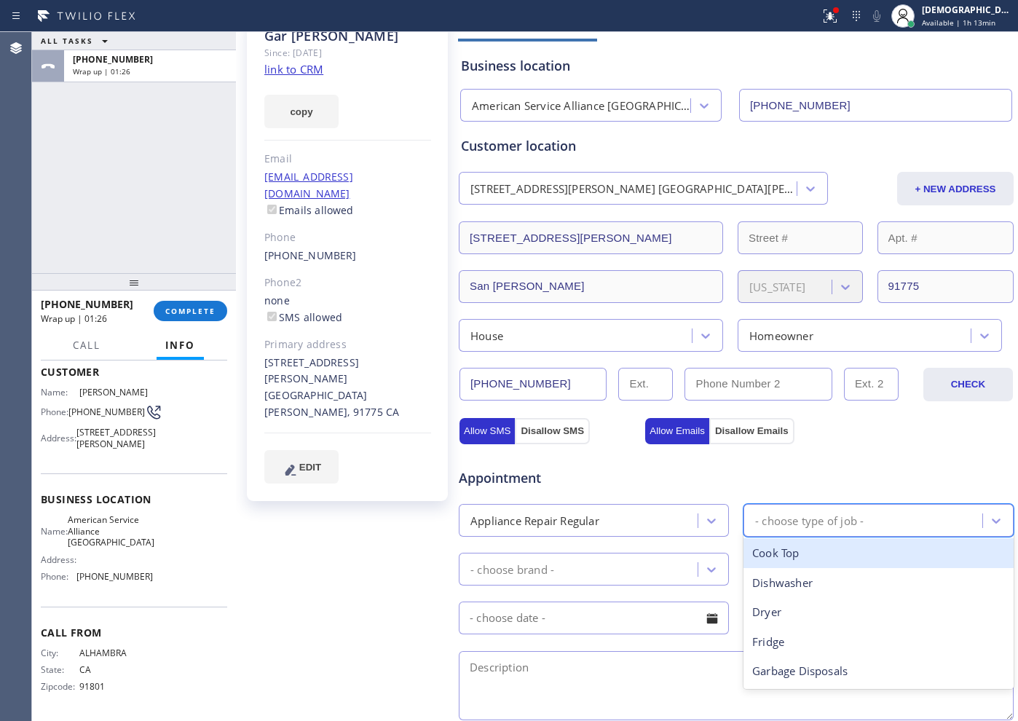
click at [837, 521] on div "- choose type of job -" at bounding box center [809, 520] width 109 height 17
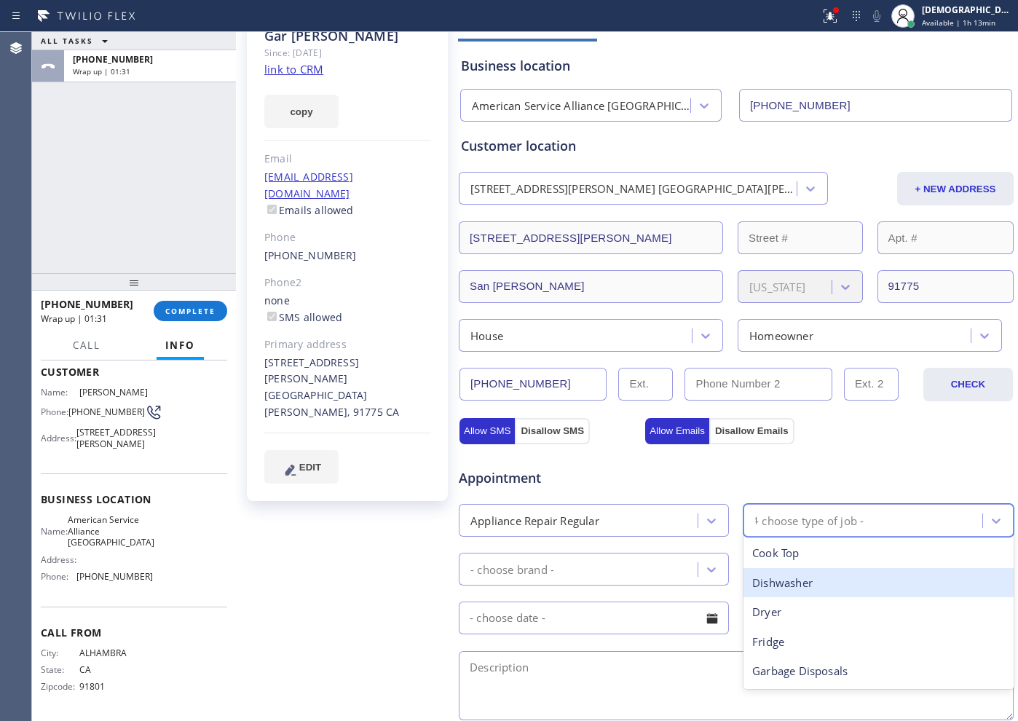
type input "fr"
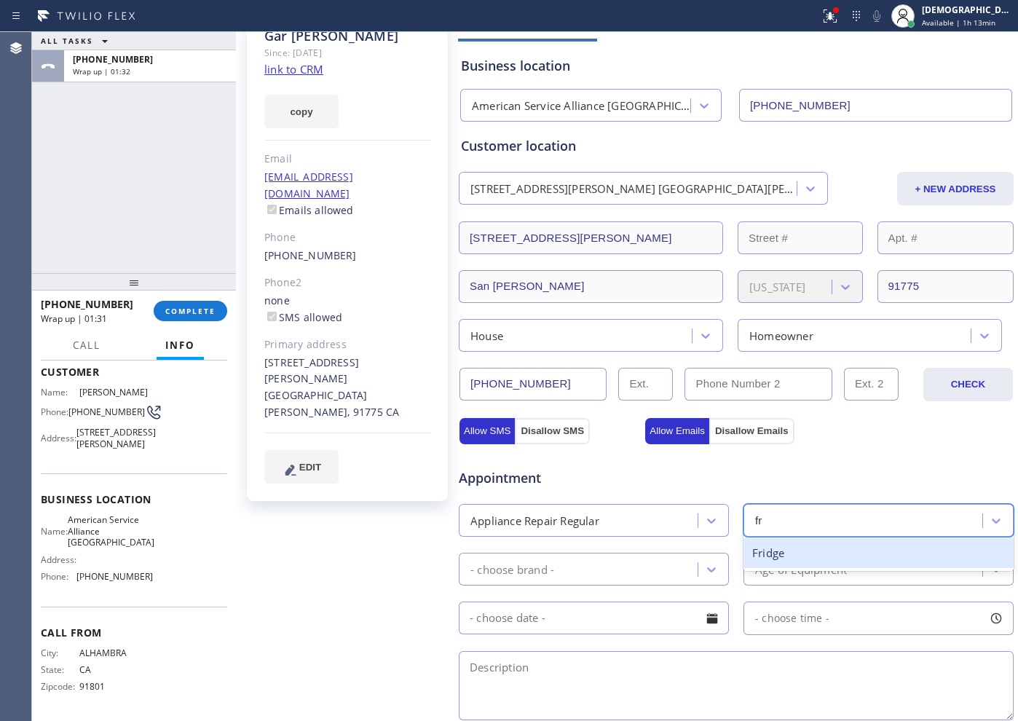
click at [815, 550] on div "Fridge" at bounding box center [879, 553] width 270 height 30
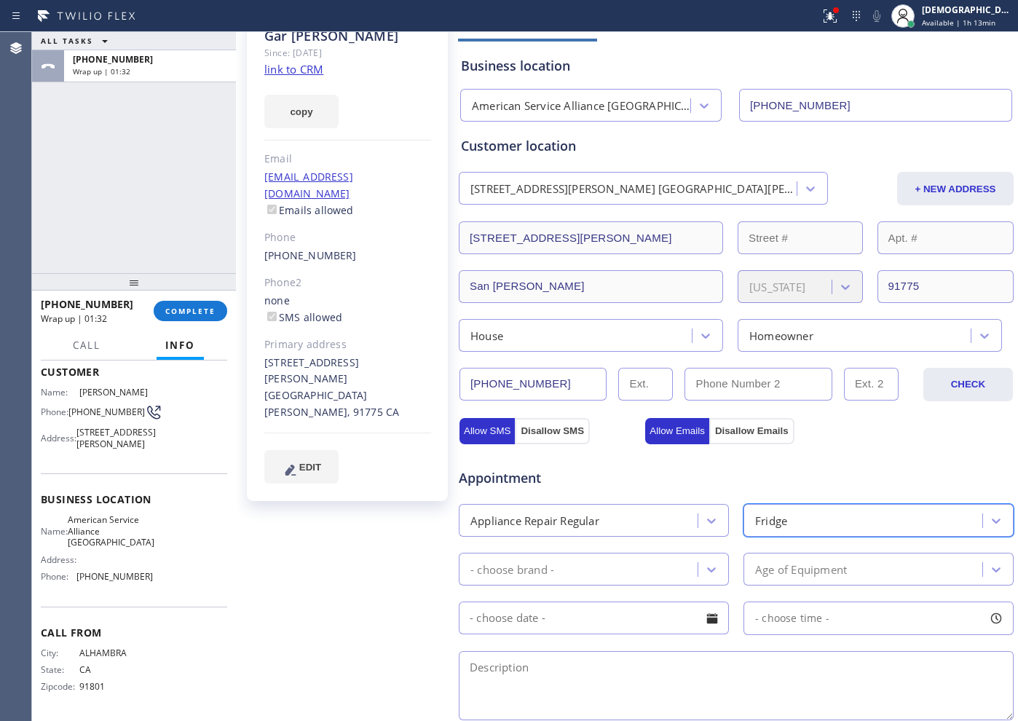
click at [612, 562] on div "- choose brand -" at bounding box center [580, 568] width 234 height 25
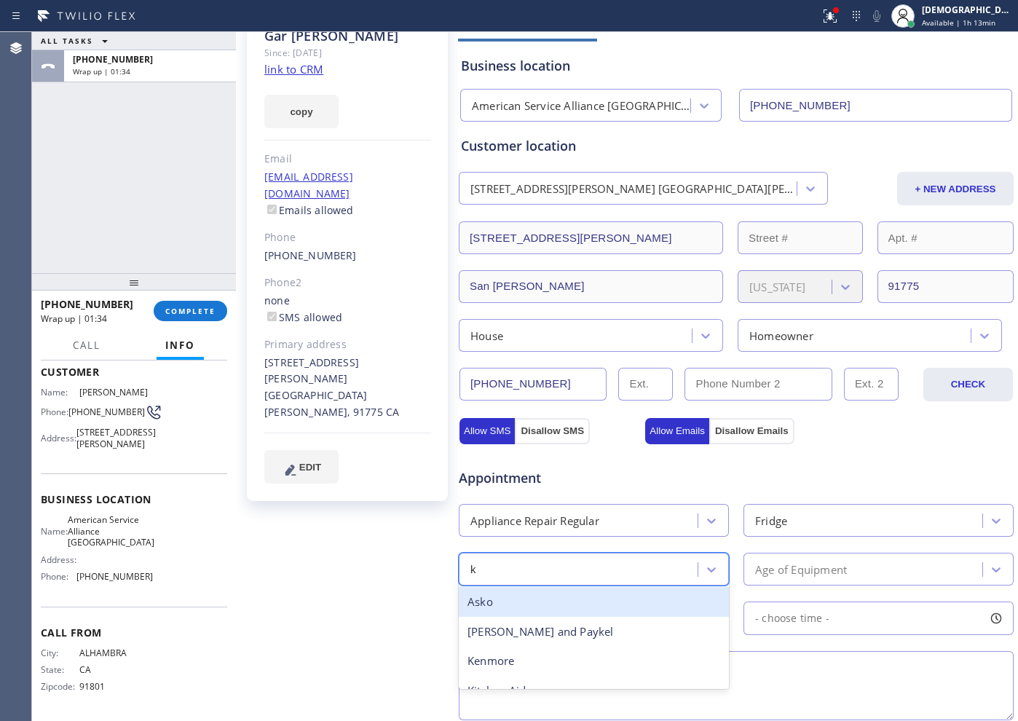
type input "ke"
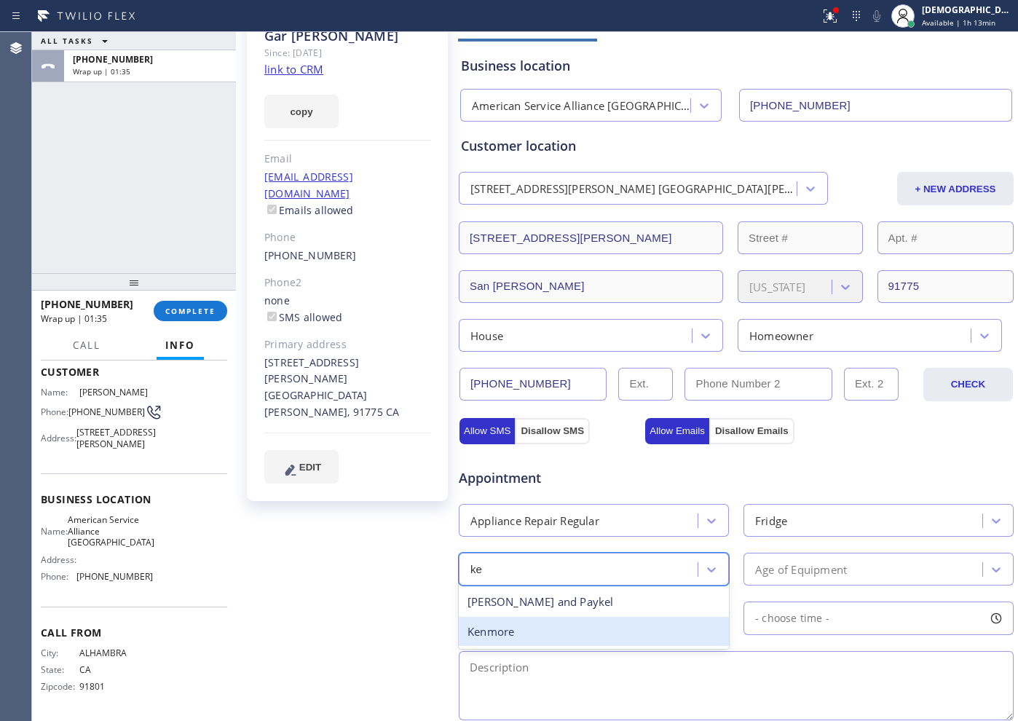
click at [569, 648] on div "[PERSON_NAME] and [PERSON_NAME]" at bounding box center [594, 616] width 270 height 65
click at [653, 632] on div "Kenmore" at bounding box center [594, 632] width 270 height 30
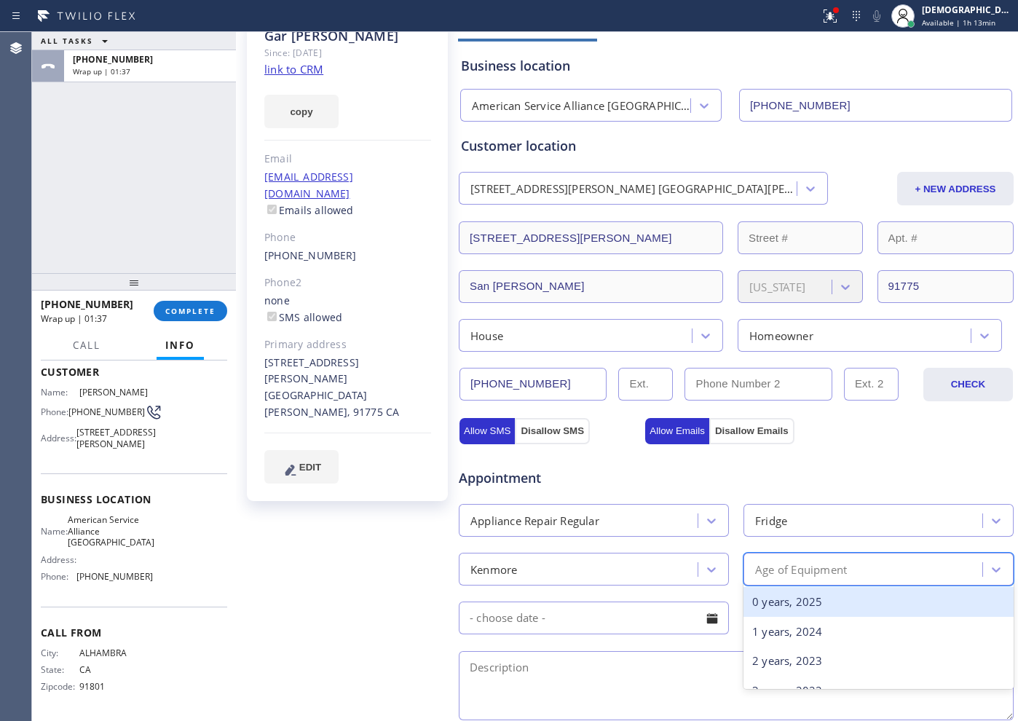
click at [789, 577] on div "Age of Equipment" at bounding box center [801, 569] width 92 height 17
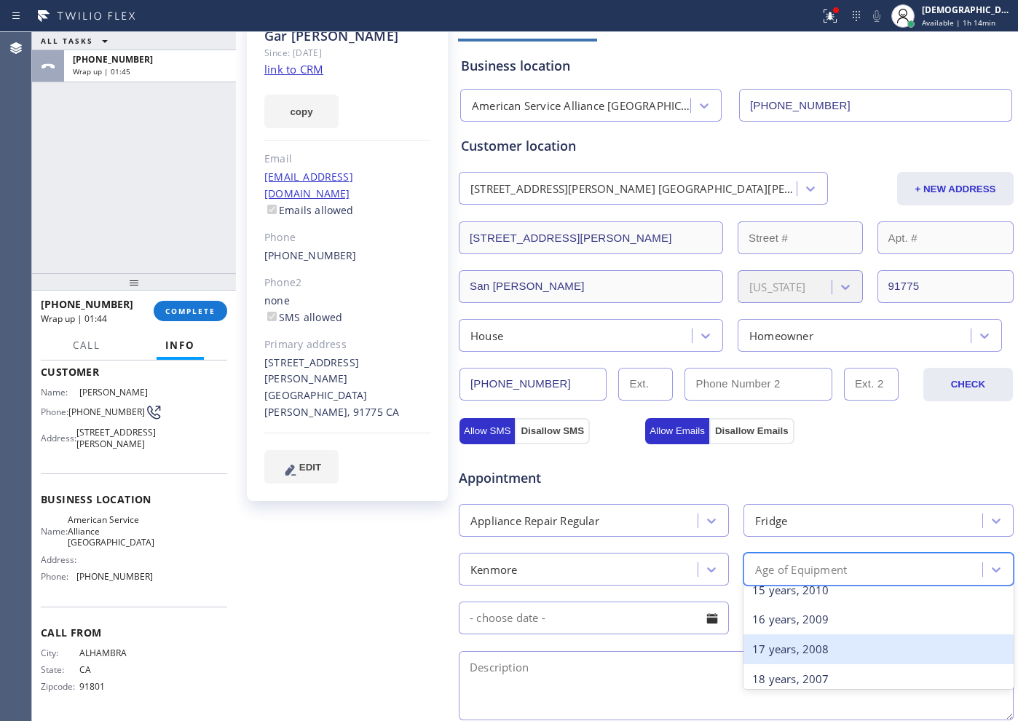
scroll to position [546, 0]
click at [792, 642] on div "20 years, 2005" at bounding box center [879, 647] width 270 height 30
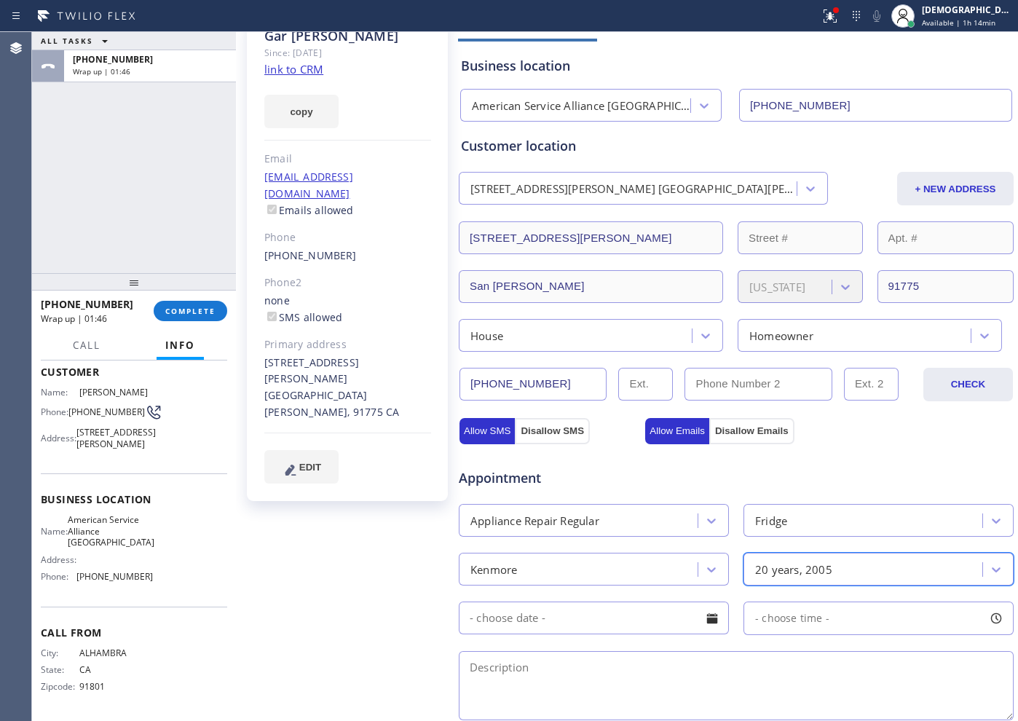
click at [613, 619] on input "text" at bounding box center [594, 618] width 270 height 33
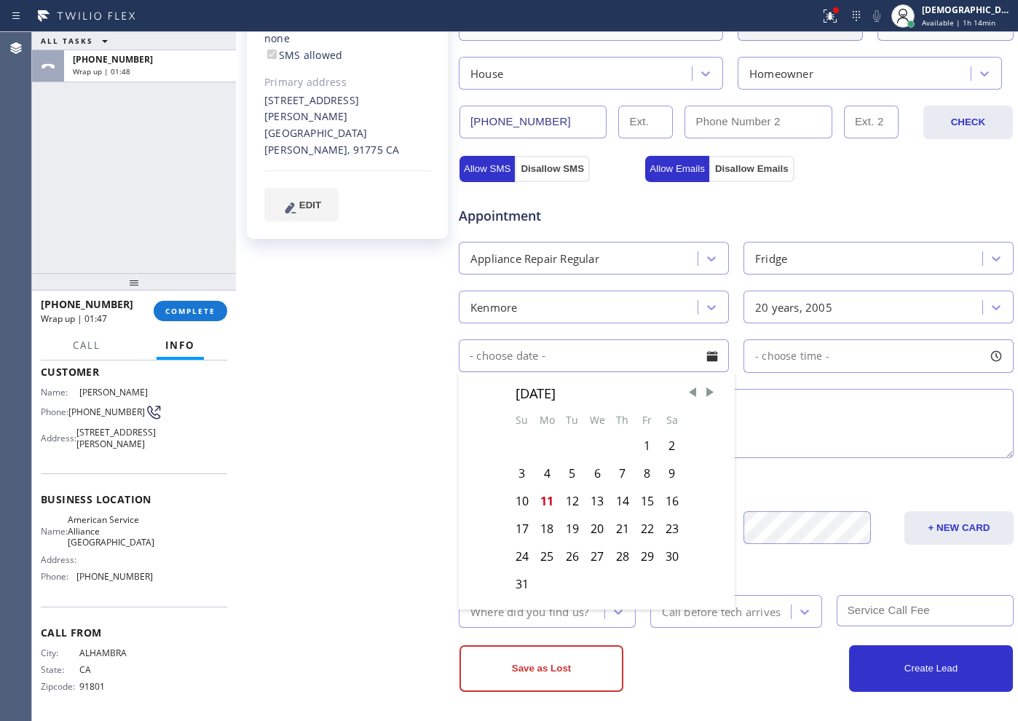
scroll to position [357, 0]
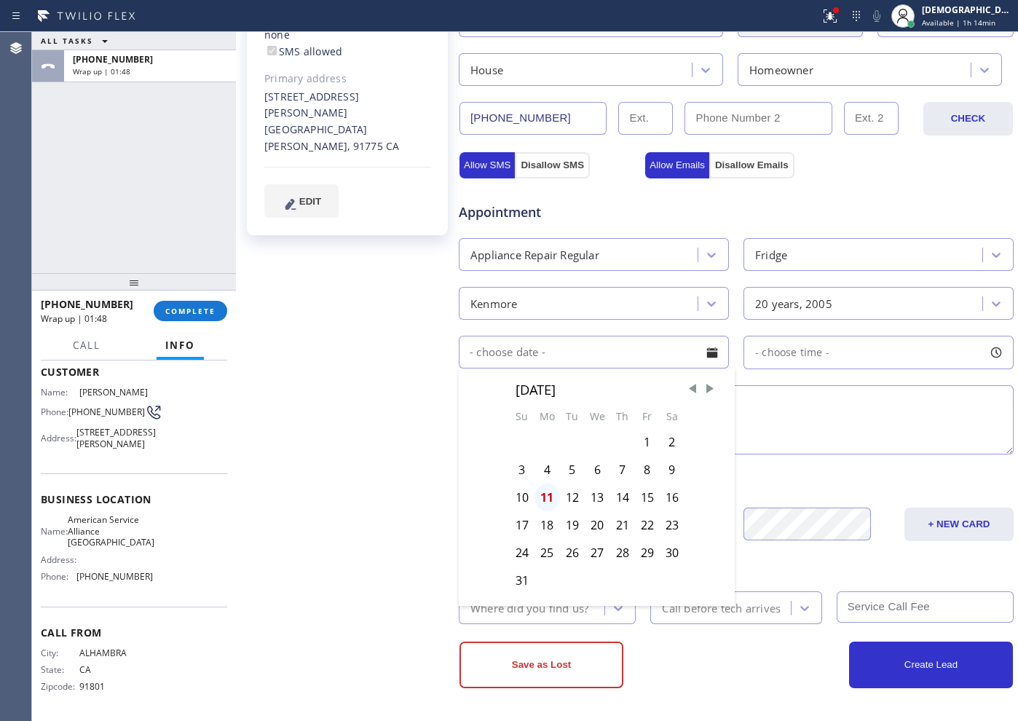
click at [553, 497] on div "11" at bounding box center [547, 498] width 25 height 28
type input "[DATE]"
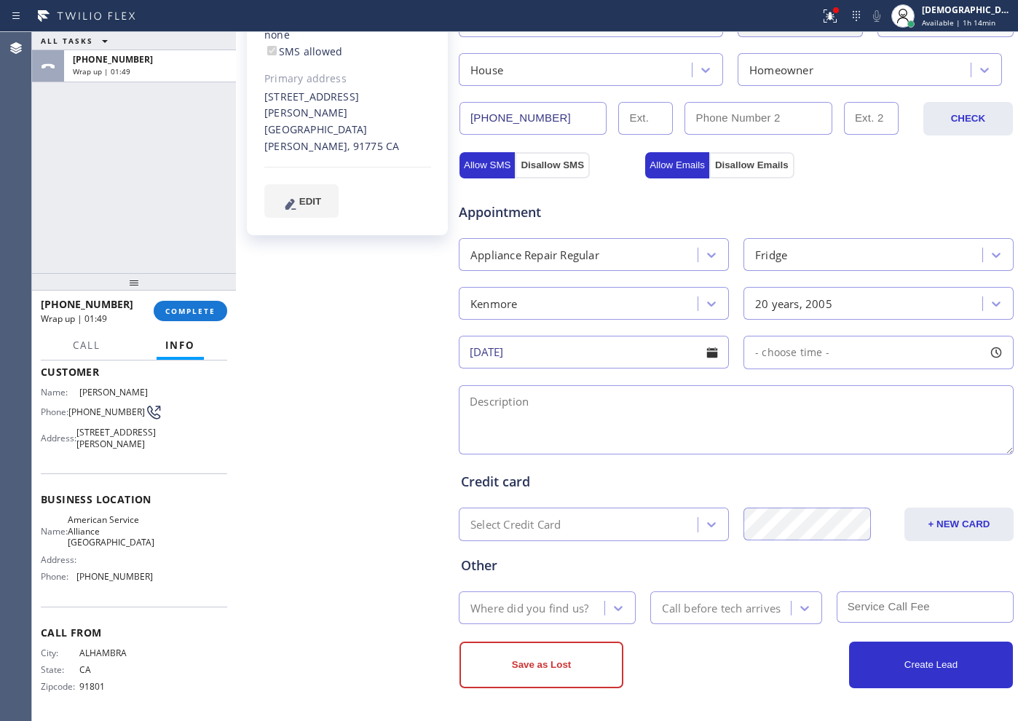
click at [755, 355] on span "- choose time -" at bounding box center [792, 352] width 74 height 14
click at [763, 352] on span "- choose time -" at bounding box center [792, 352] width 74 height 14
click at [725, 366] on div "[DATE]" at bounding box center [597, 352] width 276 height 33
click at [778, 357] on span "8:00 AM" at bounding box center [775, 352] width 40 height 14
drag, startPoint x: 757, startPoint y: 441, endPoint x: 872, endPoint y: 446, distance: 115.2
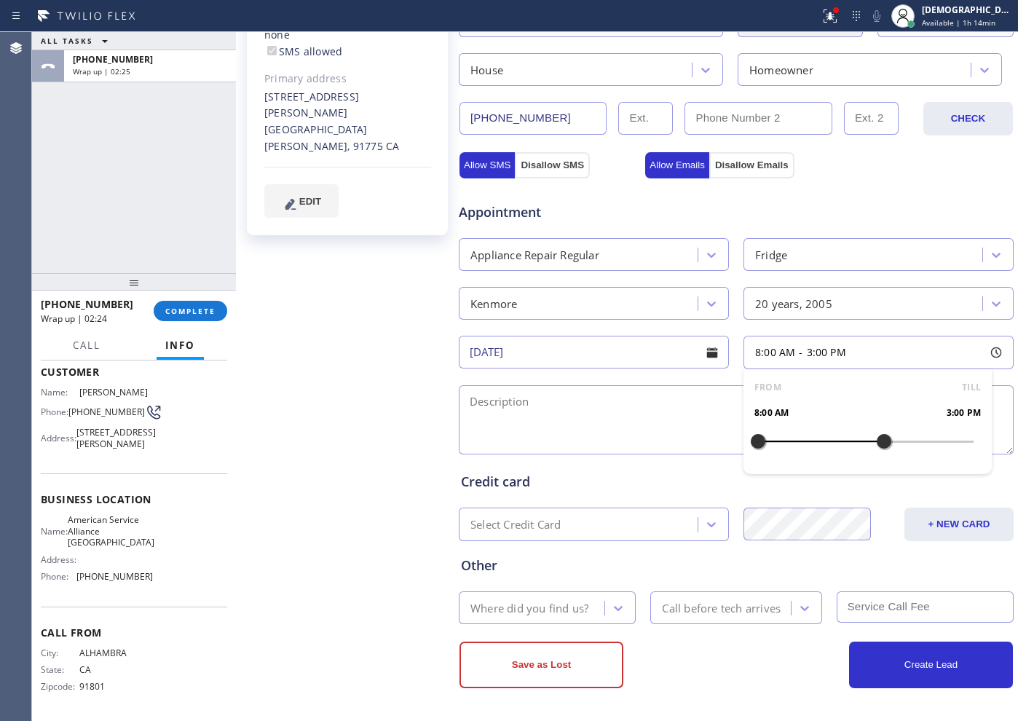
click at [875, 446] on div at bounding box center [883, 441] width 17 height 31
drag, startPoint x: 752, startPoint y: 439, endPoint x: 798, endPoint y: 446, distance: 46.3
click at [798, 446] on div at bounding box center [803, 441] width 17 height 31
drag, startPoint x: 797, startPoint y: 444, endPoint x: 770, endPoint y: 443, distance: 27.7
click at [770, 443] on div at bounding box center [776, 441] width 17 height 31
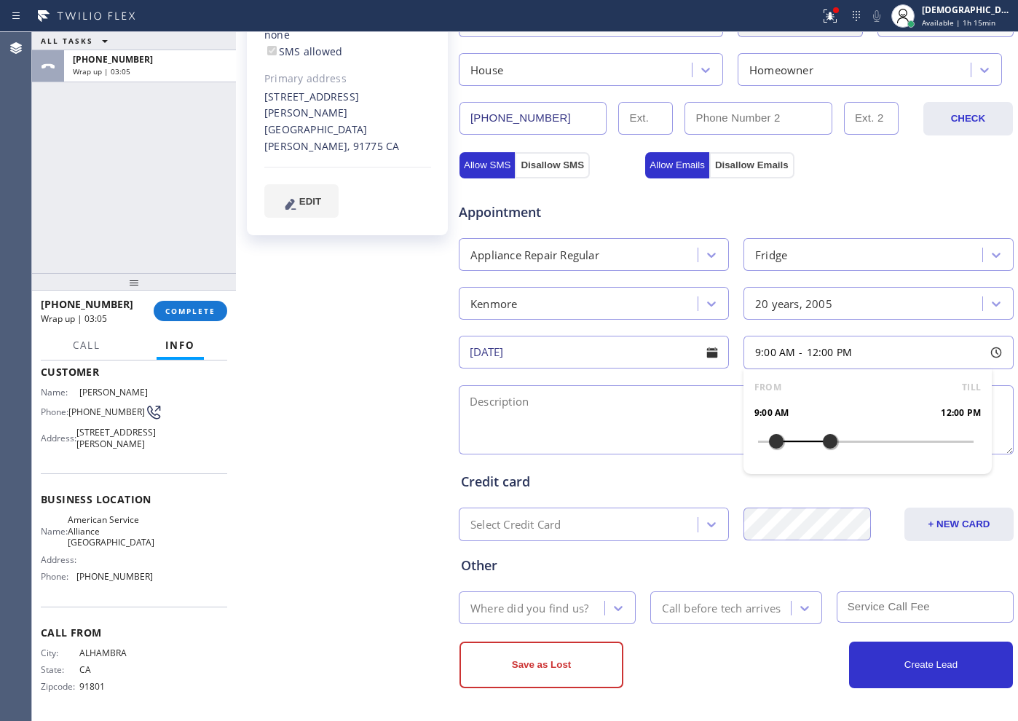
drag, startPoint x: 878, startPoint y: 440, endPoint x: 822, endPoint y: 449, distance: 56.2
click at [822, 449] on div at bounding box center [829, 441] width 17 height 31
click at [596, 384] on div at bounding box center [736, 419] width 558 height 75
click at [607, 409] on textarea at bounding box center [736, 419] width 555 height 69
click at [587, 406] on textarea "9-12 /" at bounding box center [736, 419] width 555 height 69
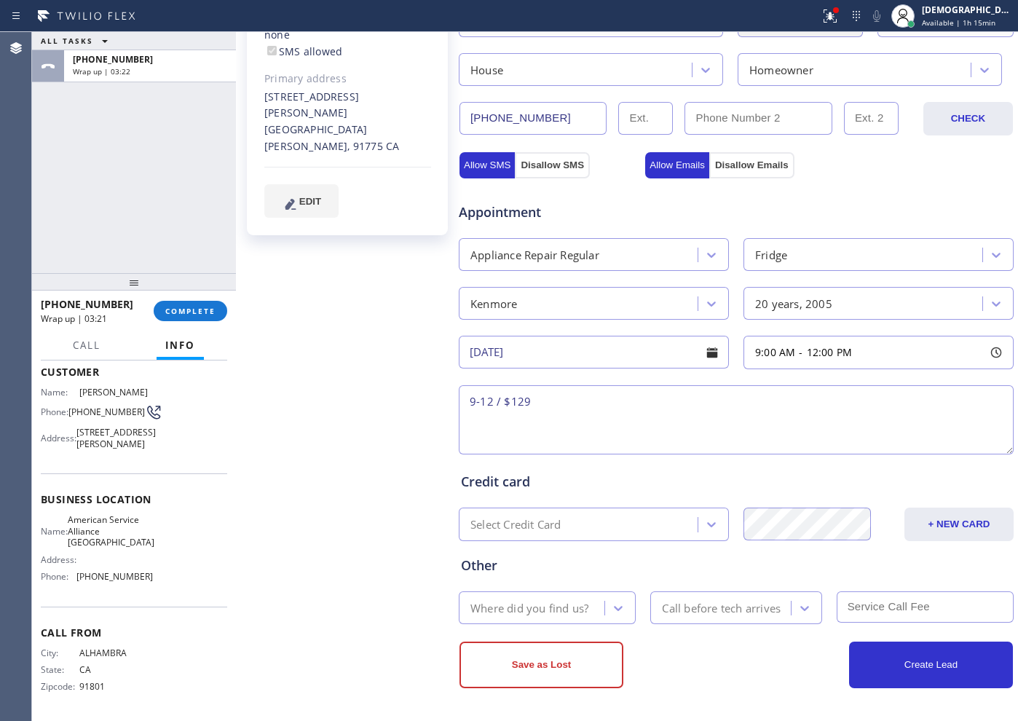
click at [587, 406] on textarea "9-12 / $129" at bounding box center [736, 419] width 555 height 69
click at [639, 406] on textarea "9-12 / $129 /" at bounding box center [736, 419] width 555 height 69
paste textarea "kenmore / Fridge / ice maker is not working / 20"
click at [846, 397] on textarea "9-12 / $129 / Kenmore / Fridge / ice maker is not working / 20" at bounding box center [736, 419] width 555 height 69
click at [844, 403] on textarea "9-12 / $129 / Kenmore / Fridge / ice maker is not working / 20 /" at bounding box center [736, 419] width 555 height 69
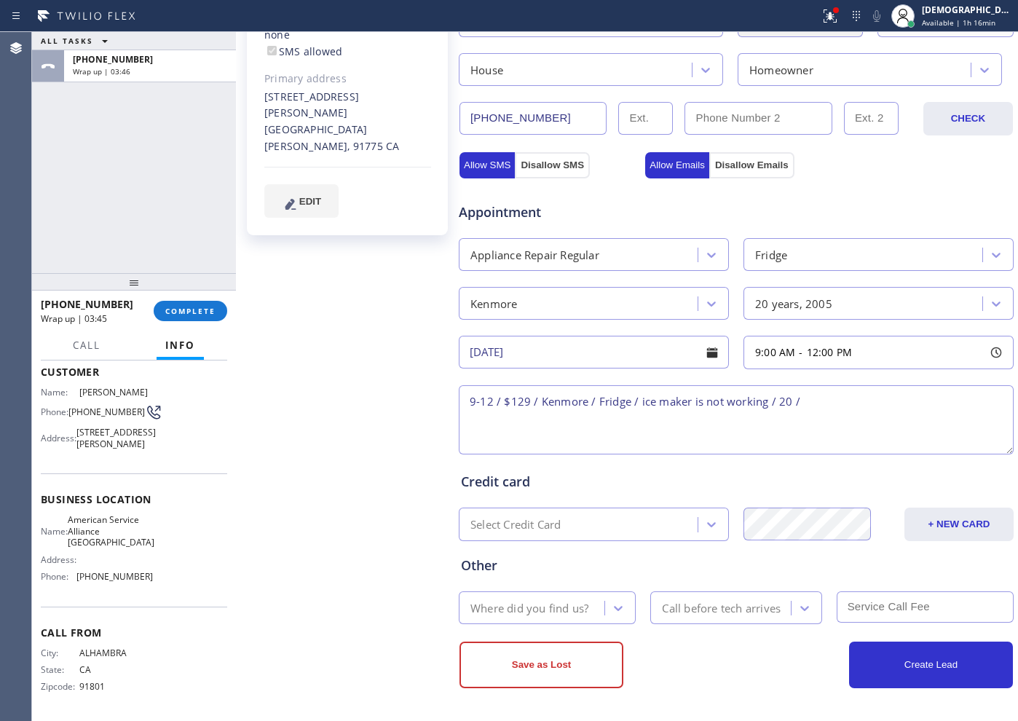
paste textarea "Samsung/Washer / it wont clean properly / 7 years"
click at [669, 437] on textarea "9-12 / $129 / Kenmore / Fridge / ice maker is not working / 20 / Samsung/Washer…" at bounding box center [736, 419] width 555 height 69
paste textarea "Samsung/Dryer / making squeeky noise / 7 years"
click at [846, 422] on textarea "9-12 / $129 / Kenmore / Fridge / ice maker is not working / 20 / Samsung/Washer…" at bounding box center [736, 419] width 555 height 69
click at [588, 434] on textarea "9-12 / $129 / Kenmore / Fridge / ice maker is not working / 20 / Samsung/Washer…" at bounding box center [736, 419] width 555 height 69
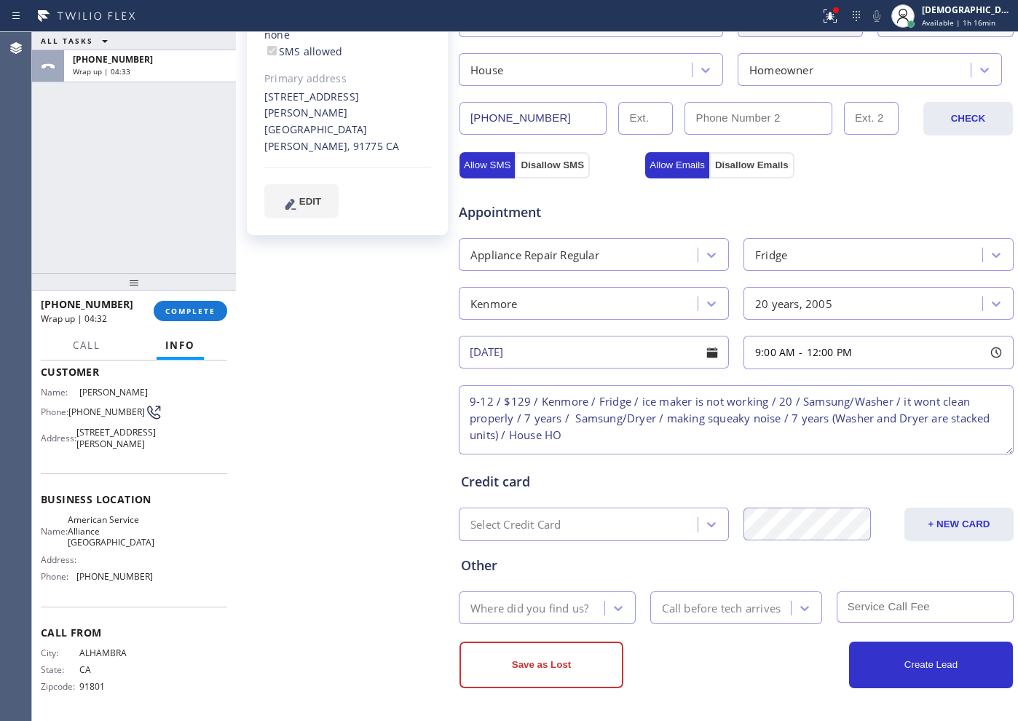
click at [644, 435] on textarea "9-12 / $129 / Kenmore / Fridge / ice maker is not working / 20 / Samsung/Washer…" at bounding box center [736, 419] width 555 height 69
paste textarea "[STREET_ADDRESS][PERSON_NAME] , [GEOGRAPHIC_DATA], [GEOGRAPHIC_DATA], 91775"
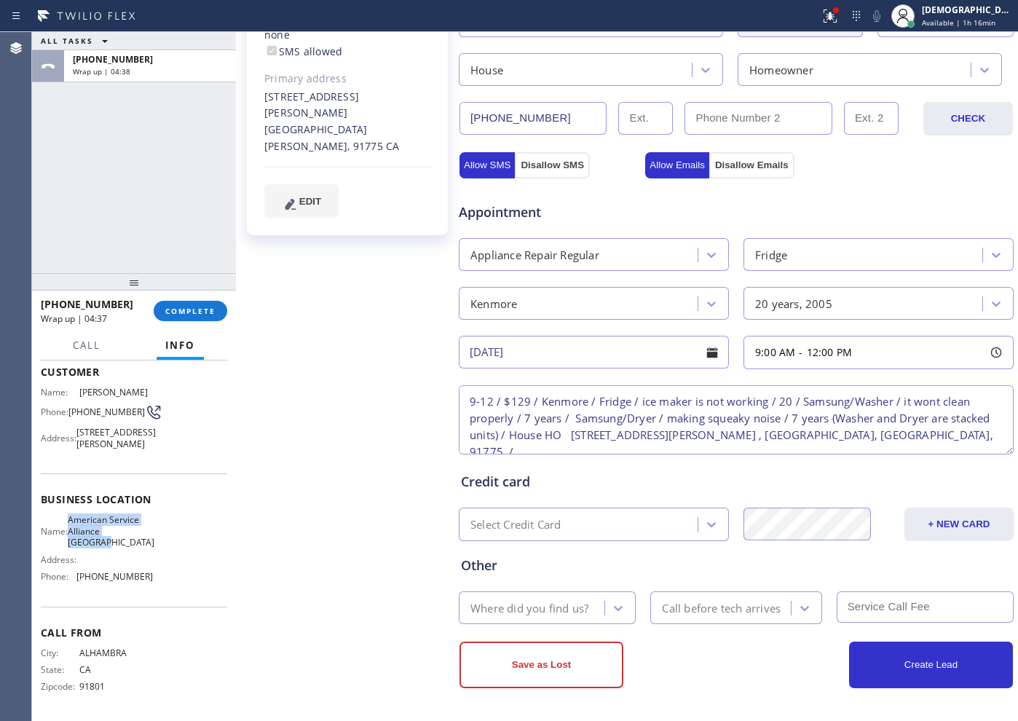
drag, startPoint x: 119, startPoint y: 548, endPoint x: 77, endPoint y: 521, distance: 50.5
click at [77, 521] on div "Name: American Service Alliance Alhambra Address: Phone: [PHONE_NUMBER]" at bounding box center [97, 551] width 112 height 74
click at [838, 435] on textarea "9-12 / $129 / Kenmore / Fridge / ice maker is not working / 20 / Samsung/Washer…" at bounding box center [736, 419] width 555 height 69
paste textarea "American Service Alliance [GEOGRAPHIC_DATA]"
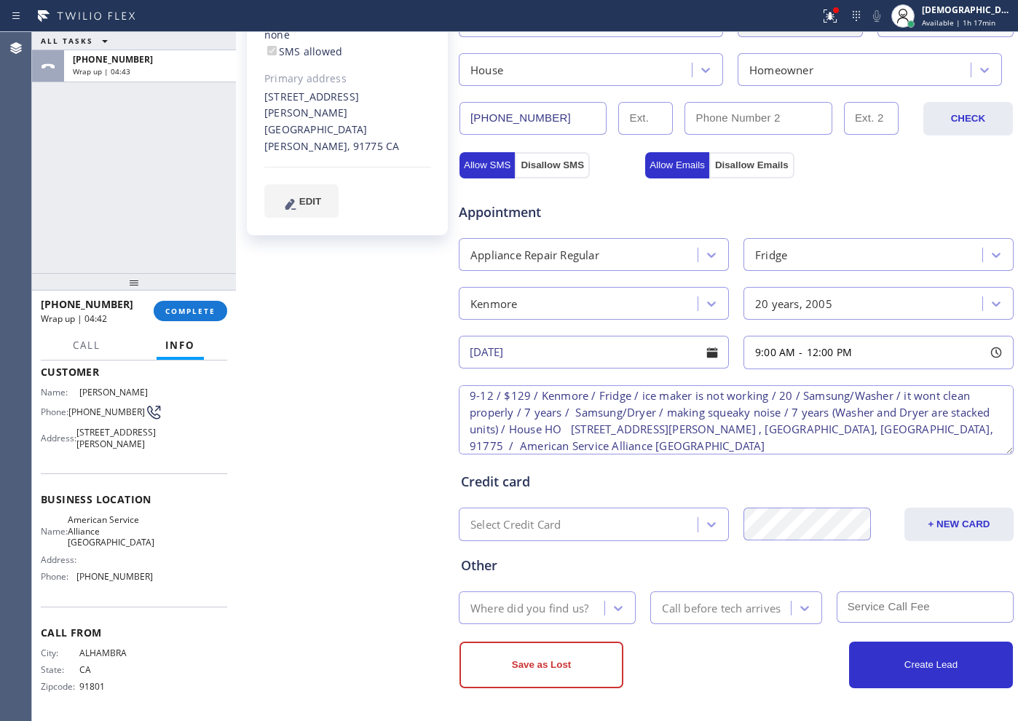
scroll to position [31, 0]
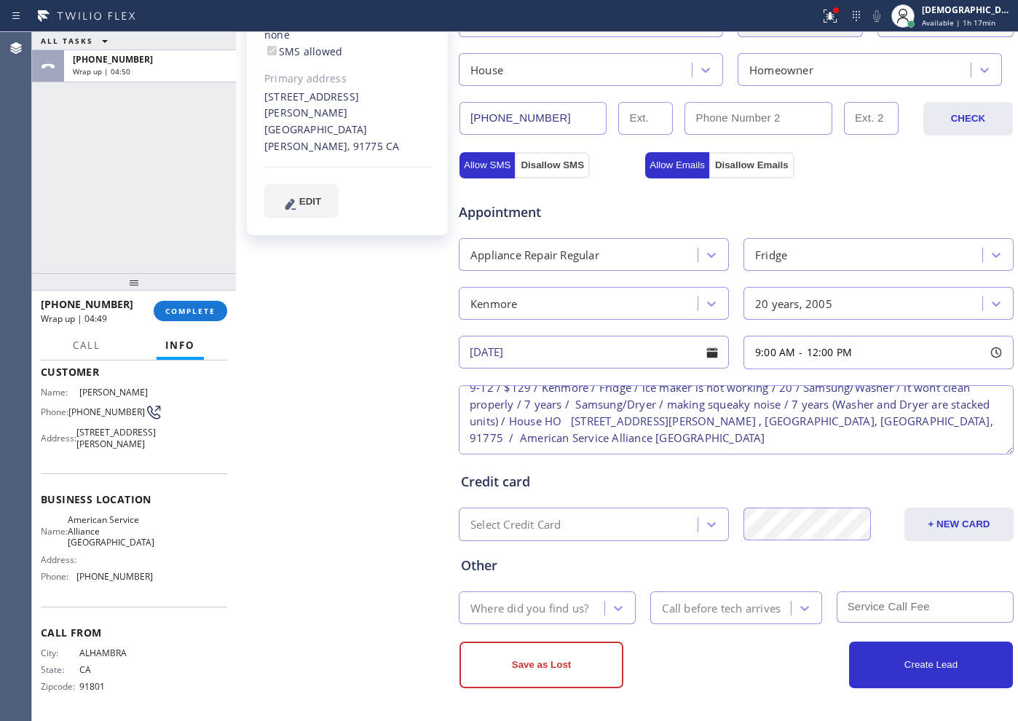
click at [548, 427] on textarea "9-12 / $129 / Kenmore / Fridge / ice maker is not working / 20 / Samsung/Washer…" at bounding box center [736, 419] width 555 height 69
paste textarea "Please call customer 30 minutes prior to arriva"
type textarea "9-12 / $129 / Kenmore / Fridge / ice maker is not working / 20 / Samsung/Washer…"
click at [560, 607] on div "Where did you find us?" at bounding box center [529, 607] width 118 height 17
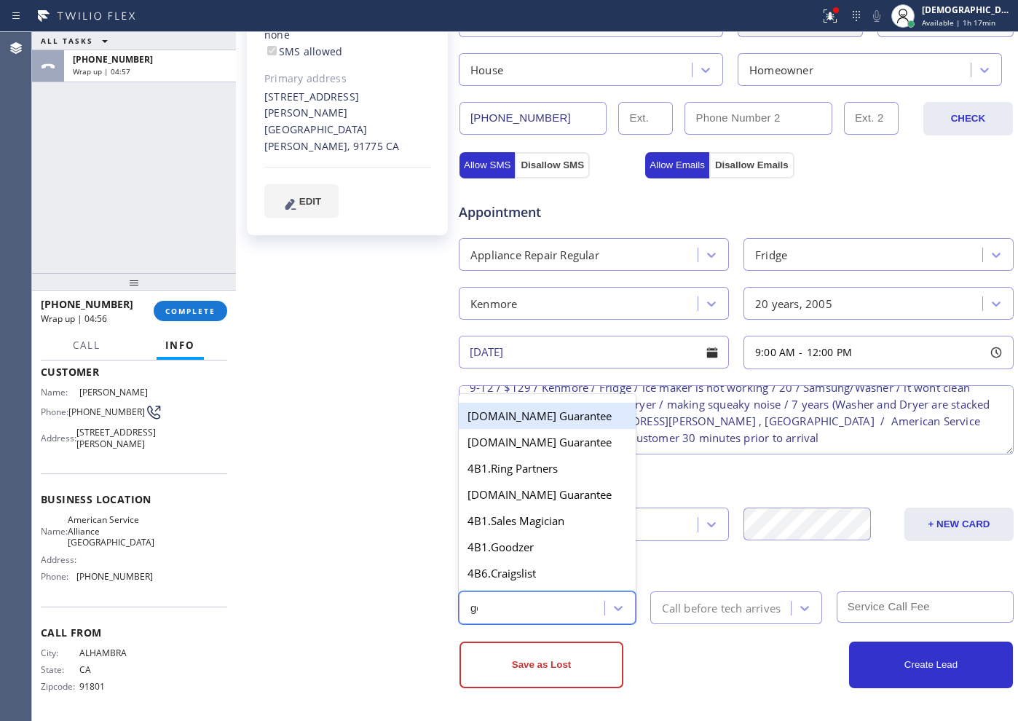
type input "goo"
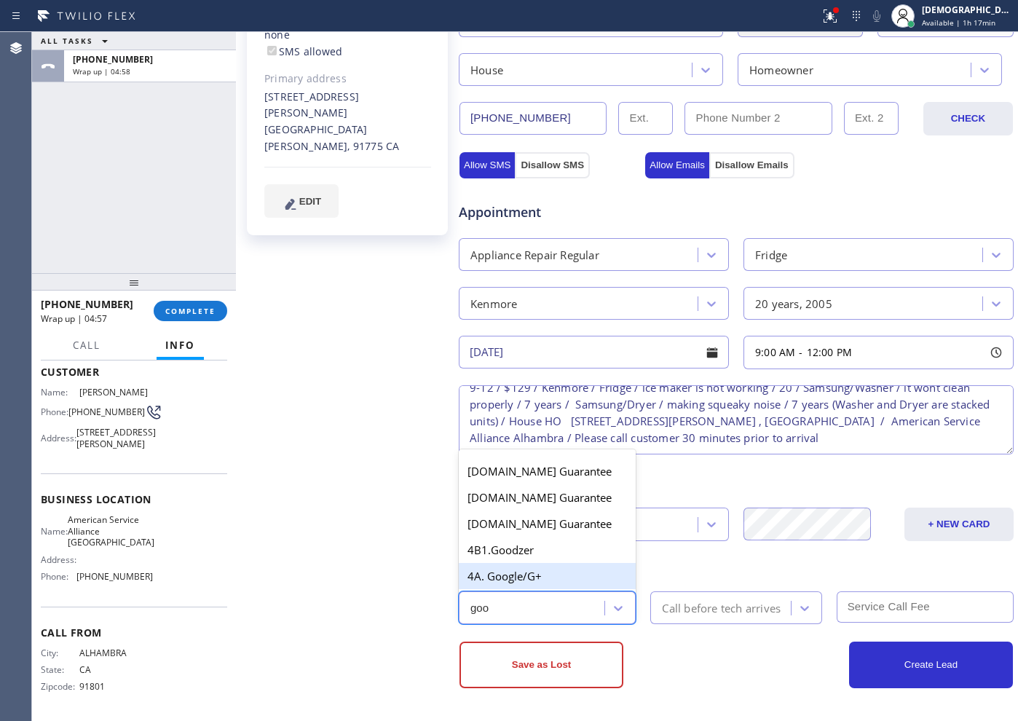
click at [553, 579] on div "4A. Google/G+" at bounding box center [547, 576] width 177 height 26
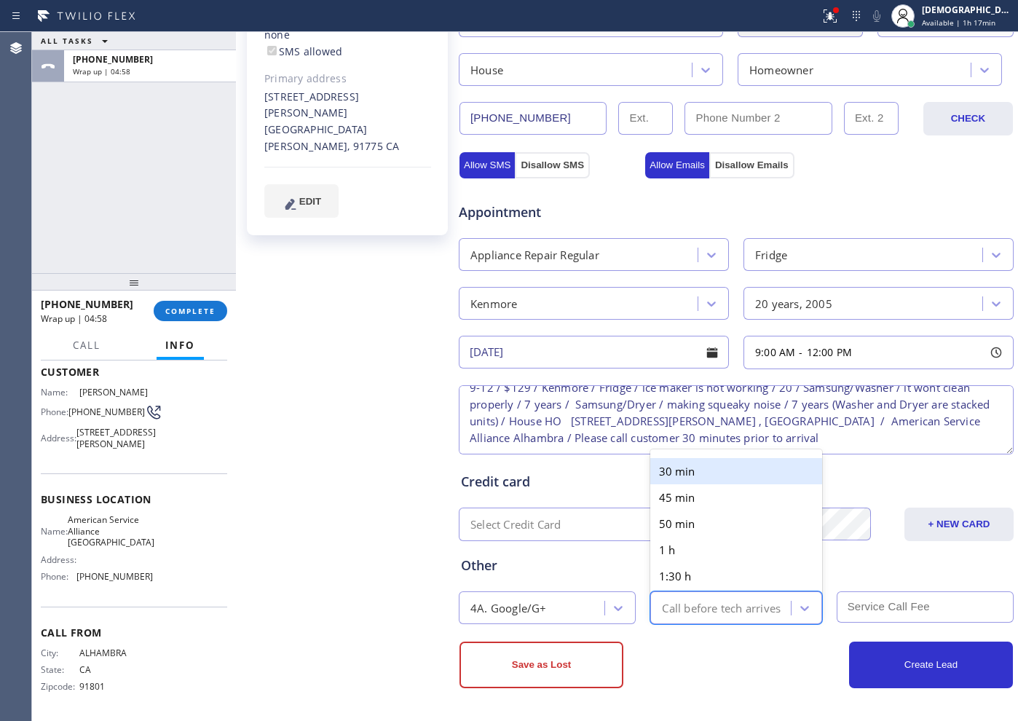
click at [685, 602] on div "Call before tech arrives" at bounding box center [721, 607] width 119 height 17
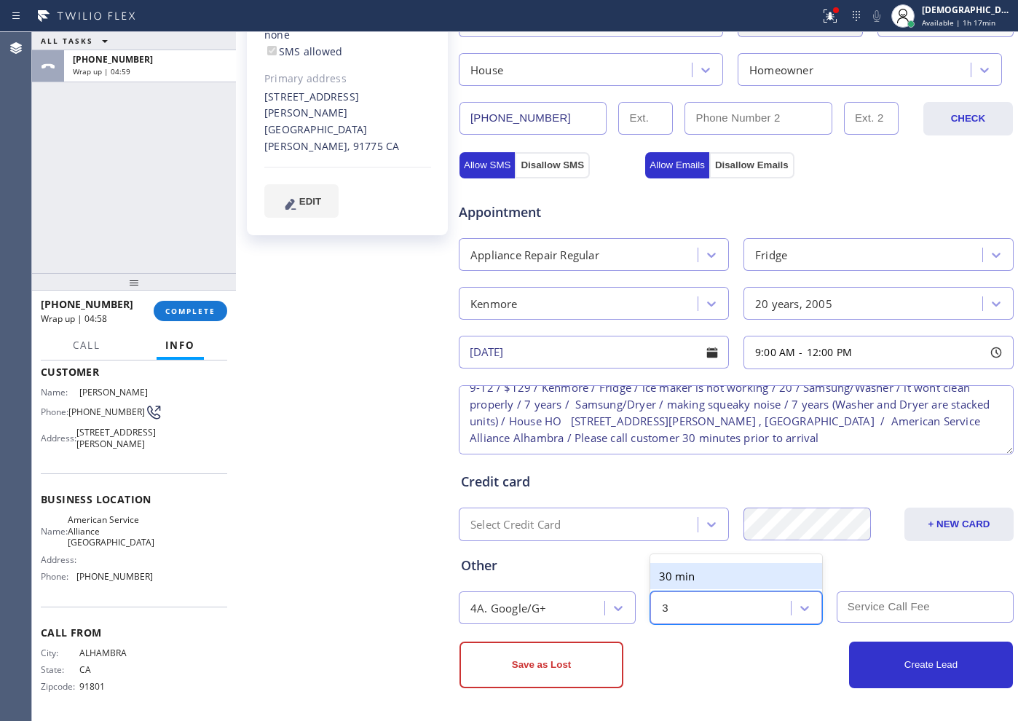
type input "30"
click at [709, 568] on div "30 min" at bounding box center [735, 576] width 171 height 26
click at [891, 607] on input "text" at bounding box center [925, 606] width 177 height 31
type input "129"
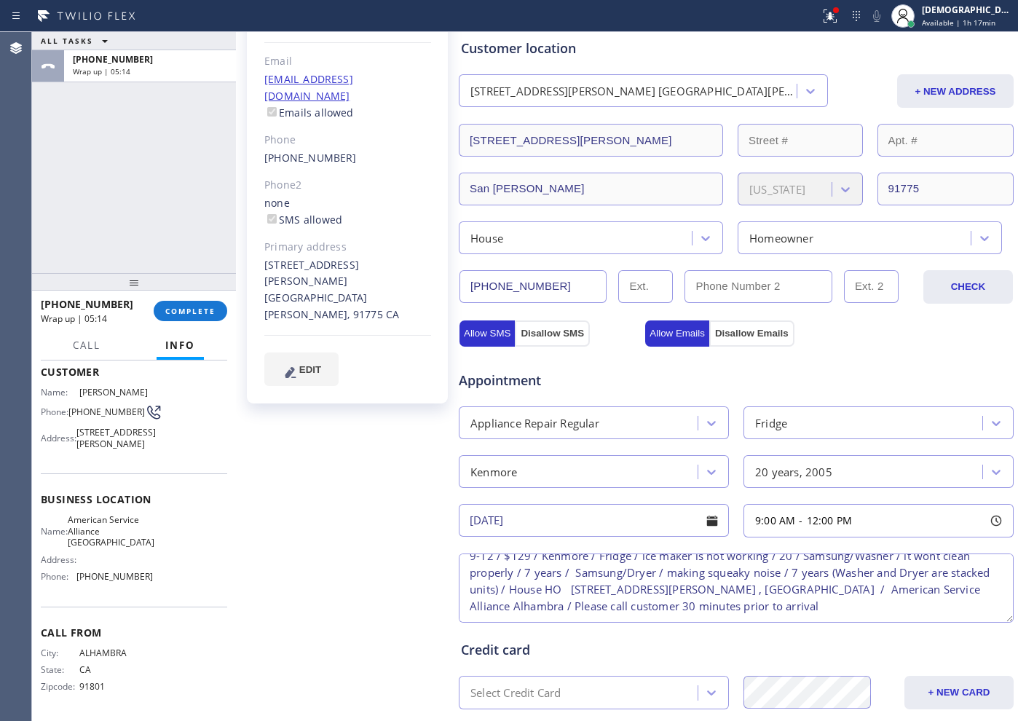
scroll to position [84, 0]
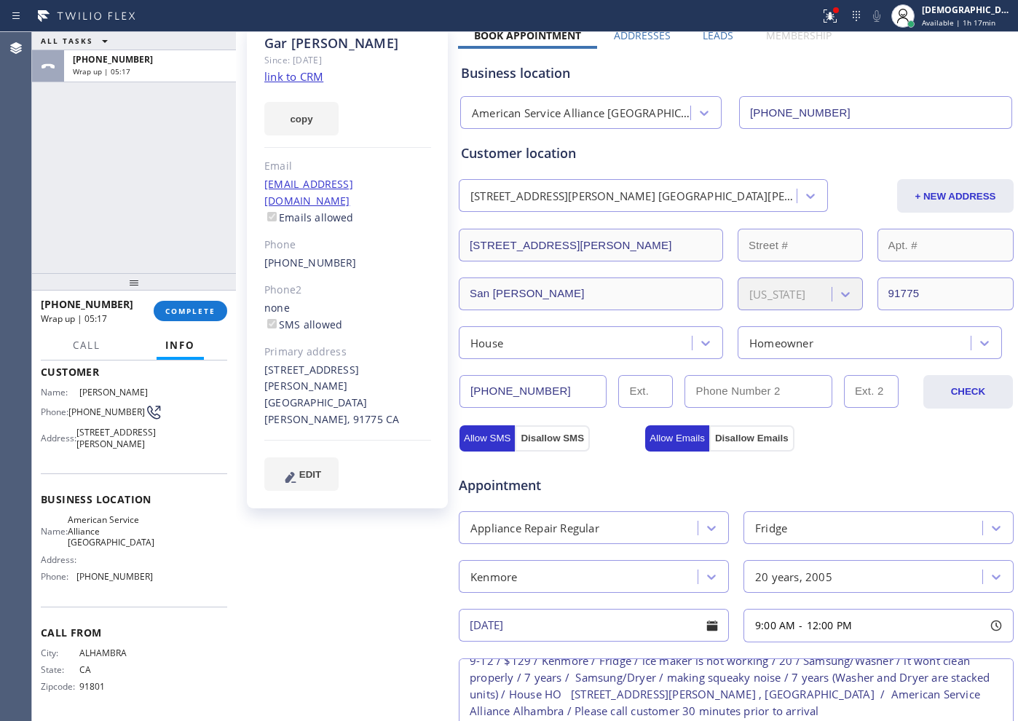
click at [565, 628] on input "[DATE]" at bounding box center [594, 625] width 270 height 33
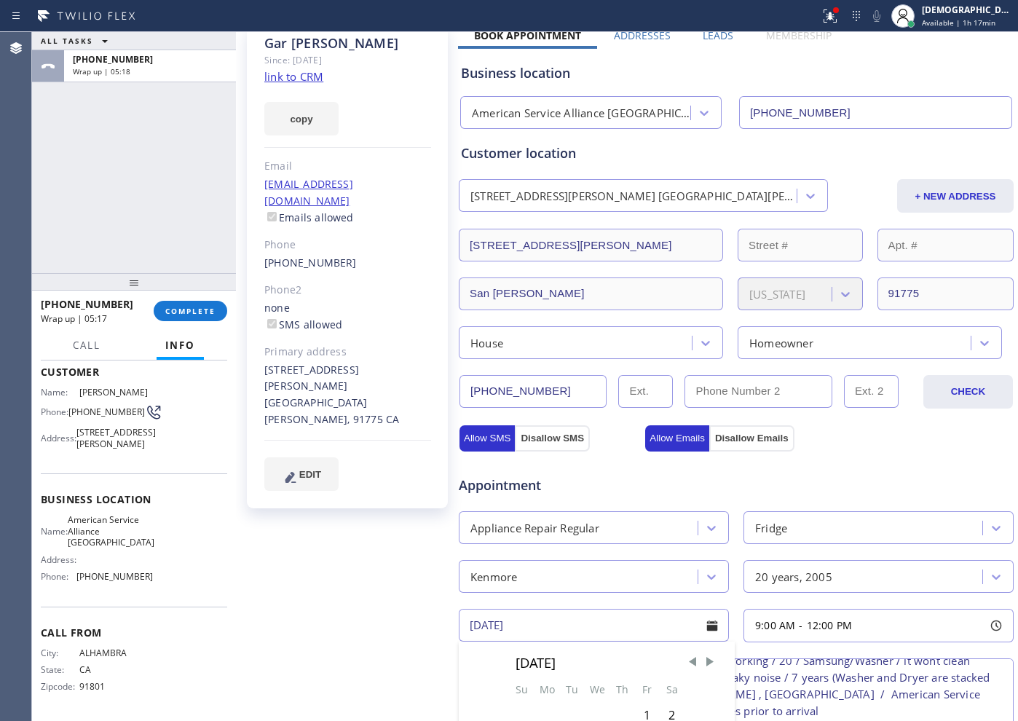
scroll to position [266, 0]
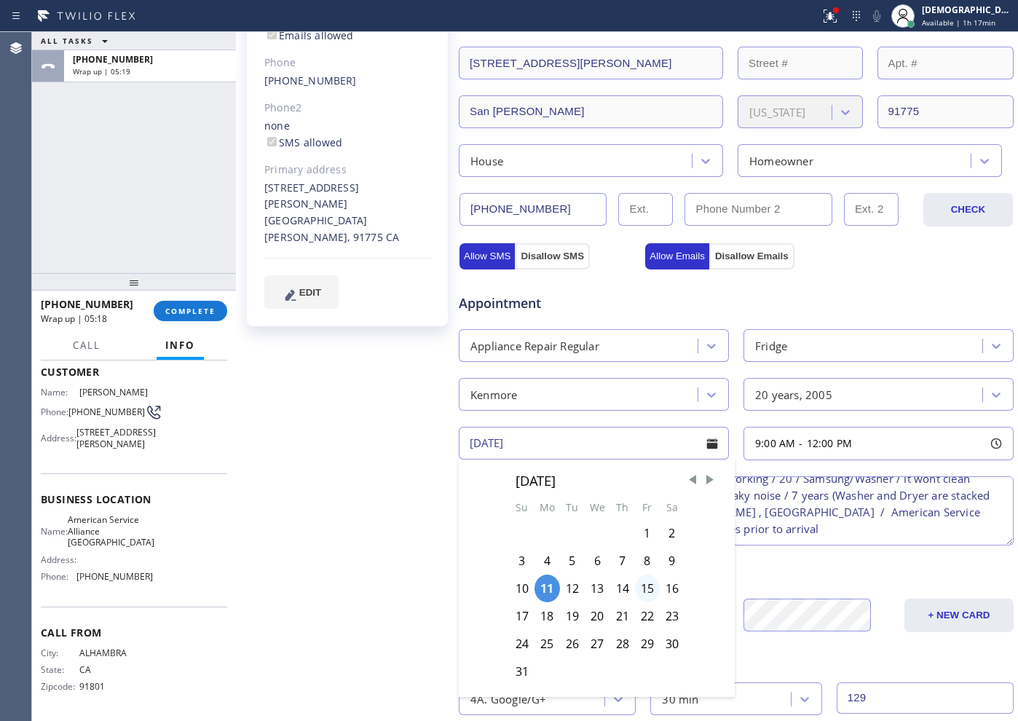
click at [647, 591] on div "15" at bounding box center [647, 589] width 25 height 28
type input "[DATE]"
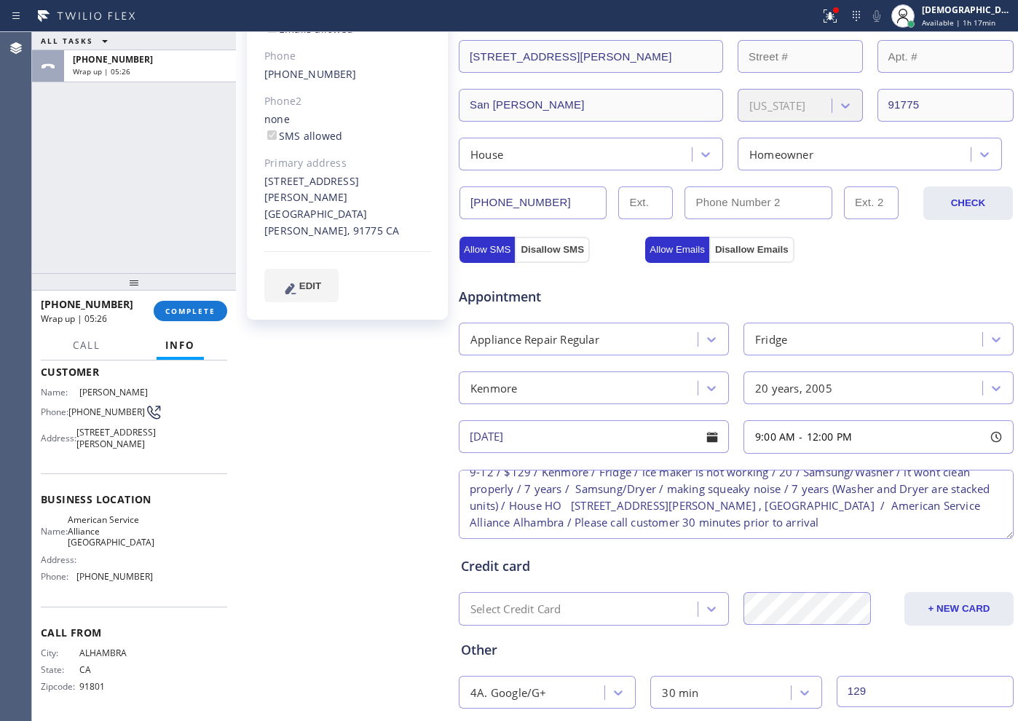
scroll to position [357, 0]
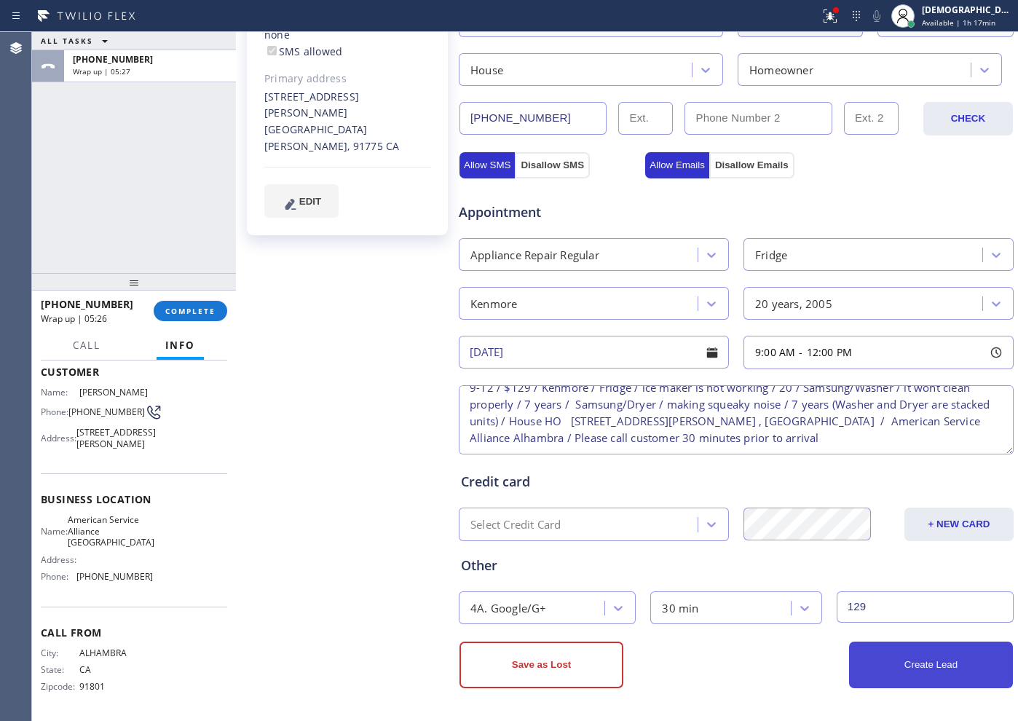
click at [873, 659] on button "Create Lead" at bounding box center [931, 665] width 164 height 47
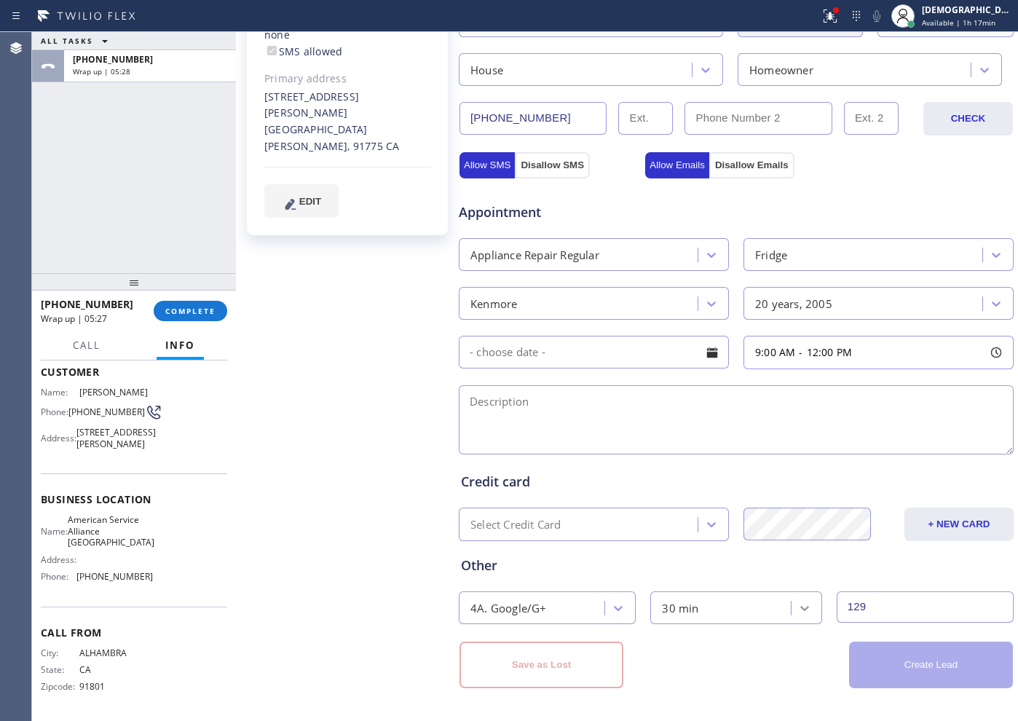
scroll to position [0, 0]
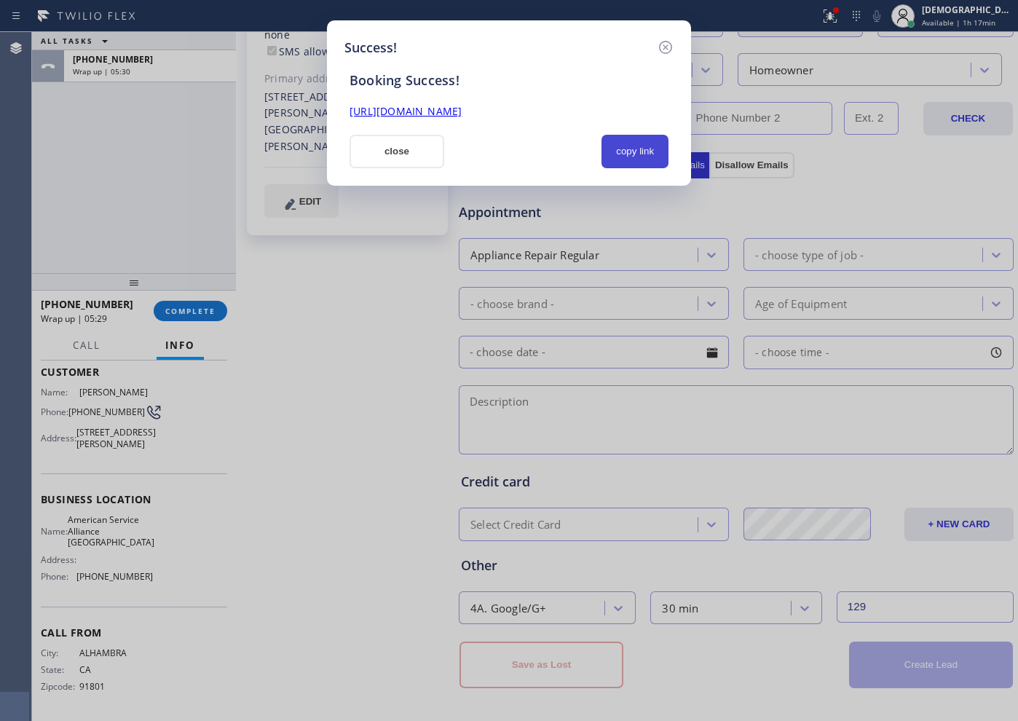
click at [627, 143] on button "copy link" at bounding box center [635, 151] width 67 height 33
click at [462, 109] on link "[URL][DOMAIN_NAME]" at bounding box center [406, 111] width 112 height 14
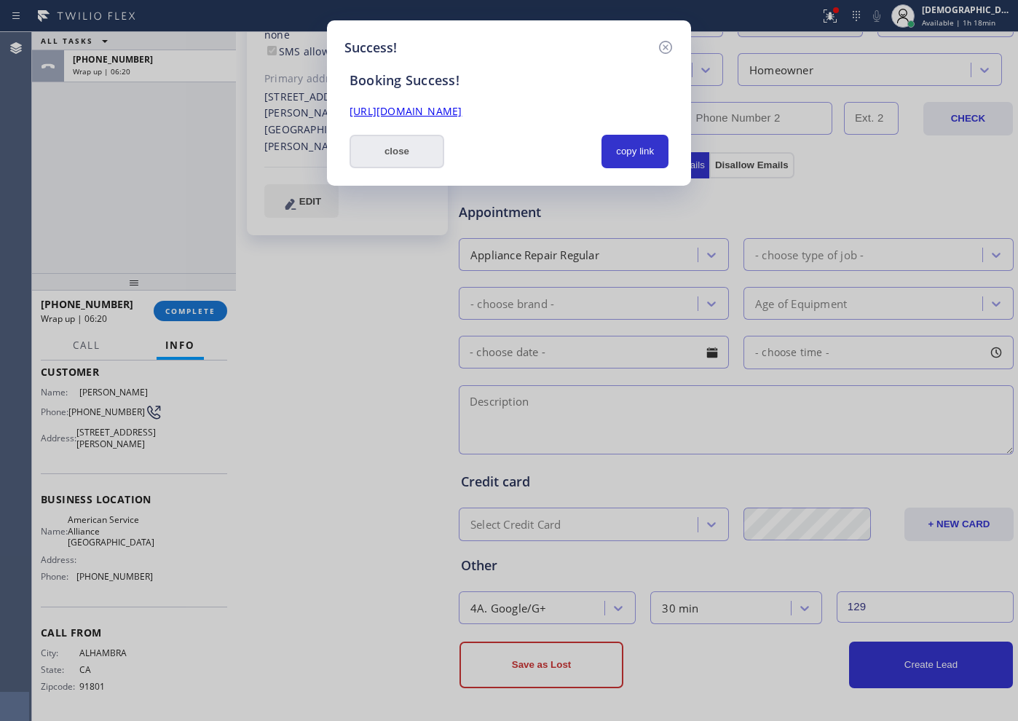
click at [400, 154] on button "close" at bounding box center [397, 151] width 95 height 33
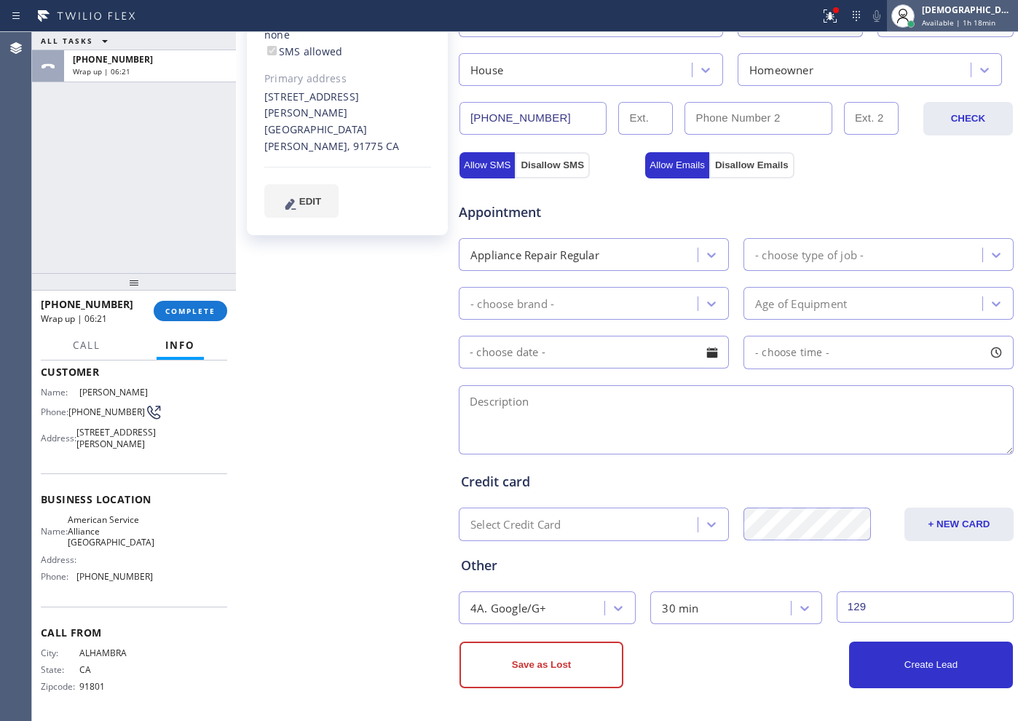
click at [971, 20] on span "Available | 1h 18min" at bounding box center [959, 22] width 74 height 10
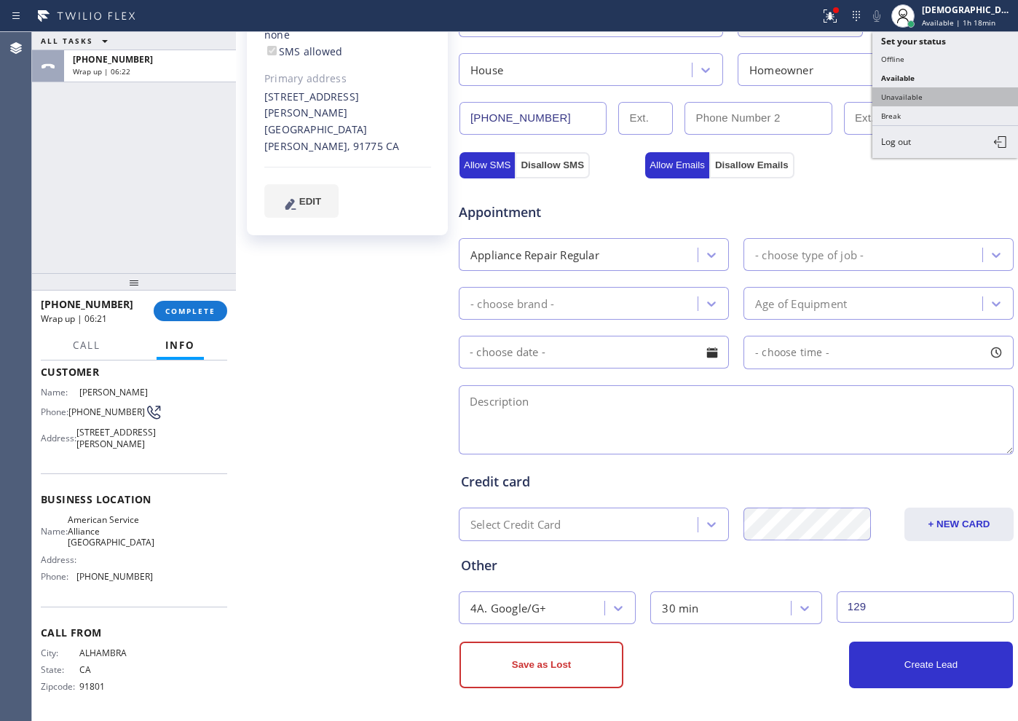
click at [934, 98] on button "Unavailable" at bounding box center [945, 96] width 146 height 19
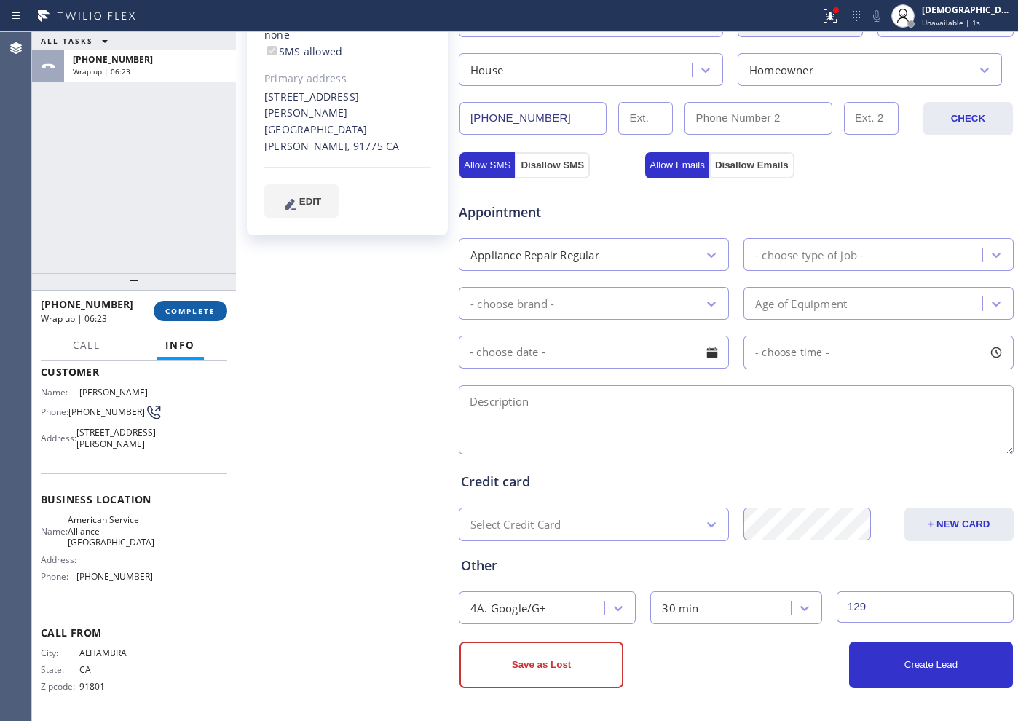
click at [182, 311] on span "COMPLETE" at bounding box center [190, 311] width 50 height 10
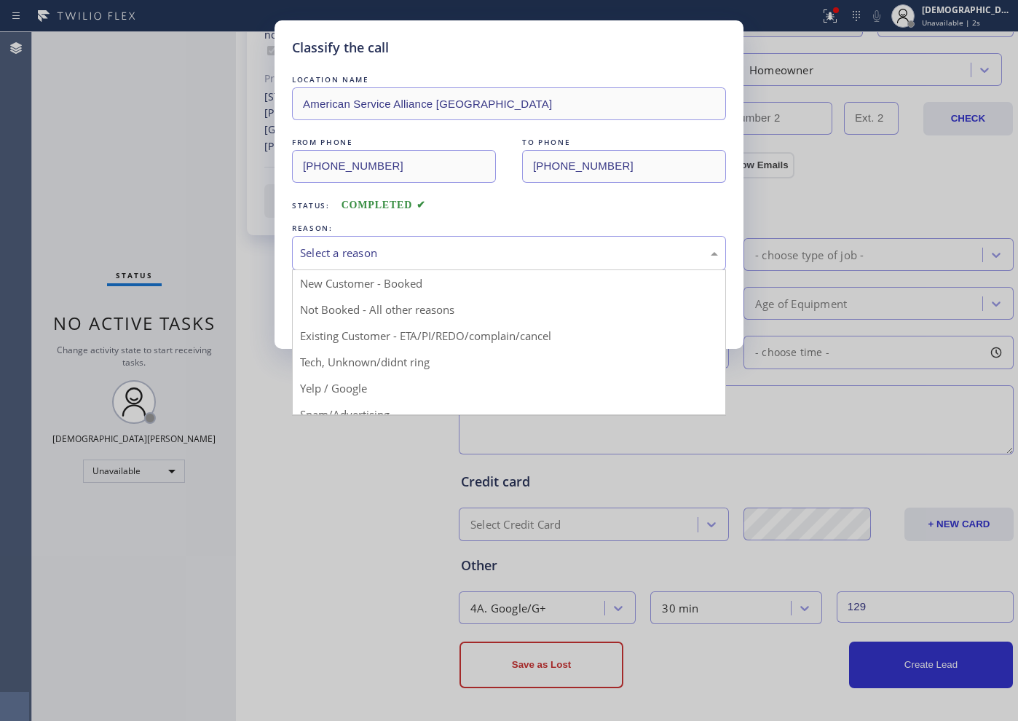
click at [350, 256] on div "Select a reason" at bounding box center [509, 253] width 418 height 17
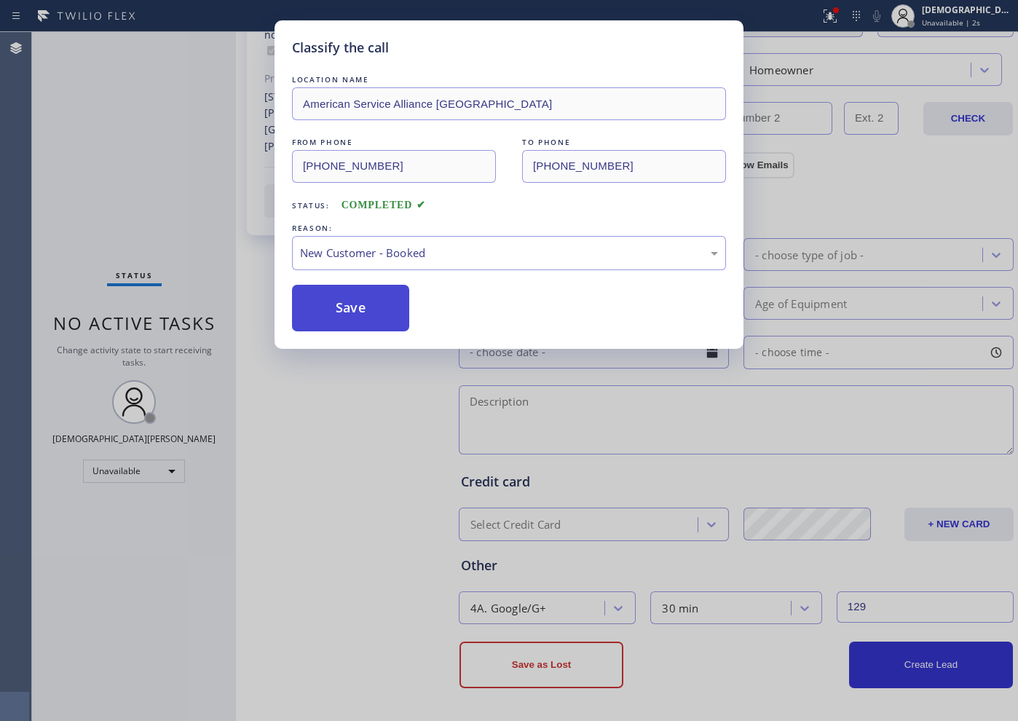
click at [344, 287] on button "Save" at bounding box center [350, 308] width 117 height 47
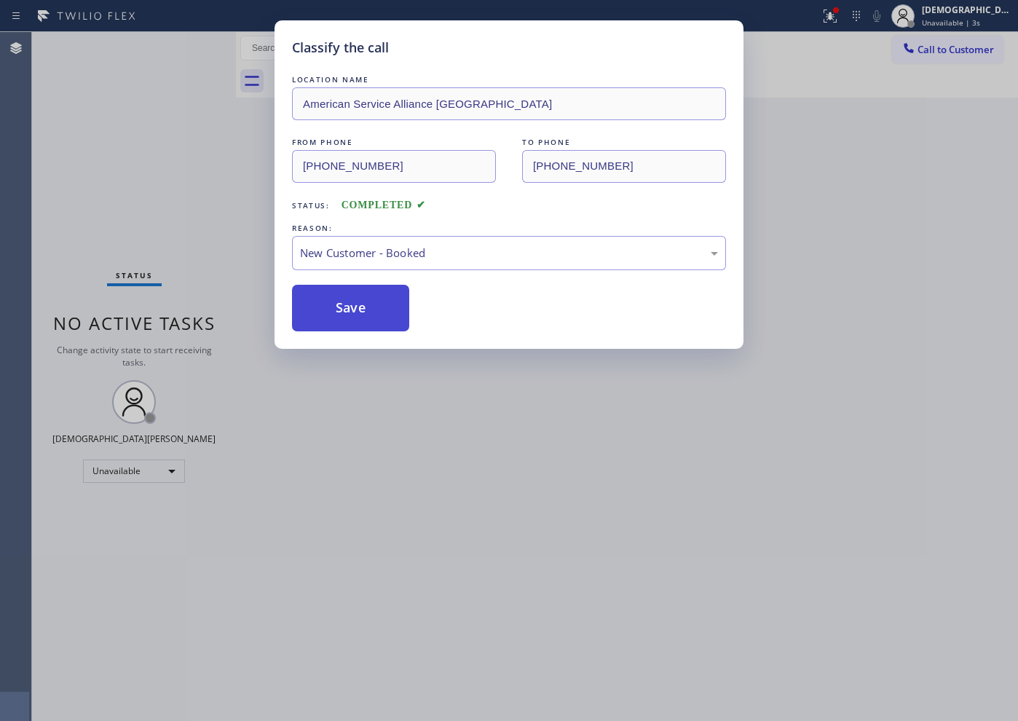
click at [342, 296] on button "Save" at bounding box center [350, 308] width 117 height 47
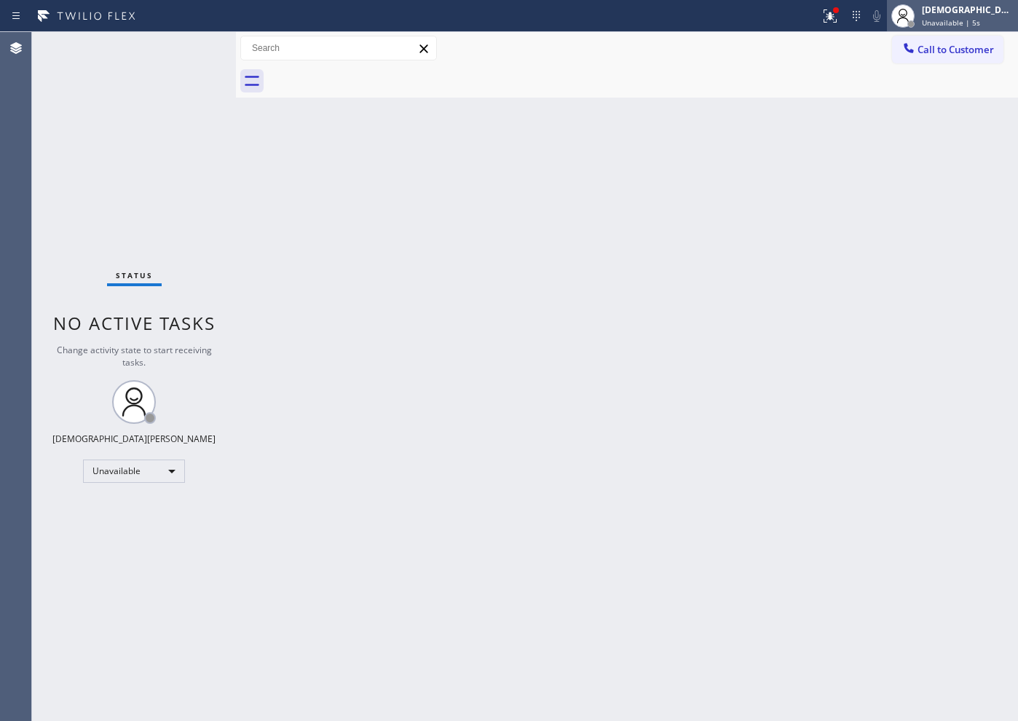
click at [963, 10] on div "[DEMOGRAPHIC_DATA][PERSON_NAME]" at bounding box center [968, 10] width 92 height 12
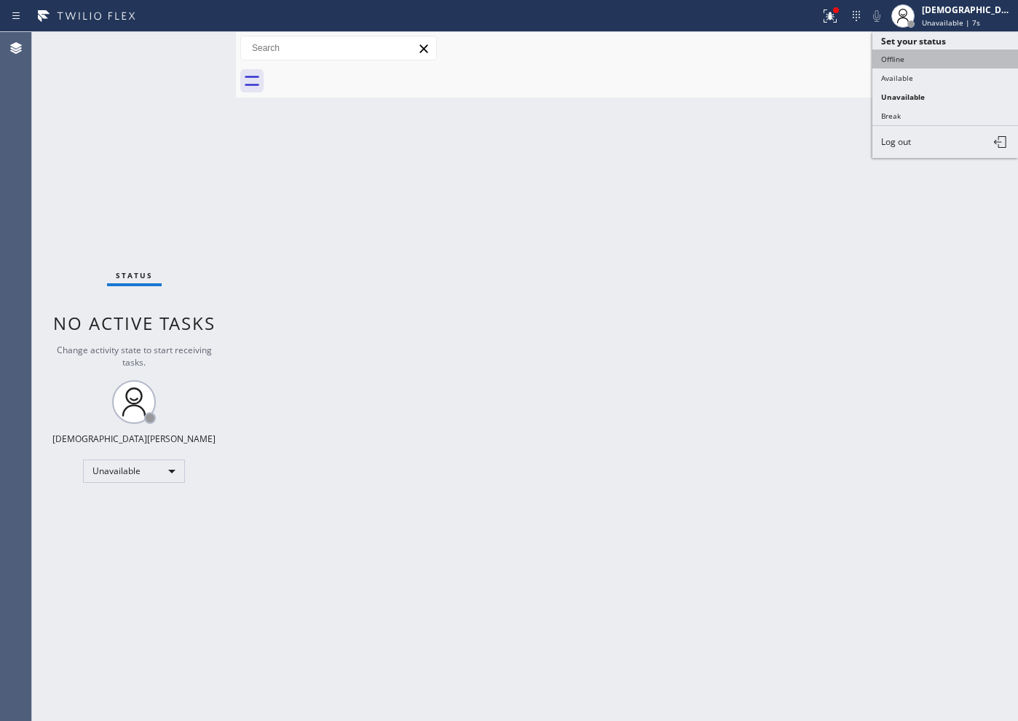
click at [923, 57] on button "Offline" at bounding box center [945, 59] width 146 height 19
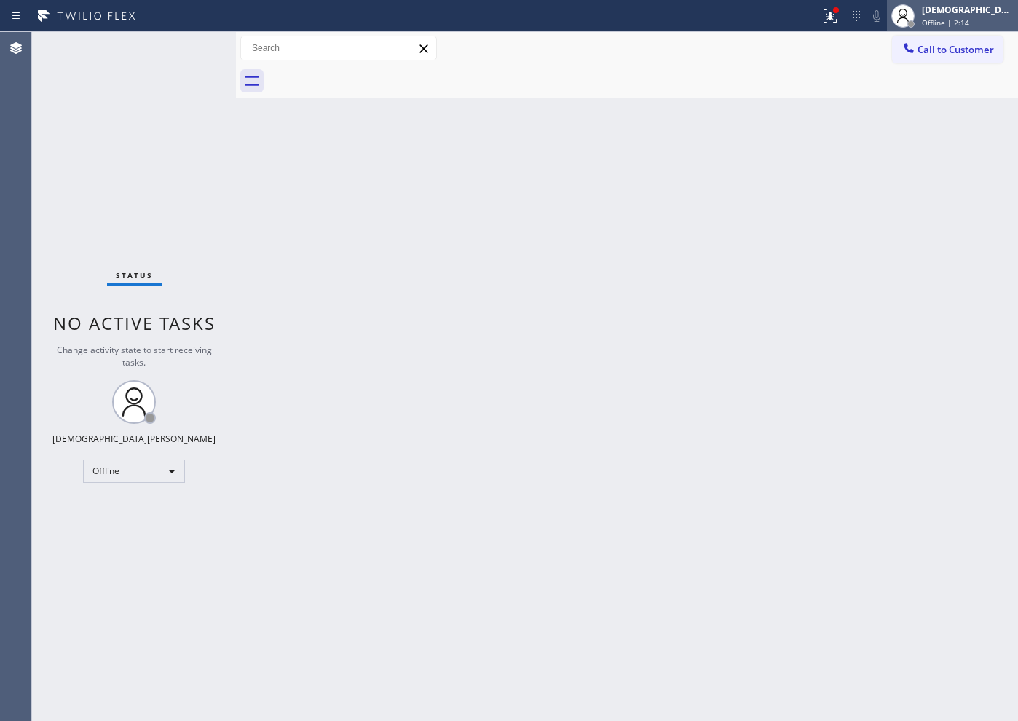
click at [958, 23] on span "Offline | 2:14" at bounding box center [945, 22] width 47 height 10
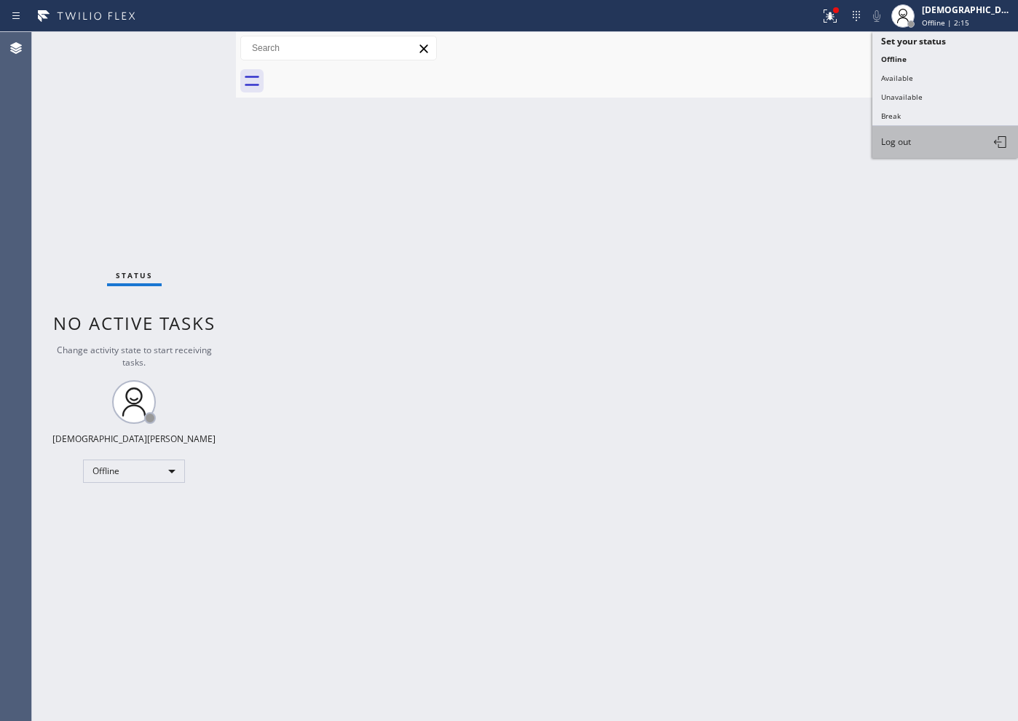
click at [907, 135] on span "Log out" at bounding box center [896, 141] width 30 height 12
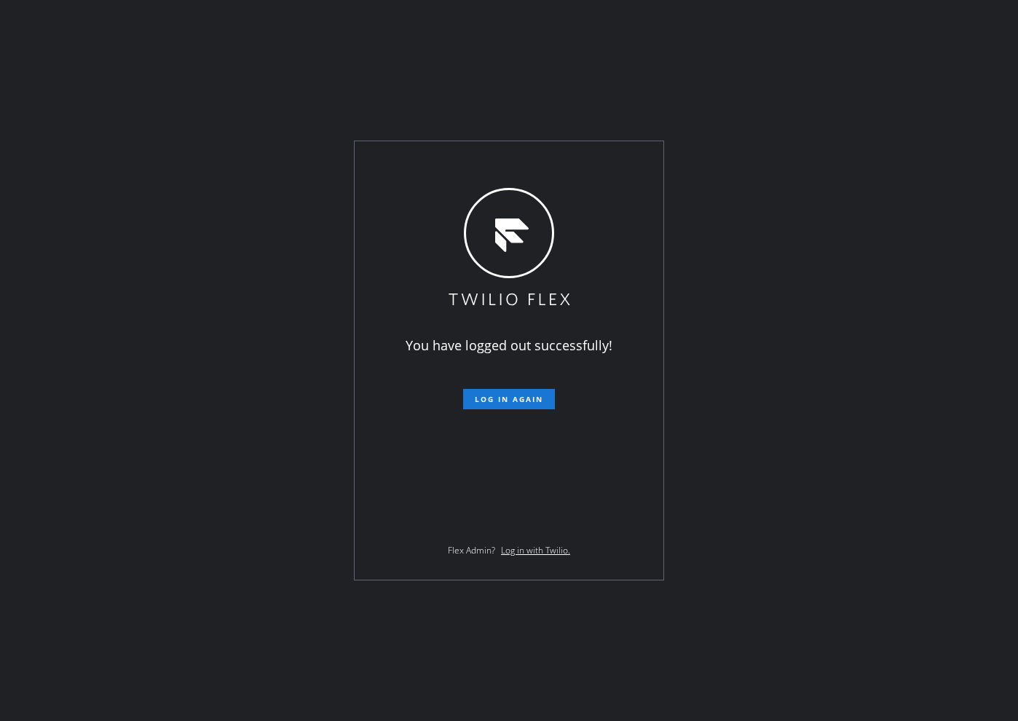
drag, startPoint x: 125, startPoint y: 298, endPoint x: 133, endPoint y: 296, distance: 7.4
click at [127, 298] on div "You have logged out successfully! Log in again Flex Admin? Log in with Twilio." at bounding box center [509, 360] width 1018 height 721
